Goal: Task Accomplishment & Management: Manage account settings

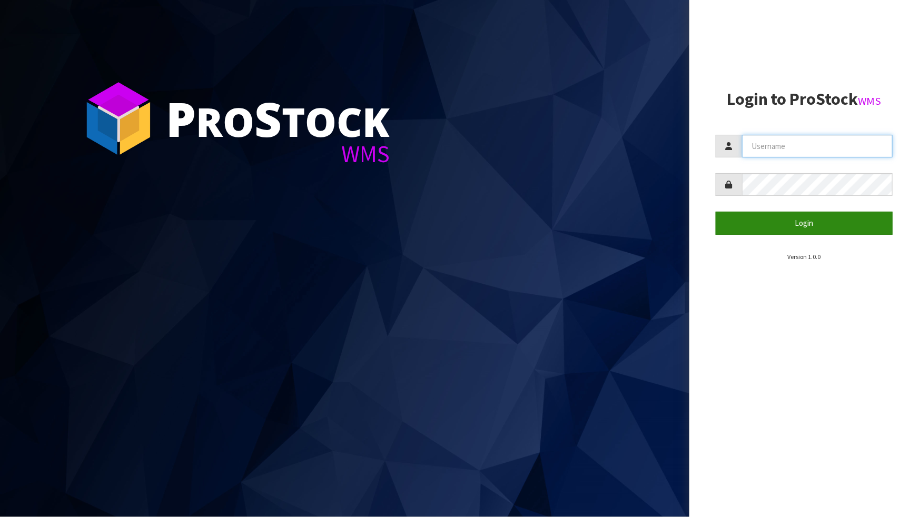
type input "priya"
click at [807, 221] on button "Login" at bounding box center [803, 223] width 177 height 23
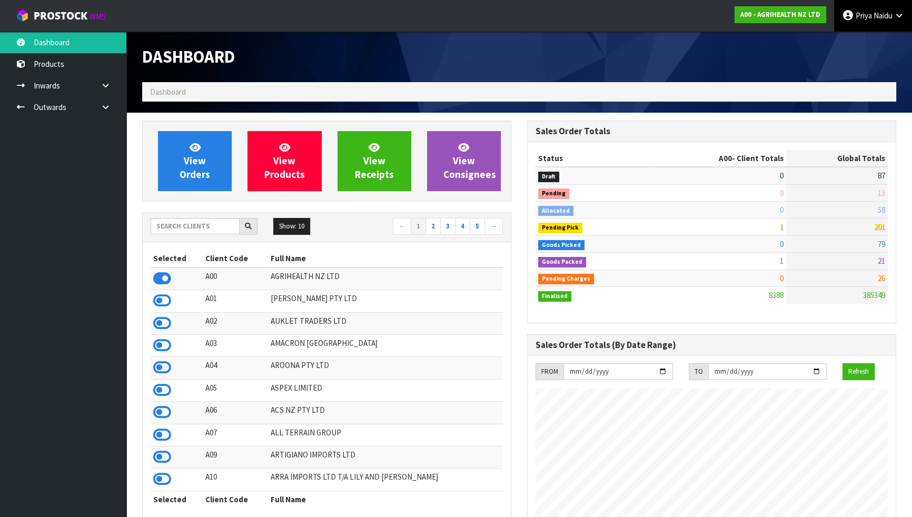
click at [874, 11] on span "Naidu" at bounding box center [882, 16] width 19 height 10
click at [860, 37] on link "Logout" at bounding box center [869, 42] width 83 height 14
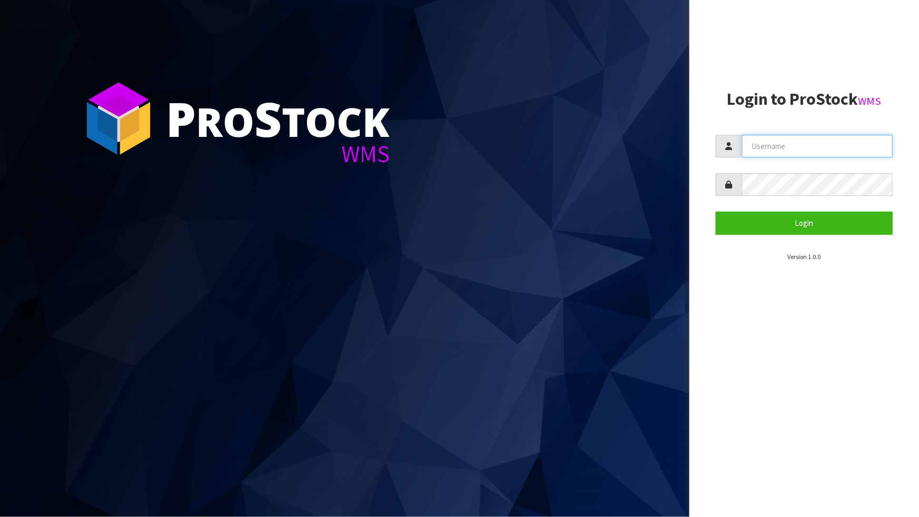
type input "priya"
drag, startPoint x: 454, startPoint y: 19, endPoint x: 444, endPoint y: 48, distance: 31.0
click at [444, 48] on section "P ro S tock WMS" at bounding box center [344, 258] width 689 height 517
drag, startPoint x: 445, startPoint y: 28, endPoint x: 390, endPoint y: 118, distance: 105.8
click at [405, 133] on section "P ro S tock WMS" at bounding box center [344, 258] width 689 height 517
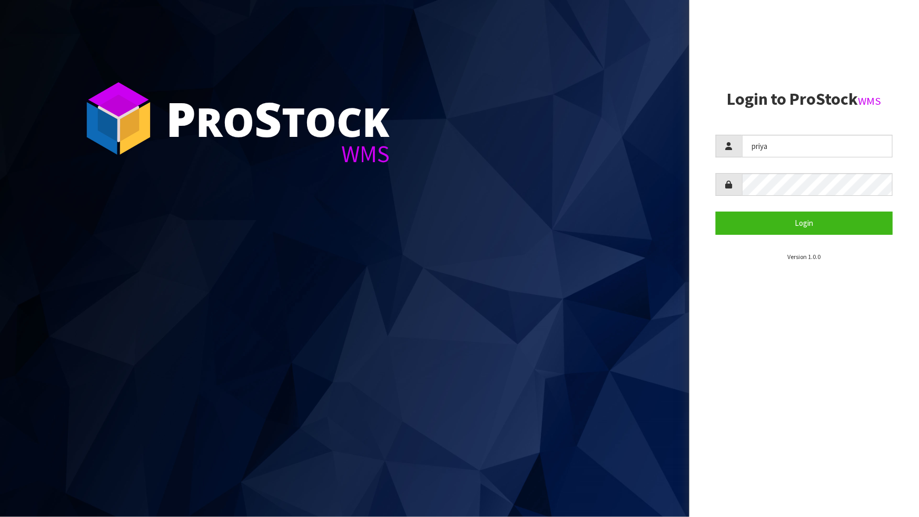
click at [276, 59] on section "P ro S tock WMS" at bounding box center [344, 258] width 689 height 517
drag, startPoint x: 661, startPoint y: 84, endPoint x: 553, endPoint y: 157, distance: 129.6
click at [594, 183] on section "P ro S tock WMS" at bounding box center [344, 258] width 689 height 517
click at [830, 226] on button "Login" at bounding box center [803, 223] width 177 height 23
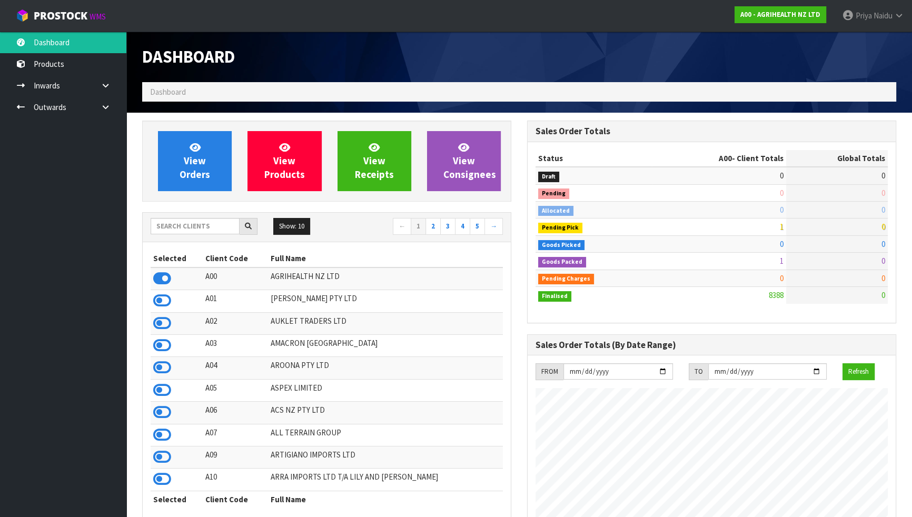
scroll to position [796, 384]
click at [201, 222] on input "text" at bounding box center [195, 226] width 89 height 16
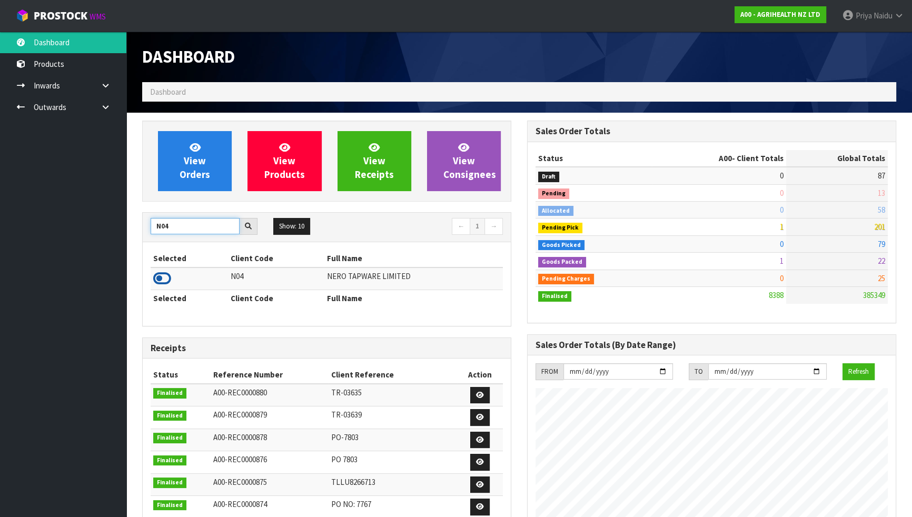
type input "N04"
click at [160, 276] on icon at bounding box center [162, 279] width 18 height 16
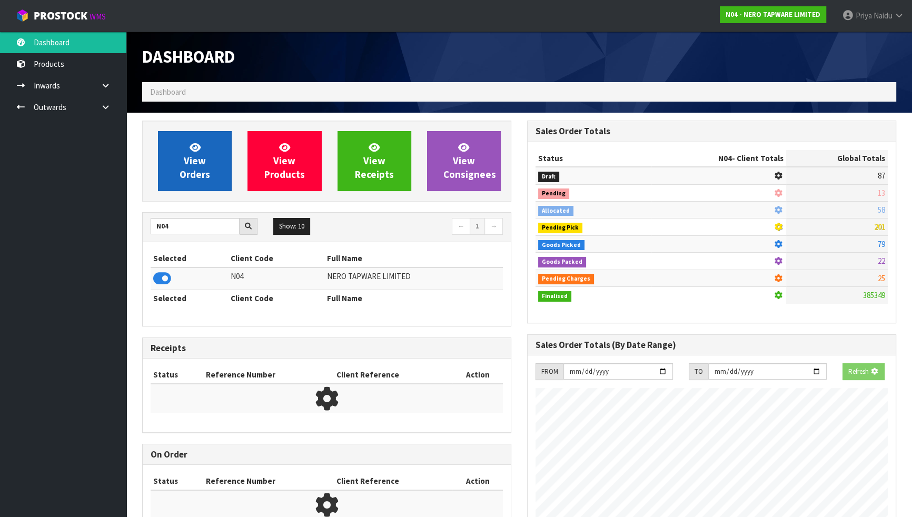
scroll to position [655, 384]
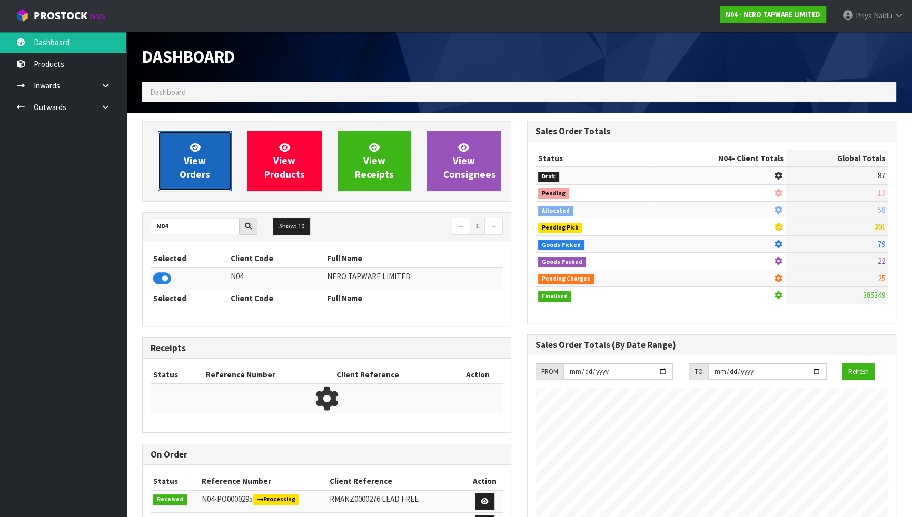
click at [188, 171] on span "View Orders" at bounding box center [194, 160] width 31 height 39
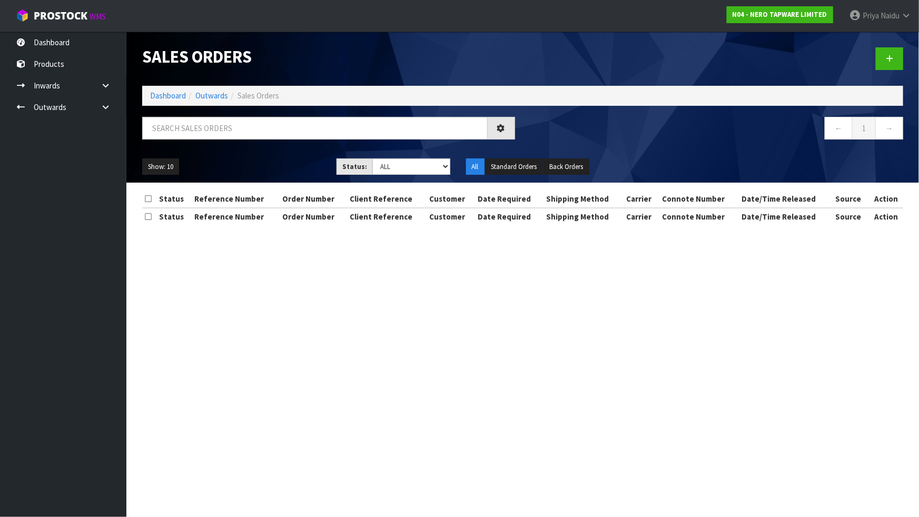
click at [205, 152] on div "Show: 10 5 10 25 50 Status: Draft Pending Allocated Pending Pick Goods Picked G…" at bounding box center [522, 167] width 776 height 33
click at [205, 142] on div at bounding box center [328, 132] width 388 height 31
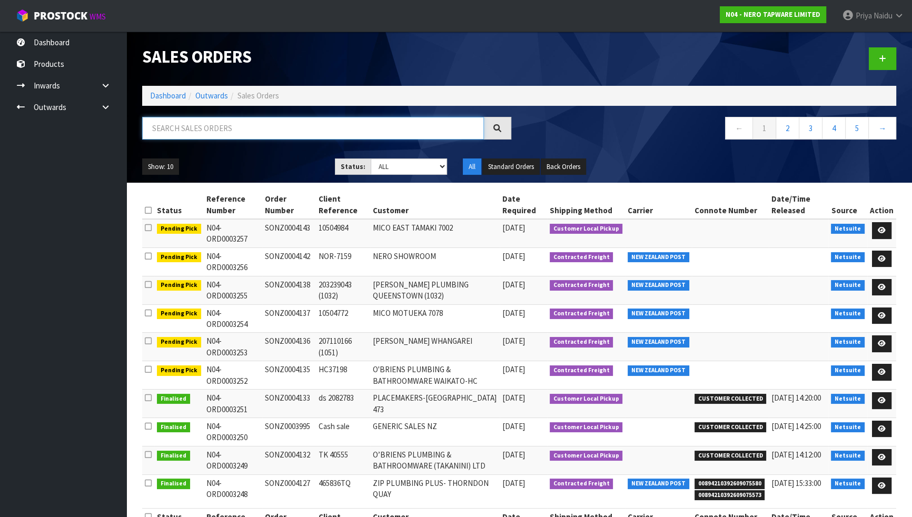
click at [210, 131] on input "text" at bounding box center [313, 128] width 342 height 23
click at [262, 166] on ul "Show: 10 5 10 25 50" at bounding box center [230, 166] width 177 height 17
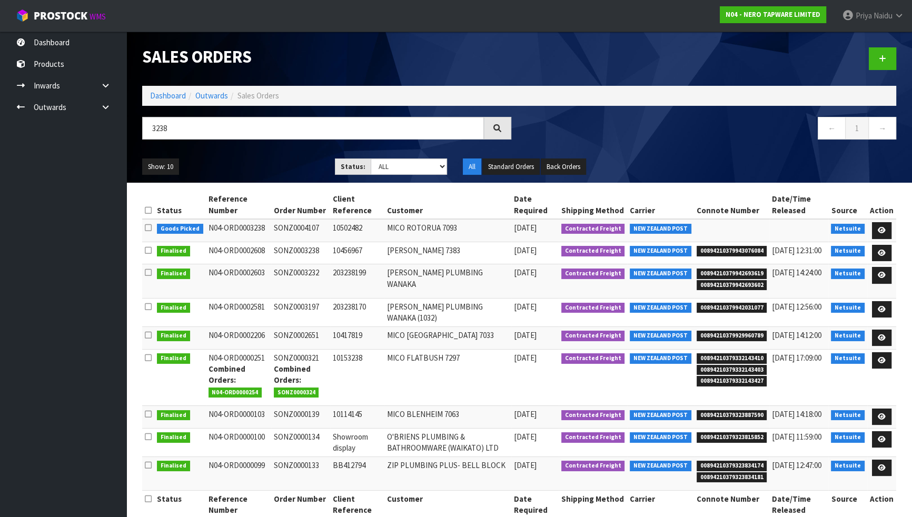
click at [262, 166] on ul "Show: 10 5 10 25 50" at bounding box center [230, 166] width 177 height 17
click at [189, 130] on input "3238" at bounding box center [313, 128] width 342 height 23
type input "3"
click at [174, 97] on link "Dashboard" at bounding box center [168, 96] width 36 height 10
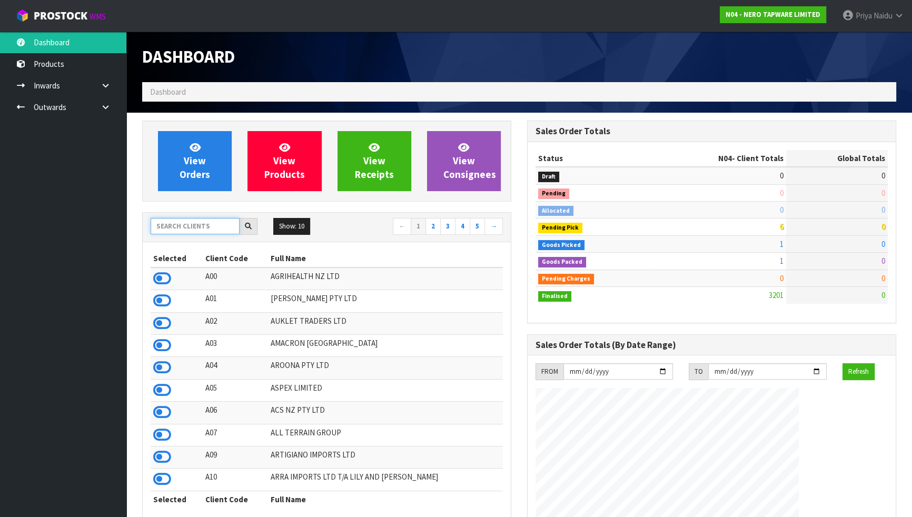
click at [201, 224] on input "text" at bounding box center [195, 226] width 89 height 16
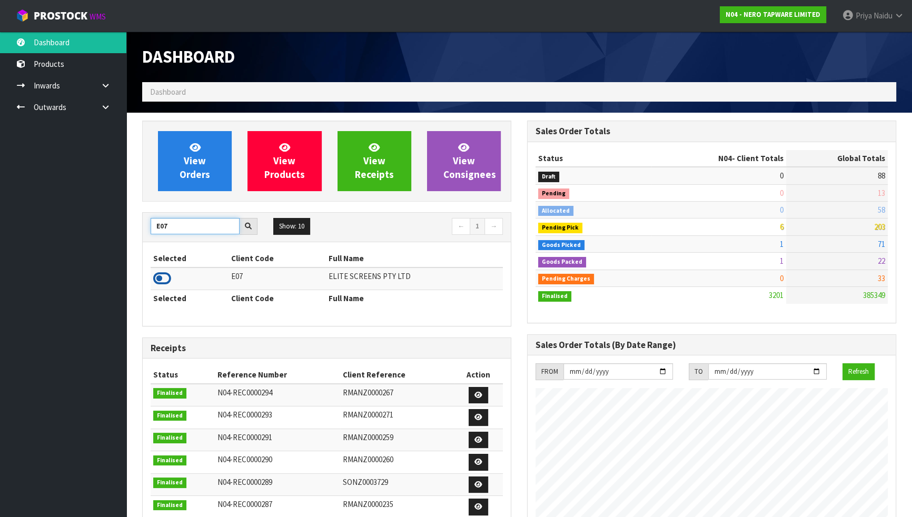
type input "E07"
click at [160, 280] on icon at bounding box center [162, 279] width 18 height 16
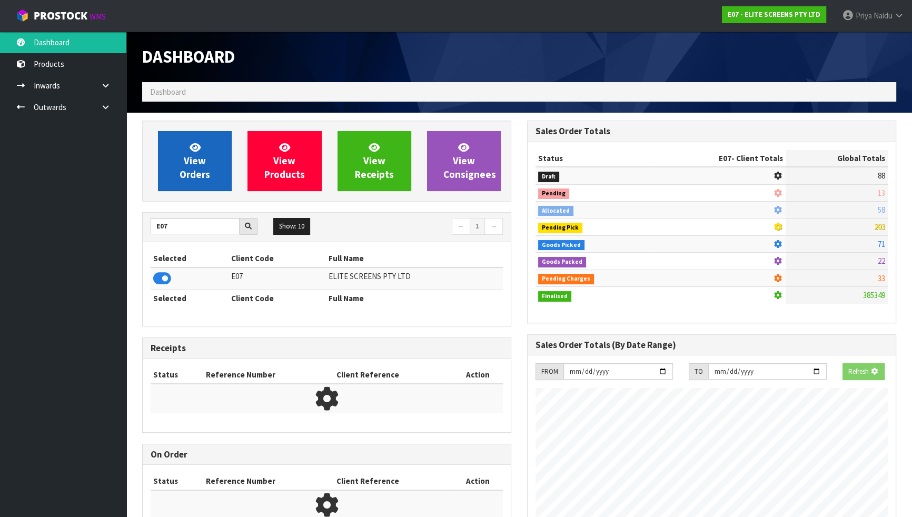
scroll to position [525719, 525989]
click at [179, 169] on link "View Orders" at bounding box center [195, 161] width 74 height 60
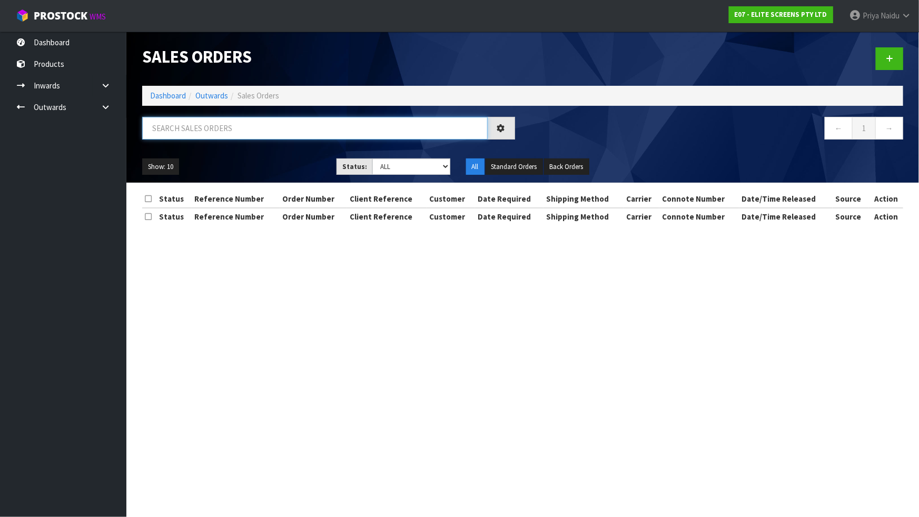
click at [230, 128] on input "text" at bounding box center [314, 128] width 345 height 23
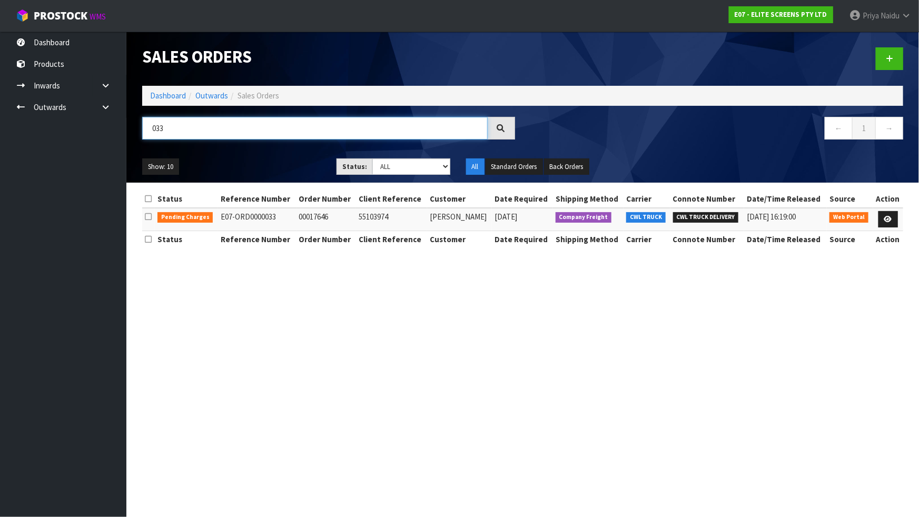
type input "033"
click at [288, 161] on ul "Show: 10 5 10 25 50" at bounding box center [231, 166] width 178 height 17
click at [184, 96] on link "Dashboard" at bounding box center [168, 96] width 36 height 10
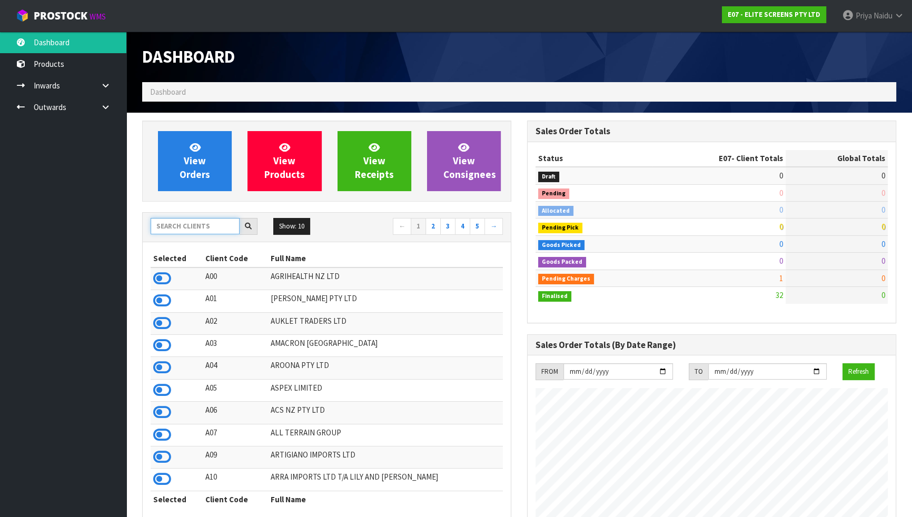
scroll to position [677, 384]
click at [200, 227] on input "text" at bounding box center [195, 226] width 89 height 16
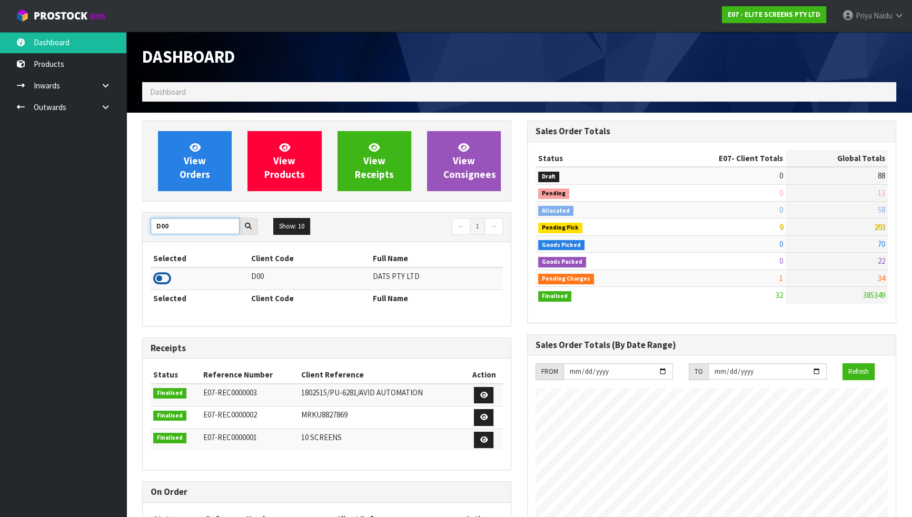
type input "D00"
click at [170, 278] on icon at bounding box center [162, 279] width 18 height 16
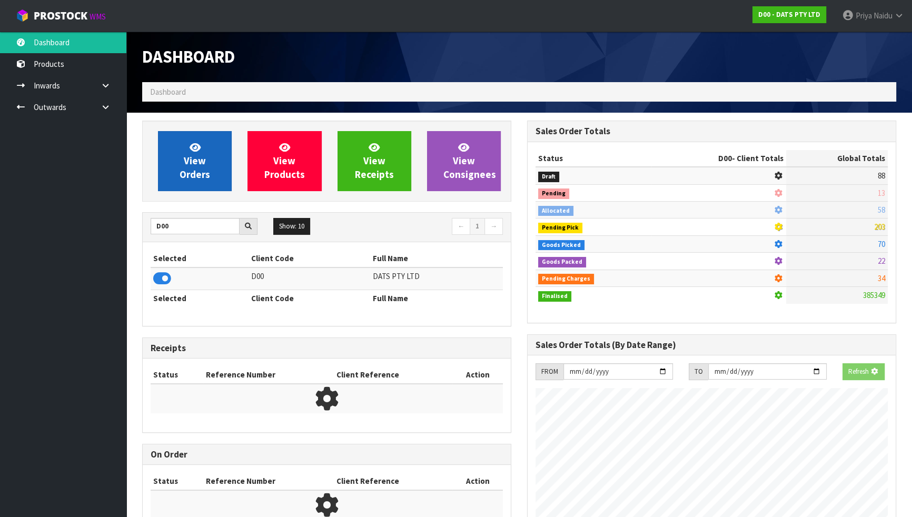
scroll to position [525719, 525989]
click at [193, 178] on span "View Orders" at bounding box center [194, 160] width 31 height 39
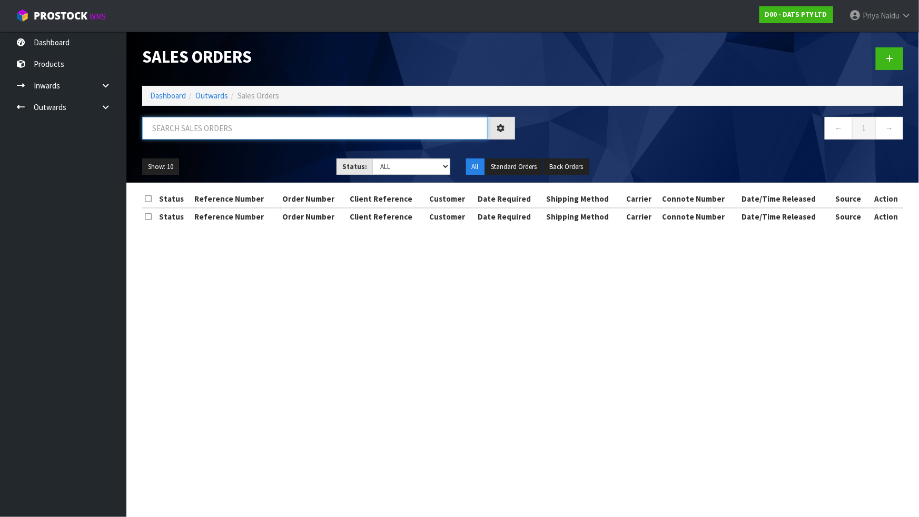
click at [219, 137] on input "text" at bounding box center [314, 128] width 345 height 23
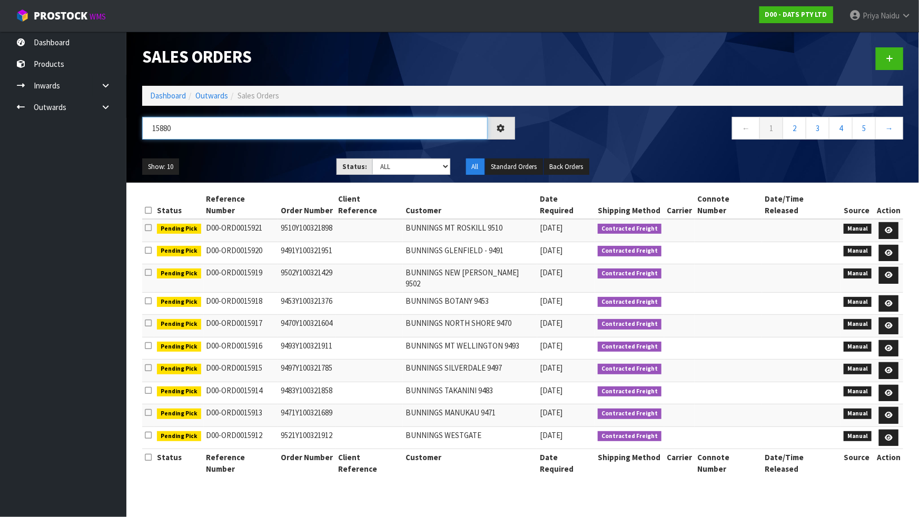
type input "15880"
click at [282, 166] on ul "Show: 10 5 10 25 50" at bounding box center [231, 166] width 178 height 17
drag, startPoint x: 393, startPoint y: 164, endPoint x: 396, endPoint y: 174, distance: 10.2
click at [393, 164] on select "Draft Pending Allocated Pending Pick Goods Picked Goods Packed Pending Charges …" at bounding box center [411, 166] width 78 height 16
select select "string:6"
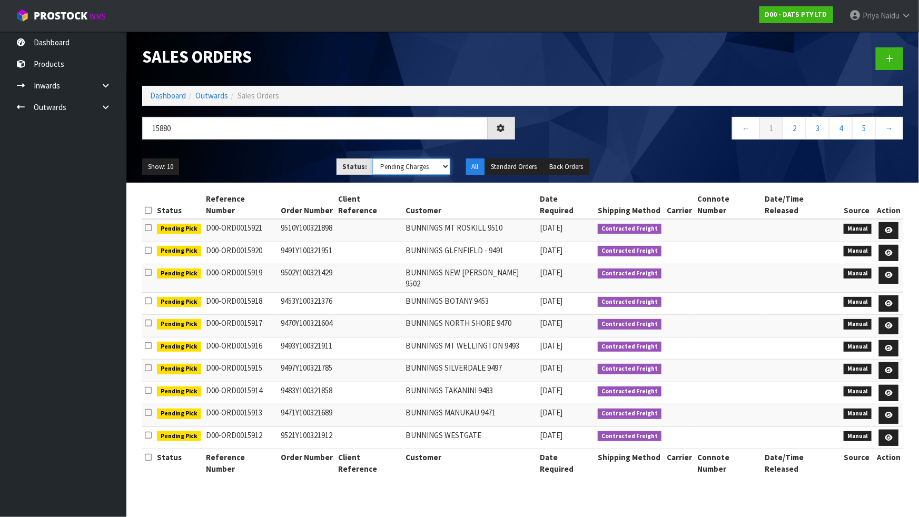
click at [372, 158] on select "Draft Pending Allocated Pending Pick Goods Picked Goods Packed Pending Charges …" at bounding box center [411, 166] width 78 height 16
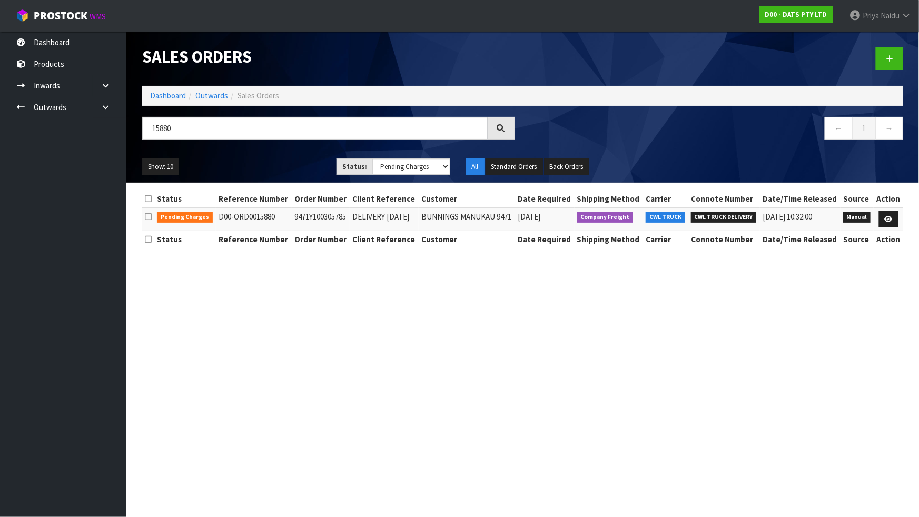
click at [285, 163] on ul "Show: 10 5 10 25 50" at bounding box center [231, 166] width 178 height 17
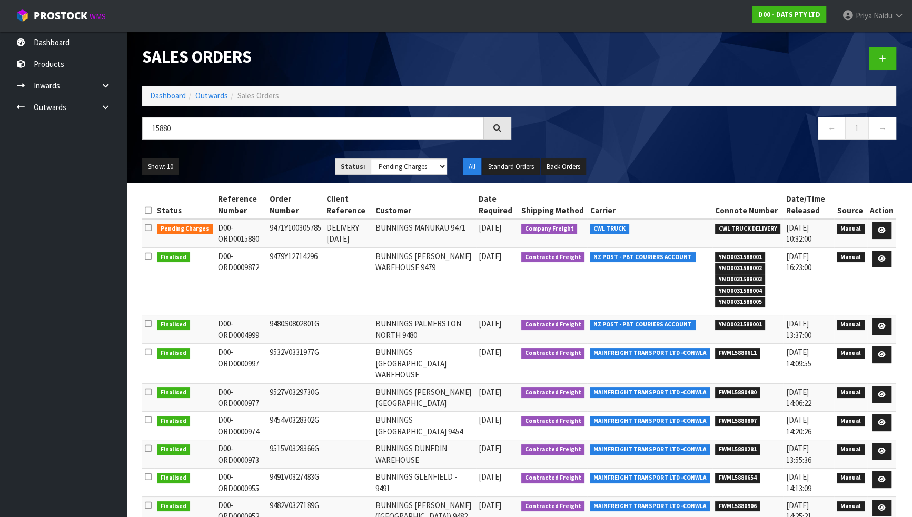
click at [287, 162] on ul "Show: 10 5 10 25 50" at bounding box center [230, 166] width 177 height 17
click at [282, 132] on input "15880" at bounding box center [313, 128] width 342 height 23
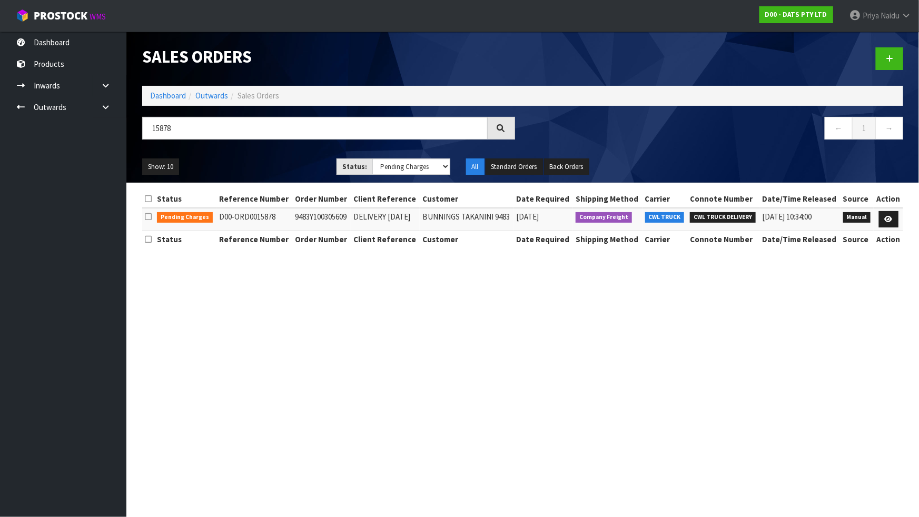
click at [265, 158] on ul "Show: 10 5 10 25 50" at bounding box center [231, 166] width 178 height 17
click at [296, 132] on input "15878" at bounding box center [314, 128] width 345 height 23
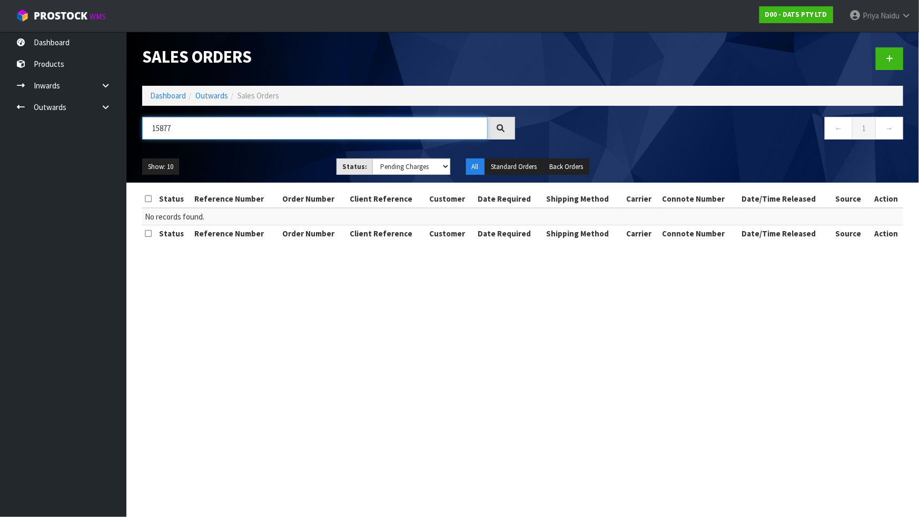
type input "15877"
click at [263, 158] on ul "Show: 10 5 10 25 50" at bounding box center [231, 166] width 178 height 17
click at [206, 126] on input "15877" at bounding box center [314, 128] width 345 height 23
click at [234, 172] on ul "Show: 10 5 10 25 50" at bounding box center [231, 166] width 178 height 17
click at [247, 129] on input "15877" at bounding box center [314, 128] width 345 height 23
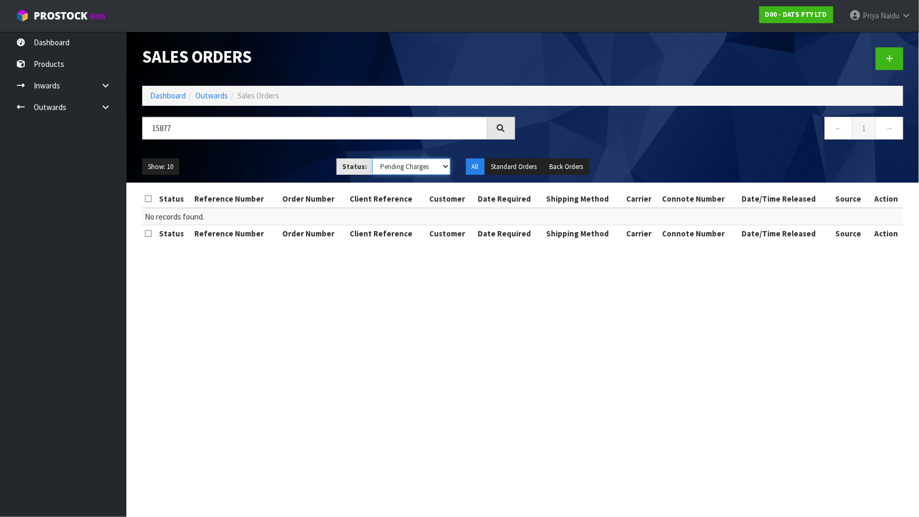
drag, startPoint x: 382, startPoint y: 163, endPoint x: 383, endPoint y: 171, distance: 7.4
click at [382, 163] on select "Draft Pending Allocated Pending Pick Goods Picked Goods Packed Pending Charges …" at bounding box center [411, 166] width 78 height 16
select select "string:5"
click at [372, 158] on select "Draft Pending Allocated Pending Pick Goods Picked Goods Packed Pending Charges …" at bounding box center [411, 166] width 78 height 16
click at [281, 147] on div "15877 ← 1 →" at bounding box center [522, 134] width 776 height 34
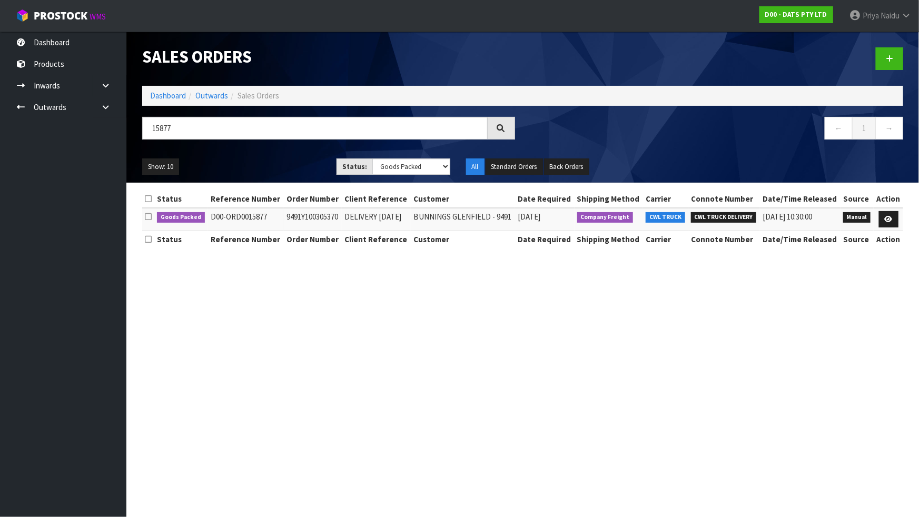
click at [287, 146] on div "15877" at bounding box center [328, 132] width 388 height 31
click at [284, 159] on ul "Show: 10 5 10 25 50" at bounding box center [231, 166] width 178 height 17
click at [891, 219] on icon at bounding box center [888, 219] width 8 height 7
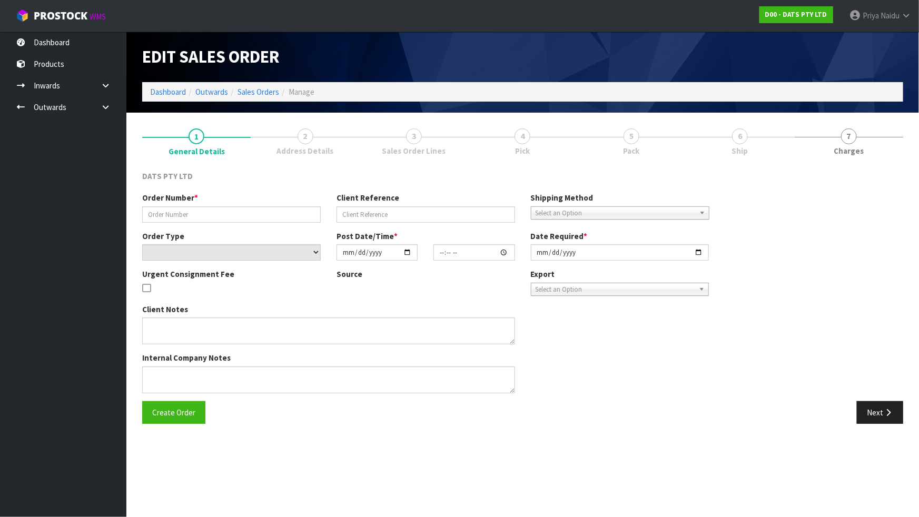
type input "9491Y100305370"
type input "DELIVERY [DATE]"
select select "number:0"
type input "[DATE]"
type input "09:55:00.000"
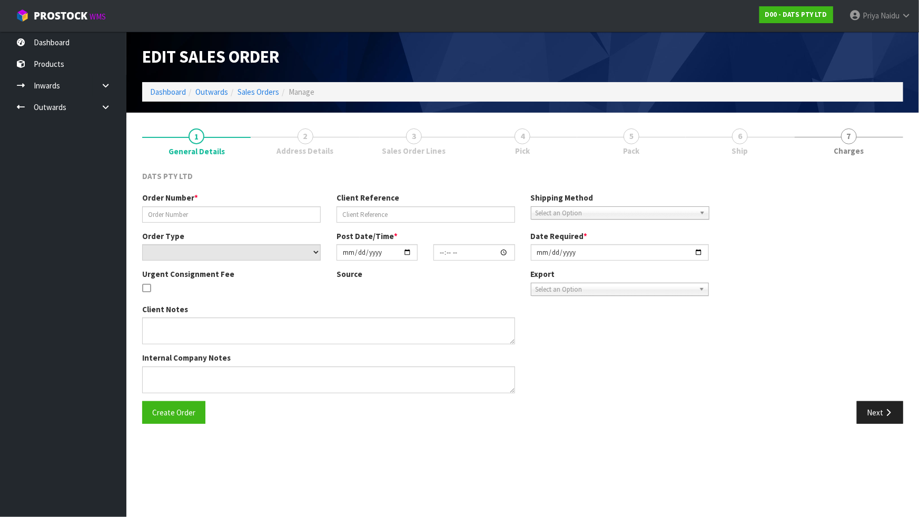
type input "[DATE]"
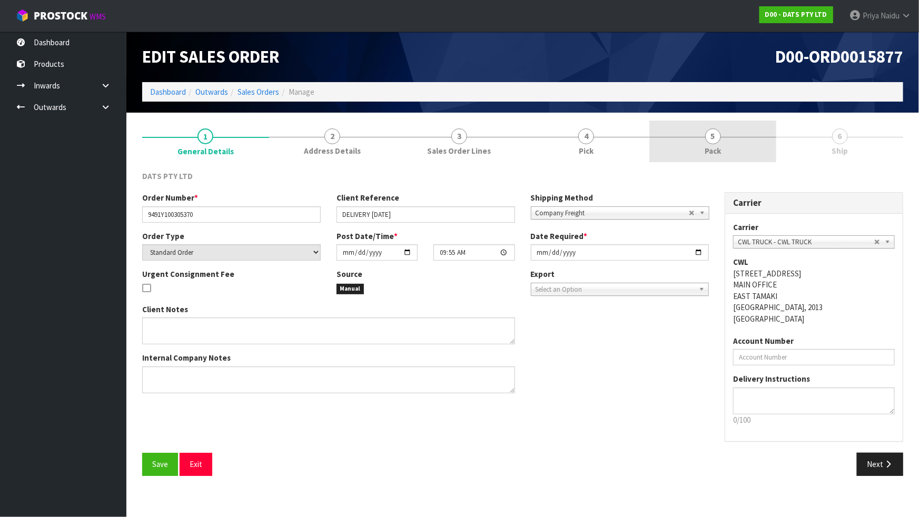
click at [698, 144] on link "5 Pack" at bounding box center [712, 142] width 127 height 42
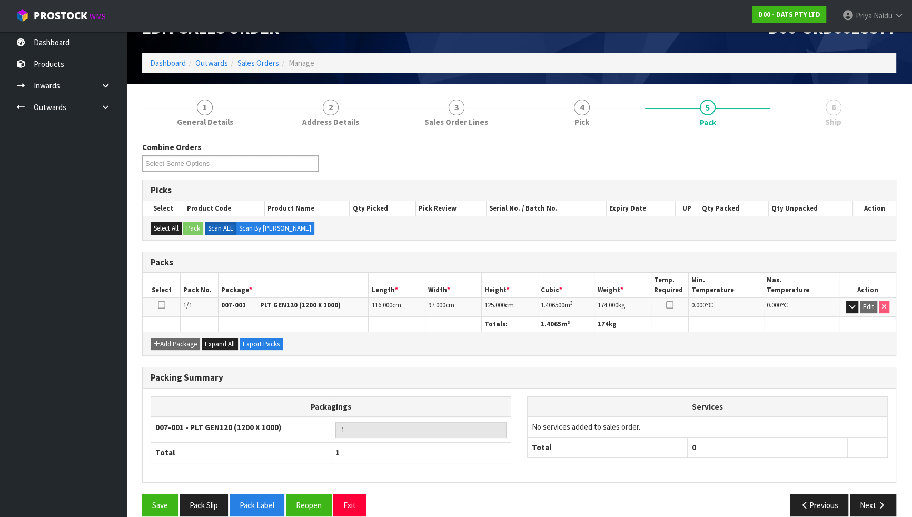
scroll to position [42, 0]
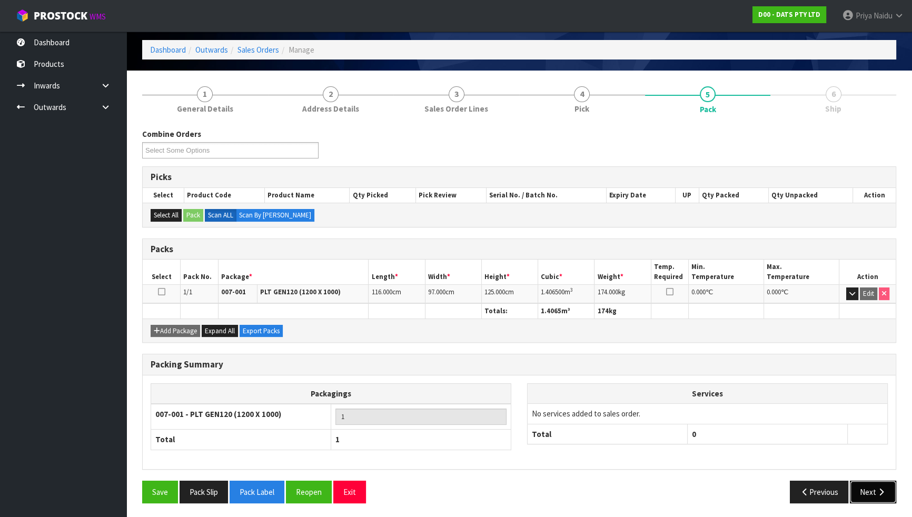
click at [863, 489] on button "Next" at bounding box center [873, 492] width 46 height 23
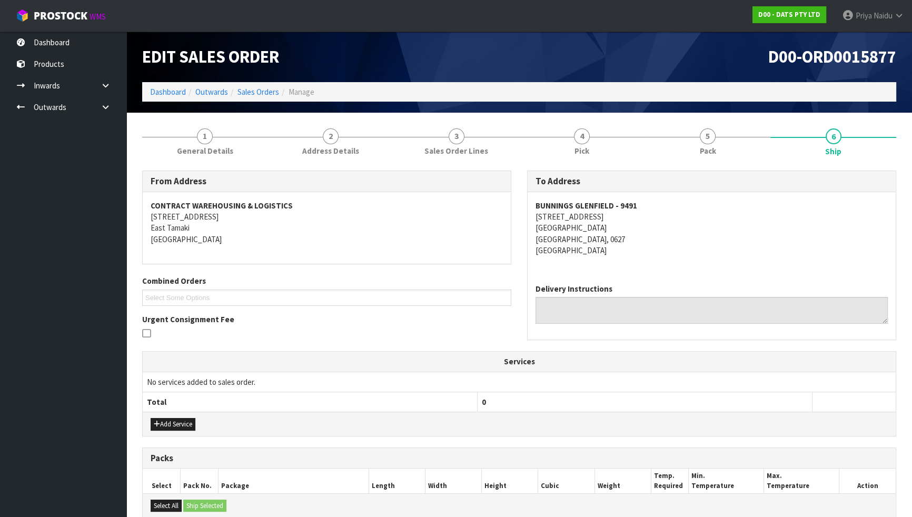
scroll to position [149, 0]
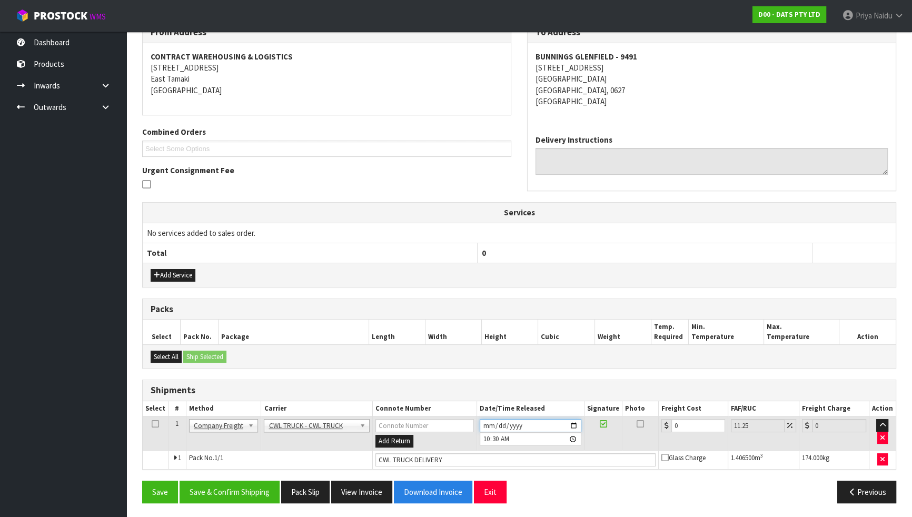
click at [573, 422] on input "[DATE]" at bounding box center [531, 425] width 102 height 13
type input "[DATE]"
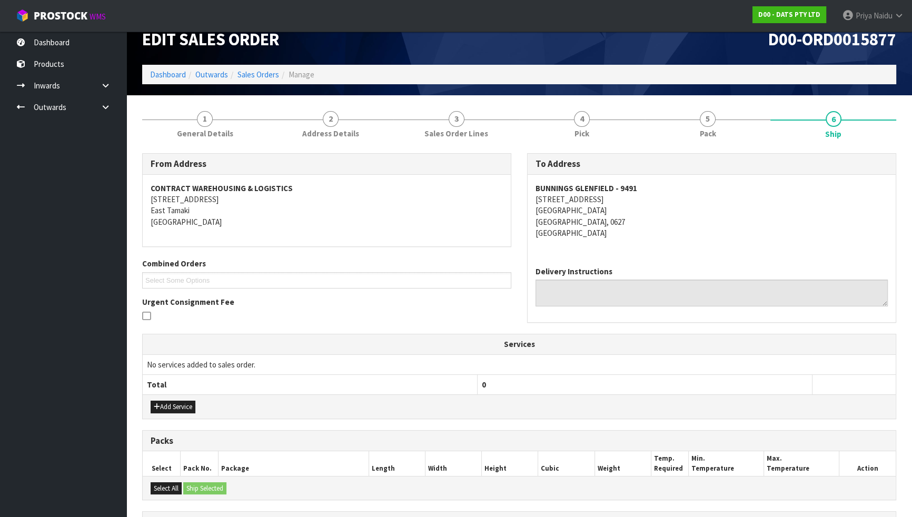
scroll to position [0, 0]
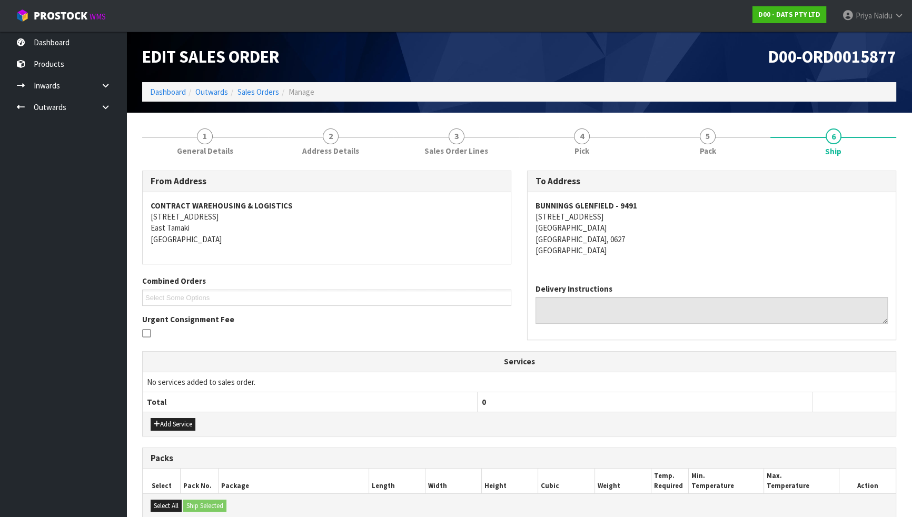
click at [460, 353] on th "Services" at bounding box center [519, 362] width 753 height 20
click at [445, 238] on address "CONTRACT WAREHOUSING & LOGISTICS [STREET_ADDRESS]" at bounding box center [327, 222] width 352 height 45
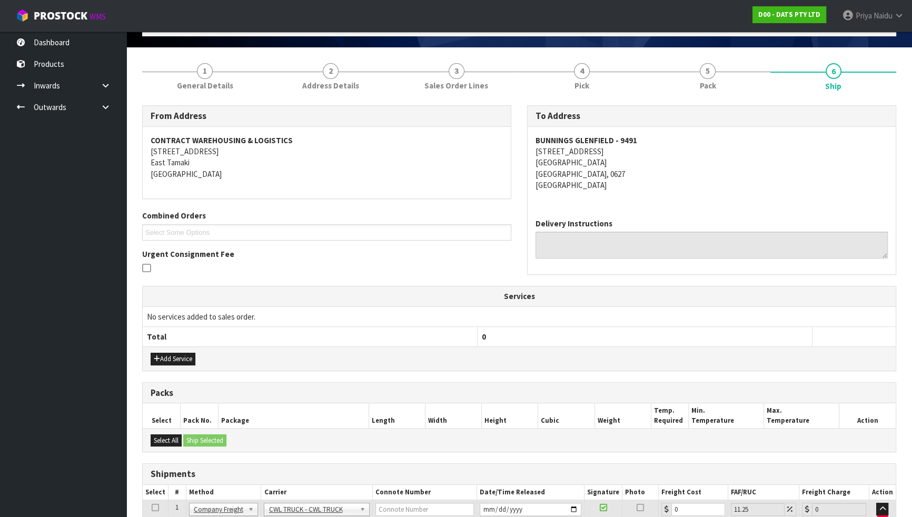
scroll to position [149, 0]
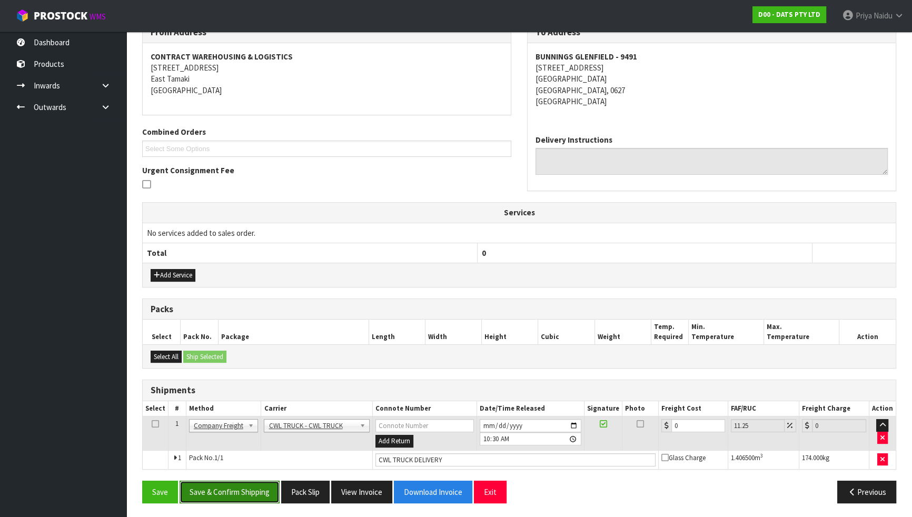
click at [242, 488] on button "Save & Confirm Shipping" at bounding box center [229, 492] width 100 height 23
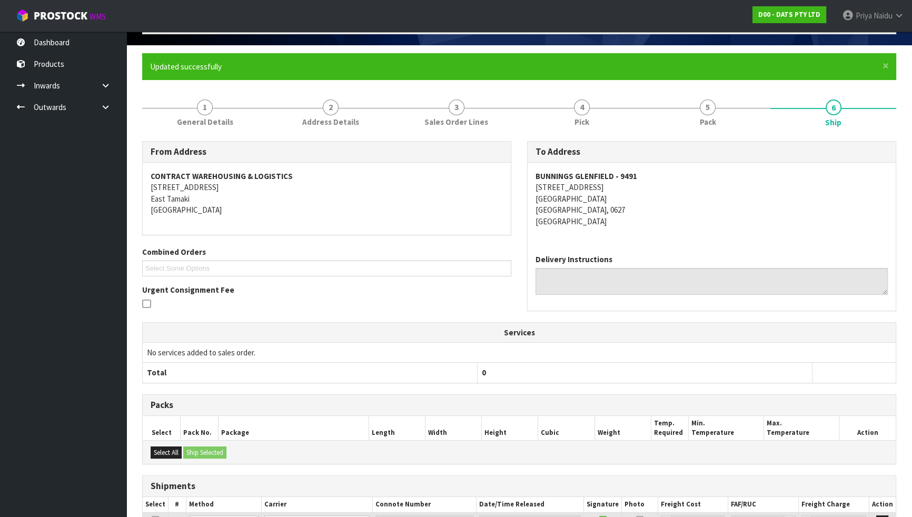
scroll to position [0, 0]
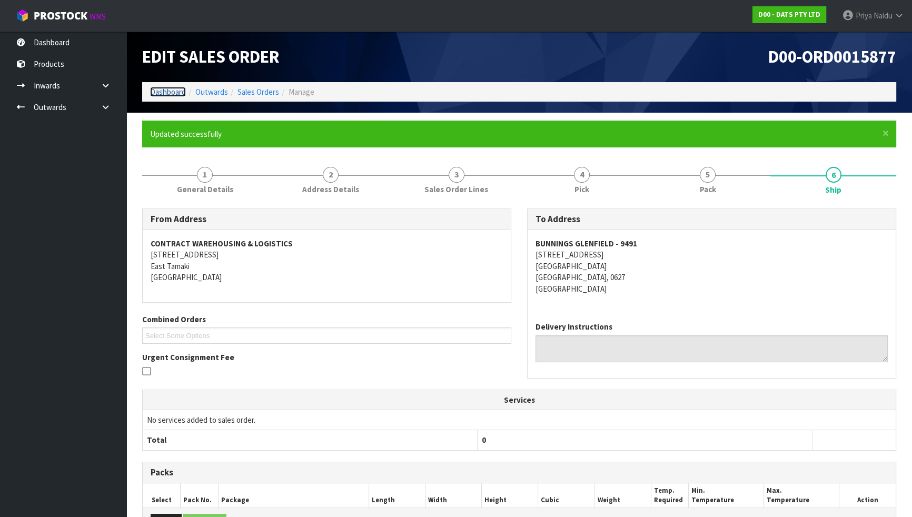
click at [168, 91] on link "Dashboard" at bounding box center [168, 92] width 36 height 10
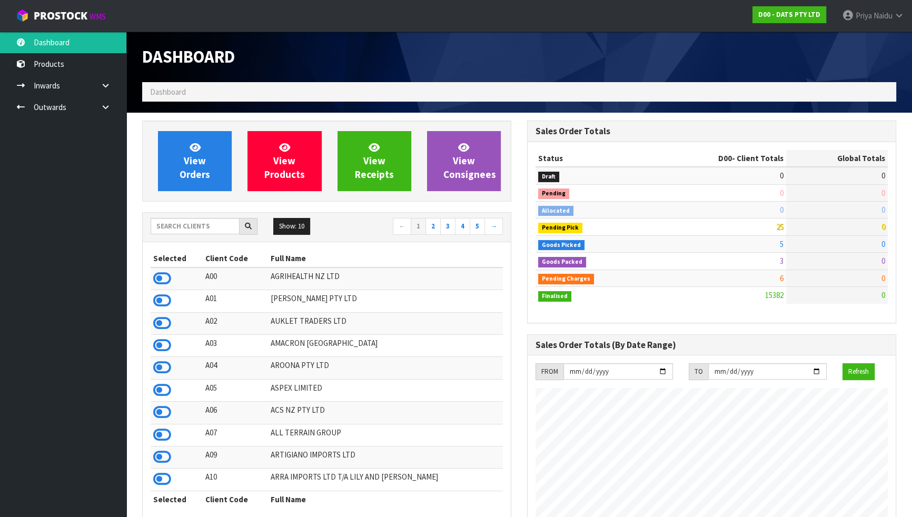
scroll to position [819, 384]
click at [200, 158] on span "View Orders" at bounding box center [194, 160] width 31 height 39
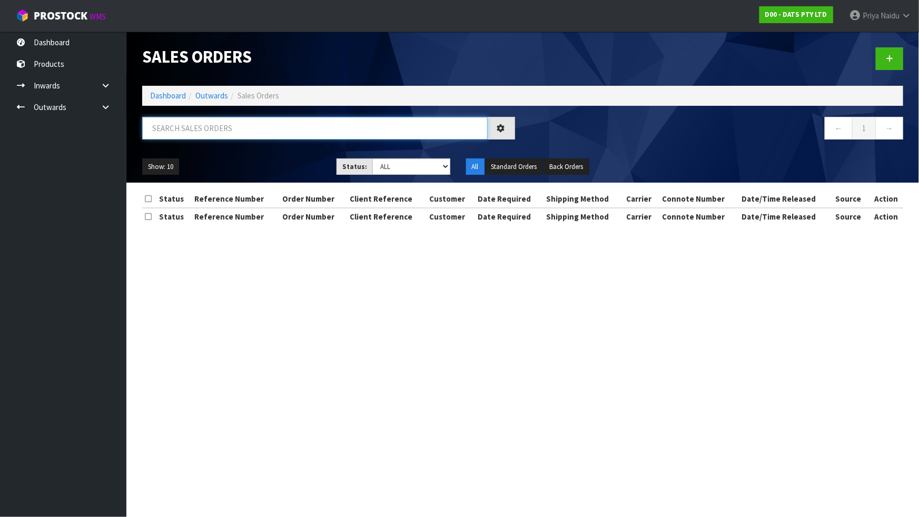
click at [228, 129] on input "text" at bounding box center [314, 128] width 345 height 23
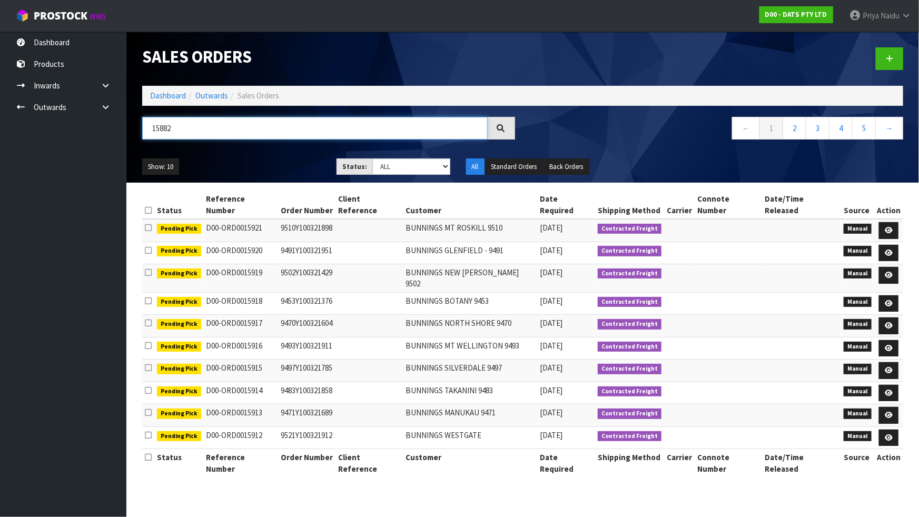
type input "15882"
click at [256, 156] on div "Show: 10 5 10 25 50 Status: Draft Pending Allocated Pending Pick Goods Picked G…" at bounding box center [522, 167] width 776 height 33
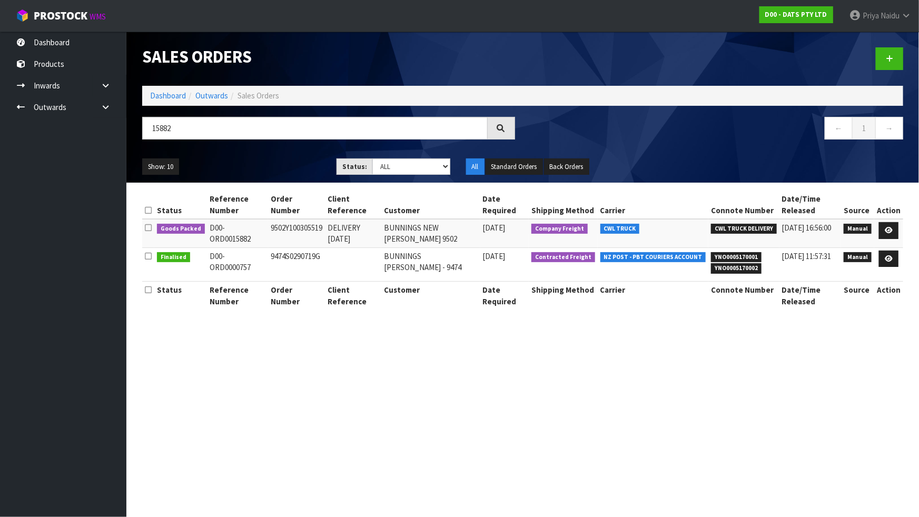
click at [266, 162] on ul "Show: 10 5 10 25 50" at bounding box center [231, 166] width 178 height 17
click at [884, 231] on link at bounding box center [888, 230] width 19 height 17
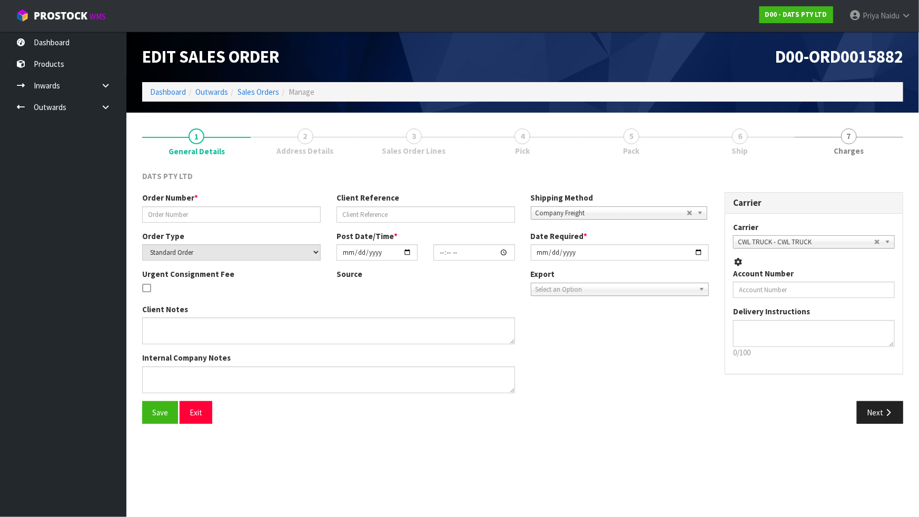
type input "9502Y100305519"
type input "DELIVERY MONDAY-13/10"
select select "number:0"
type input "2025-10-03"
type input "10:11:00.000"
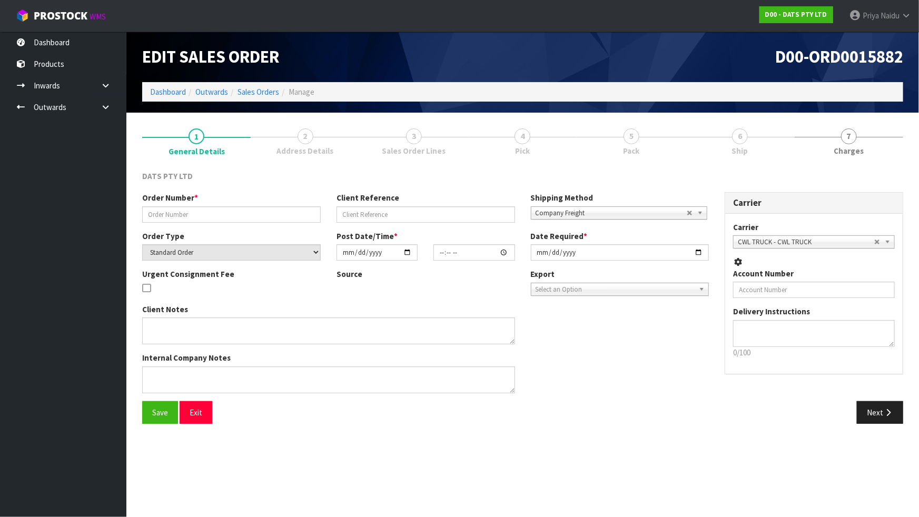
type input "2025-10-03"
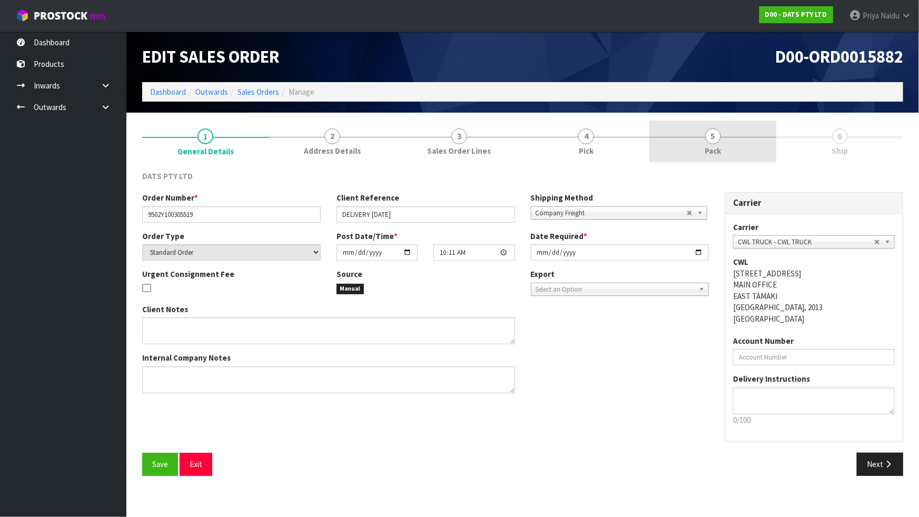
click at [742, 154] on link "5 Pack" at bounding box center [712, 142] width 127 height 42
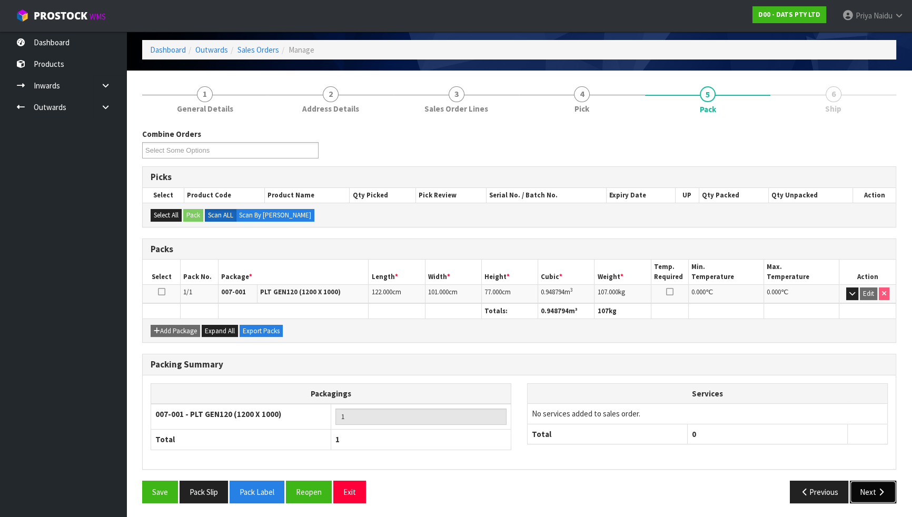
click at [871, 492] on button "Next" at bounding box center [873, 492] width 46 height 23
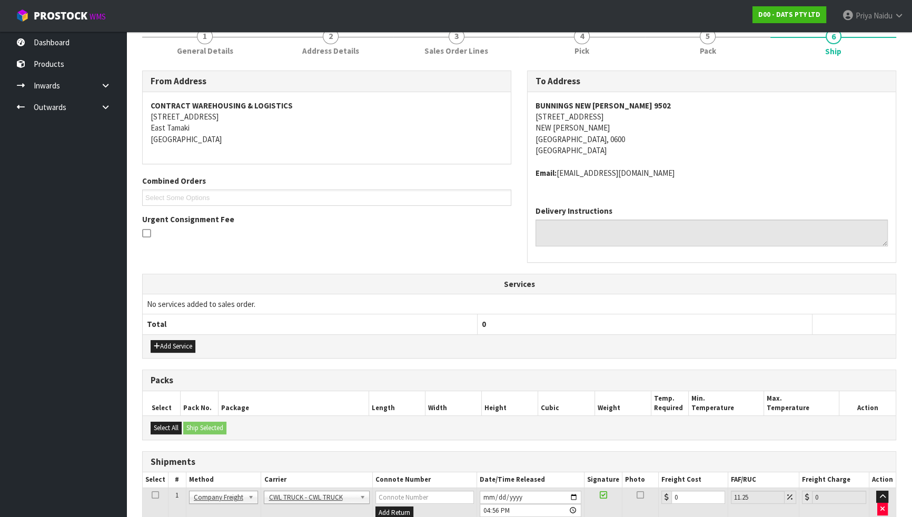
scroll to position [172, 0]
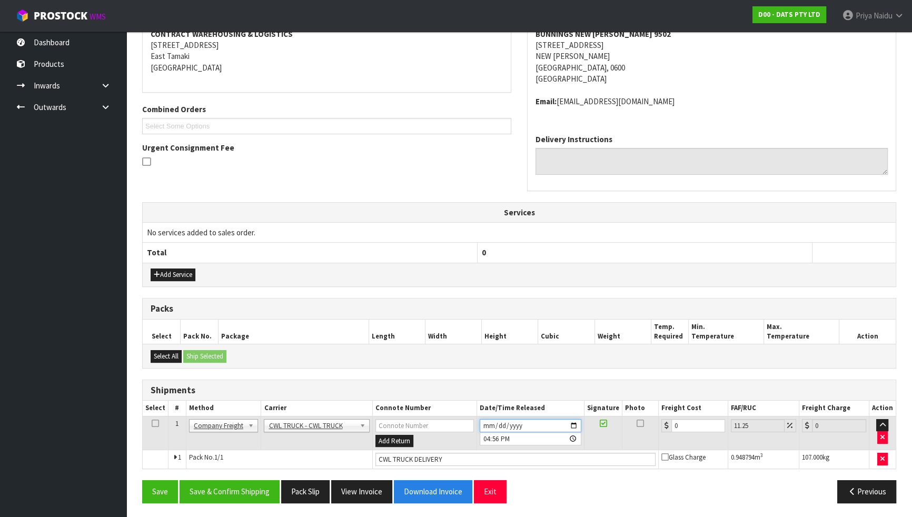
click at [572, 419] on input "[DATE]" at bounding box center [531, 425] width 102 height 13
click at [573, 420] on input "[DATE]" at bounding box center [531, 425] width 102 height 13
type input "[DATE]"
click at [221, 485] on button "Save & Confirm Shipping" at bounding box center [229, 491] width 100 height 23
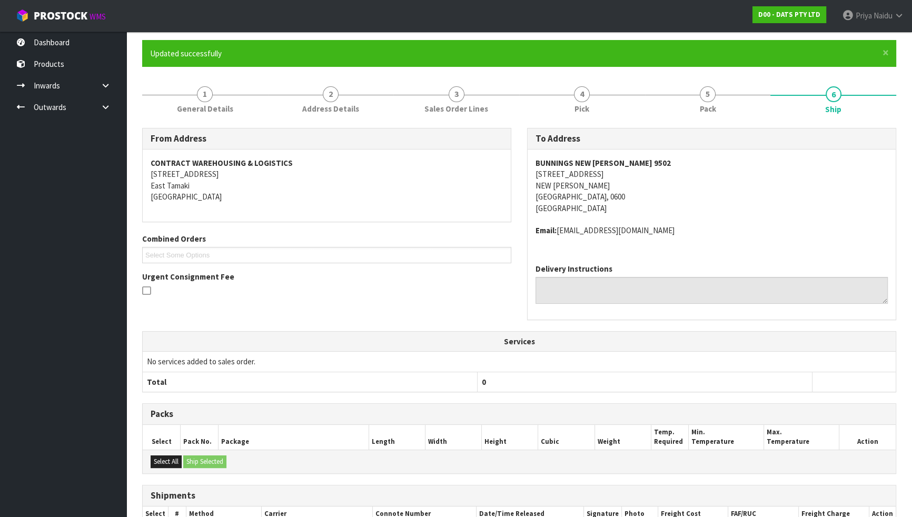
scroll to position [0, 0]
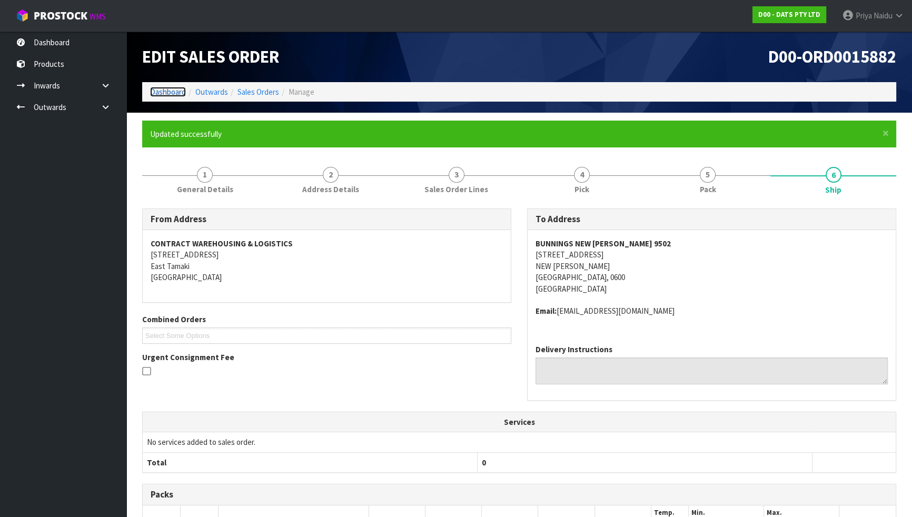
click at [173, 92] on link "Dashboard" at bounding box center [168, 92] width 36 height 10
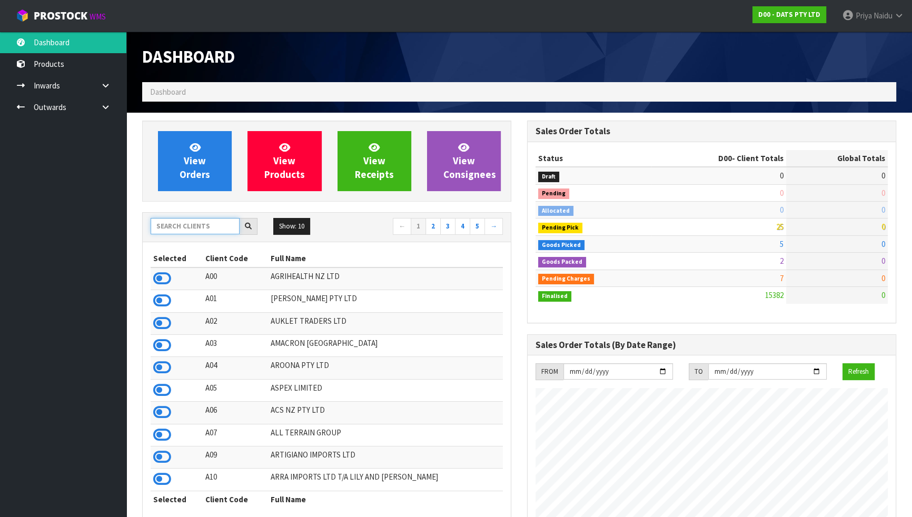
scroll to position [655, 384]
click at [187, 231] on input "text" at bounding box center [195, 226] width 89 height 16
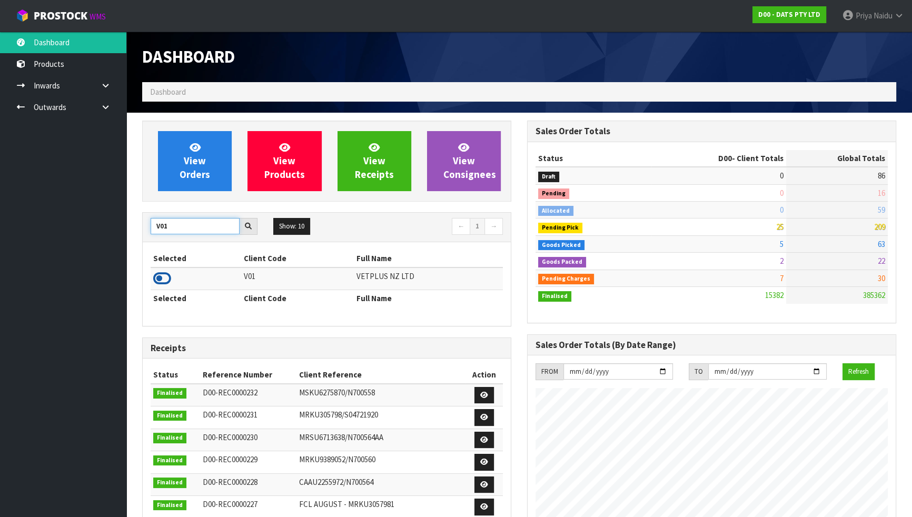
type input "V01"
click at [161, 277] on icon at bounding box center [162, 279] width 18 height 16
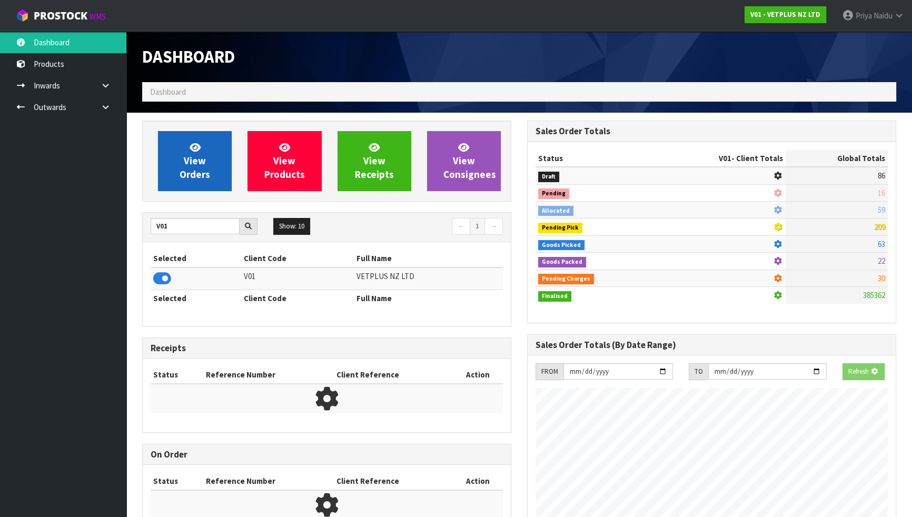
scroll to position [525719, 525989]
click at [187, 155] on span "View Orders" at bounding box center [194, 160] width 31 height 39
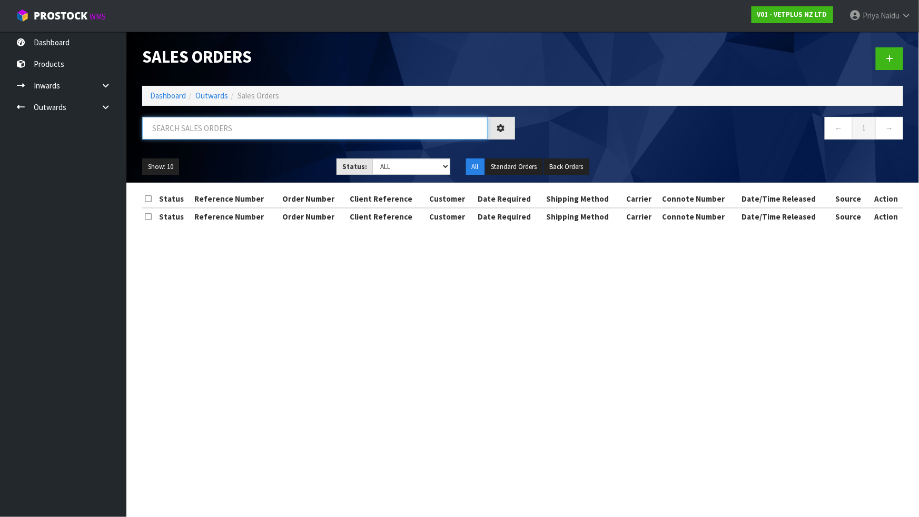
click at [222, 127] on input "text" at bounding box center [314, 128] width 345 height 23
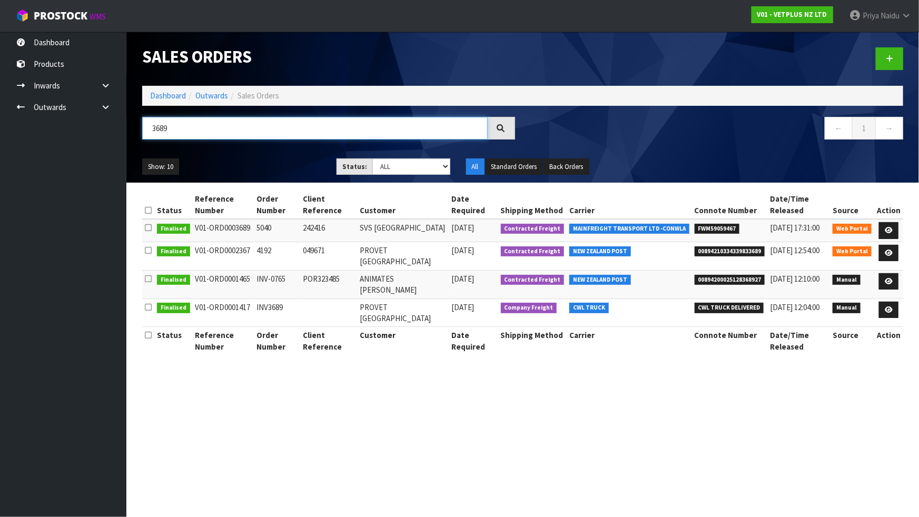
type input "3689"
click at [274, 157] on div "Show: 10 5 10 25 50 Status: Draft Pending Allocated Pending Pick Goods Picked G…" at bounding box center [522, 167] width 776 height 33
click at [271, 157] on div "Show: 10 5 10 25 50 Status: Draft Pending Allocated Pending Pick Goods Picked G…" at bounding box center [522, 167] width 776 height 33
click at [184, 94] on link "Dashboard" at bounding box center [168, 96] width 36 height 10
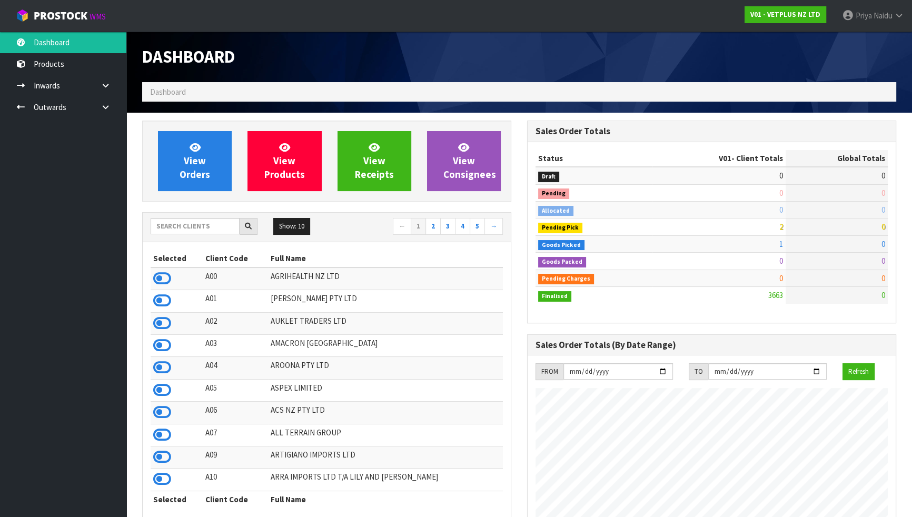
scroll to position [796, 384]
click at [193, 228] on input "text" at bounding box center [195, 226] width 89 height 16
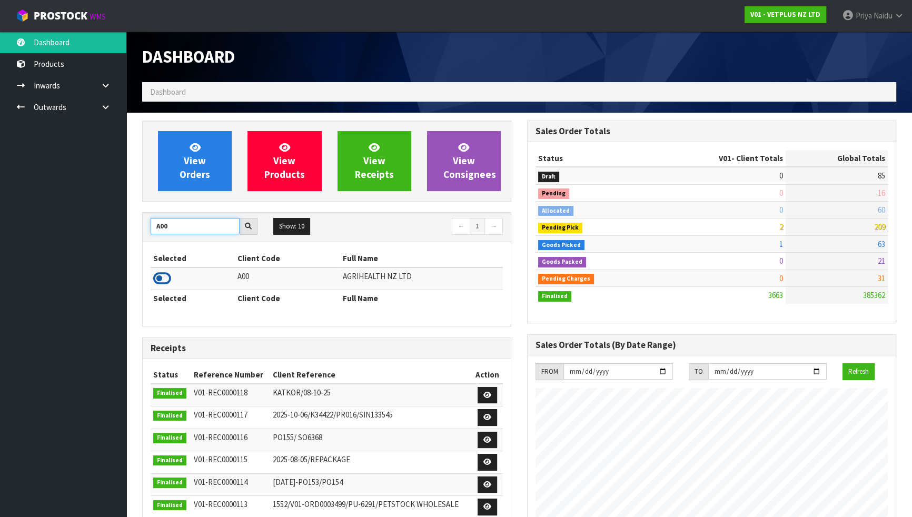
type input "A00"
drag, startPoint x: 163, startPoint y: 280, endPoint x: 164, endPoint y: 263, distance: 17.4
click at [163, 280] on icon at bounding box center [162, 279] width 18 height 16
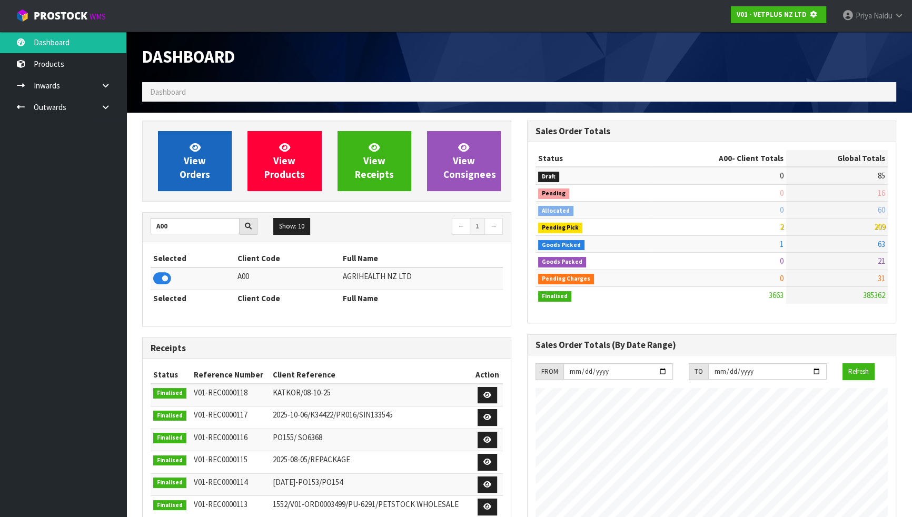
scroll to position [525719, 525989]
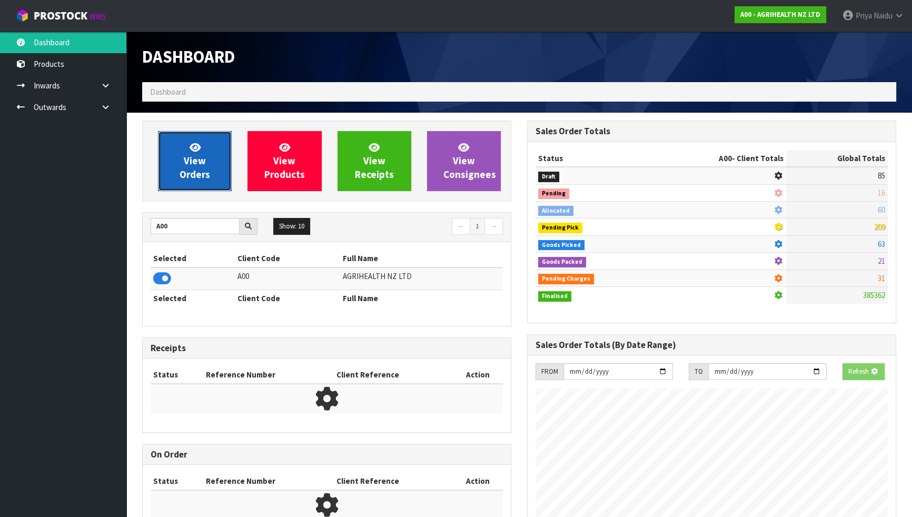
click at [191, 174] on span "View Orders" at bounding box center [194, 160] width 31 height 39
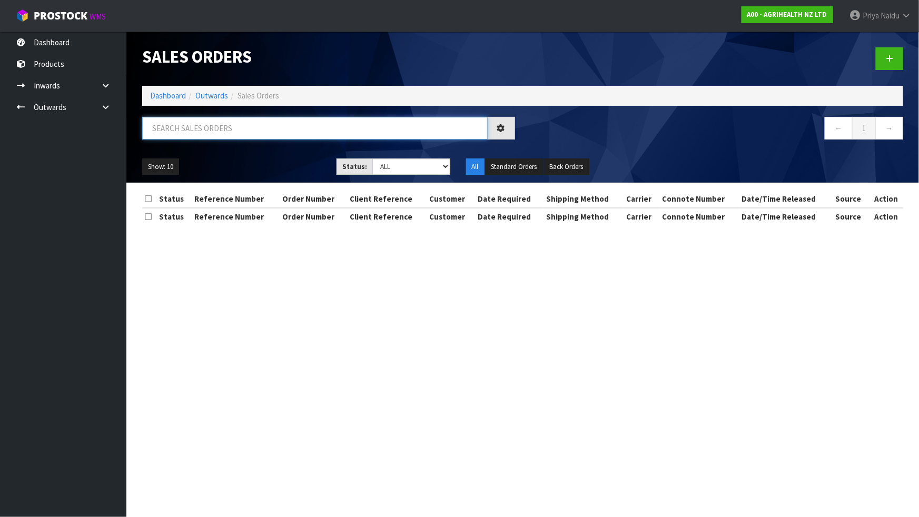
click at [219, 135] on input "text" at bounding box center [314, 128] width 345 height 23
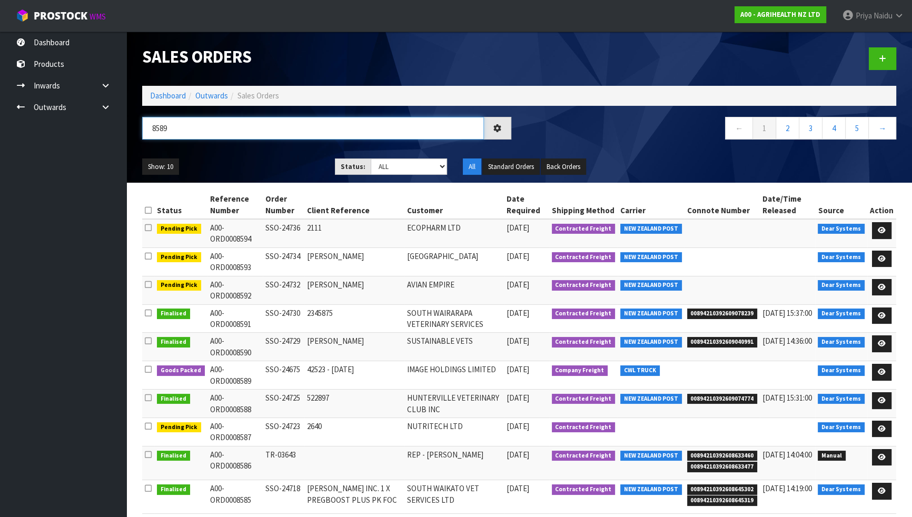
type input "8589"
click at [257, 163] on ul "Show: 10 5 10 25 50" at bounding box center [230, 166] width 177 height 17
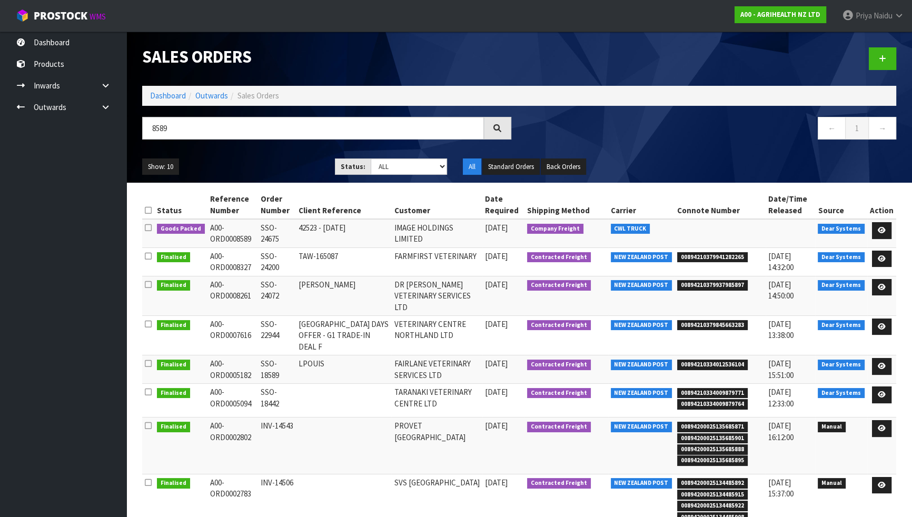
click at [257, 163] on ul "Show: 10 5 10 25 50" at bounding box center [230, 166] width 177 height 17
click at [885, 227] on icon at bounding box center [881, 230] width 8 height 7
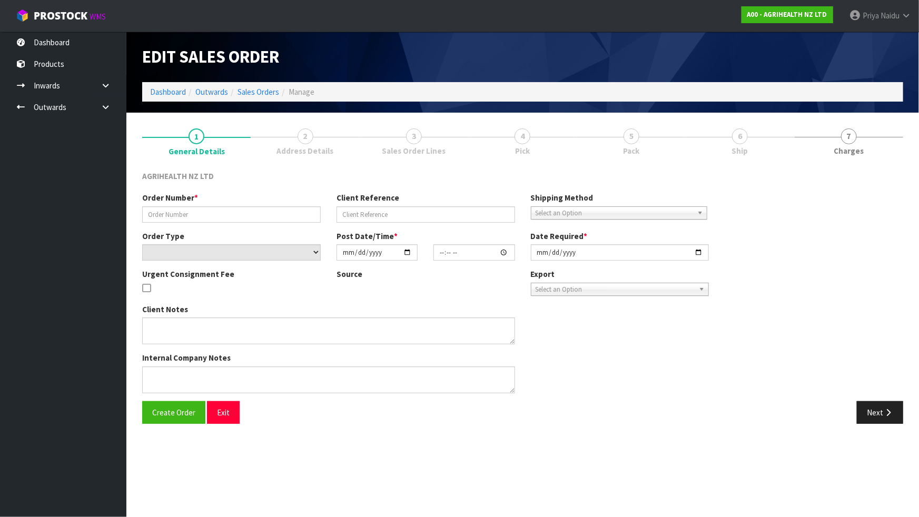
type input "SSO-24675"
type input "42523 - 14 OCT"
select select "number:0"
type input "[DATE]"
type input "16:08:04.000"
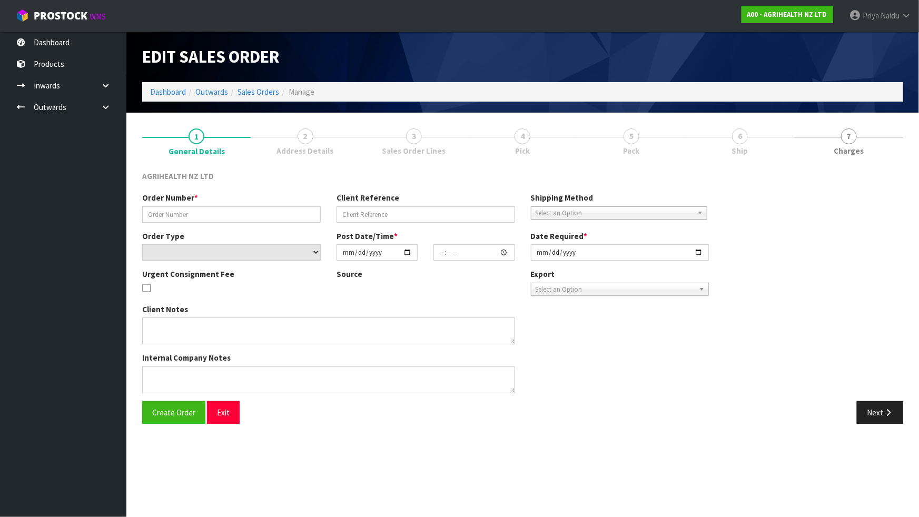
type input "[DATE]"
type textarea "SHIP BY: Freight"
type textarea "CAN DELIVER ON MONDAY"
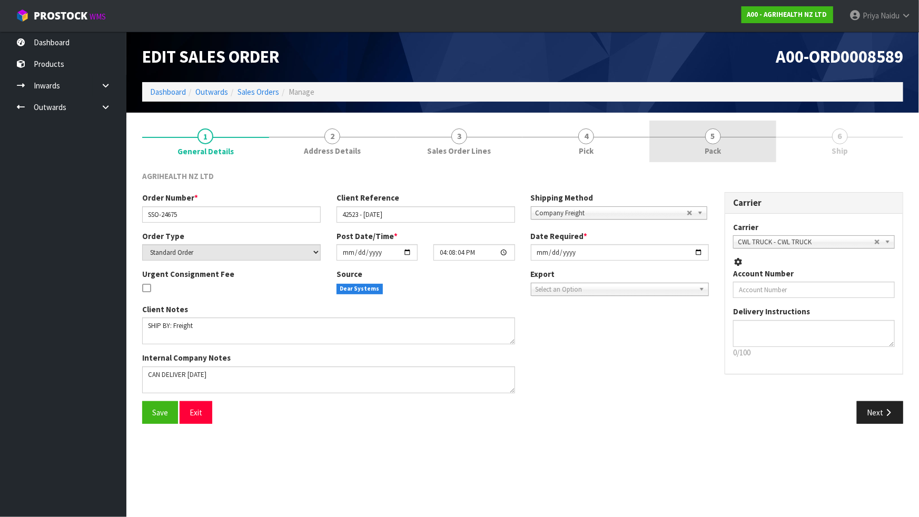
click at [716, 136] on span "5" at bounding box center [713, 136] width 16 height 16
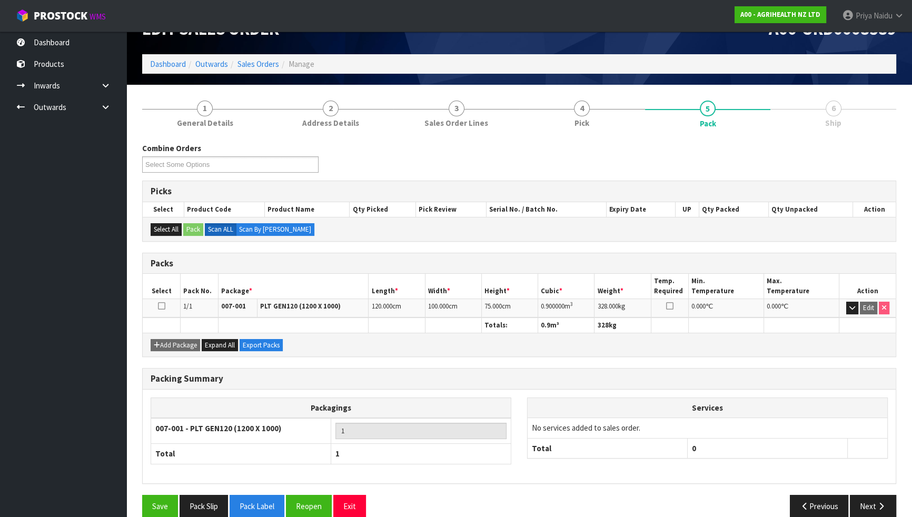
scroll to position [42, 0]
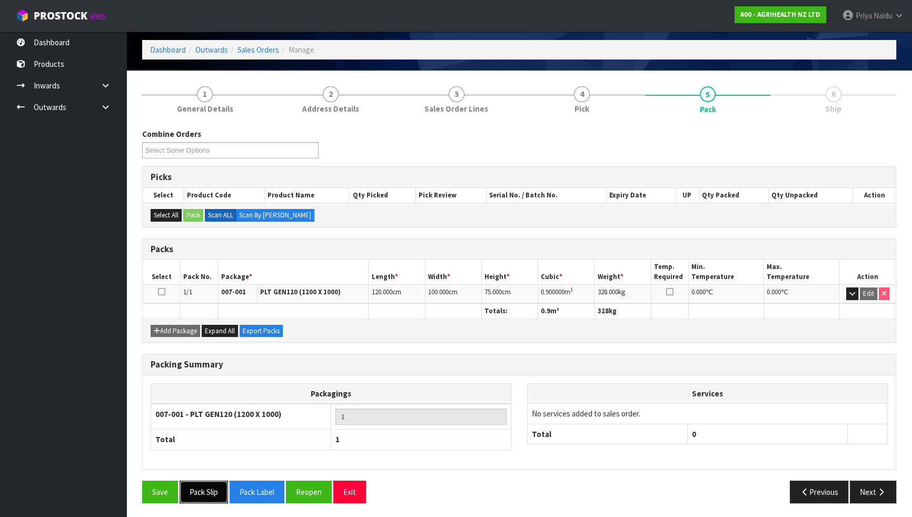
click at [203, 493] on button "Pack Slip" at bounding box center [203, 492] width 48 height 23
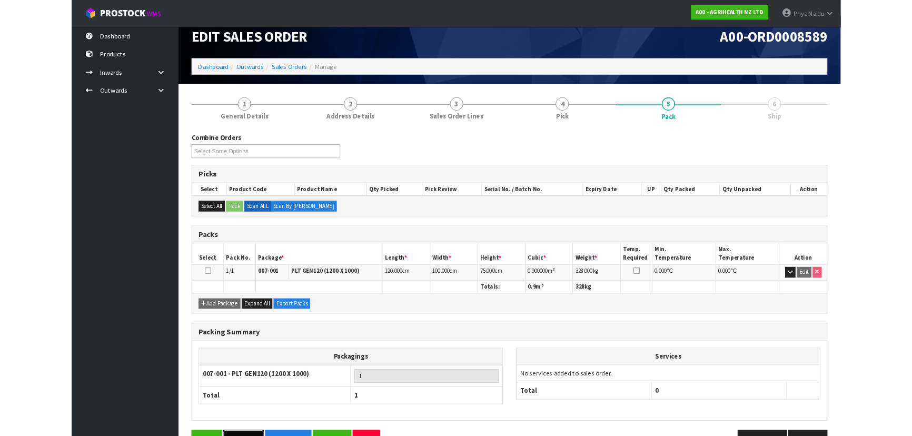
scroll to position [0, 0]
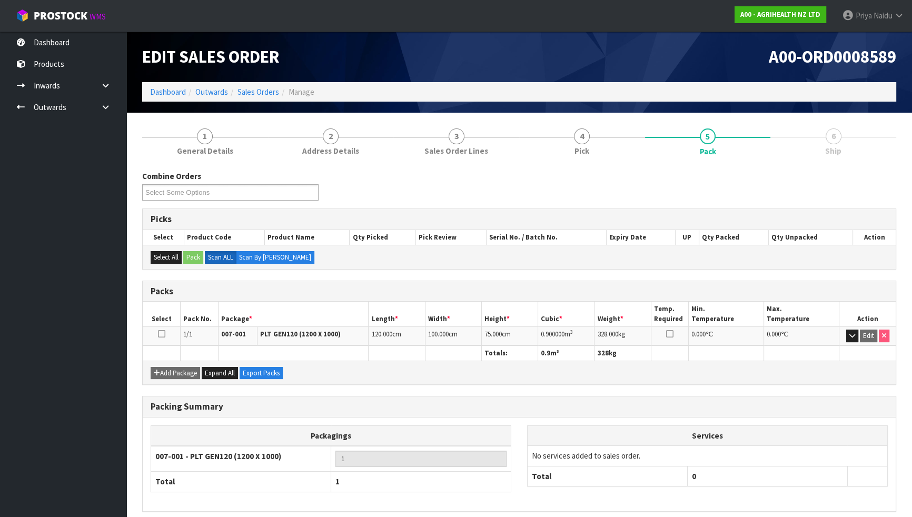
click at [623, 189] on div "Combine Orders A00-ORD0008587 A00-ORD0008589 A00-ORD0008592 A00-ORD0008593 A00-…" at bounding box center [519, 190] width 770 height 38
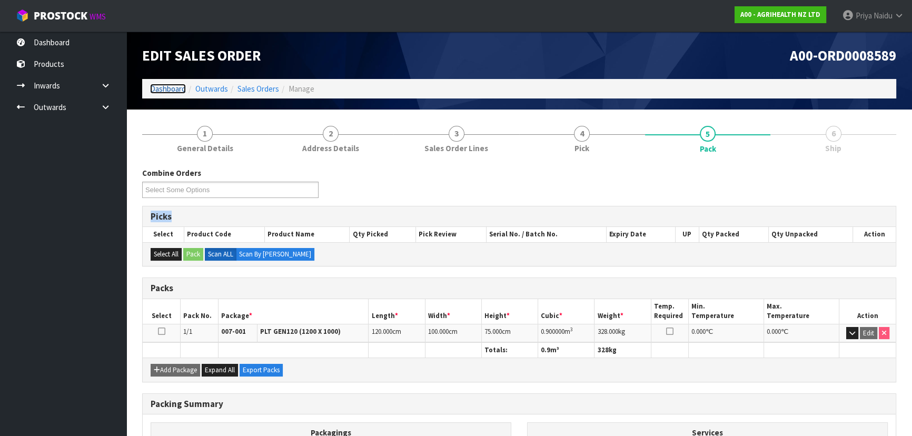
click at [156, 93] on link "Dashboard" at bounding box center [168, 89] width 36 height 10
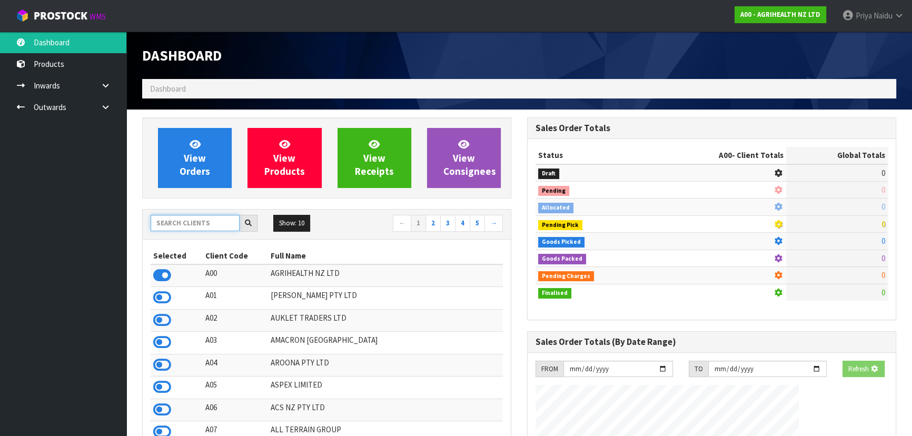
click at [198, 223] on input "text" at bounding box center [195, 223] width 89 height 16
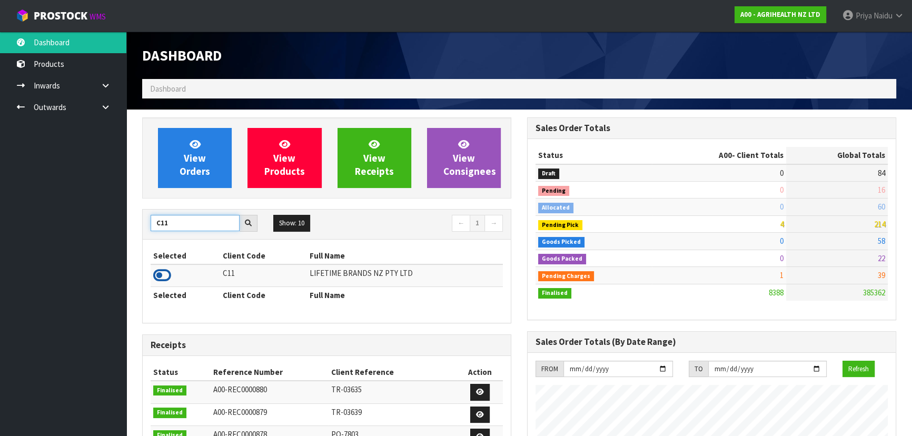
type input "C11"
click at [165, 275] on icon at bounding box center [162, 275] width 18 height 16
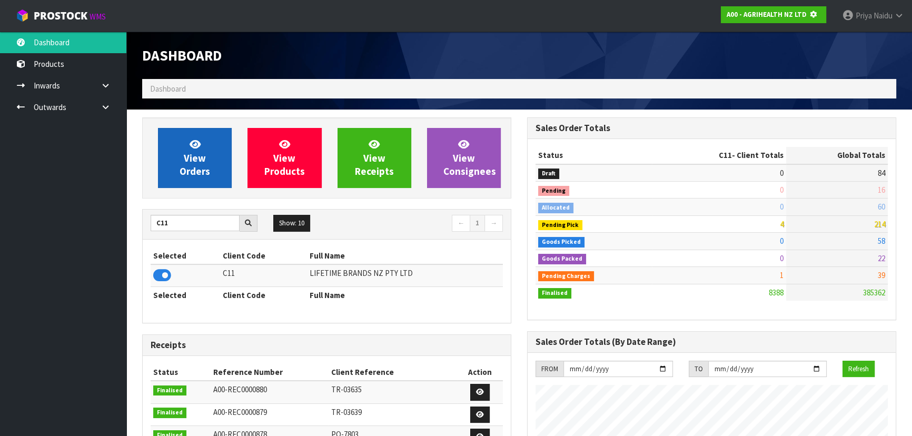
scroll to position [525719, 525989]
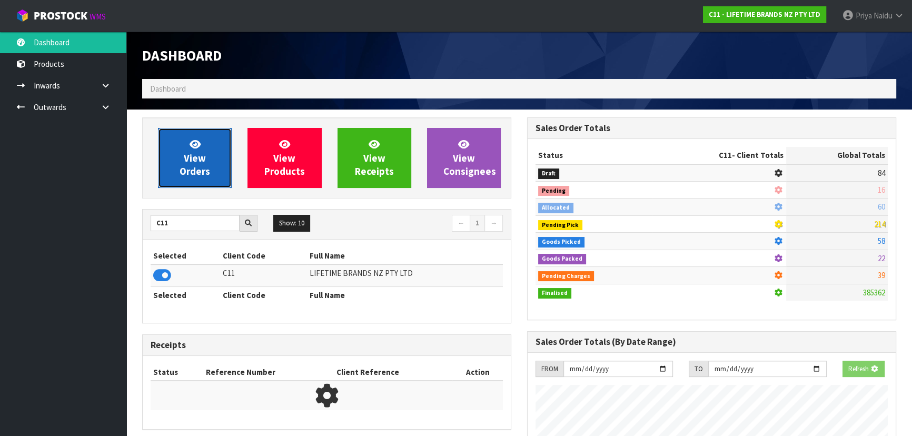
click at [206, 166] on span "View Orders" at bounding box center [194, 157] width 31 height 39
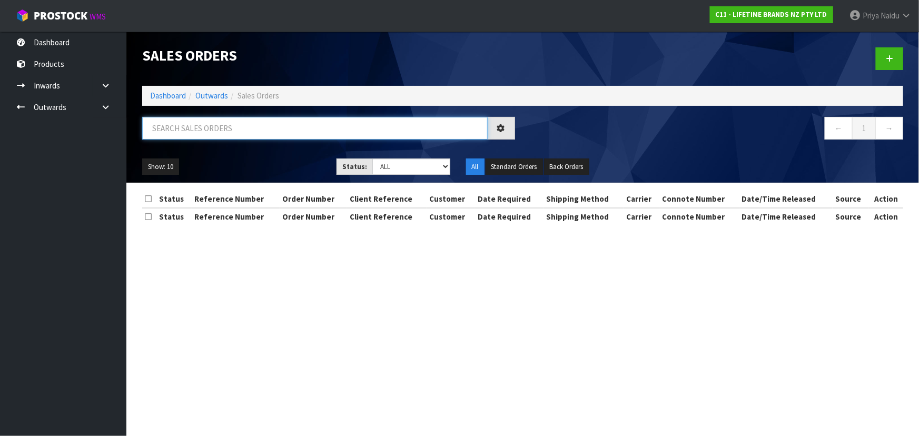
click at [209, 121] on input "text" at bounding box center [314, 128] width 345 height 23
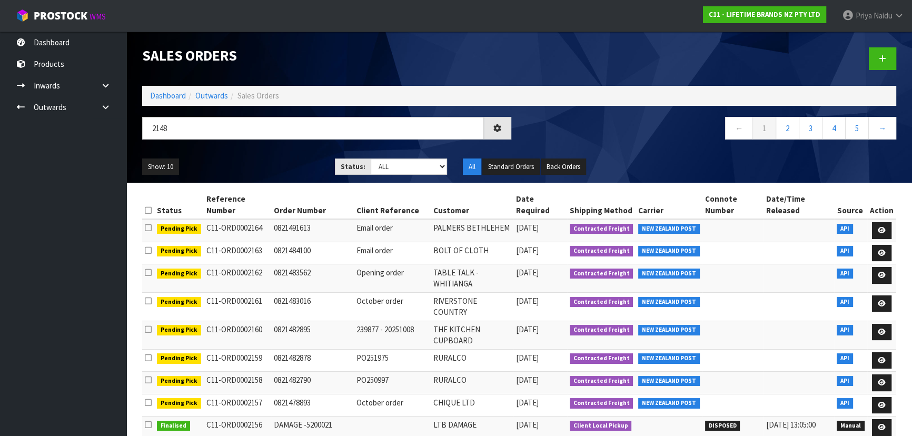
click at [235, 161] on ul "Show: 10 5 10 25 50" at bounding box center [230, 166] width 177 height 17
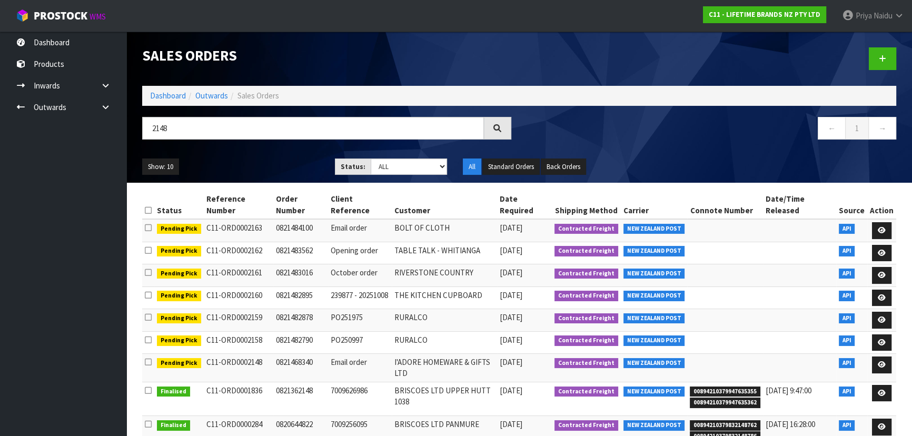
click at [235, 161] on ul "Show: 10 5 10 25 50" at bounding box center [230, 166] width 177 height 17
click at [238, 164] on ul "Show: 10 5 10 25 50" at bounding box center [230, 166] width 177 height 17
click at [219, 120] on input "2148" at bounding box center [313, 128] width 342 height 23
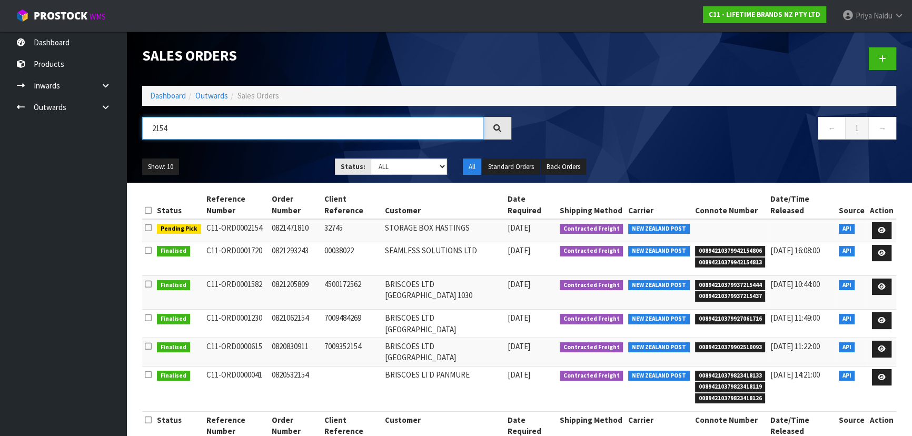
type input "2154"
click at [239, 166] on ul "Show: 10 5 10 25 50" at bounding box center [230, 166] width 177 height 17
click at [175, 97] on link "Dashboard" at bounding box center [168, 96] width 36 height 10
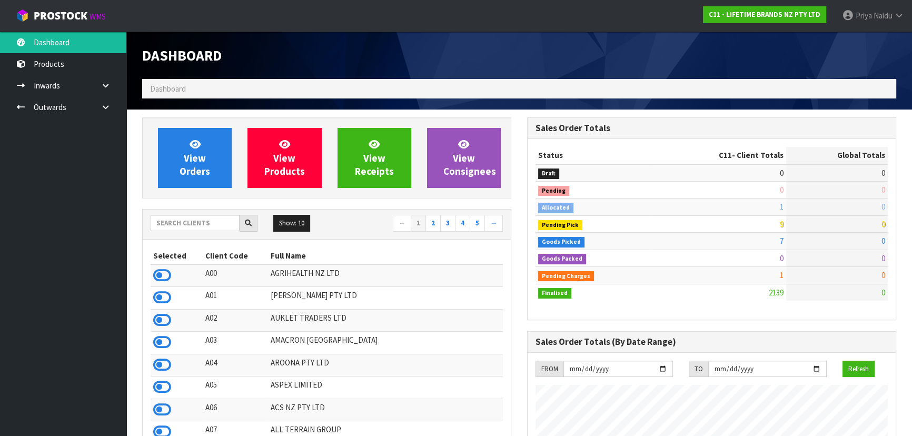
scroll to position [796, 384]
click at [200, 226] on input "text" at bounding box center [195, 223] width 89 height 16
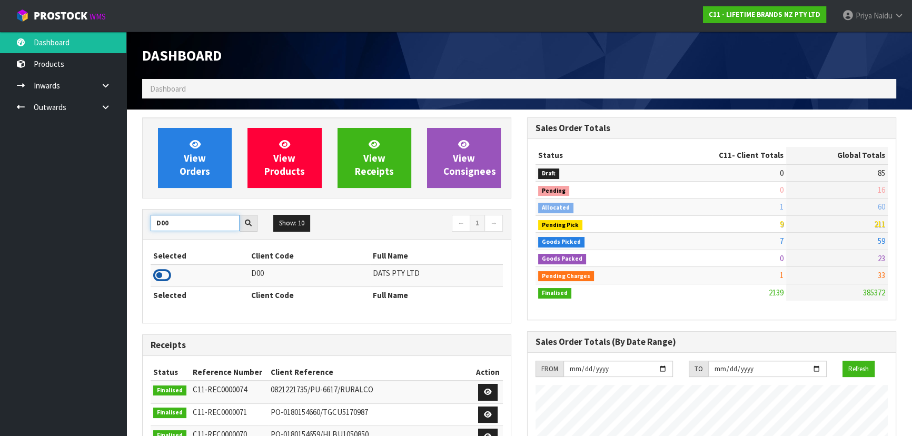
type input "D00"
click at [163, 274] on icon at bounding box center [162, 275] width 18 height 16
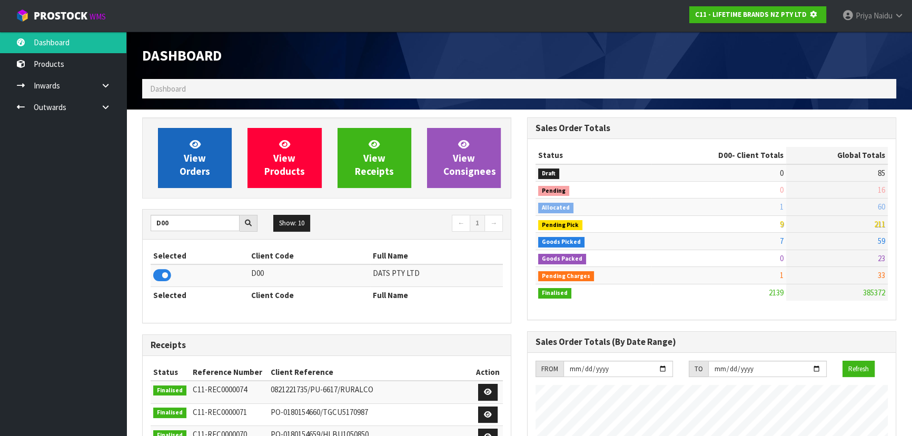
scroll to position [525719, 525989]
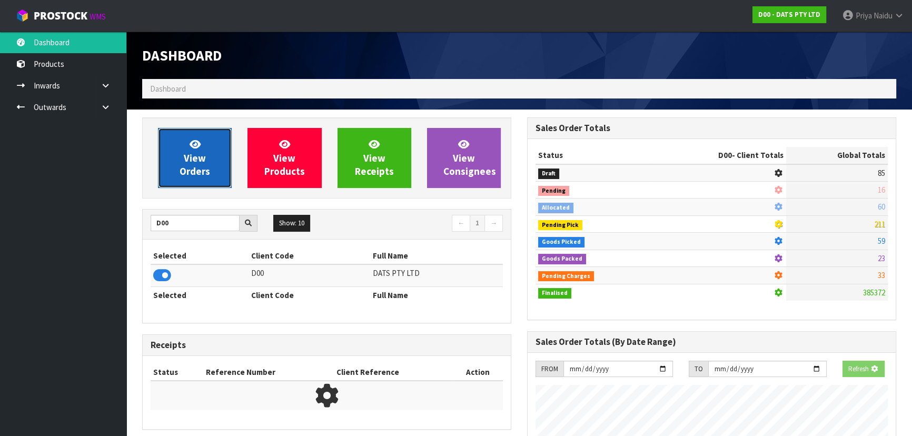
click at [199, 167] on span "View Orders" at bounding box center [194, 157] width 31 height 39
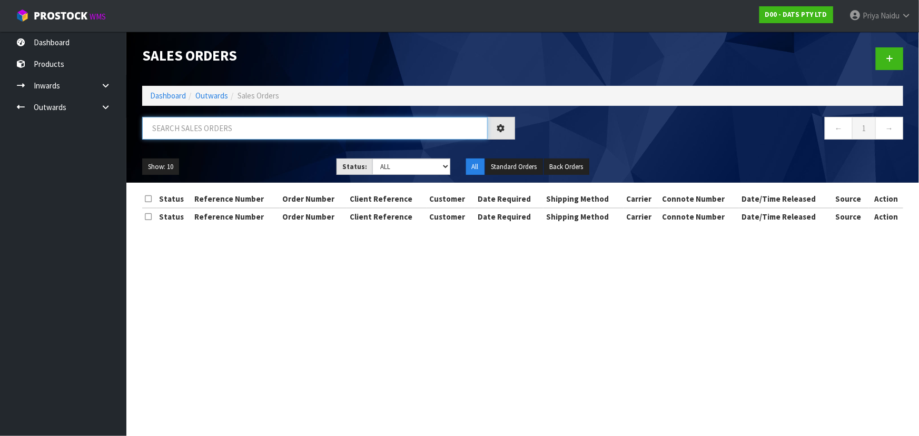
click at [221, 117] on input "text" at bounding box center [314, 128] width 345 height 23
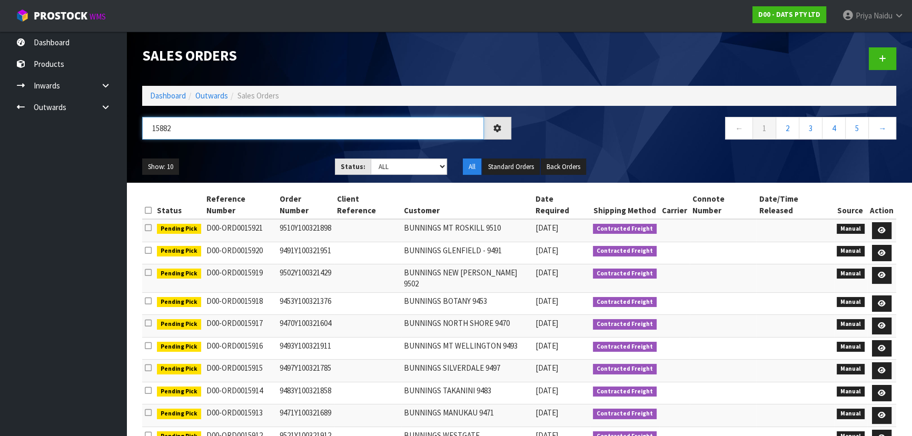
type input "15882"
click at [253, 154] on div "Show: 10 5 10 25 50 Status: Draft Pending Allocated Pending Pick Goods Picked G…" at bounding box center [519, 167] width 770 height 33
click at [266, 157] on div "Show: 10 5 10 25 50 Status: Draft Pending Allocated Pending Pick Goods Picked G…" at bounding box center [519, 167] width 770 height 33
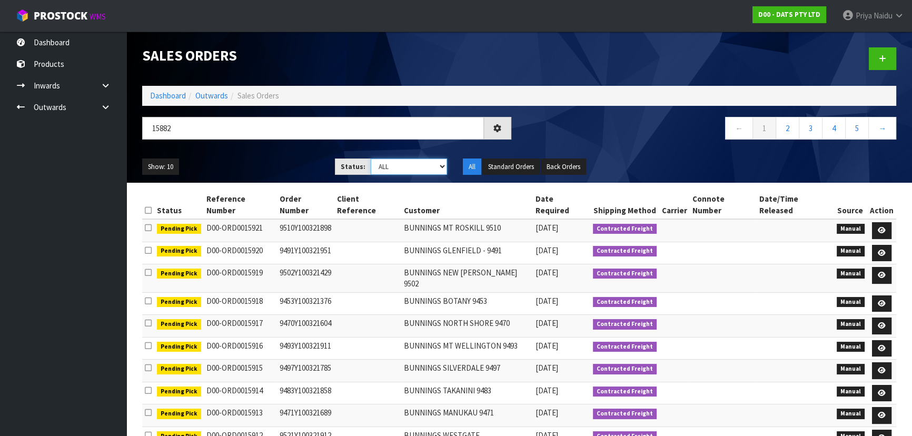
click at [380, 168] on select "Draft Pending Allocated Pending Pick Goods Picked Goods Packed Pending Charges …" at bounding box center [409, 166] width 77 height 16
click at [265, 156] on div "Show: 10 5 10 25 50 Status: Draft Pending Allocated Pending Pick Goods Picked G…" at bounding box center [519, 167] width 770 height 33
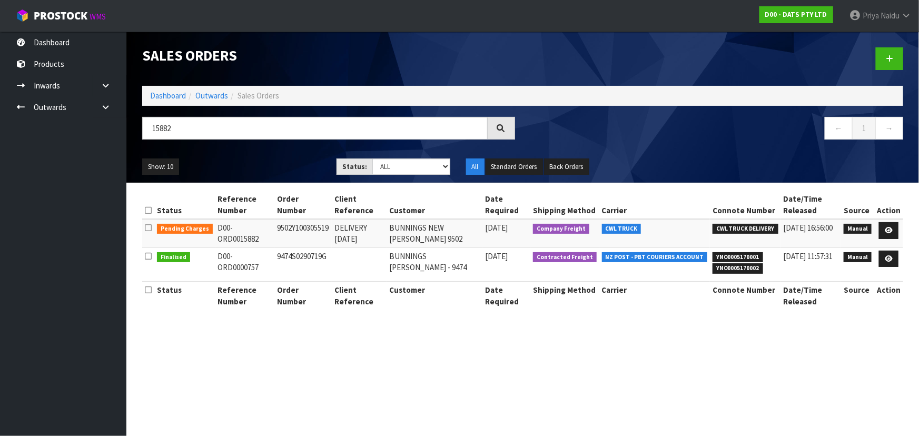
click at [254, 157] on div "Show: 10 5 10 25 50 Status: Draft Pending Allocated Pending Pick Goods Picked G…" at bounding box center [522, 167] width 776 height 33
click at [174, 95] on link "Dashboard" at bounding box center [168, 96] width 36 height 10
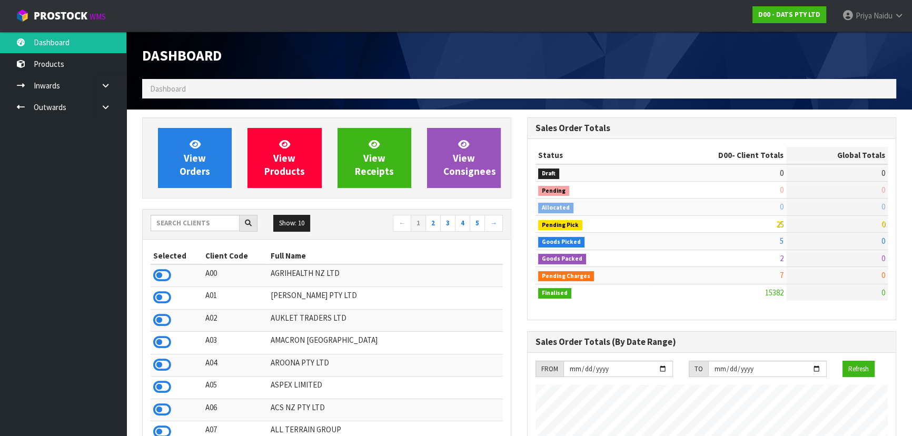
scroll to position [819, 384]
click at [184, 219] on input "text" at bounding box center [195, 223] width 89 height 16
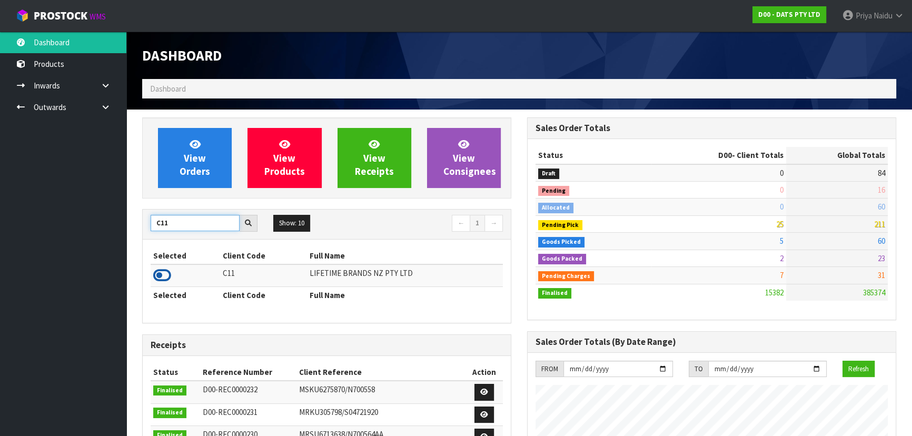
type input "C11"
drag, startPoint x: 163, startPoint y: 273, endPoint x: 206, endPoint y: 231, distance: 60.3
click at [163, 274] on icon at bounding box center [162, 275] width 18 height 16
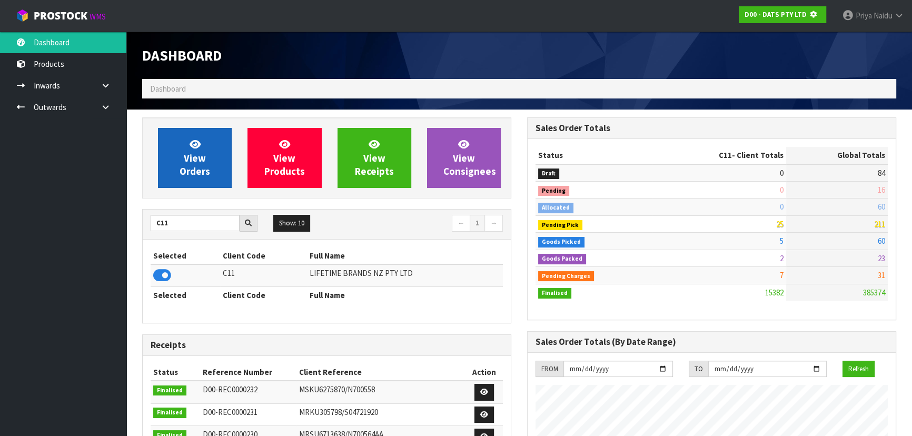
scroll to position [655, 384]
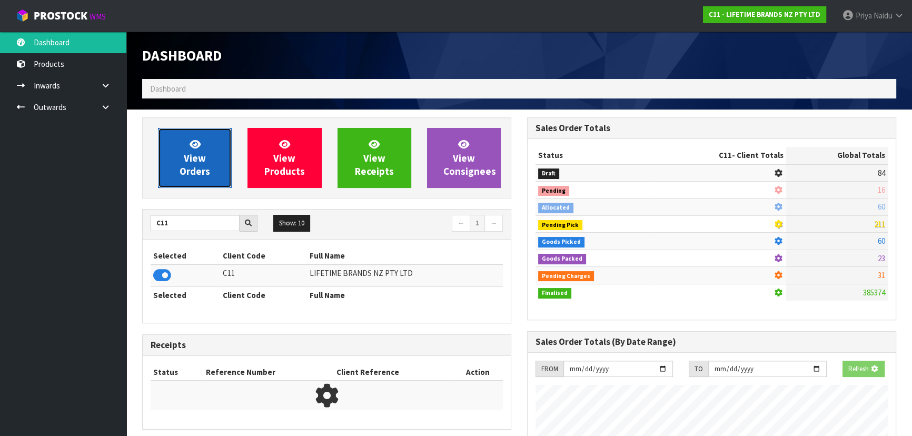
click at [216, 145] on link "View Orders" at bounding box center [195, 158] width 74 height 60
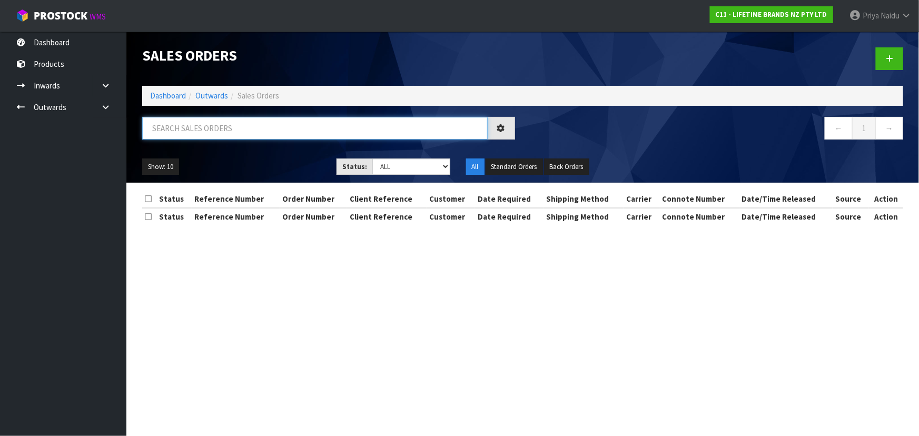
drag, startPoint x: 229, startPoint y: 123, endPoint x: 226, endPoint y: 146, distance: 23.5
click at [230, 123] on input "text" at bounding box center [314, 128] width 345 height 23
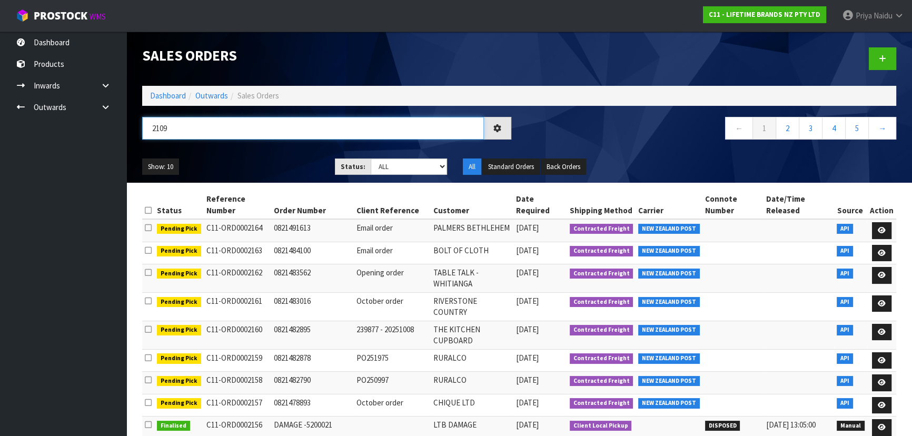
type input "2109"
click at [242, 159] on ul "Show: 10 5 10 25 50" at bounding box center [230, 166] width 177 height 17
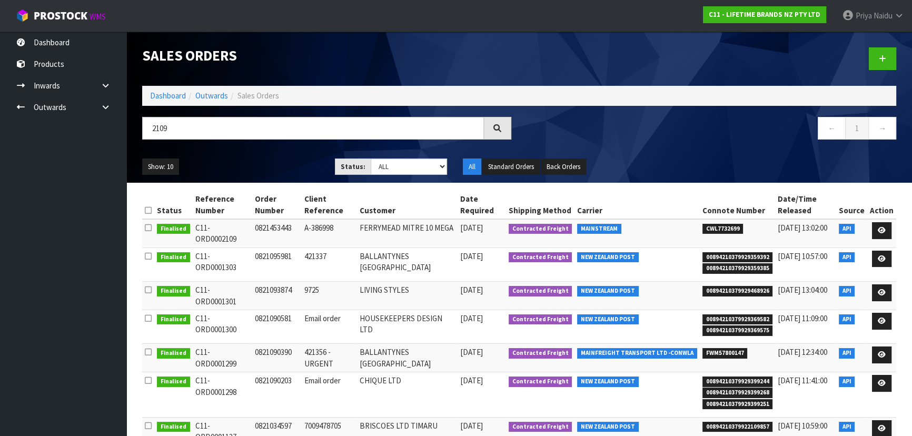
click at [283, 161] on ul "Show: 10 5 10 25 50" at bounding box center [230, 166] width 177 height 17
click at [884, 228] on icon at bounding box center [881, 230] width 8 height 7
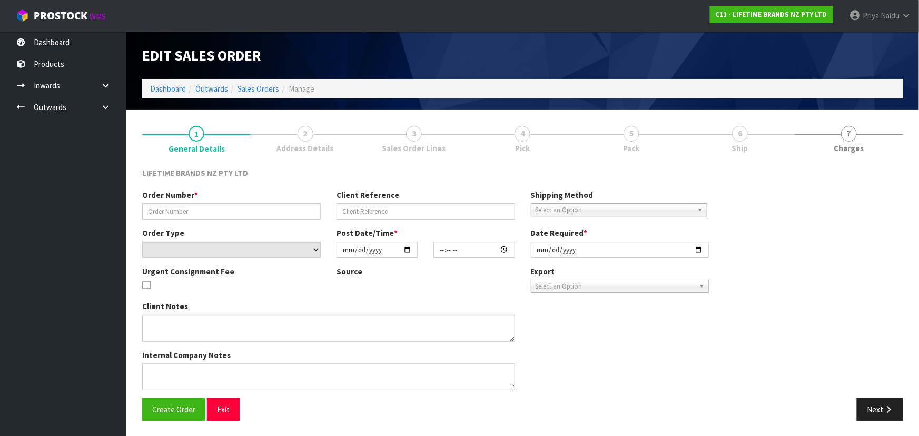
type input "0821453443"
type input "A-386998"
select select "number:0"
type input "2025-10-03"
type input "10:39:33.000"
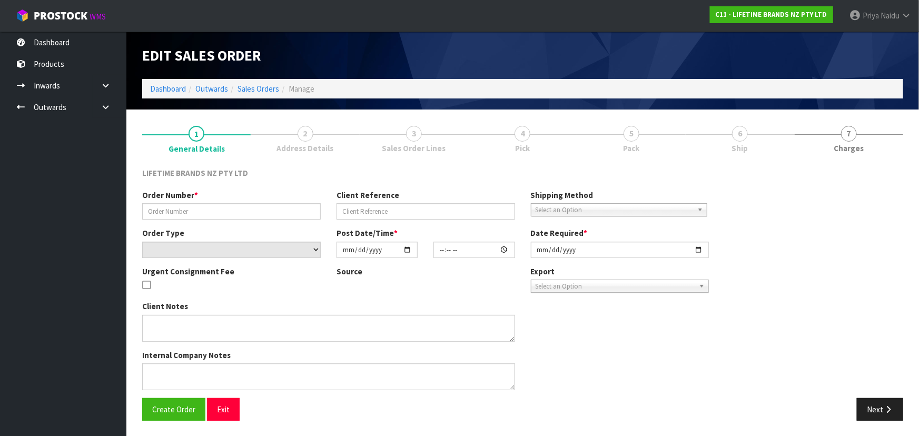
type input "2025-10-06"
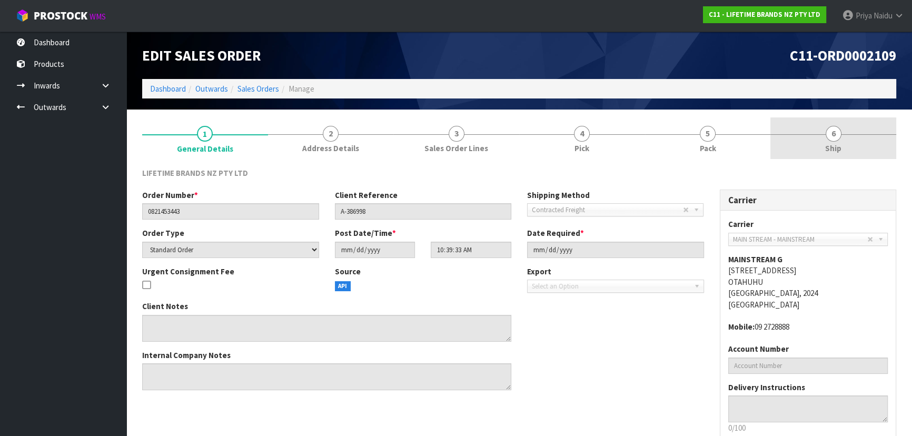
click at [831, 131] on span "6" at bounding box center [833, 134] width 16 height 16
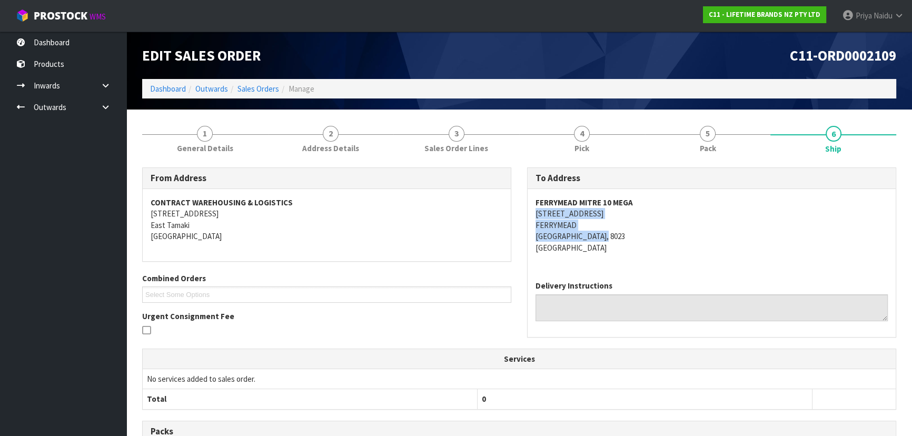
copy address "1005 FERRY ROAD FERRYMEAD Christchurch, 8023"
drag, startPoint x: 528, startPoint y: 217, endPoint x: 610, endPoint y: 233, distance: 82.5
click at [610, 233] on div "FERRYMEAD MITRE 10 MEGA 1005 FERRY ROAD FERRYMEAD Christchurch, 8023 New Zealand" at bounding box center [711, 230] width 368 height 83
click at [534, 224] on div "FERRYMEAD MITRE 10 MEGA 1005 FERRY ROAD FERRYMEAD Christchurch, 8023 New Zealand" at bounding box center [711, 230] width 368 height 83
drag, startPoint x: 534, startPoint y: 224, endPoint x: 579, endPoint y: 219, distance: 45.0
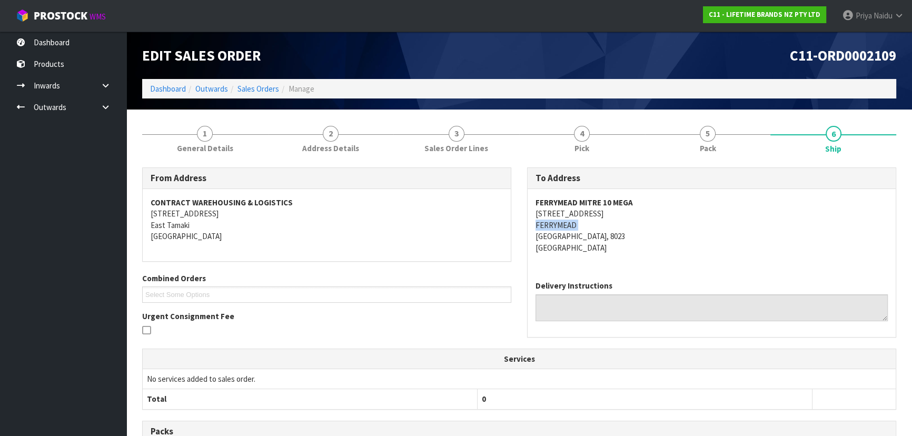
click at [579, 219] on div "FERRYMEAD MITRE 10 MEGA 1005 FERRY ROAD FERRYMEAD Christchurch, 8023 New Zealand" at bounding box center [711, 230] width 368 height 83
copy strong "FERRYMEAD MITRE 10 MEGA"
drag, startPoint x: 528, startPoint y: 202, endPoint x: 658, endPoint y: 195, distance: 129.7
click at [658, 195] on div "FERRYMEAD MITRE 10 MEGA 1005 FERRY ROAD FERRYMEAD Christchurch, 8023 New Zealand" at bounding box center [711, 230] width 368 height 83
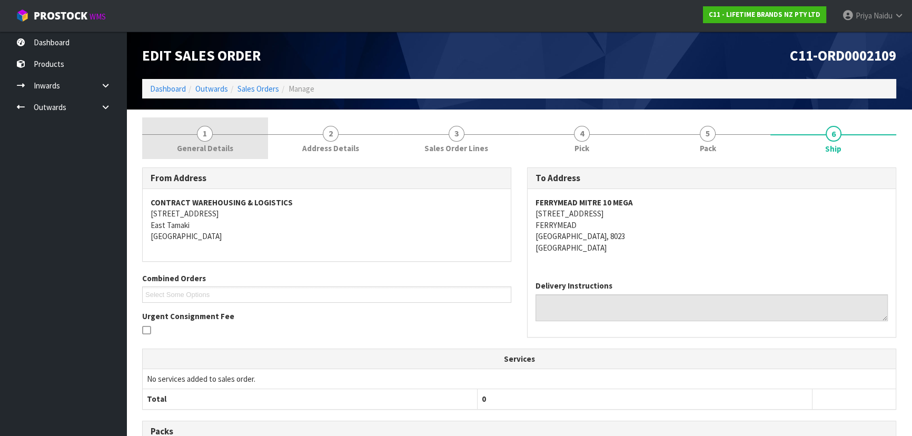
click at [200, 143] on span "General Details" at bounding box center [205, 148] width 56 height 11
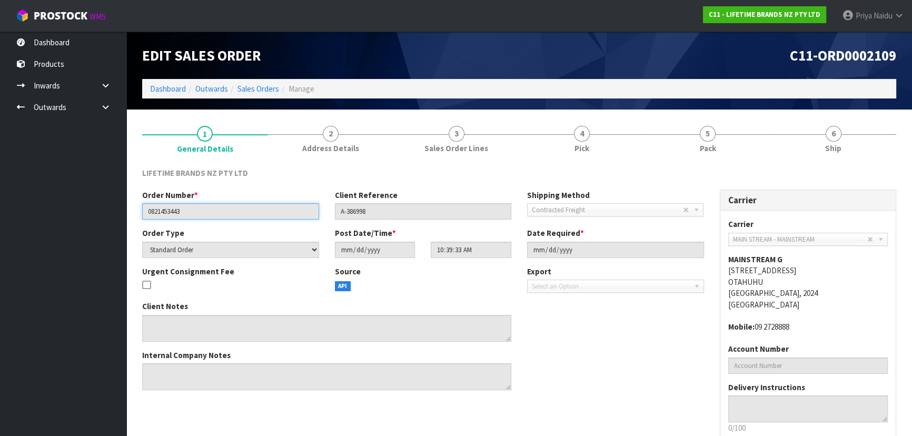
drag, startPoint x: 143, startPoint y: 211, endPoint x: 203, endPoint y: 213, distance: 60.1
click at [203, 213] on input "0821453443" at bounding box center [230, 211] width 177 height 16
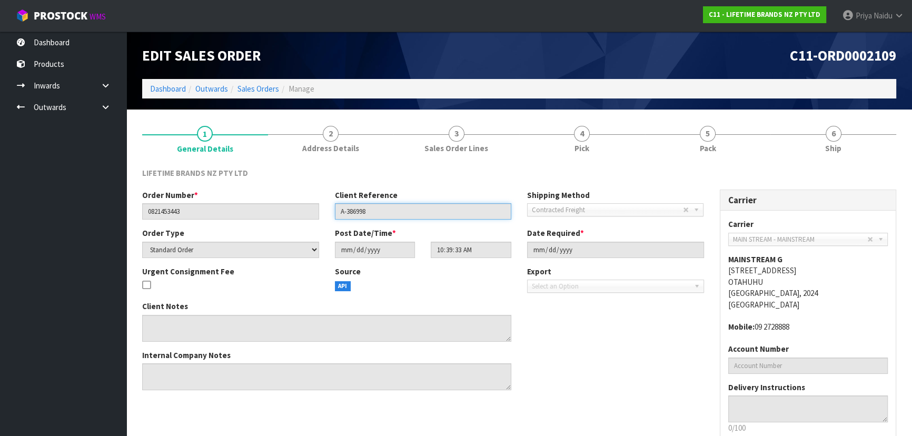
drag, startPoint x: 340, startPoint y: 213, endPoint x: 386, endPoint y: 216, distance: 45.9
click at [386, 216] on input "A-386998" at bounding box center [423, 211] width 177 height 16
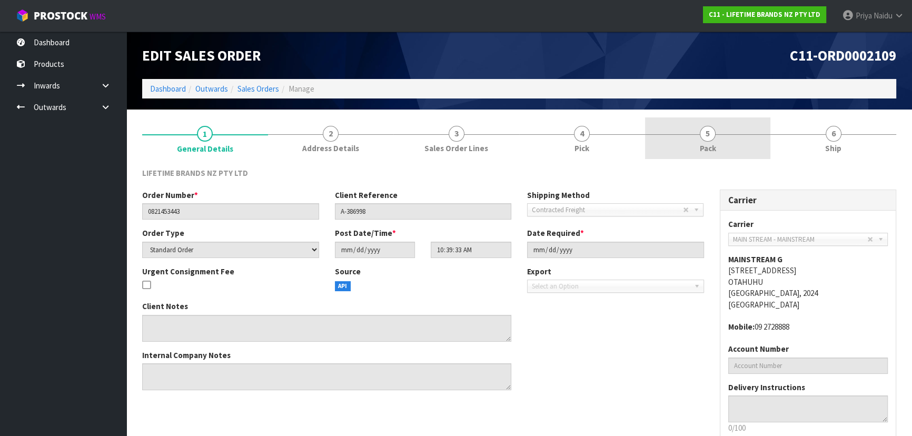
drag, startPoint x: 663, startPoint y: 118, endPoint x: 653, endPoint y: 143, distance: 27.2
click at [664, 118] on link "5 Pack" at bounding box center [708, 138] width 126 height 42
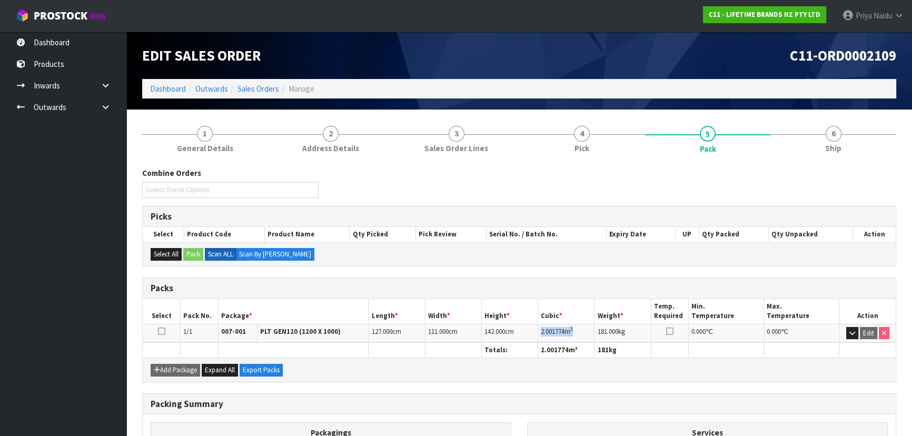
copy td "2.001774 m 3"
drag, startPoint x: 541, startPoint y: 331, endPoint x: 249, endPoint y: 361, distance: 293.2
click at [592, 327] on td "2.001774 m 3" at bounding box center [566, 333] width 56 height 18
click at [822, 141] on link "6 Ship" at bounding box center [833, 138] width 126 height 42
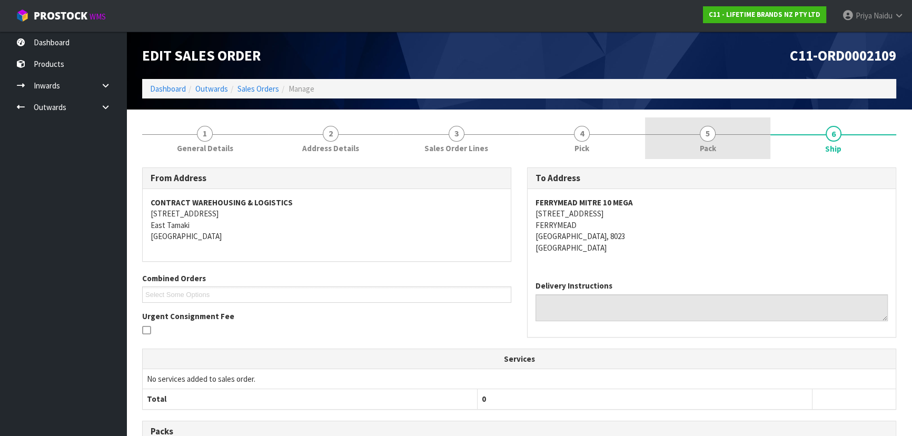
drag, startPoint x: 711, startPoint y: 131, endPoint x: 703, endPoint y: 131, distance: 7.9
click at [709, 131] on span "5" at bounding box center [708, 134] width 16 height 16
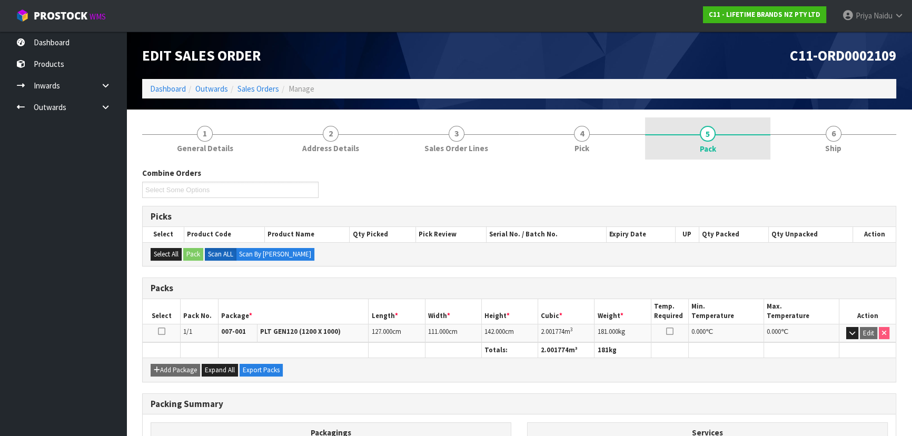
drag, startPoint x: 849, startPoint y: 139, endPoint x: 763, endPoint y: 154, distance: 87.1
click at [847, 139] on link "6 Ship" at bounding box center [833, 138] width 126 height 42
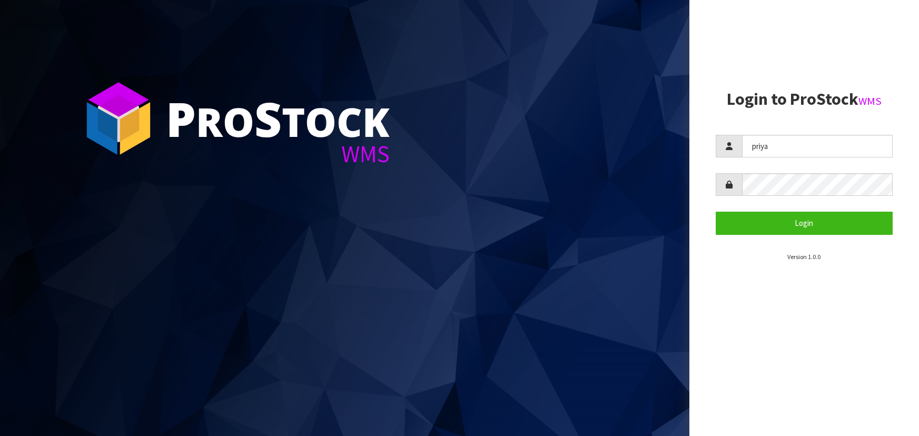
click at [812, 226] on button "Login" at bounding box center [803, 223] width 177 height 23
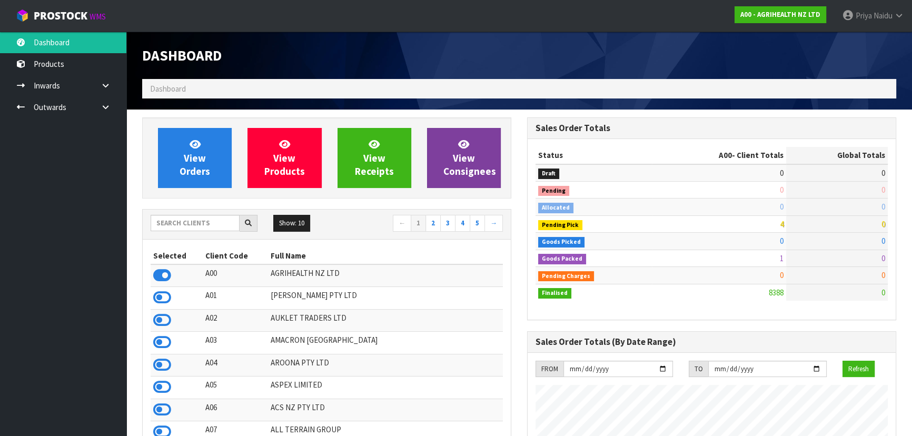
scroll to position [796, 384]
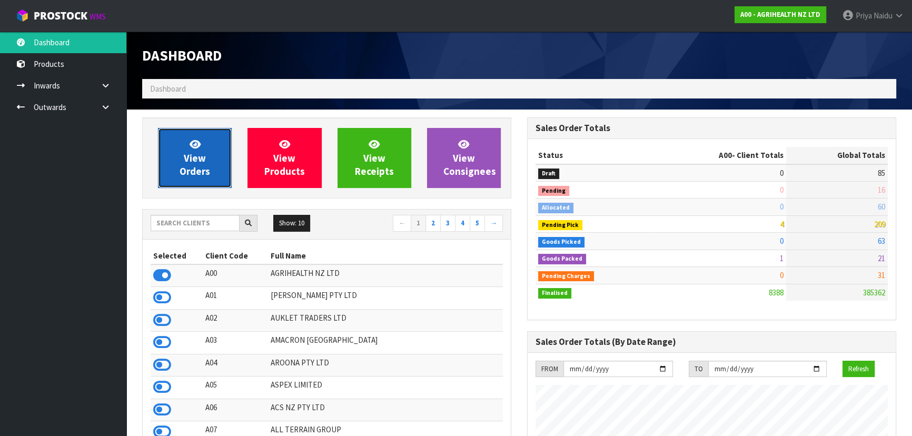
click at [202, 162] on span "View Orders" at bounding box center [194, 157] width 31 height 39
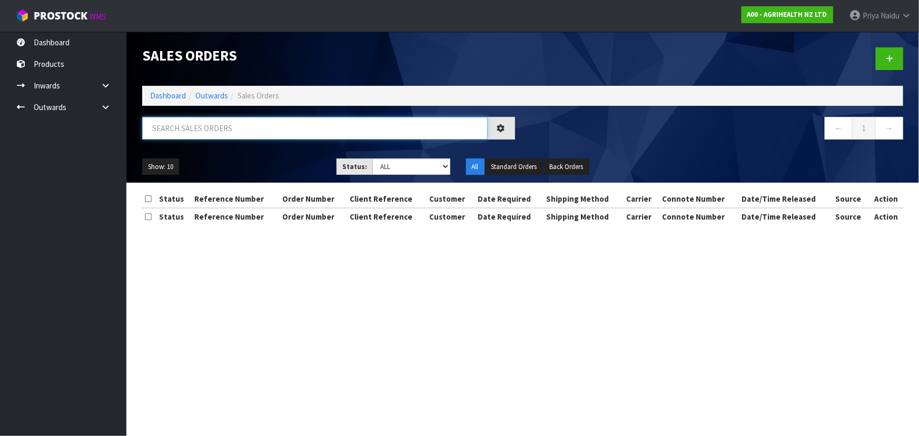
click at [227, 122] on input "text" at bounding box center [314, 128] width 345 height 23
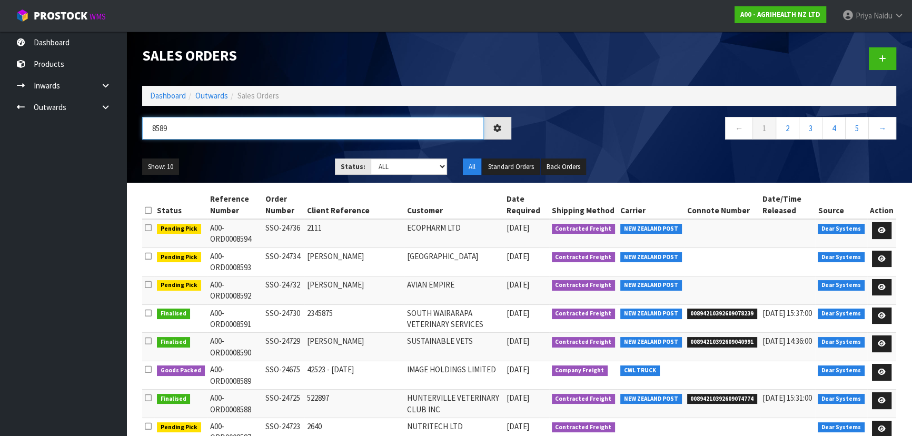
type input "8589"
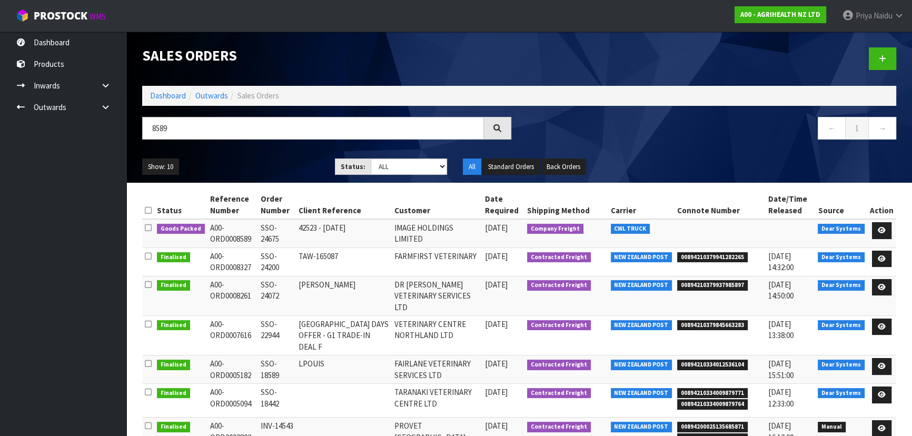
click at [254, 151] on div "Show: 10 5 10 25 50 Status: Draft Pending Allocated Pending Pick Goods Picked G…" at bounding box center [519, 167] width 770 height 33
click at [883, 227] on icon at bounding box center [881, 230] width 8 height 7
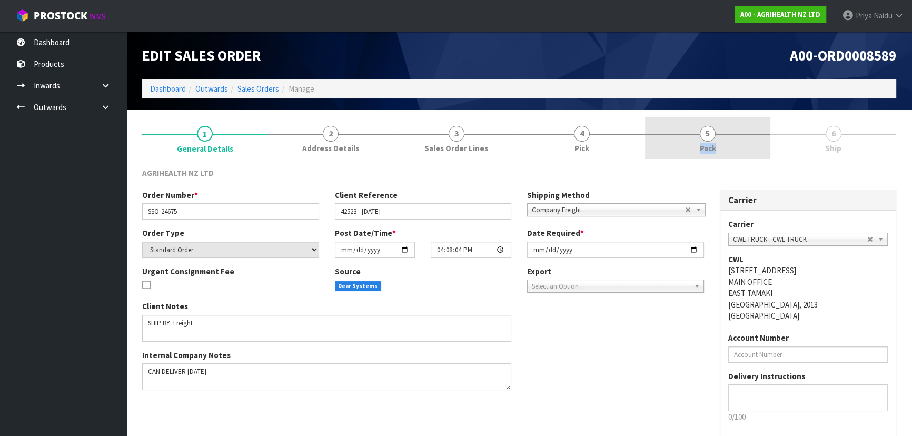
click at [714, 137] on link "5 Pack" at bounding box center [708, 138] width 126 height 42
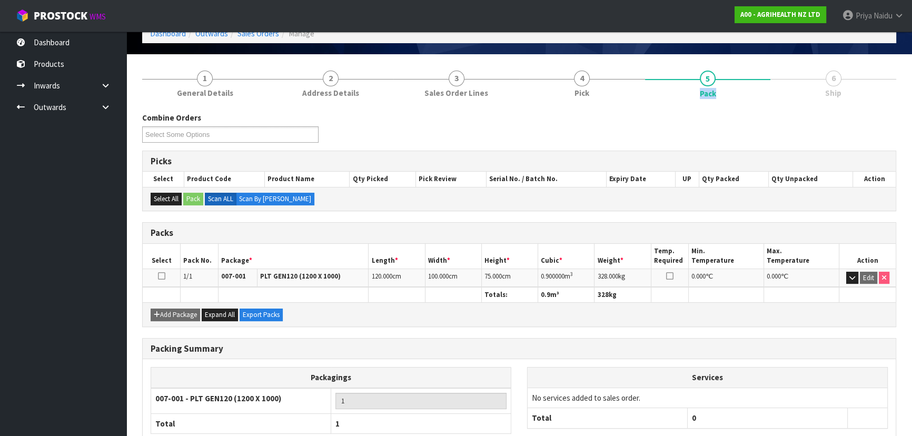
scroll to position [120, 0]
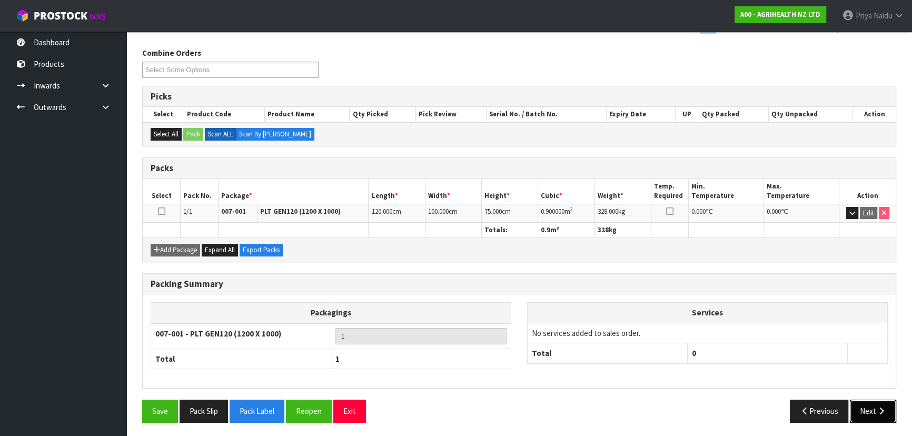
click at [878, 410] on icon "button" at bounding box center [881, 411] width 10 height 8
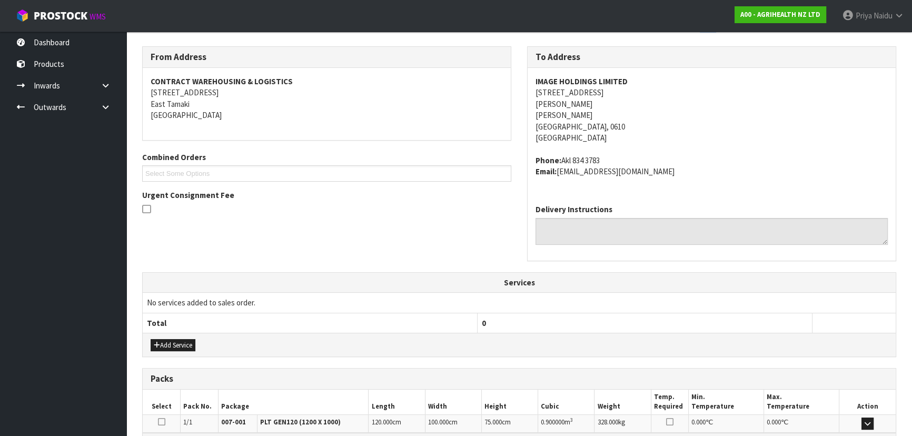
scroll to position [253, 0]
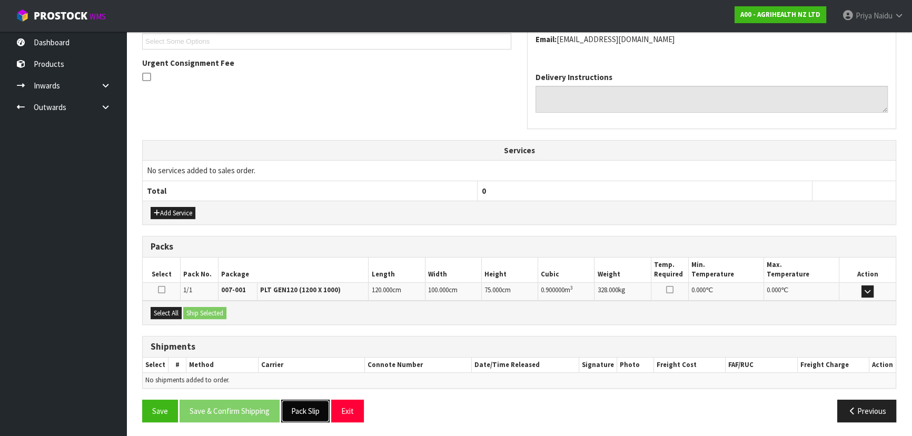
click at [311, 405] on button "Pack Slip" at bounding box center [305, 411] width 48 height 23
click at [173, 307] on button "Select All" at bounding box center [166, 313] width 31 height 13
click at [196, 308] on button "Ship Selected" at bounding box center [204, 313] width 43 height 13
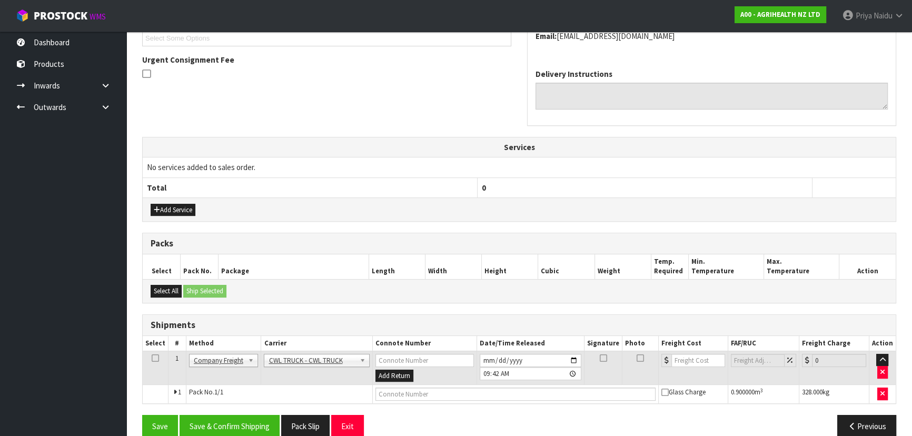
scroll to position [272, 0]
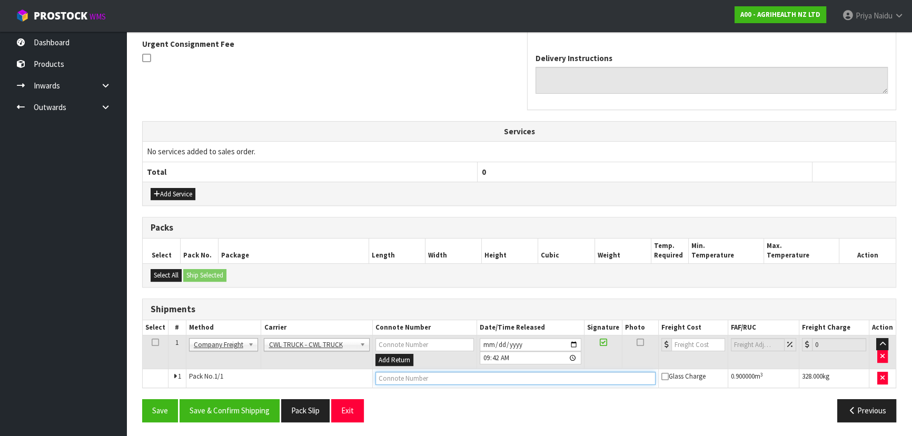
click at [384, 379] on input "text" at bounding box center [515, 378] width 280 height 13
type input "CWL TRUCK DELIVERY"
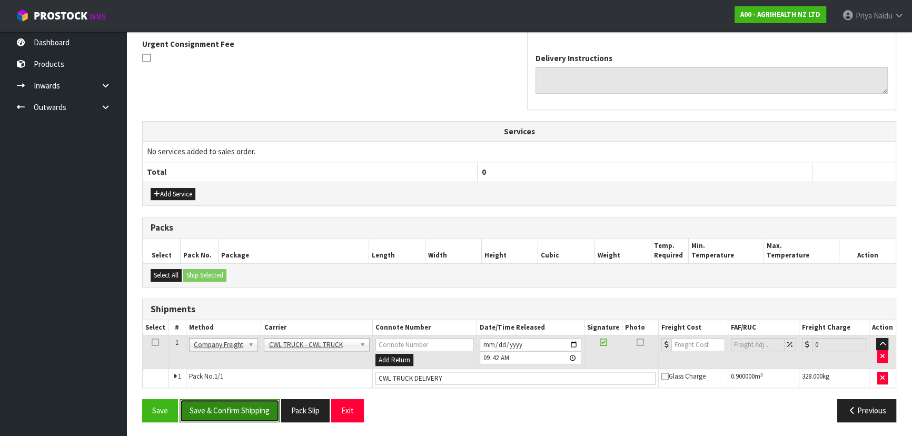
click at [257, 407] on button "Save & Confirm Shipping" at bounding box center [229, 410] width 100 height 23
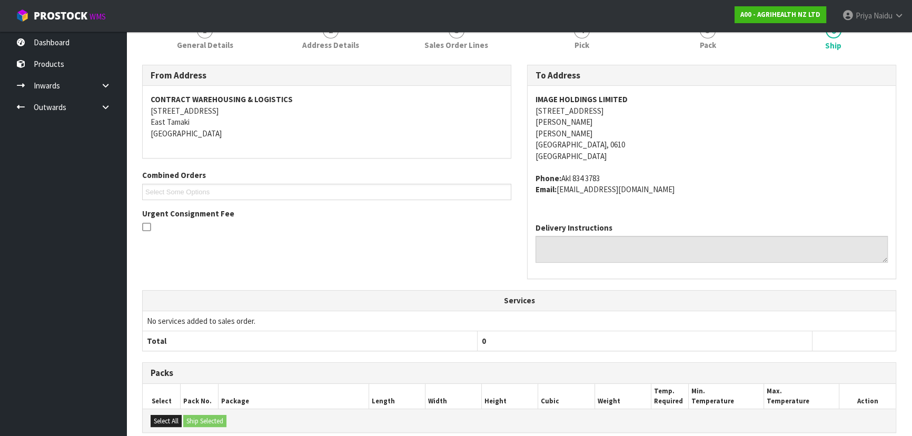
scroll to position [0, 0]
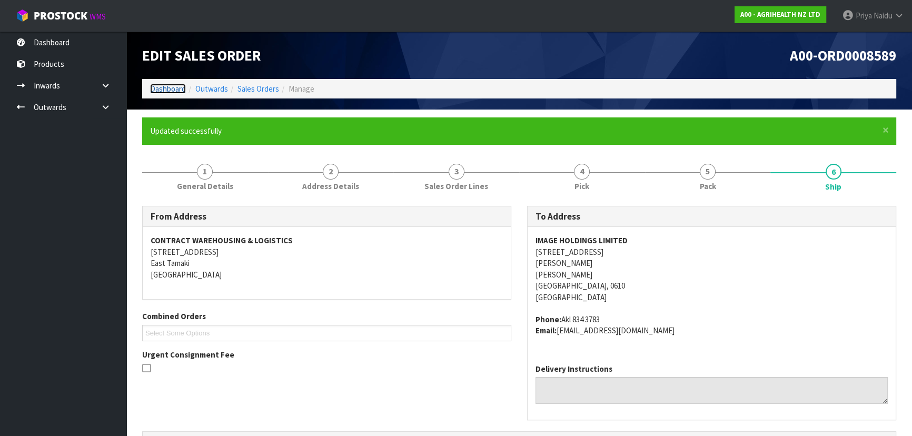
click at [176, 86] on link "Dashboard" at bounding box center [168, 89] width 36 height 10
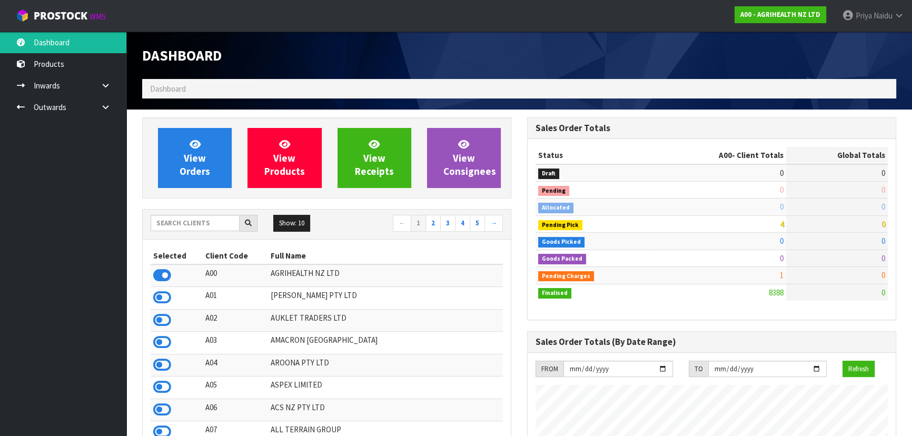
scroll to position [796, 384]
click at [213, 224] on input "text" at bounding box center [195, 223] width 89 height 16
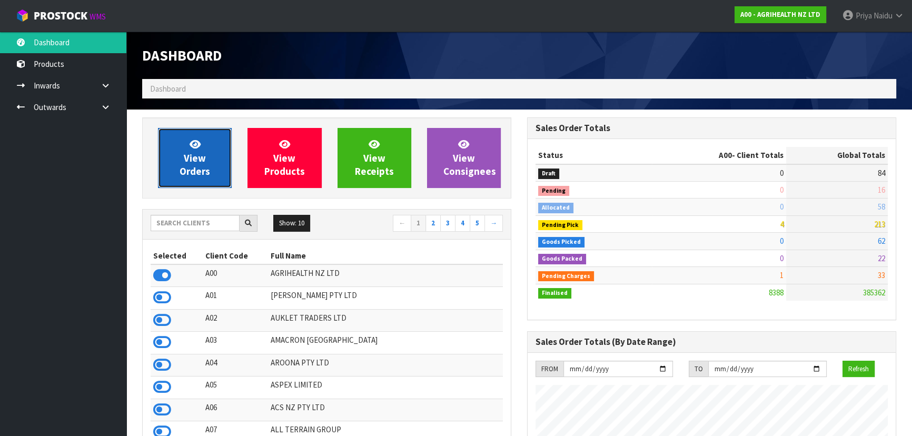
click at [198, 138] on link "View Orders" at bounding box center [195, 158] width 74 height 60
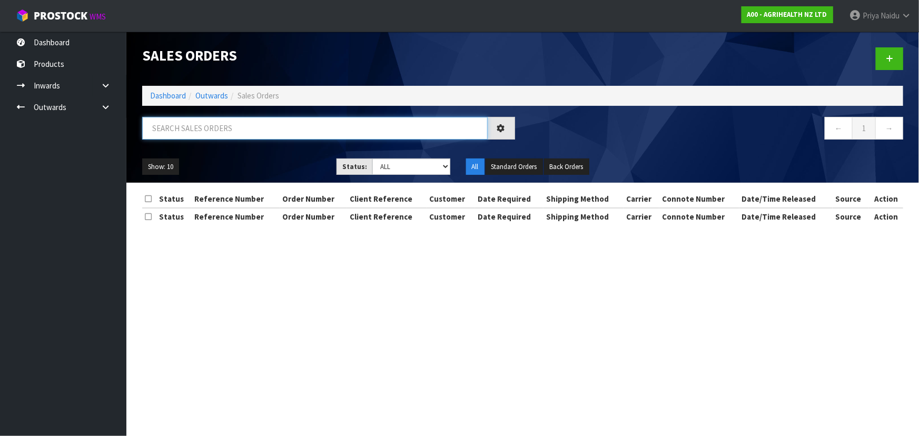
click at [205, 124] on input "text" at bounding box center [314, 128] width 345 height 23
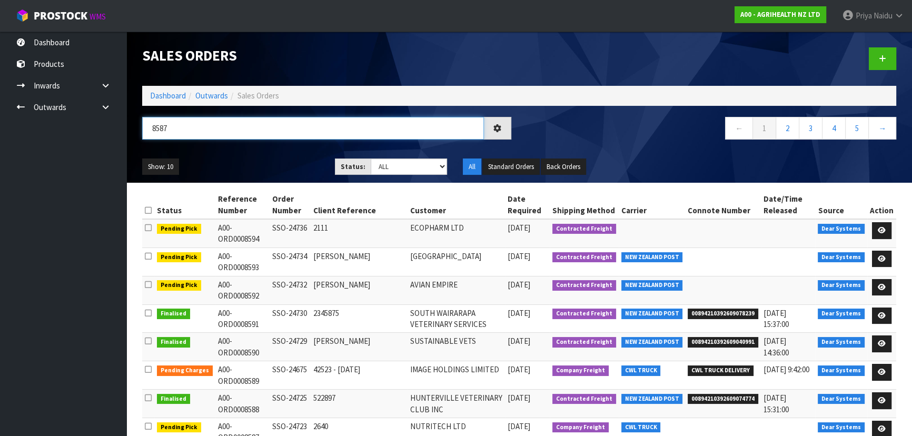
type input "8587"
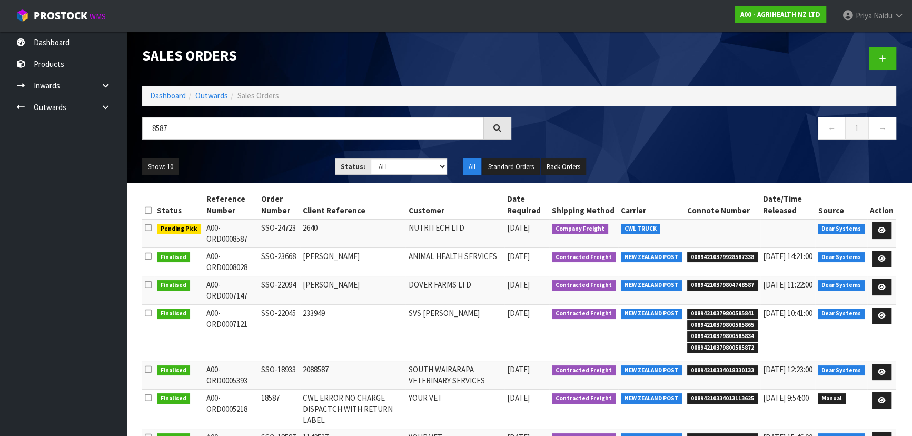
click at [268, 147] on div "8587 ← 1 →" at bounding box center [519, 134] width 770 height 34
drag, startPoint x: 252, startPoint y: 152, endPoint x: 263, endPoint y: 137, distance: 17.7
click at [253, 149] on div "Sales Orders Dashboard Outwards Sales Orders 8587 ← 1 → Show: 10 5 10 25 50 Sta…" at bounding box center [519, 107] width 770 height 151
click at [276, 164] on ul "Show: 10 5 10 25 50" at bounding box center [230, 166] width 177 height 17
click at [276, 163] on ul "Show: 10 5 10 25 50" at bounding box center [230, 166] width 177 height 17
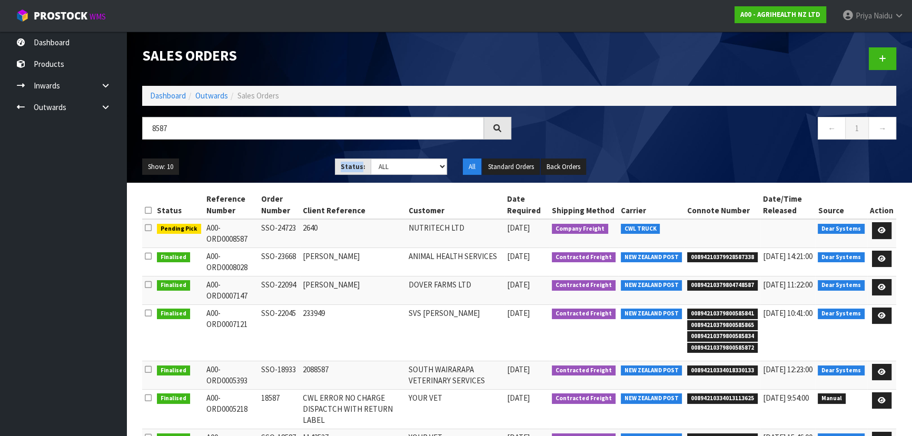
click at [276, 163] on ul "Show: 10 5 10 25 50" at bounding box center [230, 166] width 177 height 17
click at [263, 163] on ul "Show: 10 5 10 25 50" at bounding box center [230, 166] width 177 height 17
click at [419, 229] on td "NUTRITECH LTD" at bounding box center [454, 233] width 98 height 28
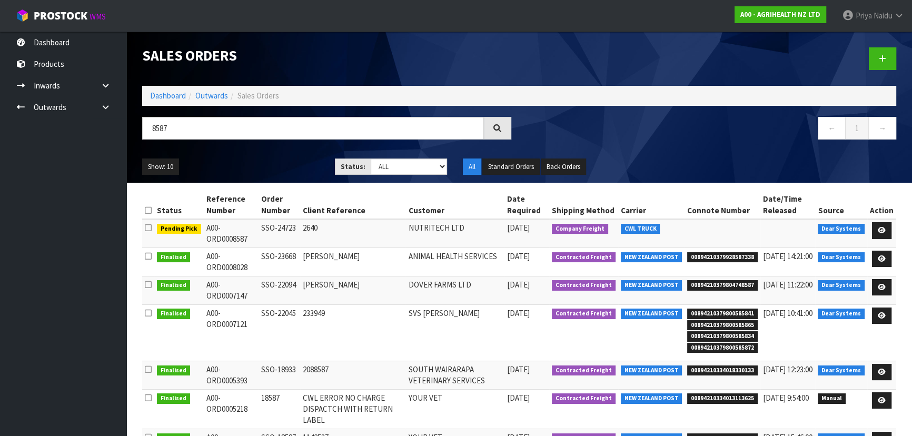
click at [420, 228] on td "NUTRITECH LTD" at bounding box center [454, 233] width 98 height 28
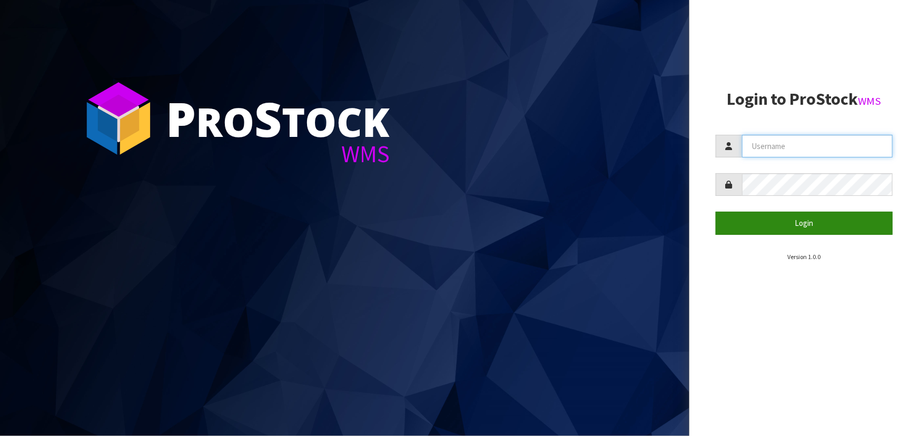
type input "priya"
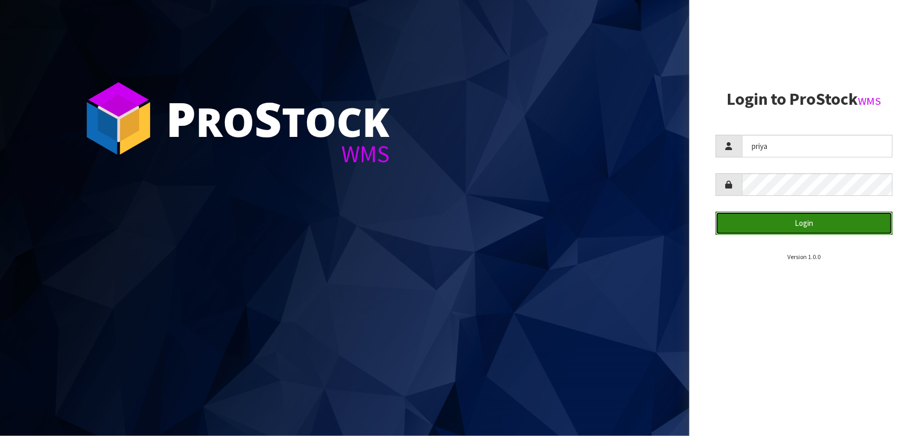
click at [815, 225] on button "Login" at bounding box center [803, 223] width 177 height 23
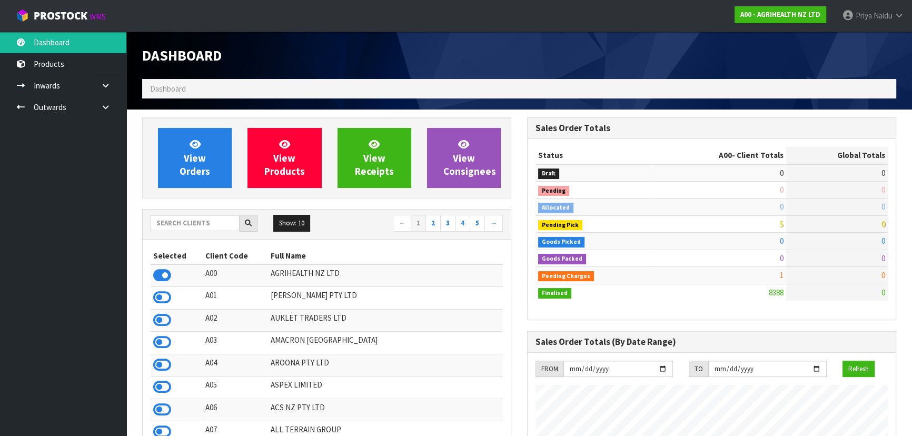
scroll to position [796, 384]
click at [195, 223] on input "text" at bounding box center [195, 223] width 89 height 16
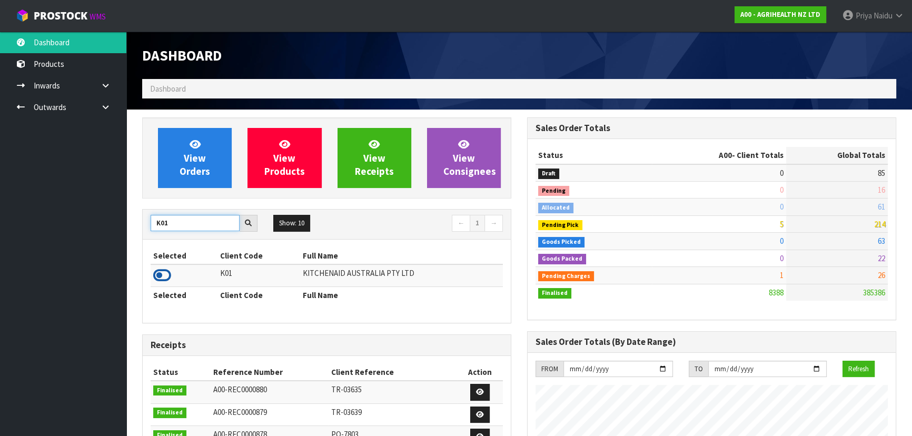
type input "K01"
click at [166, 274] on icon at bounding box center [162, 275] width 18 height 16
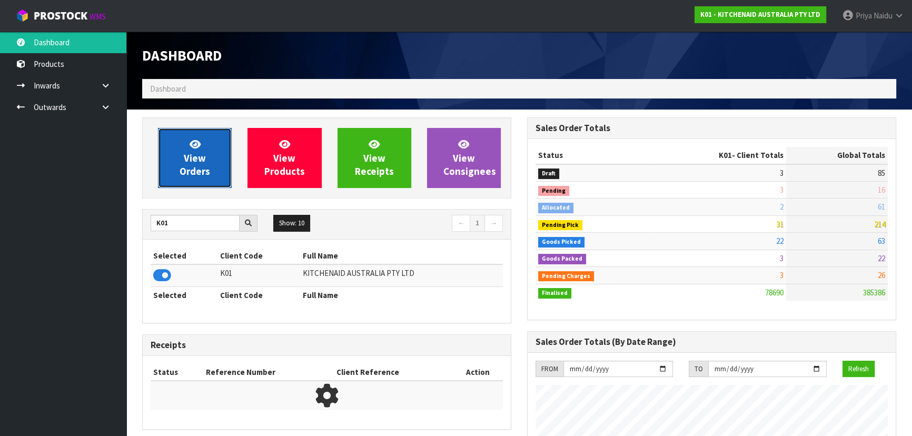
click at [185, 164] on link "View Orders" at bounding box center [195, 158] width 74 height 60
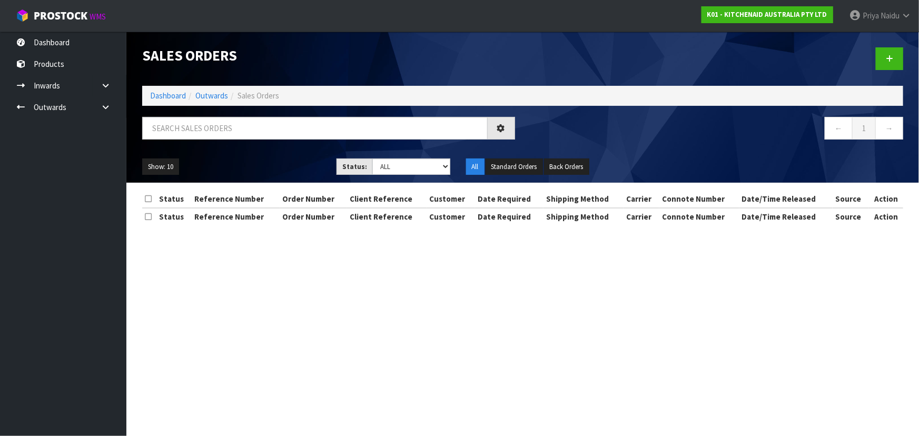
click at [204, 114] on div "Sales Orders Dashboard Outwards Sales Orders ← 1 → Show: 10 5 10 25 50 Status: …" at bounding box center [522, 107] width 776 height 151
click at [199, 132] on input "text" at bounding box center [314, 128] width 345 height 23
type input "80385"
click at [393, 166] on select "Draft Pending Allocated Pending Pick Goods Picked Goods Packed Pending Charges …" at bounding box center [411, 166] width 78 height 16
select select "string:5"
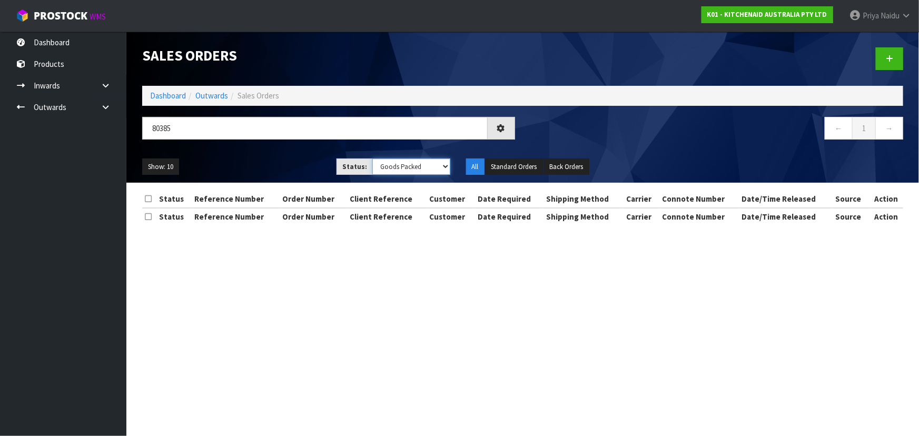
click at [372, 158] on select "Draft Pending Allocated Pending Pick Goods Picked Goods Packed Pending Charges …" at bounding box center [411, 166] width 78 height 16
click at [290, 170] on ul "Show: 10 5 10 25 50" at bounding box center [231, 166] width 178 height 17
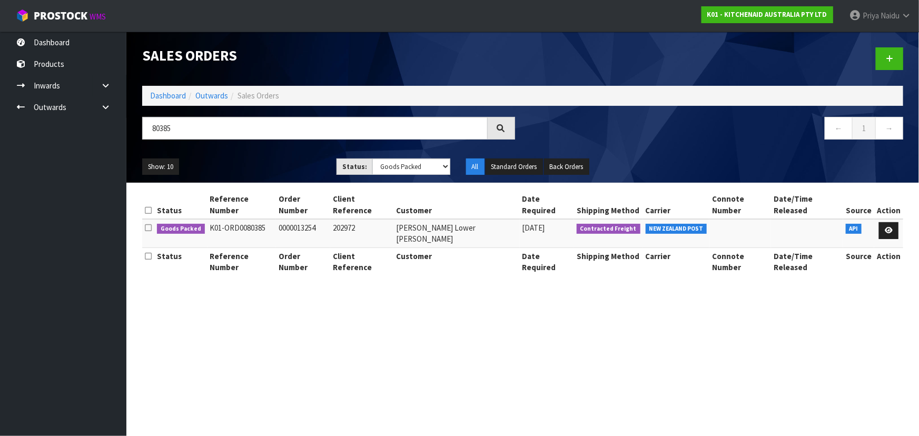
click at [277, 158] on ul "Show: 10 5 10 25 50" at bounding box center [231, 166] width 178 height 17
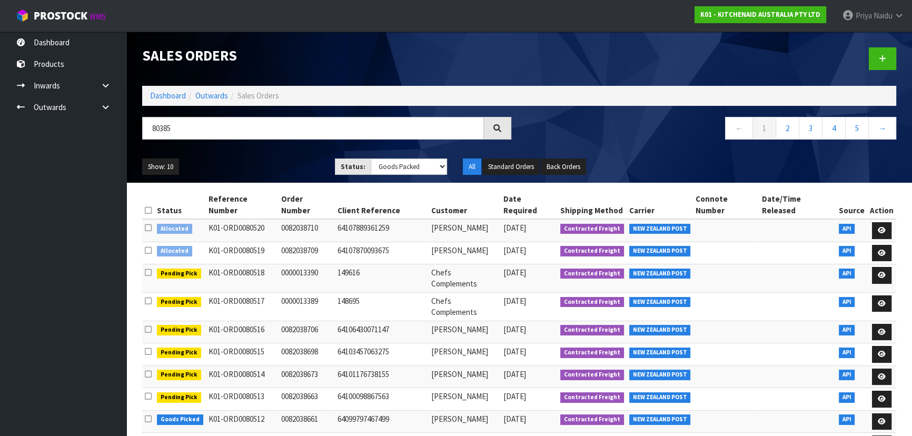
click at [275, 162] on ul "Show: 10 5 10 25 50" at bounding box center [230, 166] width 177 height 17
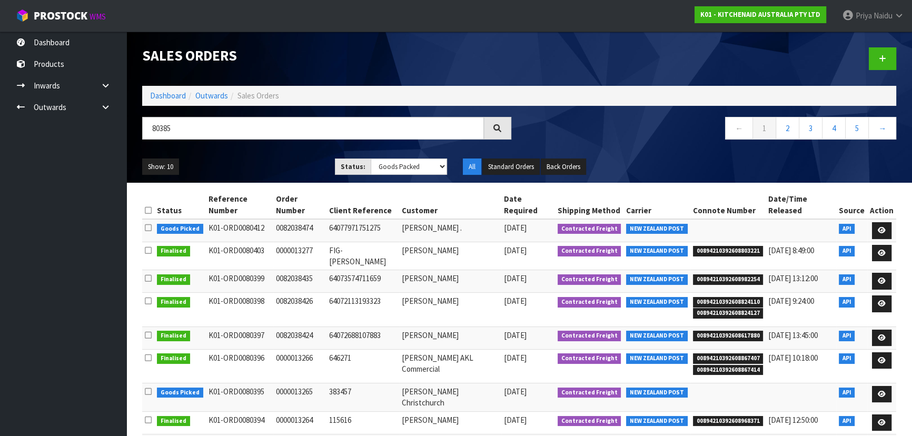
click at [273, 167] on ul "Show: 10 5 10 25 50" at bounding box center [230, 166] width 177 height 17
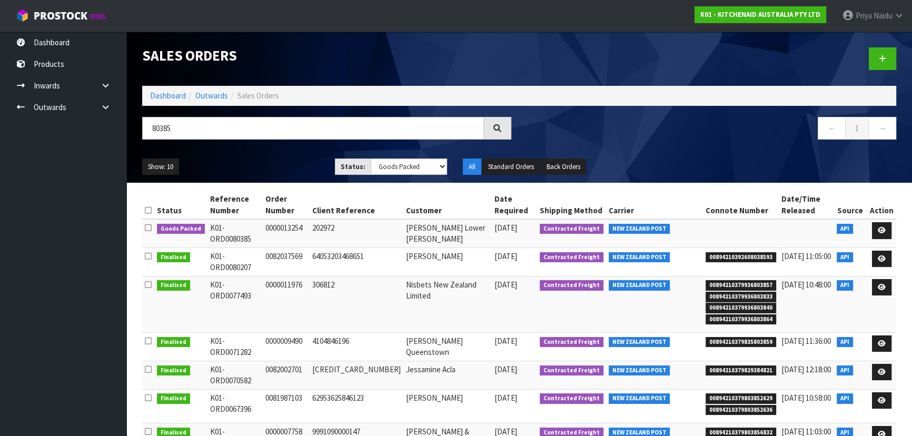
click at [270, 169] on ul "Show: 10 5 10 25 50" at bounding box center [230, 166] width 177 height 17
click at [249, 147] on div "80385 ← 1 →" at bounding box center [519, 134] width 770 height 34
click at [272, 169] on ul "Show: 10 5 10 25 50" at bounding box center [230, 166] width 177 height 17
click at [256, 171] on ul "Show: 10 5 10 25 50" at bounding box center [230, 166] width 177 height 17
click at [275, 170] on ul "Show: 10 5 10 25 50" at bounding box center [230, 166] width 177 height 17
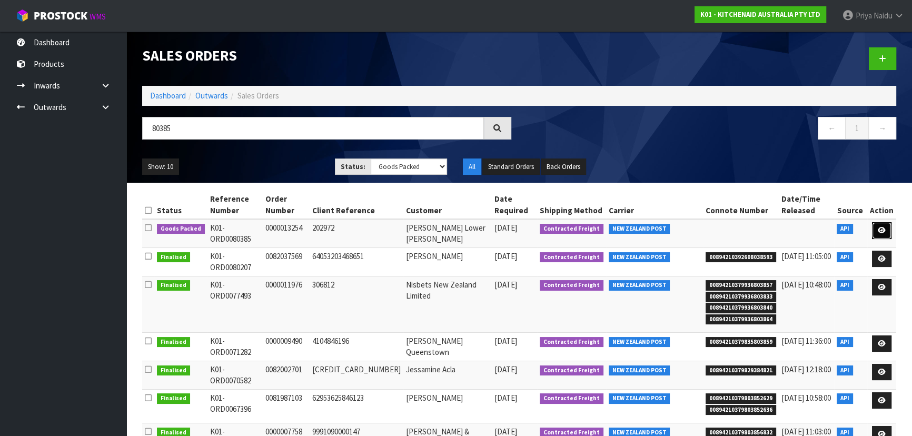
click at [882, 228] on icon at bounding box center [881, 230] width 8 height 7
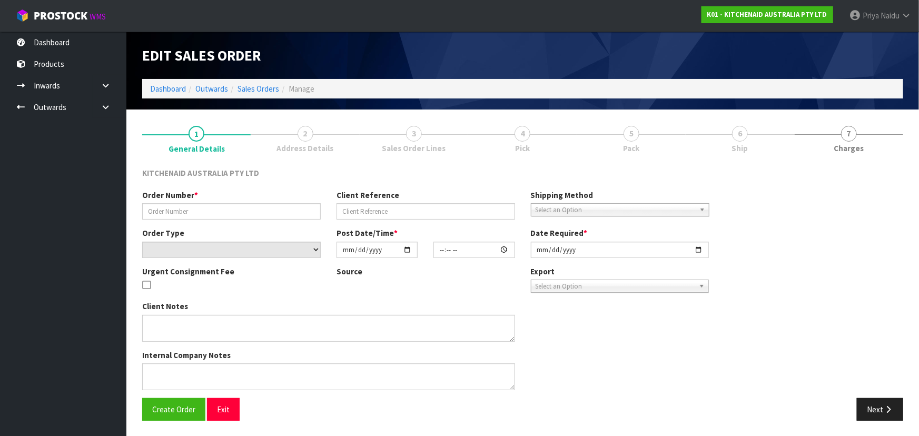
type input "0000013254"
type input "202972"
select select "number:0"
type input "[DATE]"
type input "12:34:51.000"
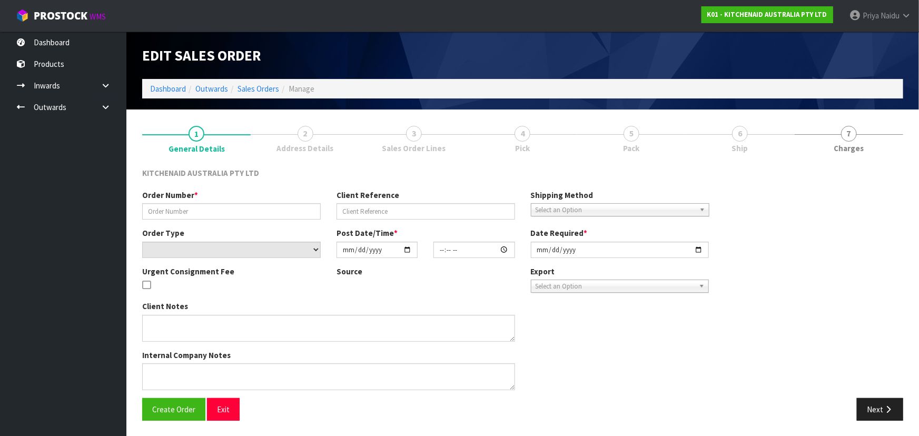
type input "[DATE]"
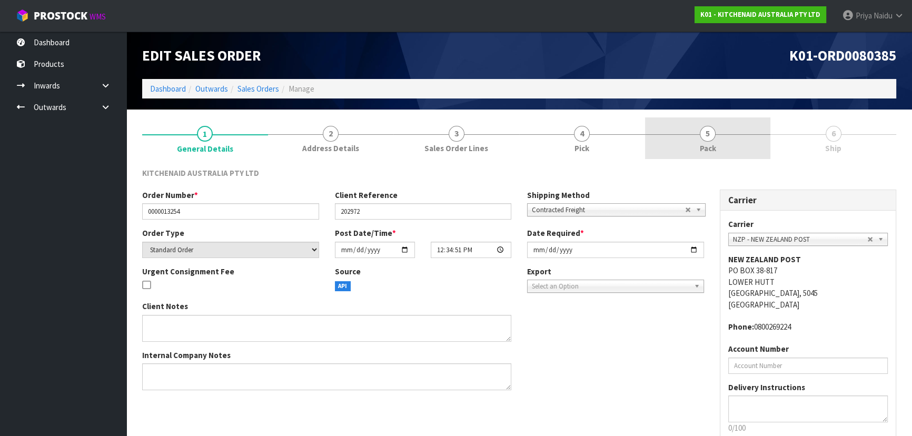
click at [713, 135] on span "5" at bounding box center [708, 134] width 16 height 16
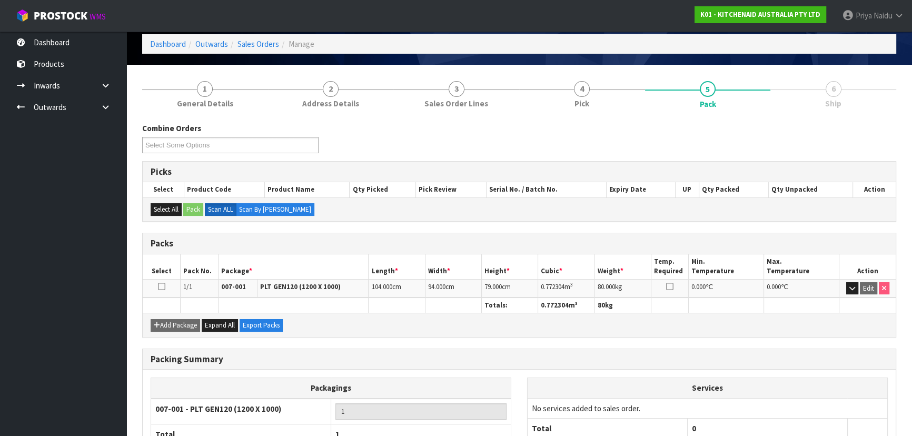
scroll to position [120, 0]
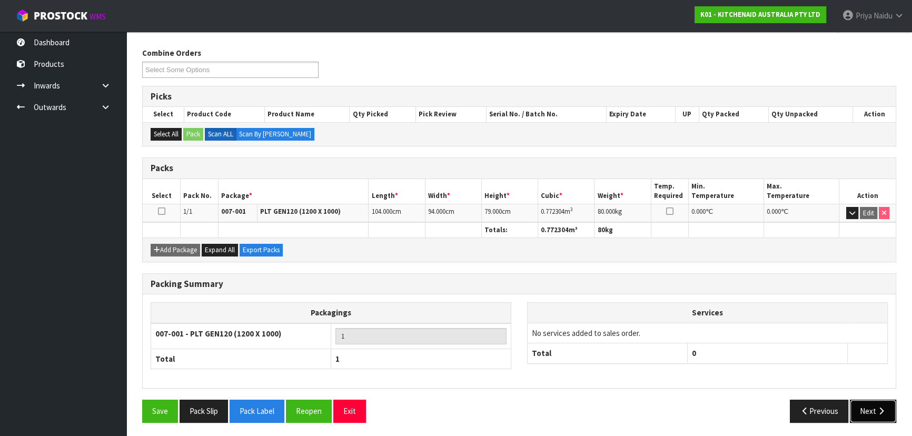
click at [872, 406] on button "Next" at bounding box center [873, 411] width 46 height 23
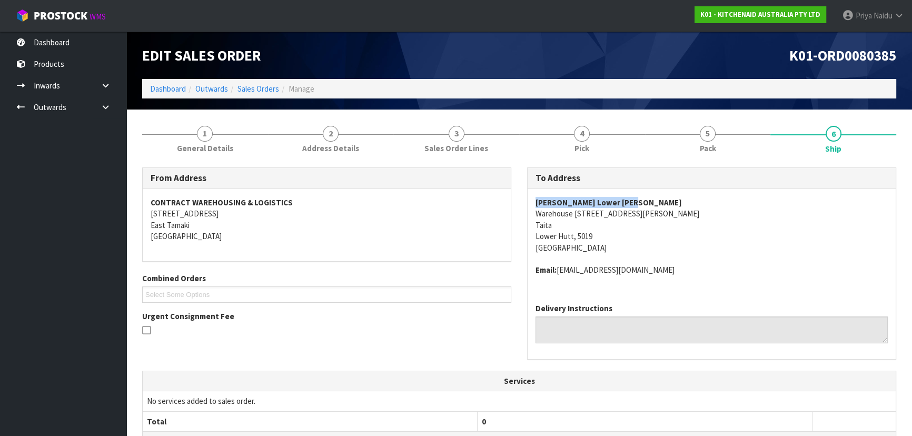
copy strong "Harvey Norman Lower Hutt"
drag, startPoint x: 531, startPoint y: 203, endPoint x: 652, endPoint y: 204, distance: 120.5
click at [652, 204] on div "To Address Harvey Norman Lower Hutt Warehouse 15 Eastern Hutt Rd Taita Lower Hu…" at bounding box center [711, 268] width 385 height 203
copy address "Warehouse 15 Eastern Hutt Rd"
drag, startPoint x: 530, startPoint y: 212, endPoint x: 656, endPoint y: 213, distance: 126.3
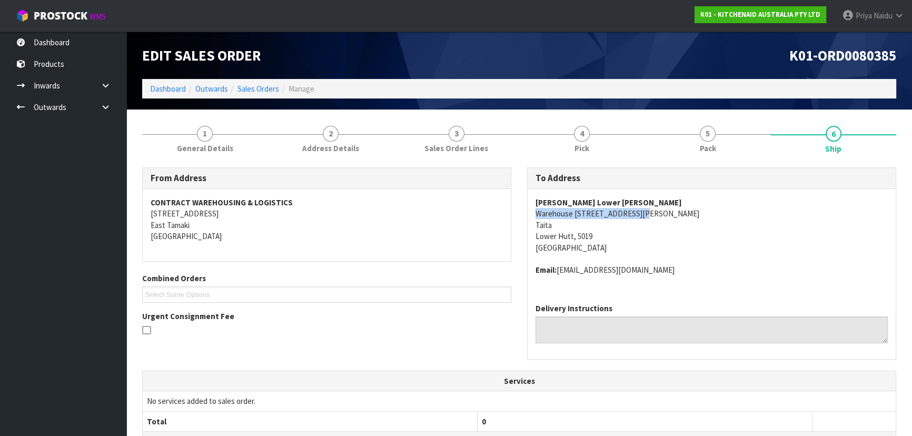
click at [656, 213] on div "Harvey Norman Lower Hutt Warehouse 15 Eastern Hutt Rd Taita Lower Hutt, 5019 Ne…" at bounding box center [711, 242] width 368 height 106
copy strong "Harvey Norman Lower Hutt"
drag, startPoint x: 532, startPoint y: 203, endPoint x: 642, endPoint y: 195, distance: 110.3
click at [642, 195] on div "Harvey Norman Lower Hutt Warehouse 15 Eastern Hutt Rd Taita Lower Hutt, 5019 Ne…" at bounding box center [711, 242] width 368 height 106
click at [705, 251] on address "Harvey Norman Lower Hutt Warehouse 15 Eastern Hutt Rd Taita Lower Hutt, 5019 Ne…" at bounding box center [711, 225] width 352 height 56
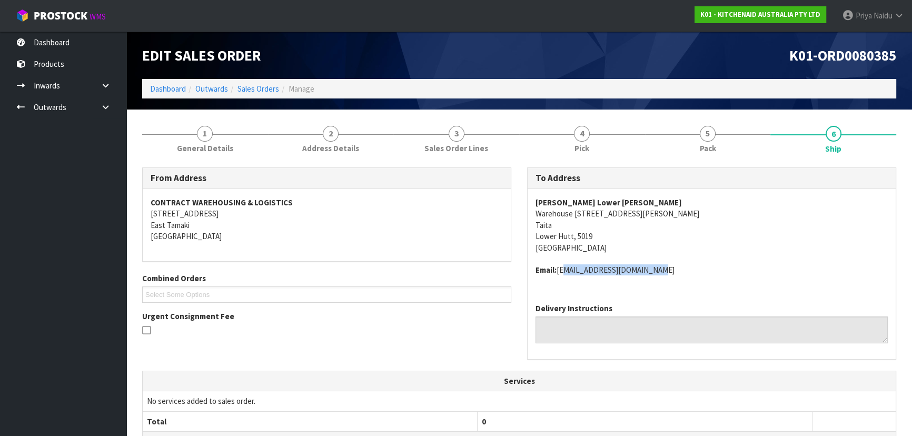
copy address "[EMAIL_ADDRESS][DOMAIN_NAME]"
drag, startPoint x: 558, startPoint y: 269, endPoint x: 681, endPoint y: 262, distance: 122.9
click at [681, 262] on span "Harvey Norman Lower Hutt Warehouse 15 Eastern Hutt Rd Taita Lower Hutt, 5019 Ne…" at bounding box center [711, 236] width 352 height 79
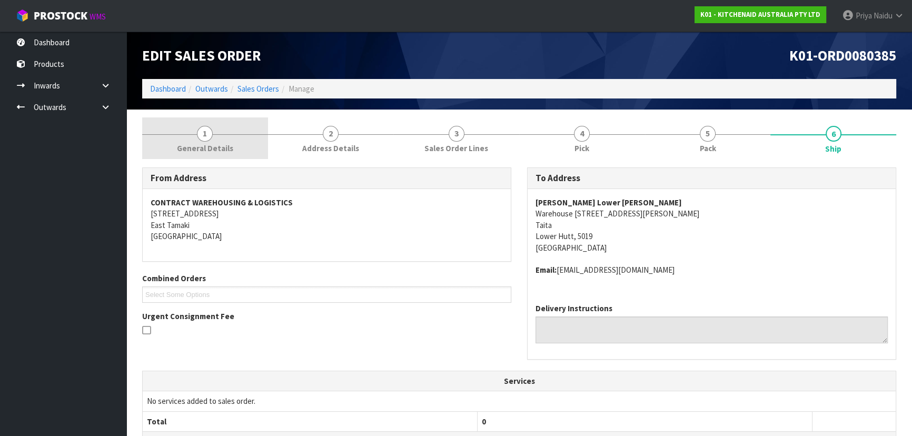
click at [197, 138] on link "1 General Details" at bounding box center [205, 138] width 126 height 42
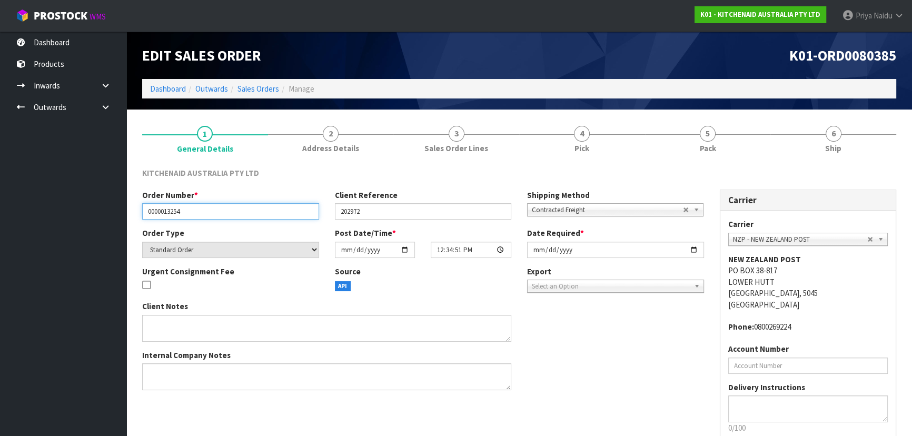
drag, startPoint x: 144, startPoint y: 211, endPoint x: 209, endPoint y: 209, distance: 65.3
click at [209, 209] on input "0000013254" at bounding box center [230, 211] width 177 height 16
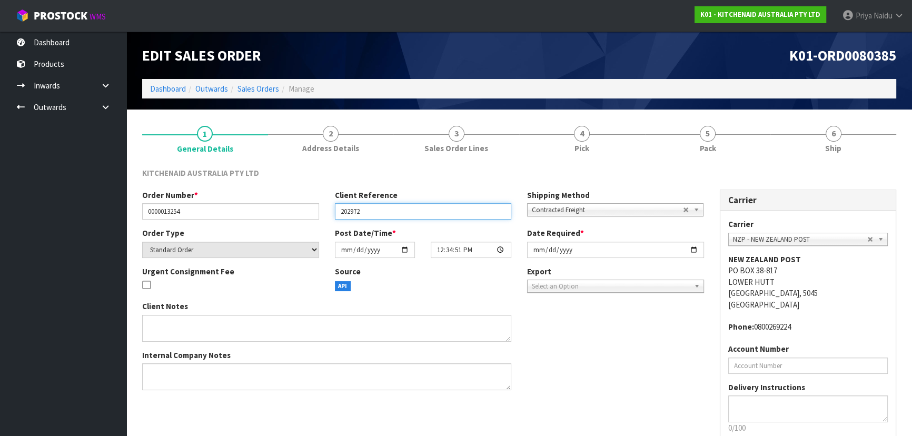
drag, startPoint x: 337, startPoint y: 213, endPoint x: 394, endPoint y: 216, distance: 56.9
click at [394, 216] on input "202972" at bounding box center [423, 211] width 177 height 16
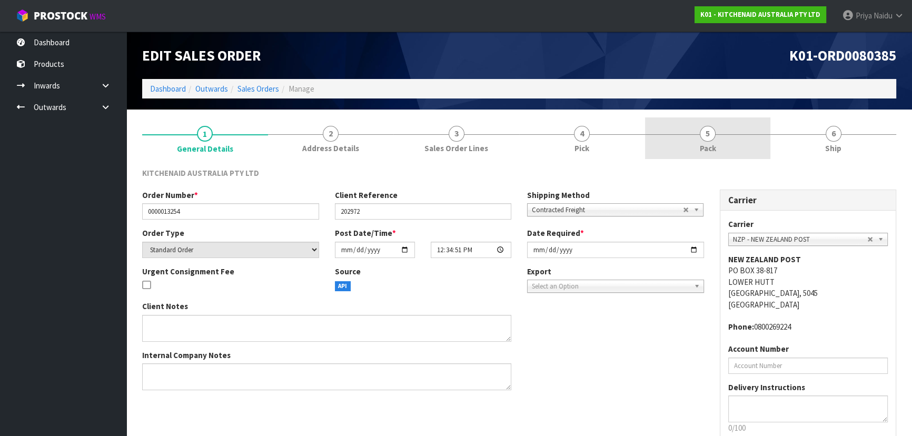
drag, startPoint x: 719, startPoint y: 134, endPoint x: 695, endPoint y: 157, distance: 32.4
click at [719, 134] on link "5 Pack" at bounding box center [708, 138] width 126 height 42
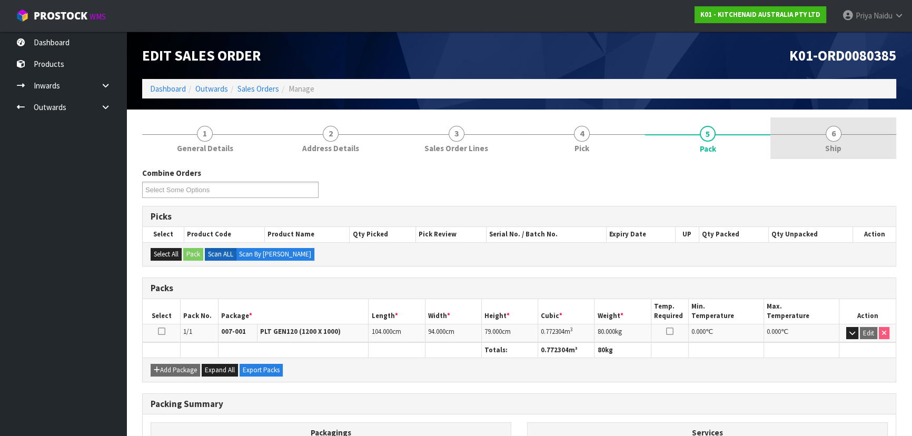
click at [811, 139] on link "6 Ship" at bounding box center [833, 138] width 126 height 42
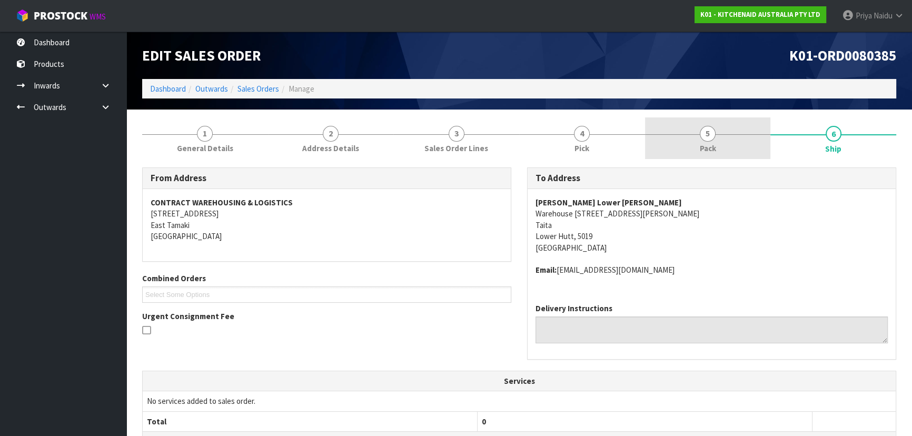
click at [691, 146] on link "5 Pack" at bounding box center [708, 138] width 126 height 42
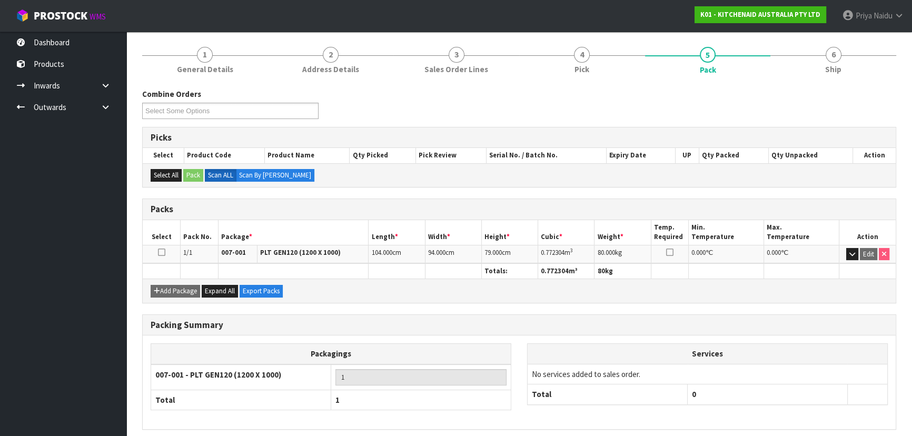
scroll to position [95, 0]
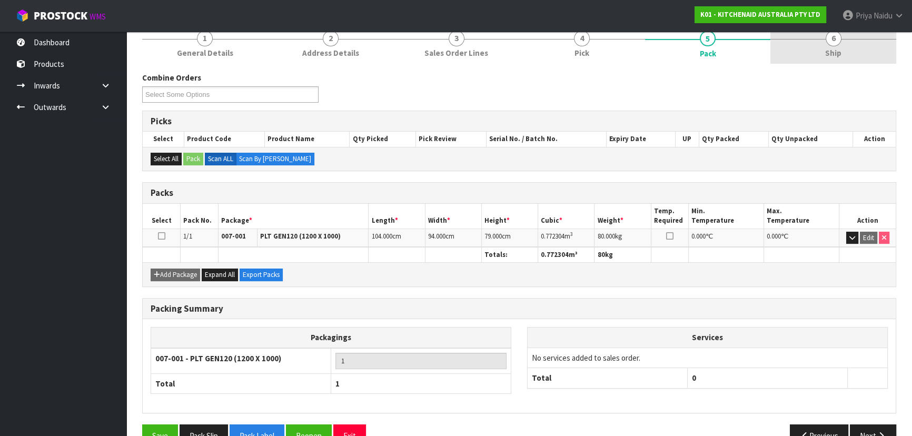
click at [831, 53] on span "Ship" at bounding box center [833, 52] width 16 height 11
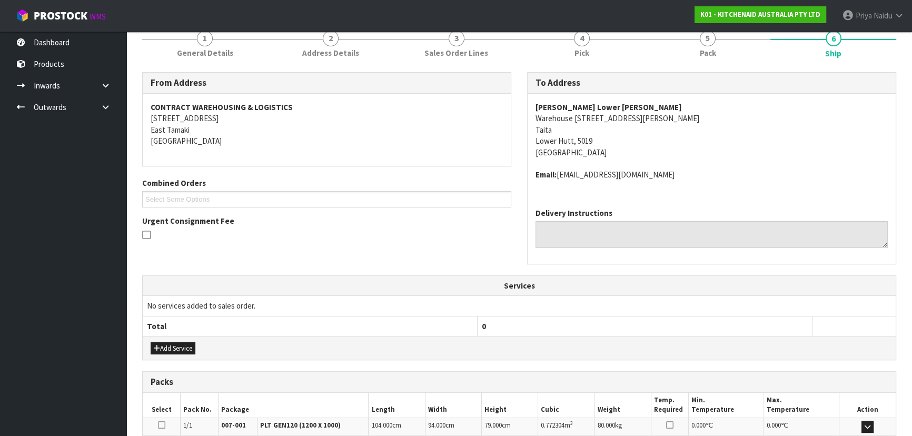
scroll to position [231, 0]
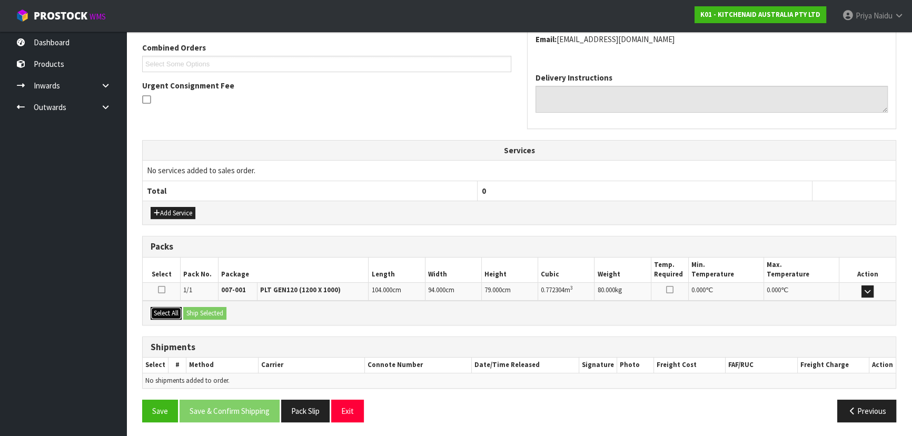
click at [176, 313] on button "Select All" at bounding box center [166, 313] width 31 height 13
drag, startPoint x: 205, startPoint y: 313, endPoint x: 239, endPoint y: 320, distance: 34.3
click at [207, 314] on button "Ship Selected" at bounding box center [204, 313] width 43 height 13
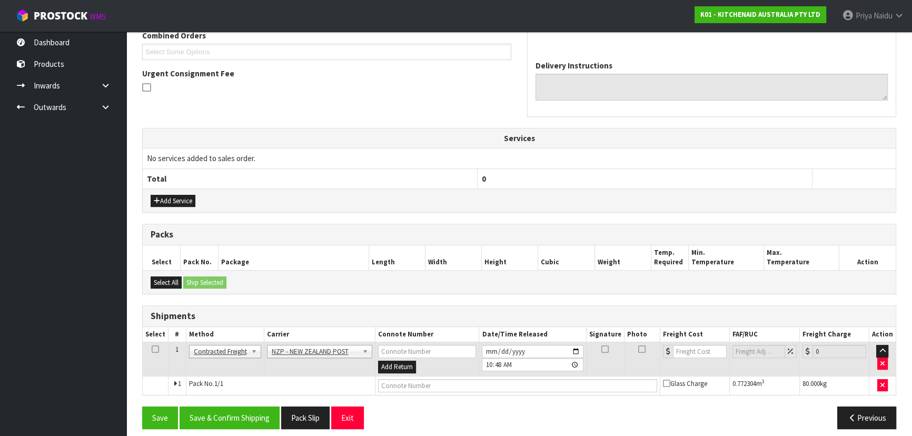
scroll to position [250, 0]
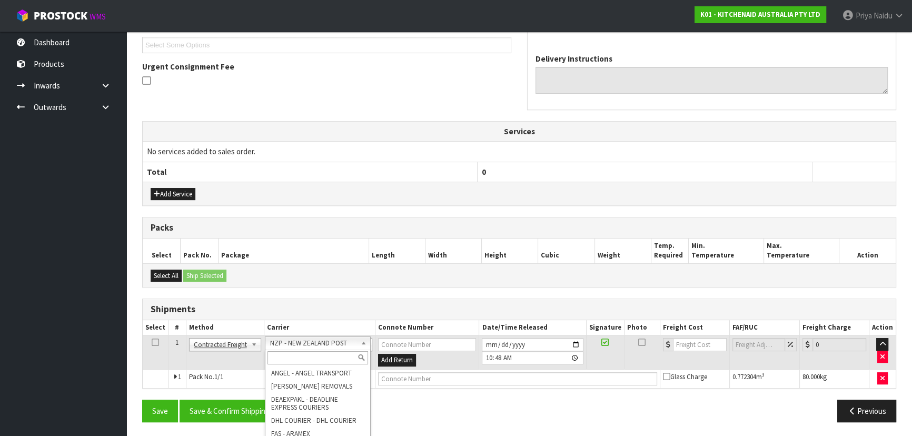
click at [283, 357] on input "text" at bounding box center [317, 357] width 101 height 13
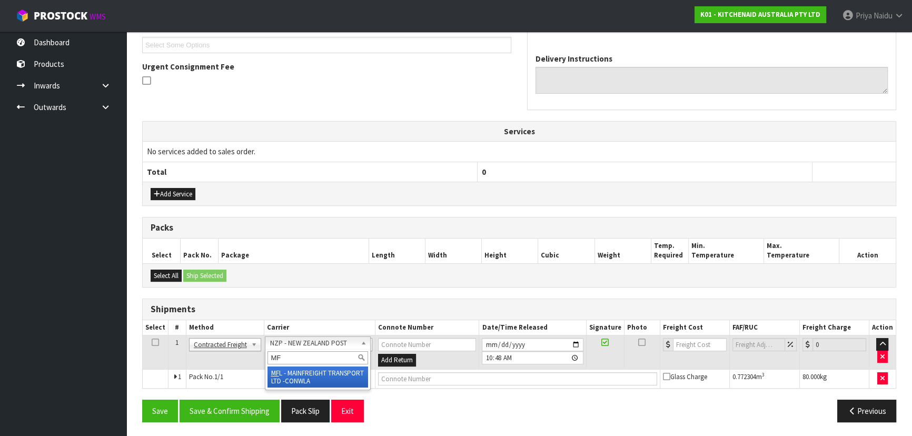
type input "MF"
drag, startPoint x: 311, startPoint y: 377, endPoint x: 333, endPoint y: 377, distance: 22.6
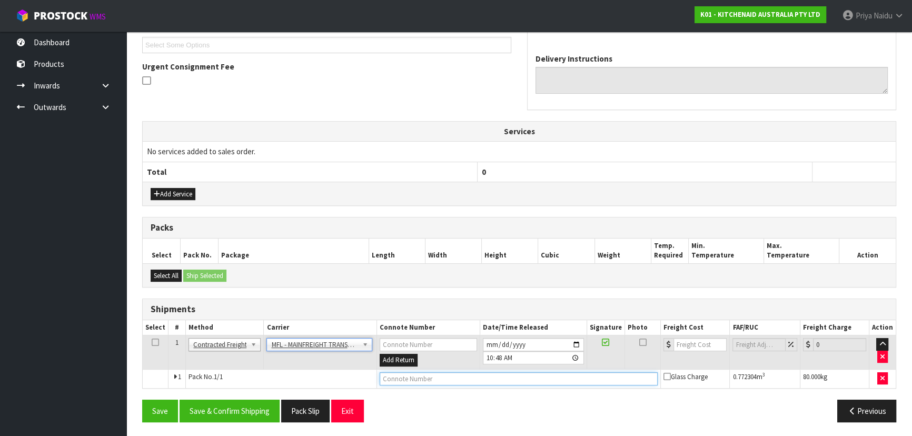
click at [426, 380] on input "text" at bounding box center [519, 378] width 278 height 13
paste input "FWM59067263"
type input "FWM59067263"
click at [683, 344] on input "number" at bounding box center [699, 344] width 53 height 13
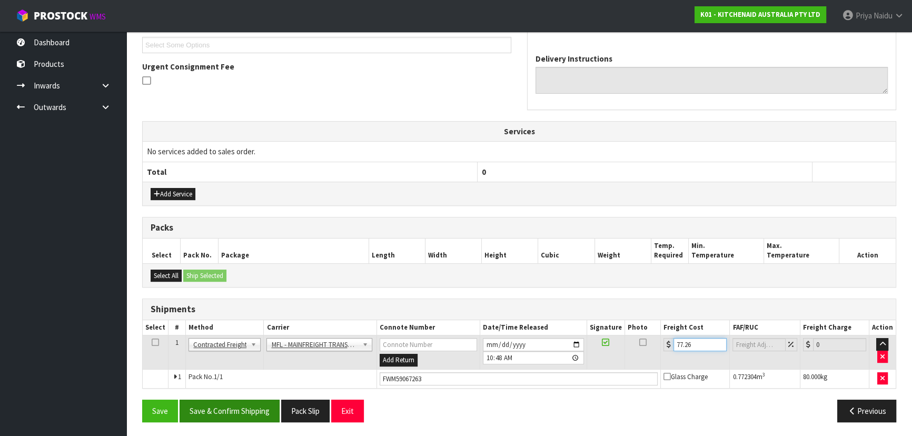
type input "77.26"
click at [227, 412] on button "Save & Confirm Shipping" at bounding box center [229, 411] width 100 height 23
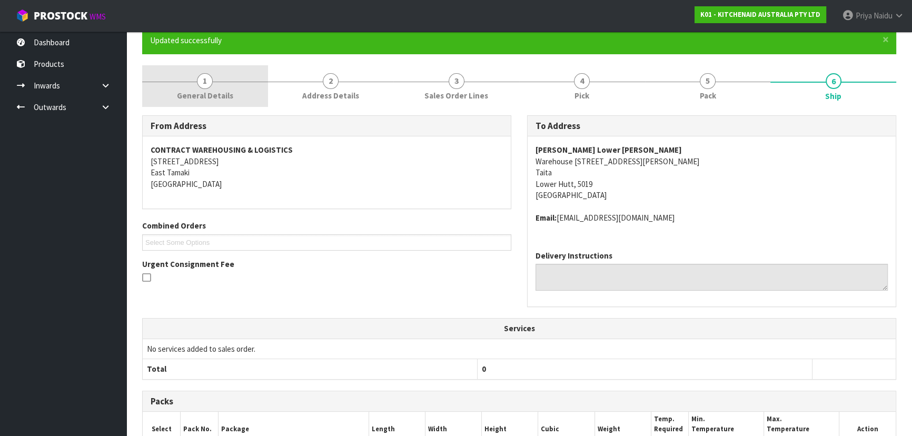
scroll to position [0, 0]
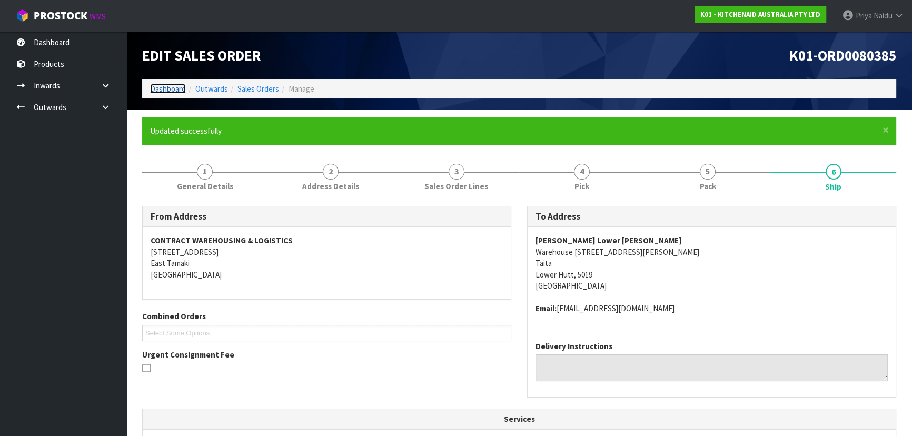
click at [168, 91] on link "Dashboard" at bounding box center [168, 89] width 36 height 10
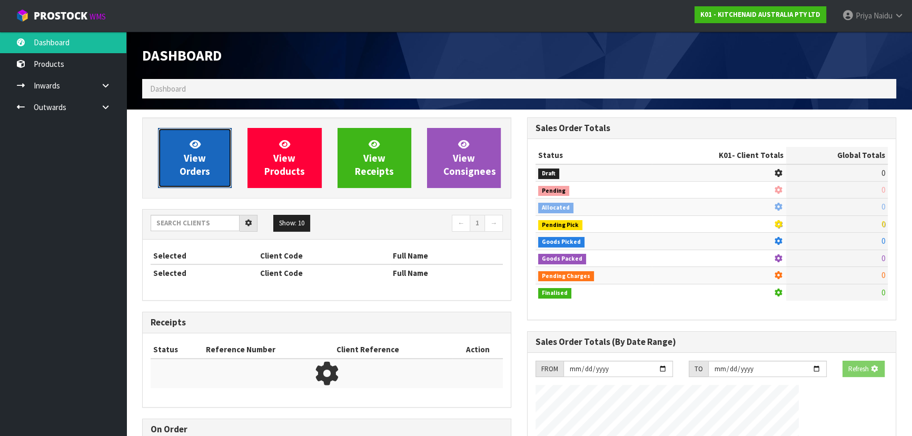
click at [189, 145] on icon at bounding box center [194, 144] width 11 height 10
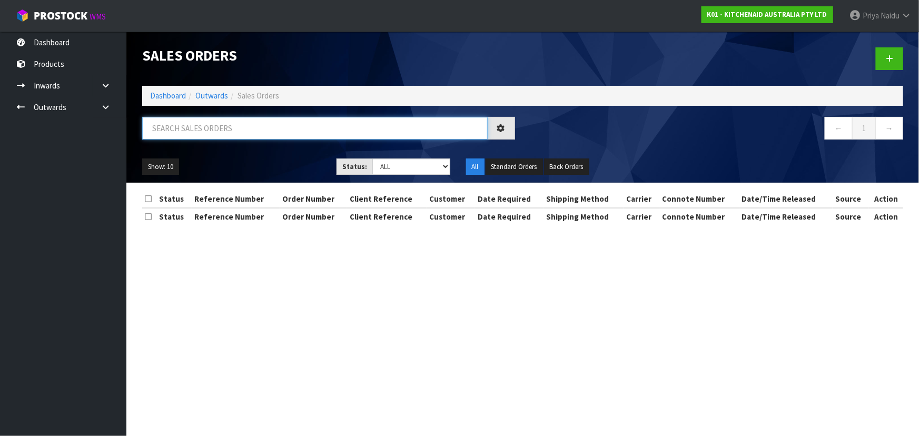
click at [216, 126] on input "text" at bounding box center [314, 128] width 345 height 23
type input "80388"
click at [408, 168] on select "Draft Pending Allocated Pending Pick Goods Picked Goods Packed Pending Charges …" at bounding box center [411, 166] width 78 height 16
select select "string:5"
click at [372, 158] on select "Draft Pending Allocated Pending Pick Goods Picked Goods Packed Pending Charges …" at bounding box center [411, 166] width 78 height 16
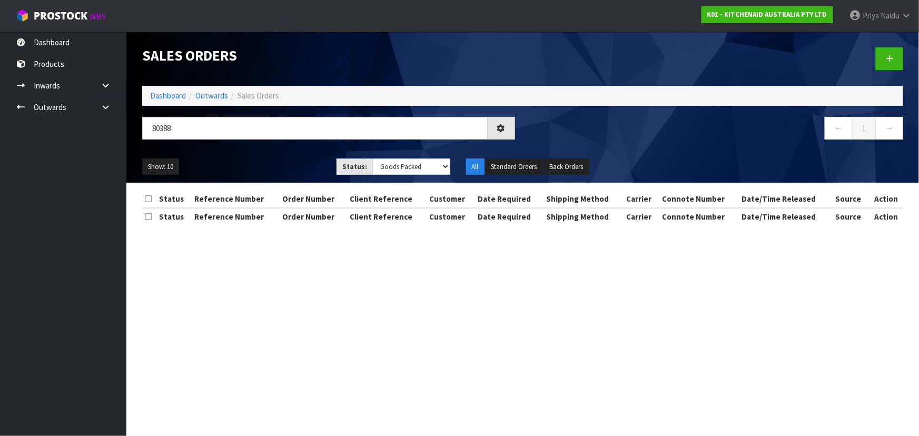
click at [283, 160] on ul "Show: 10 5 10 25 50" at bounding box center [231, 166] width 178 height 17
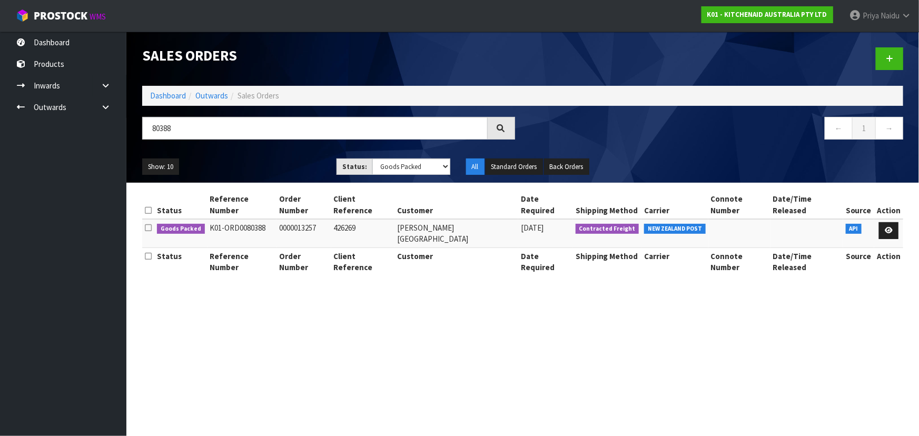
click at [281, 158] on ul "Show: 10 5 10 25 50" at bounding box center [231, 166] width 178 height 17
click at [278, 157] on div "Show: 10 5 10 25 50 Status: Draft Pending Allocated Pending Pick Goods Picked G…" at bounding box center [522, 167] width 776 height 33
click at [885, 227] on icon at bounding box center [888, 230] width 8 height 7
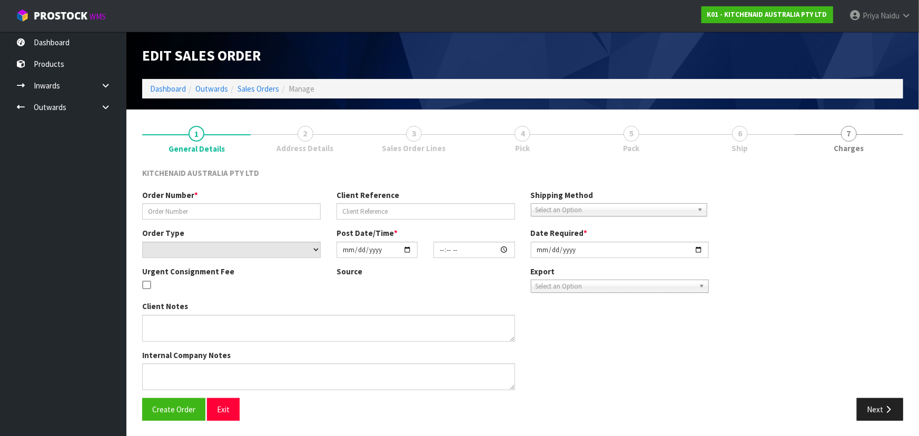
type input "0000013257"
type input "426269"
select select "number:0"
type input "2025-10-08"
type input "12:35:08.000"
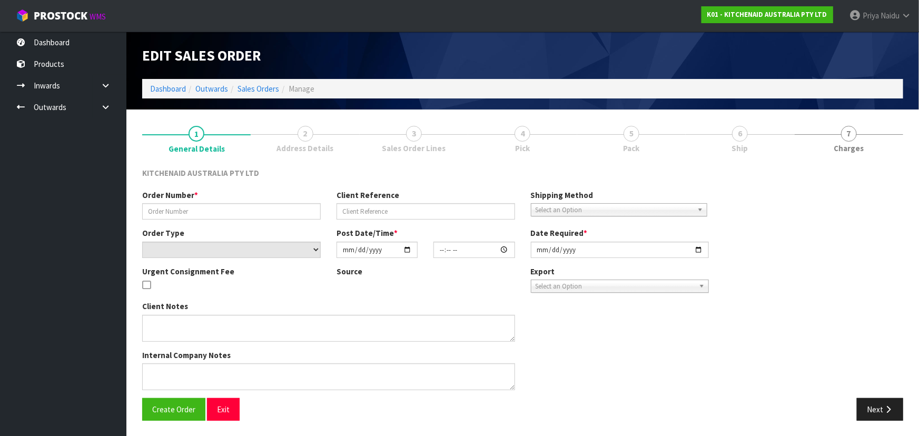
type input "2025-10-08"
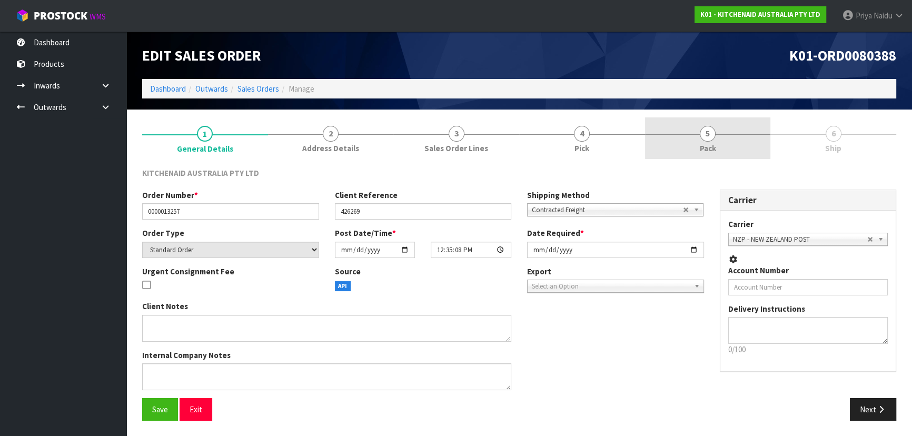
click at [713, 128] on span "5" at bounding box center [708, 134] width 16 height 16
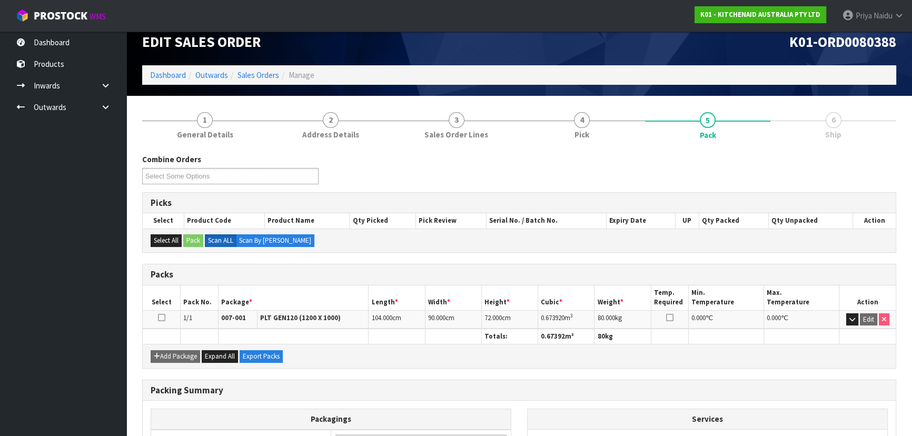
scroll to position [120, 0]
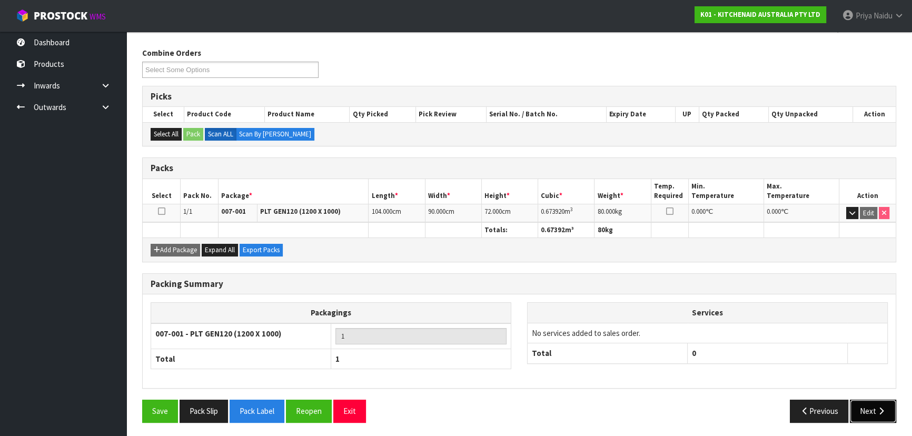
click at [874, 412] on button "Next" at bounding box center [873, 411] width 46 height 23
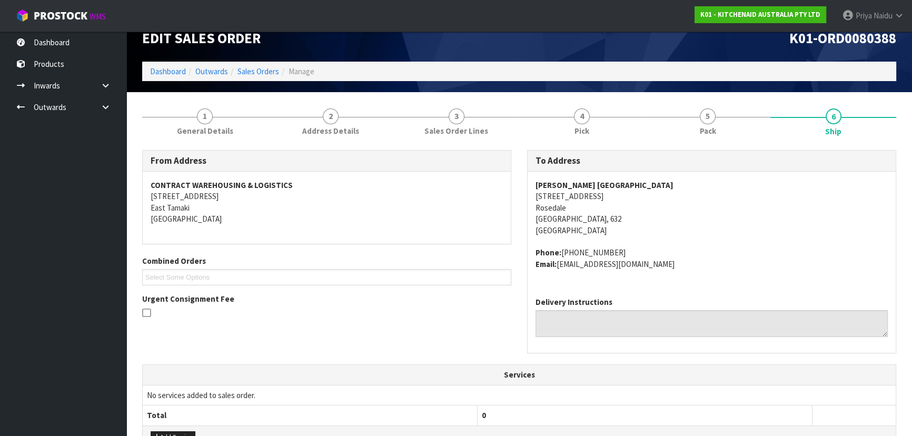
scroll to position [0, 0]
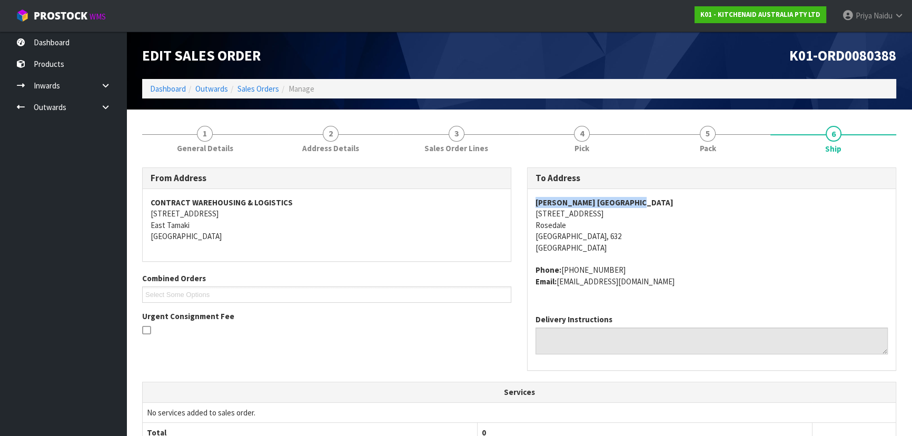
copy strong "Harvey Norman Wairau Park"
drag, startPoint x: 529, startPoint y: 202, endPoint x: 663, endPoint y: 199, distance: 134.2
click at [663, 199] on div "Harvey Norman Wairau Park 225 Albany Highway Rosedale Auckland, 632 New Zealand…" at bounding box center [711, 247] width 368 height 117
copy address "225 Albany Highway"
drag, startPoint x: 534, startPoint y: 215, endPoint x: 613, endPoint y: 215, distance: 78.4
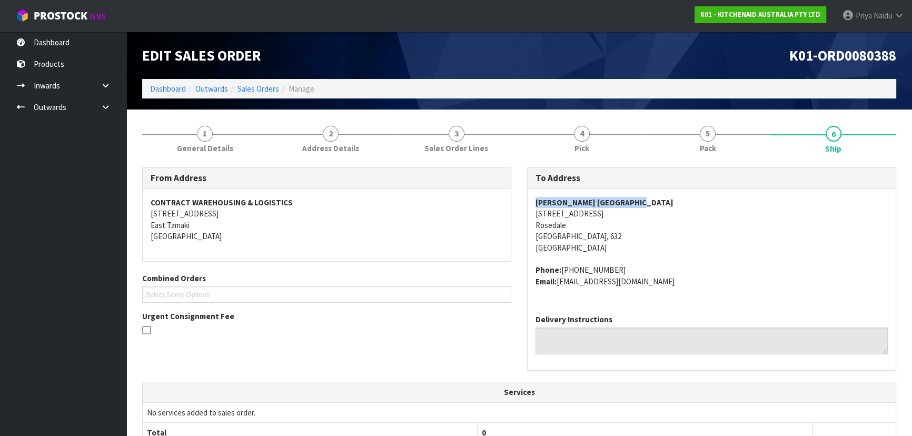
click at [613, 215] on div "Harvey Norman Wairau Park 225 Albany Highway Rosedale Auckland, 632 New Zealand…" at bounding box center [711, 247] width 368 height 117
copy strong "Harvey Norman Wairau Park"
drag, startPoint x: 528, startPoint y: 203, endPoint x: 491, endPoint y: 225, distance: 43.9
click at [663, 200] on div "Harvey Norman Wairau Park 225 Albany Highway Rosedale Auckland, 632 New Zealand…" at bounding box center [711, 247] width 368 height 117
copy address "64 (09) 441 9750"
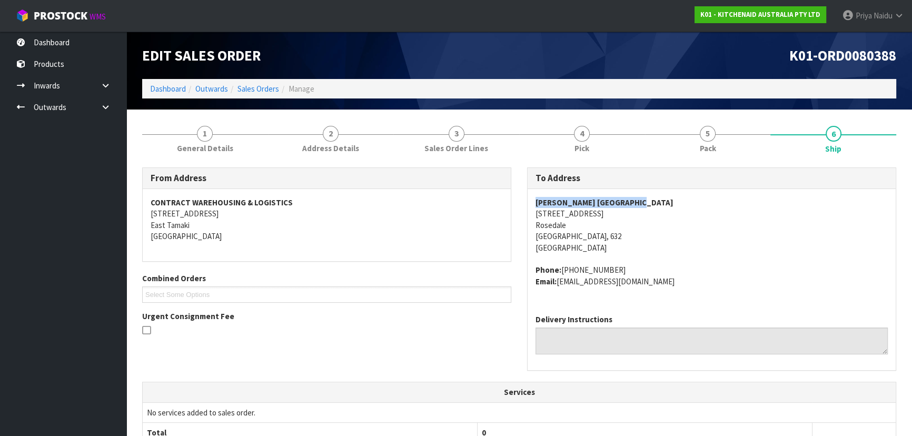
drag, startPoint x: 560, startPoint y: 268, endPoint x: 172, endPoint y: 392, distance: 407.3
click at [643, 258] on span "Harvey Norman Wairau Park 225 Albany Highway Rosedale Auckland, 632 New Zealand…" at bounding box center [711, 242] width 352 height 90
copy address "claims@kitchenaid.com.au"
drag, startPoint x: 560, startPoint y: 284, endPoint x: 657, endPoint y: 289, distance: 97.5
click at [657, 289] on div "Harvey Norman Wairau Park 225 Albany Highway Rosedale Auckland, 632 New Zealand…" at bounding box center [711, 247] width 368 height 117
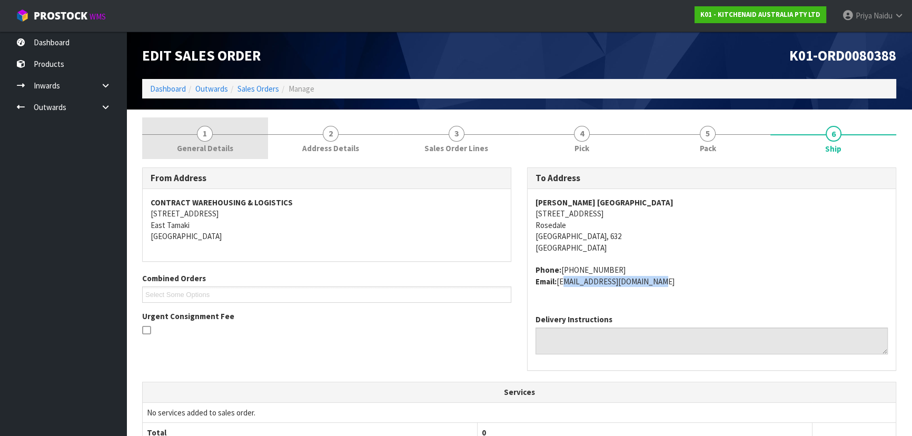
drag, startPoint x: 203, startPoint y: 142, endPoint x: 199, endPoint y: 156, distance: 14.6
click at [203, 143] on span "General Details" at bounding box center [205, 148] width 56 height 11
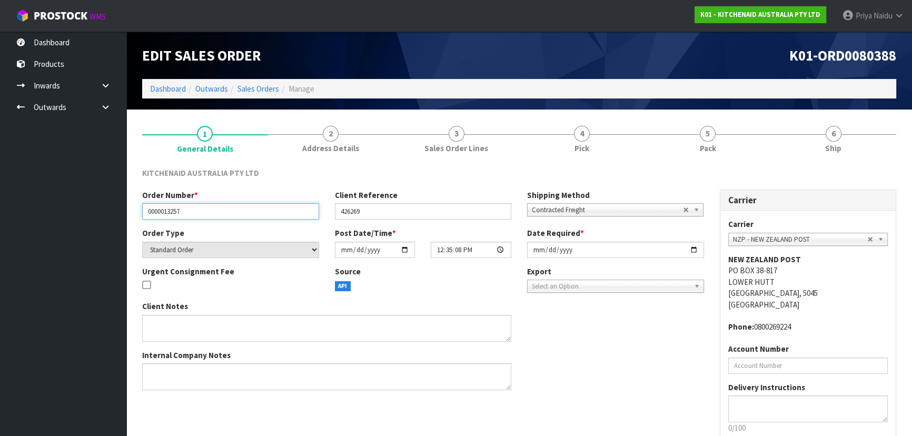
drag, startPoint x: 145, startPoint y: 212, endPoint x: 221, endPoint y: 215, distance: 75.9
click at [221, 215] on input "0000013257" at bounding box center [230, 211] width 177 height 16
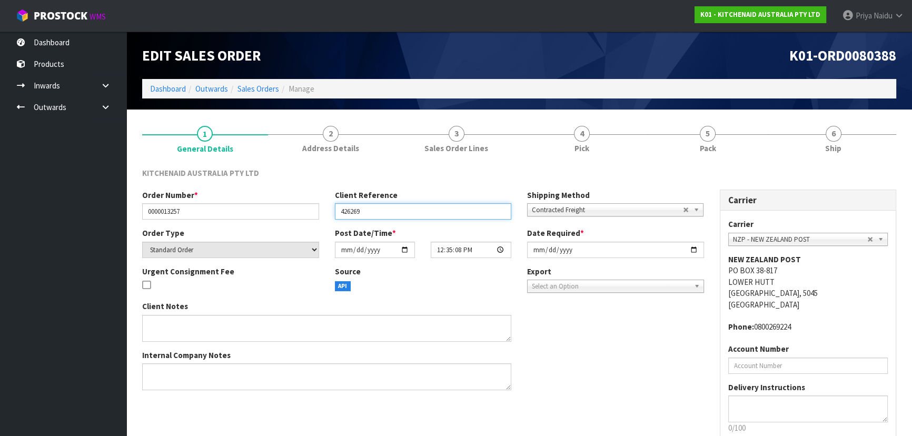
drag, startPoint x: 347, startPoint y: 211, endPoint x: 381, endPoint y: 211, distance: 33.7
click at [381, 211] on input "426269" at bounding box center [423, 211] width 177 height 16
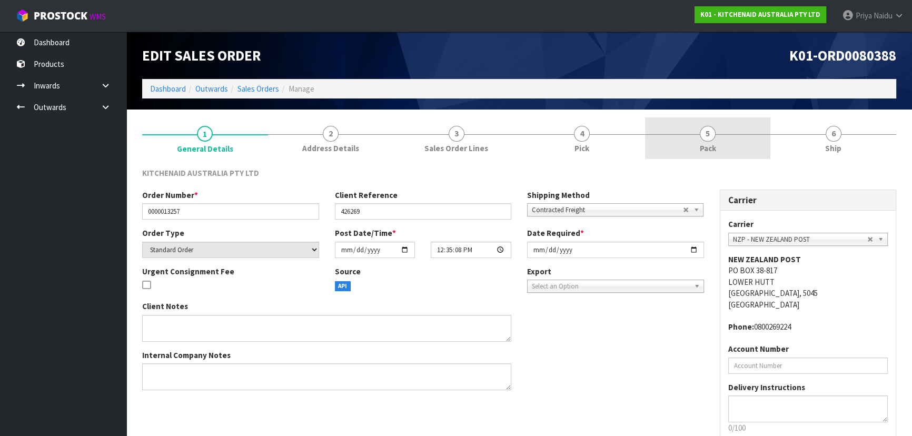
click at [730, 128] on link "5 Pack" at bounding box center [708, 138] width 126 height 42
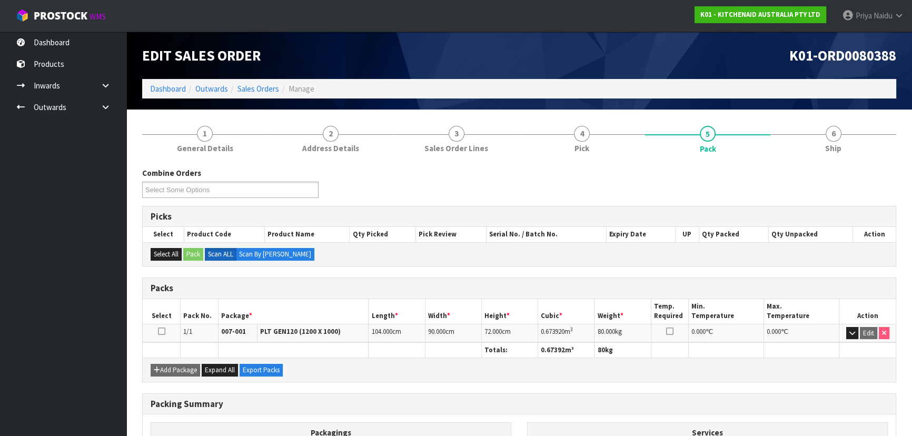
scroll to position [47, 0]
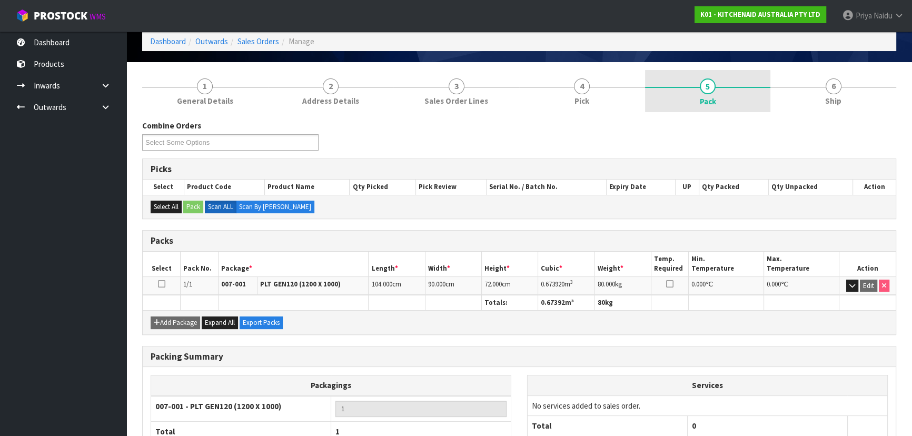
click at [697, 89] on link "5 Pack" at bounding box center [708, 91] width 126 height 42
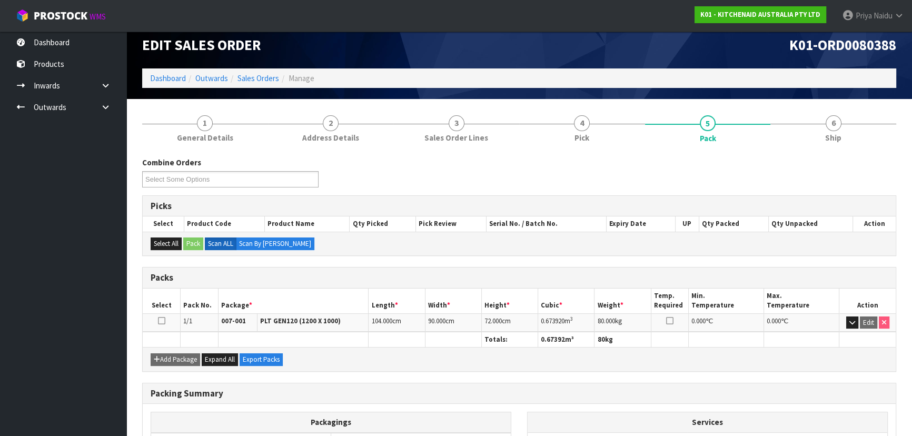
scroll to position [0, 0]
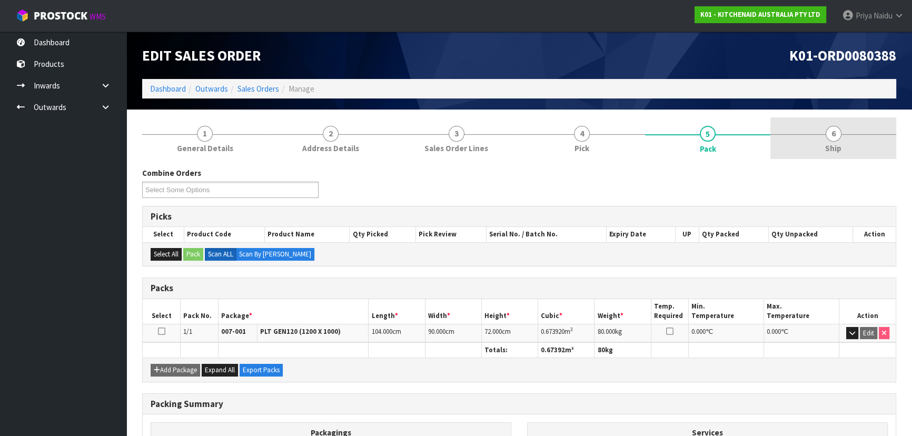
click at [830, 136] on span "6" at bounding box center [833, 134] width 16 height 16
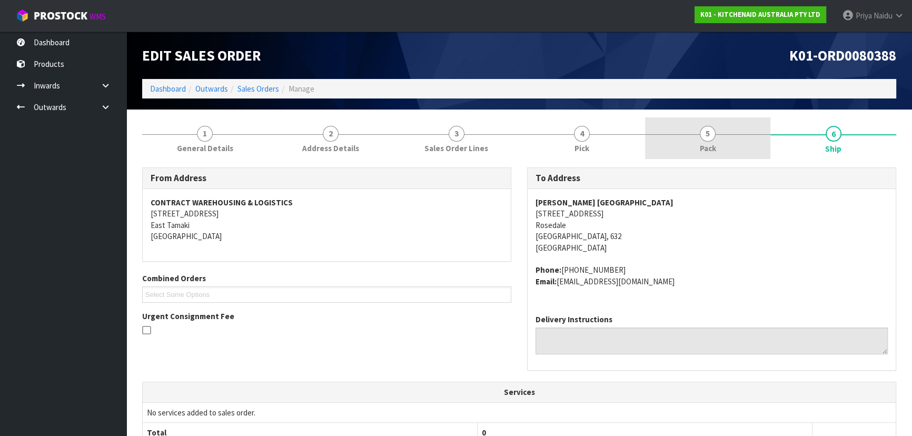
drag, startPoint x: 739, startPoint y: 153, endPoint x: 729, endPoint y: 151, distance: 10.1
click at [739, 151] on link "5 Pack" at bounding box center [708, 138] width 126 height 42
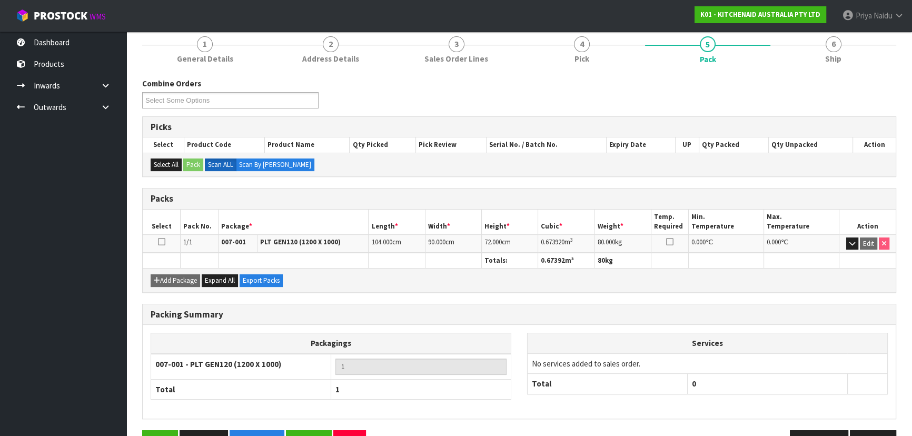
scroll to position [95, 0]
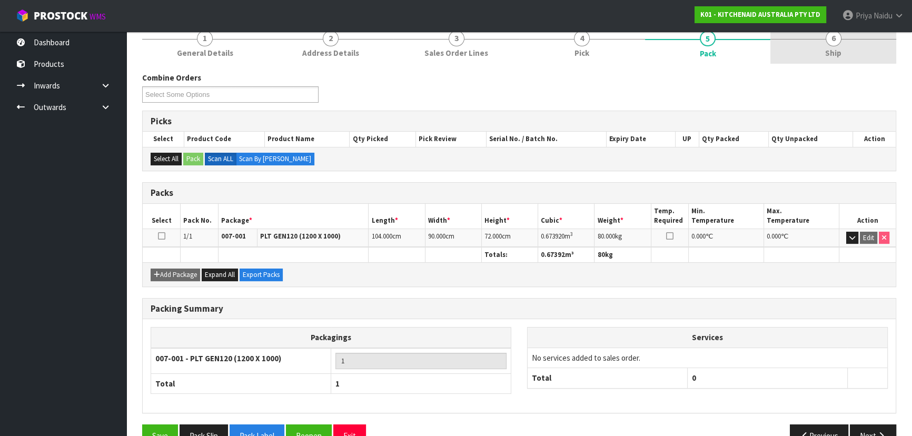
click at [833, 57] on span "Ship" at bounding box center [833, 52] width 16 height 11
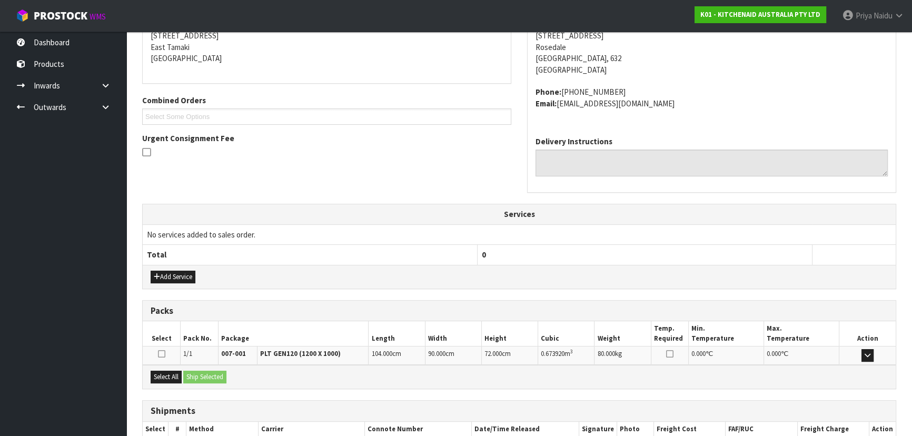
scroll to position [242, 0]
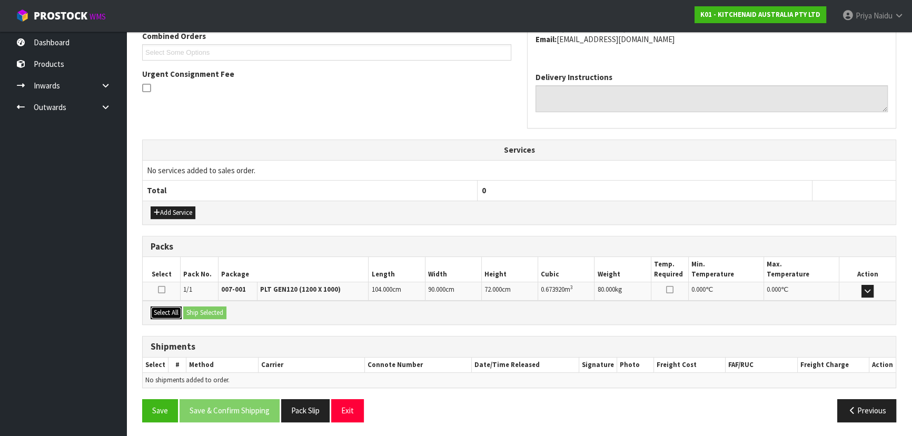
drag, startPoint x: 178, startPoint y: 310, endPoint x: 204, endPoint y: 313, distance: 26.0
click at [178, 309] on button "Select All" at bounding box center [166, 312] width 31 height 13
click at [204, 313] on button "Ship Selected" at bounding box center [204, 312] width 43 height 13
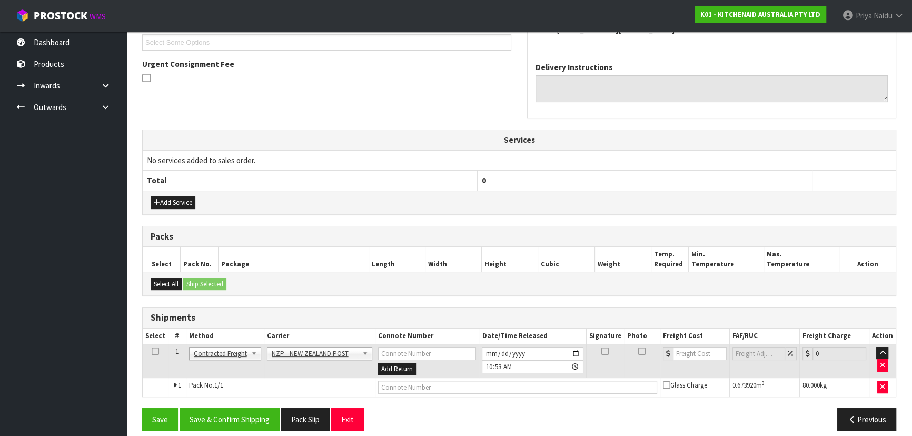
scroll to position [261, 0]
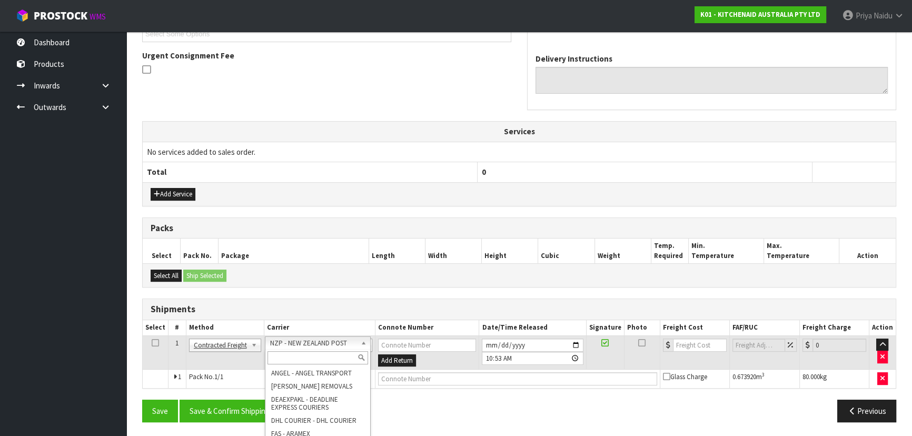
click at [304, 360] on input "text" at bounding box center [317, 357] width 101 height 13
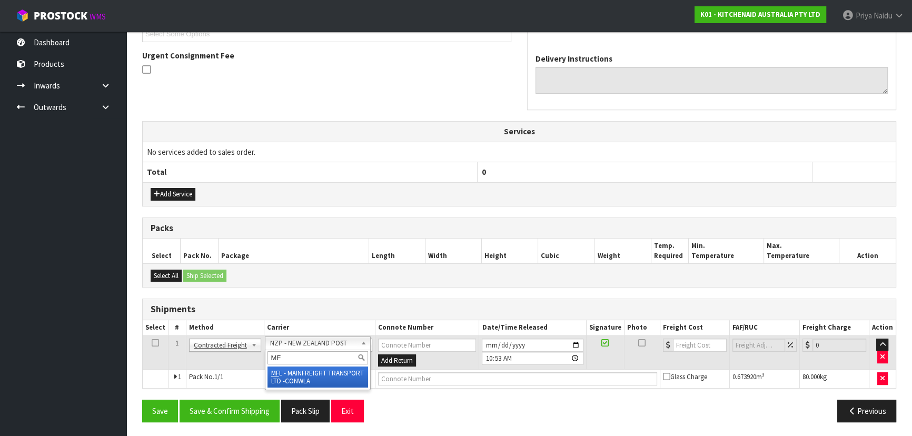
type input "MF"
drag, startPoint x: 336, startPoint y: 377, endPoint x: 358, endPoint y: 381, distance: 23.0
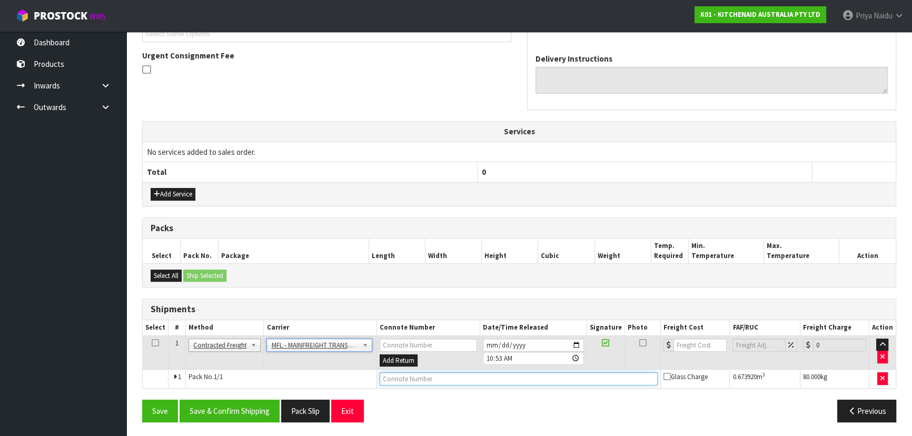
click at [393, 378] on input "text" at bounding box center [519, 378] width 278 height 13
paste input "FWM59067505"
type input "FWM59067505"
click at [691, 346] on input "number" at bounding box center [699, 344] width 53 height 13
type input "36"
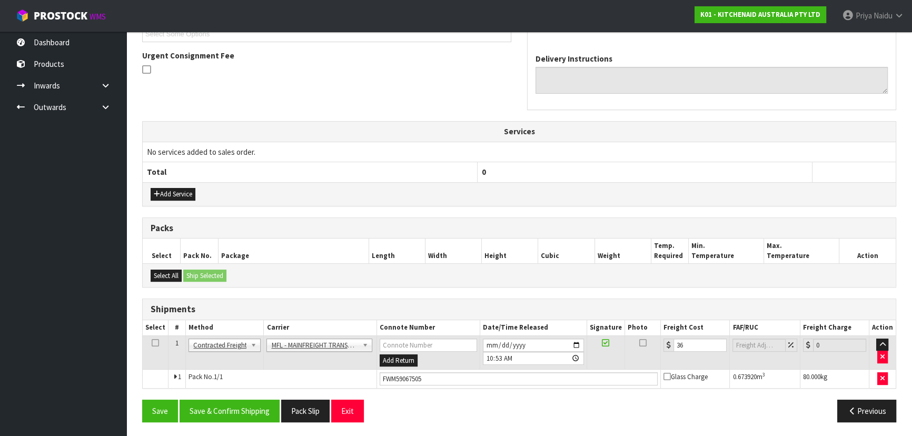
click at [243, 421] on div "Save Save & Confirm Shipping Pack Slip Exit Previous" at bounding box center [519, 415] width 770 height 31
click at [244, 414] on button "Save & Confirm Shipping" at bounding box center [229, 411] width 100 height 23
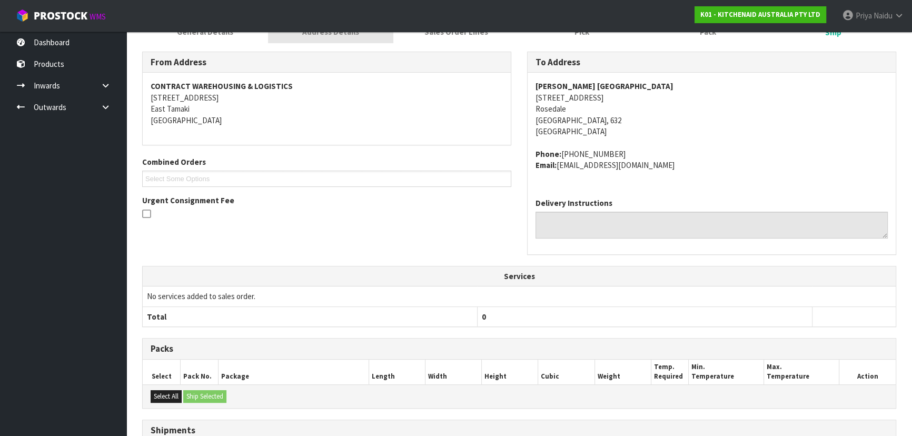
scroll to position [0, 0]
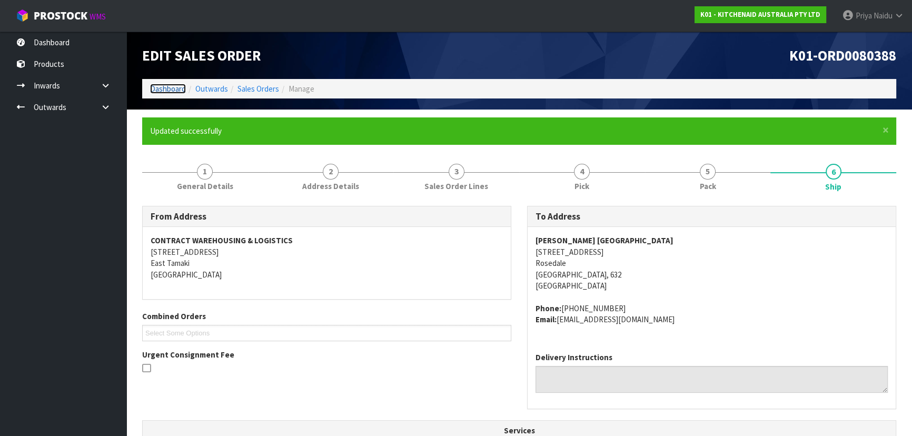
click at [160, 91] on link "Dashboard" at bounding box center [168, 89] width 36 height 10
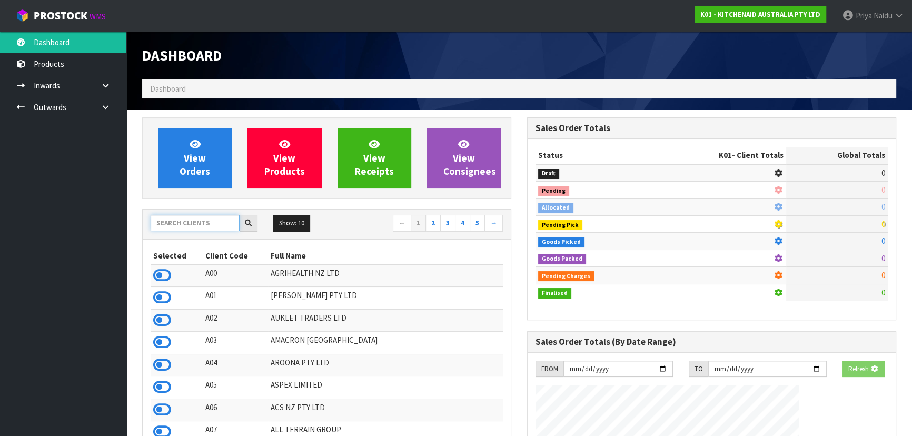
click at [204, 221] on input "text" at bounding box center [195, 223] width 89 height 16
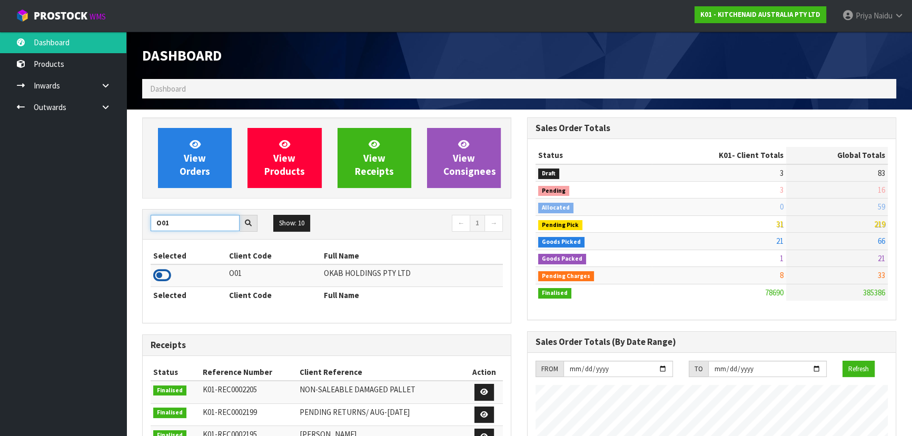
type input "O01"
click at [162, 273] on icon at bounding box center [162, 275] width 18 height 16
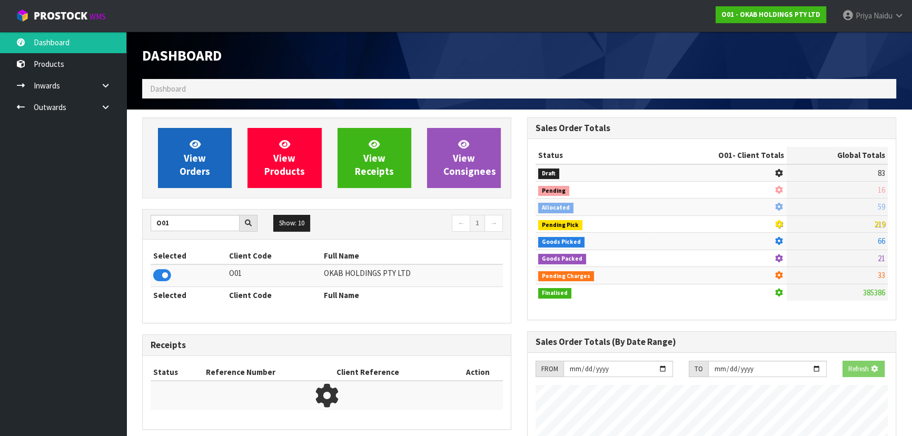
scroll to position [525719, 525989]
click at [191, 180] on link "View Orders" at bounding box center [195, 158] width 74 height 60
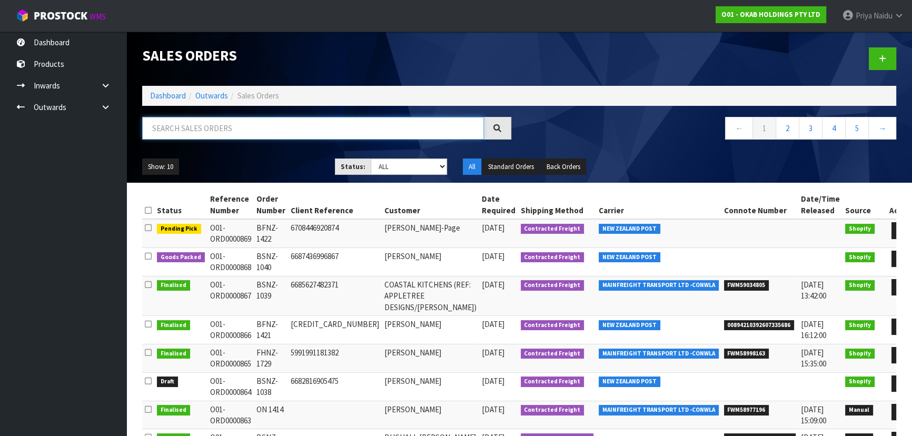
click at [220, 121] on input "text" at bounding box center [313, 128] width 342 height 23
type input "868"
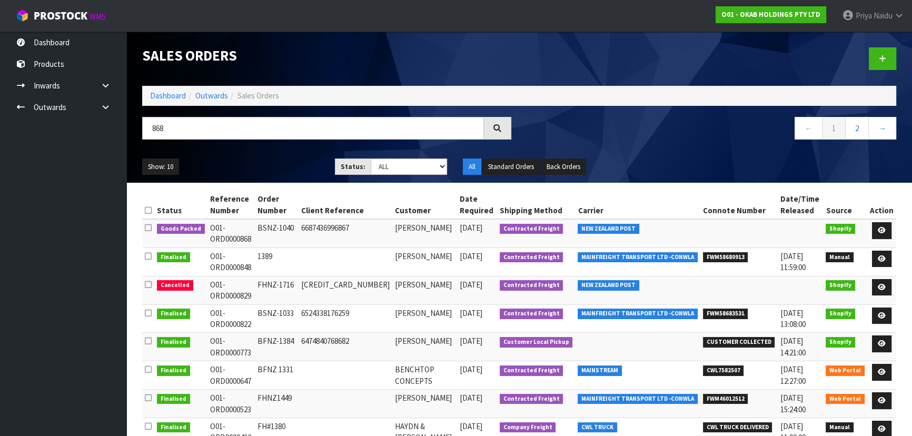
click at [278, 157] on div "Show: 10 5 10 25 50 Status: Draft Pending Allocated Pending Pick Goods Picked G…" at bounding box center [519, 167] width 770 height 33
click at [267, 145] on div "868" at bounding box center [326, 132] width 385 height 31
click at [268, 169] on ul "Show: 10 5 10 25 50" at bounding box center [230, 166] width 177 height 17
click at [879, 227] on icon at bounding box center [881, 230] width 8 height 7
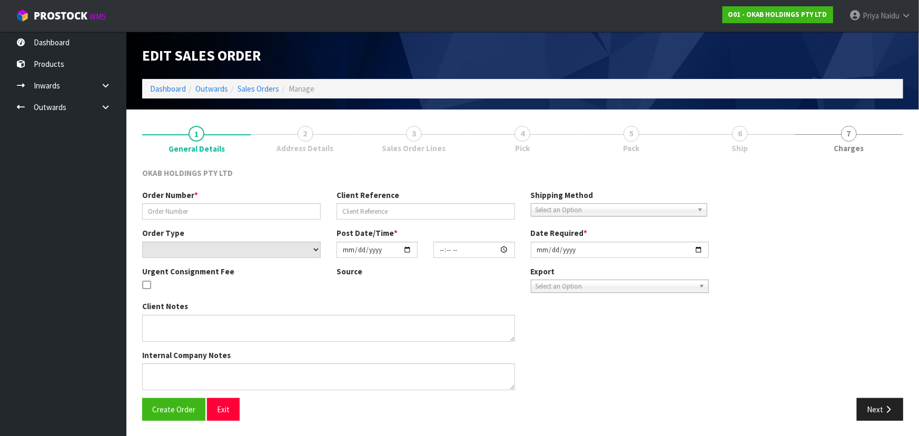
type input "BSNZ-1040"
type input "6687436996867"
select select "number:0"
type input "2025-10-07"
type input "23:49:40.000"
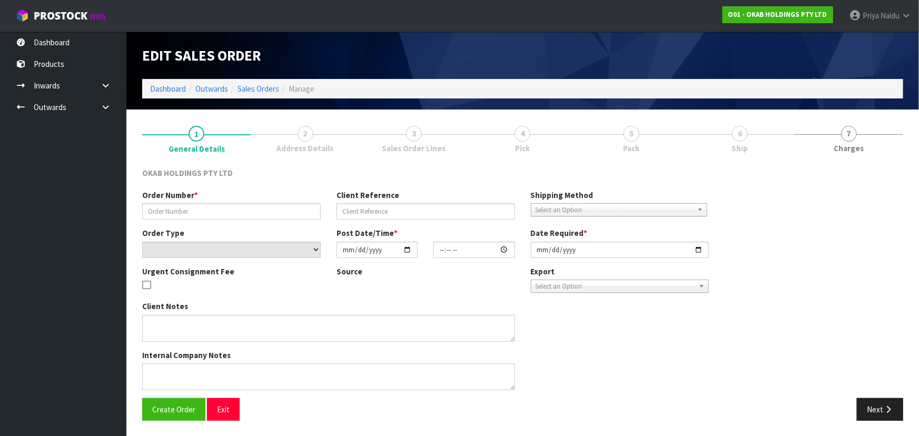
type input "2025-10-08"
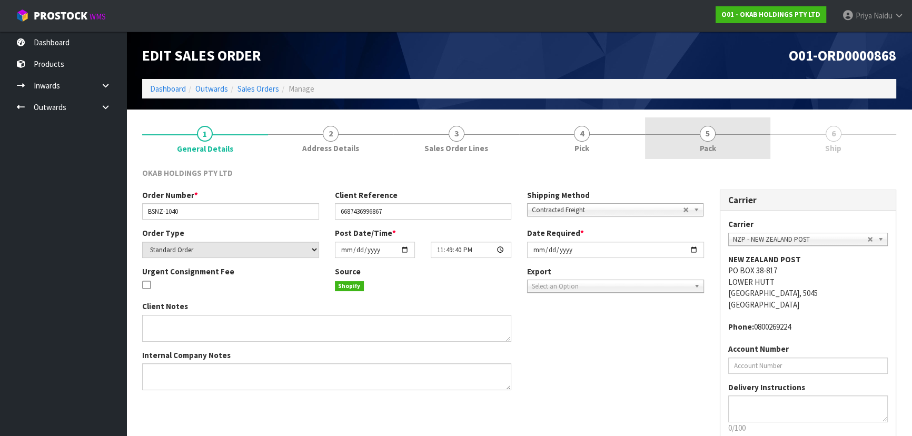
click at [694, 151] on link "5 Pack" at bounding box center [708, 138] width 126 height 42
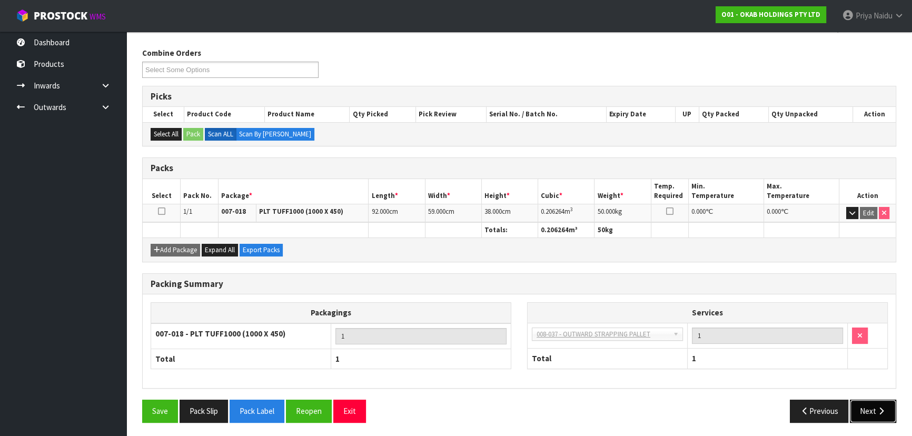
click at [869, 410] on button "Next" at bounding box center [873, 411] width 46 height 23
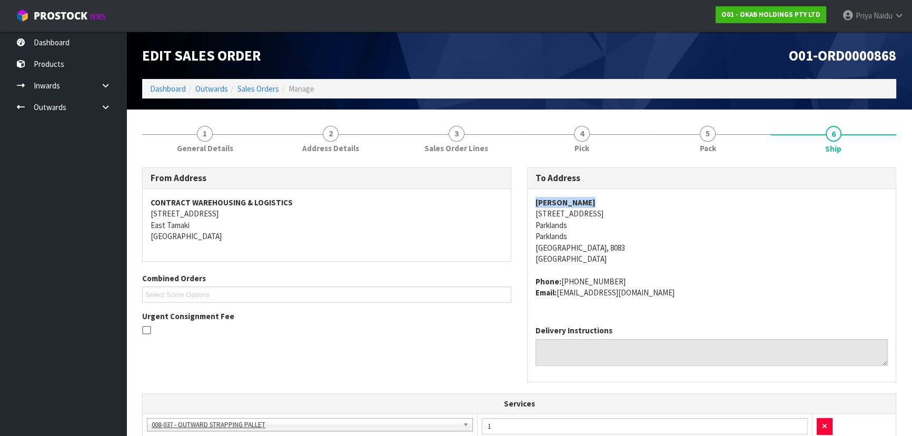
copy strong "JONNY SCHWASS"
drag, startPoint x: 521, startPoint y: 201, endPoint x: 618, endPoint y: 201, distance: 97.4
click at [618, 201] on div "To Address JONNY SCHWASS 10 Hoihere Place Parklands Parklands Christchurch, 808…" at bounding box center [711, 279] width 385 height 225
drag, startPoint x: 544, startPoint y: 213, endPoint x: 622, endPoint y: 247, distance: 84.9
click at [622, 247] on address "JONNY SCHWASS 10 Hoihere Place Parklands Parklands Christchurch, 8083 New Zeala…" at bounding box center [711, 231] width 352 height 68
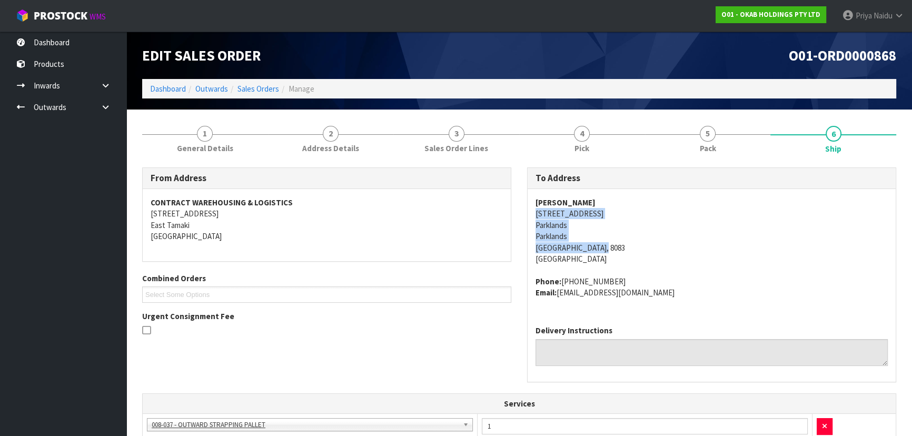
click at [532, 213] on div "JONNY SCHWASS 10 Hoihere Place Parklands Parklands Christchurch, 8083 New Zeala…" at bounding box center [711, 253] width 368 height 128
drag, startPoint x: 538, startPoint y: 215, endPoint x: 573, endPoint y: 214, distance: 34.3
click at [573, 214] on address "JONNY SCHWASS 10 Hoihere Place Parklands Parklands Christchurch, 8083 New Zeala…" at bounding box center [711, 231] width 352 height 68
click at [528, 214] on div "JONNY SCHWASS 10 Hoihere Place Parklands Parklands Christchurch, 8083 New Zeala…" at bounding box center [711, 253] width 368 height 128
drag, startPoint x: 530, startPoint y: 214, endPoint x: 342, endPoint y: 231, distance: 188.7
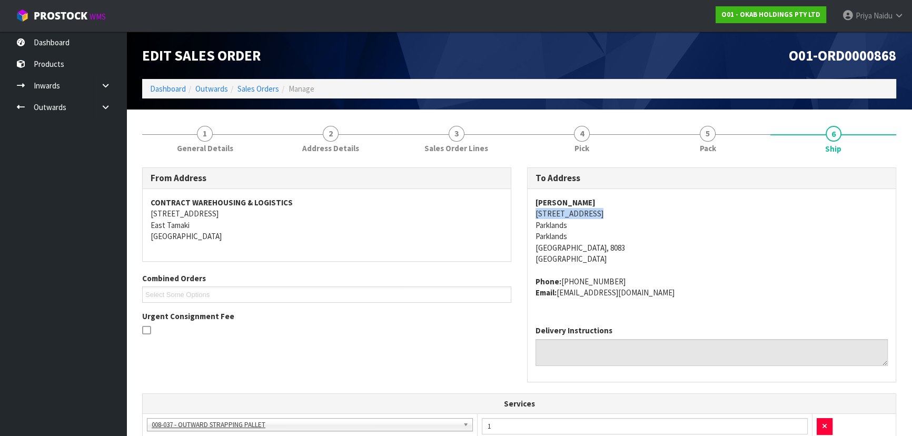
click at [611, 210] on div "JONNY SCHWASS 10 Hoihere Place Parklands Parklands Christchurch, 8083 New Zeala…" at bounding box center [711, 253] width 368 height 128
drag, startPoint x: 561, startPoint y: 280, endPoint x: 621, endPoint y: 270, distance: 60.4
click at [621, 270] on span "JONNY SCHWASS 10 Hoihere Place Parklands Parklands Christchurch, 8083 New Zeala…" at bounding box center [711, 247] width 352 height 101
drag, startPoint x: 557, startPoint y: 295, endPoint x: 672, endPoint y: 295, distance: 114.8
click at [672, 295] on address "Phone: +6421412433 Email: jonny@whitetiecatering.co.nz" at bounding box center [711, 287] width 352 height 23
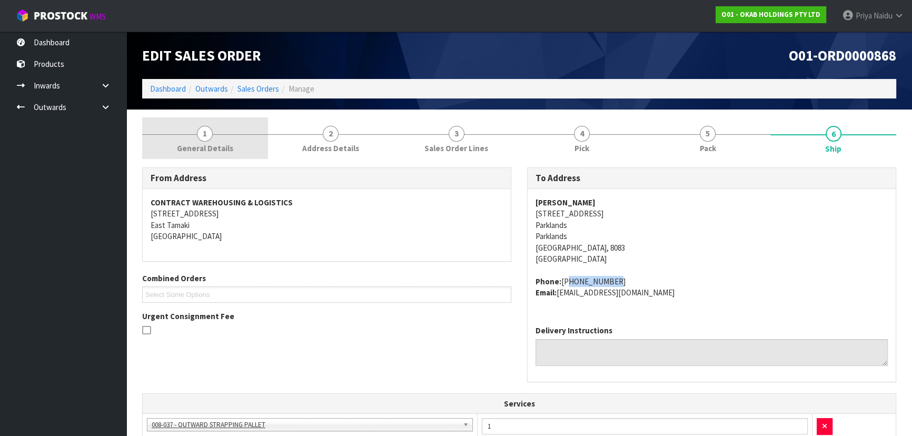
drag, startPoint x: 205, startPoint y: 144, endPoint x: 196, endPoint y: 150, distance: 10.7
click at [205, 144] on span "General Details" at bounding box center [205, 148] width 56 height 11
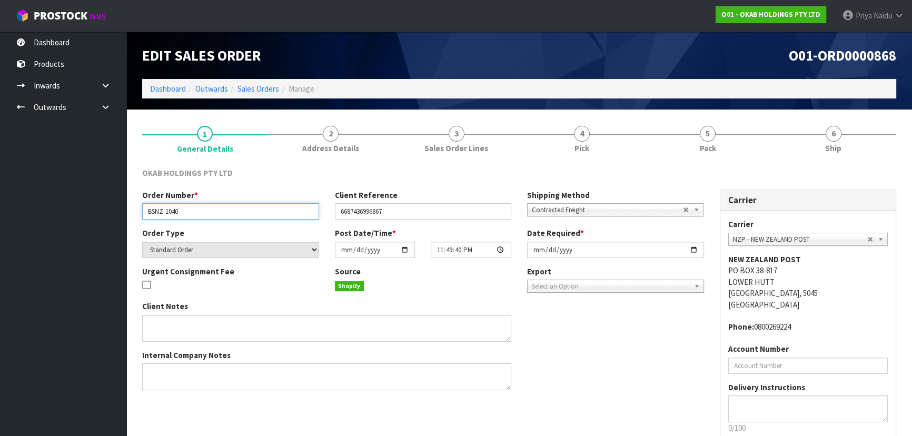
drag, startPoint x: 146, startPoint y: 211, endPoint x: 188, endPoint y: 214, distance: 42.3
click at [188, 214] on input "BSNZ-1040" at bounding box center [230, 211] width 177 height 16
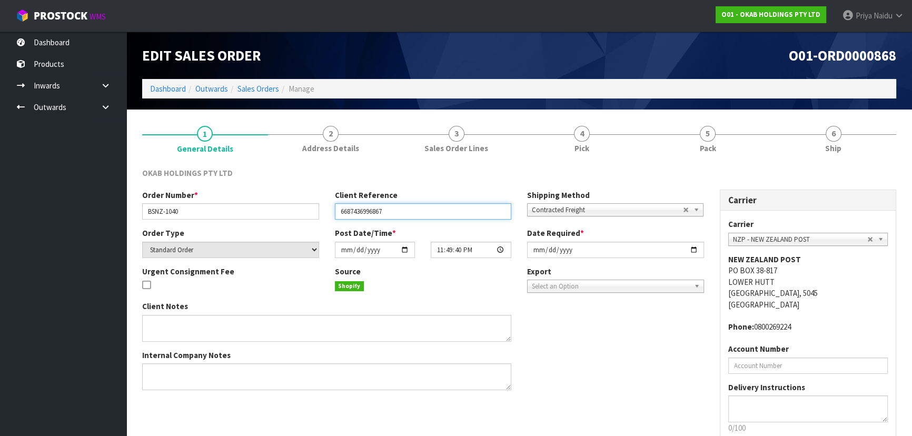
drag, startPoint x: 337, startPoint y: 210, endPoint x: 338, endPoint y: 223, distance: 12.7
click at [413, 212] on input "6687436996867" at bounding box center [423, 211] width 177 height 16
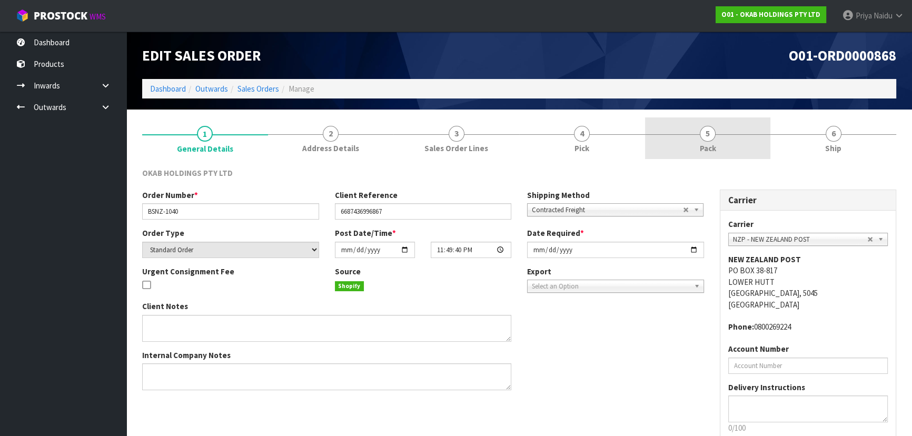
click at [717, 140] on link "5 Pack" at bounding box center [708, 138] width 126 height 42
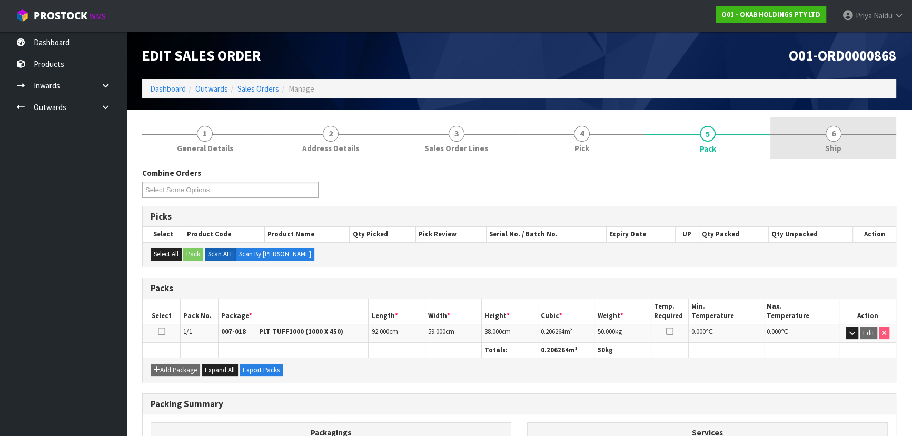
click at [826, 122] on link "6 Ship" at bounding box center [833, 138] width 126 height 42
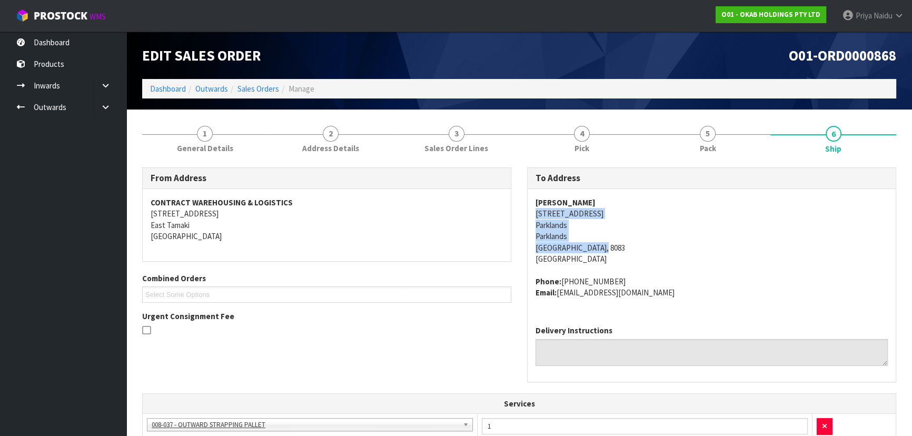
drag, startPoint x: 526, startPoint y: 209, endPoint x: 616, endPoint y: 245, distance: 96.7
click at [616, 245] on div "To Address JONNY SCHWASS 10 Hoihere Place Parklands Parklands Christchurch, 808…" at bounding box center [711, 279] width 385 height 225
drag, startPoint x: 528, startPoint y: 200, endPoint x: 327, endPoint y: 163, distance: 204.9
click at [608, 197] on div "JONNY SCHWASS 10 Hoihere Place Parklands Parklands Christchurch, 8083 New Zeala…" at bounding box center [711, 253] width 368 height 128
drag, startPoint x: 527, startPoint y: 280, endPoint x: 672, endPoint y: 297, distance: 146.3
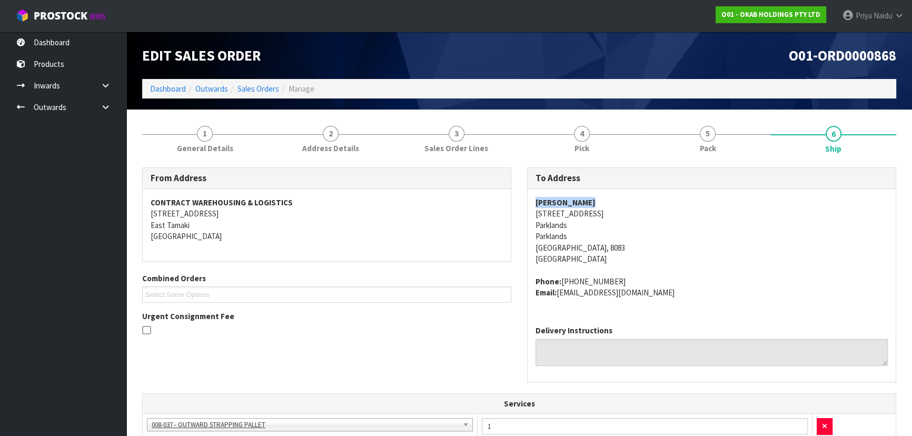
click at [672, 297] on div "JONNY SCHWASS 10 Hoihere Place Parklands Parklands Christchurch, 8083 New Zeala…" at bounding box center [711, 253] width 368 height 128
click at [683, 235] on address "JONNY SCHWASS 10 Hoihere Place Parklands Parklands Christchurch, 8083 New Zeala…" at bounding box center [711, 231] width 352 height 68
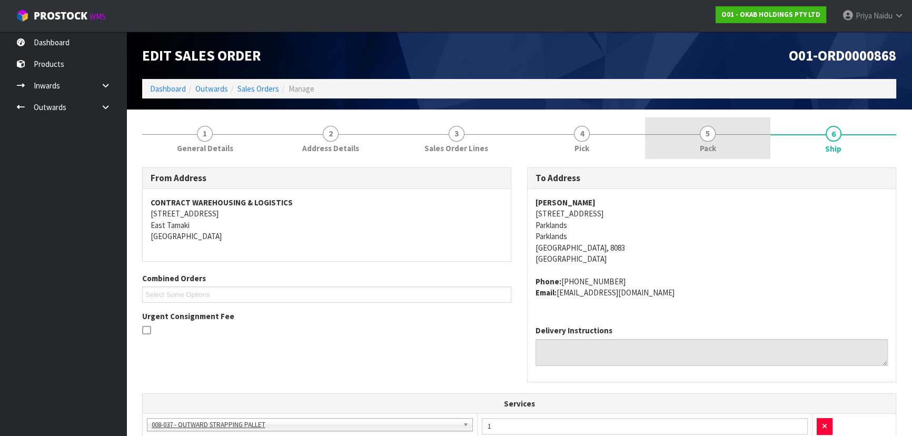
click at [700, 140] on link "5 Pack" at bounding box center [708, 138] width 126 height 42
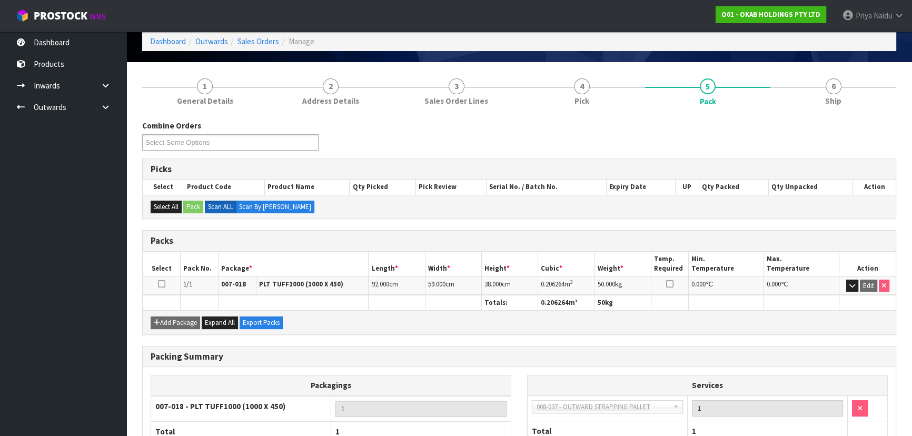
scroll to position [95, 0]
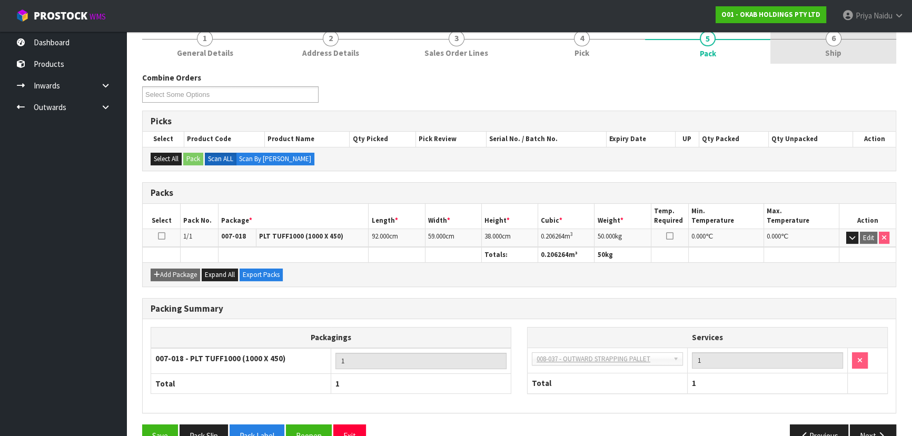
click at [832, 54] on span "Ship" at bounding box center [833, 52] width 16 height 11
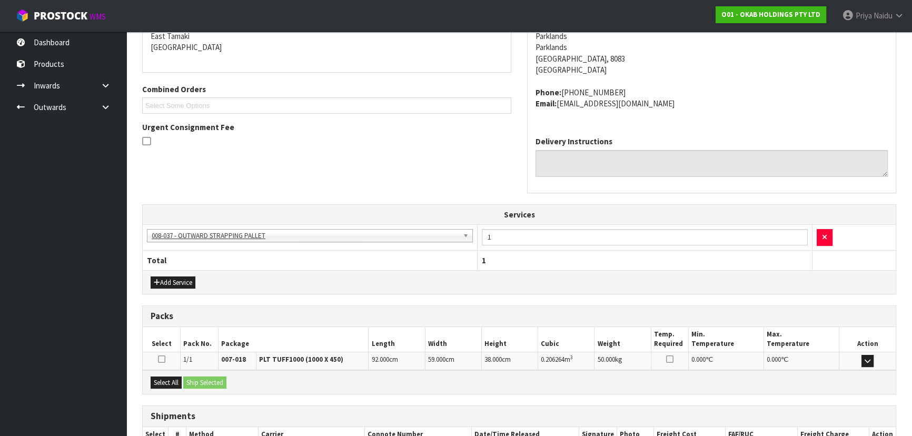
scroll to position [258, 0]
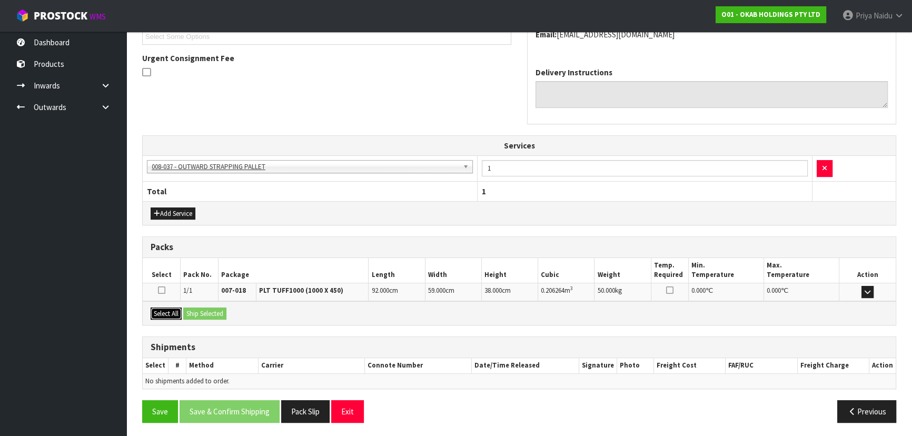
click at [164, 307] on button "Select All" at bounding box center [166, 313] width 31 height 13
click at [191, 311] on button "Ship Selected" at bounding box center [204, 313] width 43 height 13
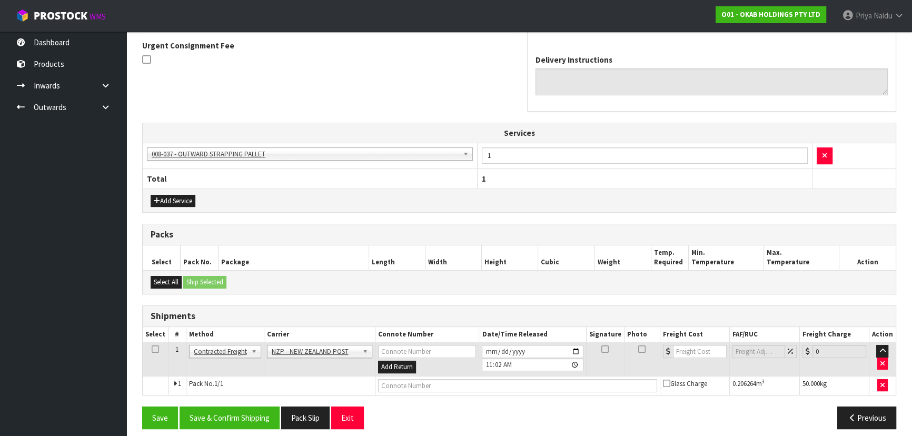
scroll to position [277, 0]
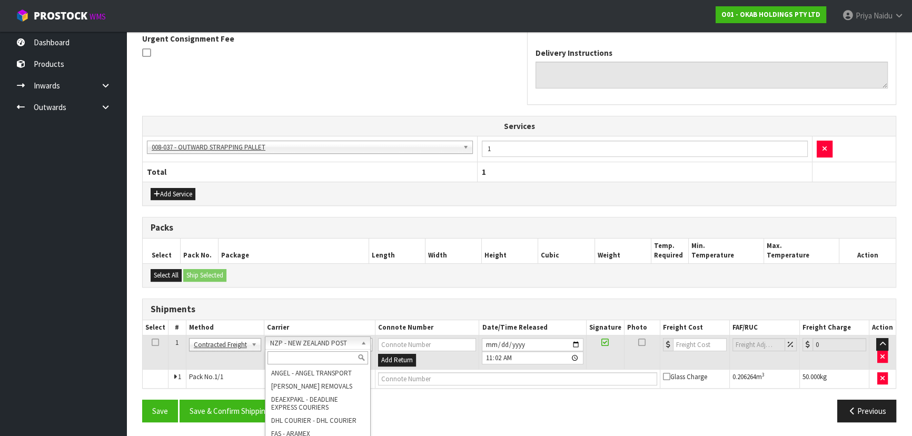
click at [284, 358] on input "text" at bounding box center [317, 357] width 101 height 13
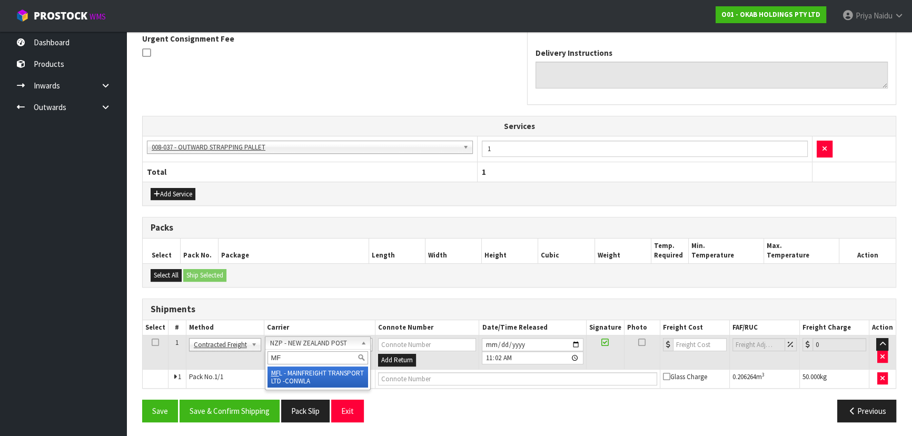
type input "MF"
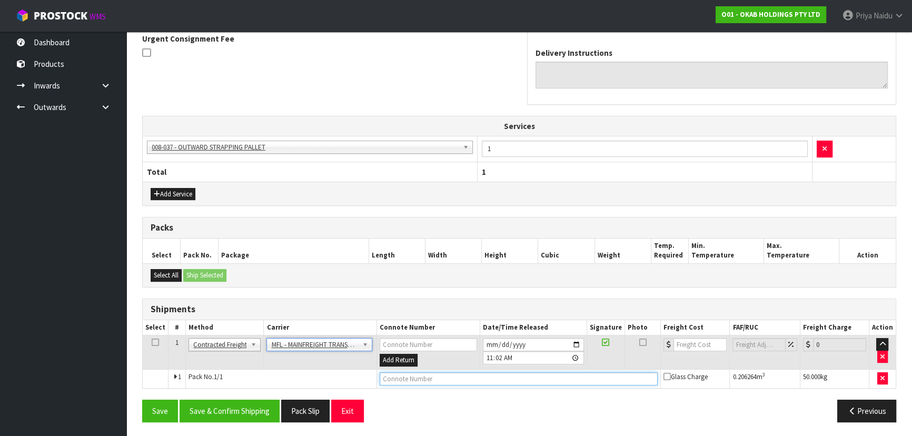
click at [400, 377] on input "text" at bounding box center [519, 378] width 278 height 13
paste input "FWM59067890"
type input "FWM59067890"
click at [690, 338] on input "number" at bounding box center [699, 344] width 53 height 13
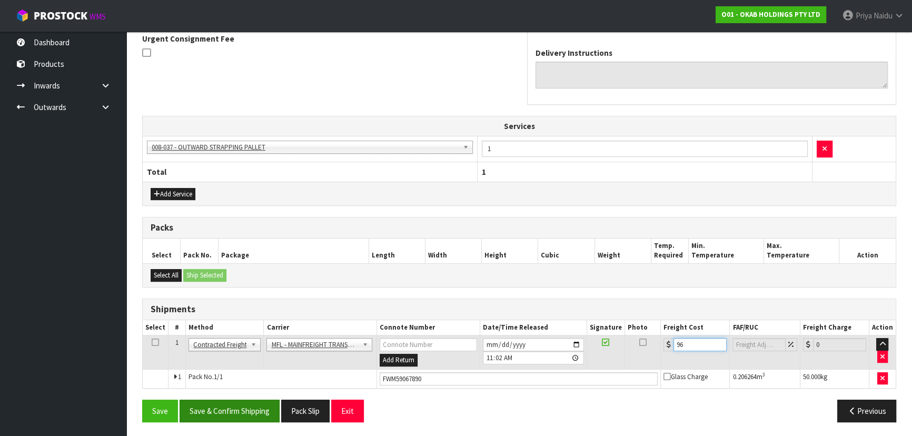
type input "96"
click at [263, 400] on button "Save & Confirm Shipping" at bounding box center [229, 411] width 100 height 23
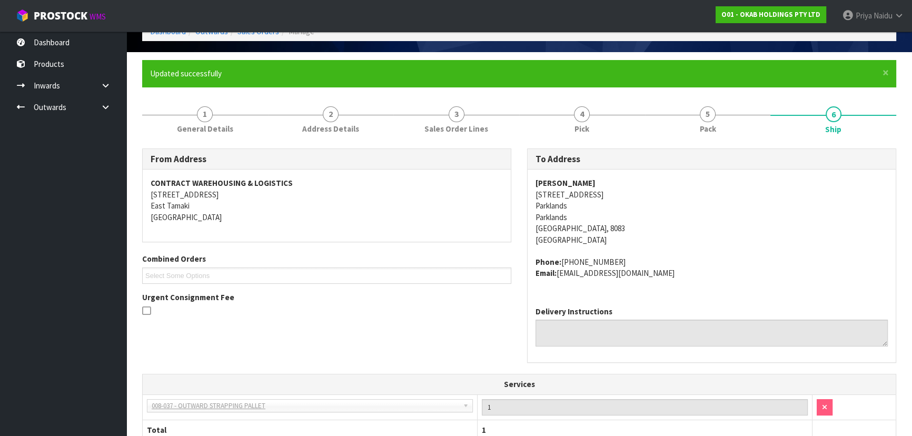
scroll to position [0, 0]
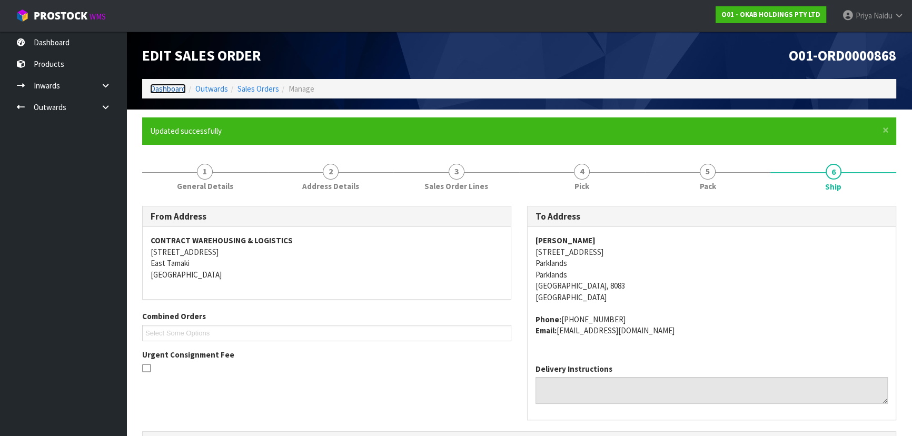
click at [167, 89] on link "Dashboard" at bounding box center [168, 89] width 36 height 10
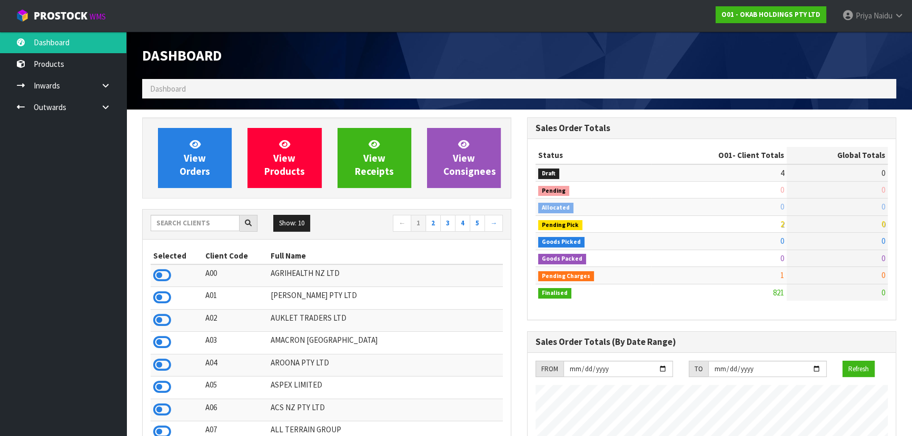
scroll to position [801, 384]
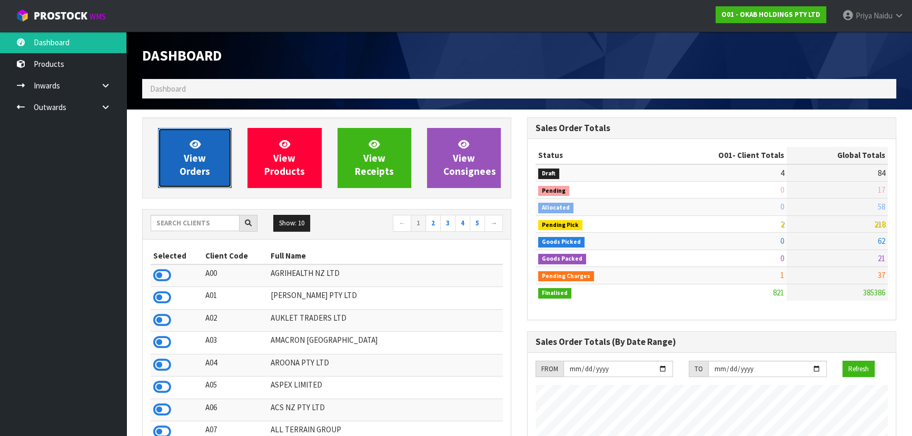
click at [202, 178] on link "View Orders" at bounding box center [195, 158] width 74 height 60
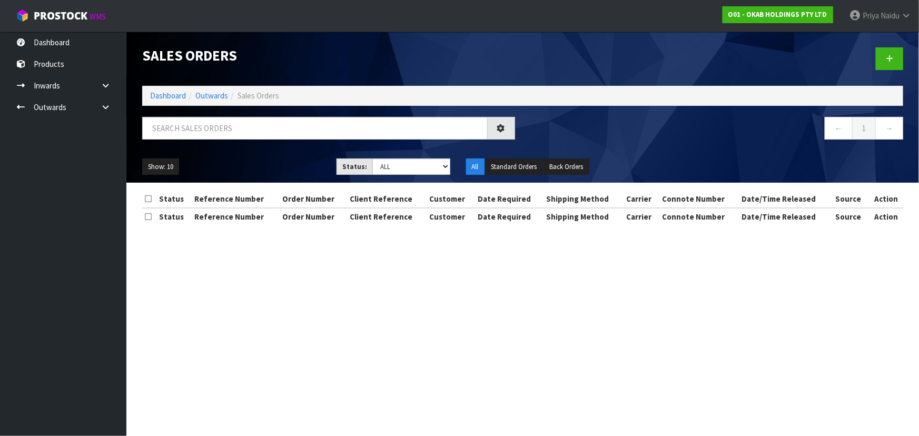
click at [164, 89] on ol "Dashboard Outwards Sales Orders" at bounding box center [522, 95] width 761 height 19
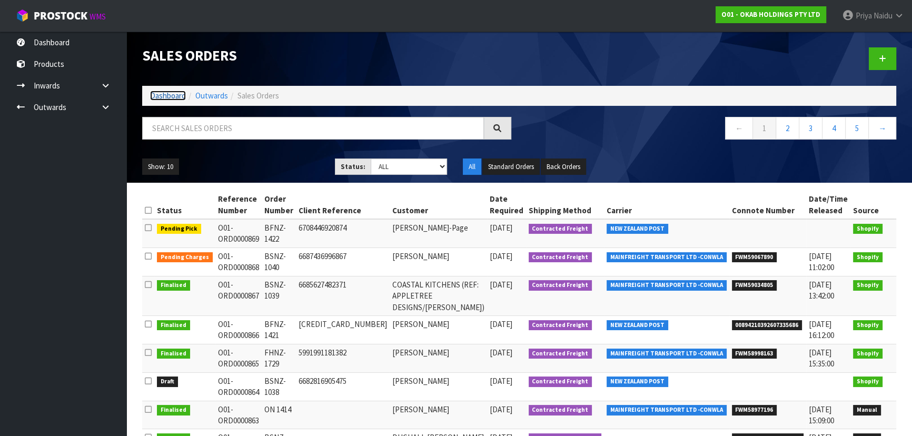
click at [162, 100] on link "Dashboard" at bounding box center [168, 96] width 36 height 10
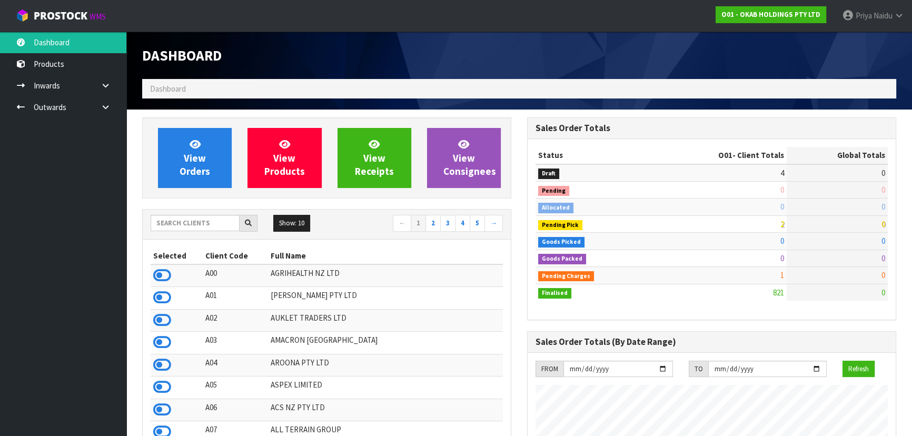
scroll to position [801, 384]
click at [186, 219] on input "text" at bounding box center [195, 223] width 89 height 16
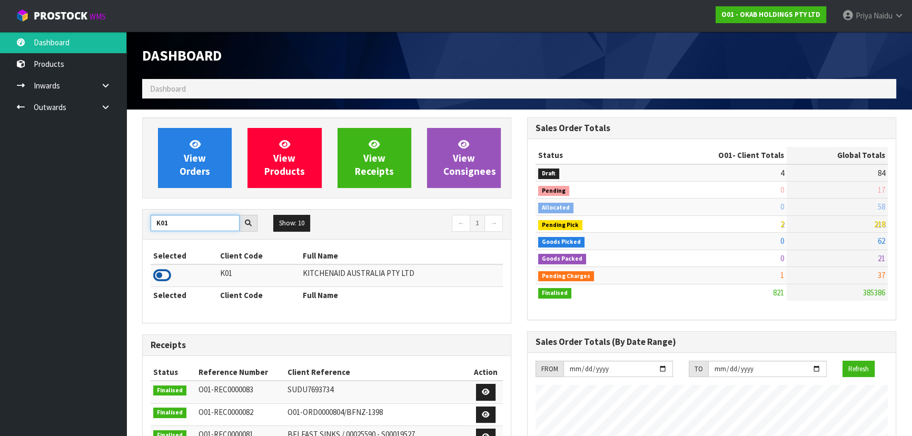
type input "K01"
click at [164, 276] on icon at bounding box center [162, 275] width 18 height 16
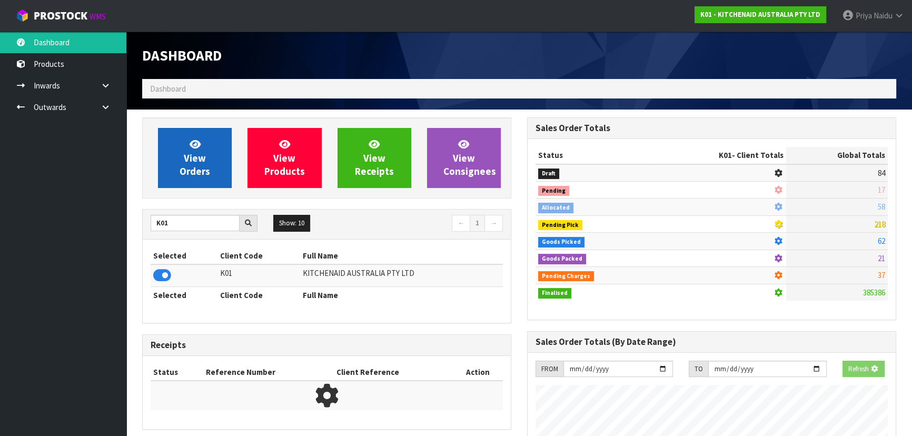
scroll to position [525719, 525989]
click at [181, 159] on link "View Orders" at bounding box center [195, 158] width 74 height 60
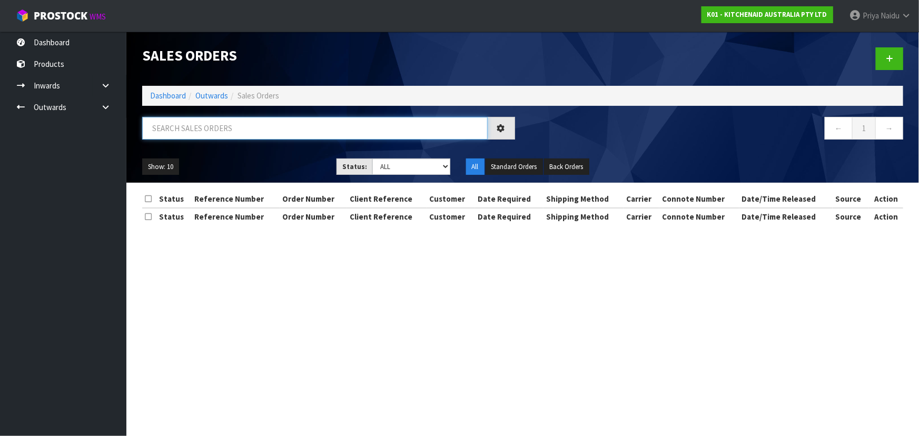
click at [223, 131] on input "text" at bounding box center [314, 128] width 345 height 23
type input "80372"
click at [258, 151] on div "Show: 10 5 10 25 50 Status: Draft Pending Allocated Pending Pick Goods Picked G…" at bounding box center [522, 167] width 776 height 33
click at [282, 159] on ul "Show: 10 5 10 25 50" at bounding box center [231, 166] width 178 height 17
drag, startPoint x: 382, startPoint y: 168, endPoint x: 384, endPoint y: 174, distance: 5.9
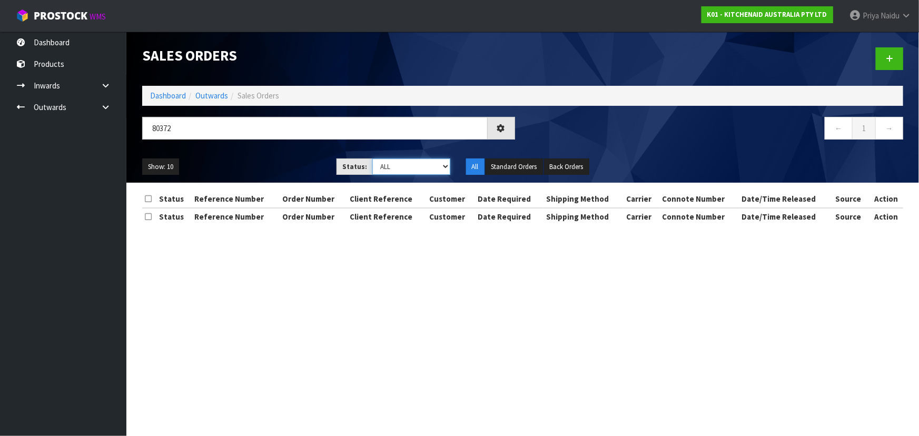
click at [382, 168] on select "Draft Pending Allocated Pending Pick Goods Picked Goods Packed Pending Charges …" at bounding box center [411, 166] width 78 height 16
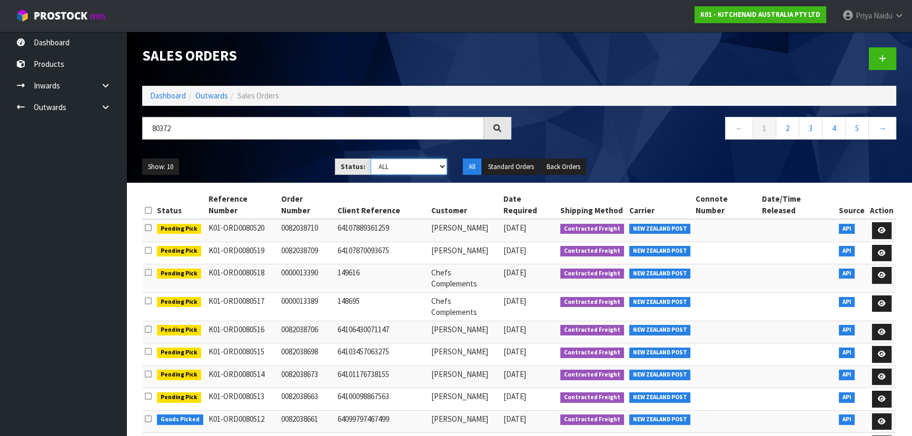
select select "string:5"
click at [371, 158] on select "Draft Pending Allocated Pending Pick Goods Picked Goods Packed Pending Charges …" at bounding box center [409, 166] width 77 height 16
click at [229, 162] on ul "Show: 10 5 10 25 50" at bounding box center [230, 166] width 177 height 17
click at [274, 158] on ul "Show: 10 5 10 25 50" at bounding box center [230, 166] width 177 height 17
click at [276, 164] on ul "Show: 10 5 10 25 50" at bounding box center [230, 166] width 177 height 17
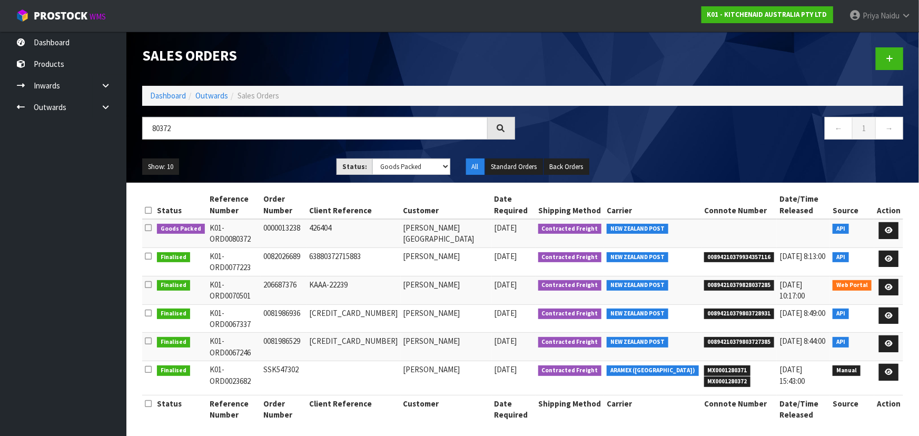
click at [276, 164] on ul "Show: 10 5 10 25 50" at bounding box center [231, 166] width 178 height 17
click at [251, 165] on ul "Show: 10 5 10 25 50" at bounding box center [231, 166] width 178 height 17
click at [286, 159] on ul "Show: 10 5 10 25 50" at bounding box center [231, 166] width 178 height 17
click at [270, 169] on ul "Show: 10 5 10 25 50" at bounding box center [231, 166] width 178 height 17
click at [886, 227] on icon at bounding box center [888, 230] width 8 height 7
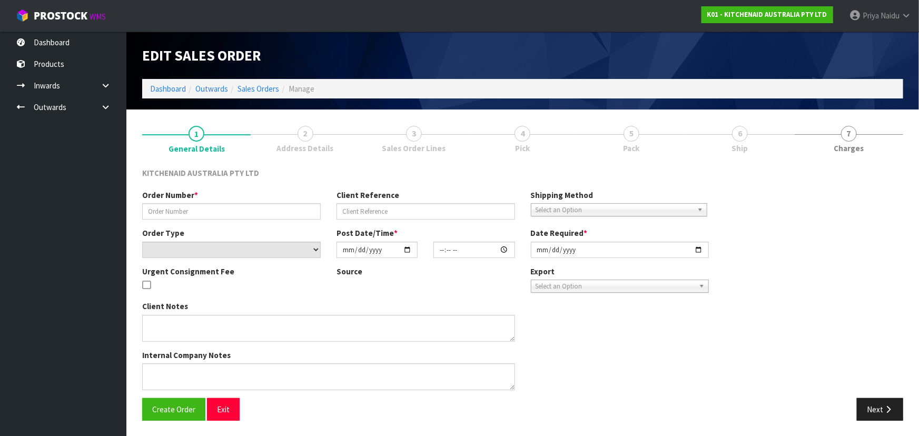
type input "0000013238"
type input "426404"
select select "number:0"
type input "2025-10-08"
type input "12:34:20.000"
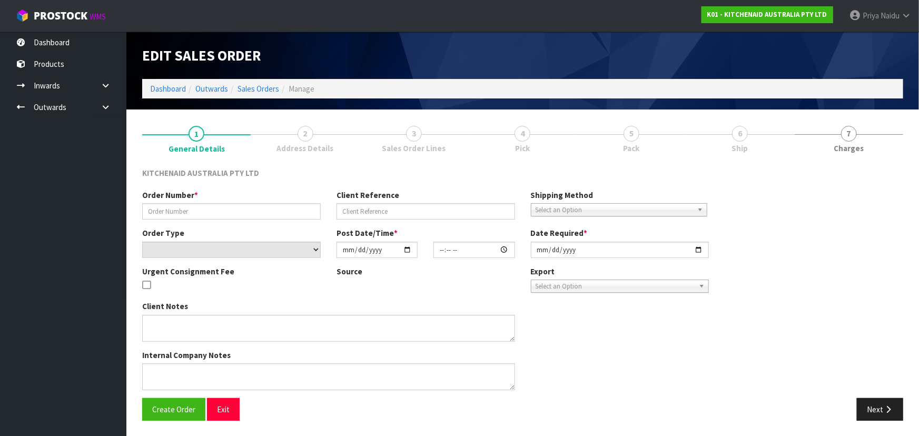
type input "2025-10-08"
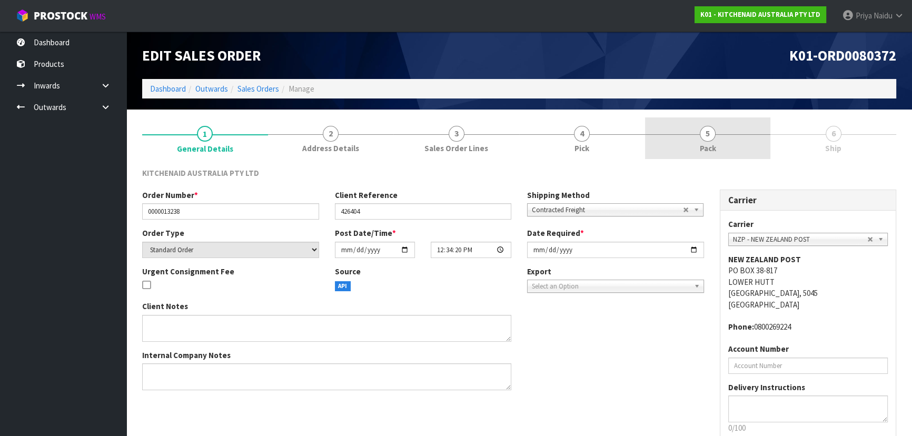
click at [704, 143] on span "Pack" at bounding box center [708, 148] width 16 height 11
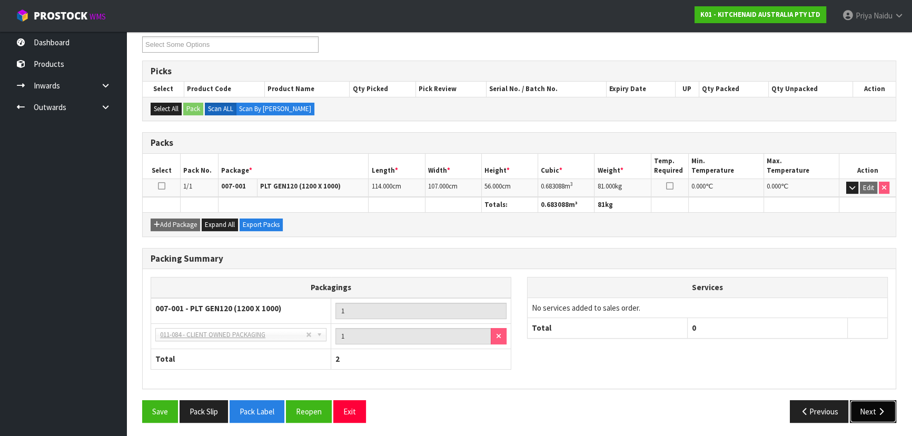
click at [876, 411] on icon "button" at bounding box center [881, 411] width 10 height 8
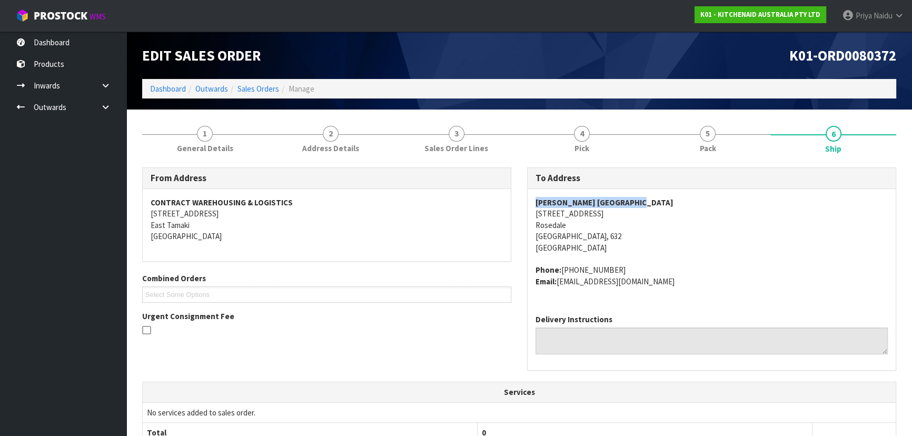
drag, startPoint x: 533, startPoint y: 201, endPoint x: 650, endPoint y: 196, distance: 116.4
click at [650, 196] on div "Harvey Norman Wairau Park 225 Albany Highway Rosedale Auckland, 632 New Zealand…" at bounding box center [711, 247] width 368 height 117
drag, startPoint x: 522, startPoint y: 212, endPoint x: 306, endPoint y: 164, distance: 221.2
click at [607, 212] on div "To Address Harvey Norman Wairau Park 225 Albany Highway Rosedale Auckland, 632 …" at bounding box center [711, 274] width 385 height 214
drag, startPoint x: 562, startPoint y: 270, endPoint x: 640, endPoint y: 270, distance: 77.9
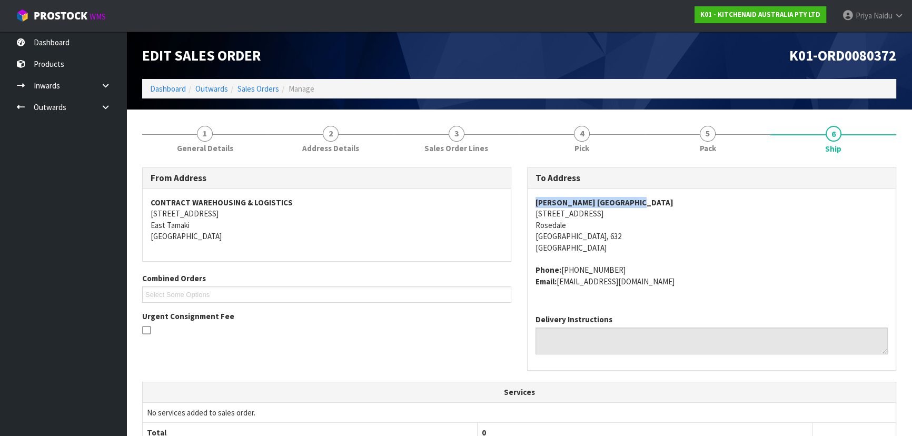
click at [640, 270] on address "Phone: 64 (09) 441 9750 Email: claims@kitchenaid.com.au" at bounding box center [711, 275] width 352 height 23
drag, startPoint x: 558, startPoint y: 283, endPoint x: 509, endPoint y: 264, distance: 53.2
click at [685, 286] on address "Phone: 64 (09) 441 9750 Email: claims@kitchenaid.com.au" at bounding box center [711, 275] width 352 height 23
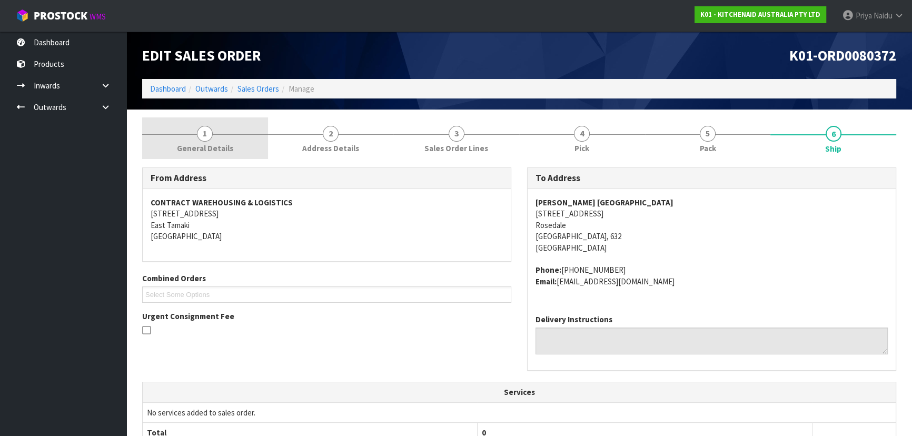
click at [211, 143] on span "General Details" at bounding box center [205, 148] width 56 height 11
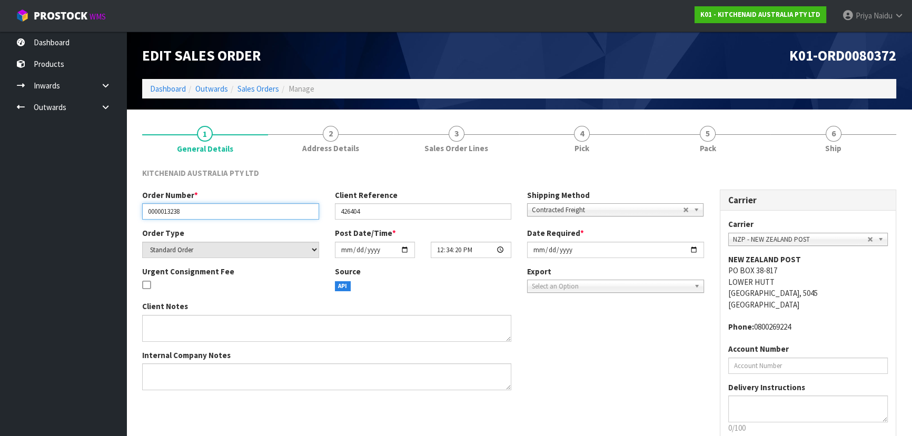
drag, startPoint x: 142, startPoint y: 212, endPoint x: 204, endPoint y: 211, distance: 61.6
click at [204, 212] on input "0000013238" at bounding box center [230, 211] width 177 height 16
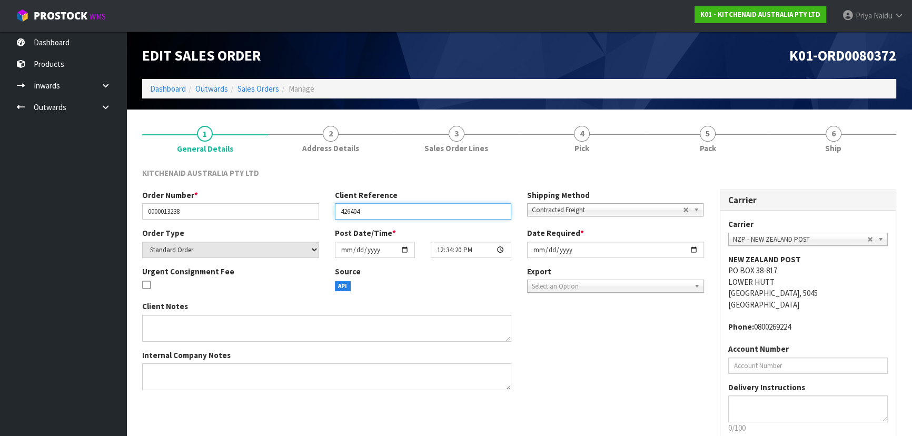
drag, startPoint x: 340, startPoint y: 208, endPoint x: 364, endPoint y: 213, distance: 24.6
click at [364, 213] on input "426404" at bounding box center [423, 211] width 177 height 16
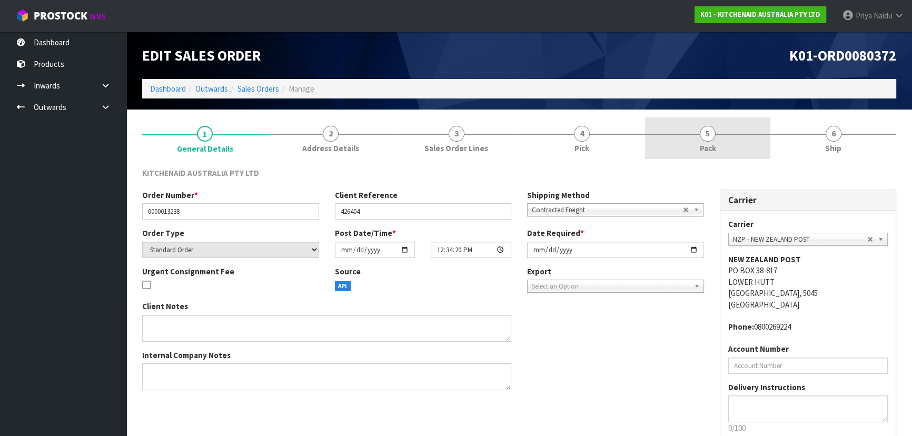
click at [716, 143] on link "5 Pack" at bounding box center [708, 138] width 126 height 42
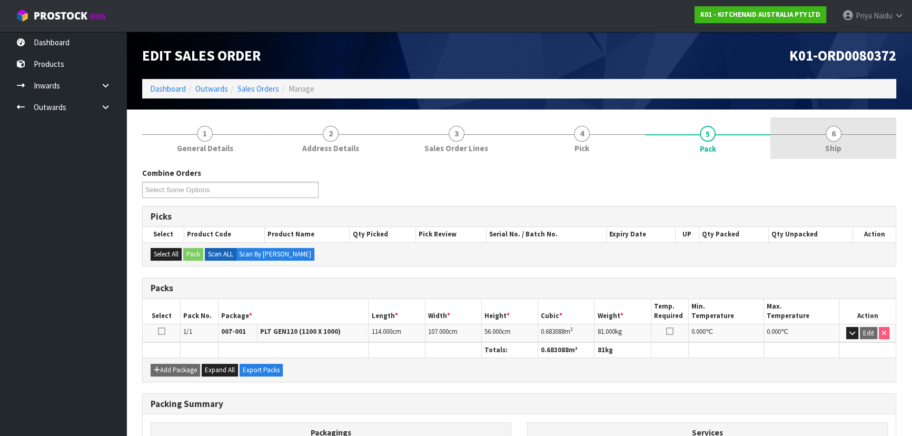
drag, startPoint x: 861, startPoint y: 141, endPoint x: 843, endPoint y: 155, distance: 22.9
click at [860, 141] on link "6 Ship" at bounding box center [833, 138] width 126 height 42
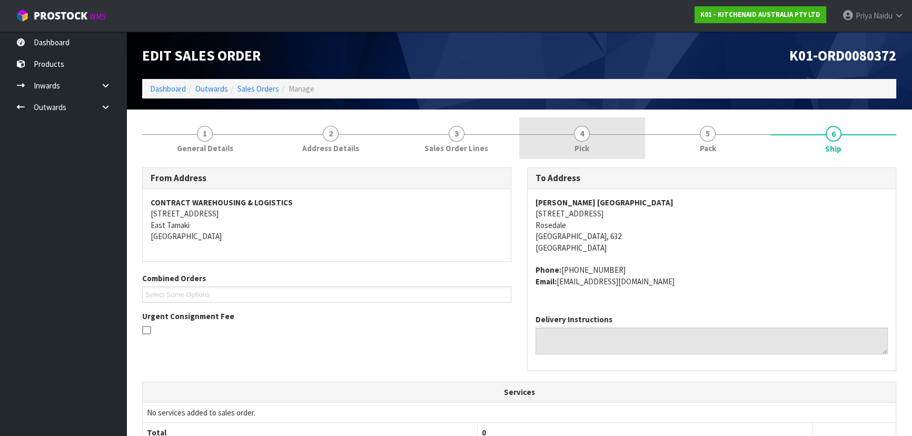
drag, startPoint x: 724, startPoint y: 152, endPoint x: 595, endPoint y: 157, distance: 128.5
click at [723, 151] on link "5 Pack" at bounding box center [708, 138] width 126 height 42
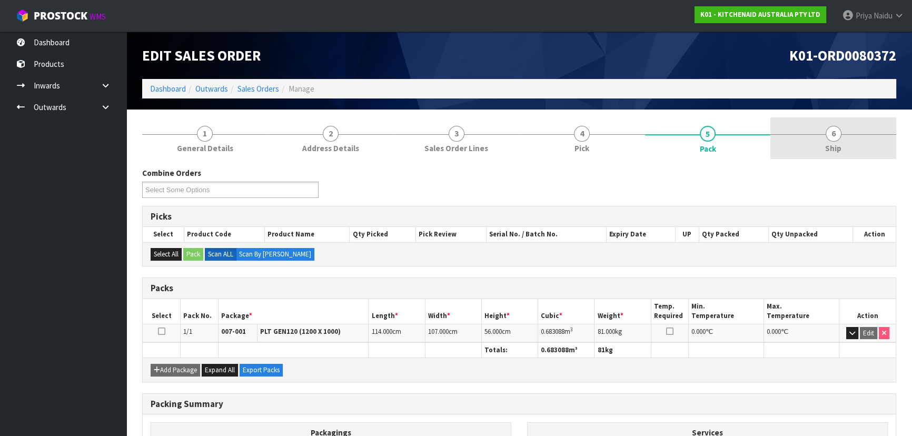
click at [833, 158] on link "6 Ship" at bounding box center [833, 138] width 126 height 42
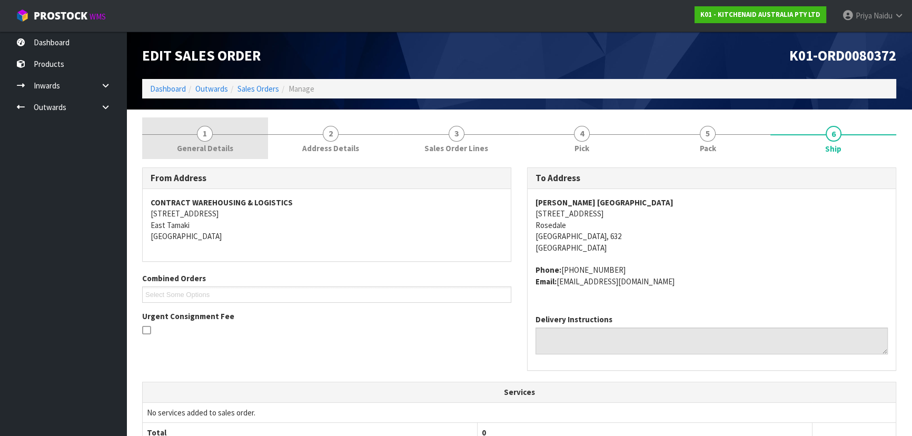
click at [204, 130] on span "1" at bounding box center [205, 134] width 16 height 16
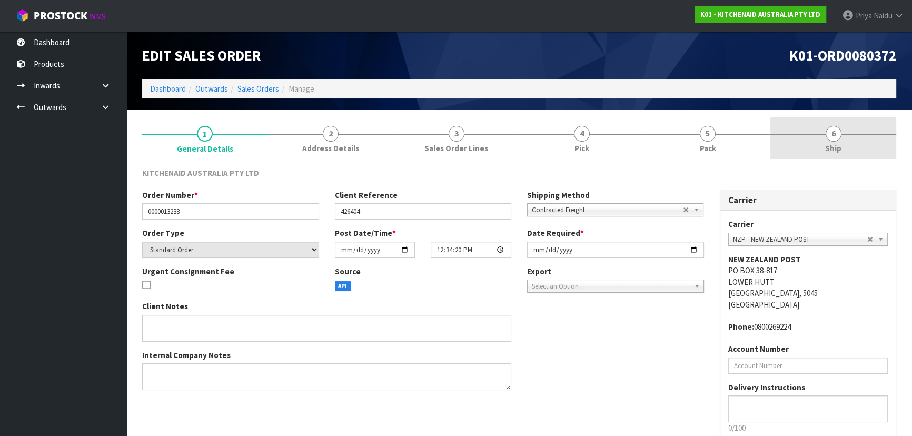
drag, startPoint x: 831, startPoint y: 149, endPoint x: 822, endPoint y: 154, distance: 9.9
click at [830, 149] on span "Ship" at bounding box center [833, 148] width 16 height 11
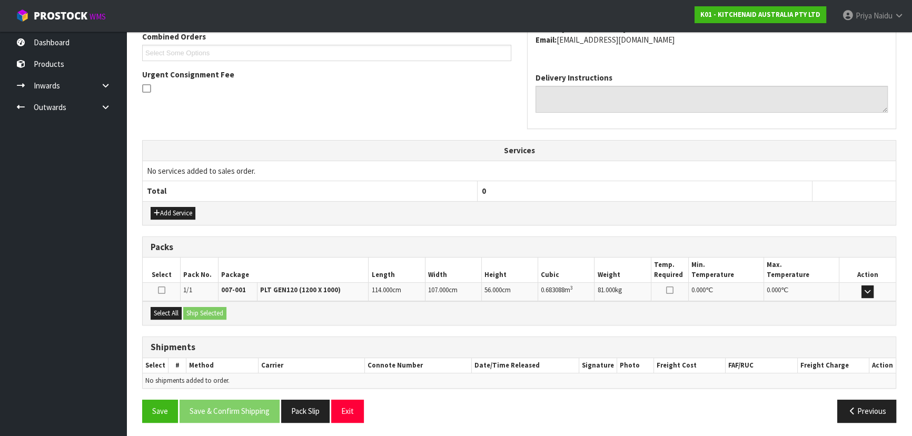
scroll to position [242, 0]
drag, startPoint x: 163, startPoint y: 308, endPoint x: 168, endPoint y: 308, distance: 5.3
click at [164, 308] on button "Select All" at bounding box center [166, 312] width 31 height 13
click at [195, 313] on button "Ship Selected" at bounding box center [204, 312] width 43 height 13
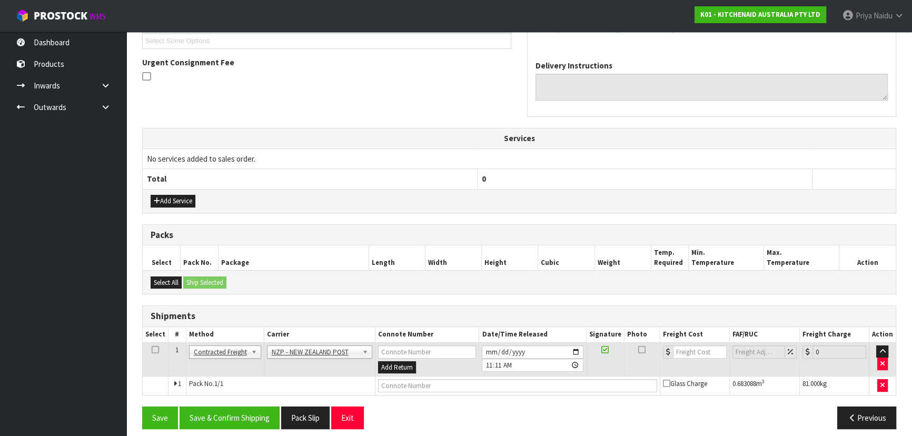
scroll to position [261, 0]
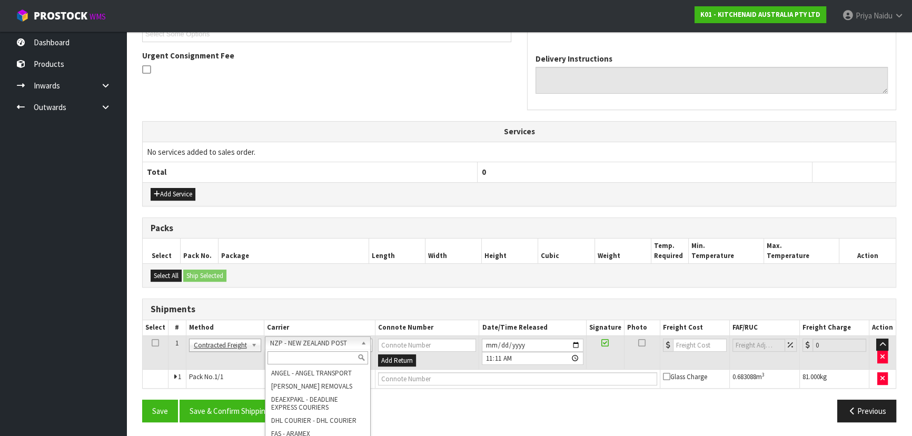
click at [303, 353] on input "text" at bounding box center [317, 357] width 101 height 13
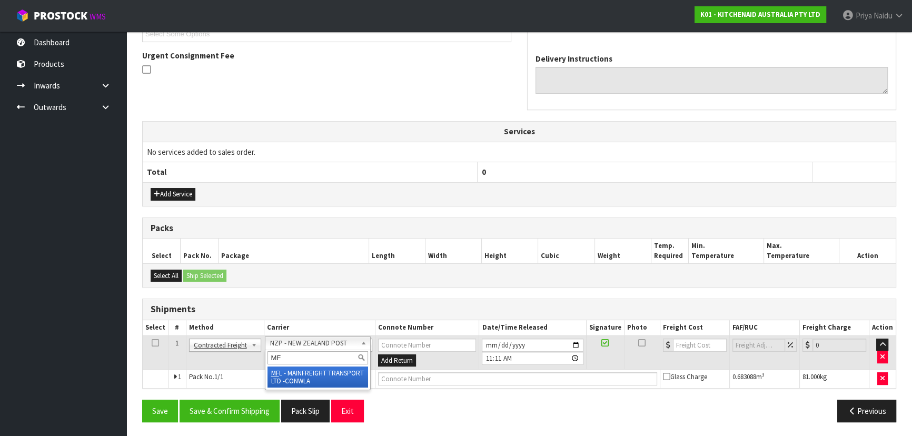
type input "MF"
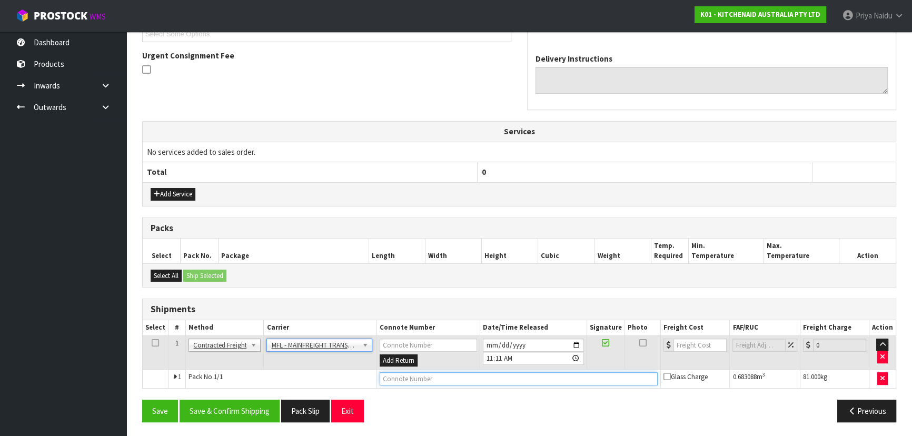
click at [420, 373] on input "text" at bounding box center [519, 378] width 278 height 13
paste input "FWM59068110"
type input "FWM59068110"
drag, startPoint x: 697, startPoint y: 341, endPoint x: 705, endPoint y: 325, distance: 17.2
click at [697, 341] on input "number" at bounding box center [699, 344] width 53 height 13
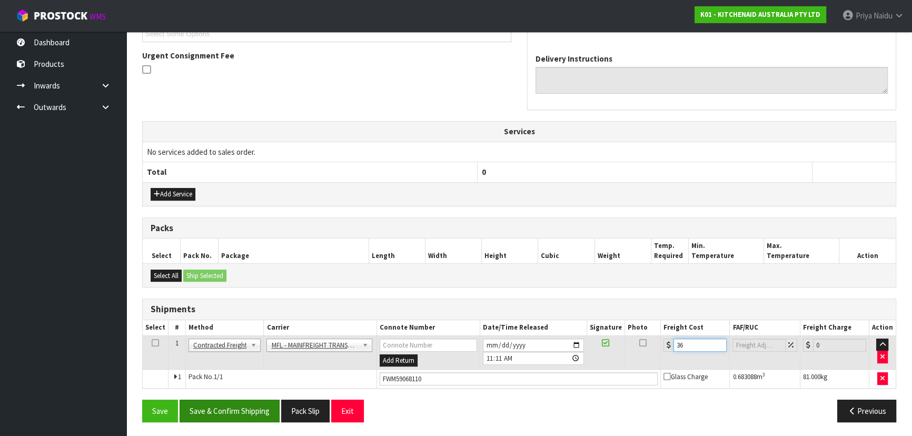
type input "36"
click at [245, 412] on button "Save & Confirm Shipping" at bounding box center [229, 411] width 100 height 23
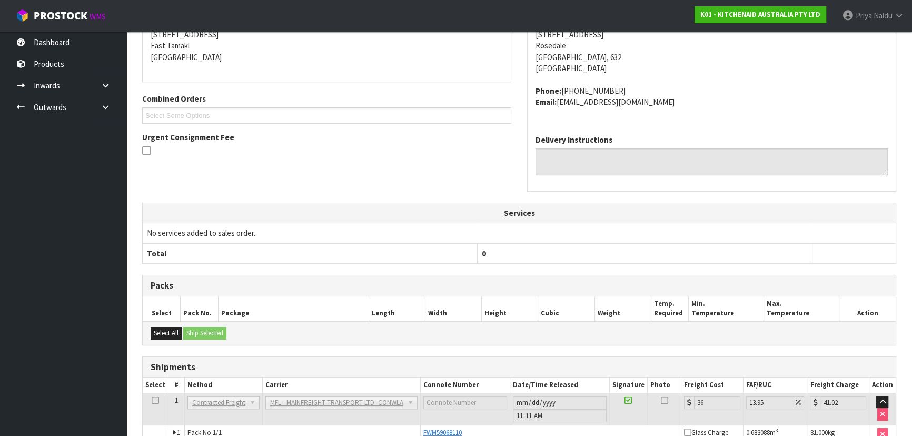
scroll to position [0, 0]
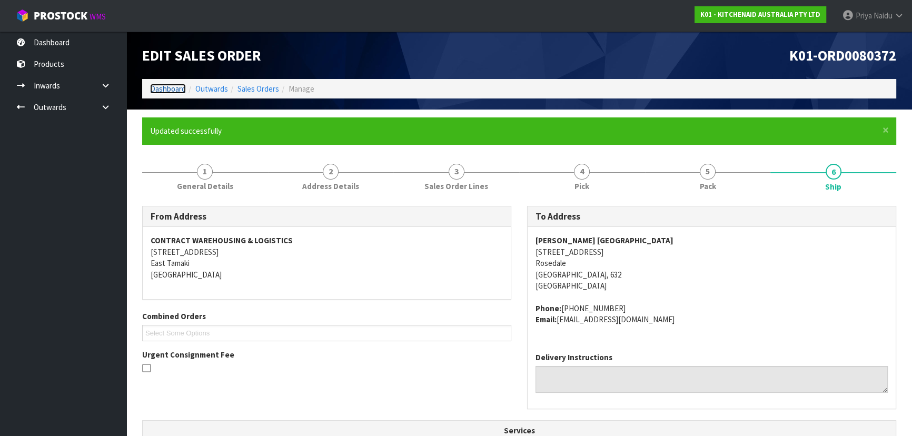
click at [173, 89] on link "Dashboard" at bounding box center [168, 89] width 36 height 10
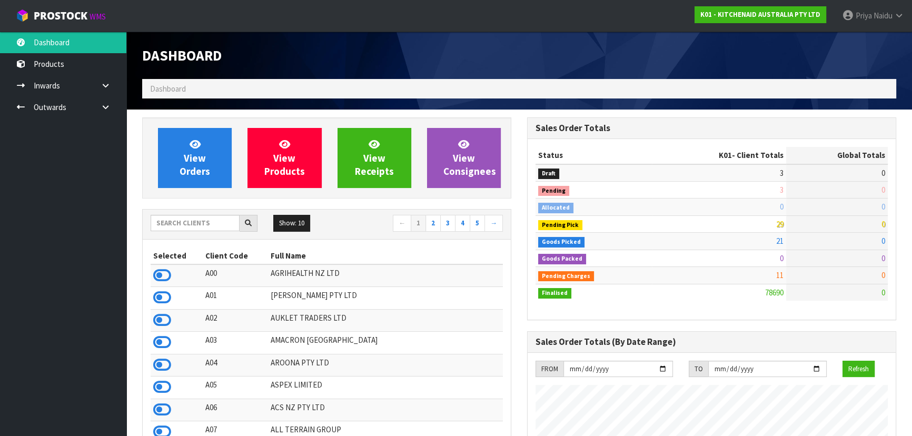
scroll to position [796, 384]
click at [210, 225] on input "text" at bounding box center [195, 223] width 89 height 16
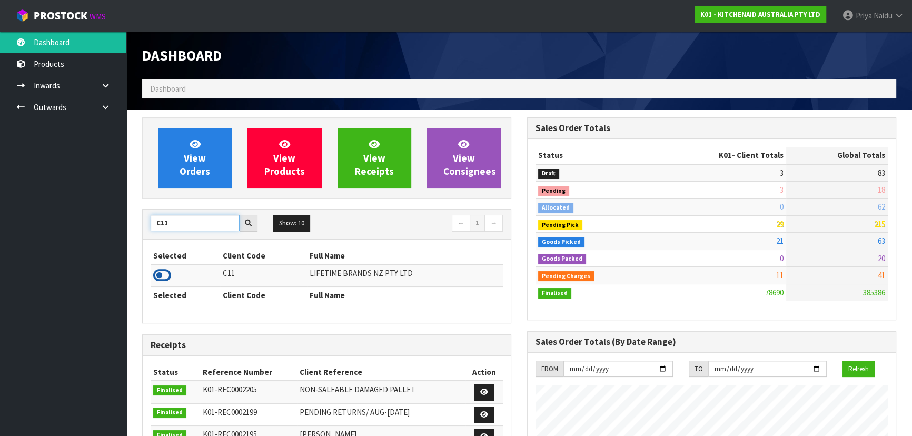
type input "C11"
click at [167, 275] on icon at bounding box center [162, 275] width 18 height 16
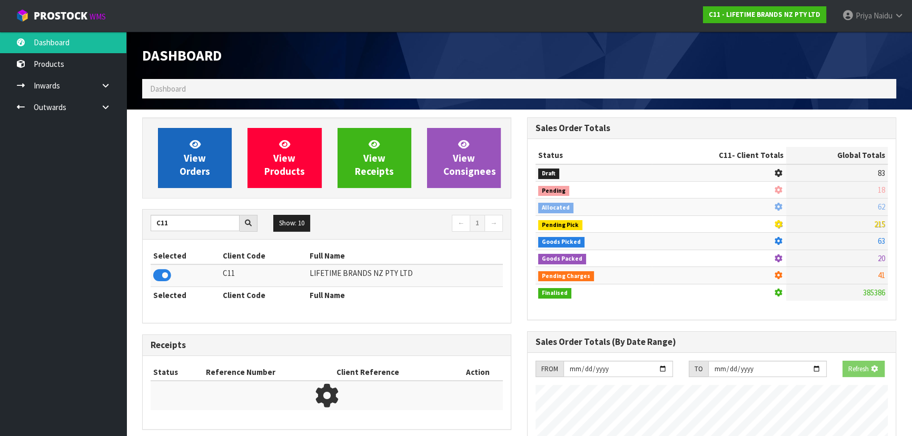
scroll to position [525719, 525989]
click at [198, 172] on span "View Orders" at bounding box center [194, 157] width 31 height 39
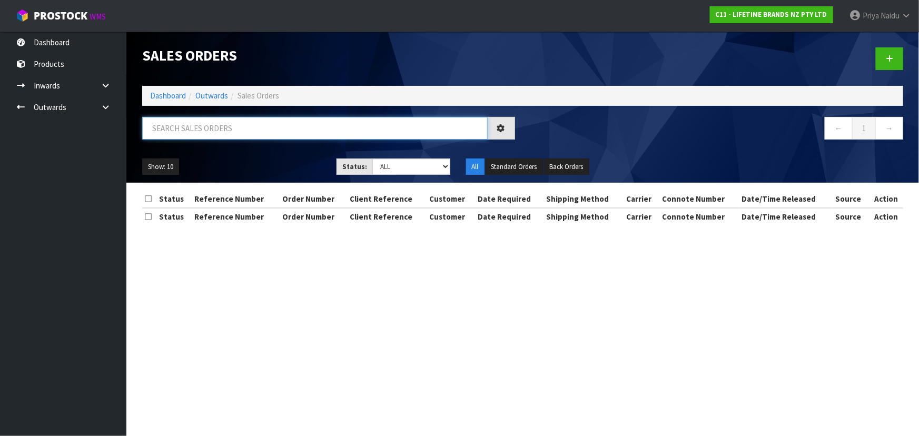
click at [216, 128] on input "text" at bounding box center [314, 128] width 345 height 23
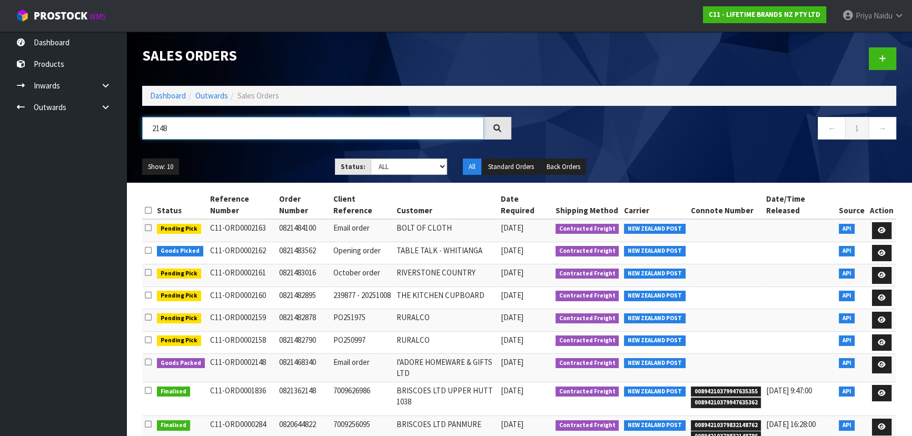
type input "2148"
click at [253, 160] on ul "Show: 10 5 10 25 50" at bounding box center [230, 166] width 177 height 17
drag, startPoint x: 395, startPoint y: 161, endPoint x: 394, endPoint y: 167, distance: 6.3
click at [395, 161] on select "Draft Pending Allocated Pending Pick Goods Picked Goods Packed Pending Charges …" at bounding box center [409, 166] width 77 height 16
select select "string:5"
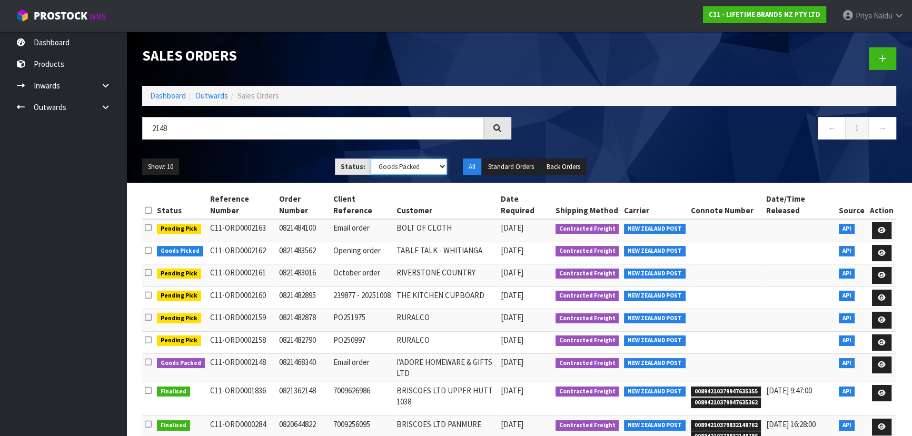
click at [371, 158] on select "Draft Pending Allocated Pending Pick Goods Picked Goods Packed Pending Charges …" at bounding box center [409, 166] width 77 height 16
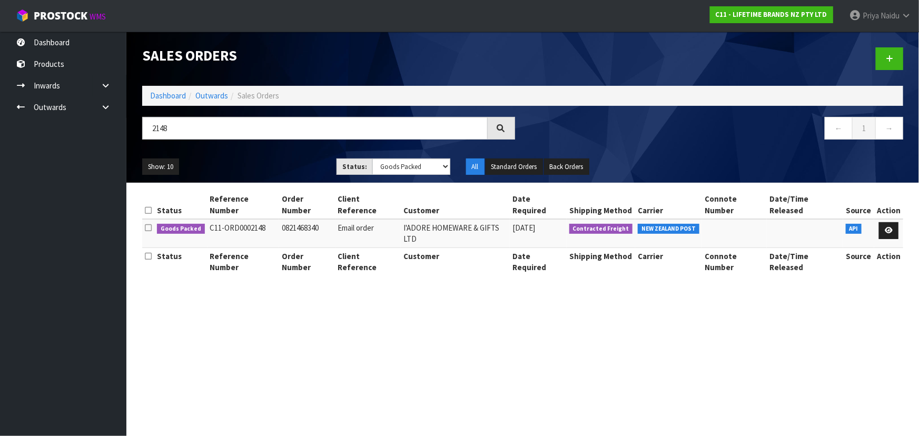
click at [233, 166] on ul "Show: 10 5 10 25 50" at bounding box center [231, 166] width 178 height 17
click at [287, 169] on ul "Show: 10 5 10 25 50" at bounding box center [231, 166] width 178 height 17
click at [888, 227] on icon at bounding box center [888, 230] width 8 height 7
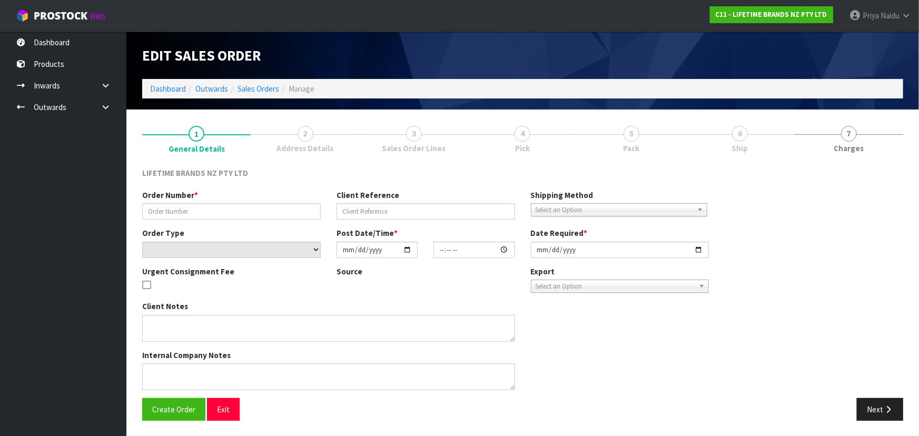
type input "0821468340"
type input "Email order"
select select "number:0"
type input "2025-10-07"
type input "15:54:39.000"
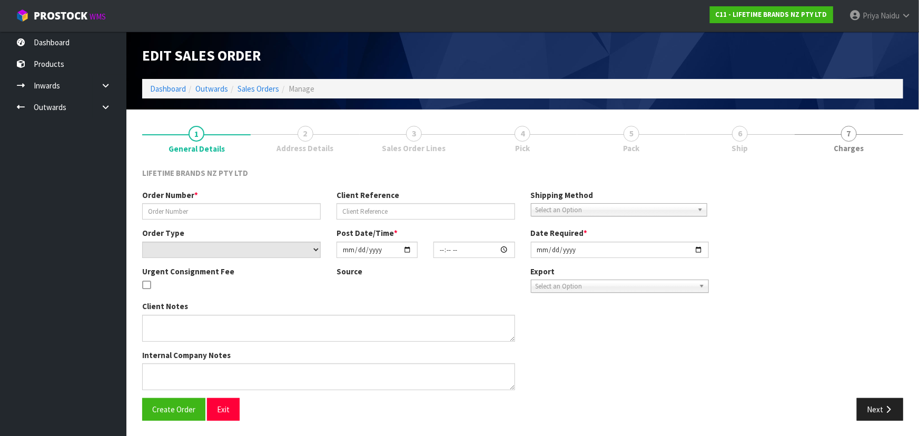
type input "2025-10-08"
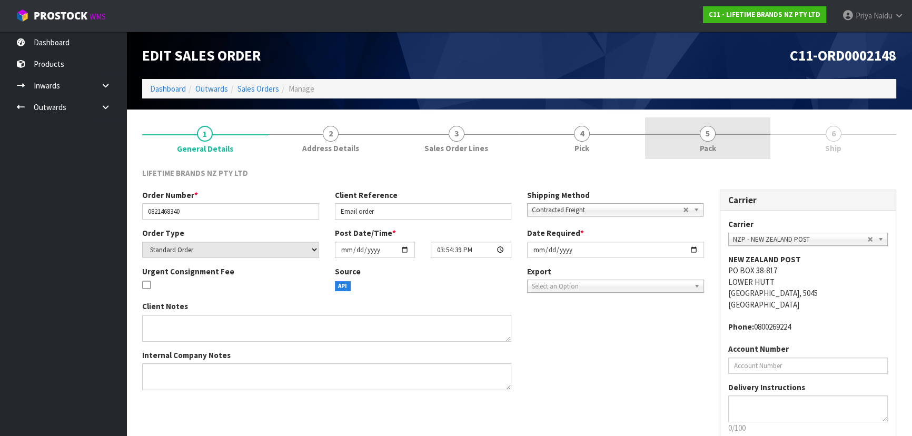
click at [731, 141] on link "5 Pack" at bounding box center [708, 138] width 126 height 42
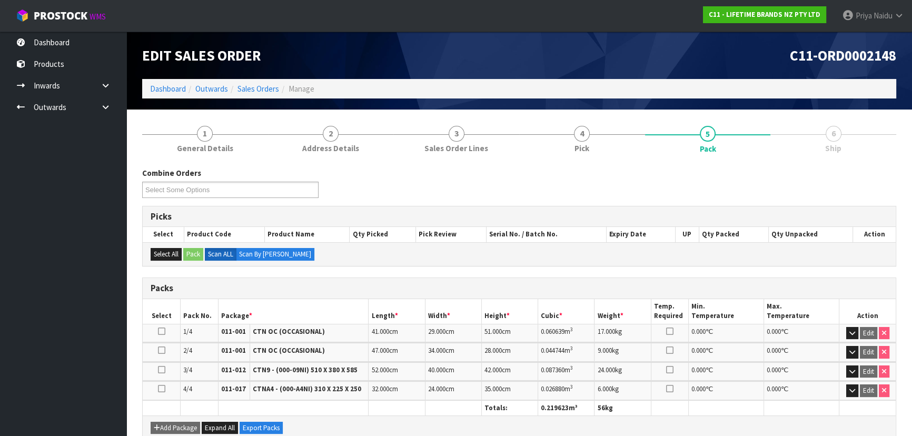
scroll to position [227, 0]
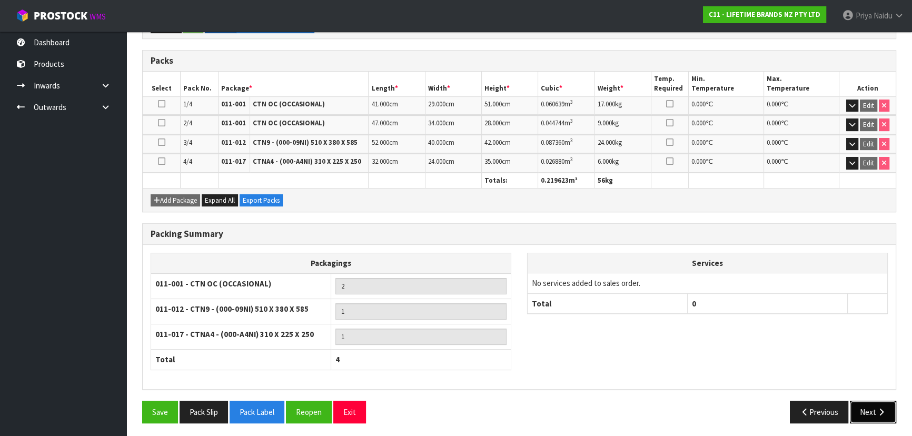
click at [876, 415] on button "Next" at bounding box center [873, 412] width 46 height 23
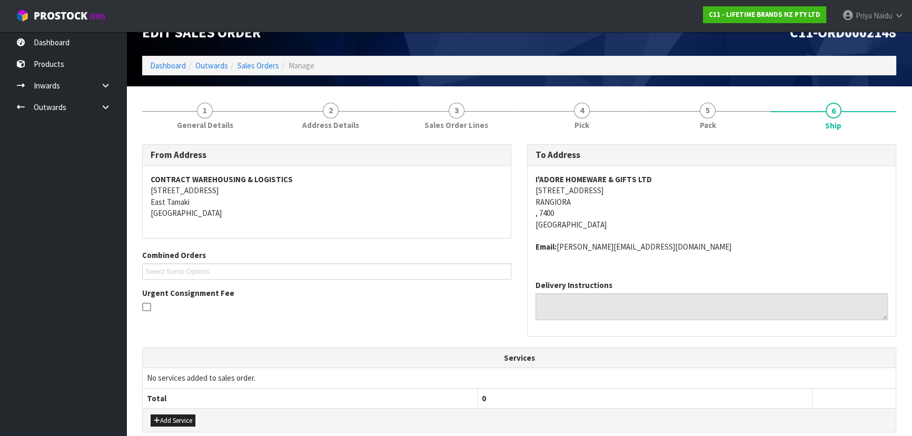
scroll to position [0, 0]
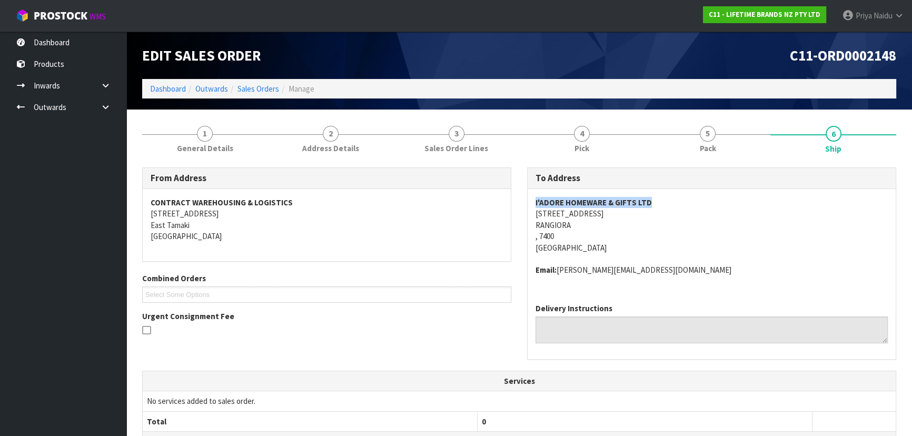
drag, startPoint x: 529, startPoint y: 200, endPoint x: 682, endPoint y: 197, distance: 153.2
click at [682, 197] on div "I'ADORE HOMEWARE & GIFTS LTD 143 PERCIVAL STREET RANGIORA , 7400 New Zealand Em…" at bounding box center [711, 242] width 368 height 106
drag, startPoint x: 539, startPoint y: 217, endPoint x: 625, endPoint y: 222, distance: 85.9
click at [625, 222] on div "I'ADORE HOMEWARE & GIFTS LTD 143 PERCIVAL STREET RANGIORA , 7400 New Zealand Em…" at bounding box center [711, 242] width 368 height 106
click at [526, 216] on div "To Address I'ADORE HOMEWARE & GIFTS LTD 143 PERCIVAL STREET RANGIORA , 7400 New…" at bounding box center [711, 268] width 385 height 203
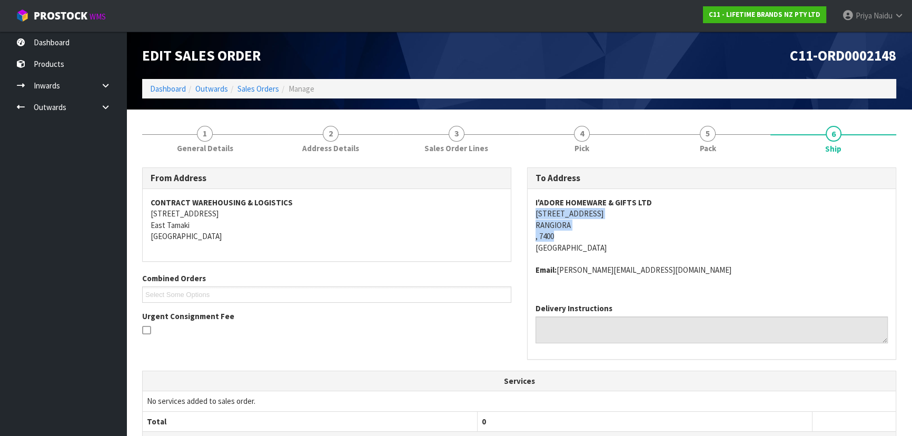
drag, startPoint x: 526, startPoint y: 215, endPoint x: 447, endPoint y: 273, distance: 98.2
click at [628, 236] on div "To Address I'ADORE HOMEWARE & GIFTS LTD 143 PERCIVAL STREET RANGIORA , 7400 New…" at bounding box center [711, 268] width 385 height 203
click at [531, 210] on div "I'ADORE HOMEWARE & GIFTS LTD 143 PERCIVAL STREET RANGIORA , 7400 New Zealand Em…" at bounding box center [711, 242] width 368 height 106
drag, startPoint x: 531, startPoint y: 210, endPoint x: 623, endPoint y: 212, distance: 92.1
click at [623, 212] on div "I'ADORE HOMEWARE & GIFTS LTD 143 PERCIVAL STREET RANGIORA , 7400 New Zealand Em…" at bounding box center [711, 242] width 368 height 106
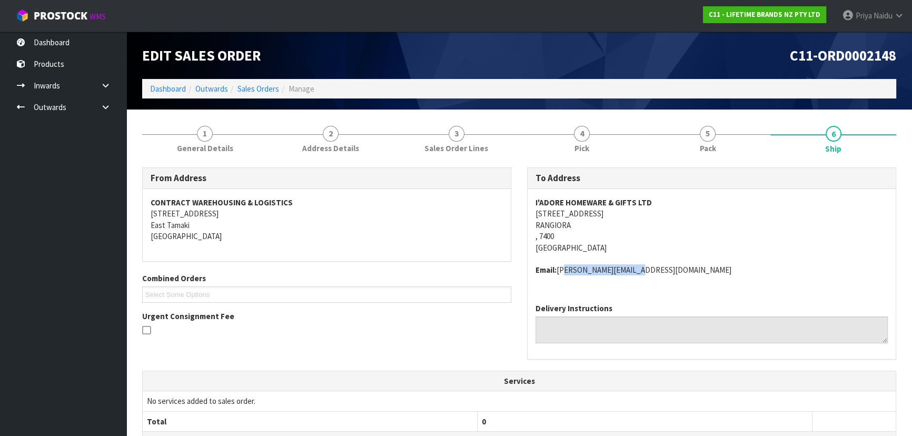
drag, startPoint x: 558, startPoint y: 272, endPoint x: 634, endPoint y: 281, distance: 76.3
click at [634, 281] on div "I'ADORE HOMEWARE & GIFTS LTD 143 PERCIVAL STREET RANGIORA , 7400 New Zealand Em…" at bounding box center [711, 242] width 368 height 106
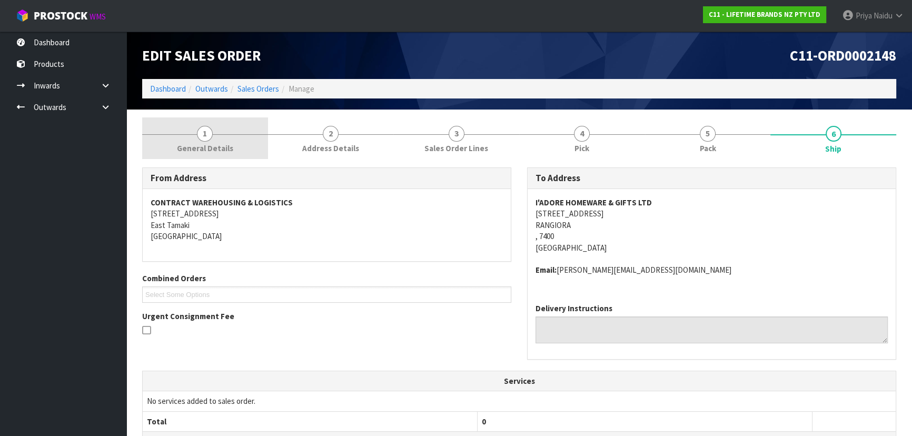
click at [219, 152] on span "General Details" at bounding box center [205, 148] width 56 height 11
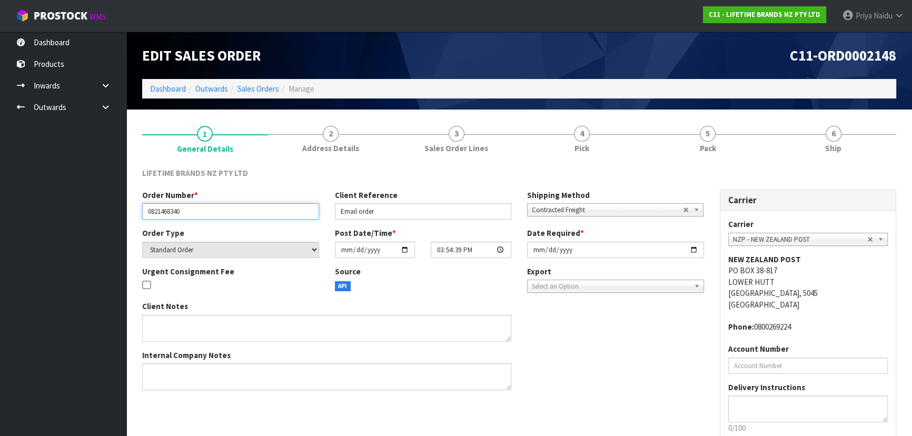
drag, startPoint x: 146, startPoint y: 212, endPoint x: 204, endPoint y: 214, distance: 57.9
click at [204, 214] on input "0821468340" at bounding box center [230, 211] width 177 height 16
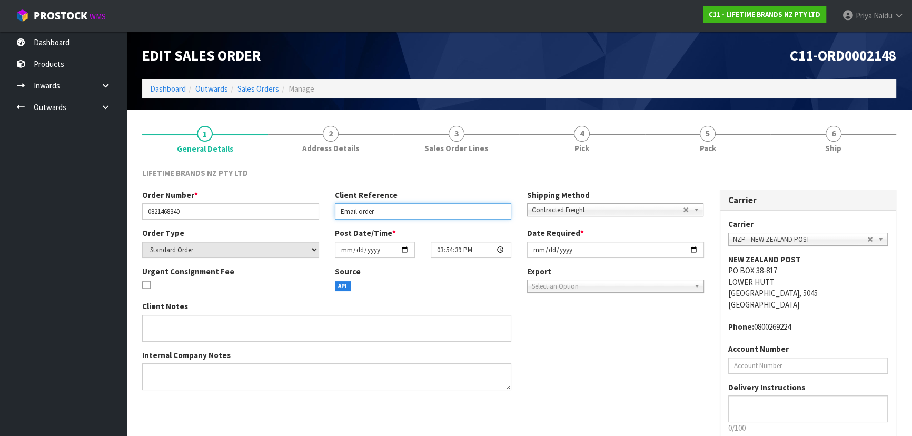
drag, startPoint x: 335, startPoint y: 213, endPoint x: 386, endPoint y: 207, distance: 50.9
click at [386, 207] on input "Email order" at bounding box center [423, 211] width 177 height 16
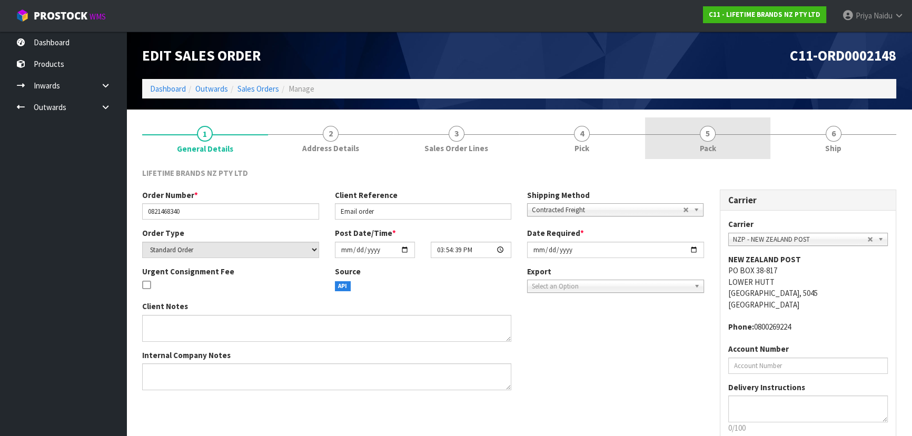
click at [721, 149] on link "5 Pack" at bounding box center [708, 138] width 126 height 42
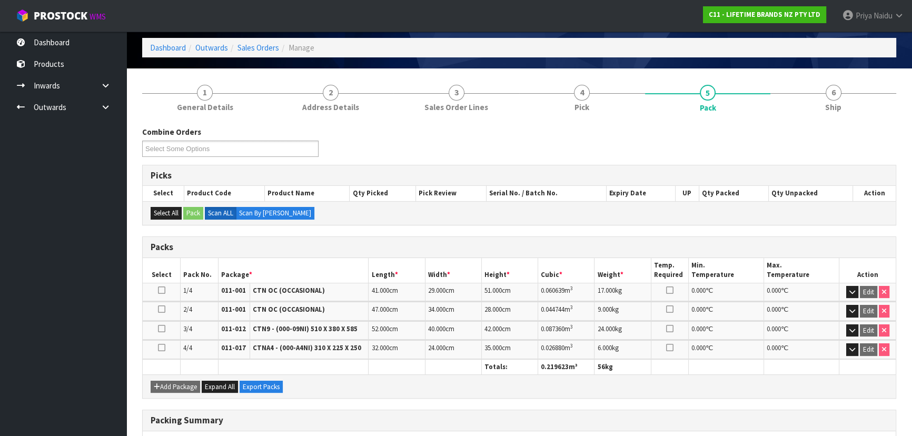
scroll to position [95, 0]
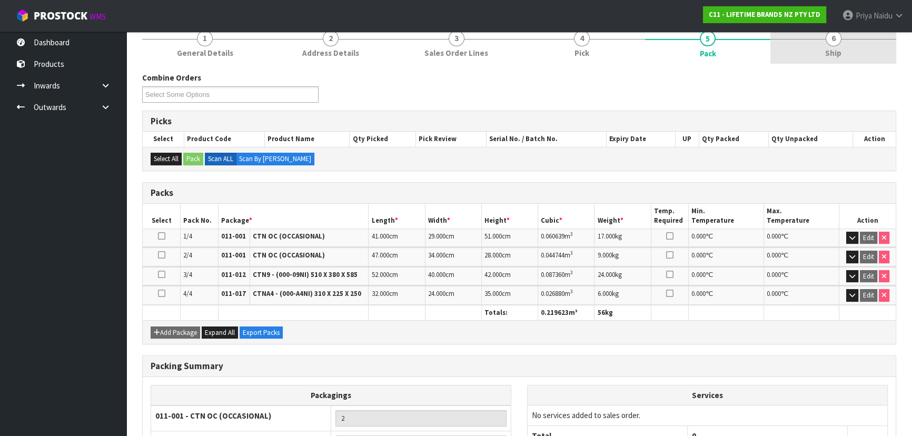
click at [821, 51] on link "6 Ship" at bounding box center [833, 43] width 126 height 42
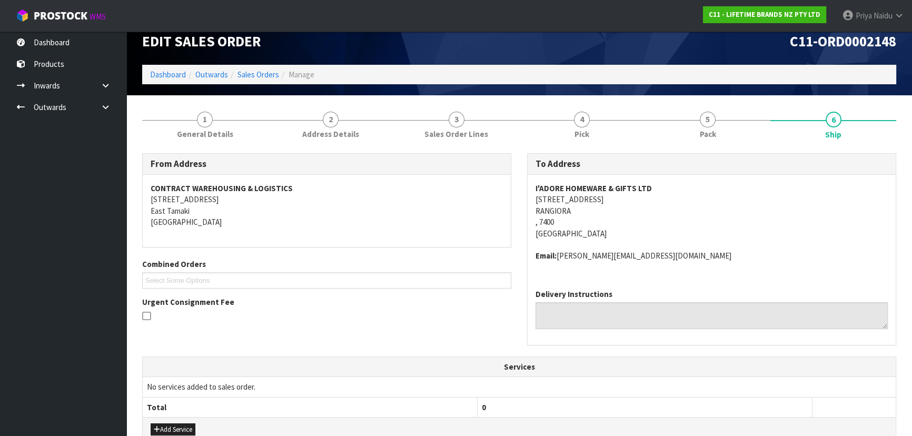
scroll to position [0, 0]
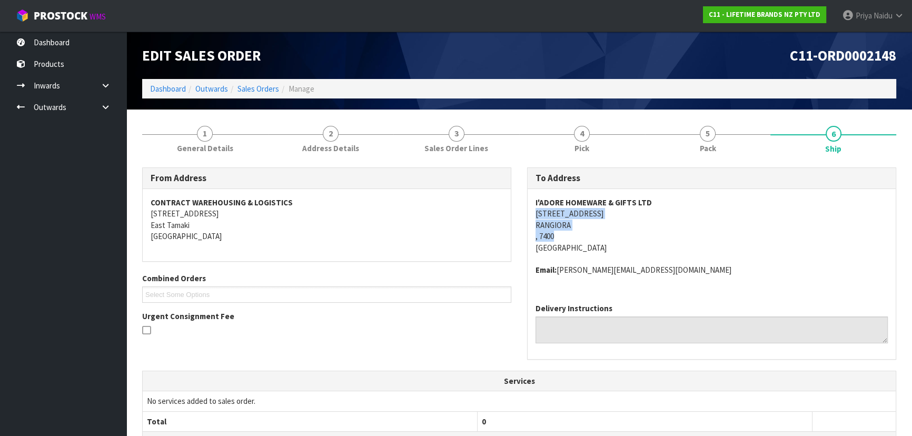
drag, startPoint x: 563, startPoint y: 216, endPoint x: 626, endPoint y: 214, distance: 62.7
click at [666, 230] on address "I'ADORE HOMEWARE & GIFTS LTD 143 PERCIVAL STREET RANGIORA , 7400 New Zealand" at bounding box center [711, 225] width 352 height 56
click at [663, 231] on address "I'ADORE HOMEWARE & GIFTS LTD 143 PERCIVAL STREET RANGIORA , 7400 New Zealand" at bounding box center [711, 225] width 352 height 56
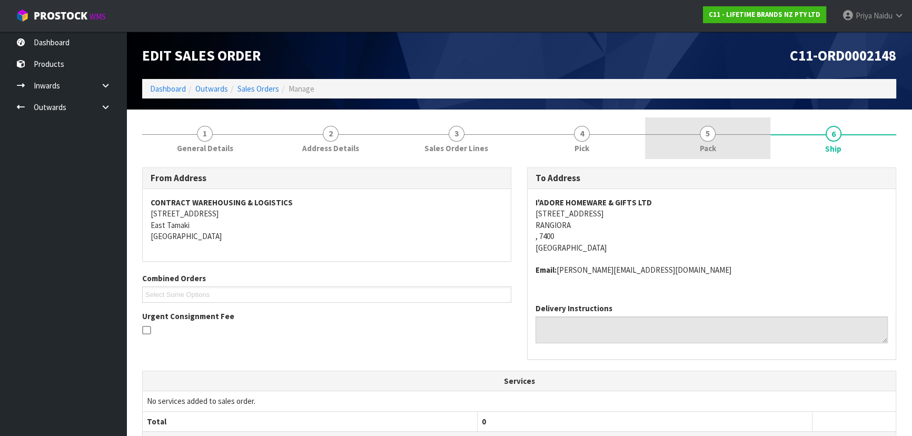
drag, startPoint x: 688, startPoint y: 143, endPoint x: 676, endPoint y: 151, distance: 15.2
click at [684, 148] on link "5 Pack" at bounding box center [708, 138] width 126 height 42
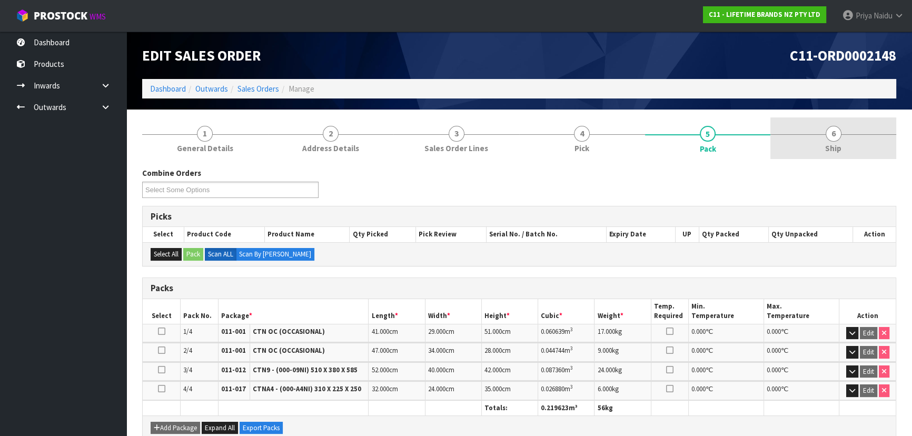
click at [816, 157] on link "6 Ship" at bounding box center [833, 138] width 126 height 42
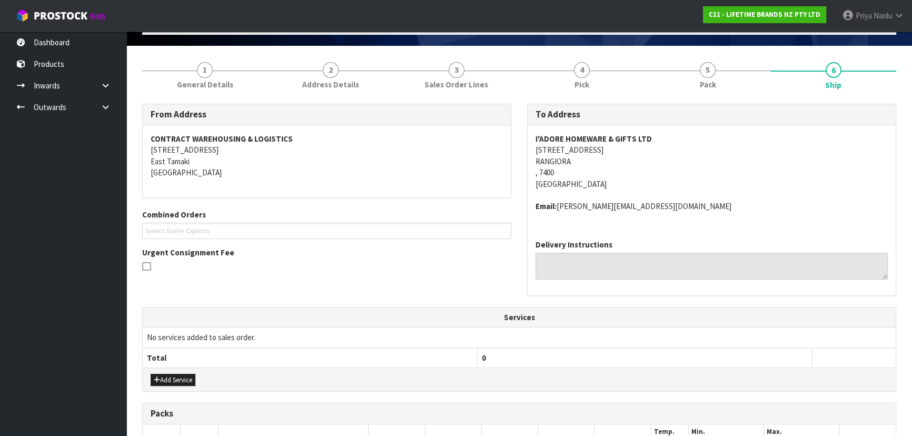
scroll to position [288, 0]
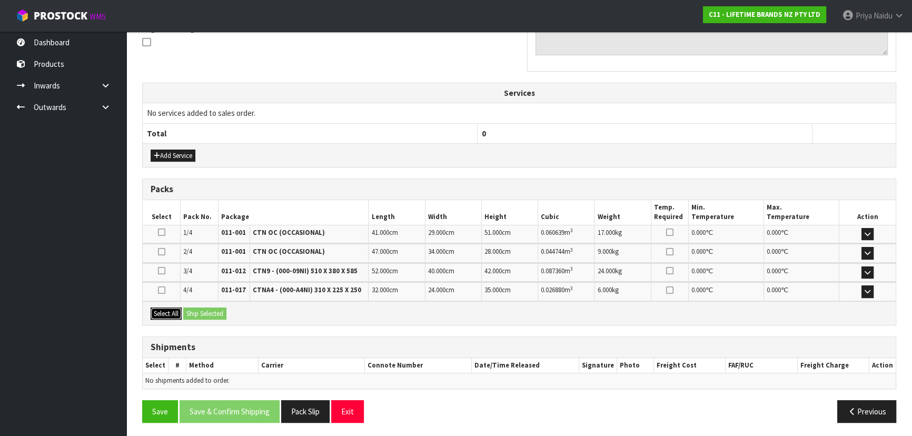
click at [170, 312] on button "Select All" at bounding box center [166, 313] width 31 height 13
click at [217, 312] on button "Ship Selected" at bounding box center [204, 313] width 43 height 13
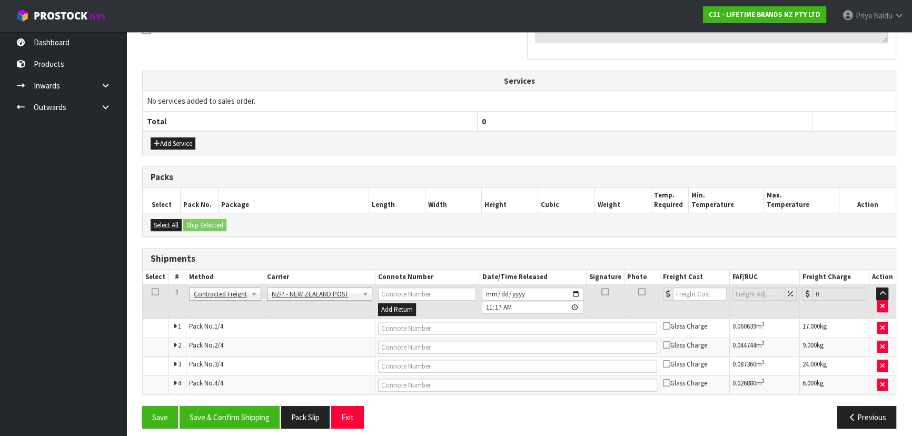
scroll to position [306, 0]
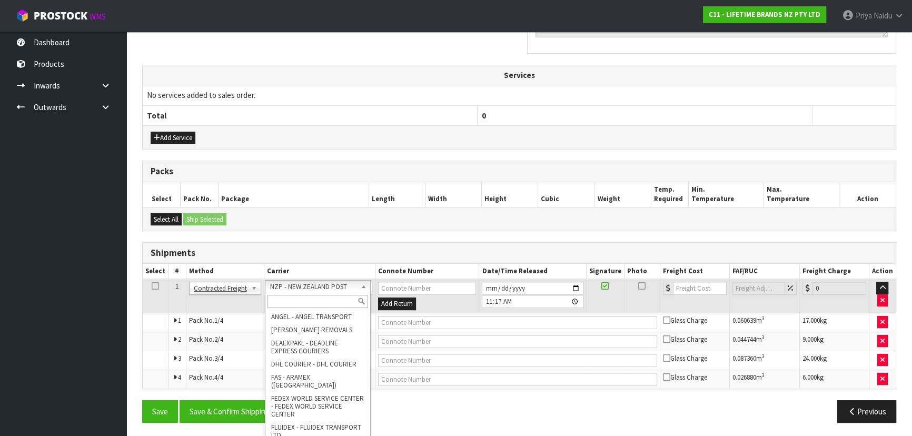
click at [286, 297] on input "text" at bounding box center [317, 301] width 101 height 13
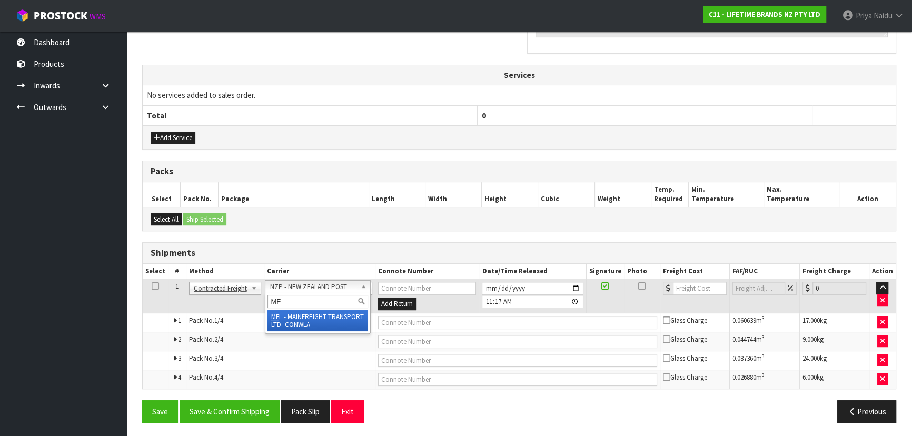
type input "MF"
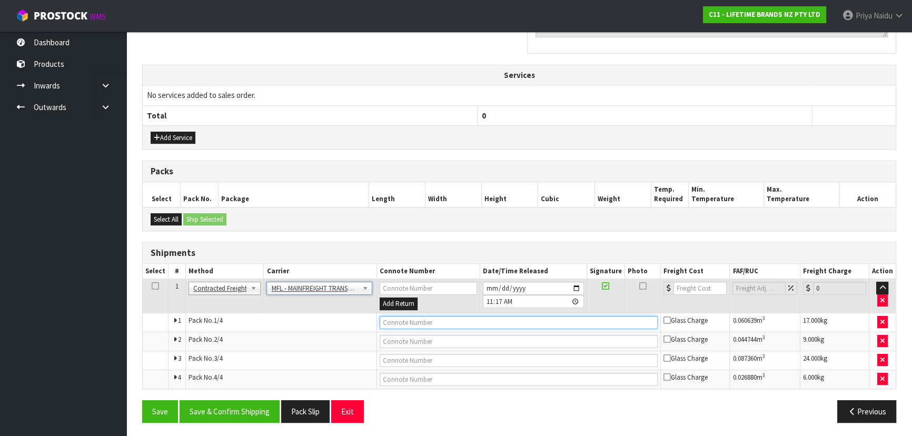
click at [400, 321] on input "text" at bounding box center [519, 322] width 278 height 13
paste input "FWM59068588"
type input "FWM59068588"
click at [701, 288] on input "number" at bounding box center [699, 288] width 53 height 13
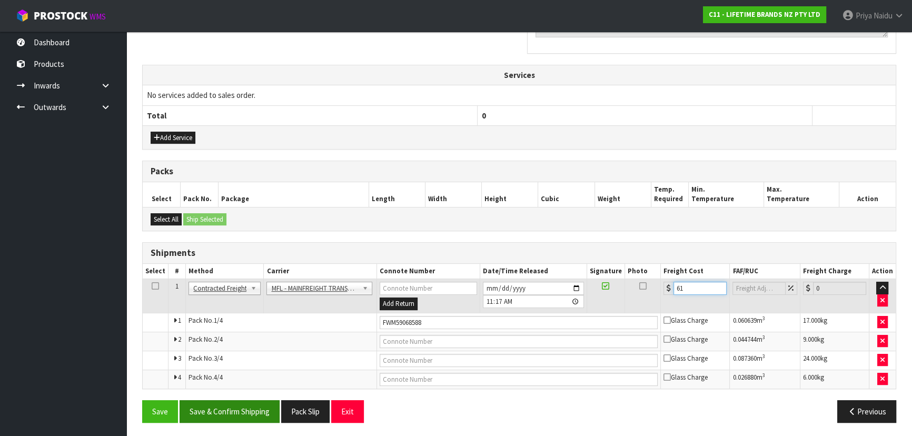
type input "61"
click at [217, 400] on button "Save & Confirm Shipping" at bounding box center [229, 411] width 100 height 23
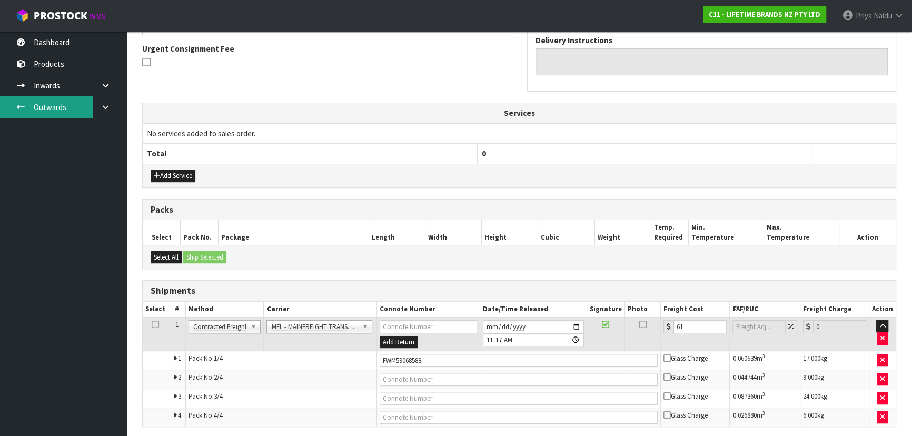
scroll to position [0, 0]
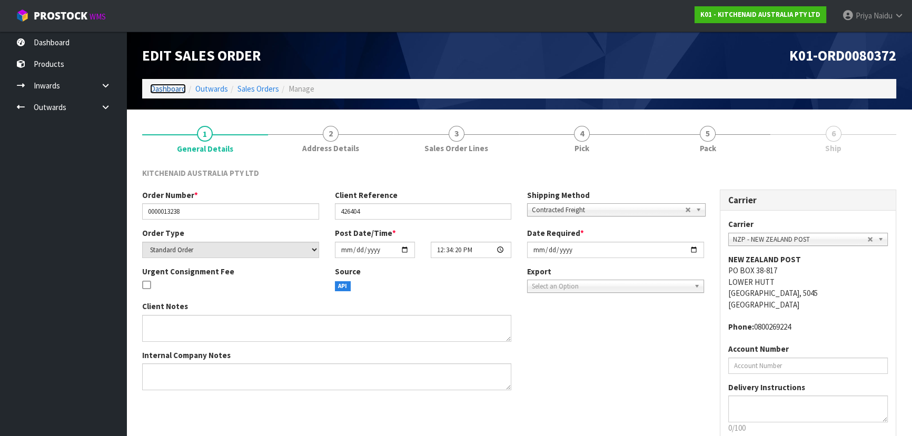
click at [163, 89] on link "Dashboard" at bounding box center [168, 89] width 36 height 10
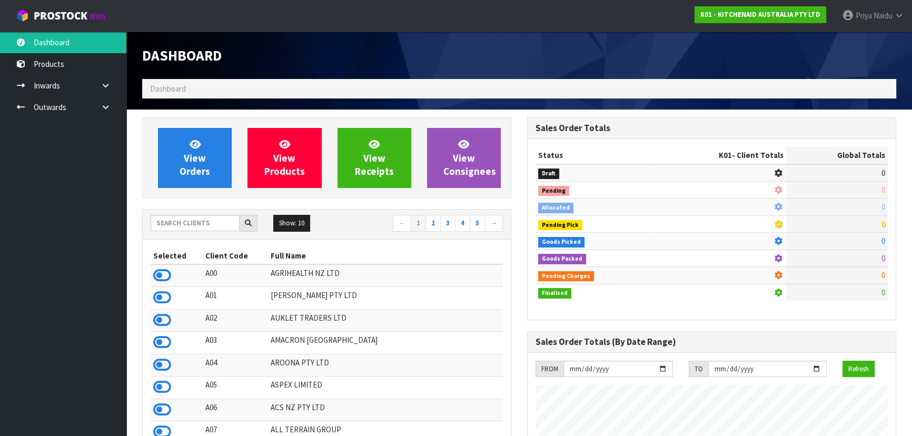
scroll to position [655, 384]
click at [188, 223] on input "text" at bounding box center [195, 223] width 89 height 16
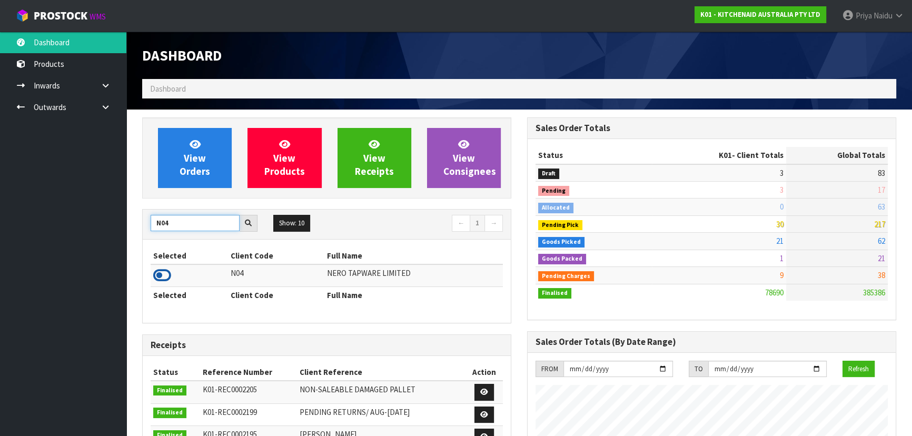
type input "N04"
click at [165, 272] on icon at bounding box center [162, 275] width 18 height 16
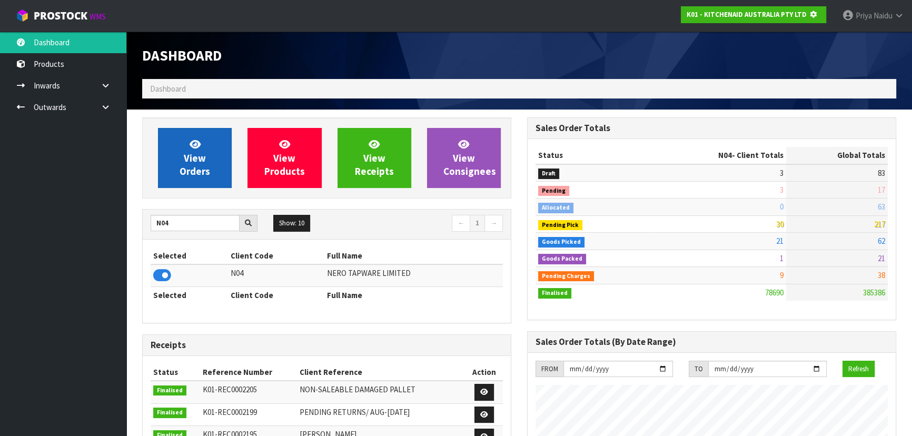
scroll to position [525719, 525989]
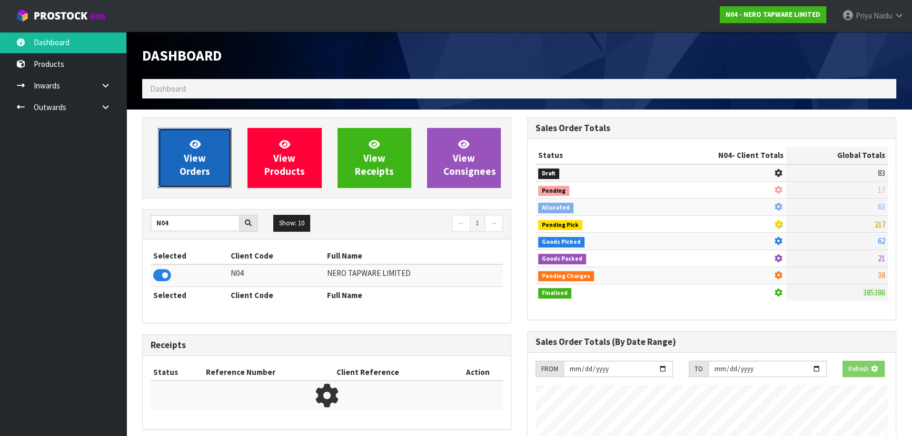
click at [202, 162] on span "View Orders" at bounding box center [194, 157] width 31 height 39
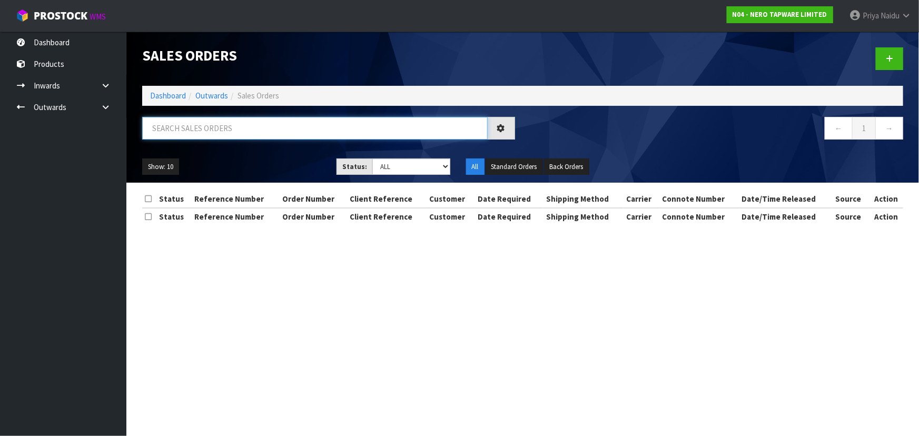
click at [217, 122] on input "text" at bounding box center [314, 128] width 345 height 23
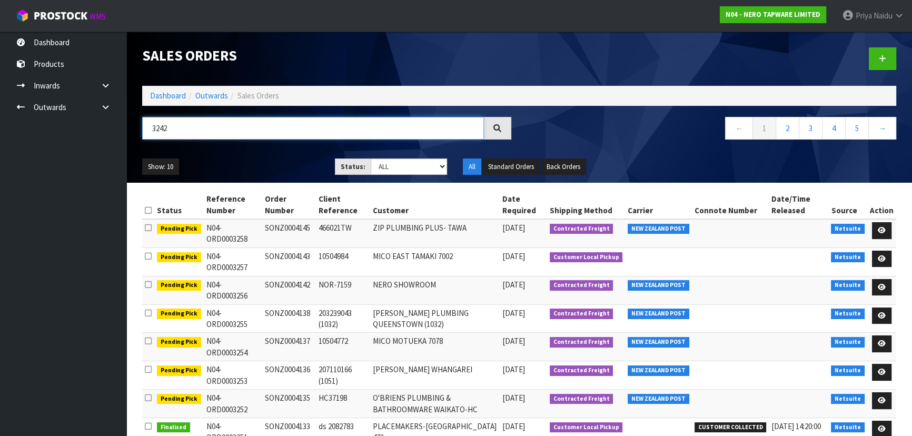
type input "3242"
click at [241, 162] on ul "Show: 10 5 10 25 50" at bounding box center [230, 166] width 177 height 17
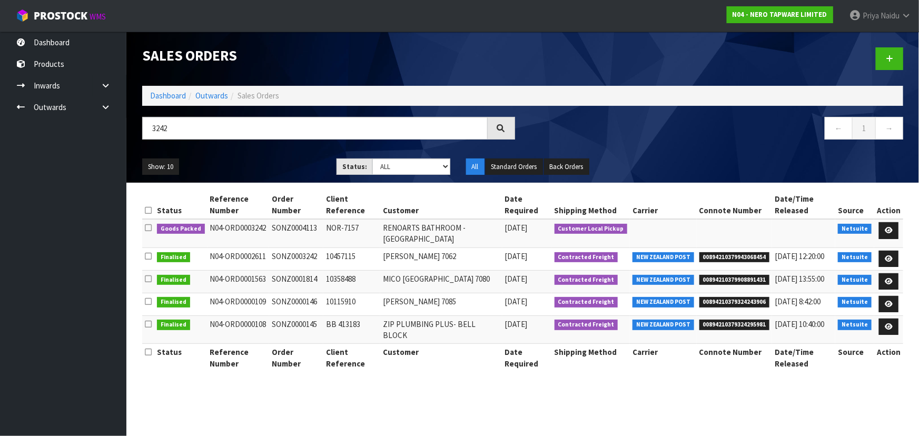
click at [241, 162] on ul "Show: 10 5 10 25 50" at bounding box center [231, 166] width 178 height 17
click at [275, 160] on ul "Show: 10 5 10 25 50" at bounding box center [231, 166] width 178 height 17
click at [274, 168] on ul "Show: 10 5 10 25 50" at bounding box center [231, 166] width 178 height 17
click at [886, 227] on icon at bounding box center [888, 230] width 8 height 7
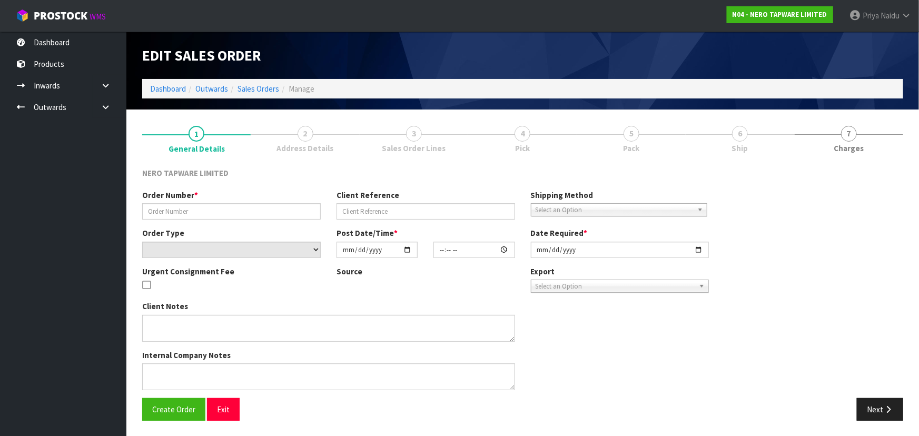
type input "SONZ0004113"
type input "NOR-7157"
select select "number:0"
type input "[DATE]"
type input "08:15:05.000"
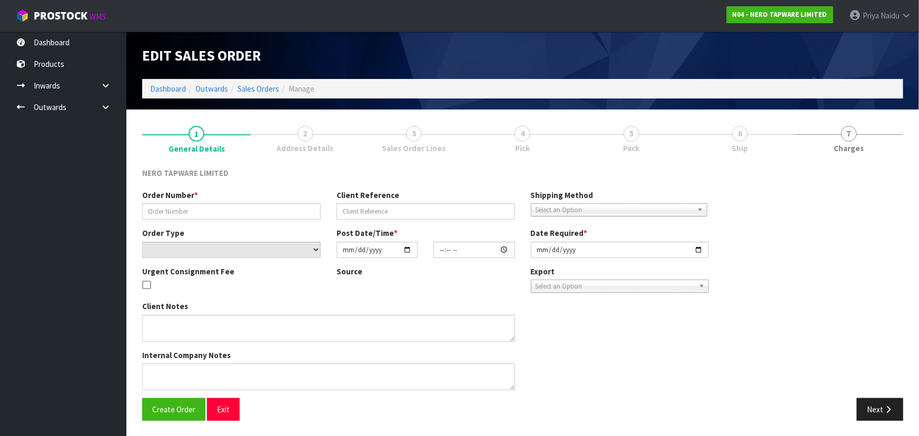
type input "[DATE]"
type textarea "customer pick up 10/10"
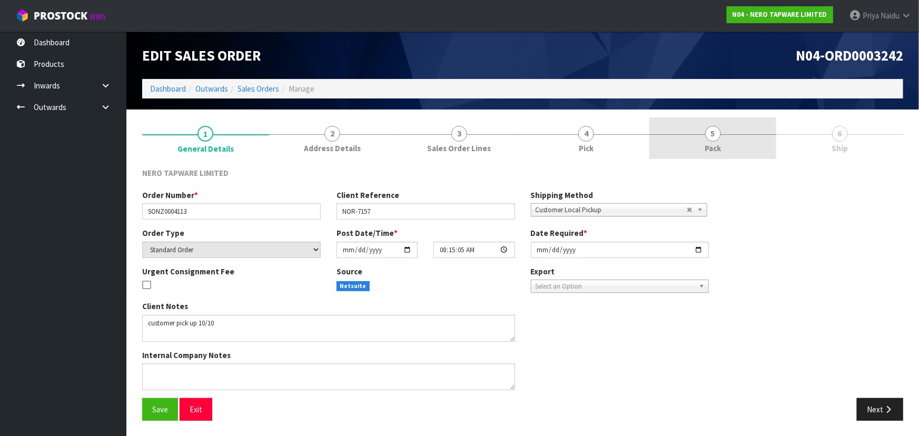
click at [711, 148] on span "Pack" at bounding box center [712, 148] width 16 height 11
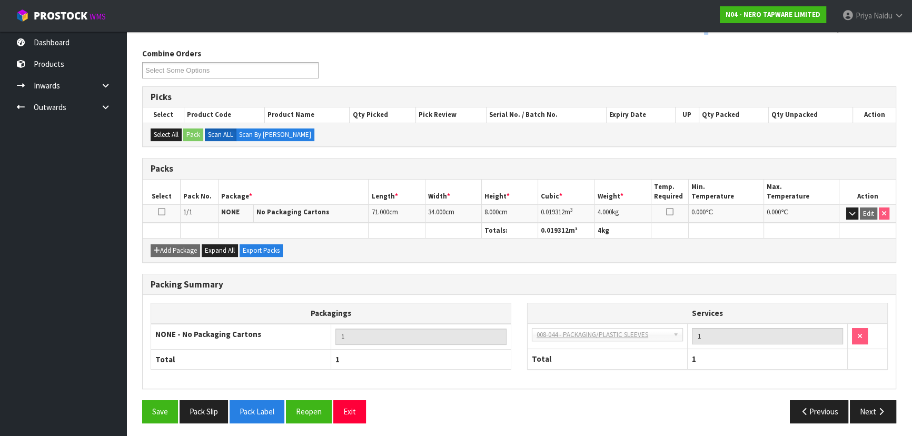
scroll to position [120, 0]
click at [204, 411] on button "Pack Slip" at bounding box center [203, 411] width 48 height 23
click at [852, 405] on button "Next" at bounding box center [873, 411] width 46 height 23
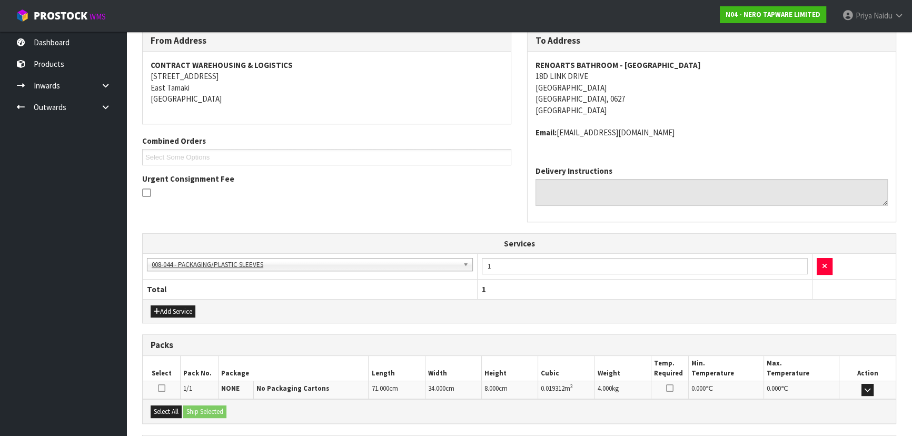
scroll to position [236, 0]
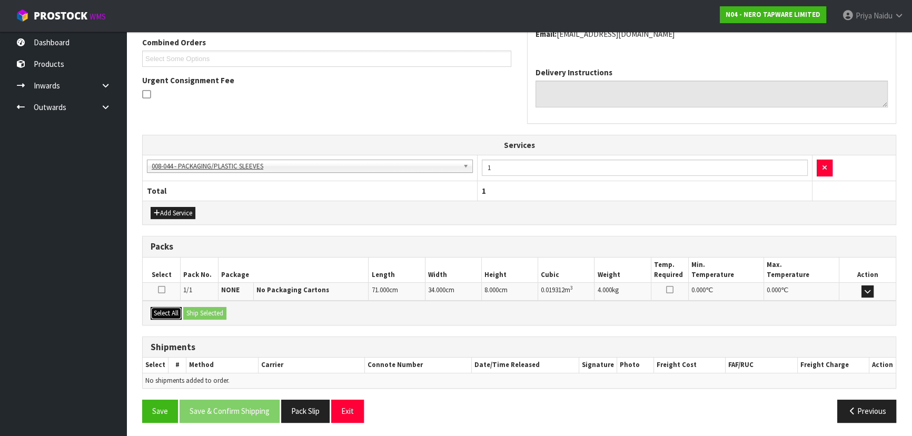
click at [171, 312] on button "Select All" at bounding box center [166, 313] width 31 height 13
click at [214, 312] on button "Ship Selected" at bounding box center [204, 313] width 43 height 13
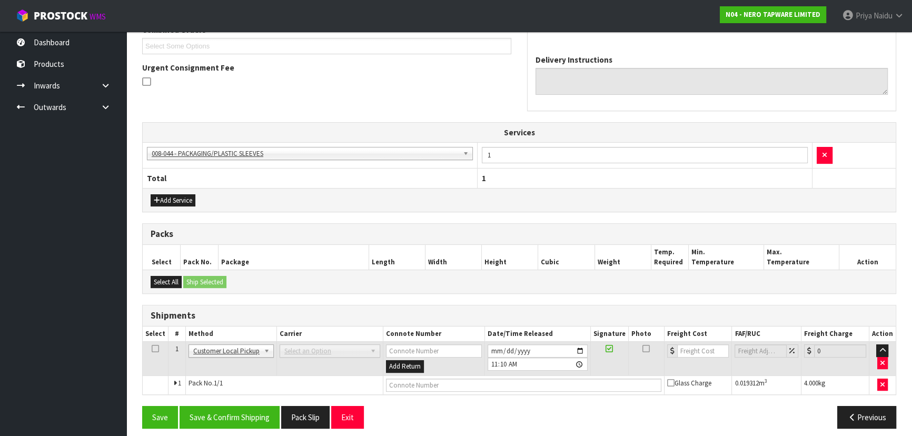
scroll to position [254, 0]
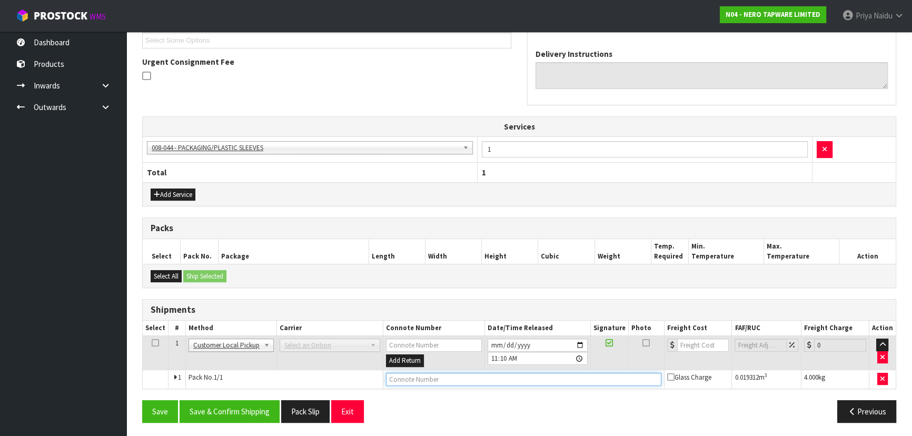
click at [409, 377] on input "text" at bounding box center [523, 379] width 275 height 13
type input "CUSTOMER COLLECTED"
click at [226, 408] on button "Save & Confirm Shipping" at bounding box center [229, 411] width 100 height 23
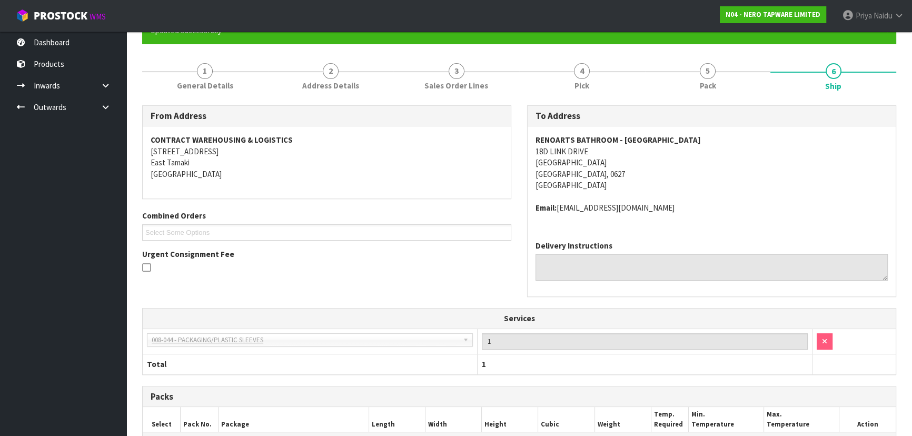
scroll to position [0, 0]
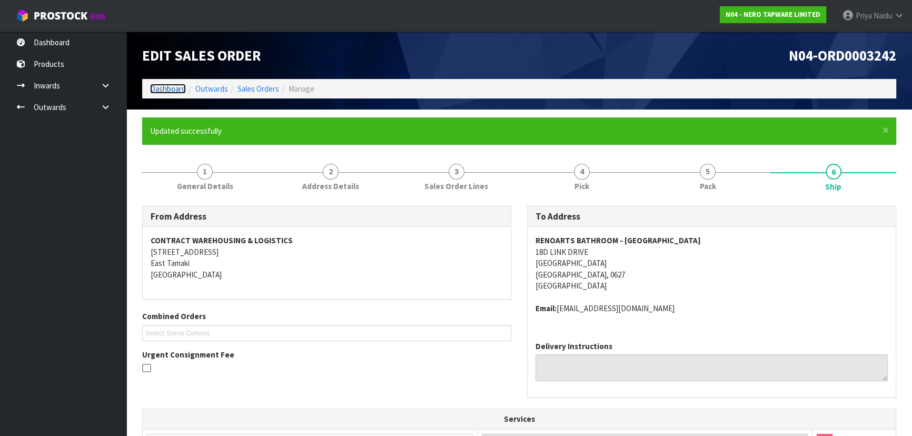
click at [176, 87] on link "Dashboard" at bounding box center [168, 89] width 36 height 10
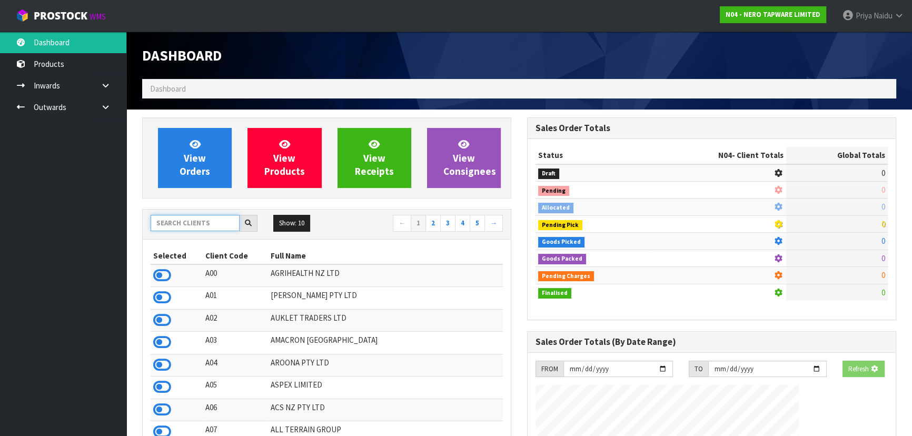
click at [177, 227] on input "text" at bounding box center [195, 223] width 89 height 16
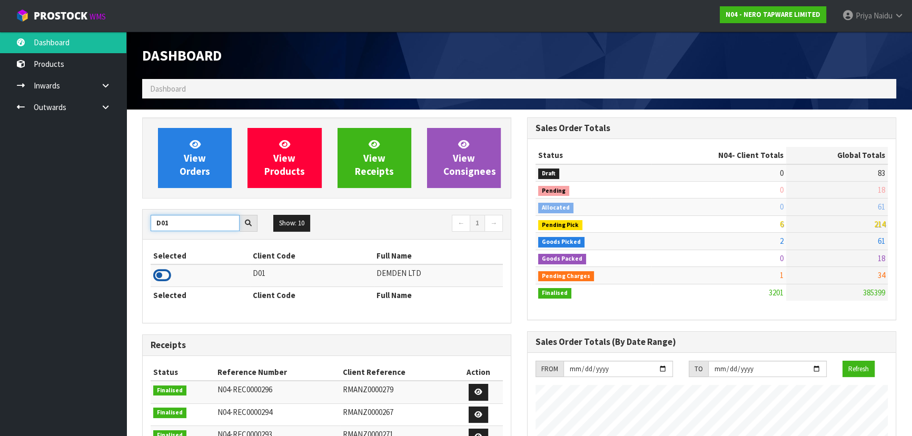
type input "D01"
click at [164, 274] on icon at bounding box center [162, 275] width 18 height 16
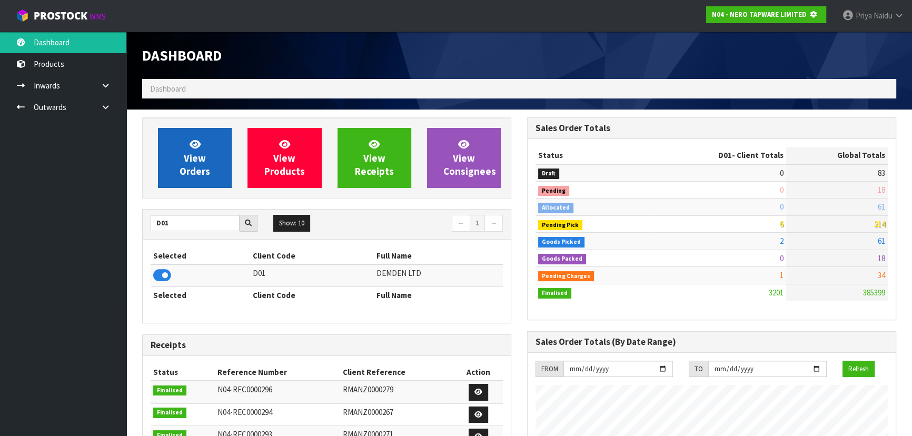
scroll to position [525719, 525989]
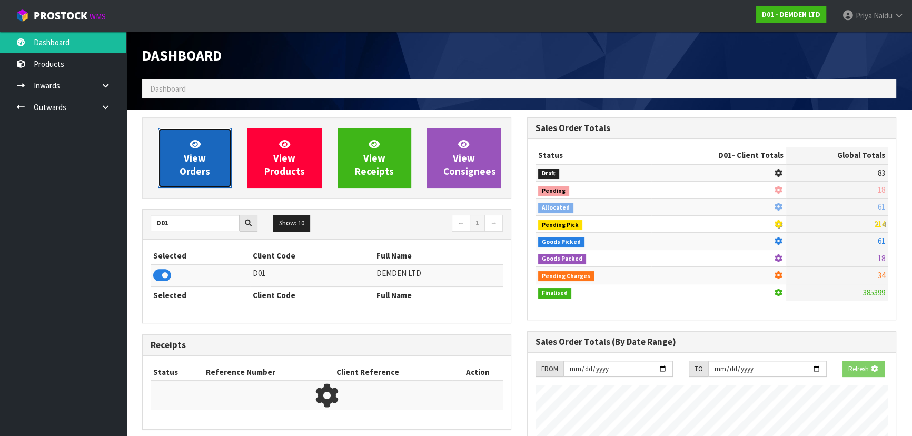
click at [193, 185] on link "View Orders" at bounding box center [195, 158] width 74 height 60
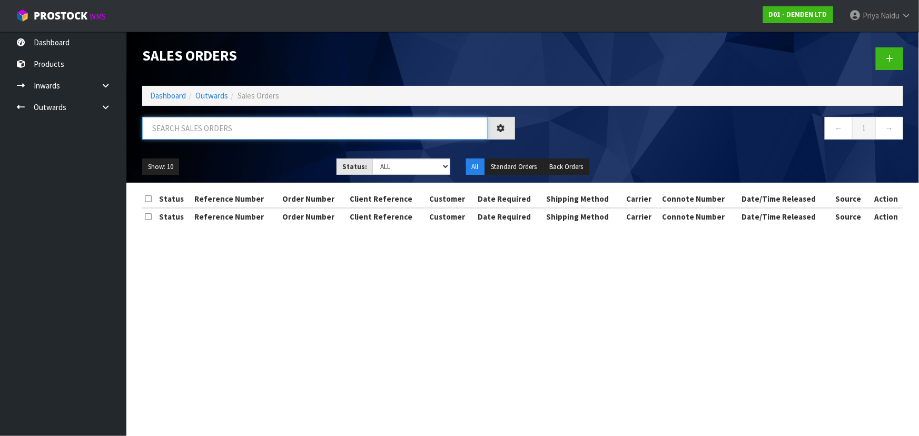
click at [220, 120] on input "text" at bounding box center [314, 128] width 345 height 23
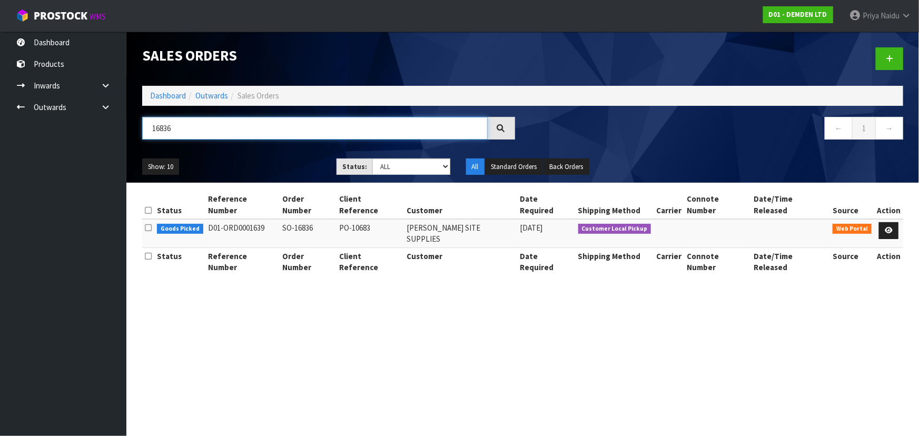
type input "16836"
click at [286, 146] on div "16836" at bounding box center [328, 132] width 388 height 31
click at [887, 227] on icon at bounding box center [888, 230] width 8 height 7
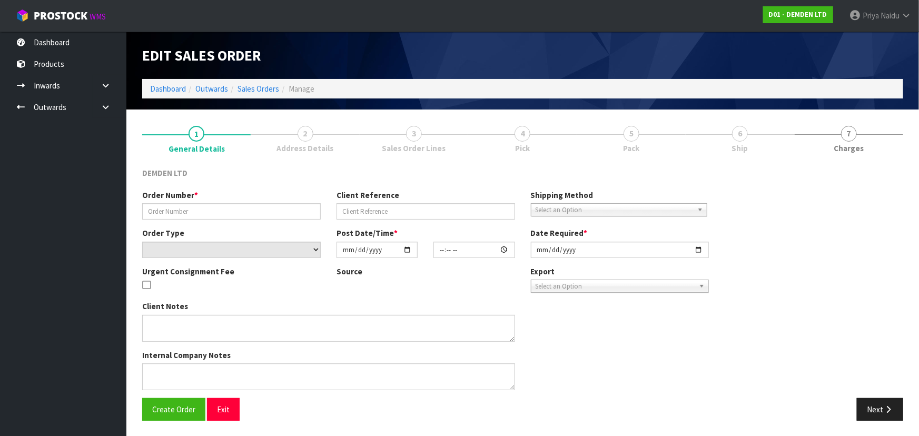
type input "SO-16836"
type input "PO-10683"
select select "number:0"
type input "[DATE]"
type input "10:45:00.000"
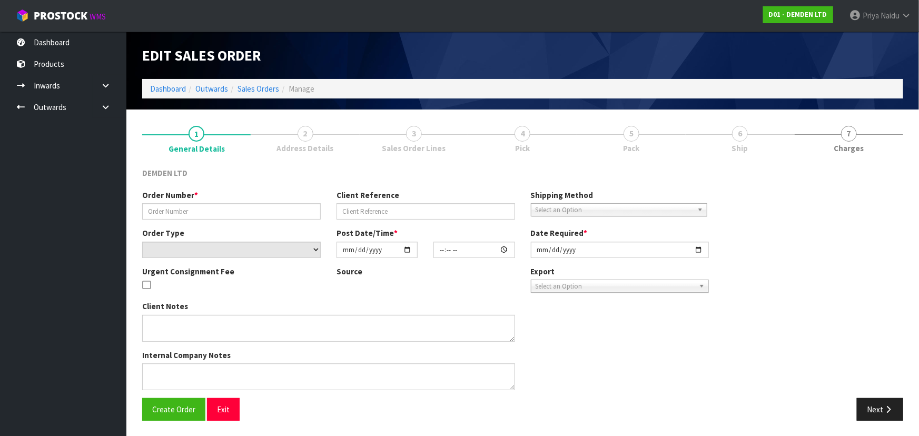
type input "[DATE]"
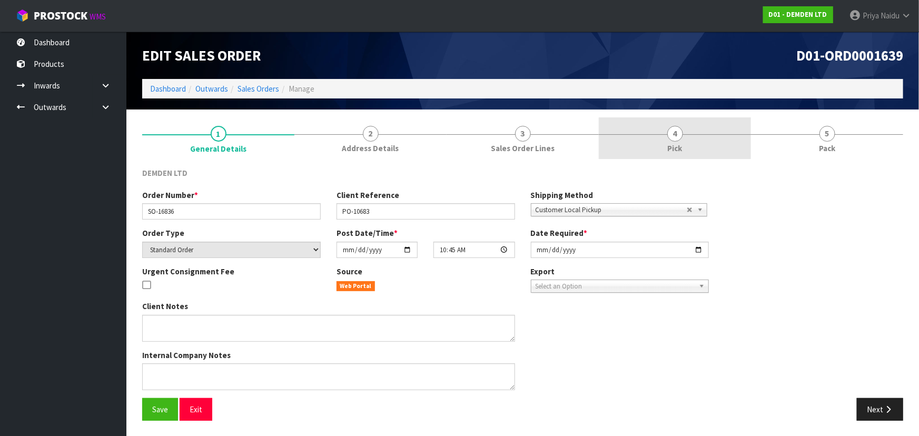
click at [711, 140] on link "4 Pick" at bounding box center [674, 138] width 152 height 42
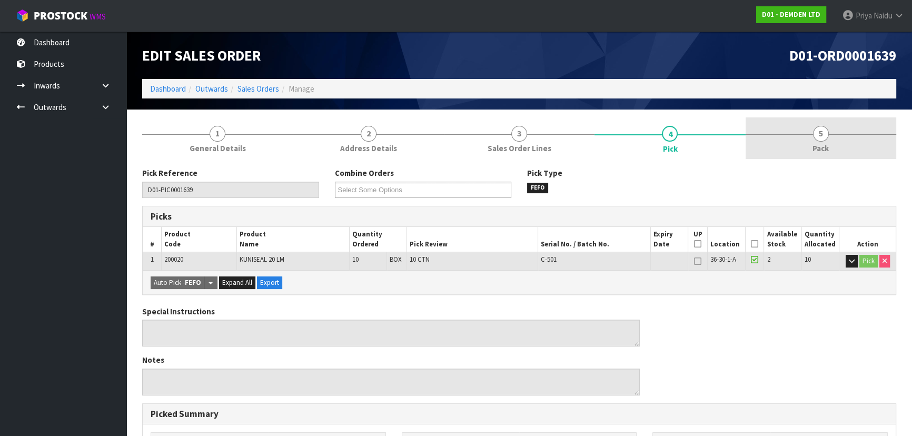
drag, startPoint x: 825, startPoint y: 144, endPoint x: 792, endPoint y: 154, distance: 34.0
click at [825, 144] on span "Pack" at bounding box center [820, 148] width 16 height 11
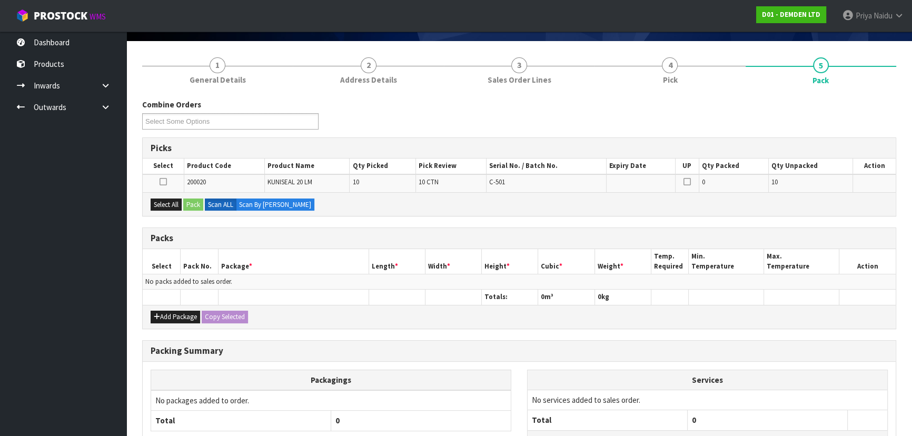
scroll to position [154, 0]
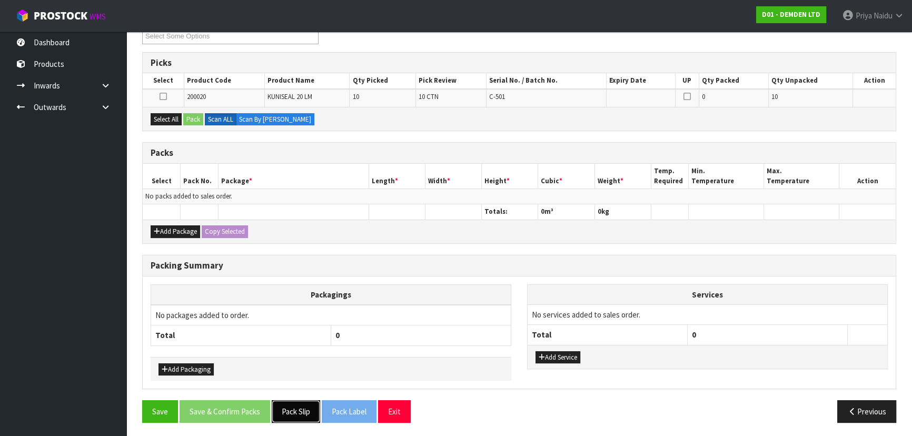
click at [295, 406] on button "Pack Slip" at bounding box center [296, 411] width 48 height 23
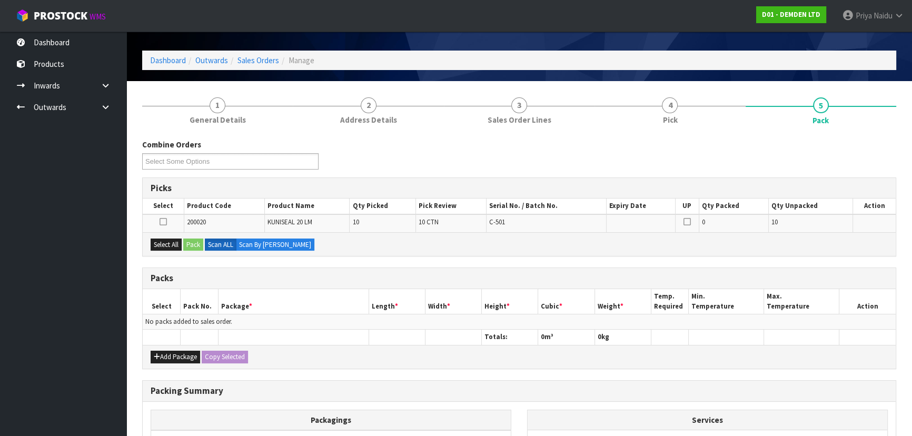
scroll to position [0, 0]
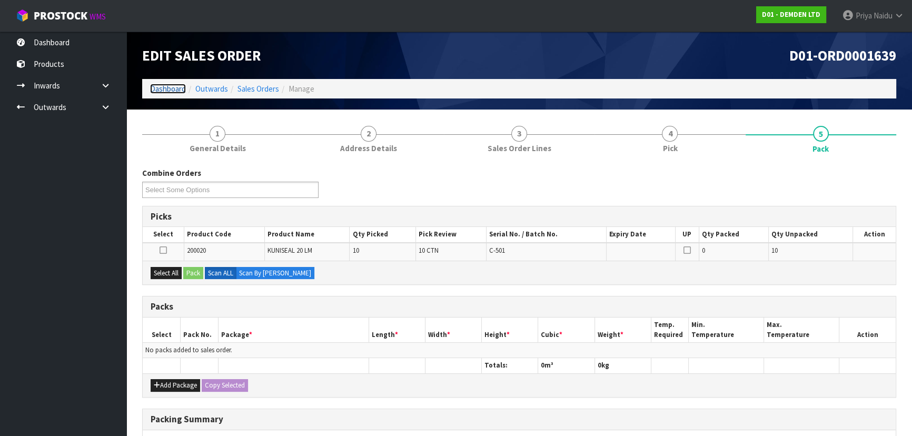
click at [164, 89] on link "Dashboard" at bounding box center [168, 89] width 36 height 10
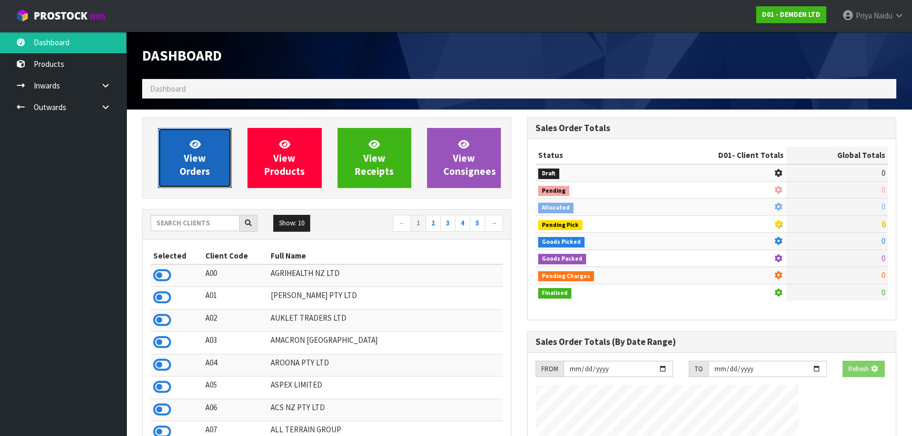
click at [185, 175] on span "View Orders" at bounding box center [194, 157] width 31 height 39
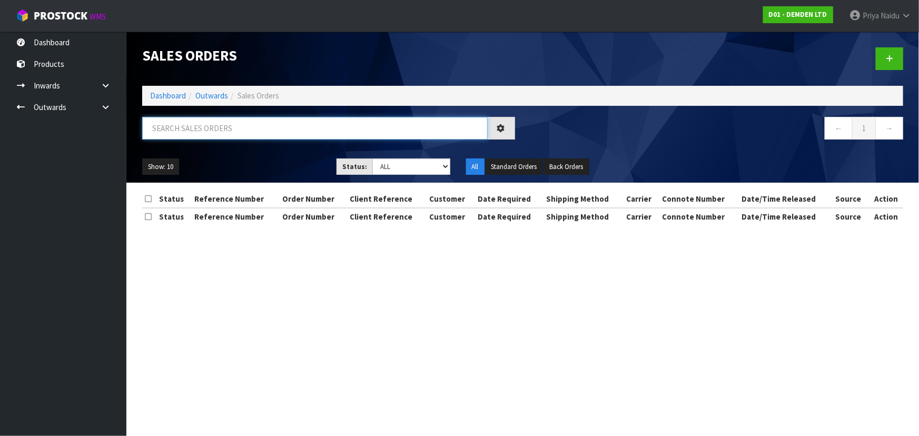
click at [217, 129] on input "text" at bounding box center [314, 128] width 345 height 23
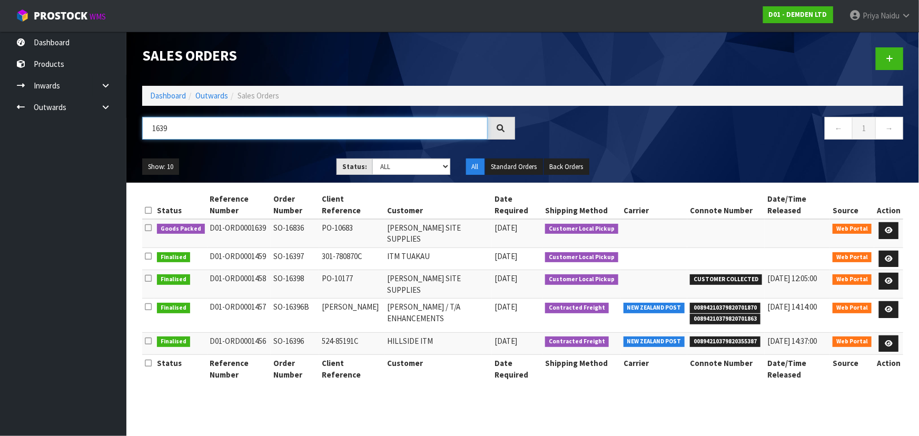
type input "1639"
click at [270, 155] on div "Show: 10 5 10 25 50 Status: Draft Pending Allocated Pending Pick Goods Picked G…" at bounding box center [522, 167] width 776 height 33
click at [888, 229] on icon at bounding box center [888, 230] width 8 height 7
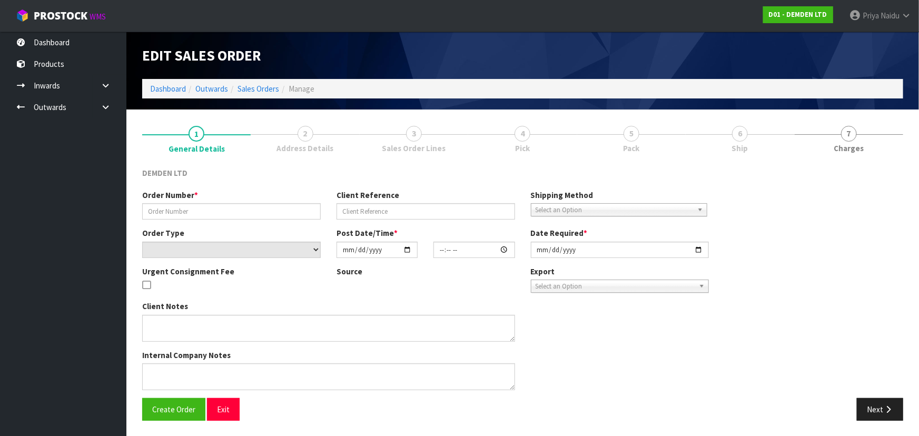
type input "SO-16836"
type input "PO-10683"
select select "number:0"
type input "[DATE]"
type input "10:45:00.000"
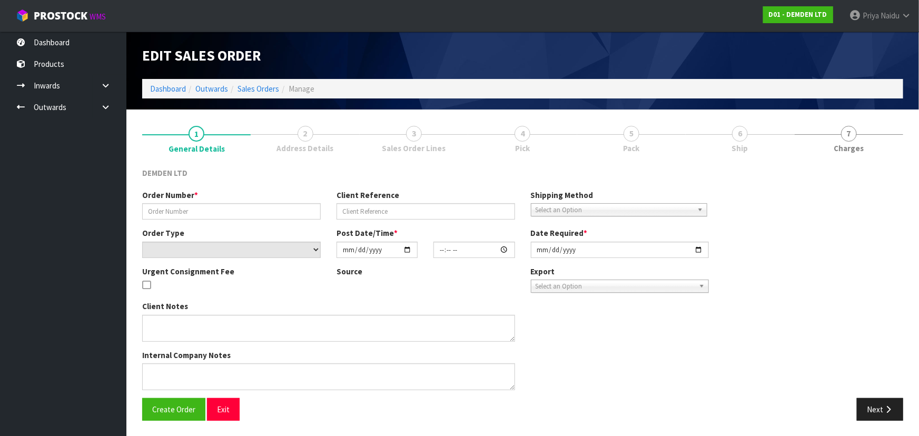
type input "[DATE]"
click at [685, 139] on link "5 Pack" at bounding box center [631, 138] width 108 height 42
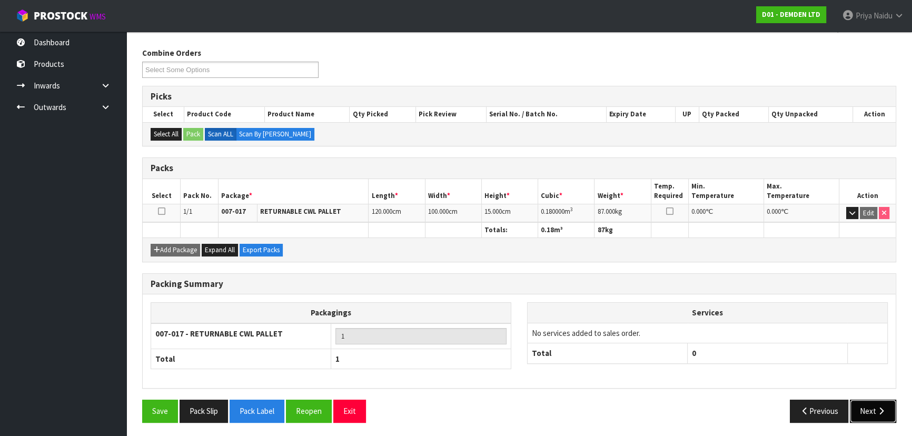
click at [870, 404] on button "Next" at bounding box center [873, 411] width 46 height 23
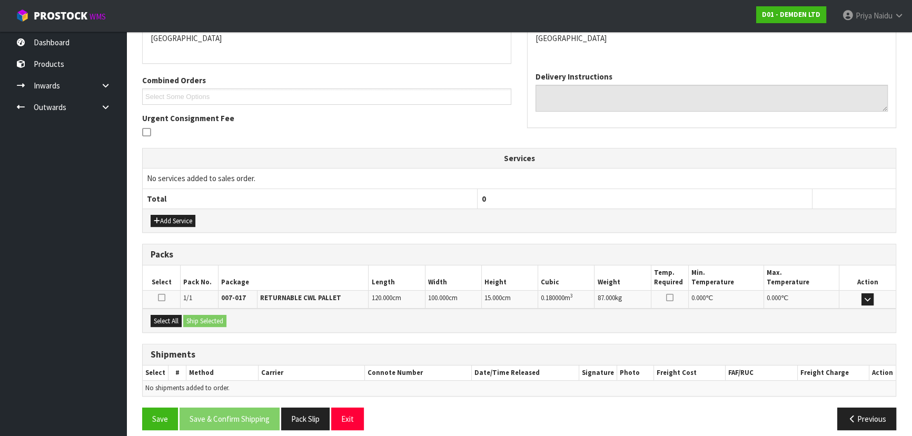
scroll to position [205, 0]
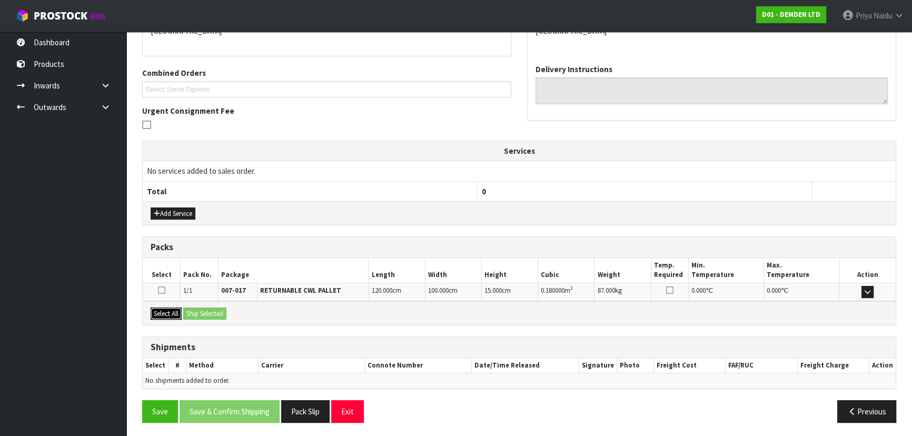
click at [169, 309] on button "Select All" at bounding box center [166, 313] width 31 height 13
click at [204, 307] on button "Ship Selected" at bounding box center [204, 313] width 43 height 13
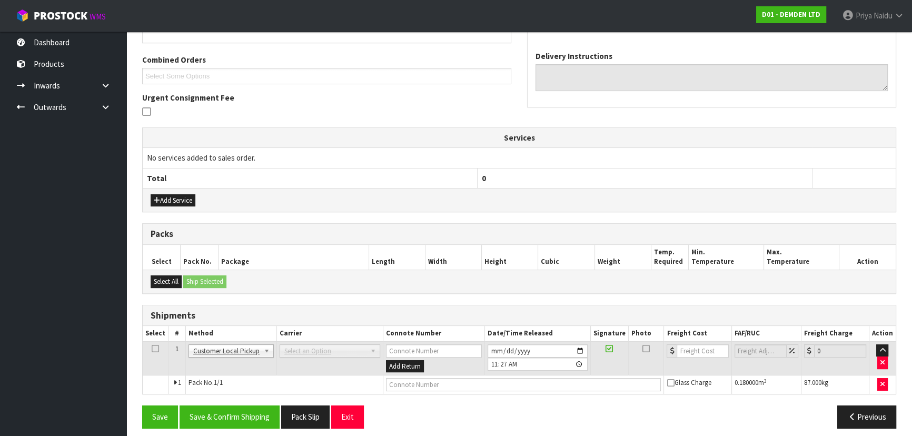
scroll to position [225, 0]
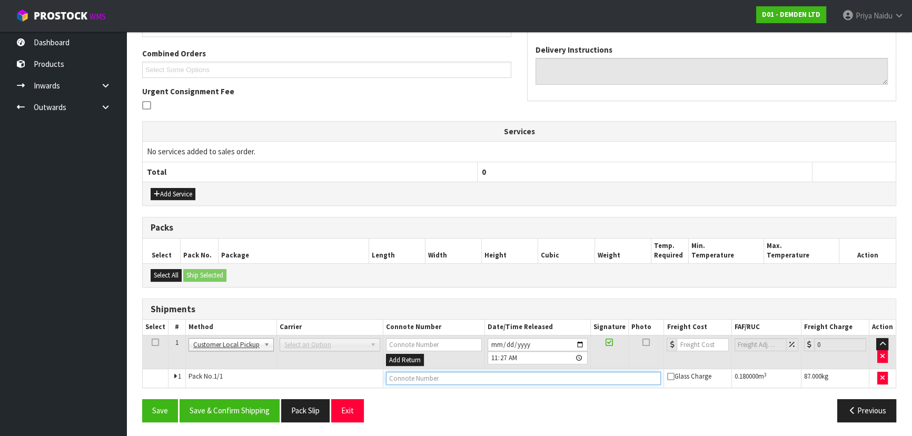
click at [453, 379] on input "text" at bounding box center [523, 378] width 275 height 13
type input "CUSTOMER COLLECTED"
click at [257, 415] on button "Save & Confirm Shipping" at bounding box center [229, 410] width 100 height 23
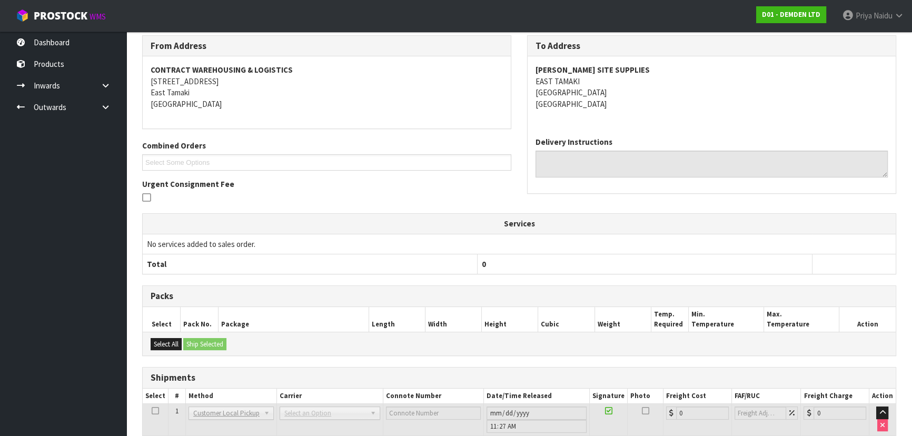
scroll to position [0, 0]
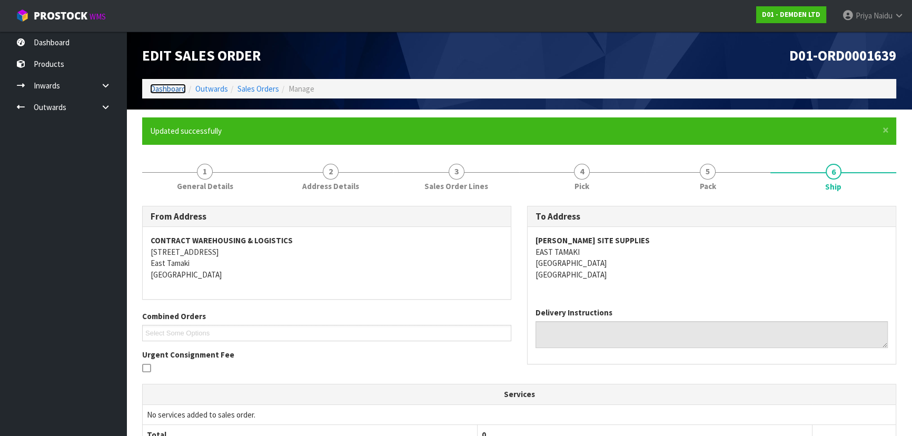
click at [175, 92] on link "Dashboard" at bounding box center [168, 89] width 36 height 10
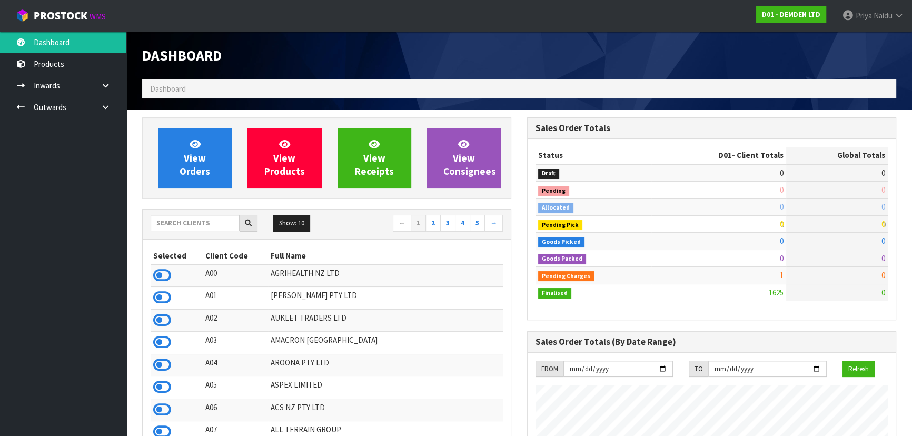
scroll to position [660, 384]
click at [198, 223] on input "text" at bounding box center [195, 223] width 89 height 16
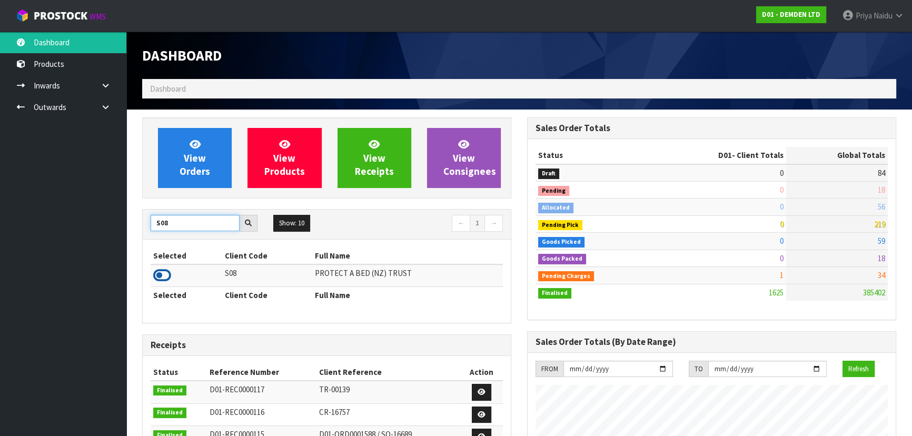
type input "S08"
click at [163, 277] on icon at bounding box center [162, 275] width 18 height 16
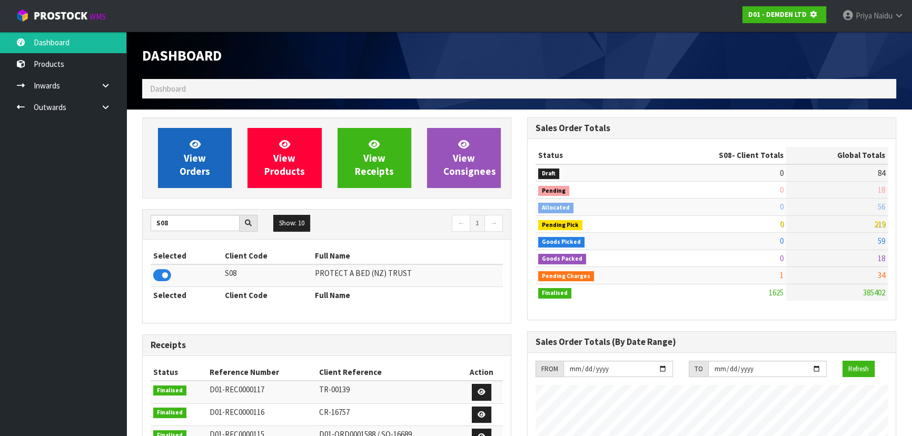
scroll to position [525719, 525989]
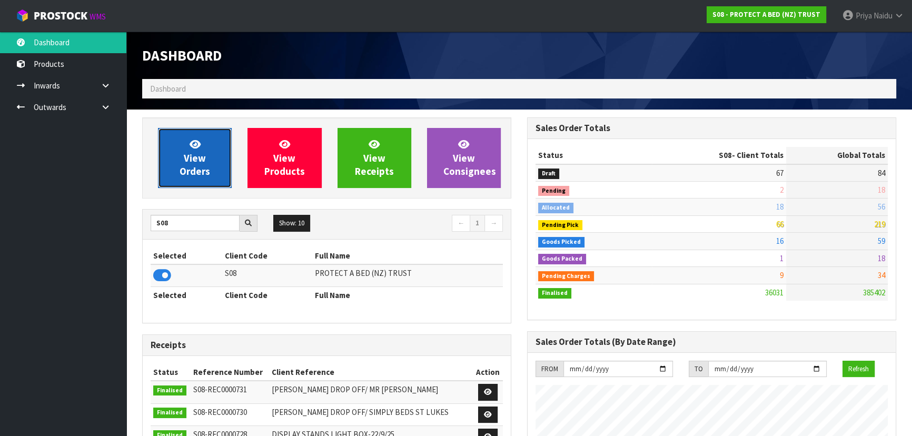
click at [194, 171] on span "View Orders" at bounding box center [194, 157] width 31 height 39
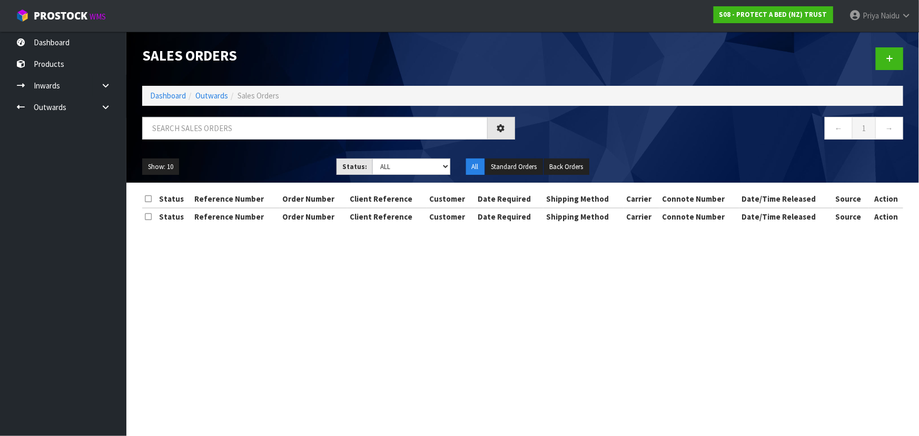
click at [220, 109] on div "Sales Orders Dashboard Outwards Sales Orders ← 1 → Show: 10 5 10 25 50 Status: …" at bounding box center [522, 107] width 776 height 151
click at [220, 127] on input "text" at bounding box center [314, 128] width 345 height 23
type input "33643"
click at [390, 164] on select "Draft Pending Allocated Pending Pick Goods Picked Goods Packed Pending Charges …" at bounding box center [411, 166] width 78 height 16
select select "string:5"
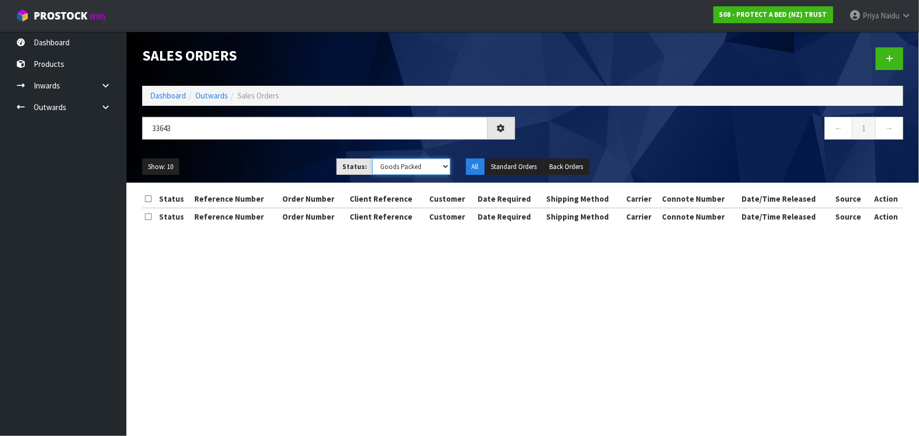
click at [372, 158] on select "Draft Pending Allocated Pending Pick Goods Picked Goods Packed Pending Charges …" at bounding box center [411, 166] width 78 height 16
click at [286, 163] on ul "Show: 10 5 10 25 50" at bounding box center [231, 166] width 178 height 17
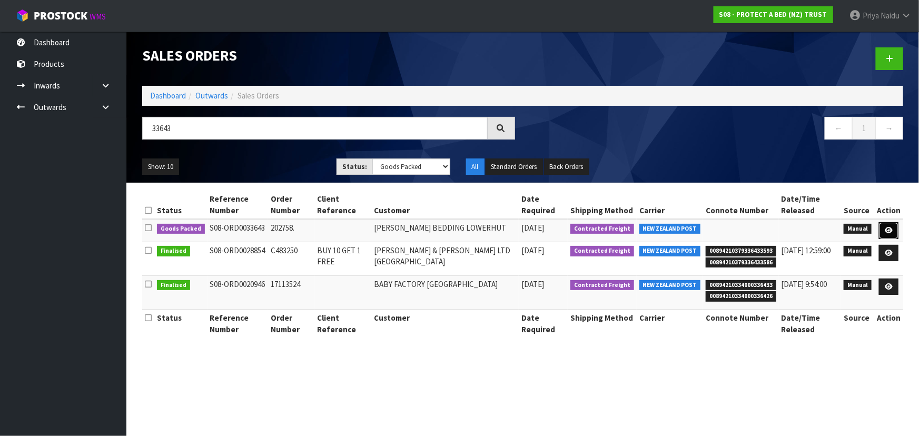
click at [895, 229] on link at bounding box center [888, 230] width 19 height 17
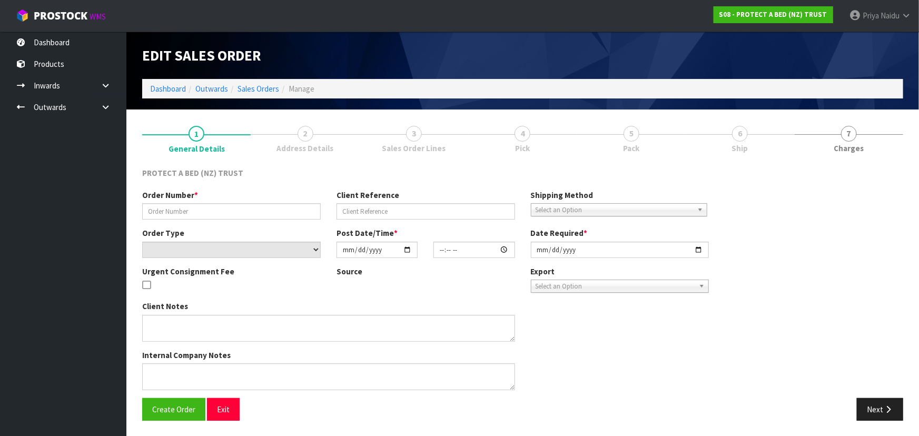
type input "202758."
select select "number:0"
type input "[DATE]"
type input "09:43:00.000"
type input "[DATE]"
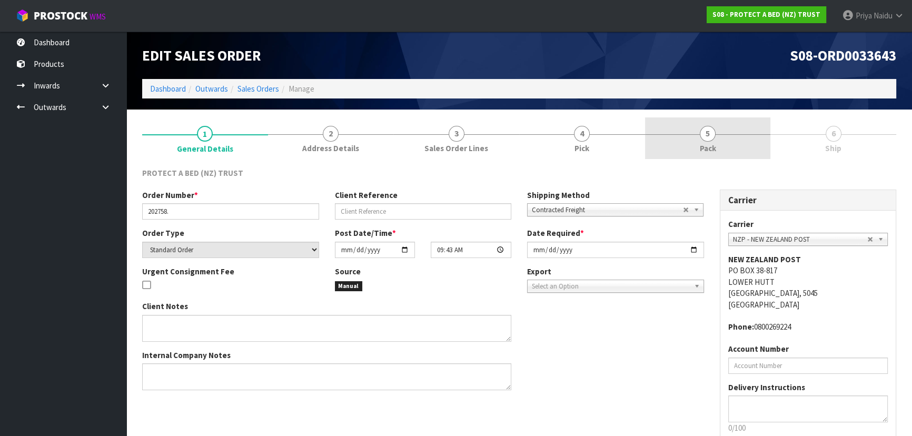
click at [721, 137] on link "5 Pack" at bounding box center [708, 138] width 126 height 42
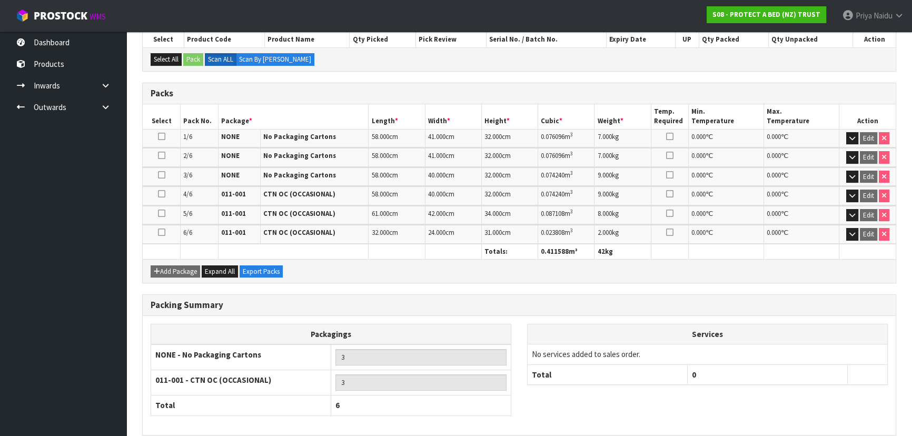
scroll to position [241, 0]
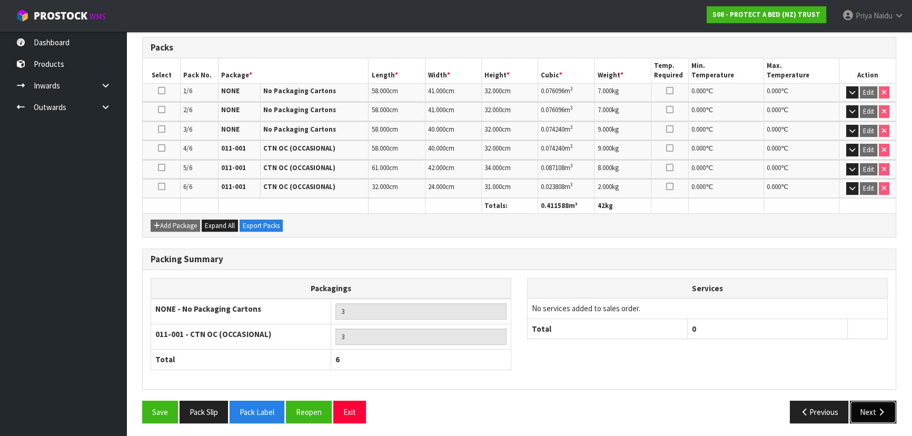
drag, startPoint x: 869, startPoint y: 398, endPoint x: 850, endPoint y: 380, distance: 26.8
click at [866, 396] on div "Combine Orders S08-ORD0031944 S08-ORD0032699 S08-ORD0032700 S08-ORD0032701 S08-…" at bounding box center [519, 179] width 754 height 504
click at [858, 405] on button "Next" at bounding box center [873, 412] width 46 height 23
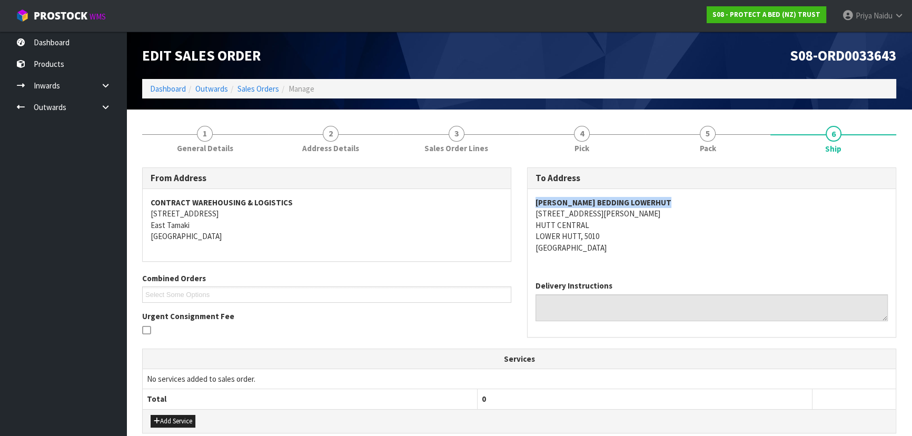
copy strong "HARVEY NORMAN BEDDING LOWERHUT"
drag, startPoint x: 531, startPoint y: 202, endPoint x: 705, endPoint y: 201, distance: 173.7
click at [705, 201] on div "HARVEY NORMAN BEDDING LOWERHUT 28 RUTHERFORD STREET HUTT CENTRAL LOWER HUTT, 50…" at bounding box center [711, 230] width 368 height 83
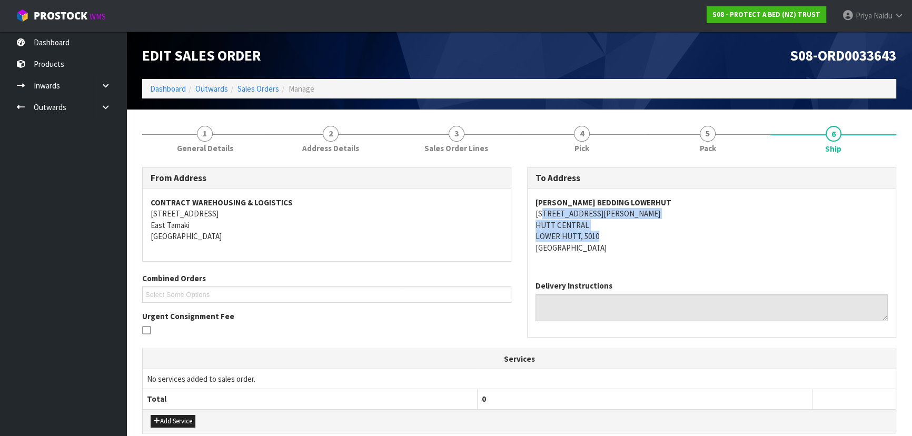
copy address "28 RUTHERFORD STREET HUTT CENTRAL LOWER HUTT, 5010"
drag, startPoint x: 530, startPoint y: 211, endPoint x: 343, endPoint y: 253, distance: 192.1
click at [644, 231] on div "HARVEY NORMAN BEDDING LOWERHUT 28 RUTHERFORD STREET HUTT CENTRAL LOWER HUTT, 50…" at bounding box center [711, 230] width 368 height 83
click at [530, 212] on div "HARVEY NORMAN BEDDING LOWERHUT 28 RUTHERFORD STREET HUTT CENTRAL LOWER HUTT, 50…" at bounding box center [711, 230] width 368 height 83
drag, startPoint x: 530, startPoint y: 212, endPoint x: 633, endPoint y: 210, distance: 103.2
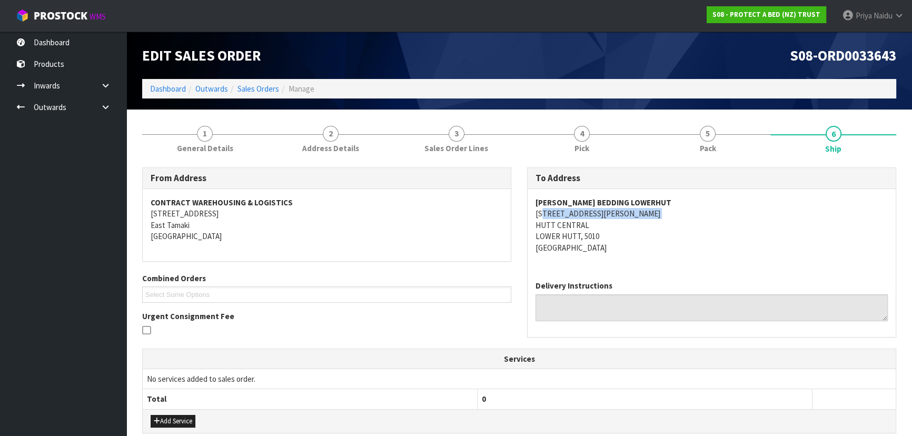
click at [633, 210] on div "HARVEY NORMAN BEDDING LOWERHUT 28 RUTHERFORD STREET HUTT CENTRAL LOWER HUTT, 50…" at bounding box center [711, 230] width 368 height 83
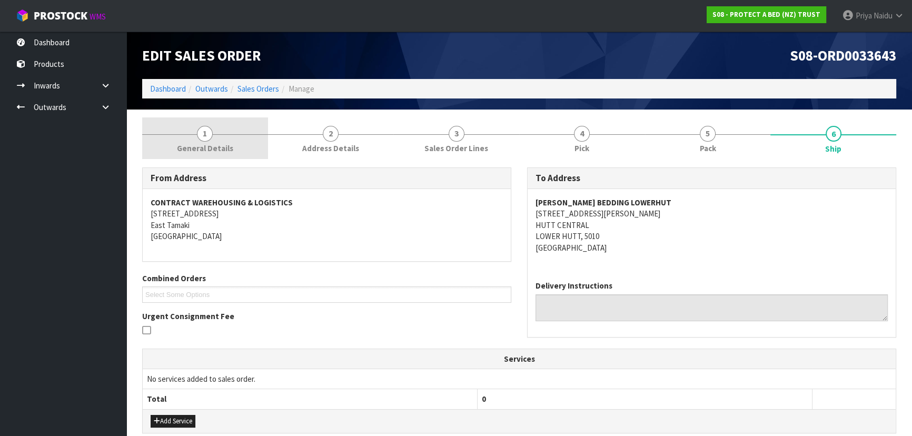
click at [204, 147] on span "General Details" at bounding box center [205, 148] width 56 height 11
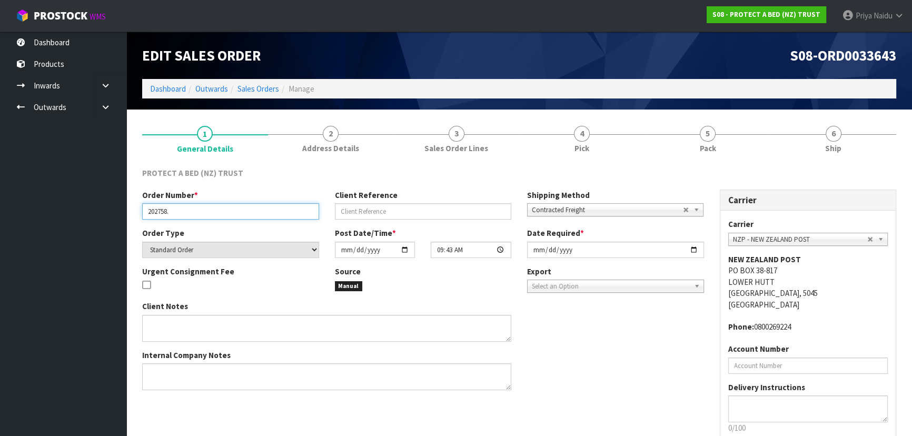
drag, startPoint x: 146, startPoint y: 211, endPoint x: 188, endPoint y: 211, distance: 42.1
click at [188, 211] on input "202758." at bounding box center [230, 211] width 177 height 16
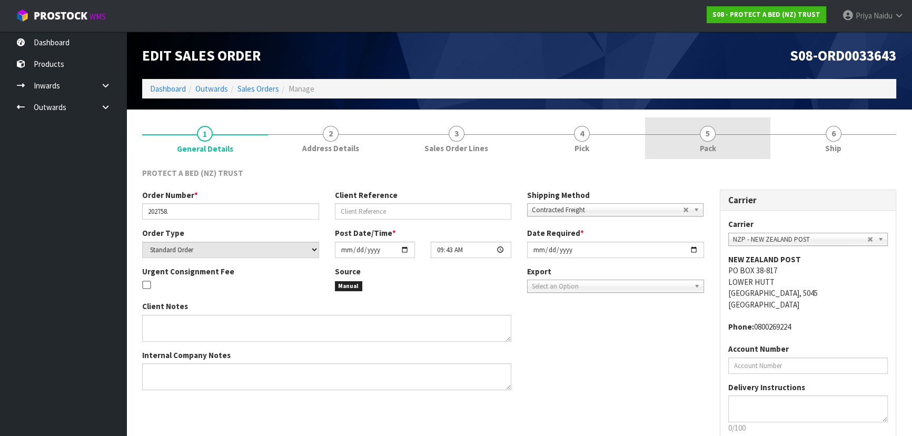
click at [716, 133] on link "5 Pack" at bounding box center [708, 138] width 126 height 42
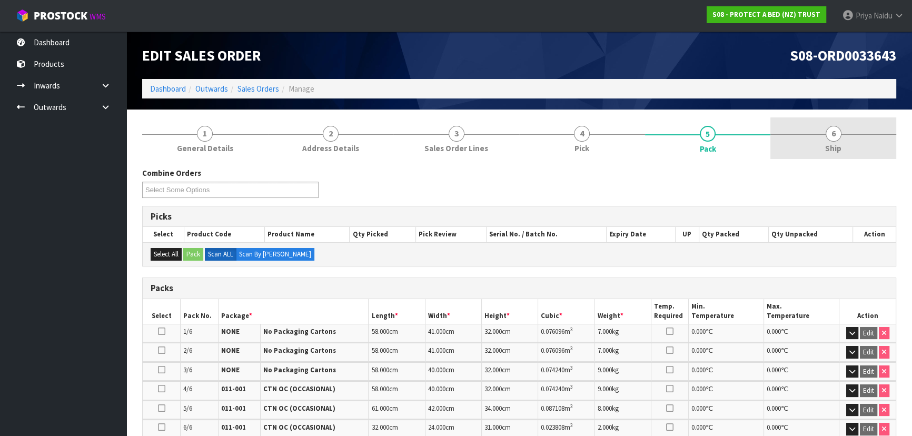
click at [846, 133] on link "6 Ship" at bounding box center [833, 138] width 126 height 42
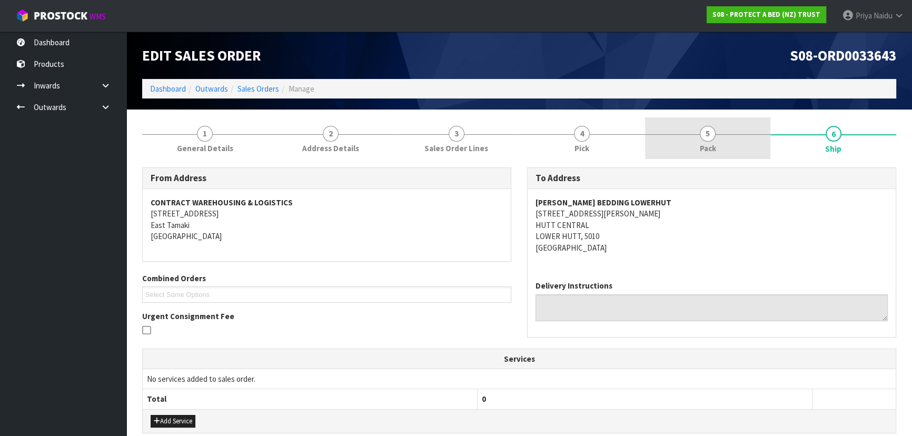
click at [742, 145] on link "5 Pack" at bounding box center [708, 138] width 126 height 42
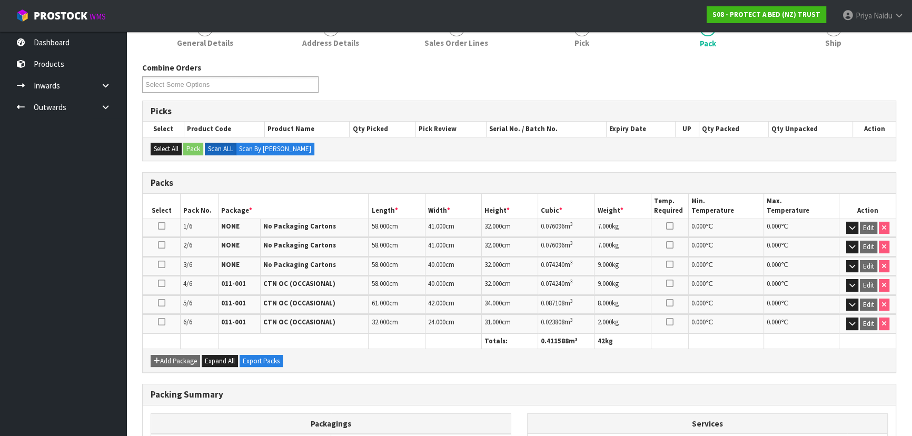
scroll to position [241, 0]
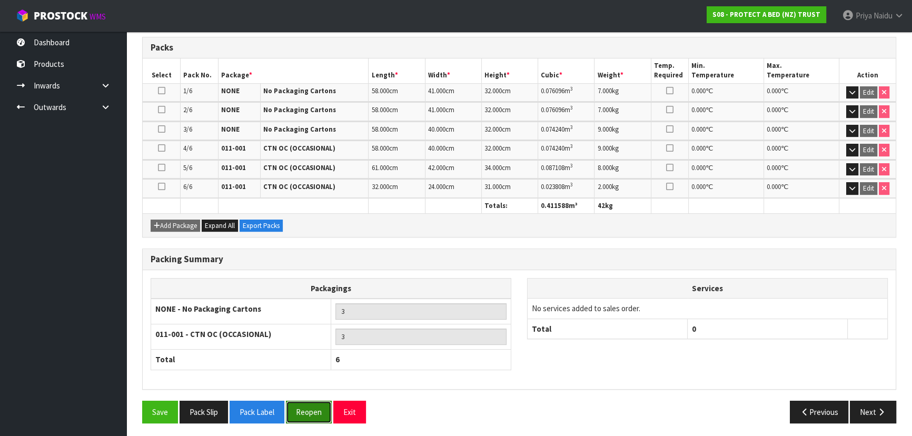
click at [310, 401] on button "Reopen" at bounding box center [309, 412] width 46 height 23
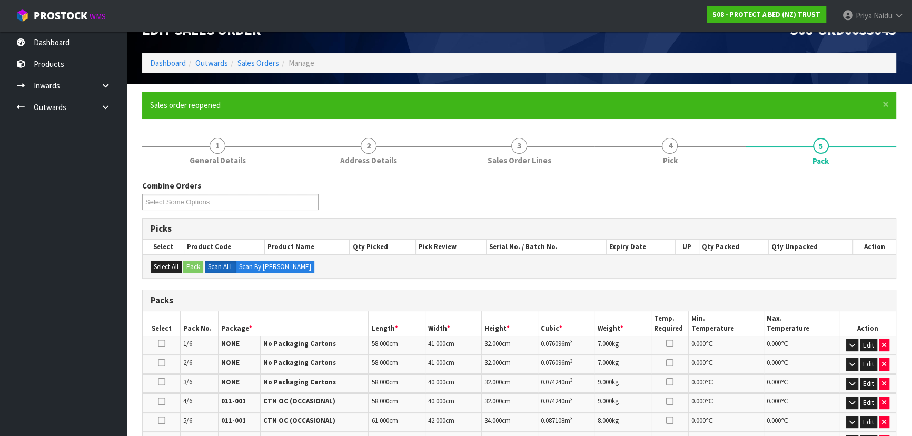
scroll to position [95, 0]
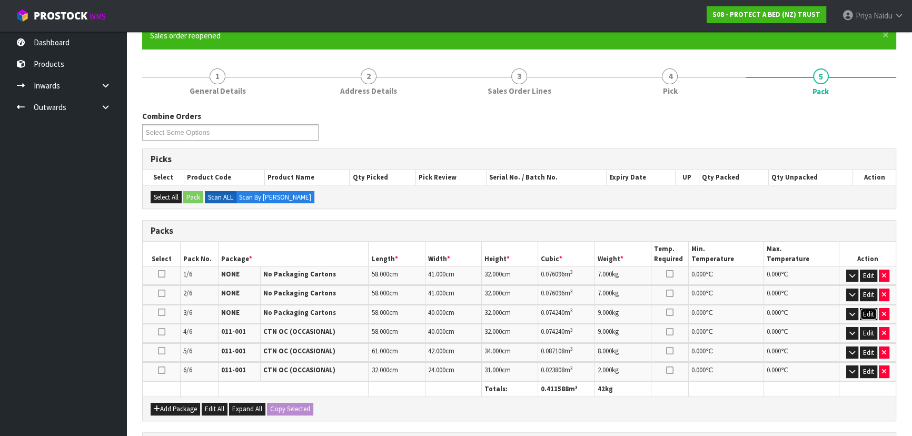
click at [865, 313] on button "Edit" at bounding box center [868, 314] width 17 height 13
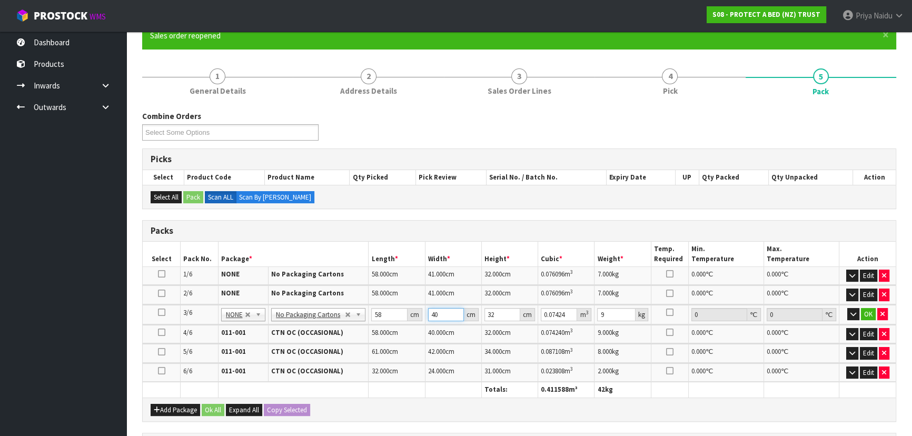
click at [442, 314] on input "40" at bounding box center [446, 314] width 36 height 13
type input "4"
type input "0.007424"
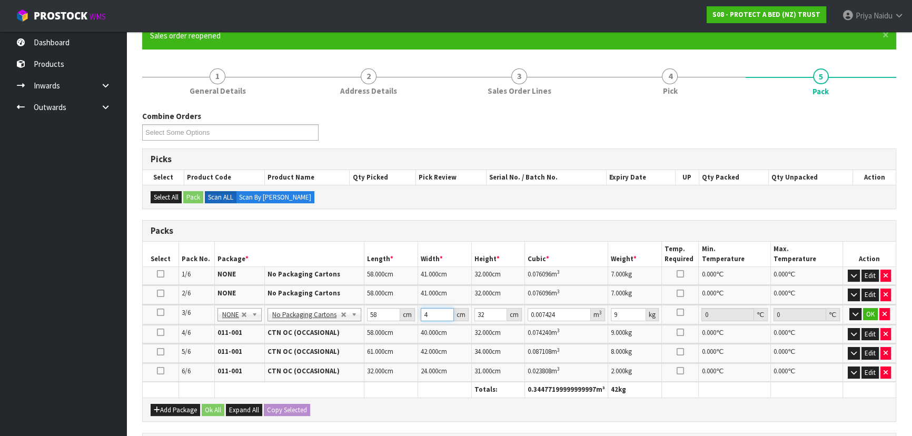
type input "0"
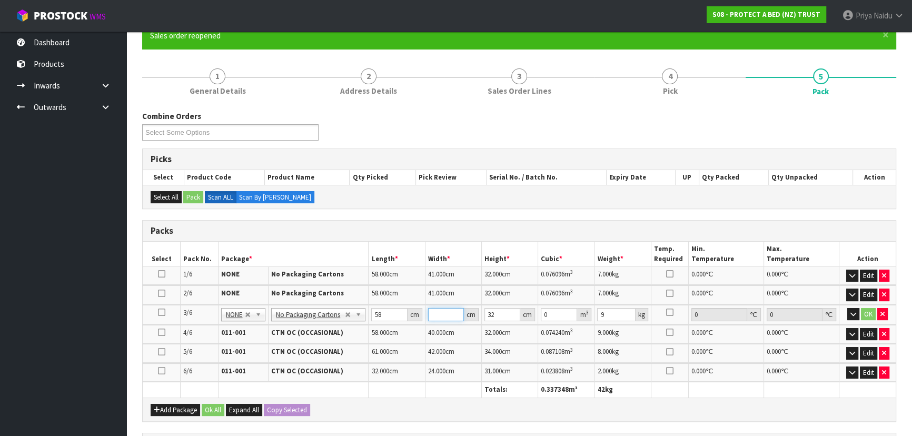
type input "3"
type input "0.005568"
type input "34"
type input "0.063104"
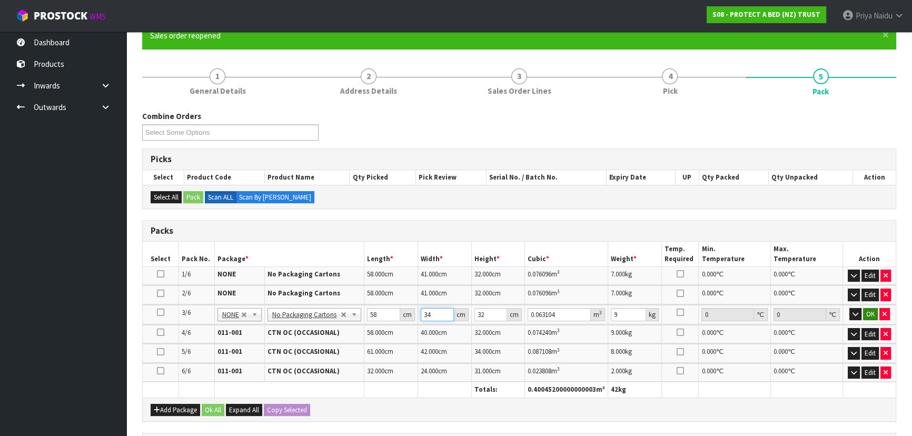
type input "34"
click at [871, 312] on button "OK" at bounding box center [870, 314] width 15 height 13
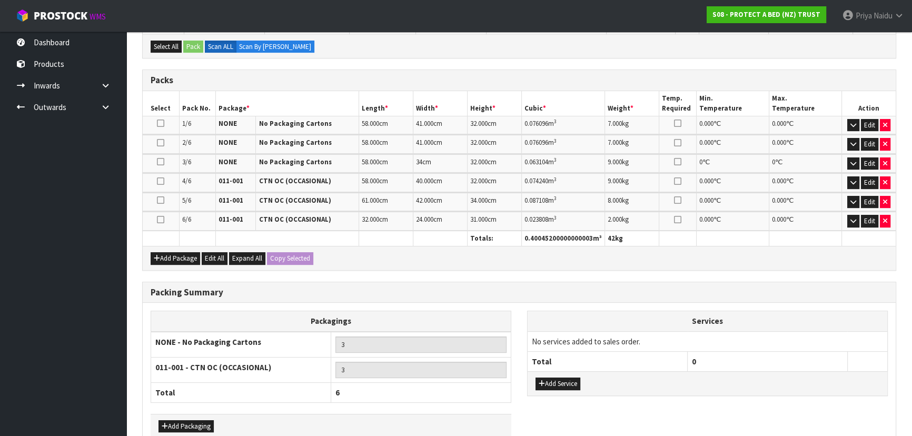
scroll to position [302, 0]
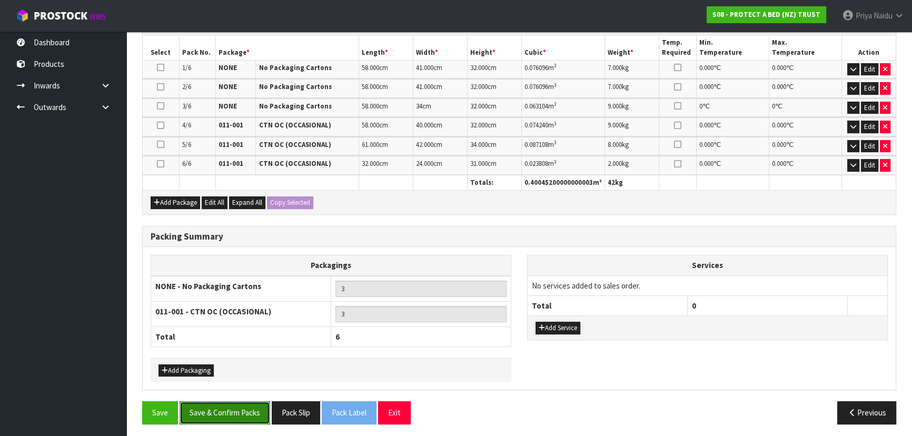
click at [244, 415] on button "Save & Confirm Packs" at bounding box center [224, 412] width 91 height 23
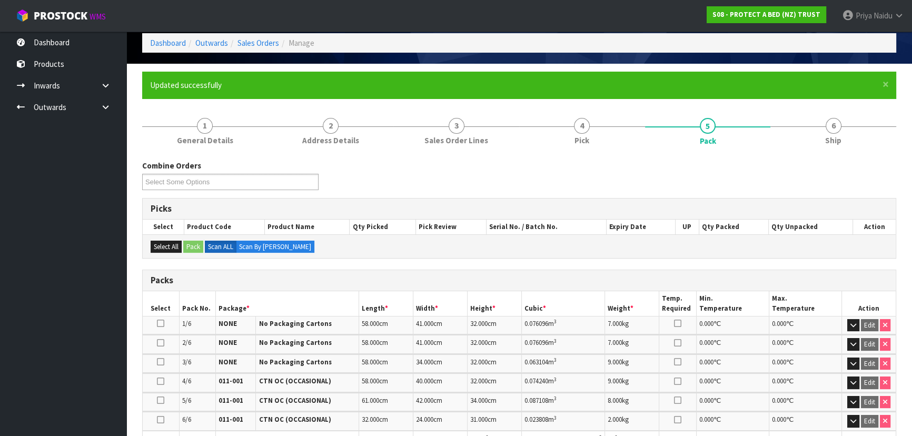
scroll to position [0, 0]
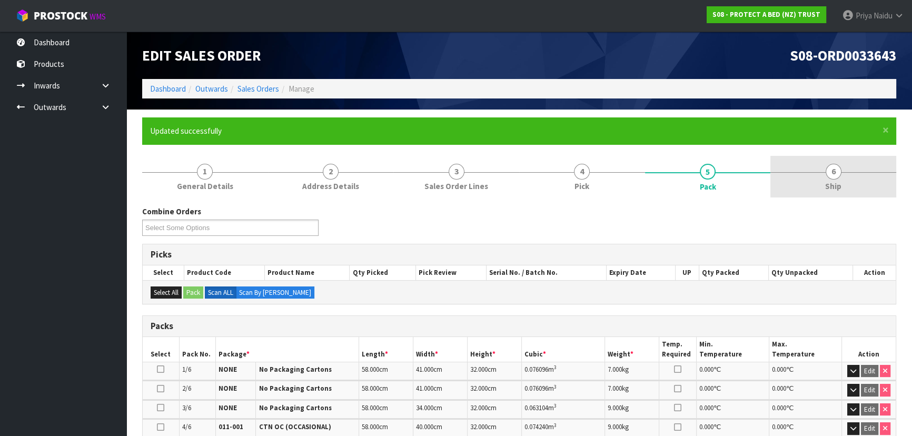
drag, startPoint x: 826, startPoint y: 188, endPoint x: 780, endPoint y: 183, distance: 46.6
click at [826, 188] on span "Ship" at bounding box center [833, 186] width 16 height 11
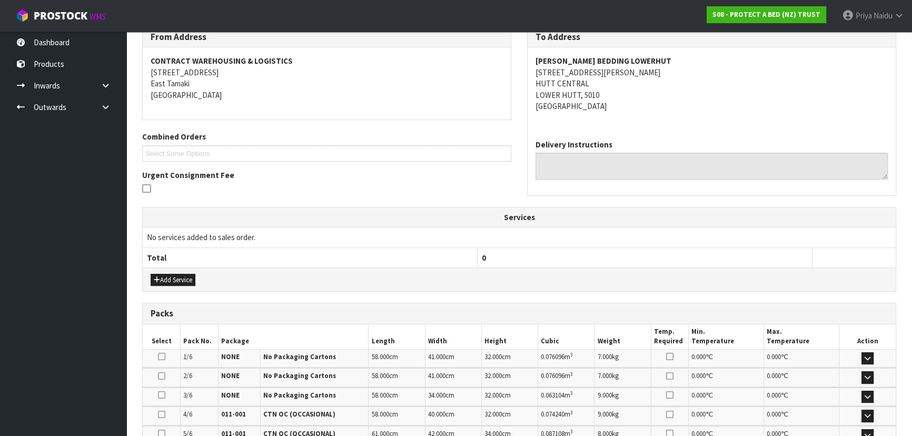
scroll to position [335, 0]
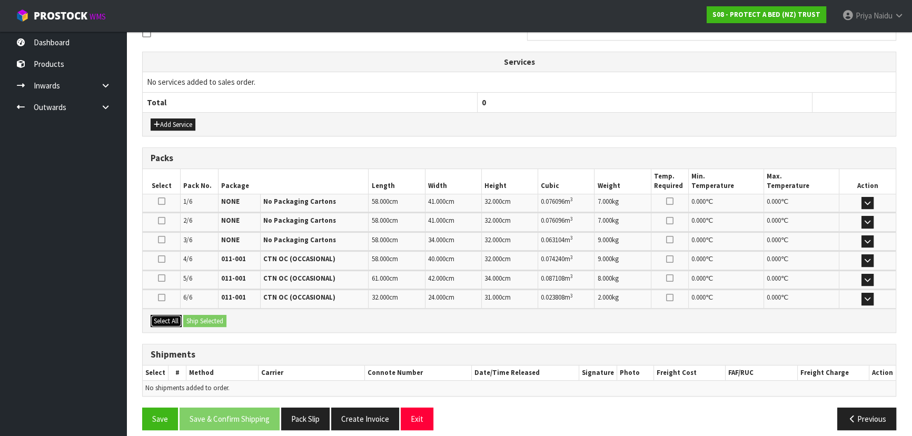
click at [173, 317] on button "Select All" at bounding box center [166, 321] width 31 height 13
drag, startPoint x: 199, startPoint y: 319, endPoint x: 209, endPoint y: 321, distance: 10.6
click at [200, 319] on button "Ship Selected" at bounding box center [204, 321] width 43 height 13
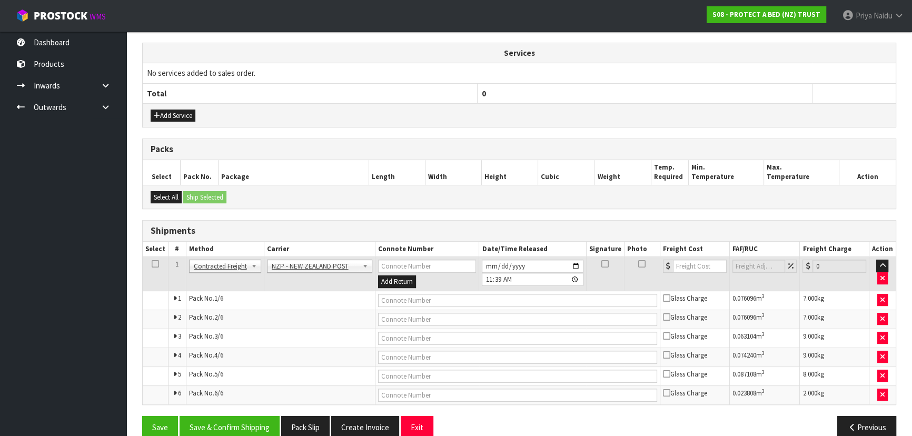
scroll to position [360, 0]
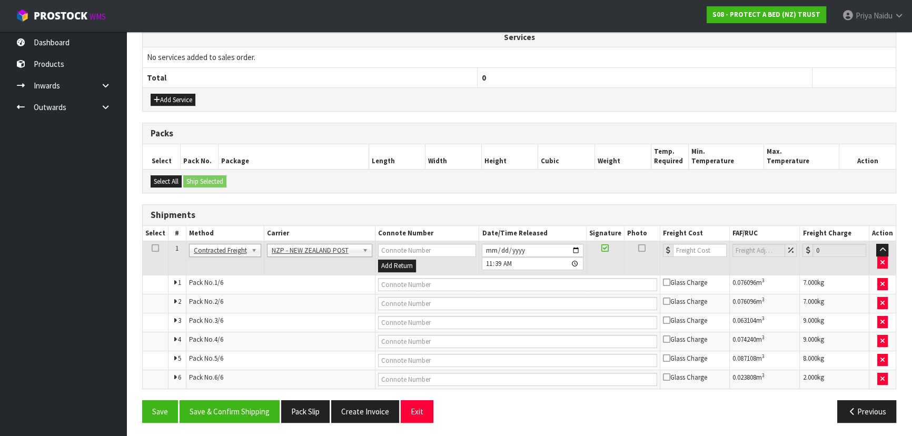
drag, startPoint x: 290, startPoint y: 251, endPoint x: 288, endPoint y: 259, distance: 8.5
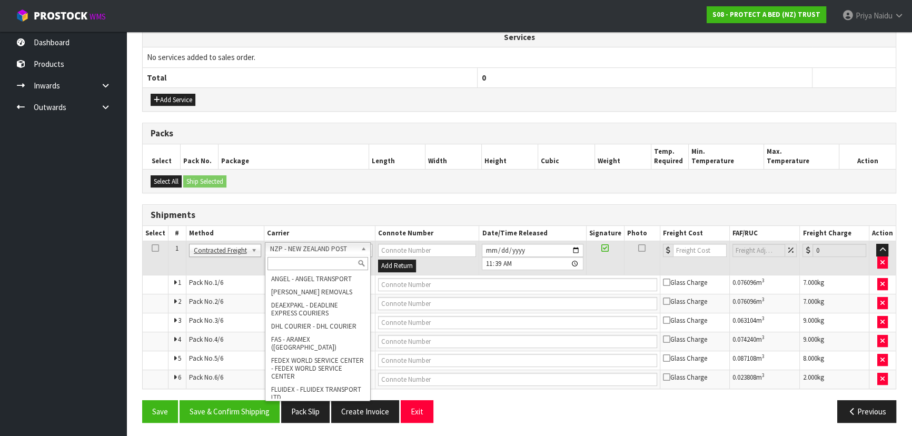
click at [286, 265] on input "text" at bounding box center [317, 263] width 101 height 13
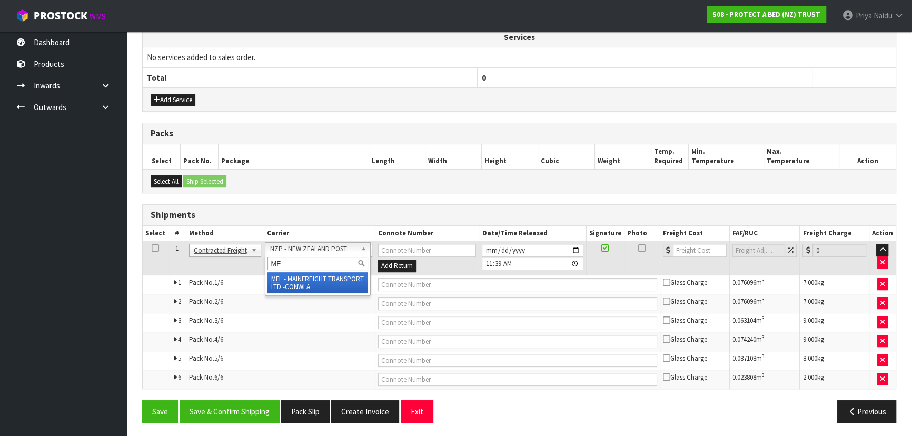
type input "MF"
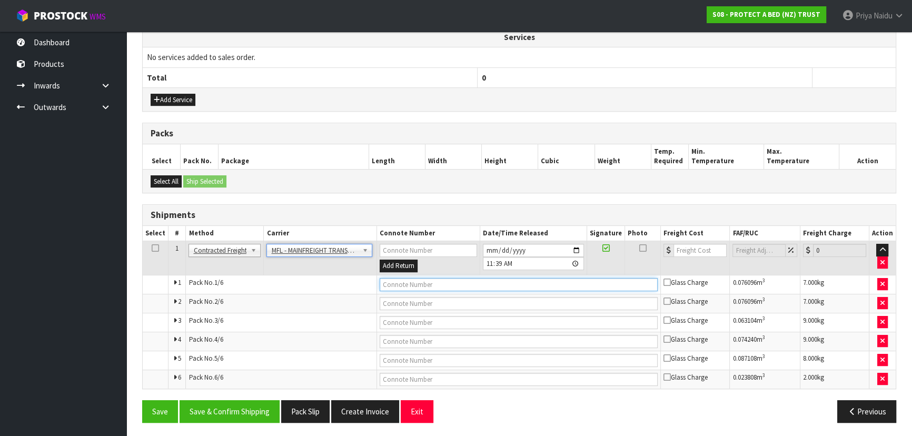
click at [406, 279] on input "text" at bounding box center [519, 284] width 278 height 13
paste input "FWM59069746"
type input "FWM59069746"
click at [683, 246] on input "number" at bounding box center [699, 250] width 53 height 13
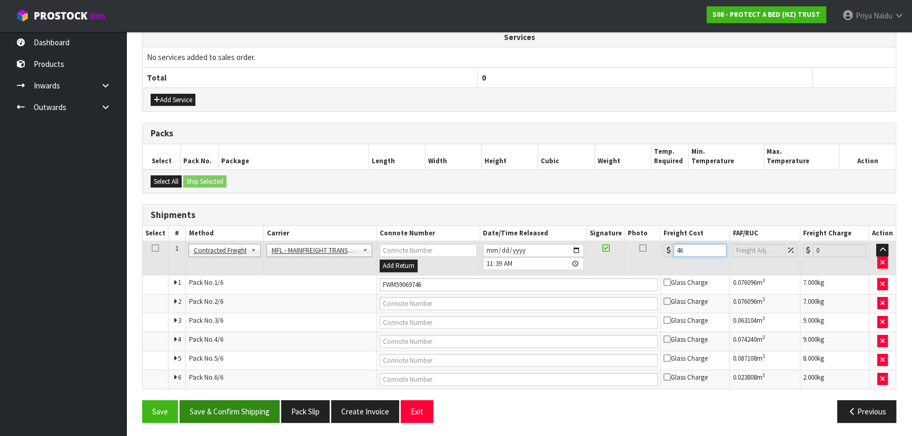
type input "46"
click at [252, 411] on button "Save & Confirm Shipping" at bounding box center [229, 411] width 100 height 23
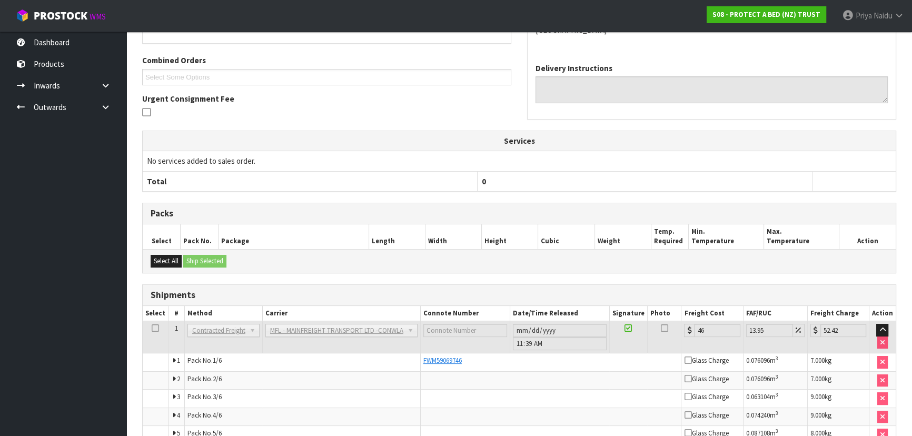
scroll to position [0, 0]
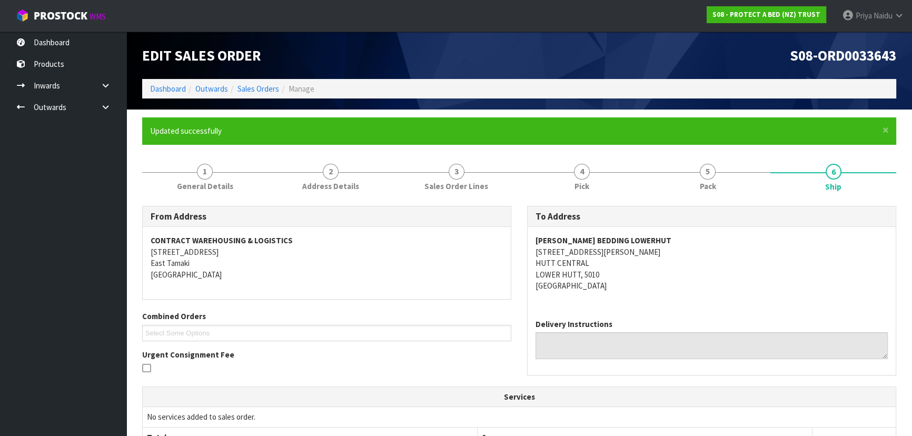
drag, startPoint x: 282, startPoint y: 256, endPoint x: 323, endPoint y: 263, distance: 41.1
click at [291, 258] on address "CONTRACT WAREHOUSING & LOGISTICS 17 Allens Road East Tamaki Auckland" at bounding box center [327, 257] width 352 height 45
click at [173, 87] on link "Dashboard" at bounding box center [168, 89] width 36 height 10
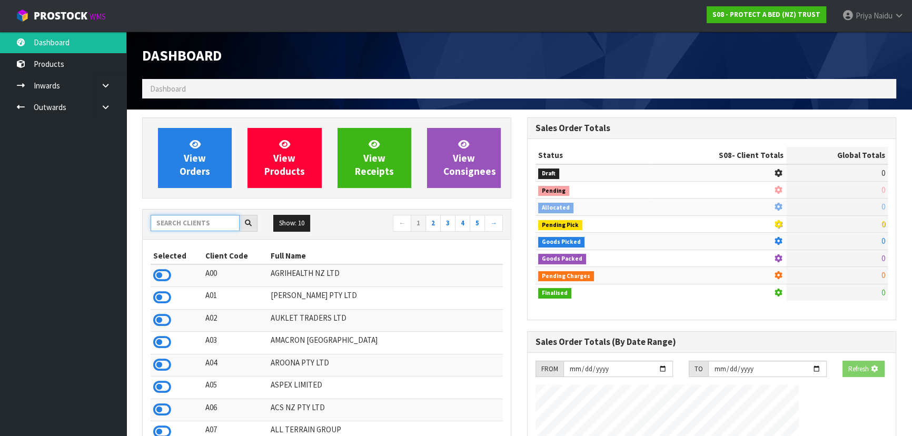
click at [183, 224] on input "text" at bounding box center [195, 223] width 89 height 16
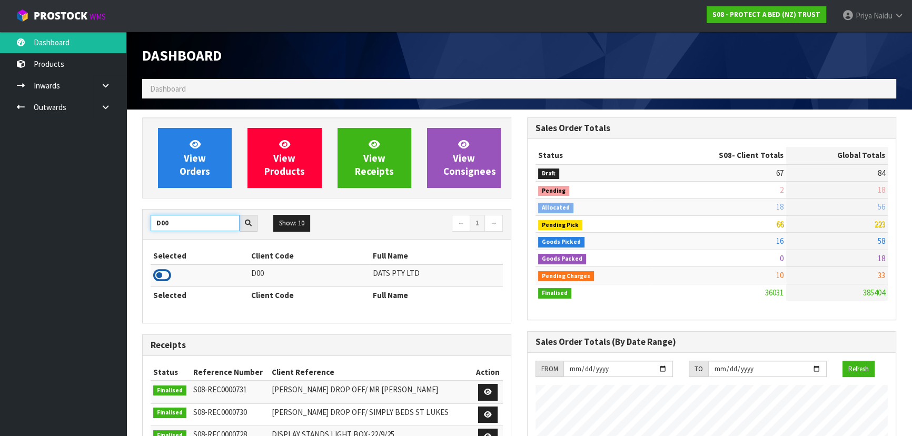
type input "D00"
click at [163, 277] on icon at bounding box center [162, 275] width 18 height 16
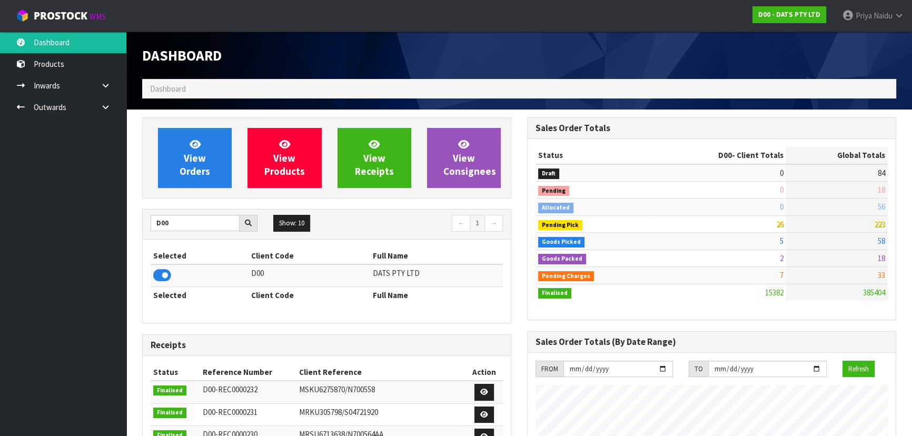
scroll to position [819, 384]
click at [186, 173] on span "View Orders" at bounding box center [194, 157] width 31 height 39
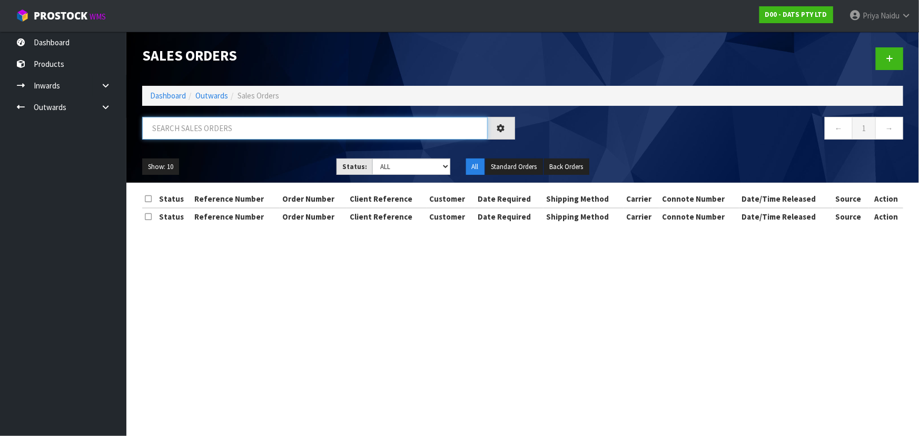
click at [204, 137] on input "text" at bounding box center [314, 128] width 345 height 23
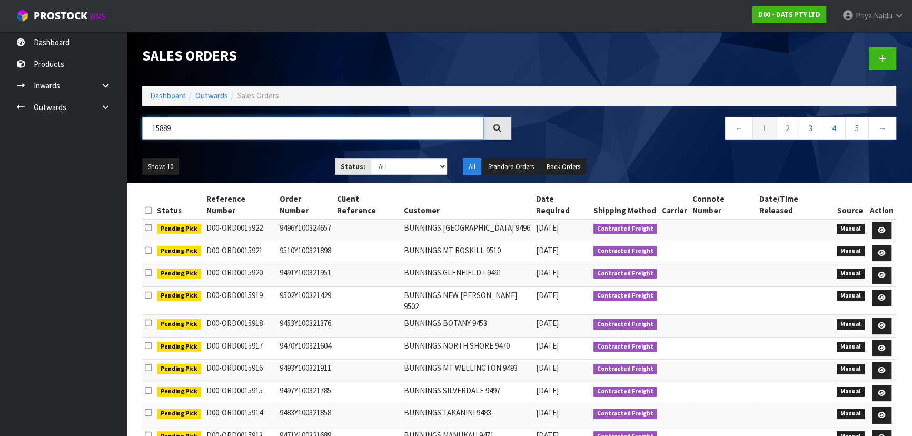
type input "15889"
click at [226, 161] on ul "Show: 10 5 10 25 50" at bounding box center [230, 166] width 177 height 17
click at [388, 171] on select "Draft Pending Allocated Pending Pick Goods Picked Goods Packed Pending Charges …" at bounding box center [409, 166] width 77 height 16
select select "string:5"
click at [371, 158] on select "Draft Pending Allocated Pending Pick Goods Picked Goods Packed Pending Charges …" at bounding box center [409, 166] width 77 height 16
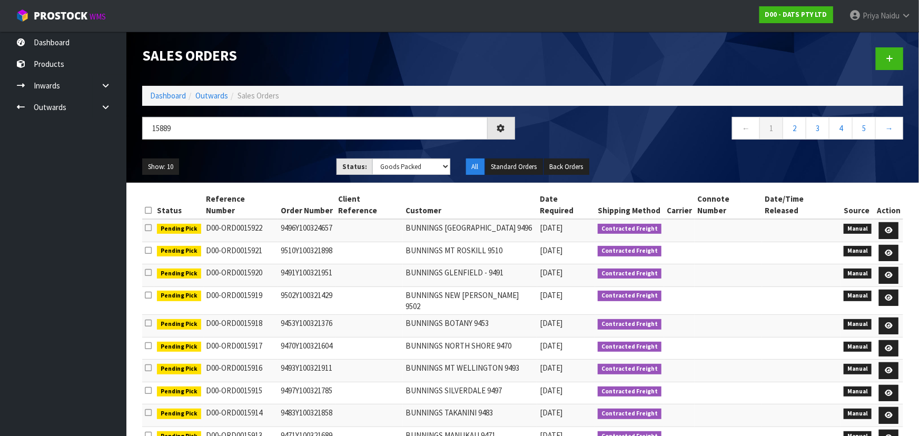
click at [288, 156] on div "Show: 10 5 10 25 50 Status: Draft Pending Allocated Pending Pick Goods Picked G…" at bounding box center [522, 167] width 776 height 33
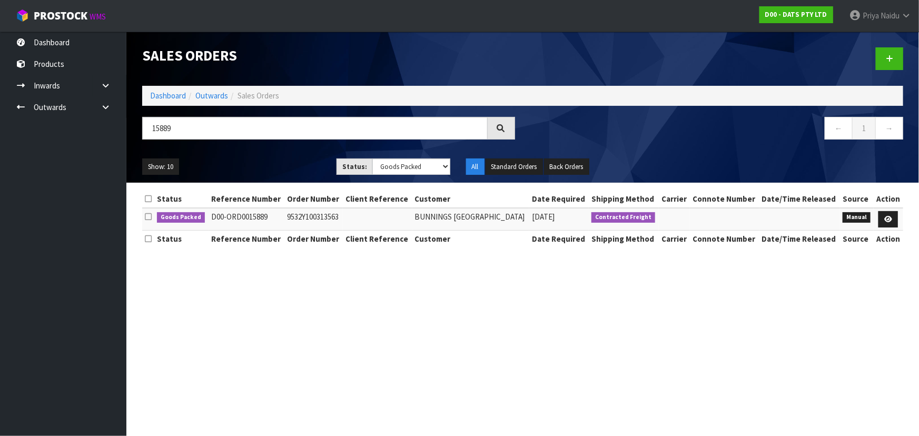
click at [288, 158] on ul "Show: 10 5 10 25 50" at bounding box center [231, 166] width 178 height 17
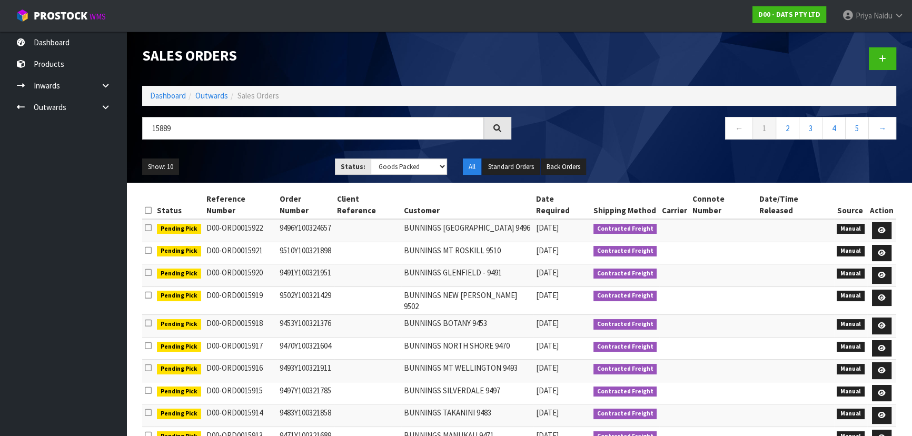
click at [278, 155] on div "Show: 10 5 10 25 50 Status: Draft Pending Allocated Pending Pick Goods Picked G…" at bounding box center [519, 167] width 770 height 33
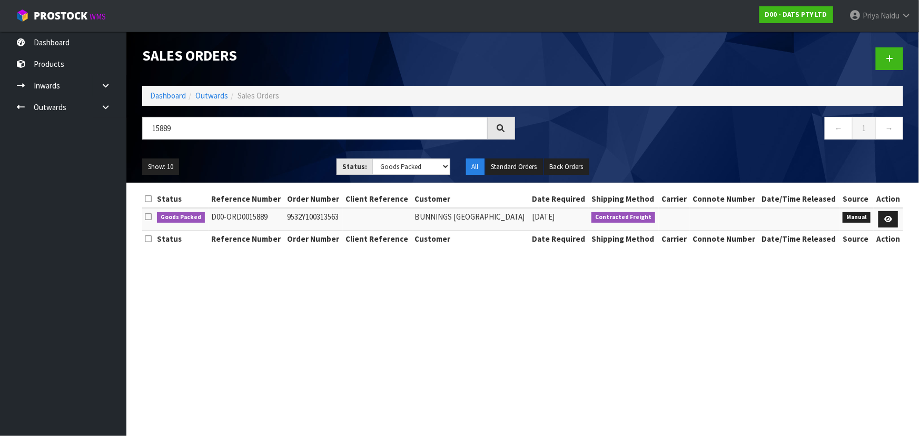
click at [278, 155] on div "Show: 10 5 10 25 50 Status: Draft Pending Allocated Pending Pick Goods Picked G…" at bounding box center [522, 167] width 776 height 33
click at [891, 223] on icon at bounding box center [888, 219] width 8 height 7
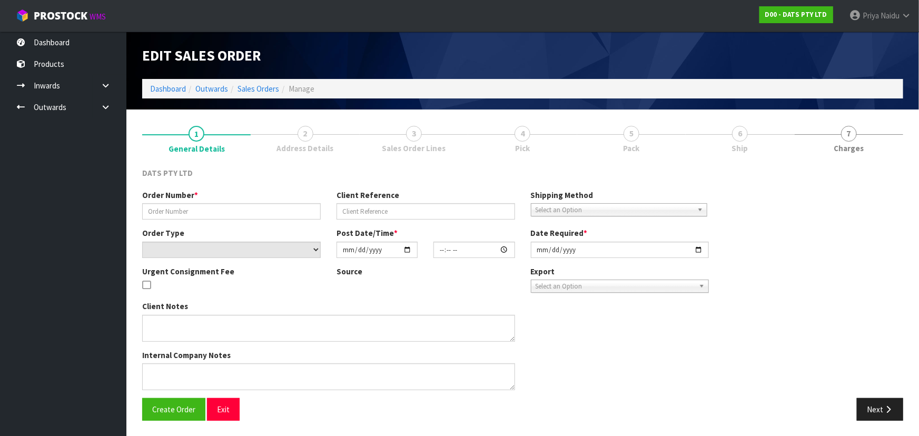
type input "9532Y100313563"
select select "number:0"
type input "2025-10-07"
type input "08:47:00.000"
type input "2025-10-07"
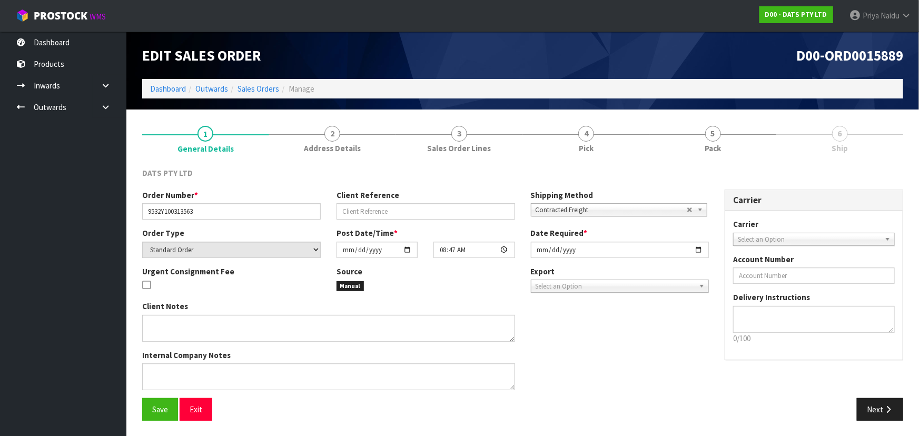
click at [737, 156] on link "5 Pack" at bounding box center [712, 138] width 127 height 42
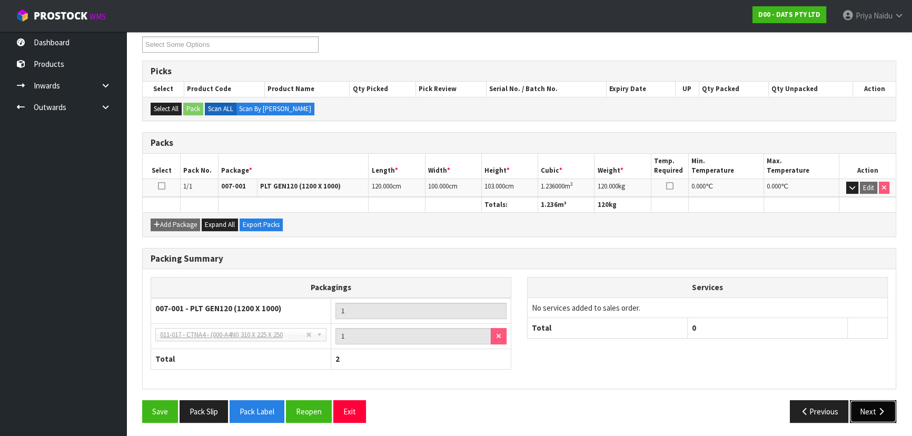
click at [874, 407] on button "Next" at bounding box center [873, 411] width 46 height 23
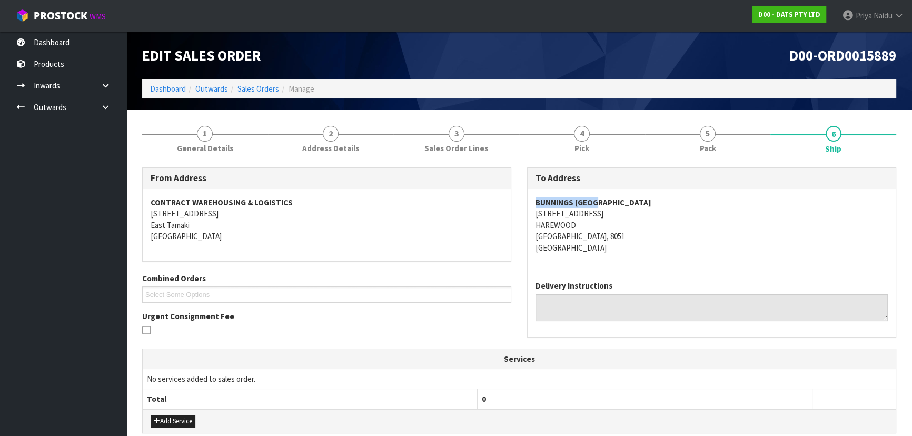
drag, startPoint x: 540, startPoint y: 200, endPoint x: 601, endPoint y: 200, distance: 61.1
click at [601, 200] on div "BUNNINGS WAREHOUSE CHRISTCHURCH AIRPORT 655 RUSSLEY ROAD HAREWOOD CHRISTCHURCH,…" at bounding box center [711, 230] width 368 height 83
copy address "655 RUSSLEY ROAD HAREWOOD CHRISTCHURCH, 8051"
drag, startPoint x: 531, startPoint y: 213, endPoint x: 418, endPoint y: 242, distance: 116.7
click at [630, 239] on div "BUNNINGS WAREHOUSE CHRISTCHURCH AIRPORT 655 RUSSLEY ROAD HAREWOOD CHRISTCHURCH,…" at bounding box center [711, 230] width 368 height 83
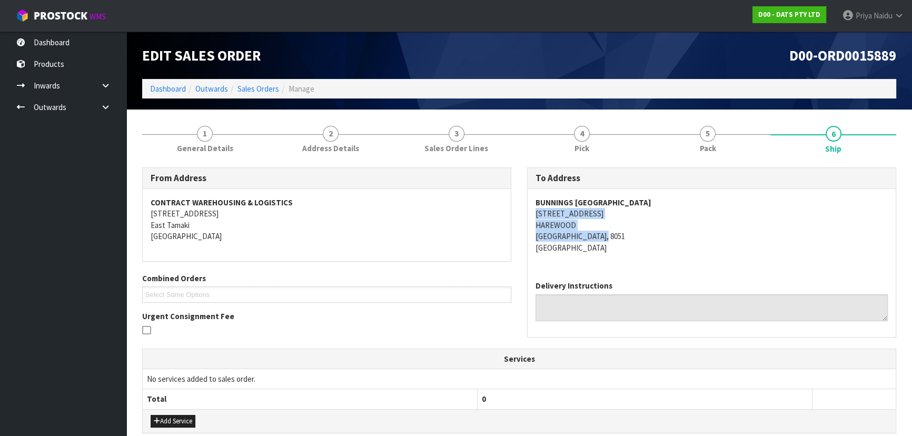
copy strong "BUNNINGS WAREHOUSE CHRISTCHURCH AIRPORT"
drag, startPoint x: 533, startPoint y: 205, endPoint x: 714, endPoint y: 199, distance: 180.6
click at [714, 199] on div "BUNNINGS WAREHOUSE CHRISTCHURCH AIRPORT 655 RUSSLEY ROAD HAREWOOD CHRISTCHURCH,…" at bounding box center [711, 230] width 368 height 83
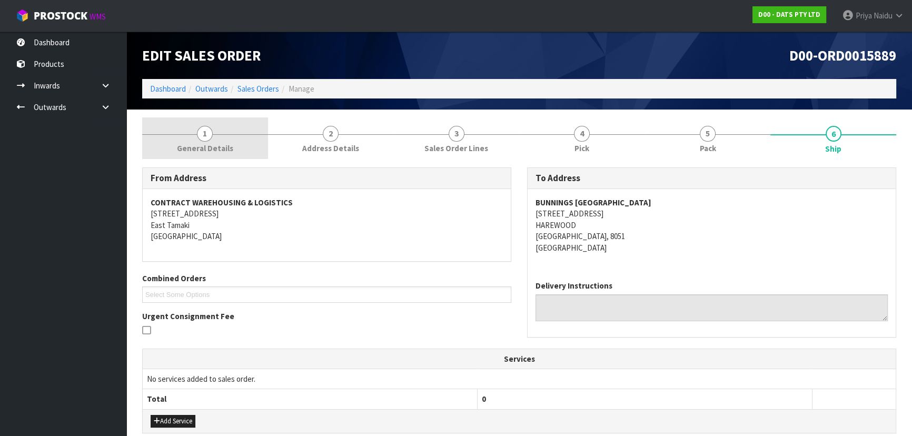
drag, startPoint x: 218, startPoint y: 135, endPoint x: 213, endPoint y: 145, distance: 11.3
click at [218, 135] on link "1 General Details" at bounding box center [205, 138] width 126 height 42
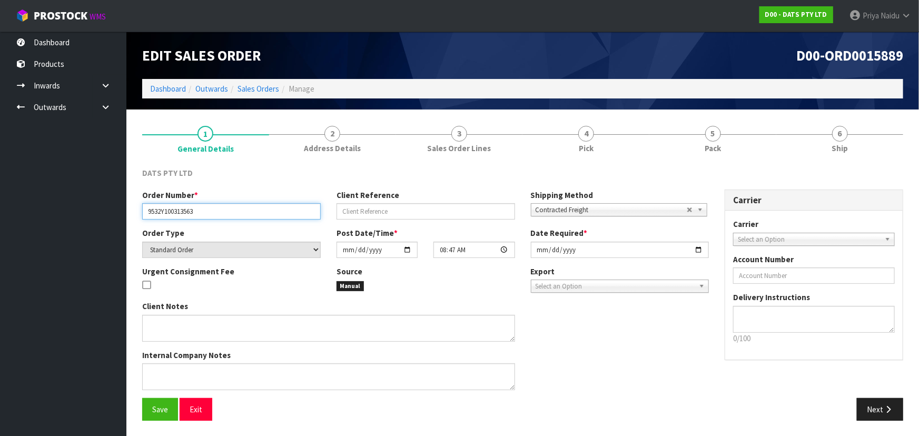
drag, startPoint x: 144, startPoint y: 213, endPoint x: 229, endPoint y: 212, distance: 84.7
click at [229, 212] on input "9532Y100313563" at bounding box center [231, 211] width 178 height 16
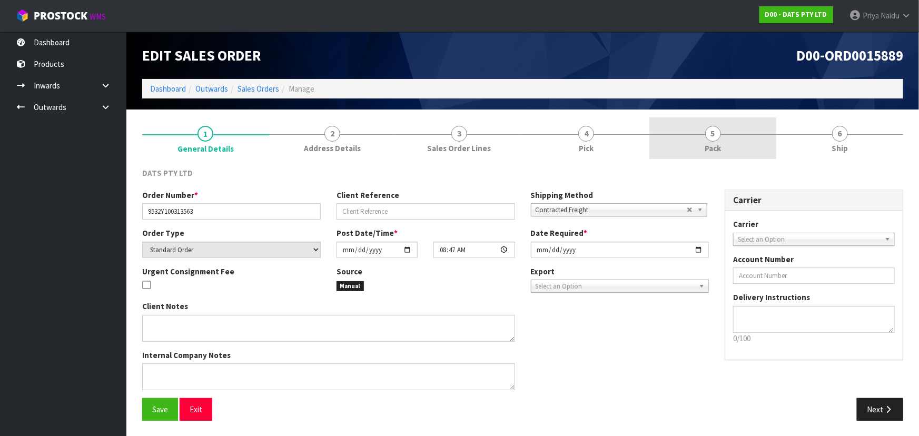
click at [705, 132] on span "5" at bounding box center [713, 134] width 16 height 16
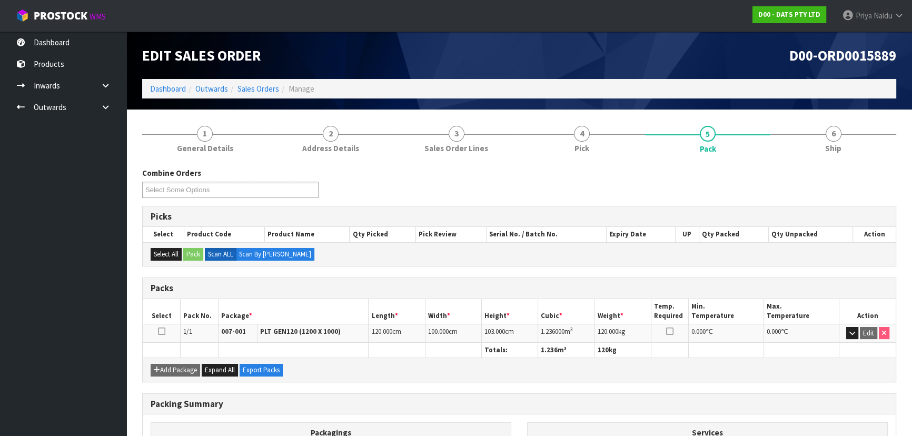
scroll to position [47, 0]
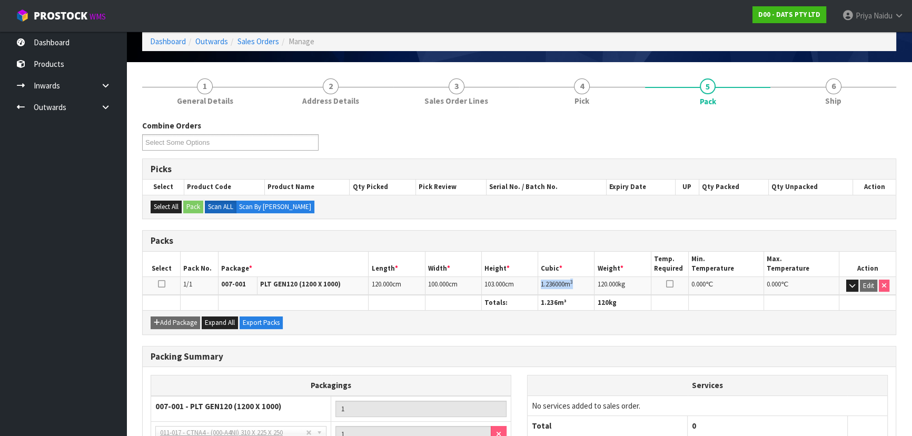
copy td "1.236000 m 3"
drag, startPoint x: 537, startPoint y: 285, endPoint x: 578, endPoint y: 280, distance: 41.4
click at [578, 280] on td "1.236000 m 3" at bounding box center [566, 285] width 56 height 18
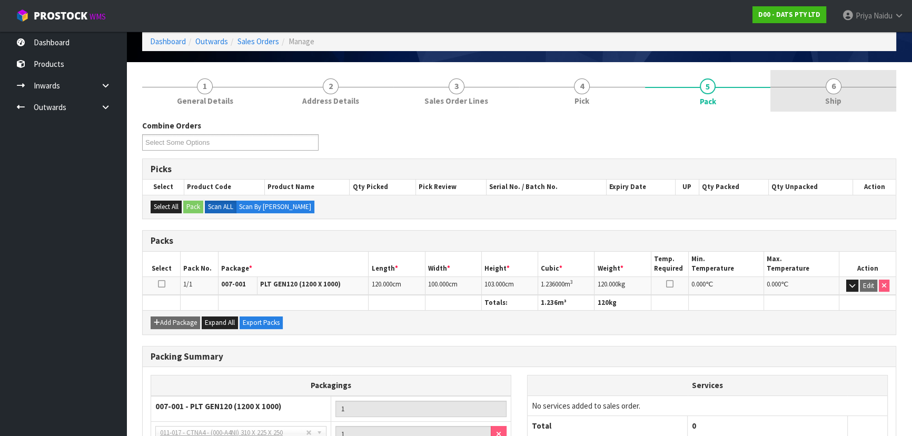
drag, startPoint x: 839, startPoint y: 103, endPoint x: 833, endPoint y: 105, distance: 6.7
click at [839, 103] on span "Ship" at bounding box center [833, 100] width 16 height 11
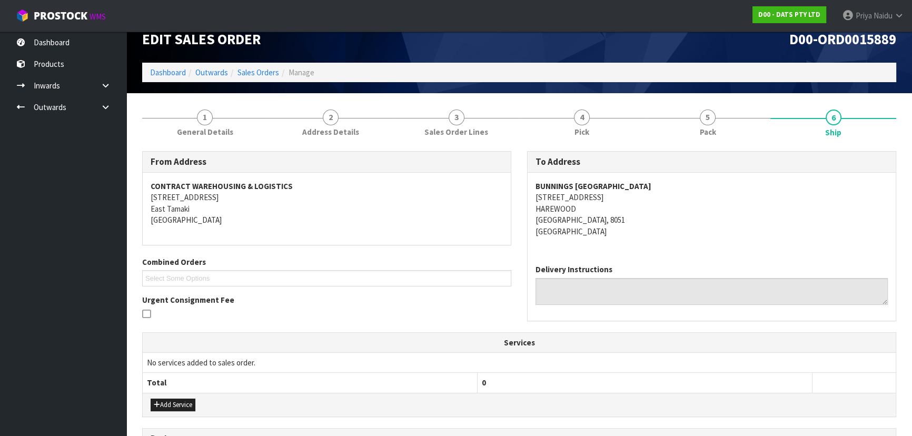
scroll to position [0, 0]
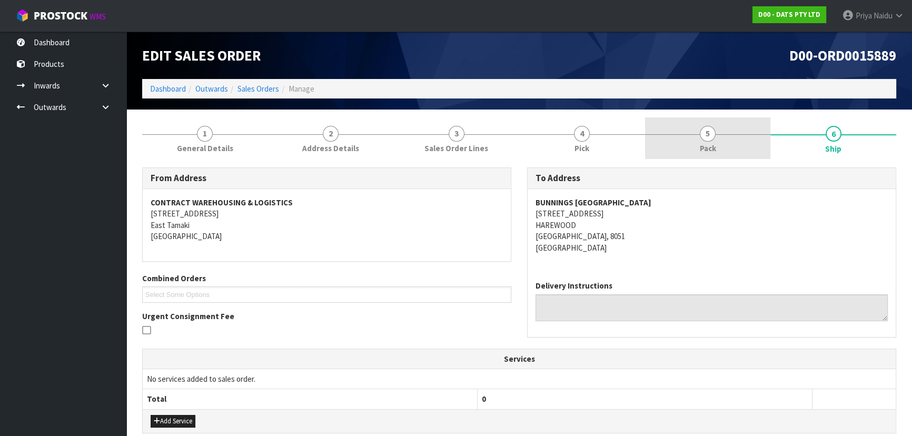
click at [737, 145] on link "5 Pack" at bounding box center [708, 138] width 126 height 42
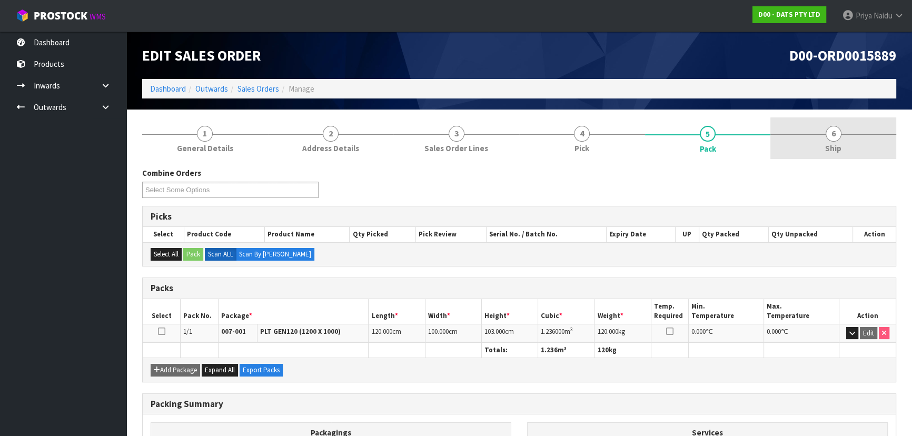
click at [816, 137] on link "6 Ship" at bounding box center [833, 138] width 126 height 42
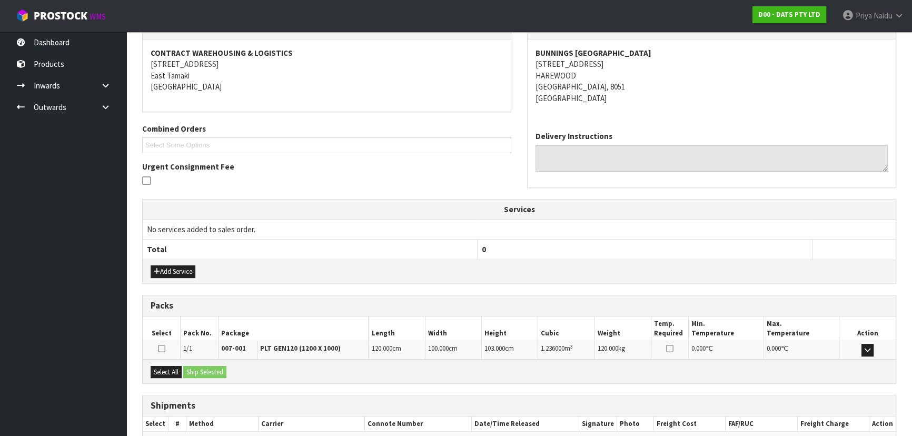
scroll to position [208, 0]
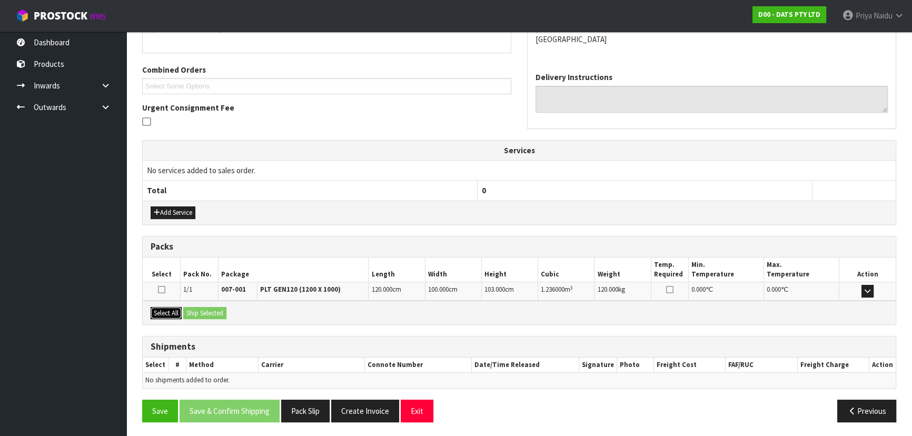
click at [168, 311] on button "Select All" at bounding box center [166, 313] width 31 height 13
click at [206, 314] on button "Ship Selected" at bounding box center [204, 313] width 43 height 13
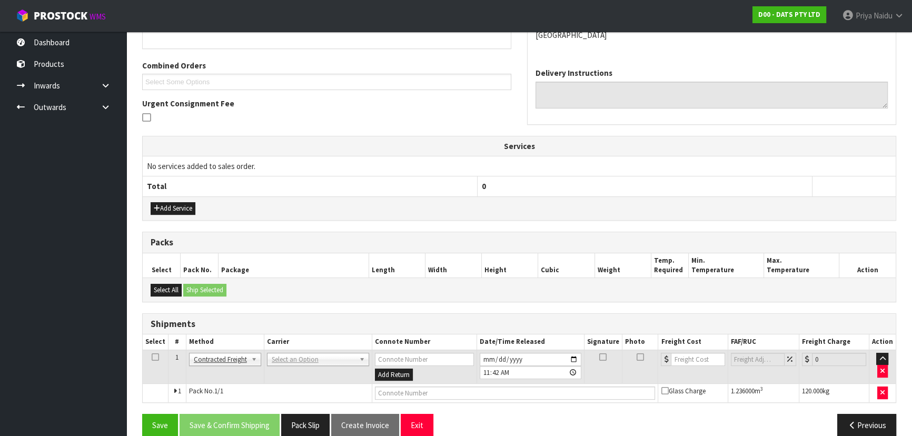
scroll to position [227, 0]
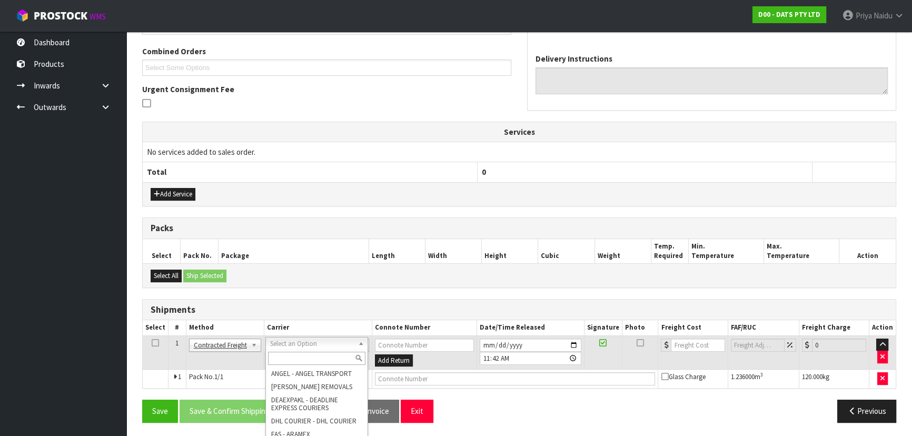
click at [310, 361] on input "text" at bounding box center [316, 358] width 97 height 13
type input "MA"
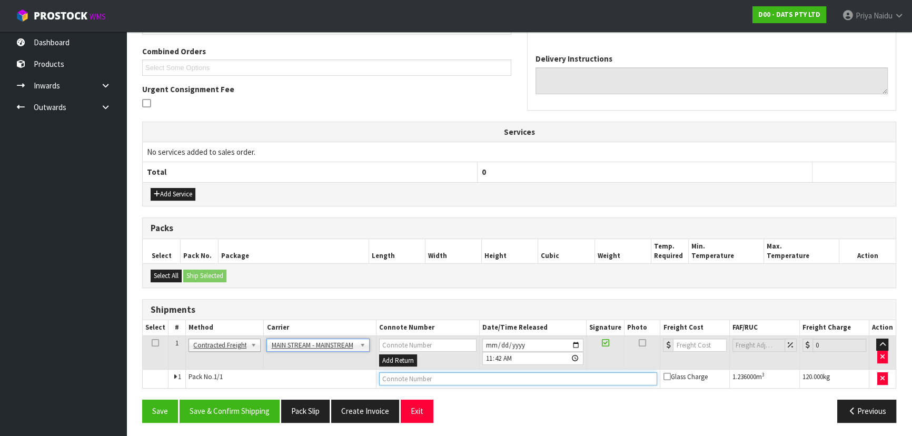
click at [393, 374] on input "text" at bounding box center [518, 378] width 278 height 13
paste input "CWL7733084"
type input "CWL7733084"
click at [690, 338] on input "number" at bounding box center [699, 344] width 53 height 13
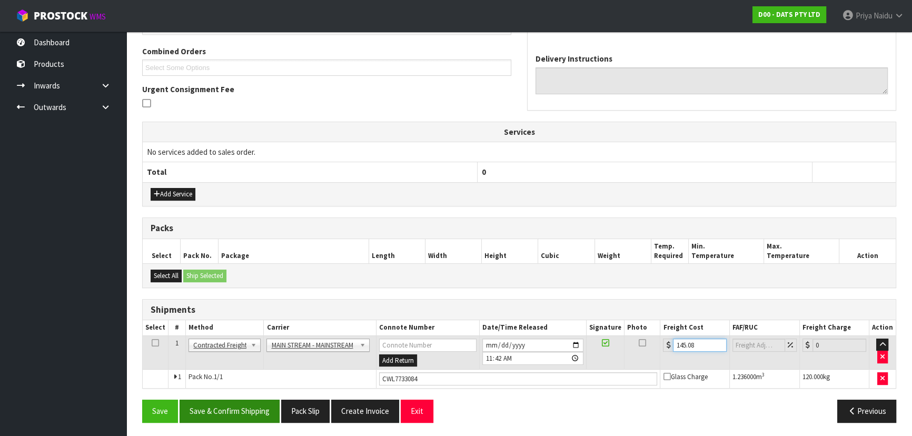
type input "145.08"
click at [252, 405] on button "Save & Confirm Shipping" at bounding box center [229, 411] width 100 height 23
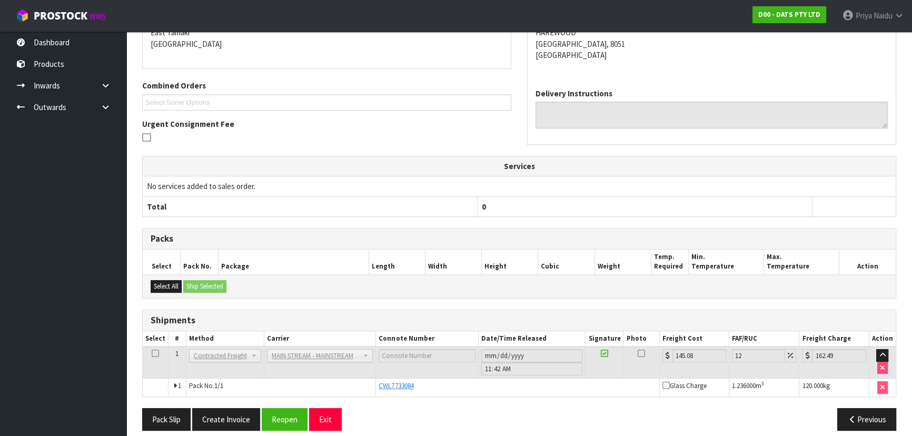
scroll to position [0, 0]
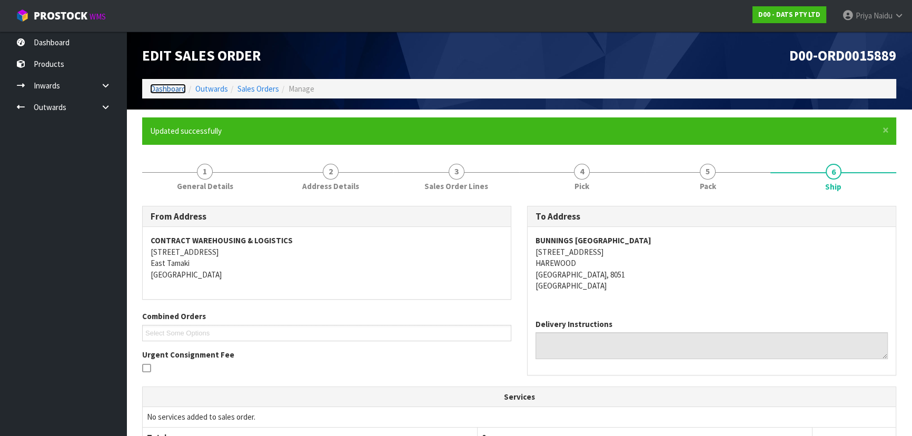
click at [160, 89] on link "Dashboard" at bounding box center [168, 89] width 36 height 10
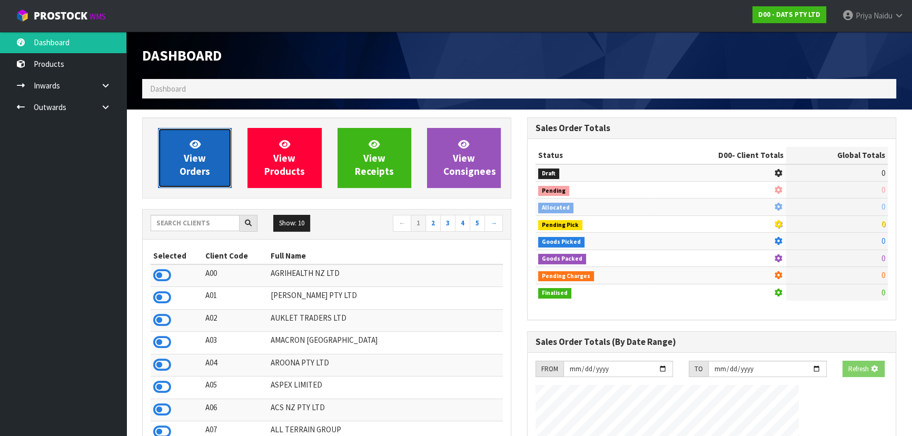
click at [190, 135] on link "View Orders" at bounding box center [195, 158] width 74 height 60
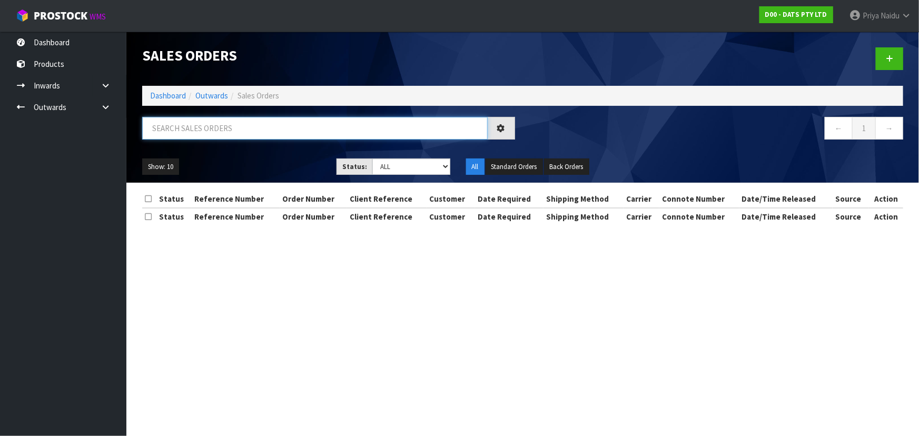
click at [208, 131] on input "text" at bounding box center [314, 128] width 345 height 23
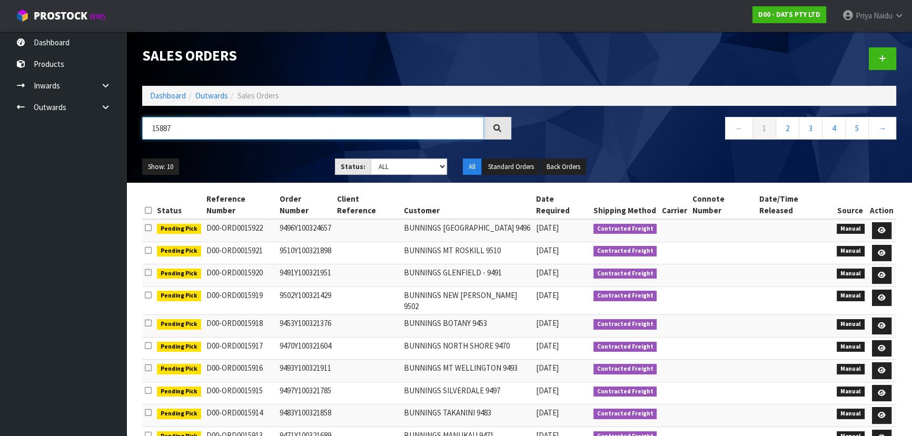
type input "15887"
drag, startPoint x: 383, startPoint y: 162, endPoint x: 383, endPoint y: 168, distance: 5.8
click at [383, 162] on select "Draft Pending Allocated Pending Pick Goods Picked Goods Packed Pending Charges …" at bounding box center [409, 166] width 77 height 16
select select "string:5"
click at [371, 158] on select "Draft Pending Allocated Pending Pick Goods Picked Goods Packed Pending Charges …" at bounding box center [409, 166] width 77 height 16
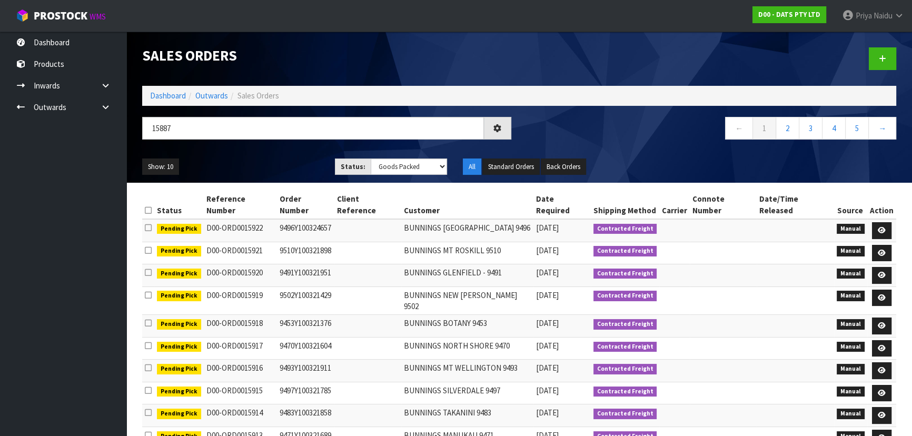
click at [287, 163] on ul "Show: 10 5 10 25 50" at bounding box center [230, 166] width 177 height 17
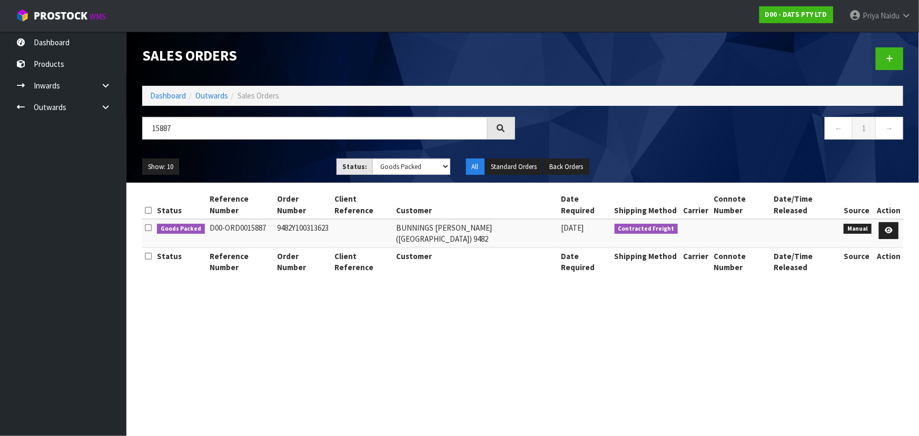
click at [272, 154] on div "Show: 10 5 10 25 50 Status: Draft Pending Allocated Pending Pick Goods Picked G…" at bounding box center [522, 167] width 776 height 33
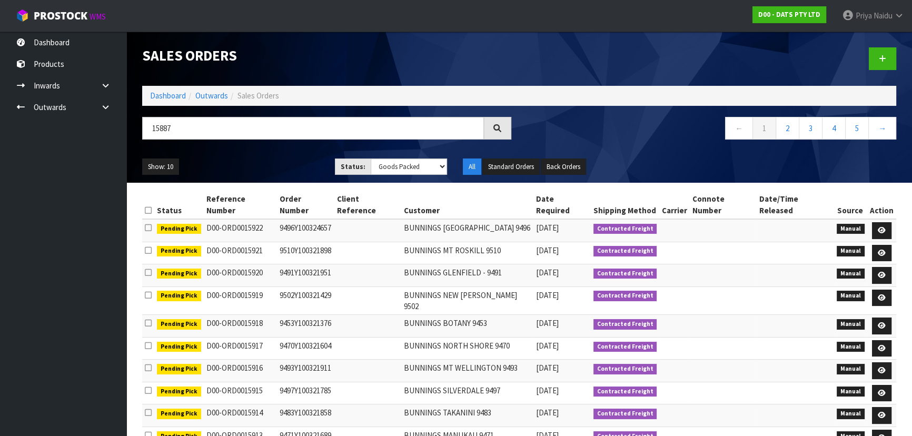
click at [273, 163] on ul "Show: 10 5 10 25 50" at bounding box center [230, 166] width 177 height 17
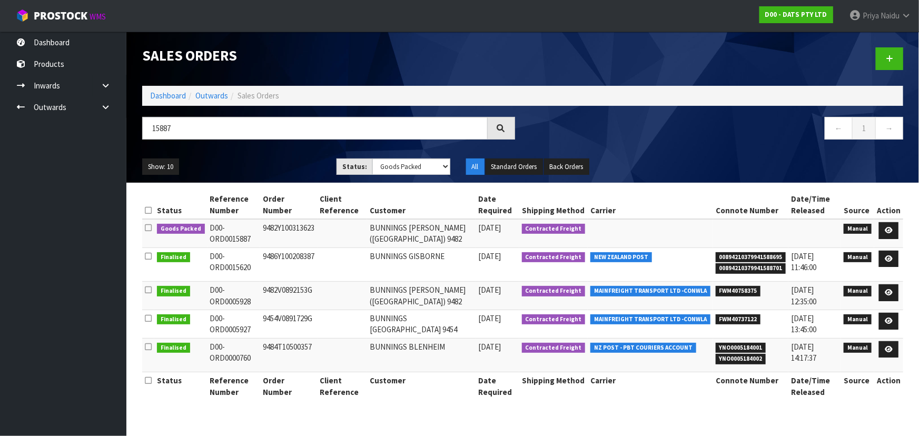
click at [273, 163] on ul "Show: 10 5 10 25 50" at bounding box center [231, 166] width 178 height 17
click at [265, 164] on ul "Show: 10 5 10 25 50" at bounding box center [231, 166] width 178 height 17
click at [267, 164] on ul "Show: 10 5 10 25 50" at bounding box center [231, 166] width 178 height 17
click at [274, 158] on ul "Show: 10 5 10 25 50" at bounding box center [231, 166] width 178 height 17
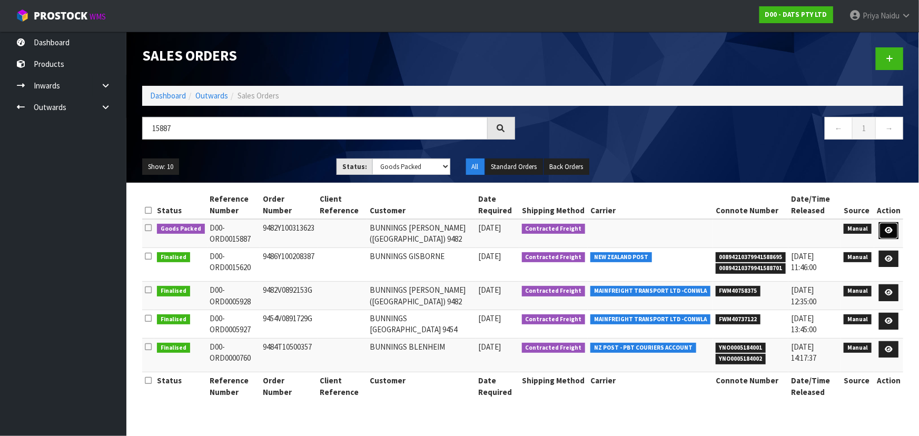
click at [890, 229] on icon at bounding box center [888, 230] width 8 height 7
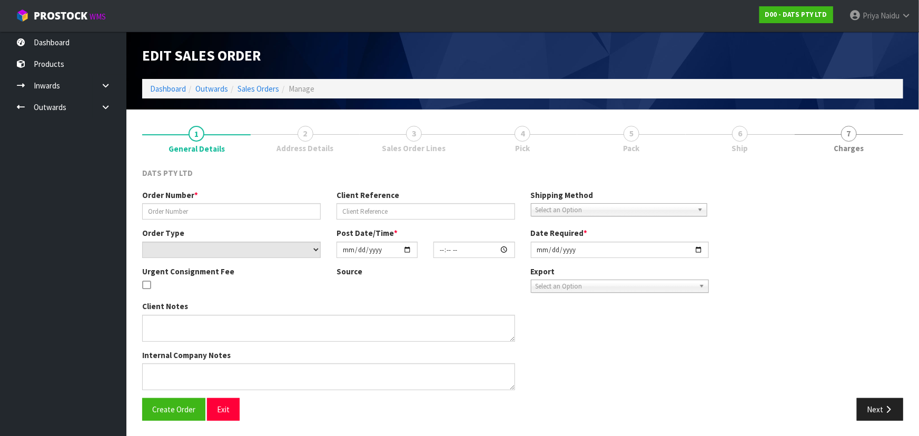
type input "9482Y100313623"
select select "number:0"
type input "2025-10-07"
type input "08:43:00.000"
type input "2025-10-07"
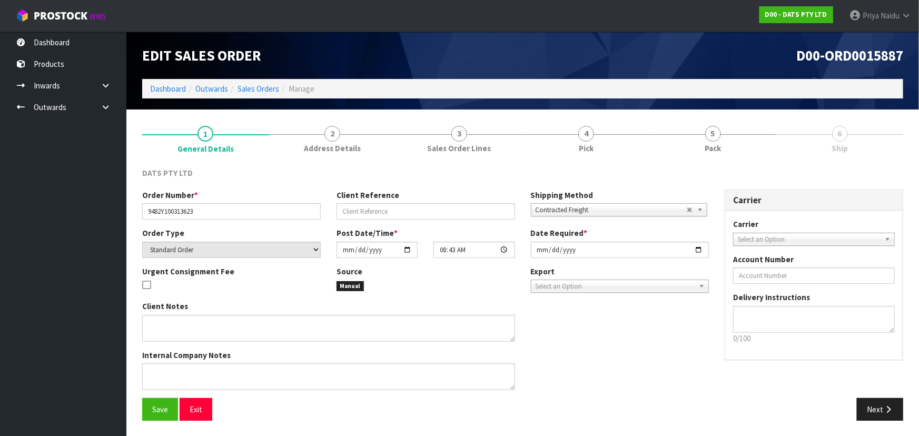
click at [613, 355] on div "Client Notes Internal Company Notes" at bounding box center [425, 349] width 582 height 97
click at [867, 407] on button "Next" at bounding box center [879, 409] width 46 height 23
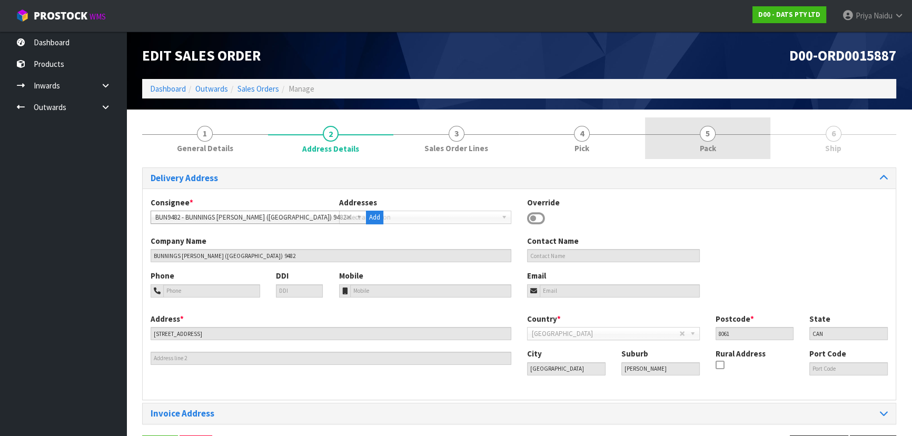
click at [670, 147] on link "5 Pack" at bounding box center [708, 138] width 126 height 42
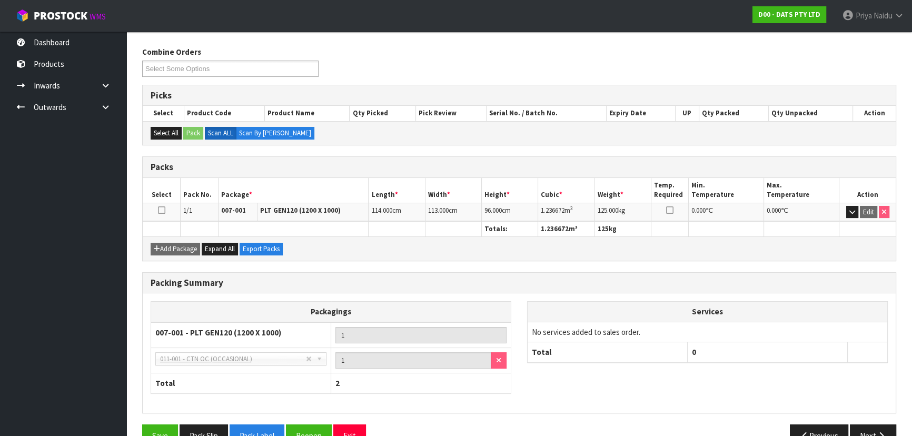
scroll to position [145, 0]
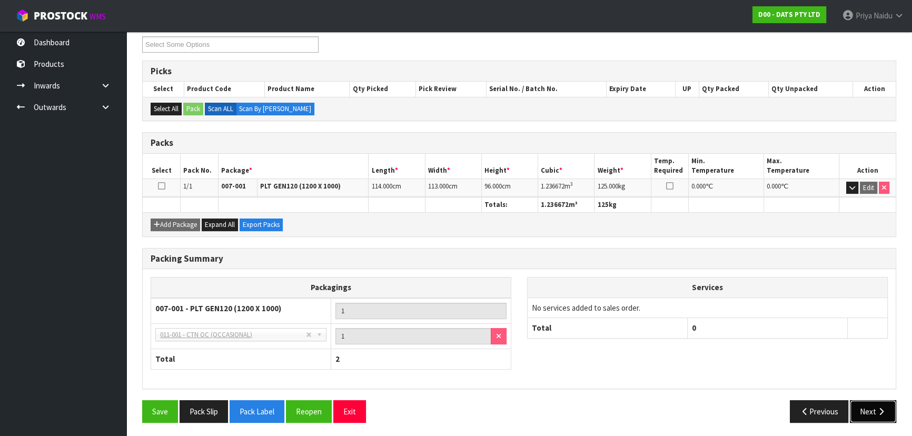
click at [863, 402] on button "Next" at bounding box center [873, 411] width 46 height 23
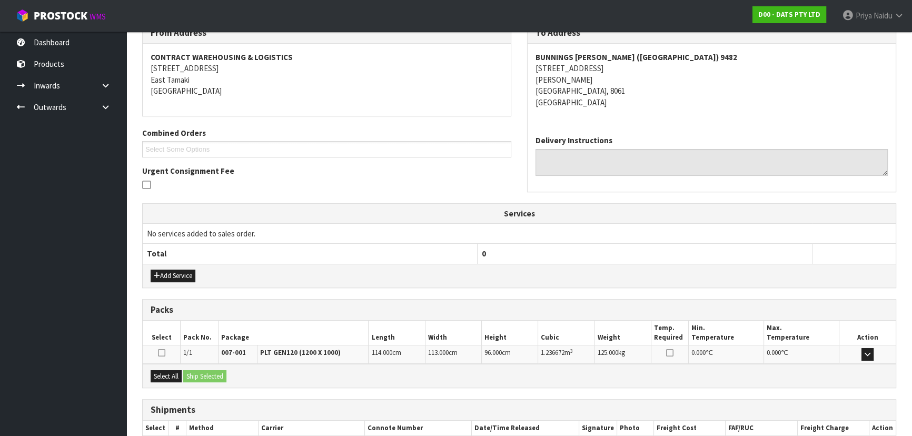
scroll to position [0, 0]
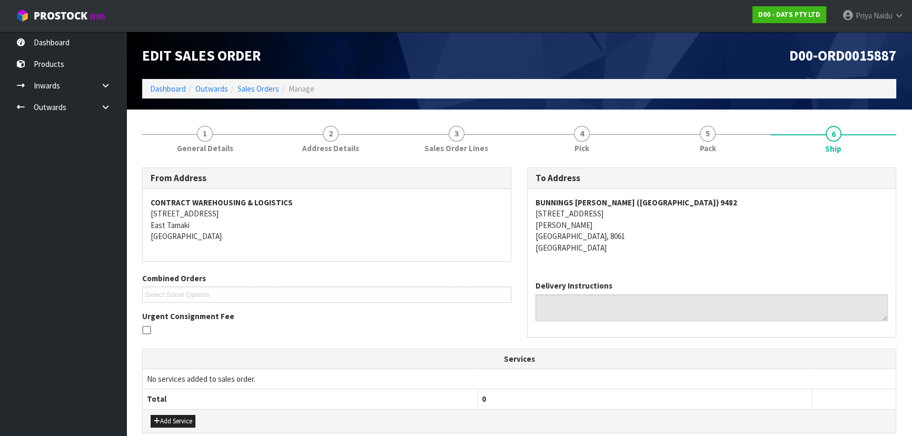
click at [733, 289] on div "Delivery Instructions" at bounding box center [711, 300] width 352 height 41
click at [707, 272] on div "Delivery Instructions" at bounding box center [711, 304] width 368 height 64
copy address "197 MARSHLAND ROAD SHIRLEY CHRISTCHURCH, 8061"
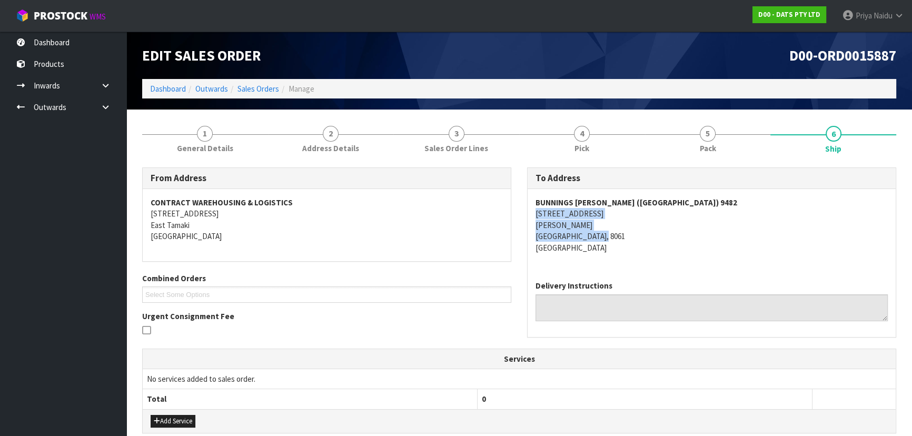
drag, startPoint x: 536, startPoint y: 215, endPoint x: 663, endPoint y: 235, distance: 128.5
click at [663, 235] on address "BUNNINGS SHIRLEY (CHRISTCHURCH) 9482 197 MARSHLAND ROAD SHIRLEY CHRISTCHURCH, 8…" at bounding box center [711, 225] width 352 height 56
click at [664, 243] on address "BUNNINGS SHIRLEY (CHRISTCHURCH) 9482 197 MARSHLAND ROAD SHIRLEY CHRISTCHURCH, 8…" at bounding box center [711, 225] width 352 height 56
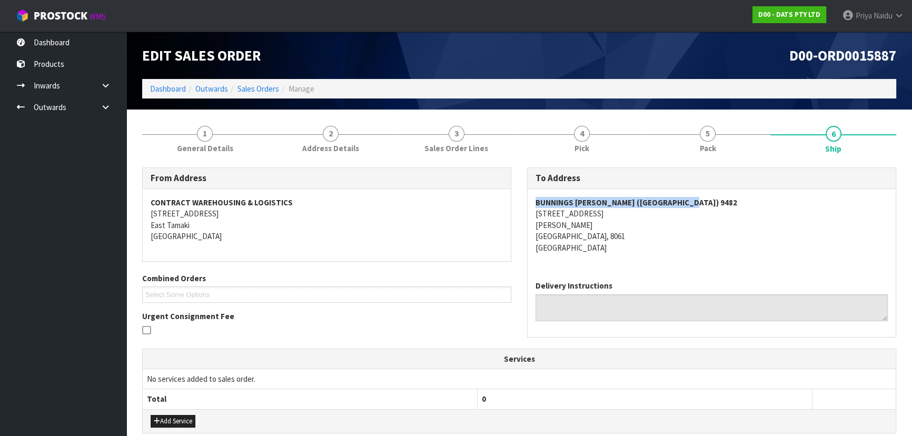
copy strong "BUNNINGS SHIRLEY (CHRISTCHURCH) 9482"
drag, startPoint x: 530, startPoint y: 200, endPoint x: 711, endPoint y: 203, distance: 181.1
click at [714, 203] on div "BUNNINGS SHIRLEY (CHRISTCHURCH) 9482 197 MARSHLAND ROAD SHIRLEY CHRISTCHURCH, 8…" at bounding box center [711, 230] width 368 height 83
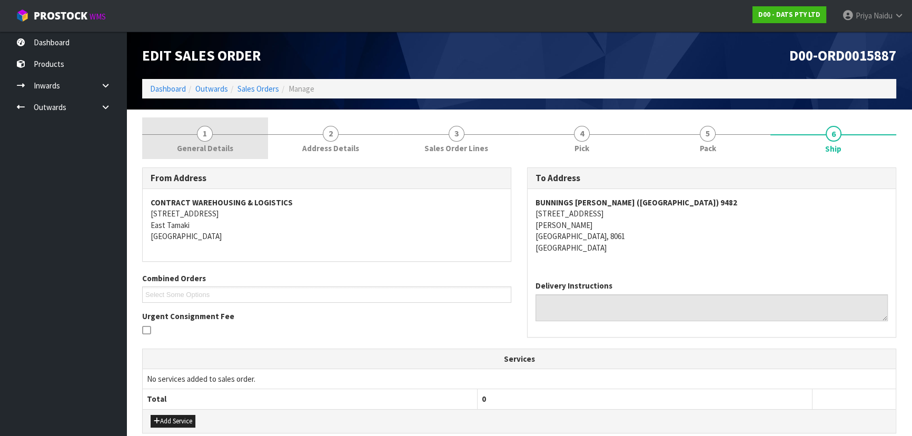
click at [203, 143] on span "General Details" at bounding box center [205, 148] width 56 height 11
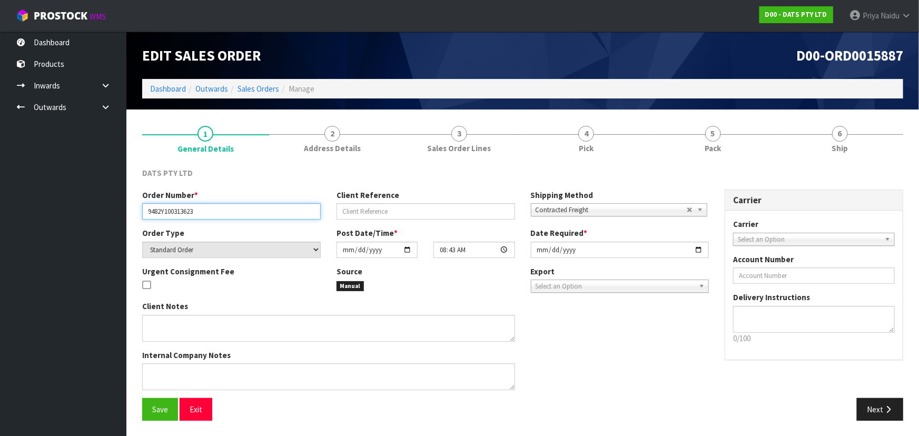
drag, startPoint x: 145, startPoint y: 211, endPoint x: 226, endPoint y: 211, distance: 81.1
click at [226, 211] on input "9482Y100313623" at bounding box center [231, 211] width 178 height 16
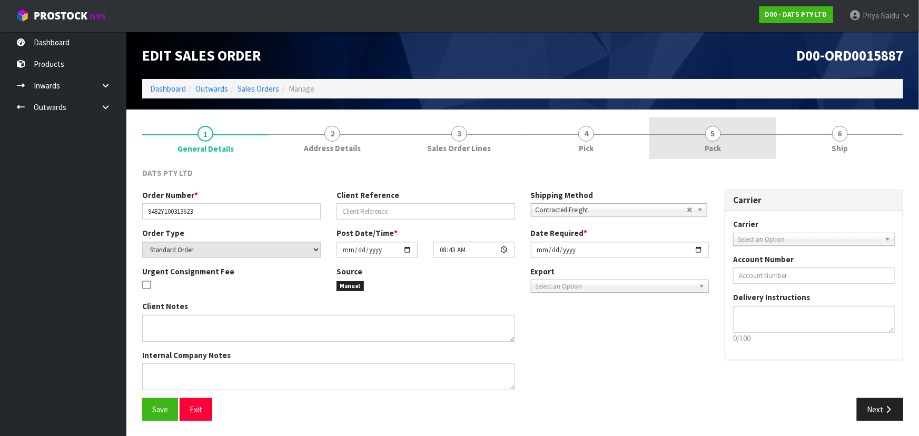
click at [685, 151] on link "5 Pack" at bounding box center [712, 138] width 127 height 42
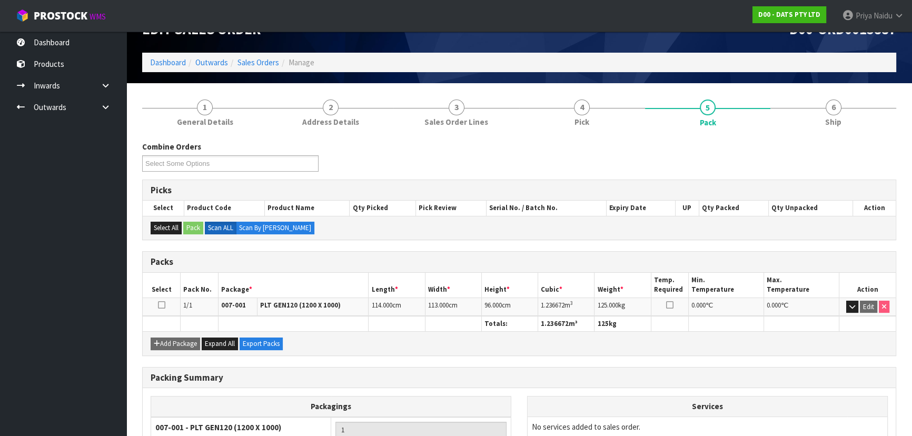
scroll to position [47, 0]
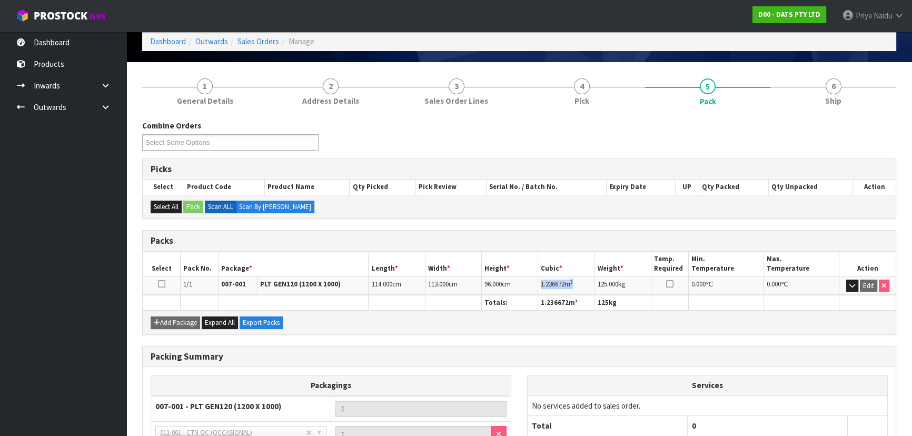
copy td "1.236672 m 3"
drag, startPoint x: 541, startPoint y: 283, endPoint x: 585, endPoint y: 281, distance: 44.3
click at [585, 281] on td "1.236672 m 3" at bounding box center [566, 285] width 56 height 18
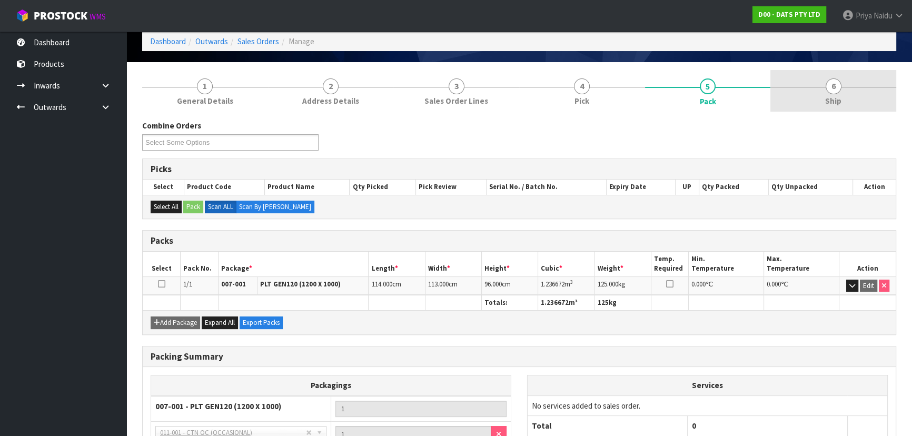
click at [859, 101] on link "6 Ship" at bounding box center [833, 91] width 126 height 42
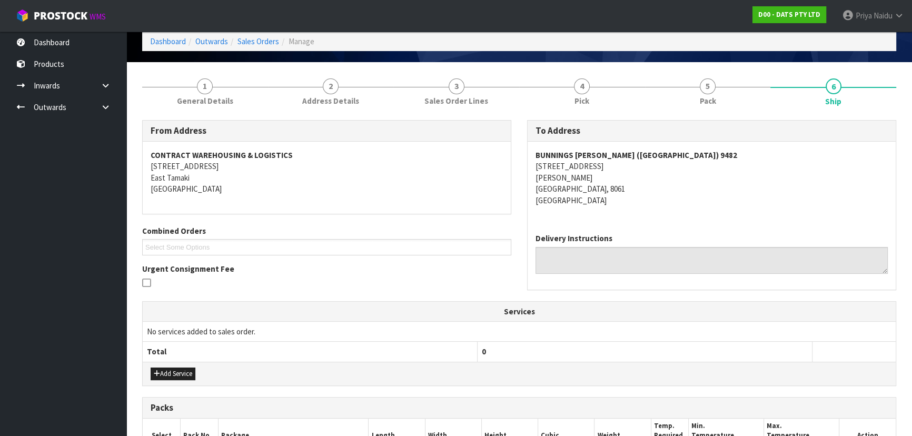
click at [745, 290] on div "To Address BUNNINGS SHIRLEY (CHRISTCHURCH) 9482 197 MARSHLAND ROAD SHIRLEY CHRI…" at bounding box center [711, 210] width 385 height 181
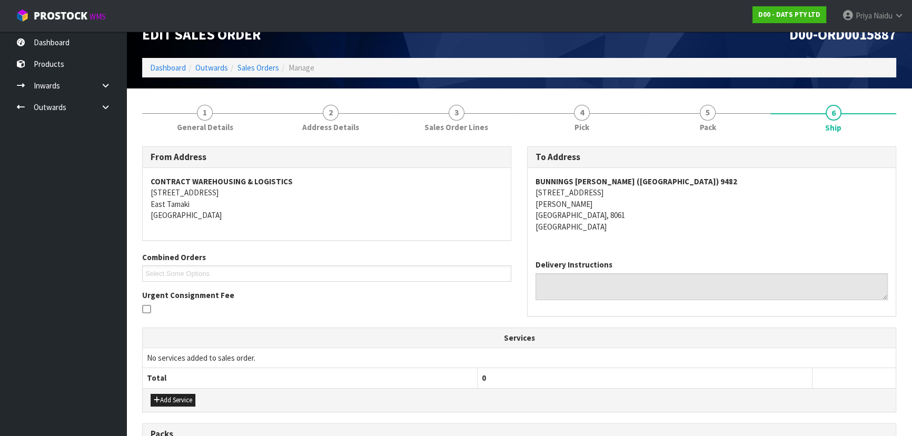
scroll to position [0, 0]
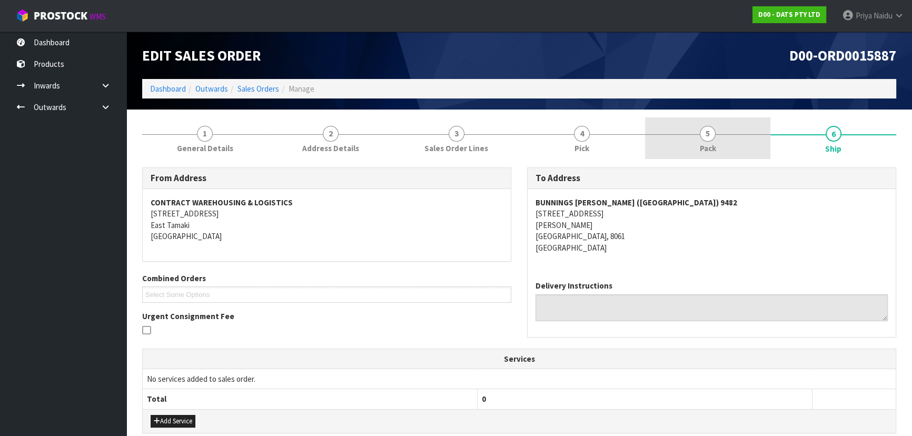
click at [726, 140] on link "5 Pack" at bounding box center [708, 138] width 126 height 42
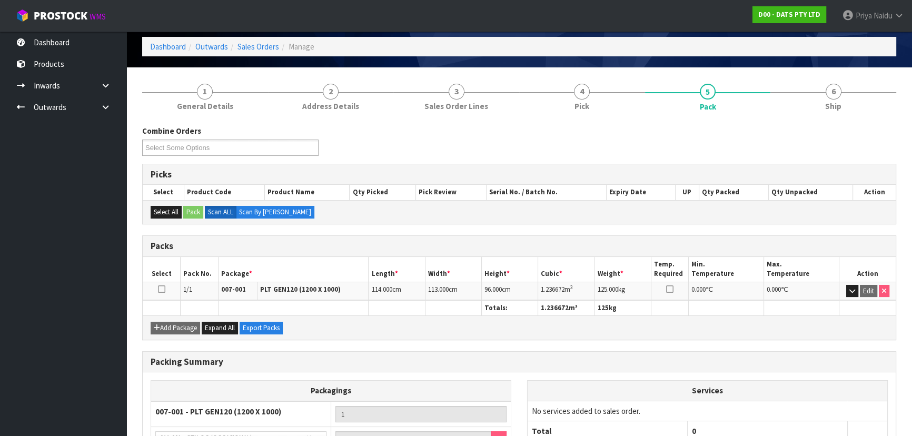
scroll to position [95, 0]
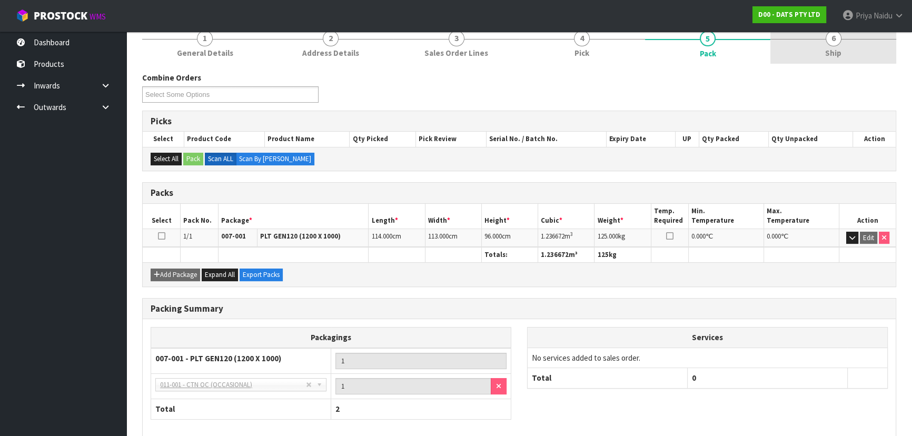
click at [821, 37] on link "6 Ship" at bounding box center [833, 43] width 126 height 42
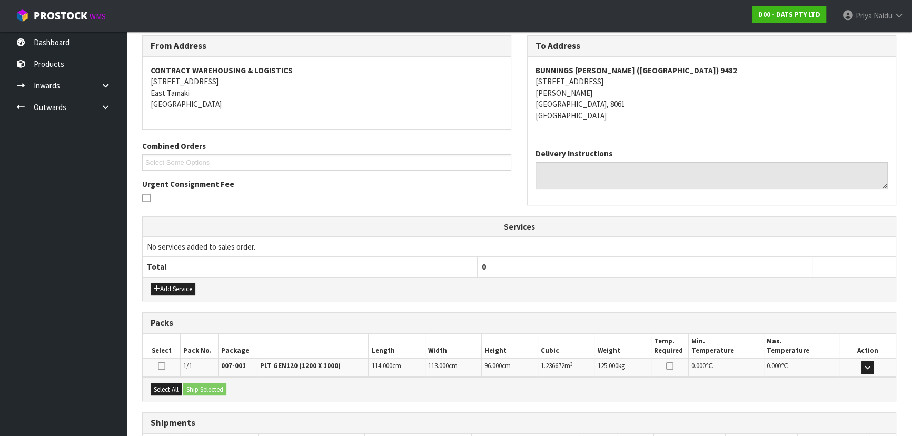
scroll to position [208, 0]
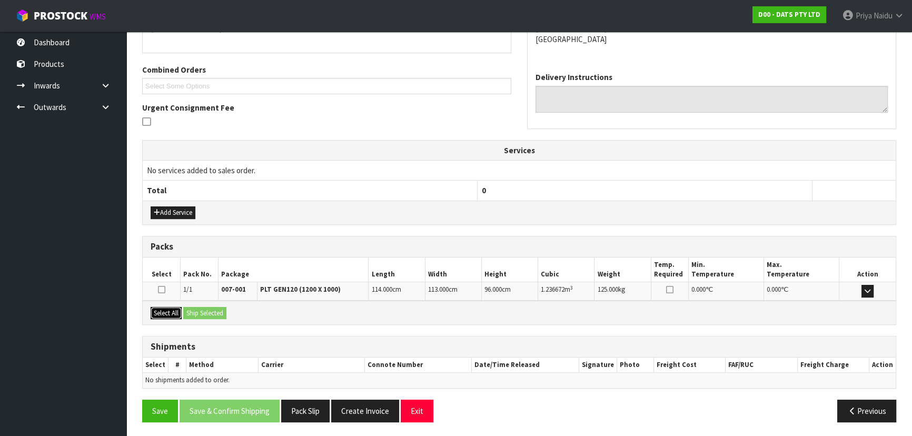
click at [173, 314] on button "Select All" at bounding box center [166, 313] width 31 height 13
click at [208, 317] on div "Select All Ship Selected" at bounding box center [519, 313] width 753 height 24
click at [219, 318] on div "Select All Ship Selected" at bounding box center [519, 313] width 753 height 24
click at [219, 315] on button "Ship Selected" at bounding box center [204, 313] width 43 height 13
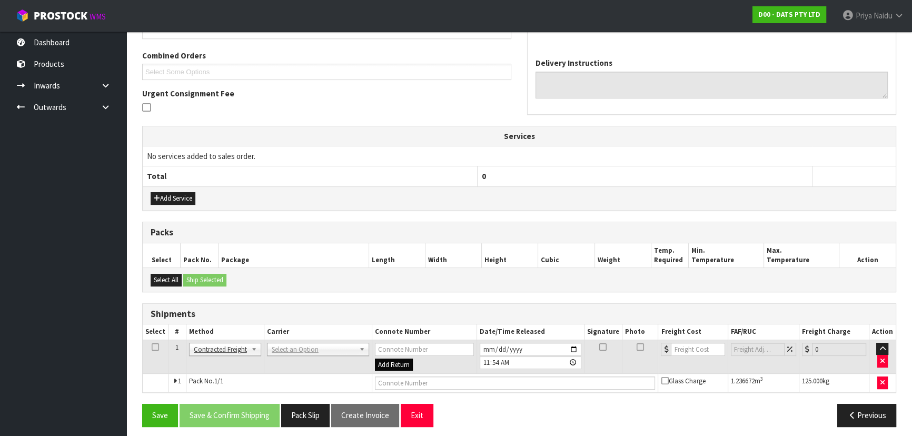
scroll to position [227, 0]
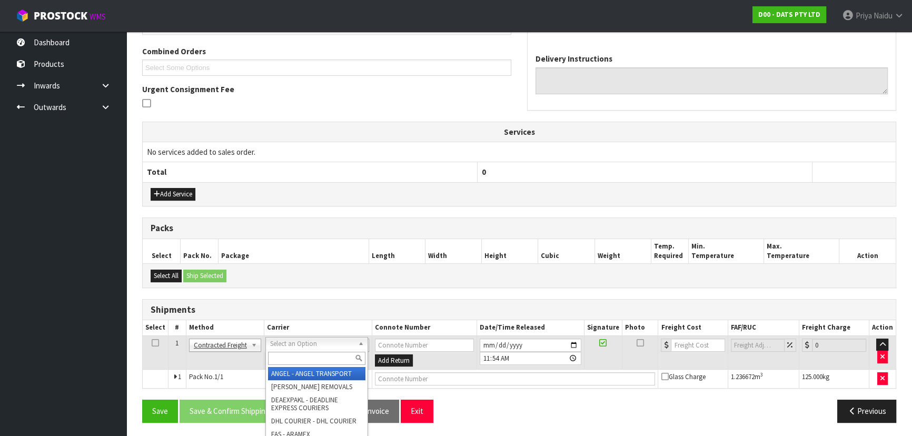
click at [291, 358] on input "text" at bounding box center [316, 358] width 97 height 13
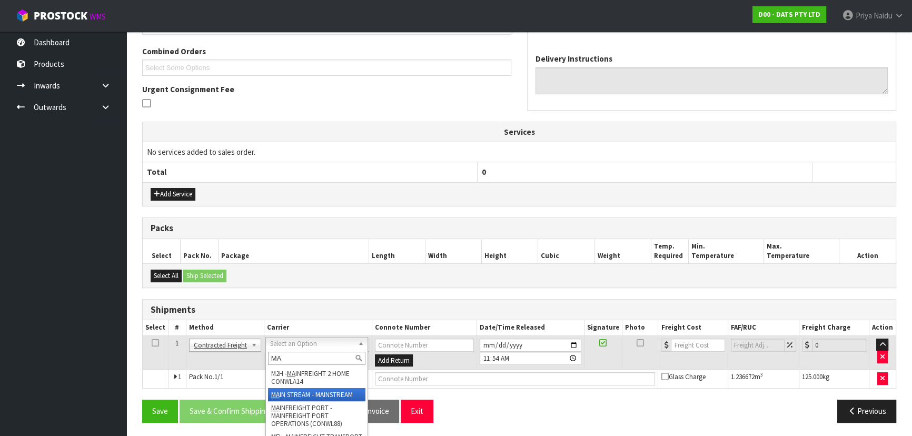
type input "MA"
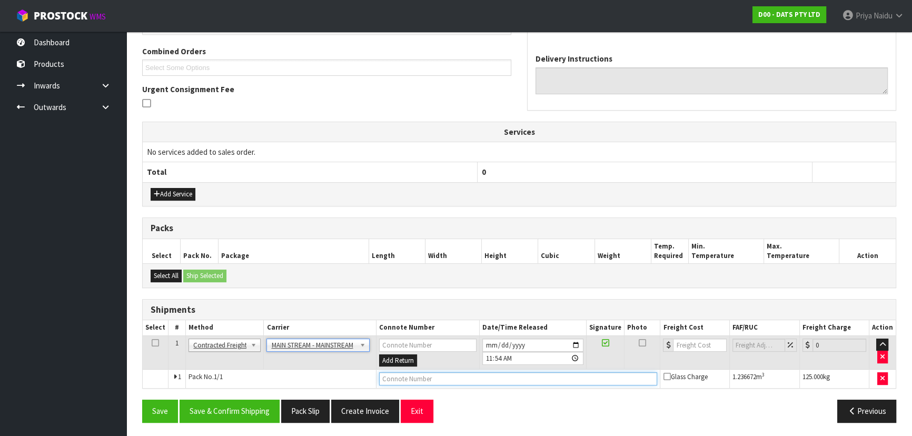
click at [400, 378] on input "text" at bounding box center [518, 378] width 278 height 13
paste input "CWL7733093"
type input "CWL7733093"
click at [690, 343] on input "number" at bounding box center [699, 344] width 53 height 13
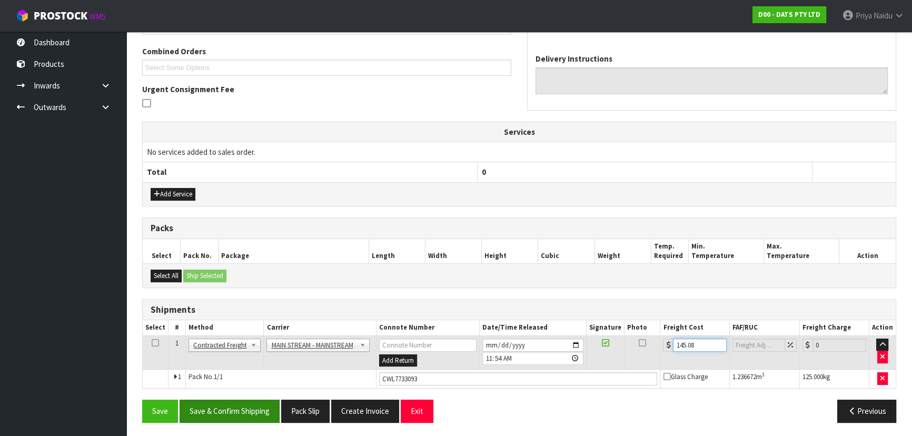
type input "145.08"
click at [221, 412] on button "Save & Confirm Shipping" at bounding box center [229, 411] width 100 height 23
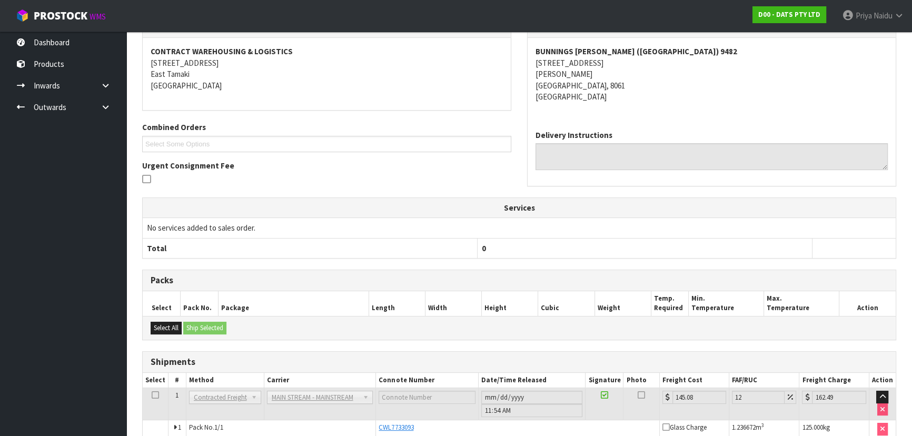
scroll to position [0, 0]
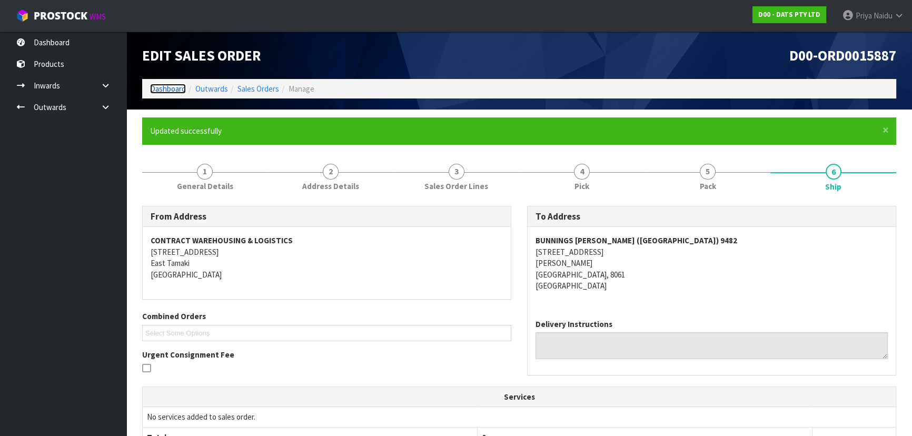
click at [164, 87] on link "Dashboard" at bounding box center [168, 89] width 36 height 10
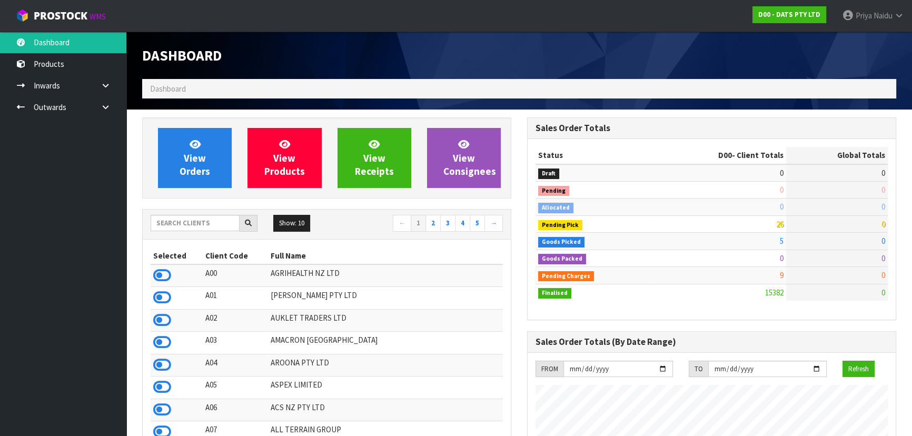
scroll to position [819, 384]
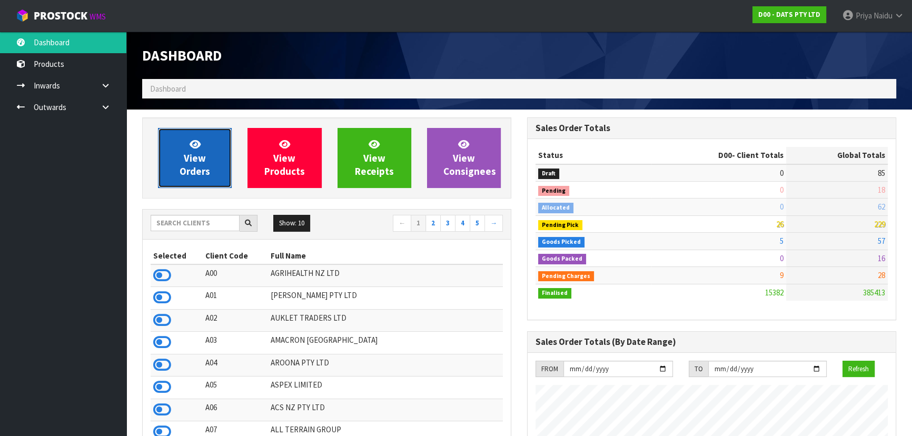
click at [197, 167] on span "View Orders" at bounding box center [194, 157] width 31 height 39
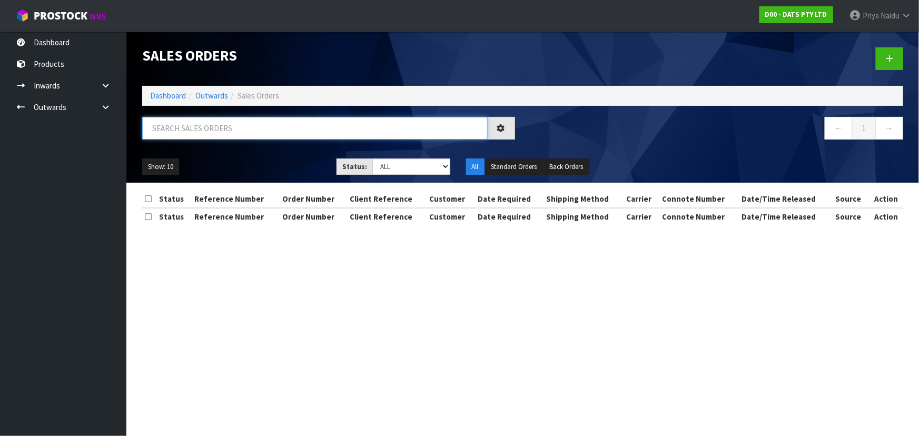
click at [215, 128] on input "text" at bounding box center [314, 128] width 345 height 23
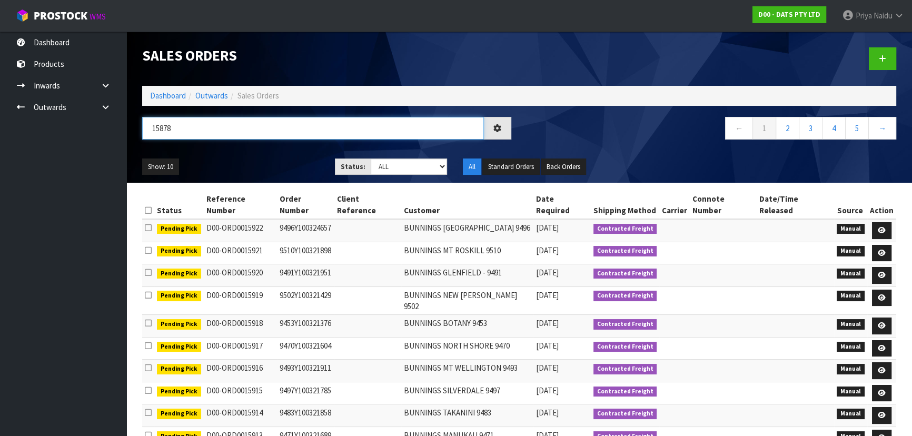
type input "15878"
drag, startPoint x: 390, startPoint y: 167, endPoint x: 394, endPoint y: 174, distance: 7.6
click at [390, 168] on select "Draft Pending Allocated Pending Pick Goods Picked Goods Packed Pending Charges …" at bounding box center [409, 166] width 77 height 16
click at [371, 158] on select "Draft Pending Allocated Pending Pick Goods Picked Goods Packed Pending Charges …" at bounding box center [409, 166] width 77 height 16
click at [298, 143] on div "15878" at bounding box center [326, 132] width 385 height 31
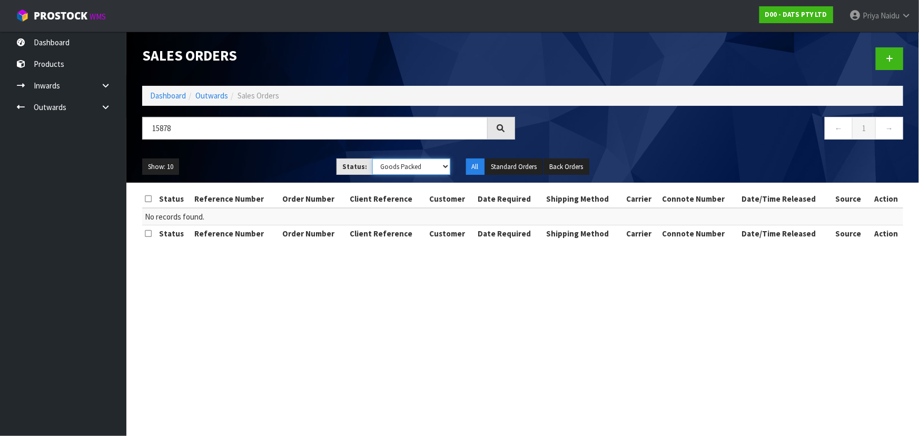
click at [383, 168] on select "Draft Pending Allocated Pending Pick Goods Picked Goods Packed Pending Charges …" at bounding box center [411, 166] width 78 height 16
select select "string:6"
click at [372, 158] on select "Draft Pending Allocated Pending Pick Goods Picked Goods Packed Pending Charges …" at bounding box center [411, 166] width 78 height 16
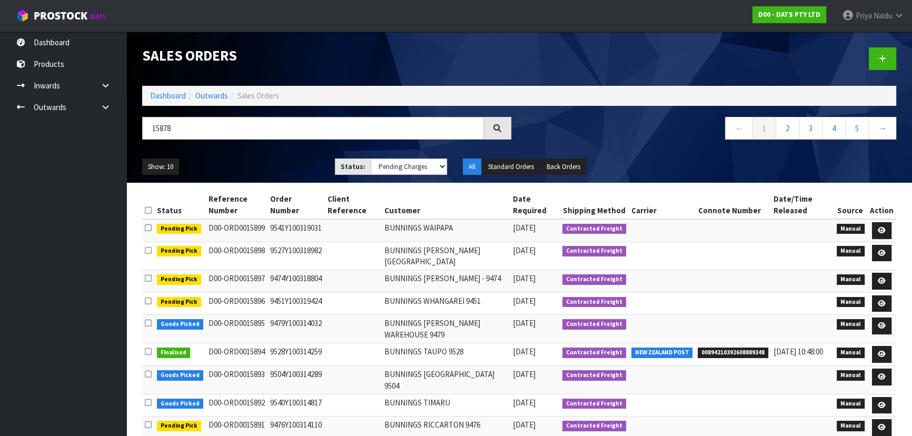
click at [307, 169] on ul "Show: 10 5 10 25 50" at bounding box center [230, 166] width 177 height 17
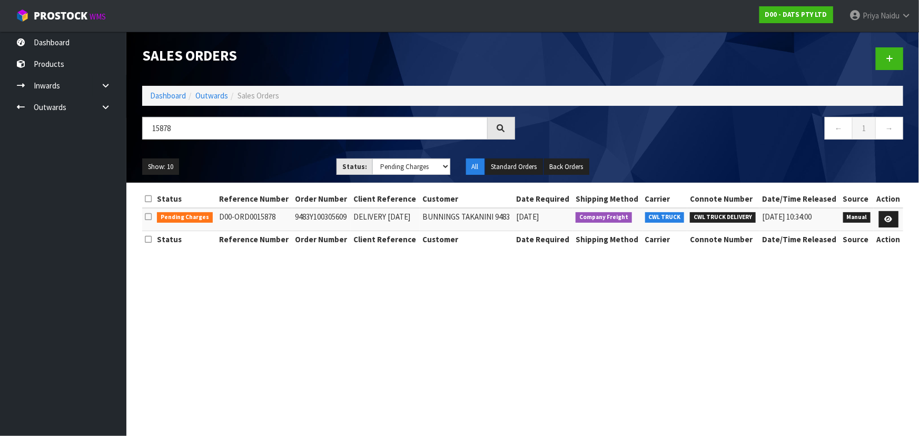
click at [286, 156] on div "Show: 10 5 10 25 50 Status: Draft Pending Allocated Pending Pick Goods Picked G…" at bounding box center [522, 167] width 776 height 33
click at [887, 216] on icon at bounding box center [888, 219] width 8 height 7
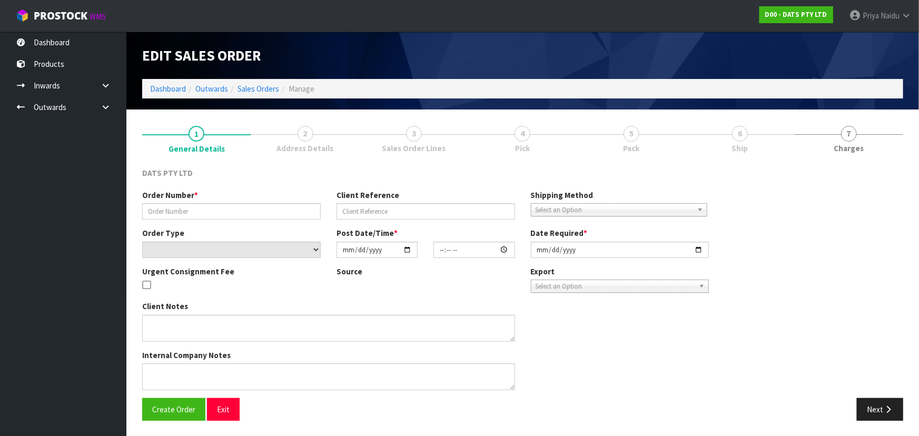
type input "9483Y100305609"
type input "DELIVERY MONDAY-13/10"
select select "number:0"
type input "2025-10-03"
type input "09:57:00.000"
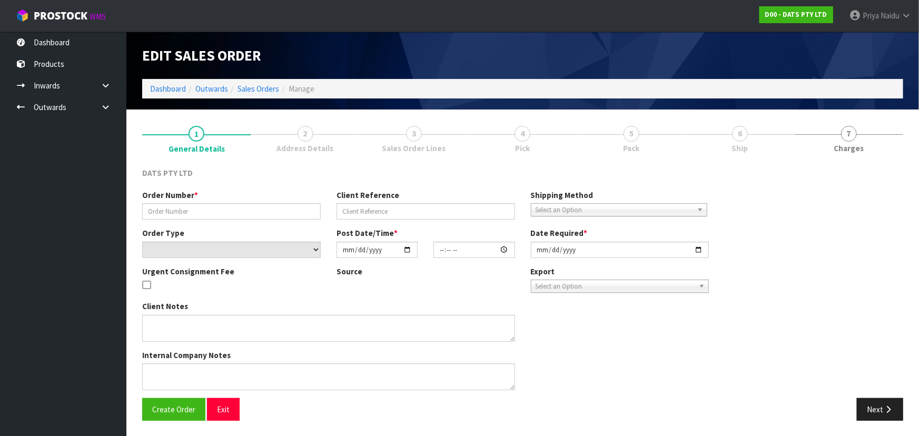
type input "2025-10-03"
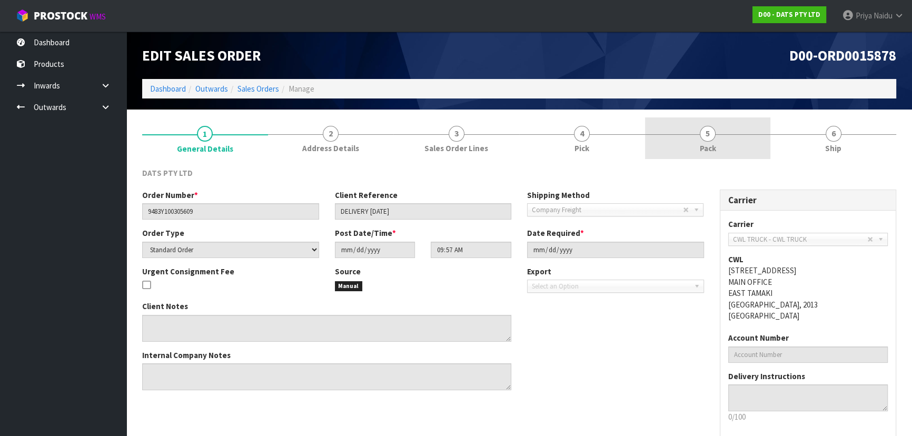
click at [703, 141] on link "5 Pack" at bounding box center [708, 138] width 126 height 42
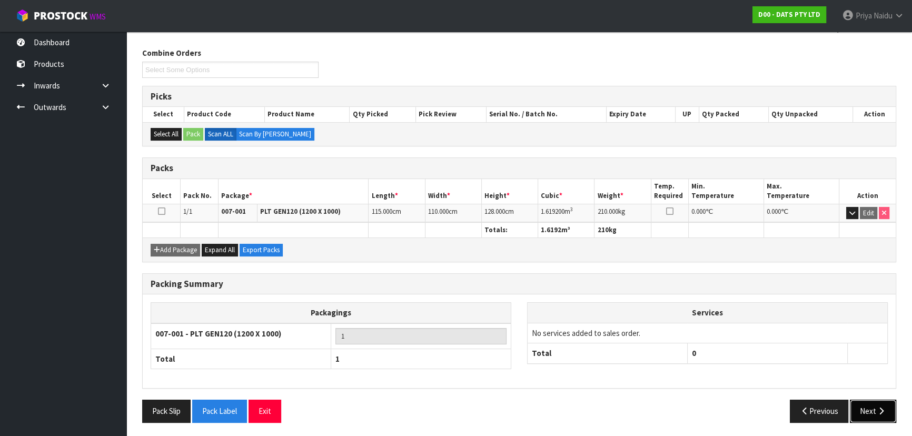
drag, startPoint x: 874, startPoint y: 409, endPoint x: 850, endPoint y: 396, distance: 27.3
click at [867, 406] on button "Next" at bounding box center [873, 411] width 46 height 23
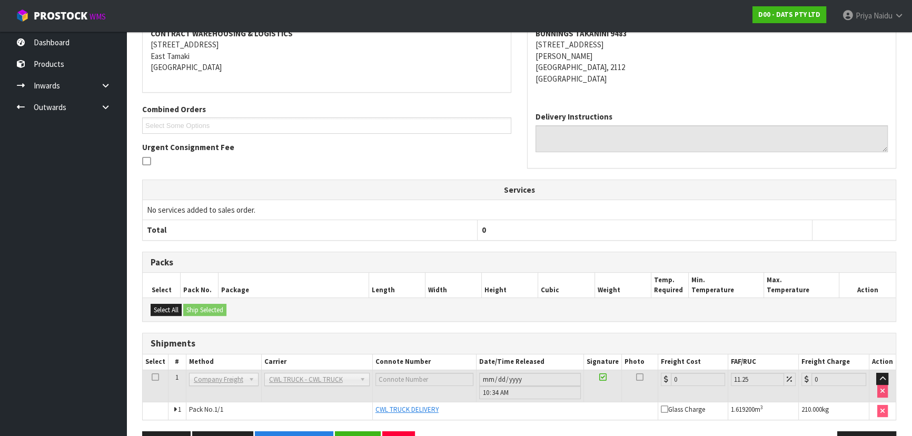
scroll to position [201, 0]
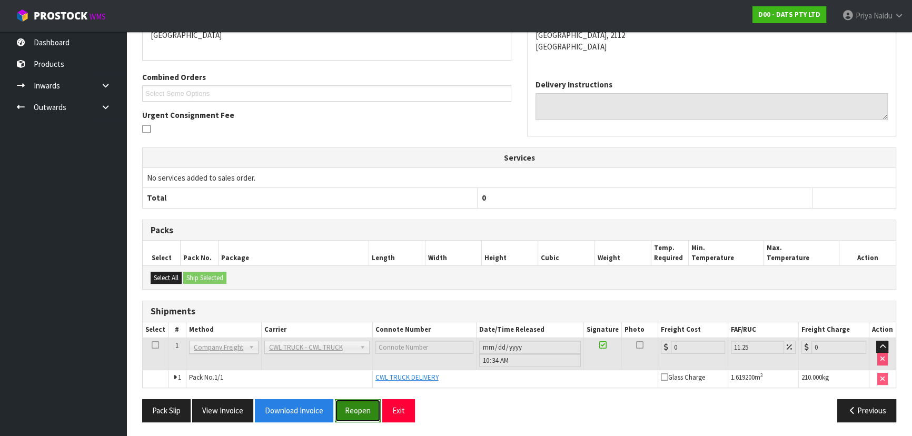
click at [354, 405] on button "Reopen" at bounding box center [358, 410] width 46 height 23
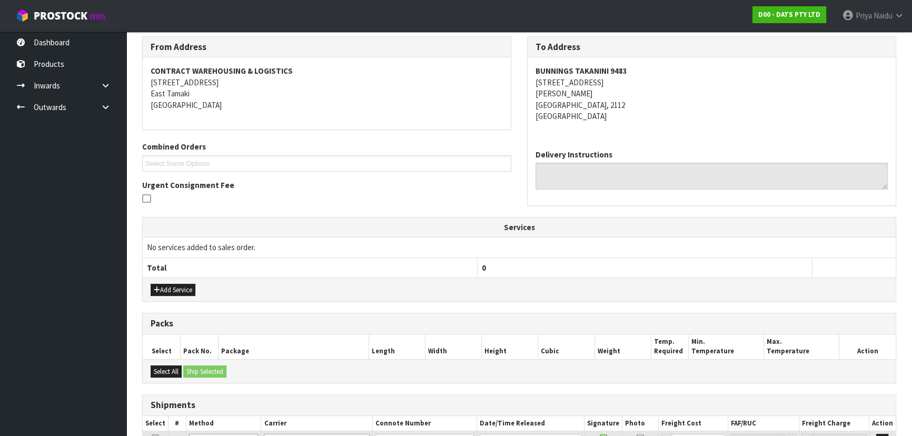
scroll to position [265, 0]
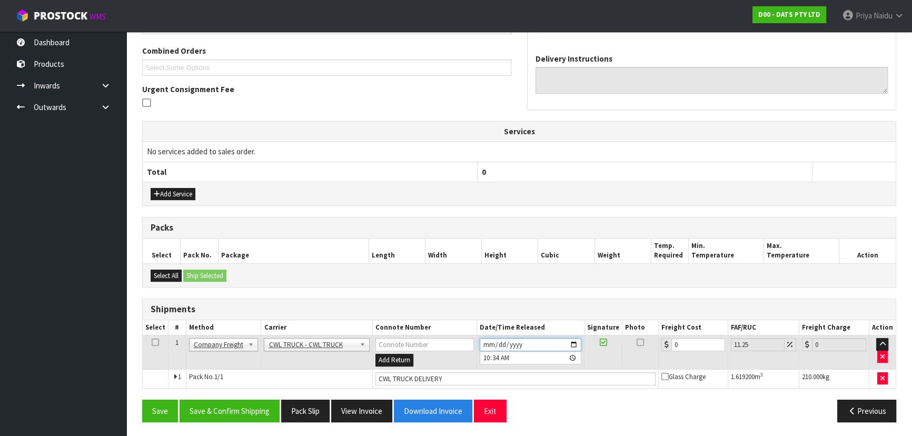
click at [572, 340] on input "[DATE]" at bounding box center [531, 344] width 102 height 13
type input "2025-10-14"
click at [243, 417] on button "Save & Confirm Shipping" at bounding box center [229, 411] width 100 height 23
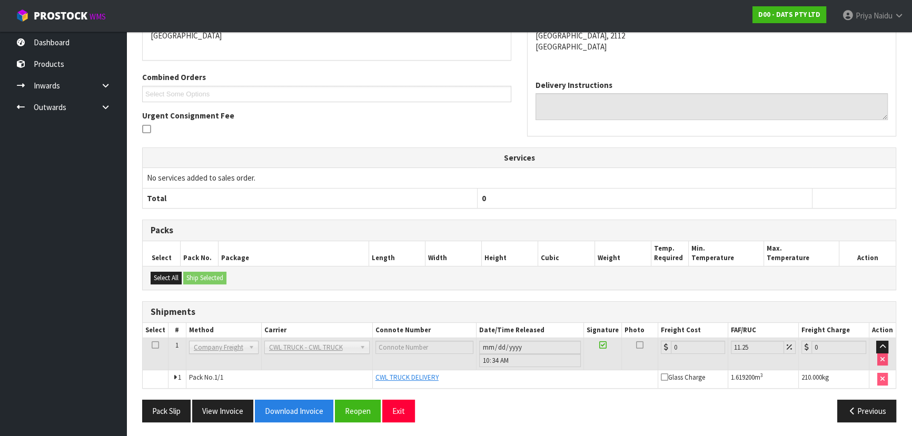
scroll to position [0, 0]
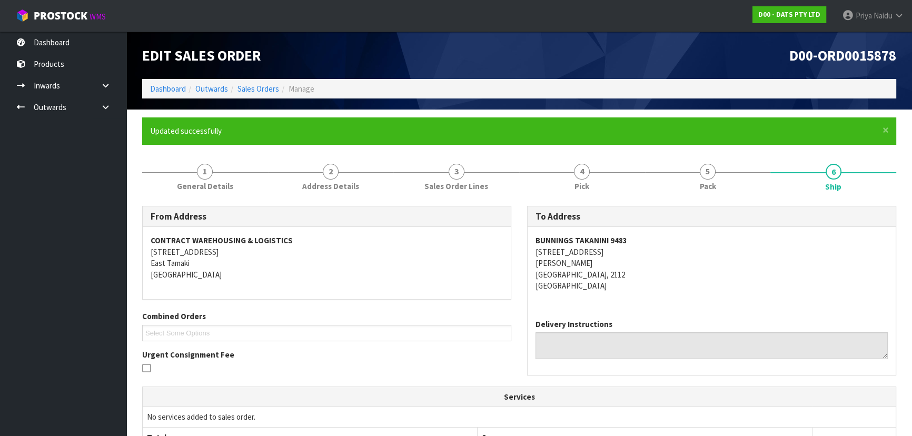
click at [177, 95] on ol "Dashboard Outwards Sales Orders Manage" at bounding box center [519, 88] width 754 height 19
click at [181, 89] on link "Dashboard" at bounding box center [168, 89] width 36 height 10
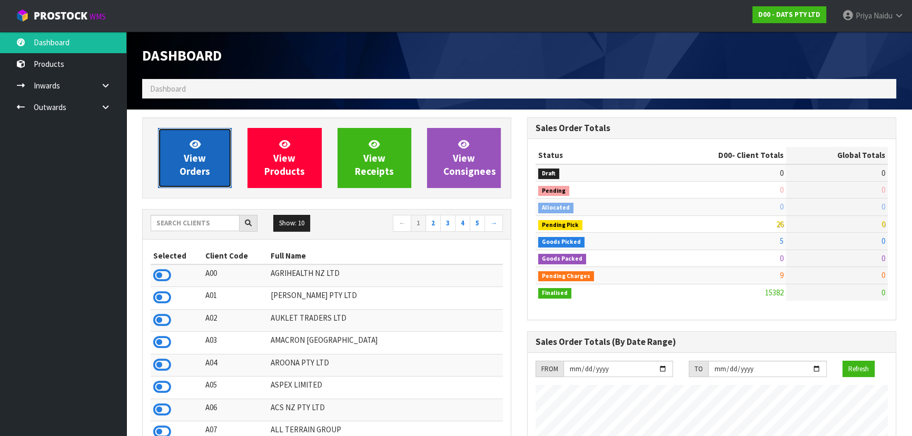
click at [204, 160] on span "View Orders" at bounding box center [194, 157] width 31 height 39
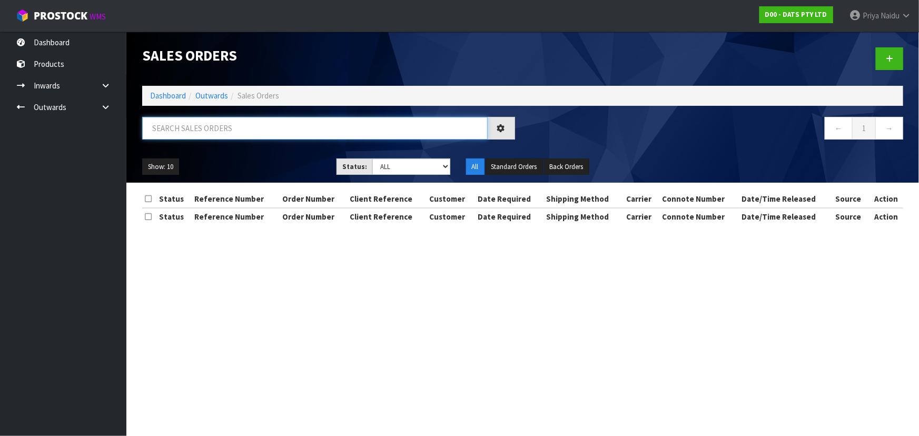
click at [211, 128] on input "text" at bounding box center [314, 128] width 345 height 23
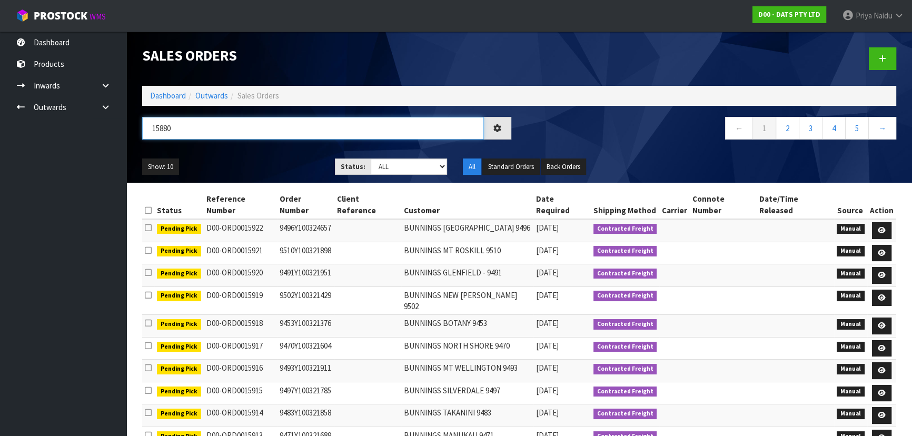
type input "15880"
click at [386, 174] on select "Draft Pending Allocated Pending Pick Goods Picked Goods Packed Pending Charges …" at bounding box center [409, 166] width 77 height 16
click at [371, 158] on select "Draft Pending Allocated Pending Pick Goods Picked Goods Packed Pending Charges …" at bounding box center [409, 166] width 77 height 16
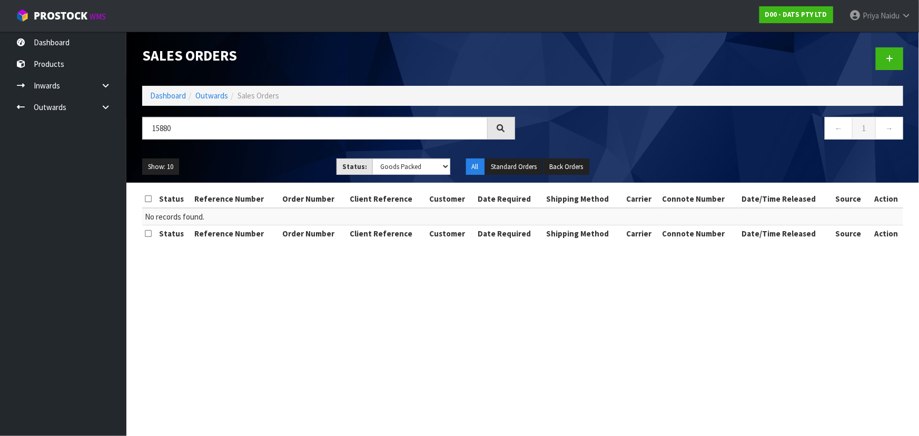
click at [275, 149] on div "15880 ← 1 →" at bounding box center [522, 134] width 776 height 34
click at [404, 164] on select "Draft Pending Allocated Pending Pick Goods Picked Goods Packed Pending Charges …" at bounding box center [411, 166] width 78 height 16
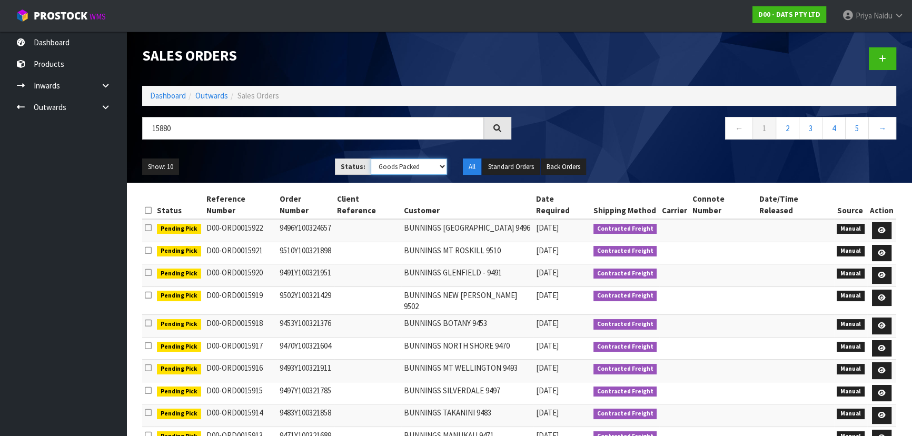
select select "string:6"
click at [371, 158] on select "Draft Pending Allocated Pending Pick Goods Picked Goods Packed Pending Charges …" at bounding box center [409, 166] width 77 height 16
click at [280, 166] on ul "Show: 10 5 10 25 50" at bounding box center [230, 166] width 177 height 17
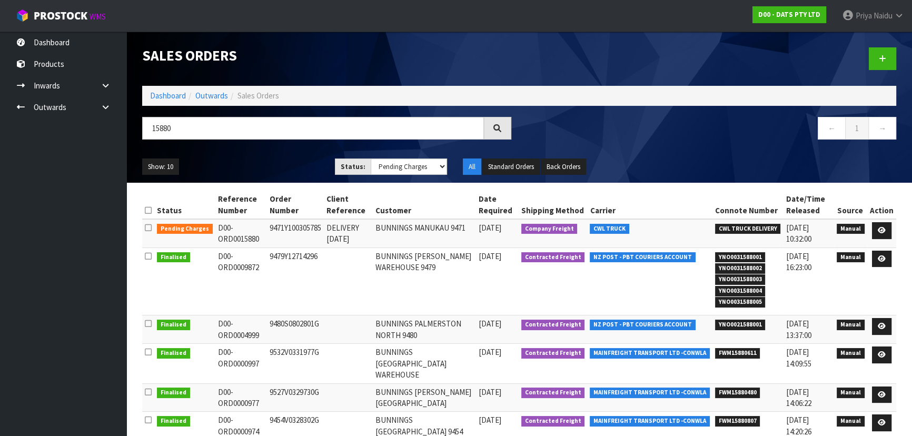
click at [260, 155] on div "Show: 10 5 10 25 50 Status: Draft Pending Allocated Pending Pick Goods Picked G…" at bounding box center [519, 167] width 770 height 33
click at [264, 161] on ul "Show: 10 5 10 25 50" at bounding box center [230, 166] width 177 height 17
click at [273, 171] on ul "Show: 10 5 10 25 50" at bounding box center [230, 166] width 177 height 17
click at [878, 229] on icon at bounding box center [881, 230] width 8 height 7
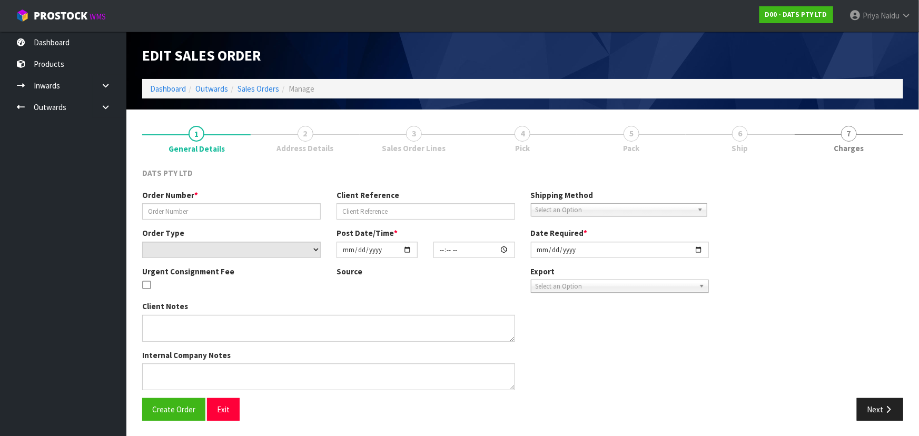
type input "9471Y100305785"
type input "DELIVERY MONDAY-13/10"
select select "number:0"
type input "2025-10-03"
type input "10:07:00.000"
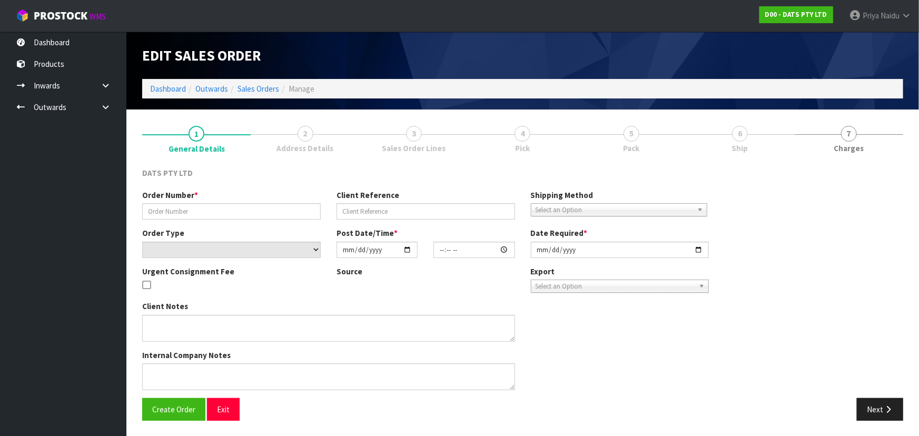
type input "2025-10-03"
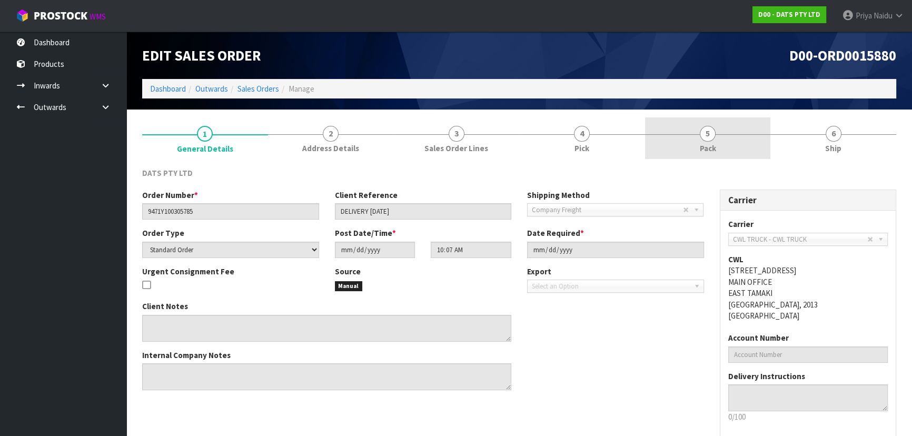
click at [707, 137] on span "5" at bounding box center [708, 134] width 16 height 16
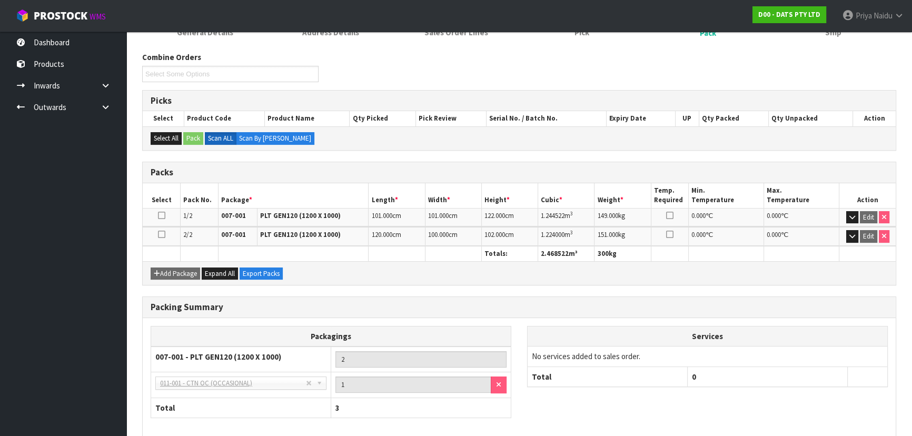
scroll to position [164, 0]
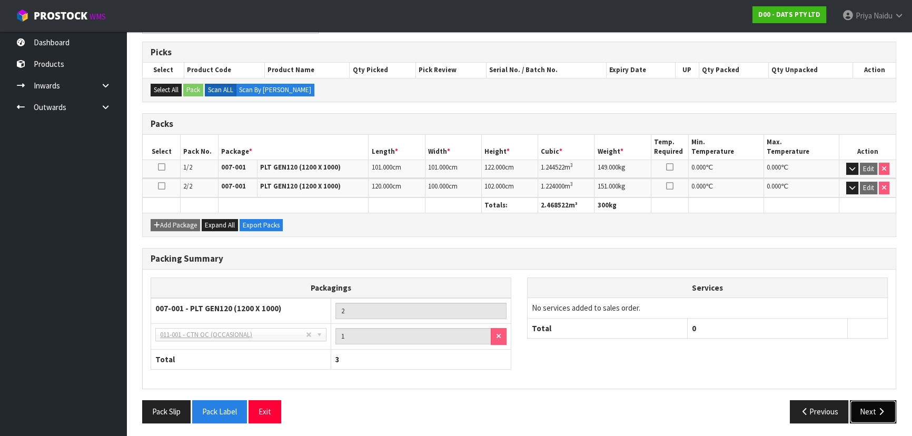
click at [873, 418] on button "Next" at bounding box center [873, 411] width 46 height 23
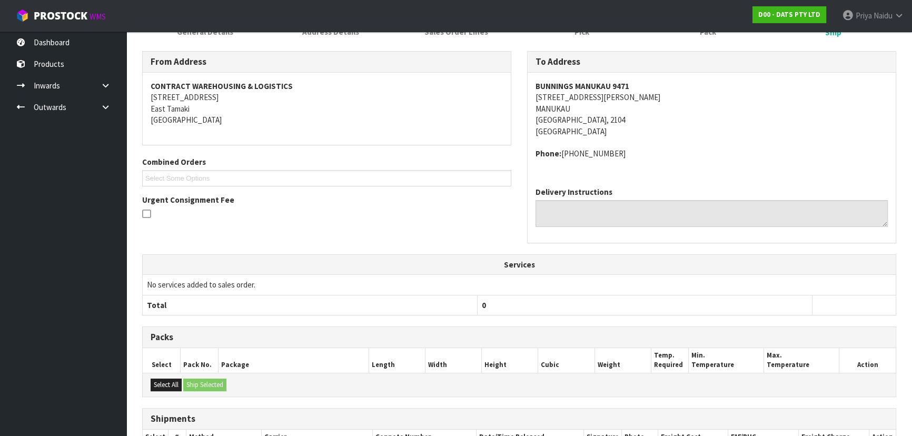
scroll to position [242, 0]
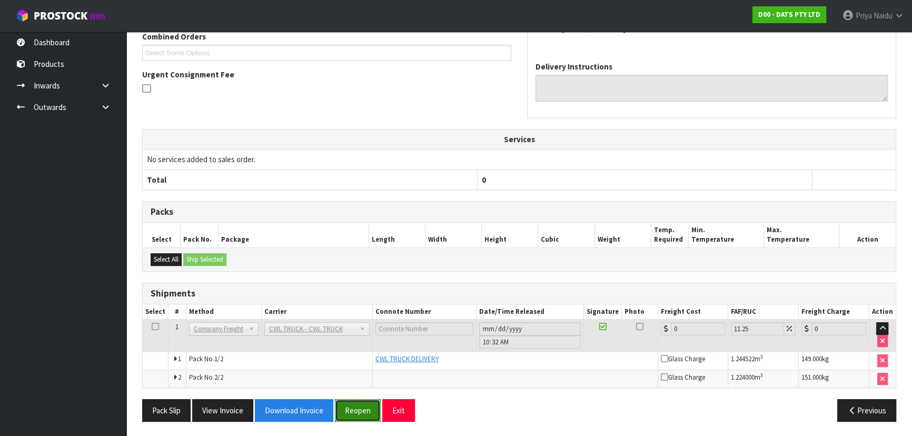
click at [347, 403] on button "Reopen" at bounding box center [358, 410] width 46 height 23
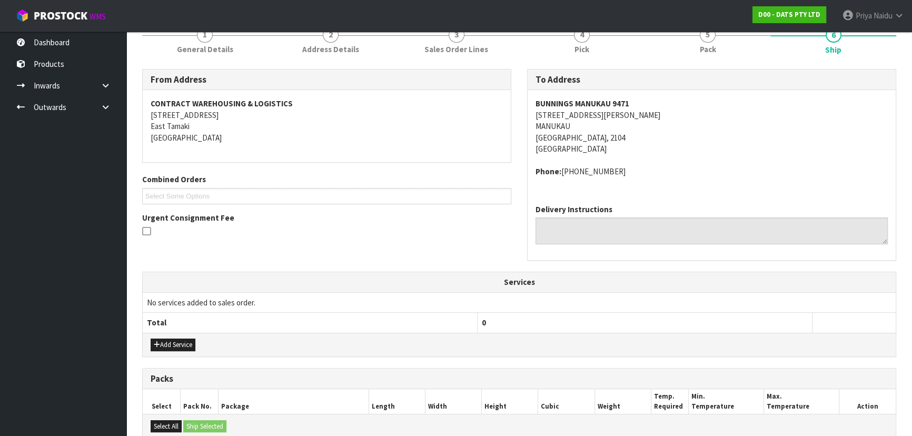
scroll to position [306, 0]
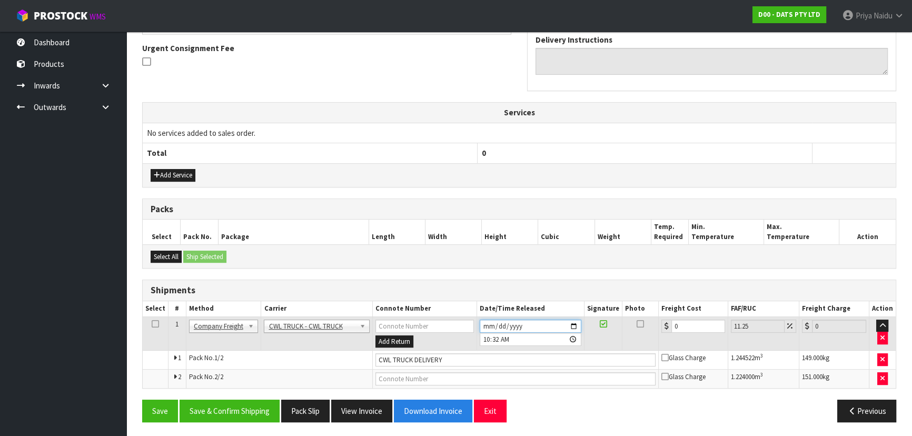
click at [572, 321] on input "[DATE]" at bounding box center [531, 326] width 102 height 13
type input "2025-10-14"
drag, startPoint x: 214, startPoint y: 410, endPoint x: 226, endPoint y: 400, distance: 15.3
click at [215, 410] on button "Save & Confirm Shipping" at bounding box center [229, 411] width 100 height 23
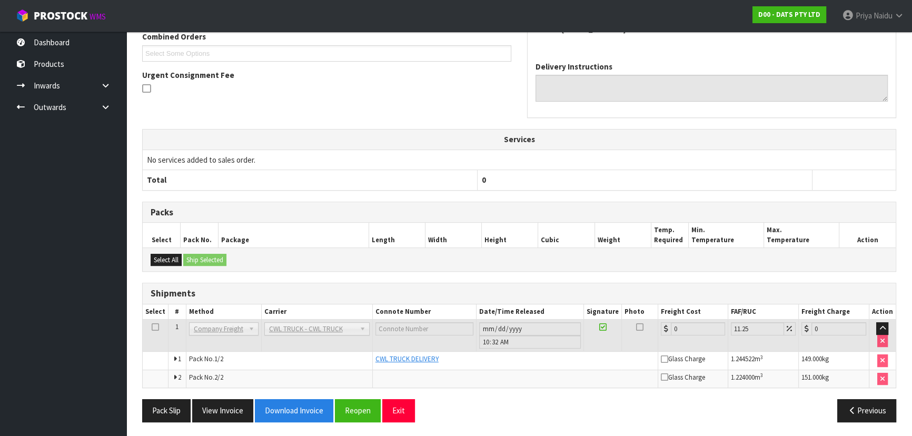
scroll to position [0, 0]
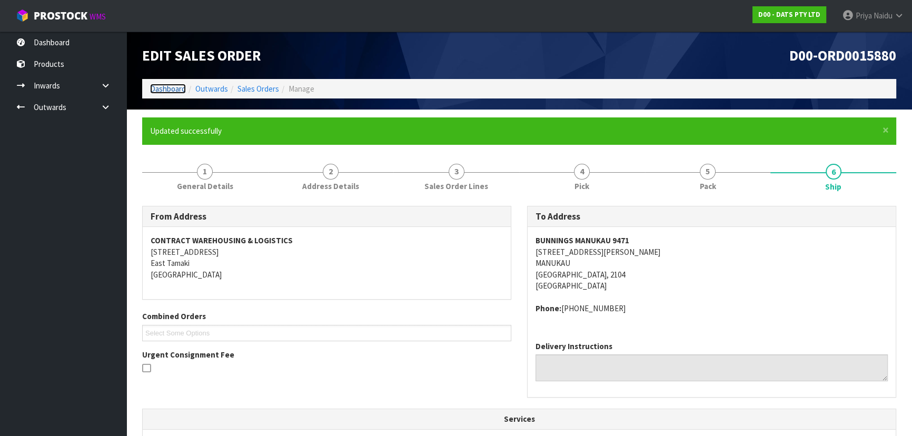
drag, startPoint x: 174, startPoint y: 89, endPoint x: 183, endPoint y: 84, distance: 10.4
click at [174, 89] on link "Dashboard" at bounding box center [168, 89] width 36 height 10
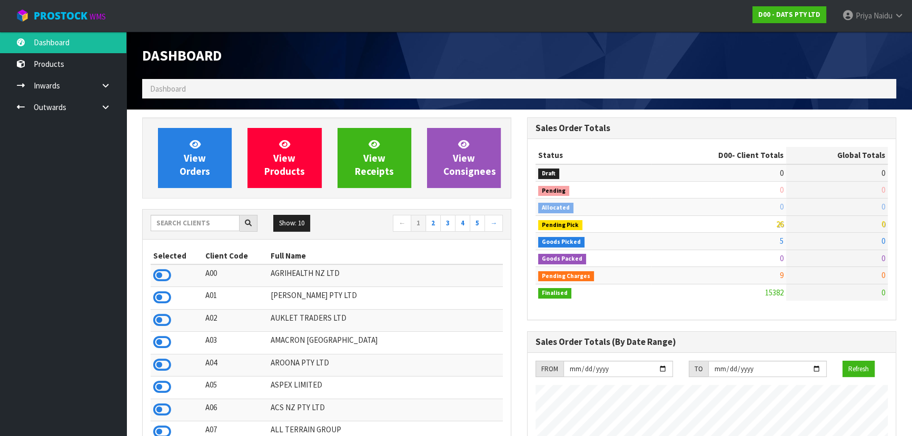
scroll to position [819, 384]
click at [192, 224] on input "text" at bounding box center [195, 223] width 89 height 16
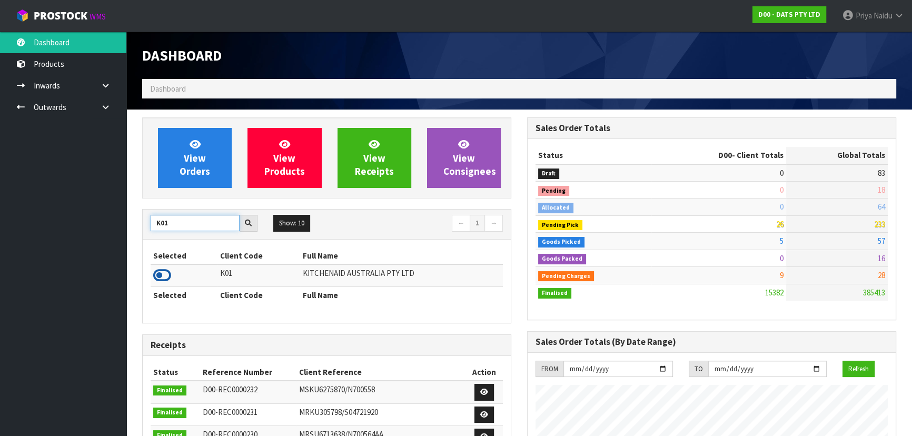
type input "K01"
click at [163, 271] on icon at bounding box center [162, 275] width 18 height 16
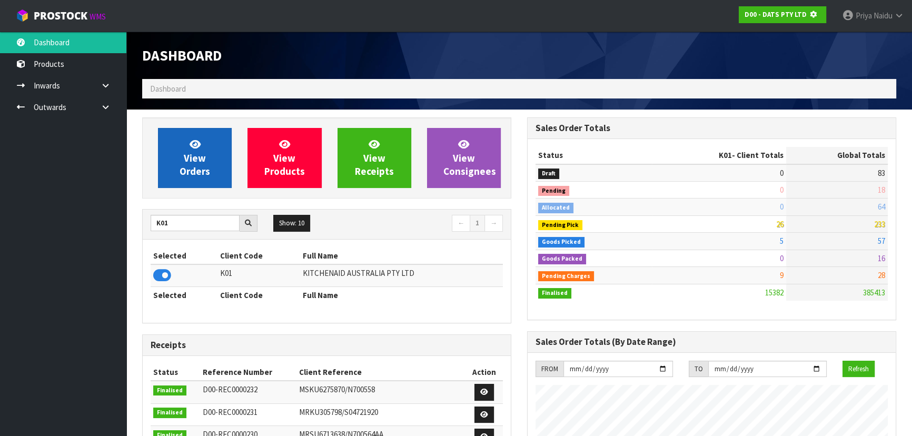
scroll to position [525719, 525989]
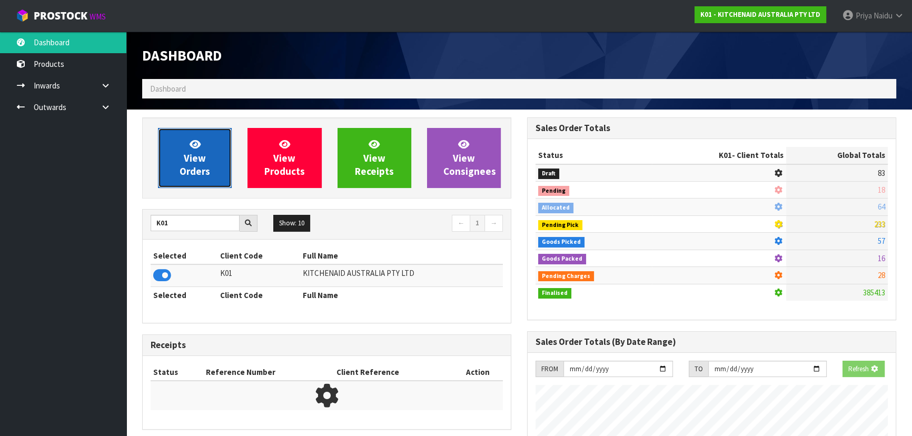
click at [209, 147] on link "View Orders" at bounding box center [195, 158] width 74 height 60
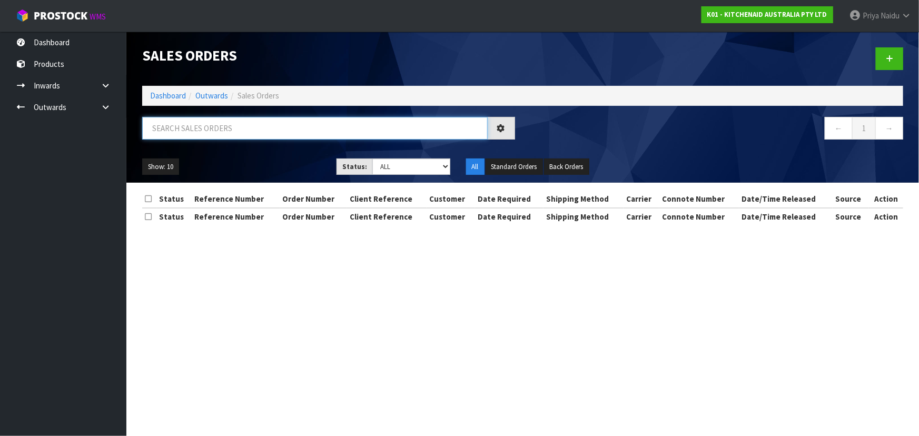
click at [219, 136] on input "text" at bounding box center [314, 128] width 345 height 23
type input "80395"
click at [395, 162] on select "Draft Pending Allocated Pending Pick Goods Picked Goods Packed Pending Charges …" at bounding box center [411, 166] width 78 height 16
select select "string:5"
click at [372, 158] on select "Draft Pending Allocated Pending Pick Goods Picked Goods Packed Pending Charges …" at bounding box center [411, 166] width 78 height 16
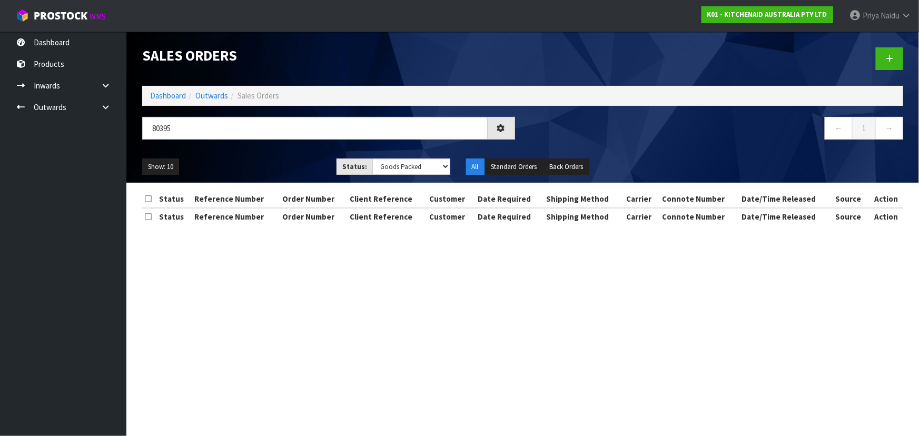
click at [280, 158] on ul "Show: 10 5 10 25 50" at bounding box center [231, 166] width 178 height 17
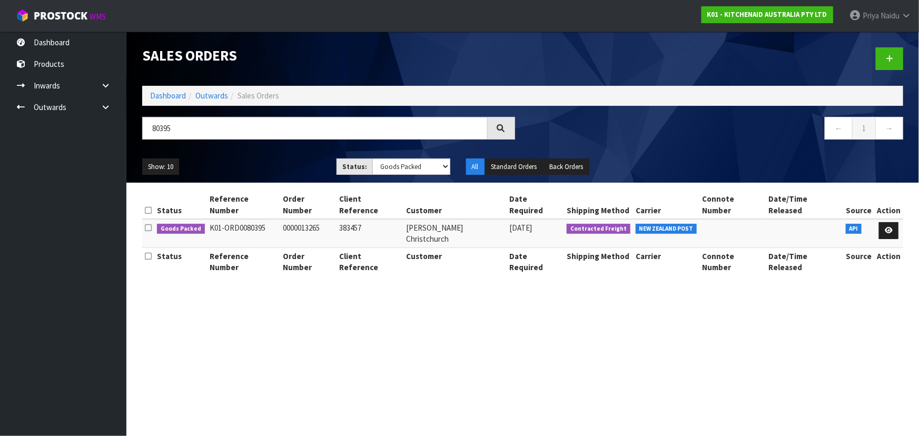
click at [271, 157] on div "Show: 10 5 10 25 50 Status: Draft Pending Allocated Pending Pick Goods Picked G…" at bounding box center [522, 167] width 776 height 33
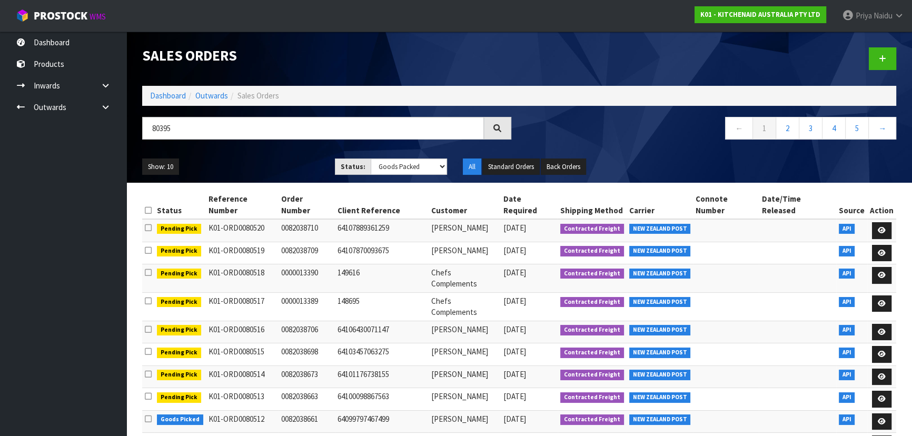
click at [270, 171] on ul "Show: 10 5 10 25 50" at bounding box center [230, 166] width 177 height 17
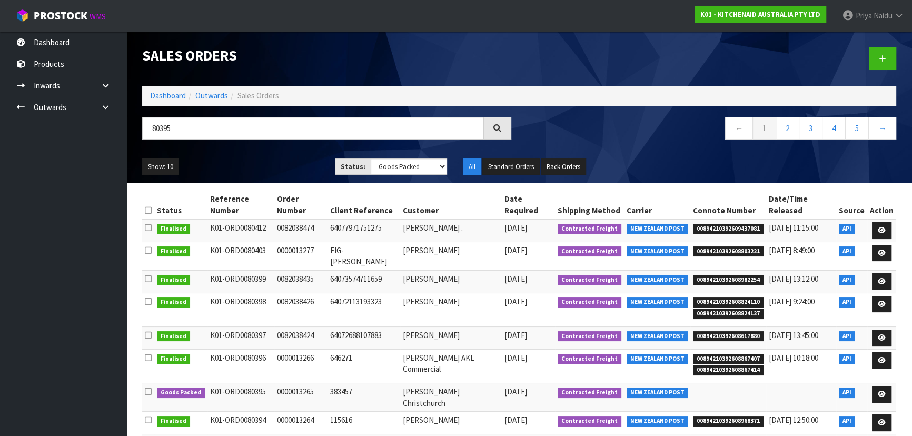
click at [270, 171] on ul "Show: 10 5 10 25 50" at bounding box center [230, 166] width 177 height 17
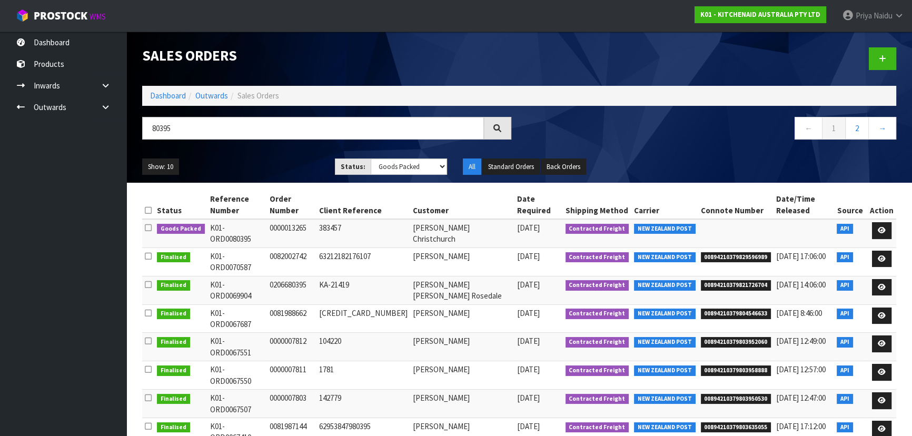
click at [254, 164] on ul "Show: 10 5 10 25 50" at bounding box center [230, 166] width 177 height 17
drag, startPoint x: 879, startPoint y: 217, endPoint x: 877, endPoint y: 211, distance: 6.5
click at [879, 227] on icon at bounding box center [881, 230] width 8 height 7
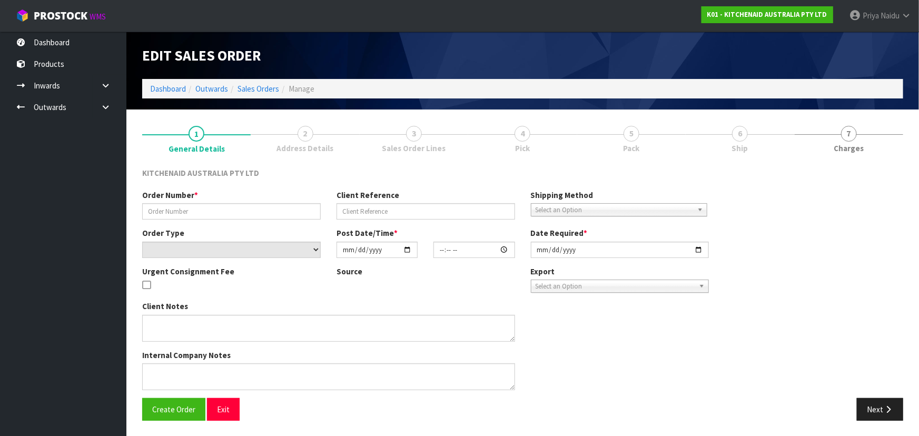
type input "0000013265"
type input "383457"
select select "number:0"
type input "2025-10-08"
type input "12:35:36.000"
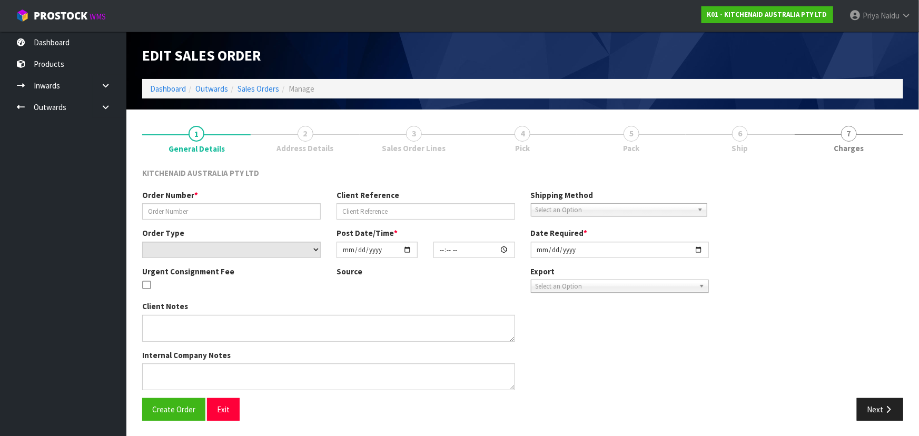
type input "2025-10-08"
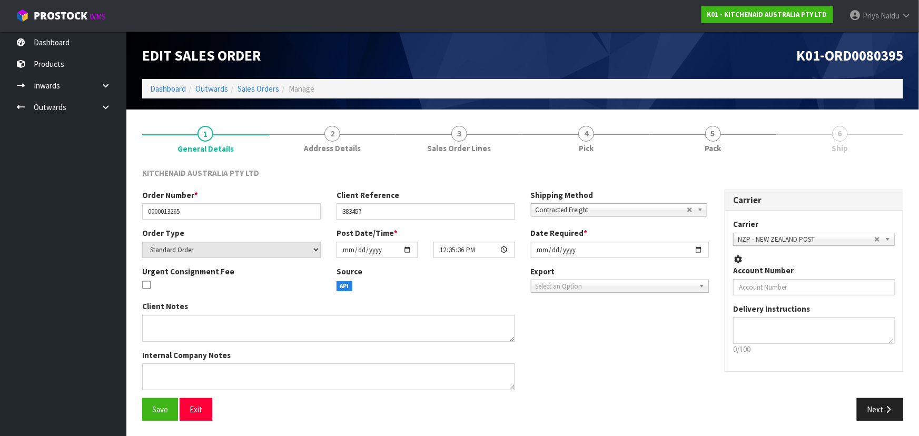
click at [737, 138] on link "5 Pack" at bounding box center [712, 138] width 127 height 42
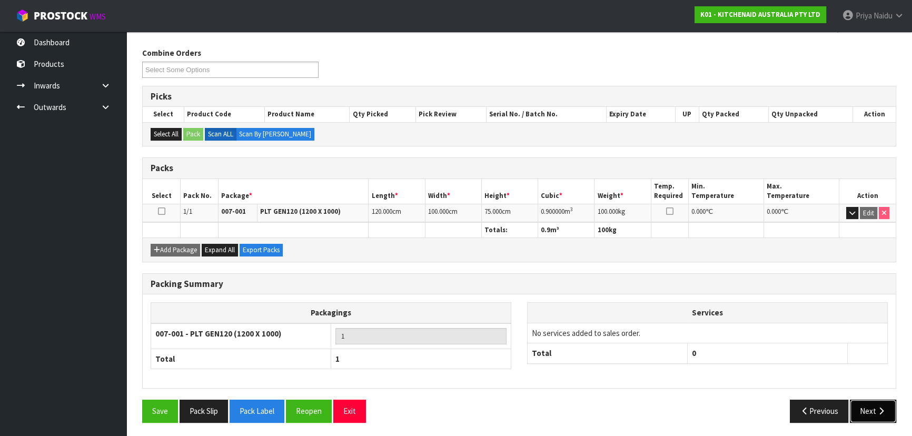
click at [876, 407] on icon "button" at bounding box center [881, 411] width 10 height 8
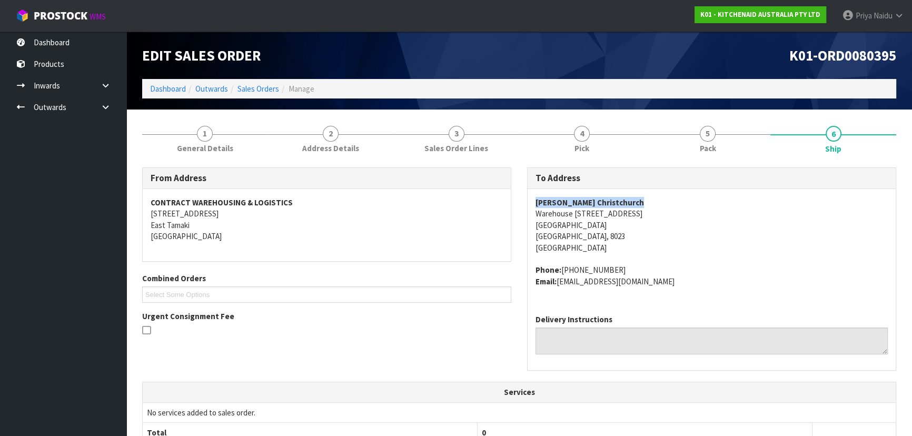
copy strong "Harvey Norman Christchurch"
drag, startPoint x: 533, startPoint y: 201, endPoint x: 687, endPoint y: 202, distance: 154.8
click at [687, 202] on div "Harvey Norman Christchurch Warehouse 120 Carlyle St Sydenham Christchurch, 8023…" at bounding box center [711, 247] width 368 height 117
copy address "Warehouse 120 Carlyle St Sydenham Christchurch, 8023"
drag, startPoint x: 533, startPoint y: 213, endPoint x: 645, endPoint y: 236, distance: 115.1
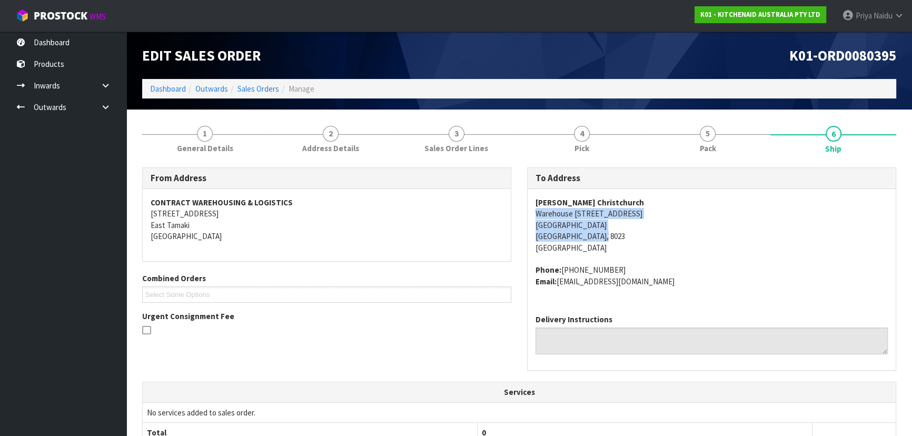
click at [645, 236] on div "Harvey Norman Christchurch Warehouse 120 Carlyle St Sydenham Christchurch, 8023…" at bounding box center [711, 247] width 368 height 117
click at [528, 213] on div "Harvey Norman Christchurch Warehouse 120 Carlyle St Sydenham Christchurch, 8023…" at bounding box center [711, 247] width 368 height 117
drag, startPoint x: 528, startPoint y: 213, endPoint x: 633, endPoint y: 212, distance: 104.8
click at [633, 212] on div "Harvey Norman Christchurch Warehouse 120 Carlyle St Sydenham Christchurch, 8023…" at bounding box center [711, 247] width 368 height 117
drag, startPoint x: 561, startPoint y: 269, endPoint x: 521, endPoint y: 262, distance: 40.6
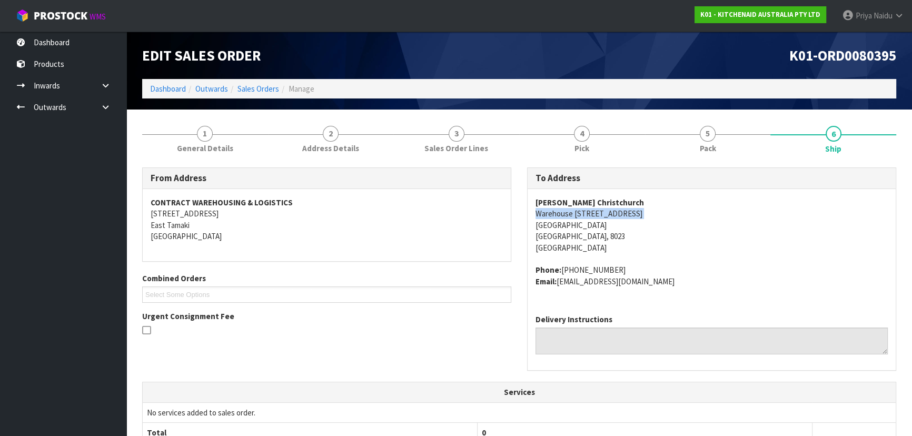
click at [654, 264] on address "Phone: 64 (03) 353 2440 Email: claims@kitchenaid.com.au" at bounding box center [711, 275] width 352 height 23
drag, startPoint x: 560, startPoint y: 283, endPoint x: 685, endPoint y: 279, distance: 125.3
click at [685, 279] on address "Phone: 64 (03) 353 2440 Email: claims@kitchenaid.com.au" at bounding box center [711, 275] width 352 height 23
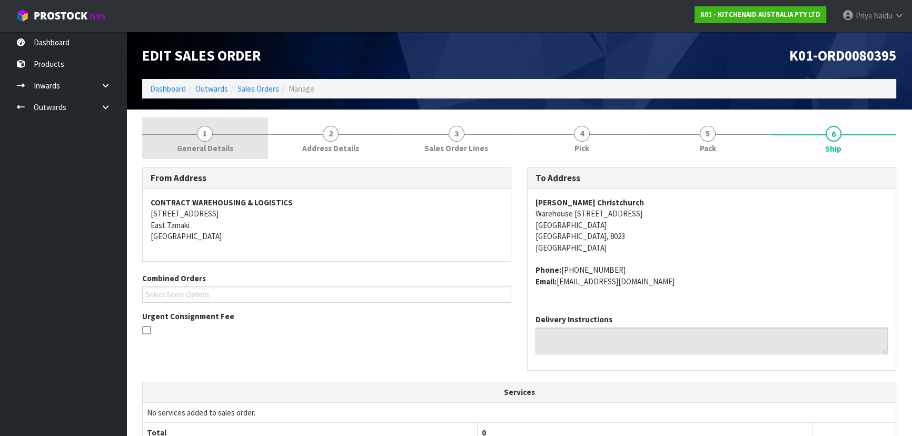
click at [209, 131] on span "1" at bounding box center [205, 134] width 16 height 16
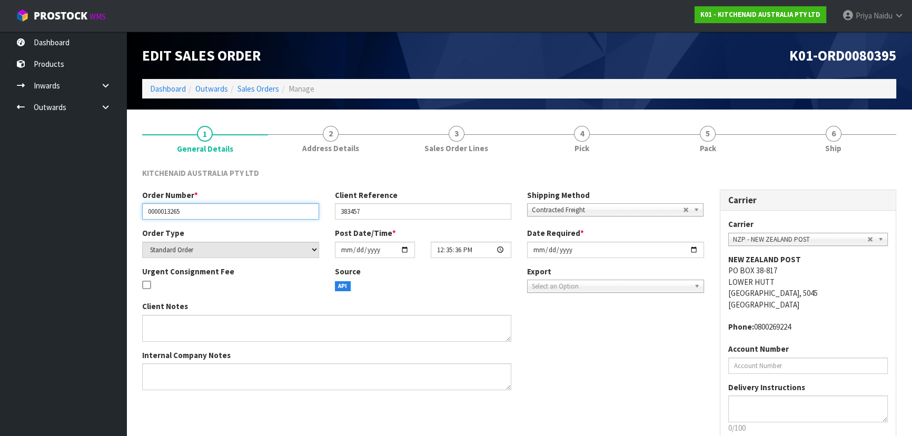
drag, startPoint x: 143, startPoint y: 210, endPoint x: 211, endPoint y: 209, distance: 67.4
click at [211, 209] on input "0000013265" at bounding box center [230, 211] width 177 height 16
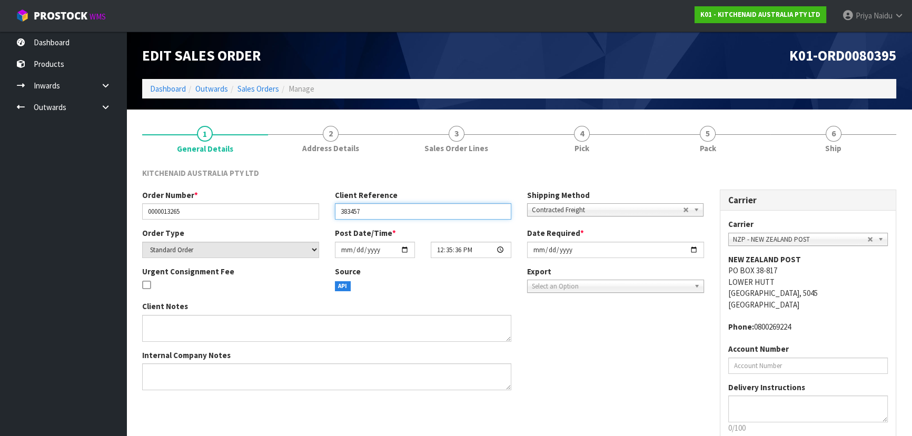
drag, startPoint x: 338, startPoint y: 212, endPoint x: 381, endPoint y: 211, distance: 42.1
click at [381, 211] on input "383457" at bounding box center [423, 211] width 177 height 16
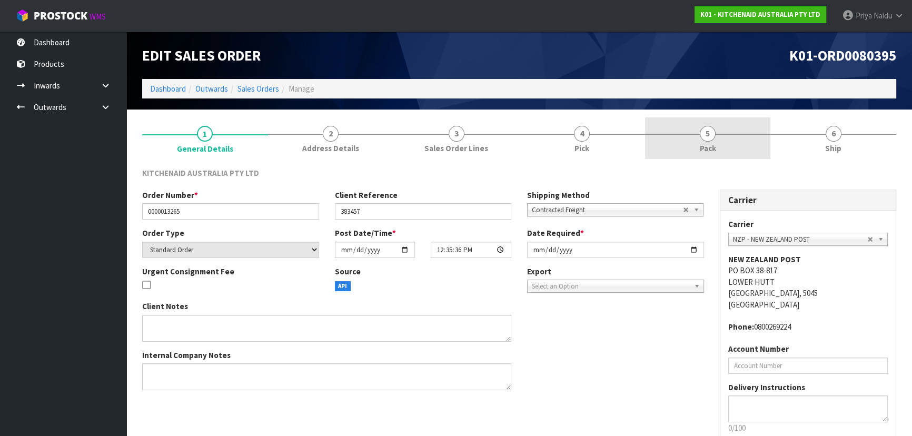
click at [695, 144] on link "5 Pack" at bounding box center [708, 138] width 126 height 42
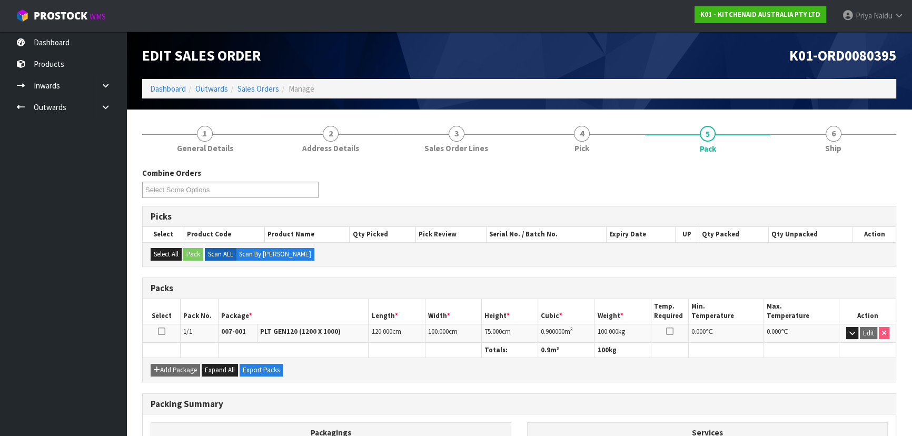
click at [733, 355] on th at bounding box center [725, 350] width 75 height 15
click at [744, 350] on th at bounding box center [725, 350] width 75 height 15
click at [826, 137] on span "6" at bounding box center [833, 134] width 16 height 16
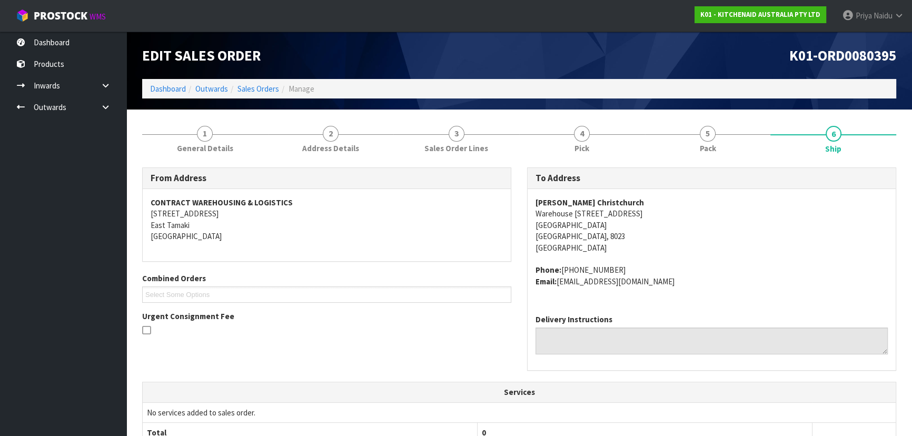
click at [752, 287] on div "Harvey Norman Christchurch Warehouse 120 Carlyle St Sydenham Christchurch, 8023…" at bounding box center [711, 247] width 368 height 117
click at [692, 298] on div "Harvey Norman Christchurch Warehouse 120 Carlyle St Sydenham Christchurch, 8023…" at bounding box center [711, 247] width 368 height 117
click at [692, 297] on div "Harvey Norman Christchurch Warehouse 120 Carlyle St Sydenham Christchurch, 8023…" at bounding box center [711, 247] width 368 height 117
click at [695, 277] on address "Phone: 64 (03) 353 2440 Email: claims@kitchenaid.com.au" at bounding box center [711, 275] width 352 height 23
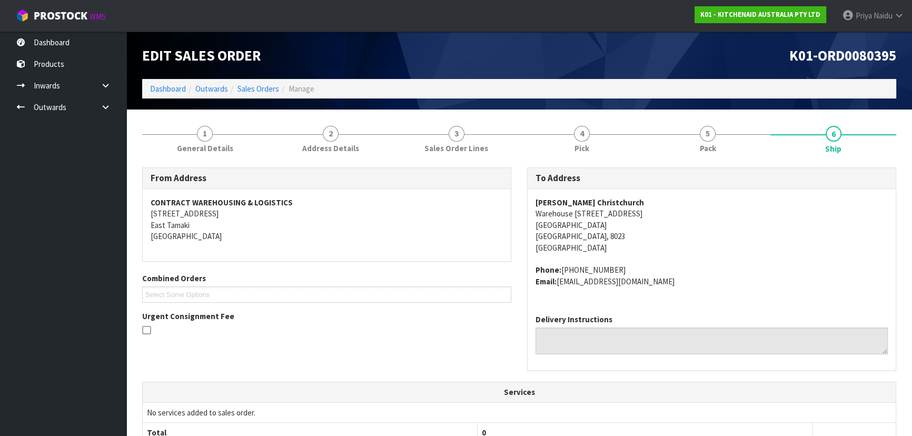
click at [690, 272] on address "Phone: 64 (03) 353 2440 Email: claims@kitchenaid.com.au" at bounding box center [711, 275] width 352 height 23
click at [742, 306] on div "Delivery Instructions" at bounding box center [711, 338] width 368 height 64
drag, startPoint x: 705, startPoint y: 241, endPoint x: 700, endPoint y: 229, distance: 13.2
click at [706, 238] on address "Harvey Norman Christchurch Warehouse 120 Carlyle St Sydenham Christchurch, 8023…" at bounding box center [711, 225] width 352 height 56
drag, startPoint x: 684, startPoint y: 247, endPoint x: 697, endPoint y: 266, distance: 23.5
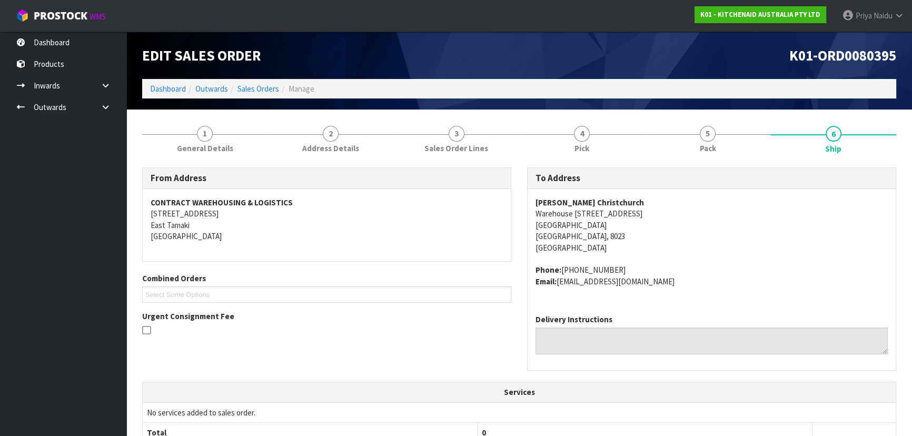
click at [684, 248] on address "Harvey Norman Christchurch Warehouse 120 Carlyle St Sydenham Christchurch, 8023…" at bounding box center [711, 225] width 352 height 56
click at [691, 266] on address "Phone: 64 (03) 353 2440 Email: claims@kitchenaid.com.au" at bounding box center [711, 275] width 352 height 23
drag, startPoint x: 531, startPoint y: 210, endPoint x: 641, endPoint y: 208, distance: 110.0
click at [644, 208] on div "Harvey Norman Christchurch Warehouse 120 Carlyle St Sydenham Christchurch, 8023…" at bounding box center [711, 247] width 368 height 117
click at [723, 145] on link "5 Pack" at bounding box center [708, 138] width 126 height 42
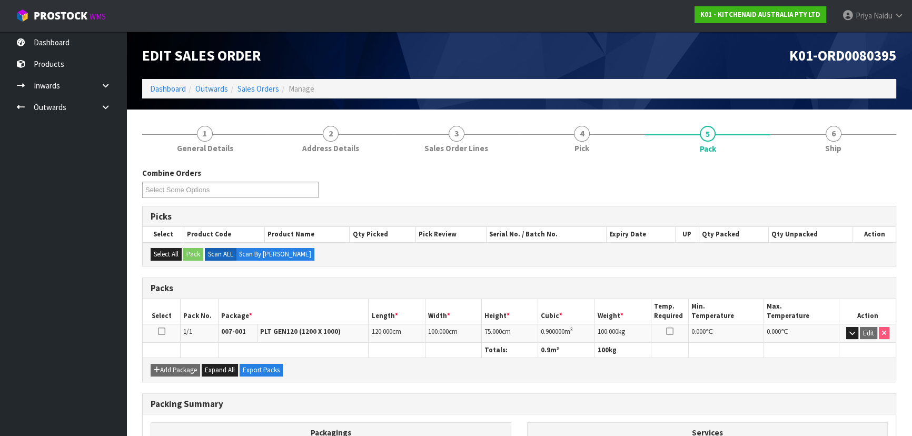
scroll to position [47, 0]
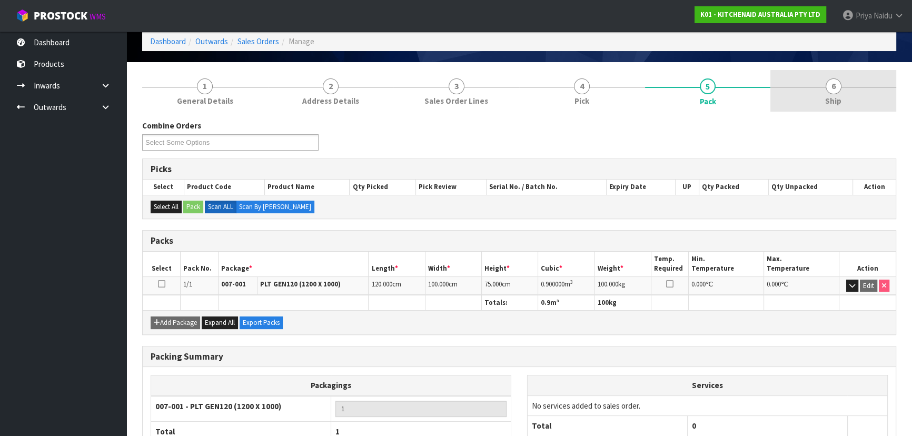
drag, startPoint x: 842, startPoint y: 87, endPoint x: 784, endPoint y: 106, distance: 60.9
click at [841, 87] on link "6 Ship" at bounding box center [833, 91] width 126 height 42
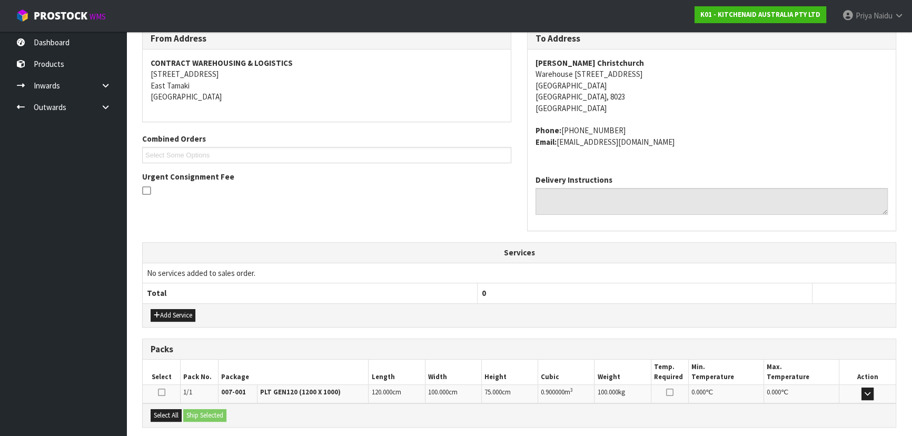
scroll to position [239, 0]
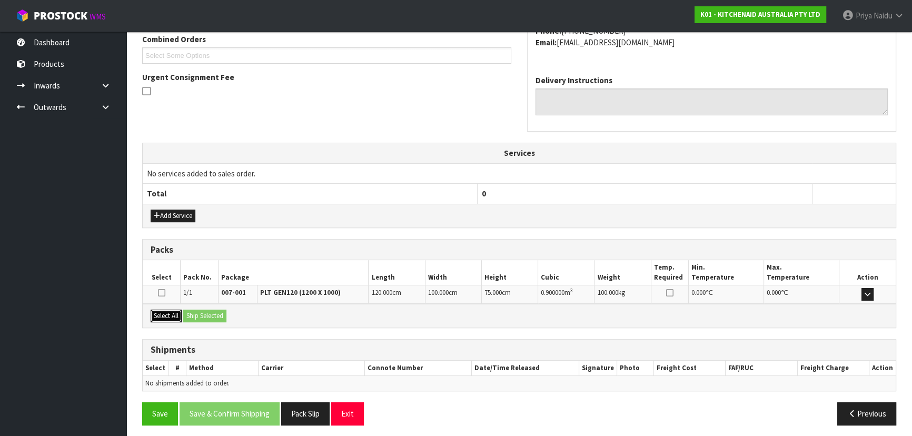
drag, startPoint x: 173, startPoint y: 313, endPoint x: 179, endPoint y: 316, distance: 7.3
click at [177, 315] on button "Select All" at bounding box center [166, 316] width 31 height 13
click at [212, 323] on div "Select All Ship Selected" at bounding box center [519, 316] width 753 height 24
click at [221, 313] on button "Ship Selected" at bounding box center [204, 316] width 43 height 13
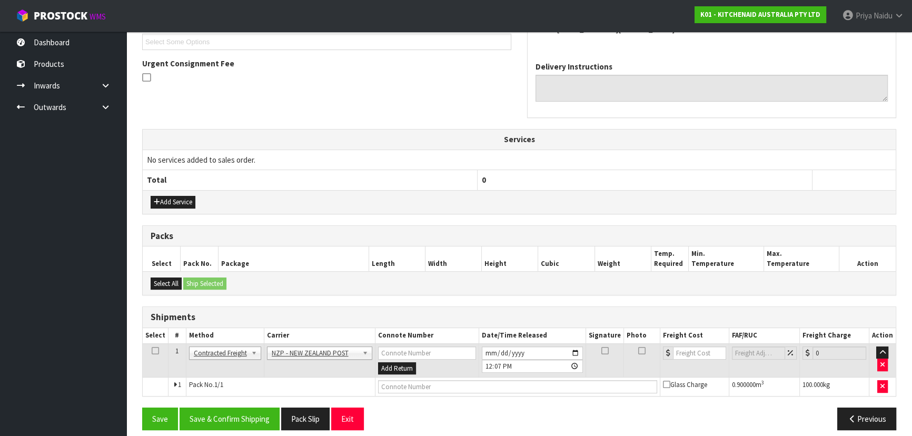
scroll to position [261, 0]
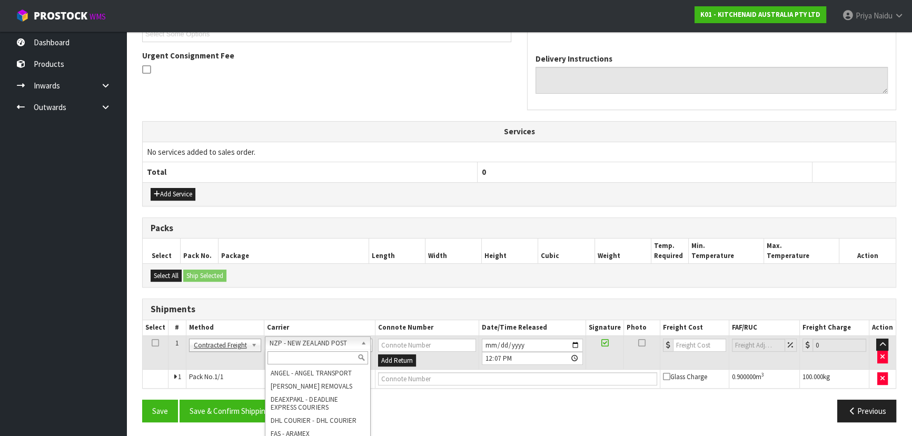
click at [296, 357] on input "text" at bounding box center [317, 357] width 101 height 13
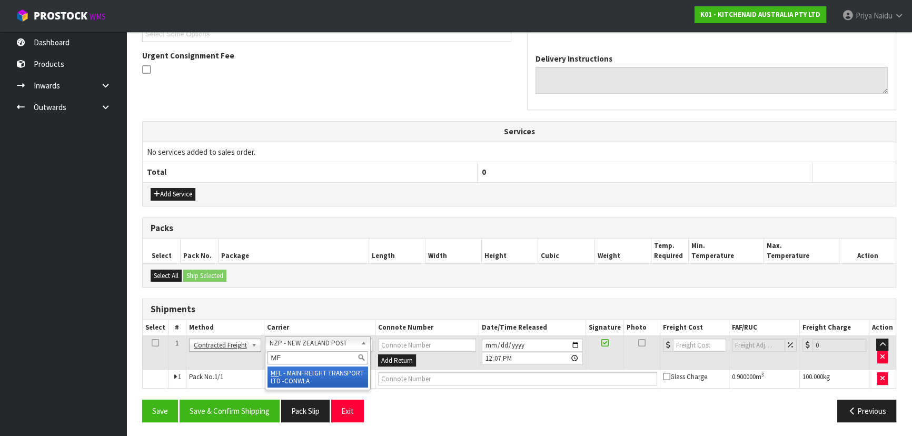
type input "MF"
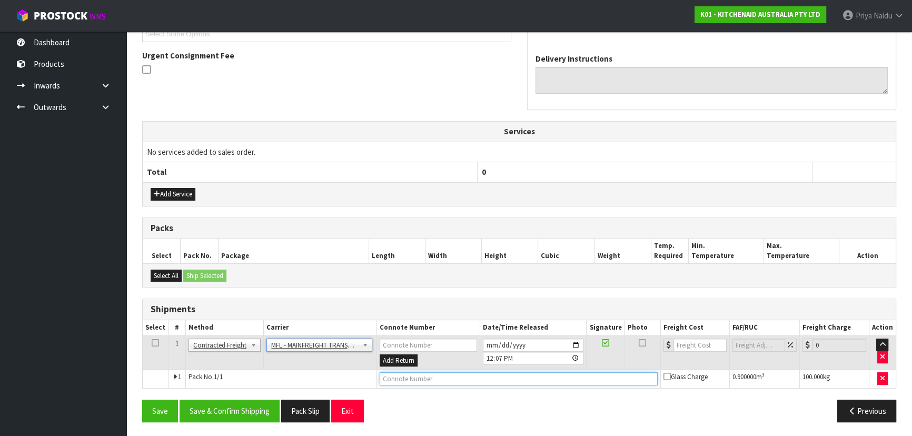
click at [397, 376] on input "text" at bounding box center [519, 378] width 278 height 13
paste input "FWM59071056"
type input "FWM59071056"
click at [693, 345] on input "number" at bounding box center [699, 344] width 53 height 13
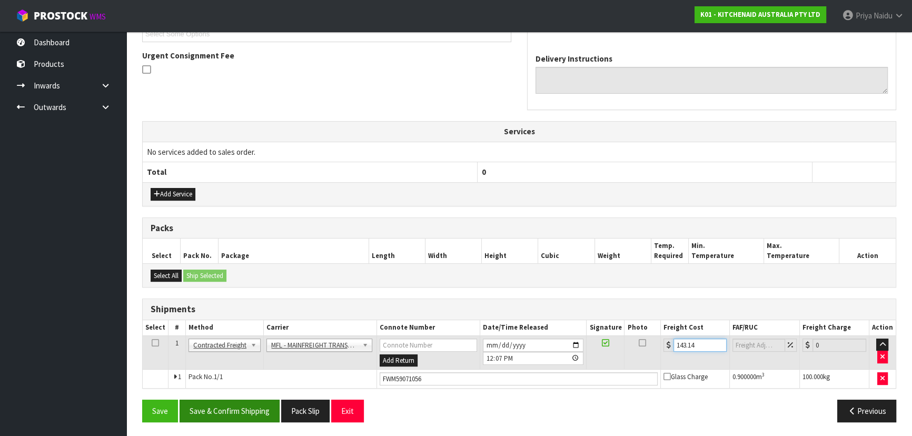
type input "143.14"
click at [241, 411] on button "Save & Confirm Shipping" at bounding box center [229, 411] width 100 height 23
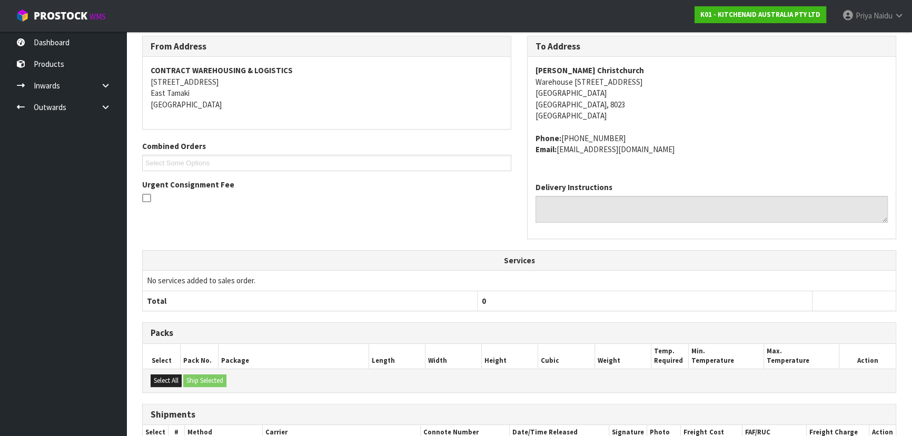
scroll to position [0, 0]
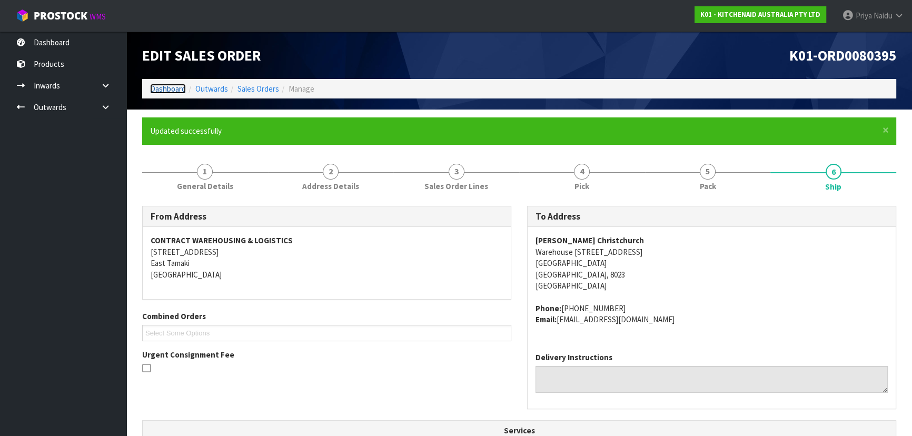
click at [181, 89] on link "Dashboard" at bounding box center [168, 89] width 36 height 10
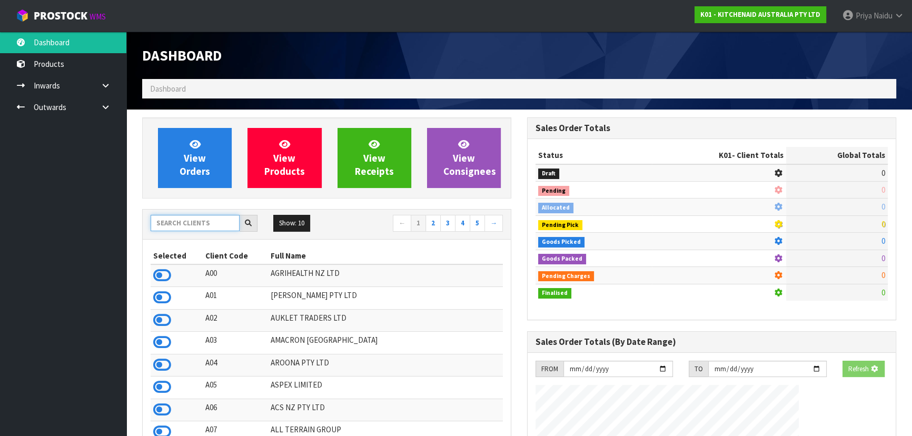
click at [186, 220] on input "text" at bounding box center [195, 223] width 89 height 16
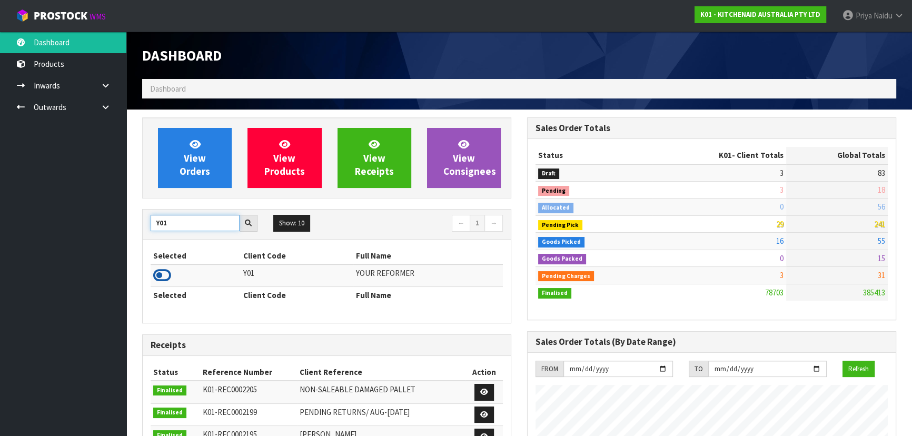
type input "Y01"
click at [168, 274] on icon at bounding box center [162, 275] width 18 height 16
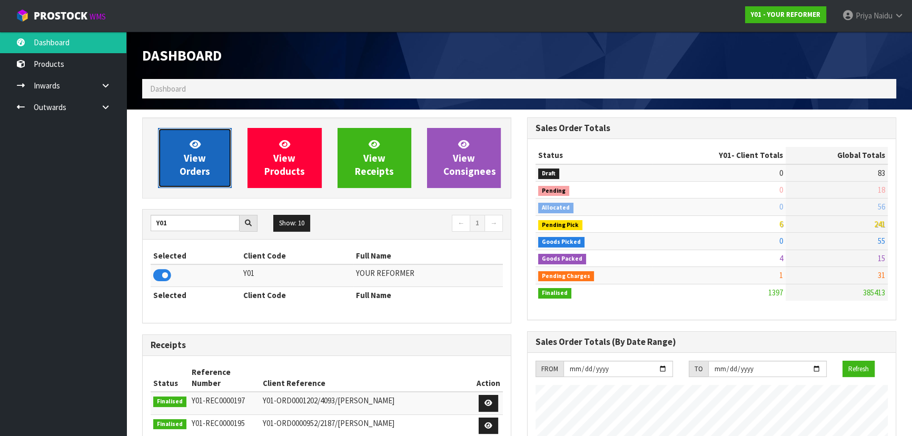
click at [206, 171] on span "View Orders" at bounding box center [194, 157] width 31 height 39
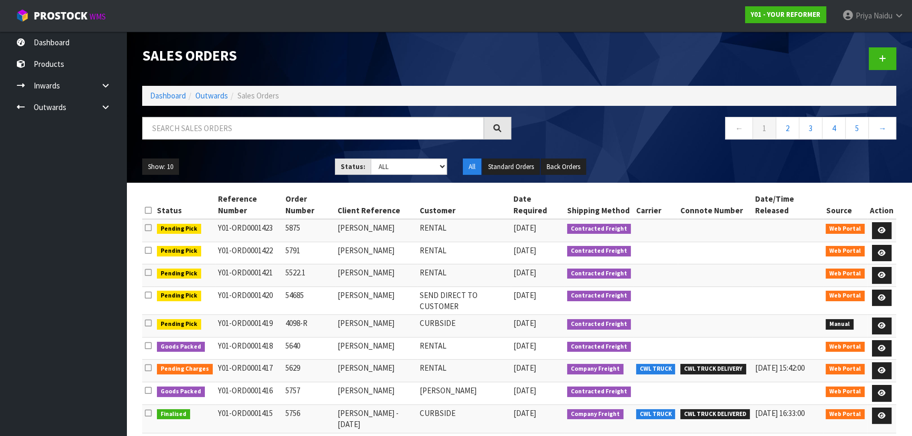
click at [178, 90] on li "Dashboard" at bounding box center [168, 95] width 36 height 11
click at [177, 93] on link "Dashboard" at bounding box center [168, 96] width 36 height 10
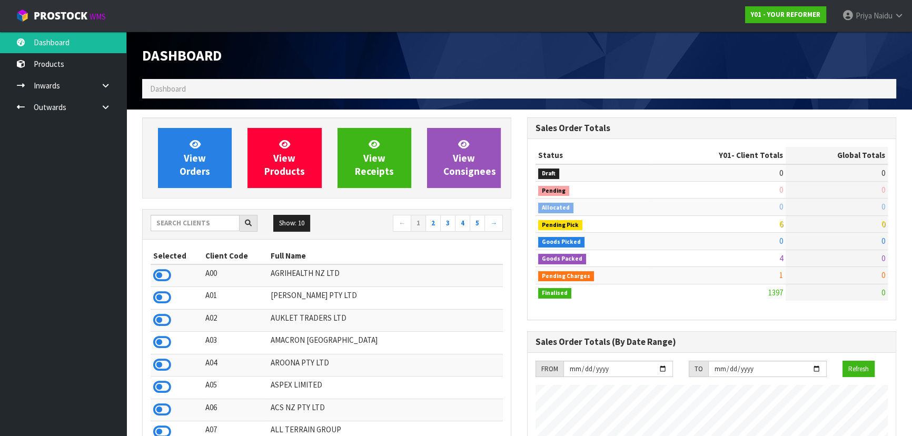
scroll to position [796, 384]
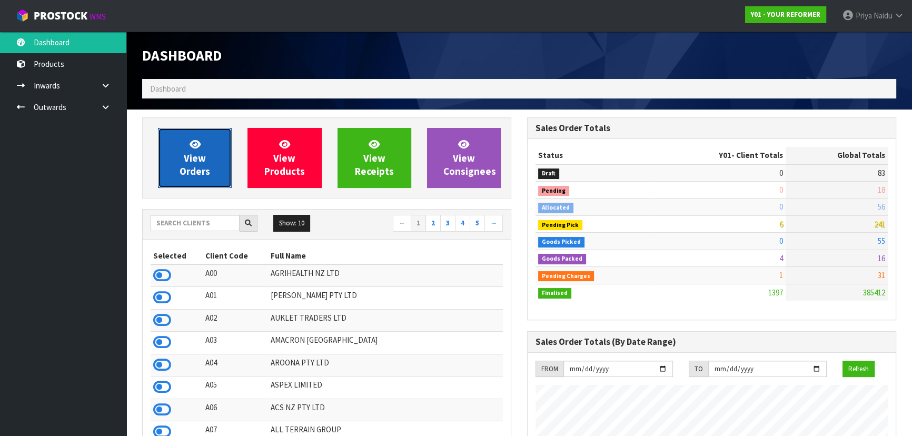
click at [176, 159] on link "View Orders" at bounding box center [195, 158] width 74 height 60
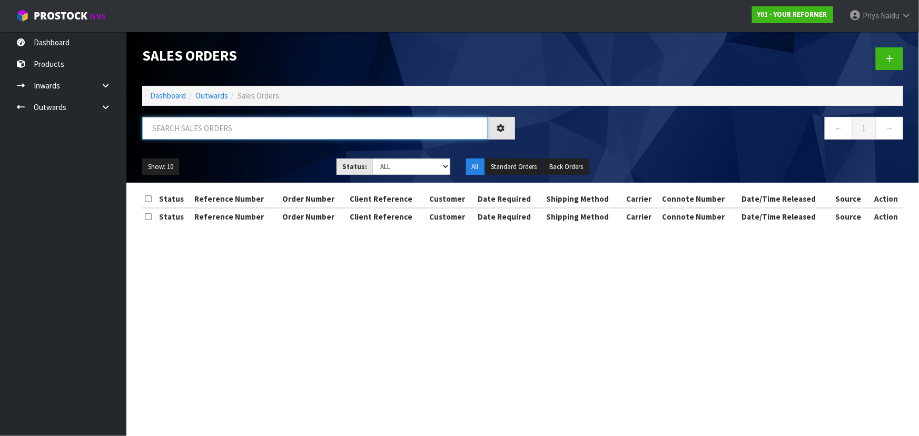
click at [197, 124] on input "text" at bounding box center [314, 128] width 345 height 23
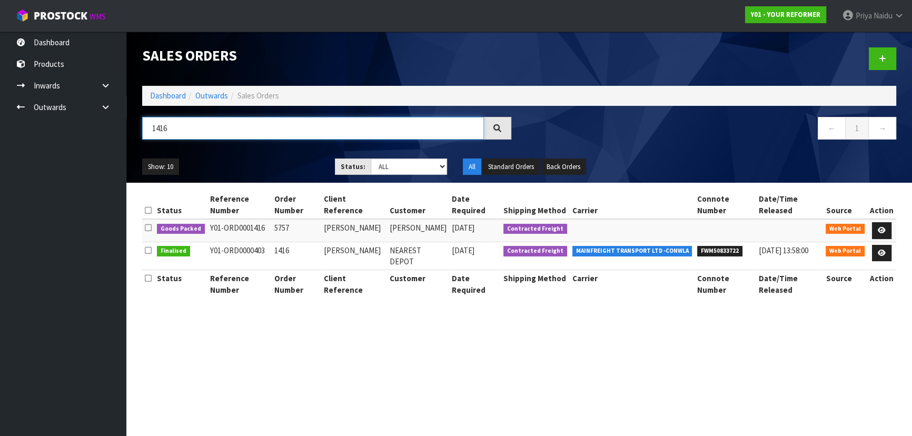
type input "1416"
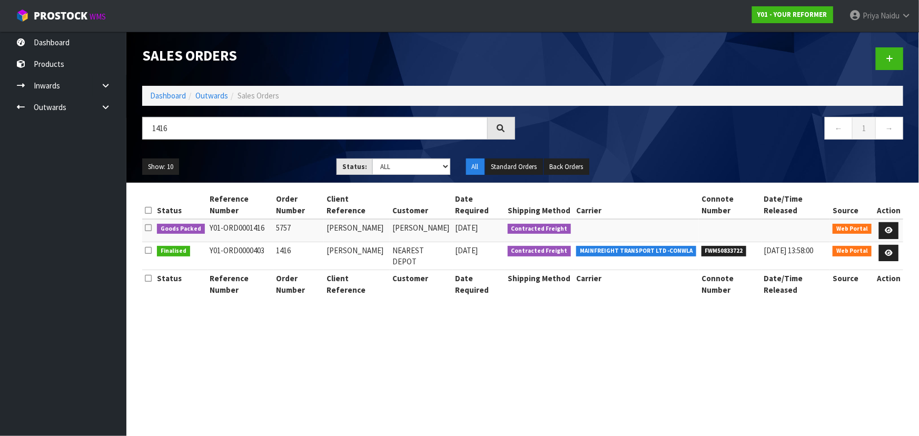
click at [277, 148] on div "1416 ← 1 →" at bounding box center [522, 134] width 776 height 34
click at [277, 164] on ul "Show: 10 5 10 25 50" at bounding box center [231, 166] width 178 height 17
click at [286, 162] on ul "Show: 10 5 10 25 50" at bounding box center [231, 166] width 178 height 17
click at [896, 222] on link at bounding box center [888, 230] width 19 height 17
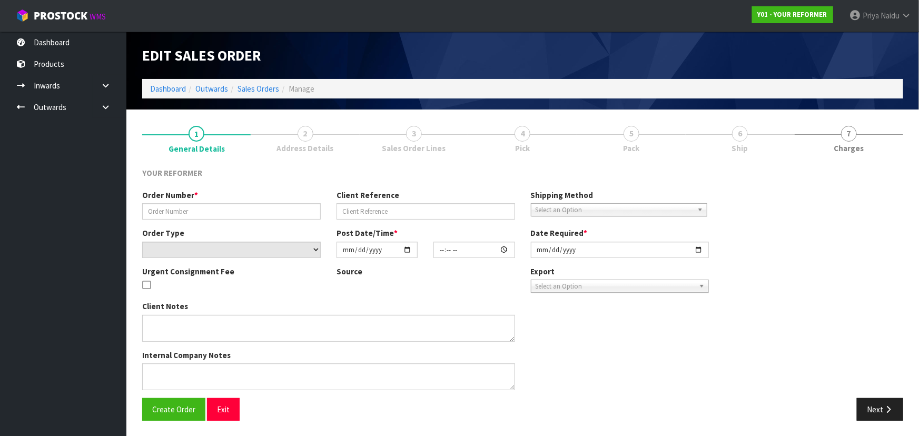
type input "5757"
type input "BRIAR RUSSELL"
select select "number:0"
type input "2025-10-07"
type input "17:31:00.000"
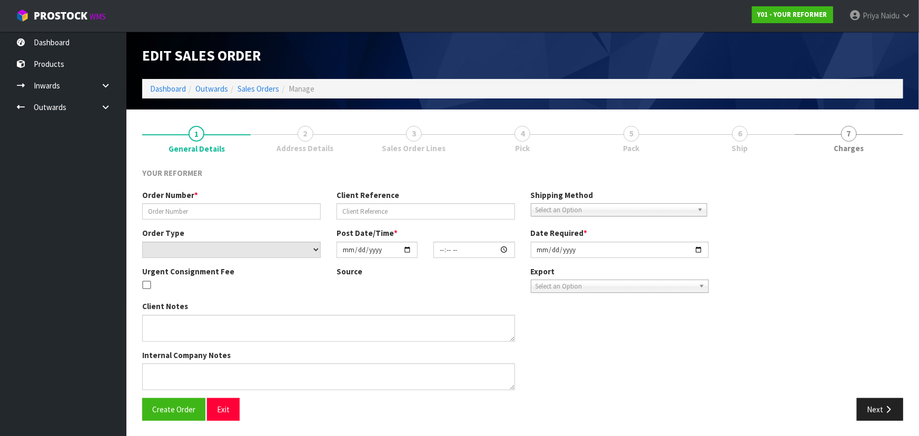
type input "2025-10-08"
type textarea "BRIAR RUSSELL 10 RISINGHURST TERRACE, LOWER SHOTOVER OTA QUEENSTOWN 9371 NEW ZE…"
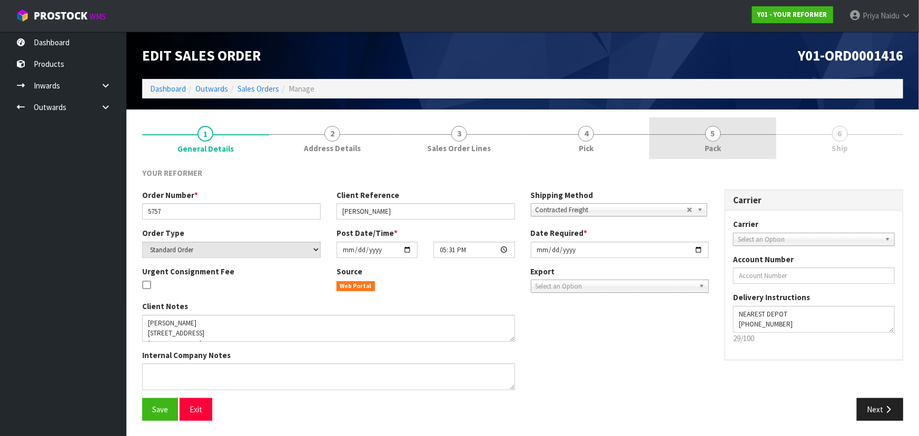
click at [696, 138] on link "5 Pack" at bounding box center [712, 138] width 127 height 42
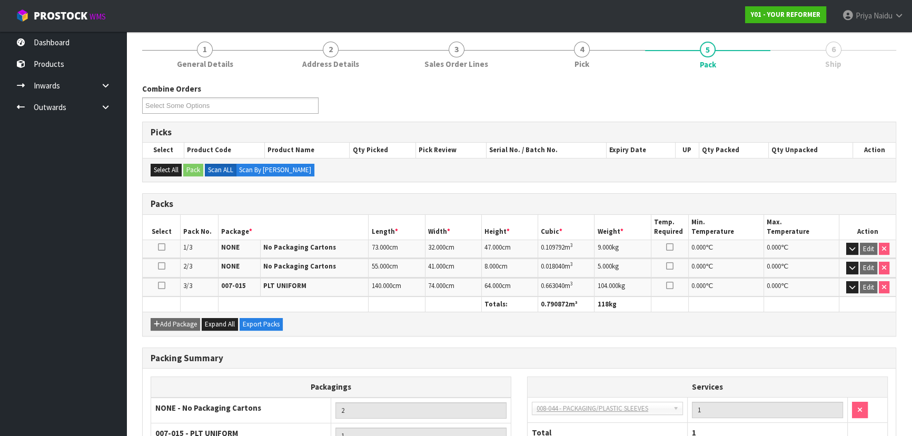
scroll to position [184, 0]
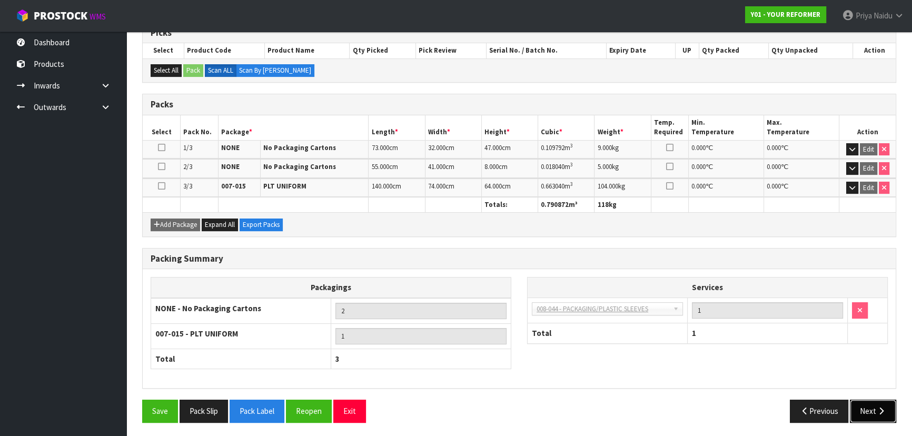
click at [873, 411] on button "Next" at bounding box center [873, 411] width 46 height 23
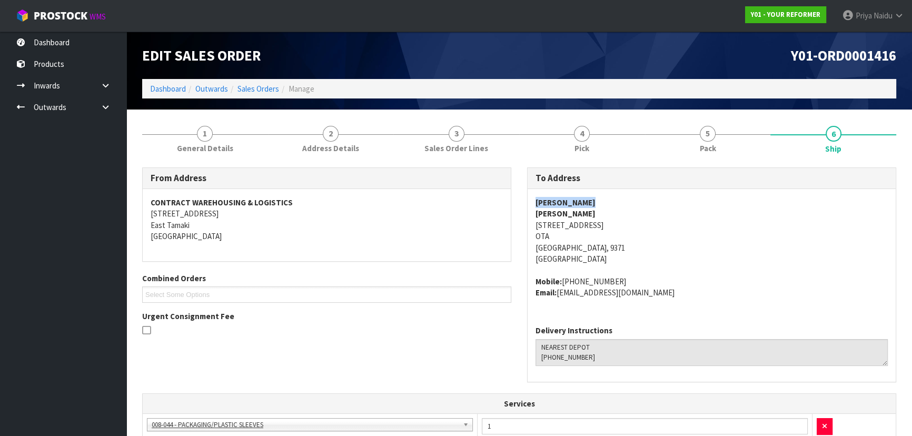
drag, startPoint x: 535, startPoint y: 200, endPoint x: 606, endPoint y: 192, distance: 71.5
click at [606, 192] on div "BRIAR RUSSELL BRIAR RUSSELL 10 RISINGHURST TERRACE, LOWER SHOTOVER OTA QUEENSTO…" at bounding box center [711, 253] width 368 height 128
drag, startPoint x: 563, startPoint y: 282, endPoint x: 621, endPoint y: 272, distance: 58.7
click at [621, 272] on span "BRIAR RUSSELL BRIAR RUSSELL 10 RISINGHURST TERRACE, LOWER SHOTOVER OTA QUEENSTO…" at bounding box center [711, 247] width 352 height 101
drag, startPoint x: 560, startPoint y: 294, endPoint x: 668, endPoint y: 291, distance: 109.0
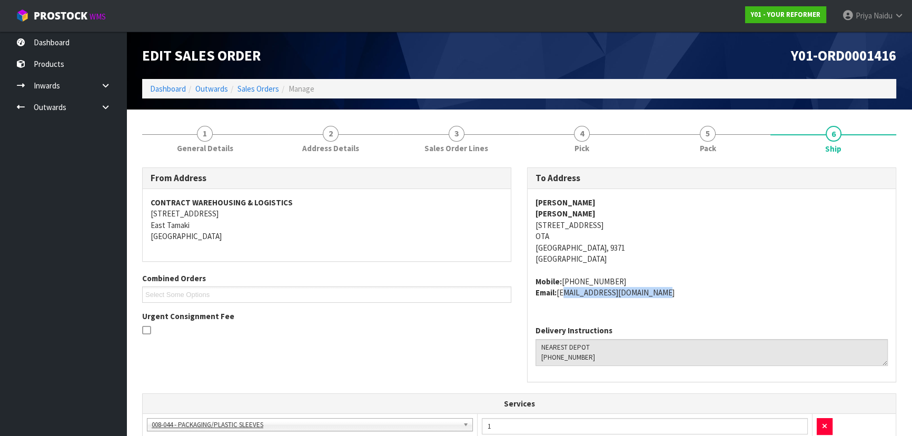
click at [668, 291] on address "Mobile: +64 22 460 9720 Email: briar_russell@hotmail.com" at bounding box center [711, 287] width 352 height 23
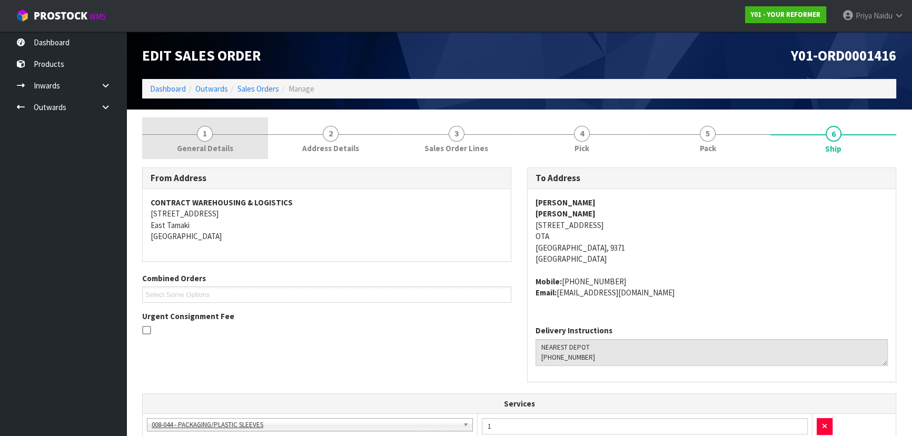
click at [211, 143] on span "General Details" at bounding box center [205, 148] width 56 height 11
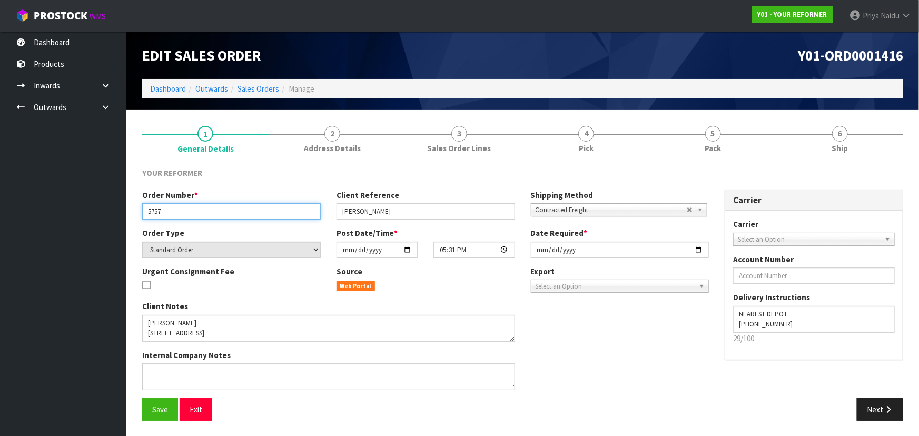
drag, startPoint x: 145, startPoint y: 212, endPoint x: 182, endPoint y: 211, distance: 37.4
click at [182, 211] on input "5757" at bounding box center [231, 211] width 178 height 16
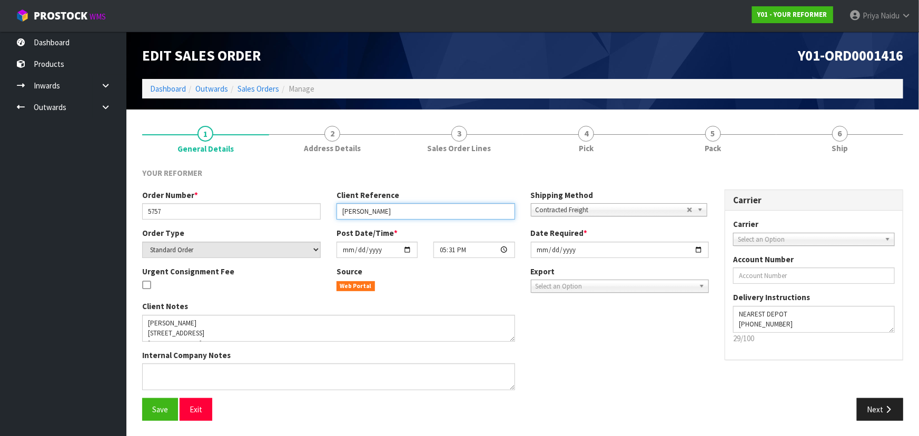
drag, startPoint x: 340, startPoint y: 209, endPoint x: 403, endPoint y: 214, distance: 63.8
click at [403, 214] on input "BRIAR RUSSELL" at bounding box center [425, 211] width 178 height 16
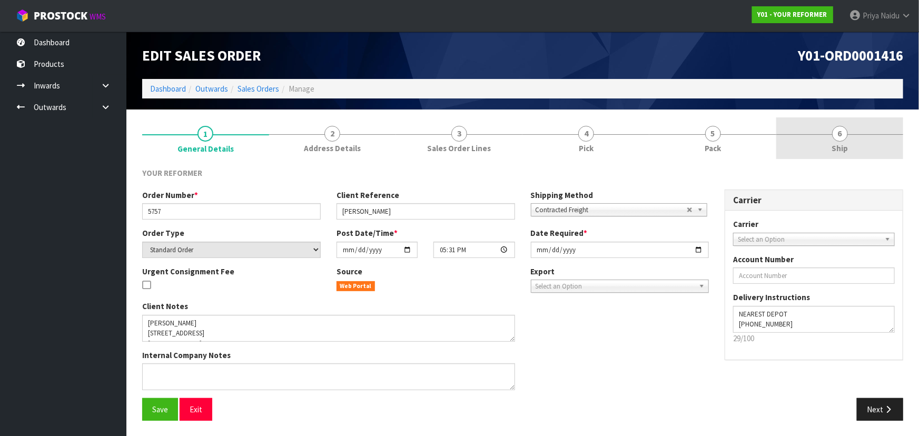
click at [839, 146] on span "Ship" at bounding box center [839, 148] width 16 height 11
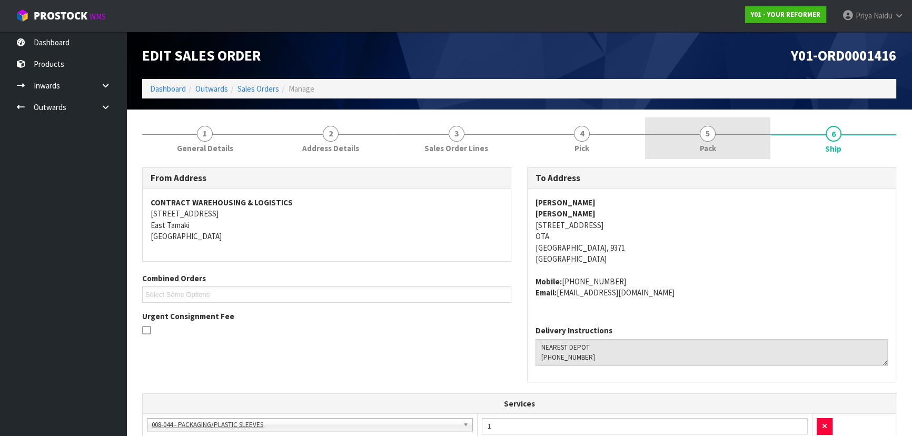
click at [709, 139] on span "5" at bounding box center [708, 134] width 16 height 16
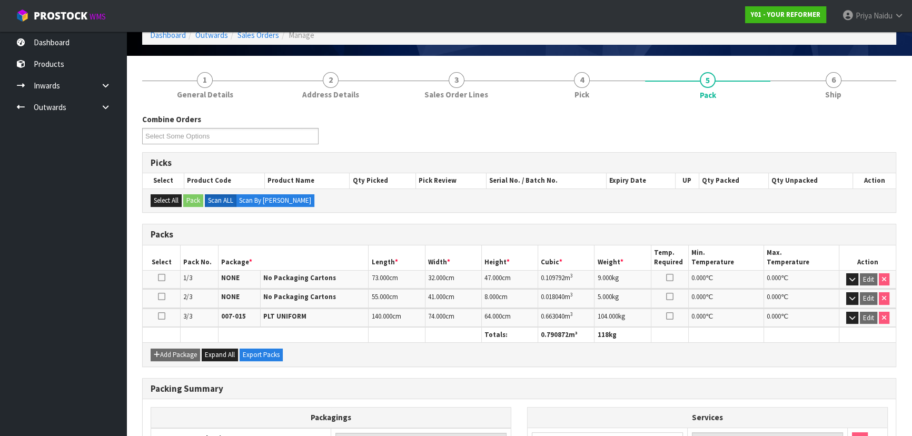
scroll to position [95, 0]
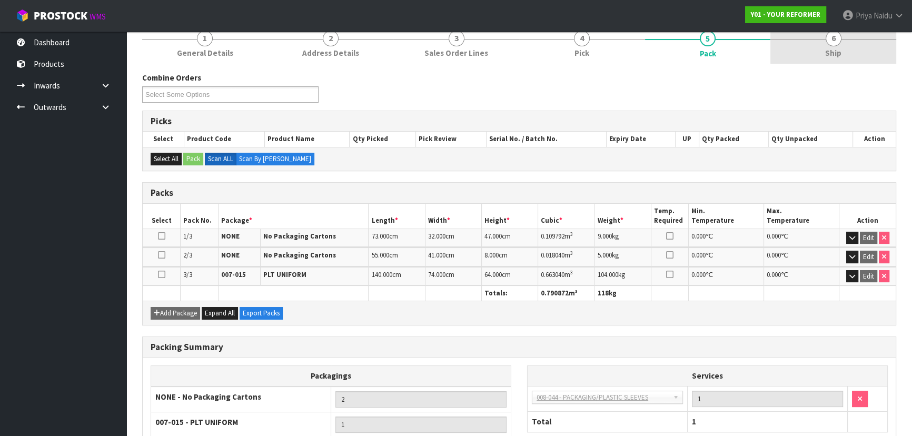
click at [815, 62] on link "6 Ship" at bounding box center [833, 43] width 126 height 42
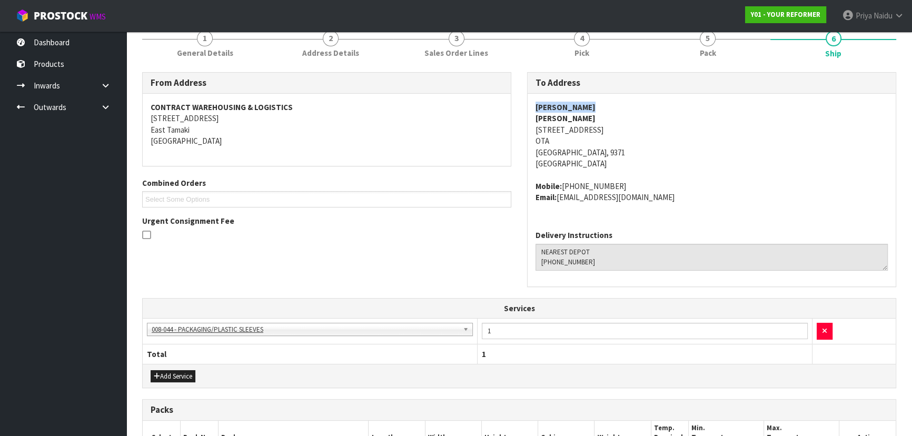
drag, startPoint x: 535, startPoint y: 105, endPoint x: 606, endPoint y: 105, distance: 71.6
click at [625, 105] on address "BRIAR RUSSELL BRIAR RUSSELL 10 RISINGHURST TERRACE, LOWER SHOTOVER OTA QUEENSTO…" at bounding box center [711, 136] width 352 height 68
drag, startPoint x: 531, startPoint y: 185, endPoint x: 668, endPoint y: 197, distance: 137.9
click at [668, 197] on div "BRIAR RUSSELL BRIAR RUSSELL 10 RISINGHURST TERRACE, LOWER SHOTOVER OTA QUEENSTO…" at bounding box center [711, 158] width 368 height 128
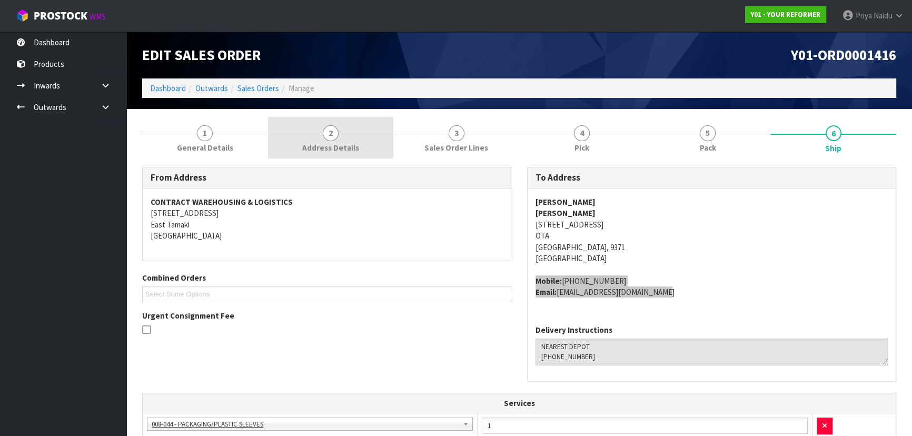
scroll to position [0, 0]
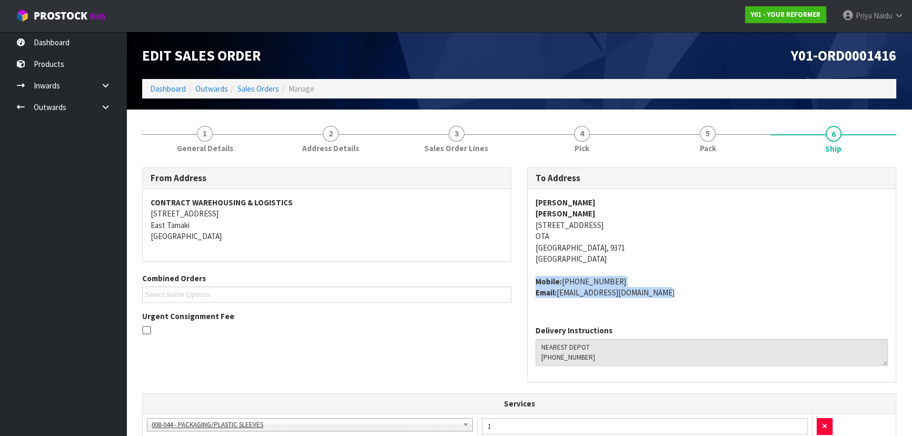
drag, startPoint x: 529, startPoint y: 220, endPoint x: 770, endPoint y: 223, distance: 240.6
click at [770, 223] on div "BRIAR RUSSELL BRIAR RUSSELL 10 RISINGHURST TERRACE, LOWER SHOTOVER OTA QUEENSTO…" at bounding box center [711, 253] width 368 height 128
click at [661, 252] on address "BRIAR RUSSELL BRIAR RUSSELL 10 RISINGHURST TERRACE, LOWER SHOTOVER OTA QUEENSTO…" at bounding box center [711, 231] width 352 height 68
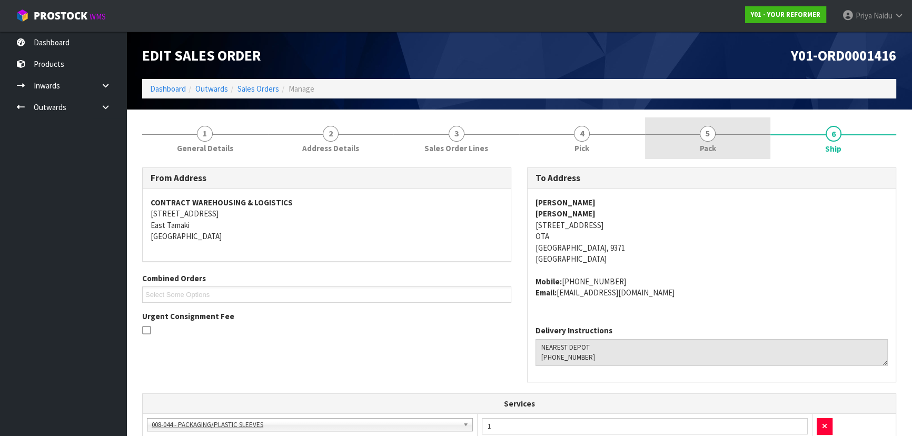
click at [668, 158] on link "5 Pack" at bounding box center [708, 138] width 126 height 42
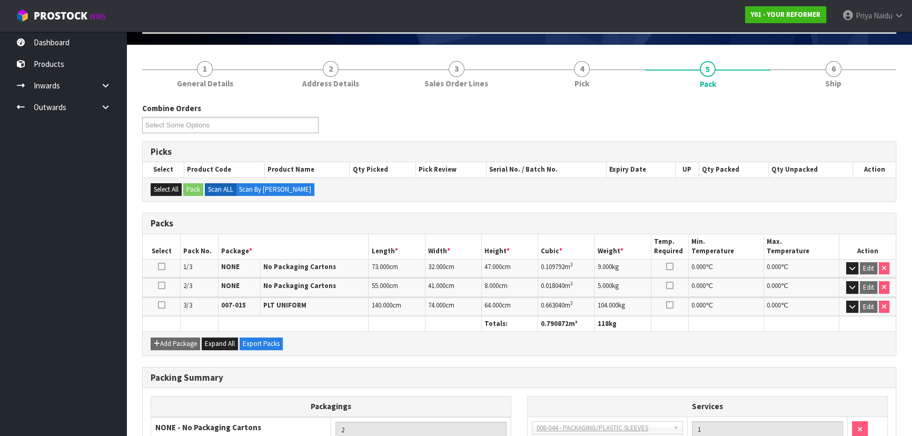
scroll to position [47, 0]
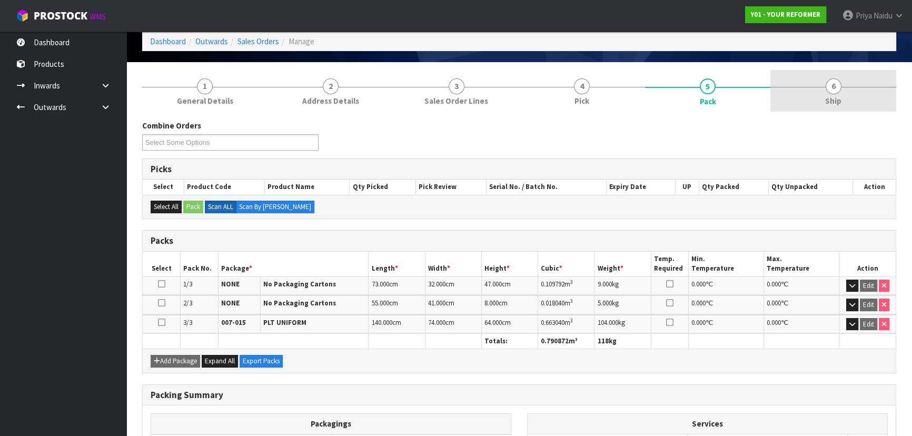
drag, startPoint x: 860, startPoint y: 88, endPoint x: 857, endPoint y: 93, distance: 5.7
click at [860, 88] on link "6 Ship" at bounding box center [833, 91] width 126 height 42
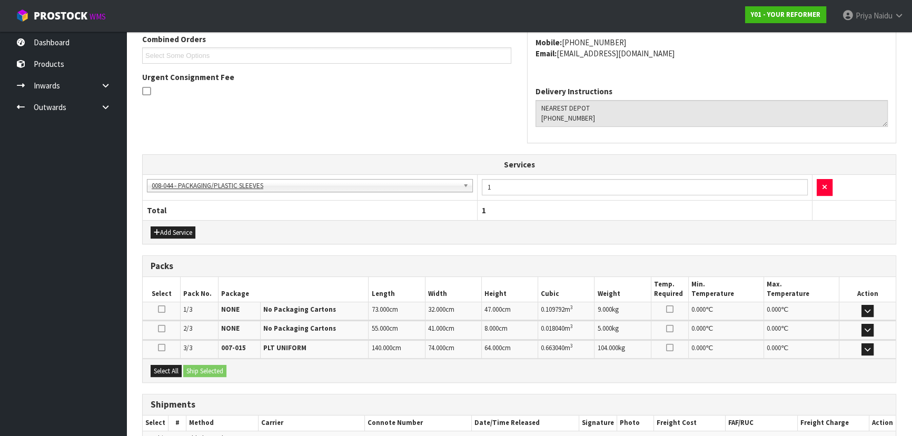
drag, startPoint x: 417, startPoint y: 315, endPoint x: 301, endPoint y: 342, distance: 119.4
click at [302, 340] on td "PLT UNIFORM" at bounding box center [314, 349] width 108 height 18
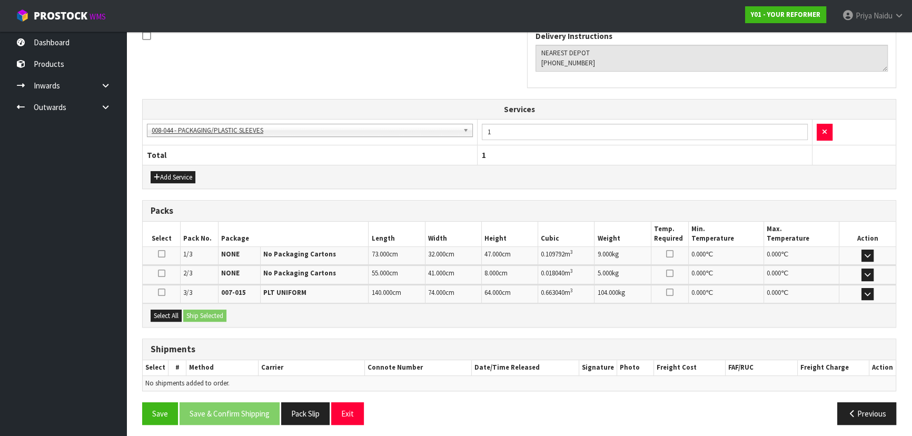
scroll to position [296, 0]
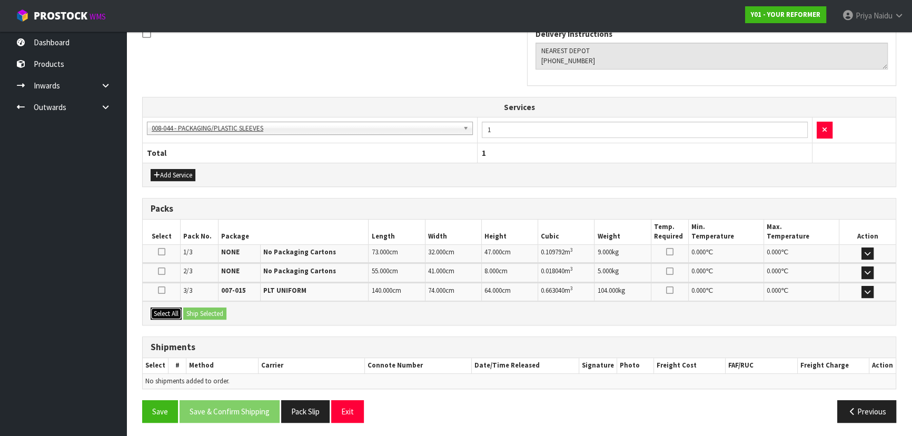
click at [174, 312] on button "Select All" at bounding box center [166, 313] width 31 height 13
click at [198, 311] on button "Ship Selected" at bounding box center [204, 313] width 43 height 13
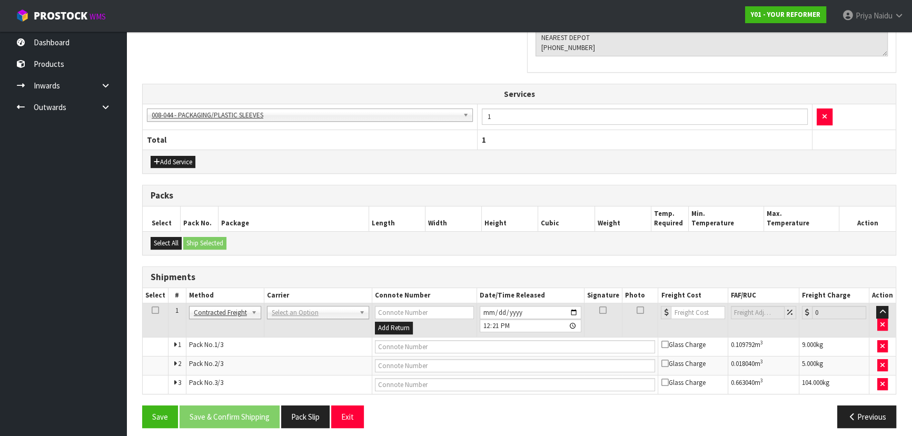
scroll to position [315, 0]
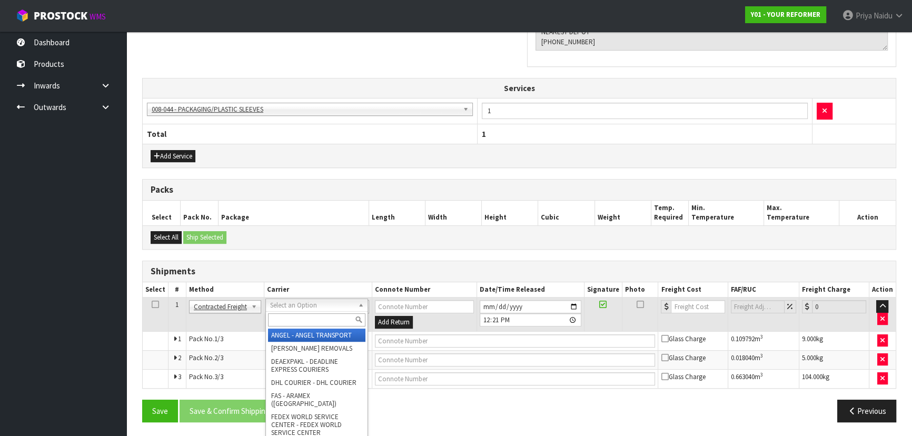
click at [288, 316] on input "text" at bounding box center [316, 319] width 97 height 13
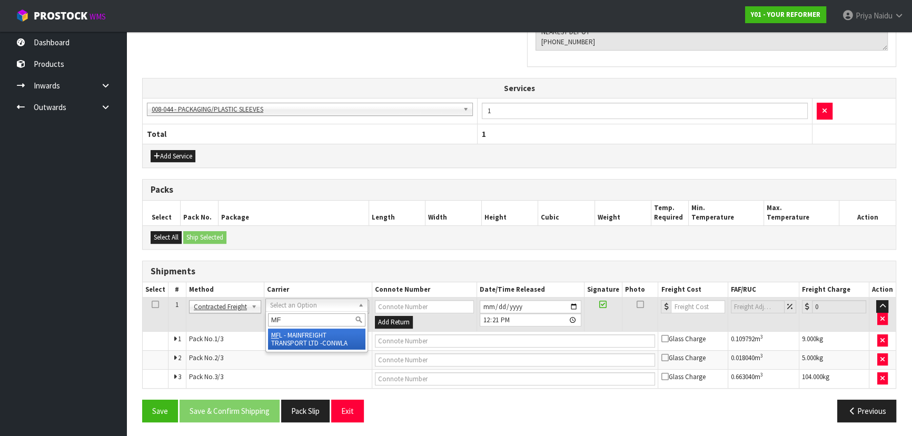
type input "MF"
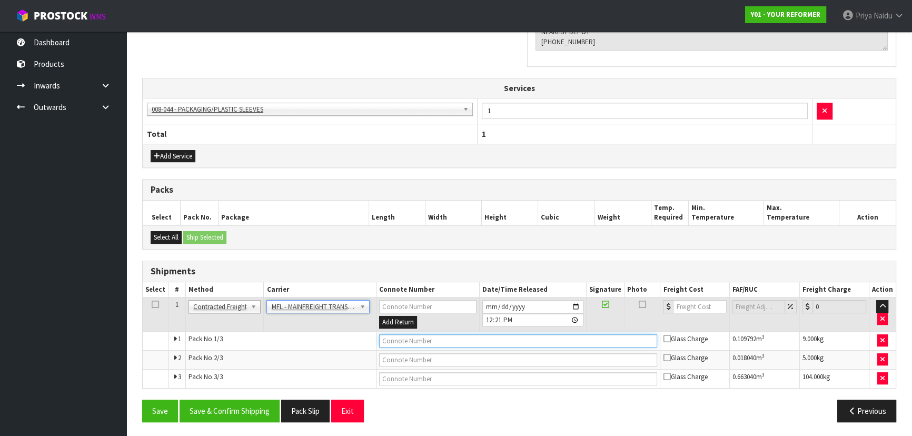
click at [408, 336] on input "text" at bounding box center [518, 340] width 278 height 13
paste input "FWM59071606"
type input "FWM59071606"
click at [698, 305] on input "number" at bounding box center [699, 306] width 53 height 13
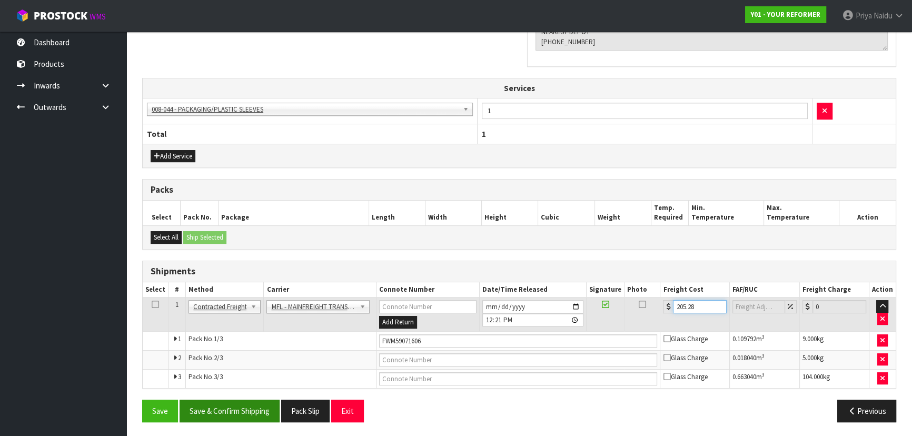
type input "205.28"
click at [203, 410] on button "Save & Confirm Shipping" at bounding box center [229, 411] width 100 height 23
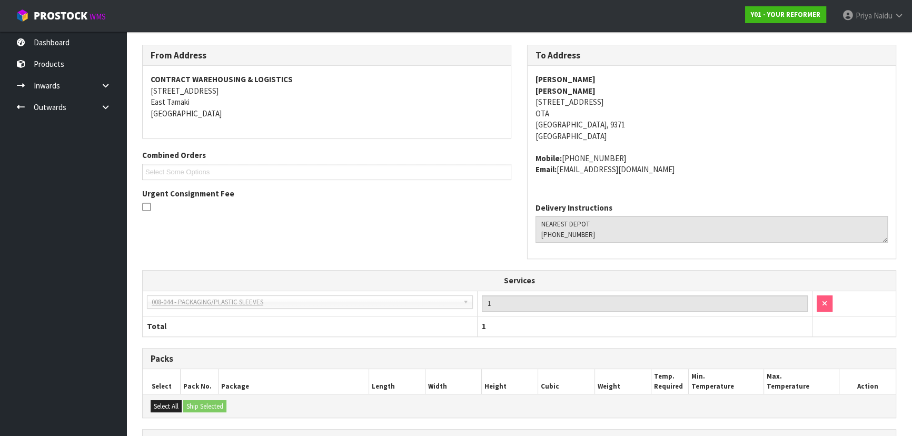
scroll to position [0, 0]
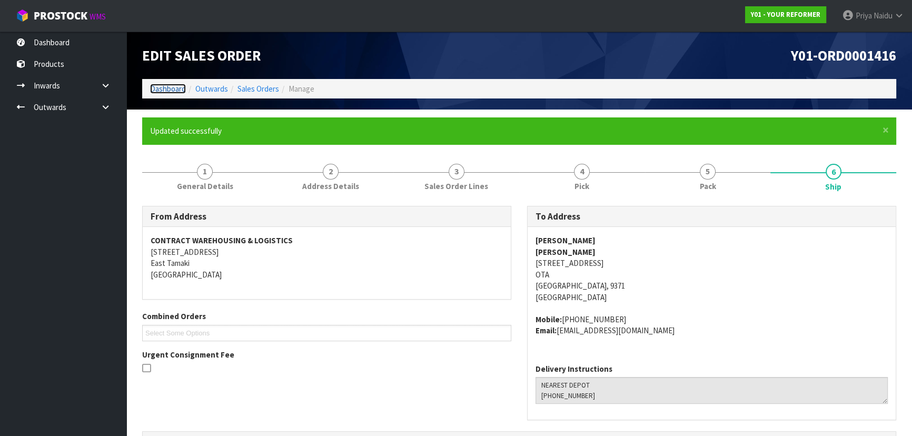
click at [169, 88] on link "Dashboard" at bounding box center [168, 89] width 36 height 10
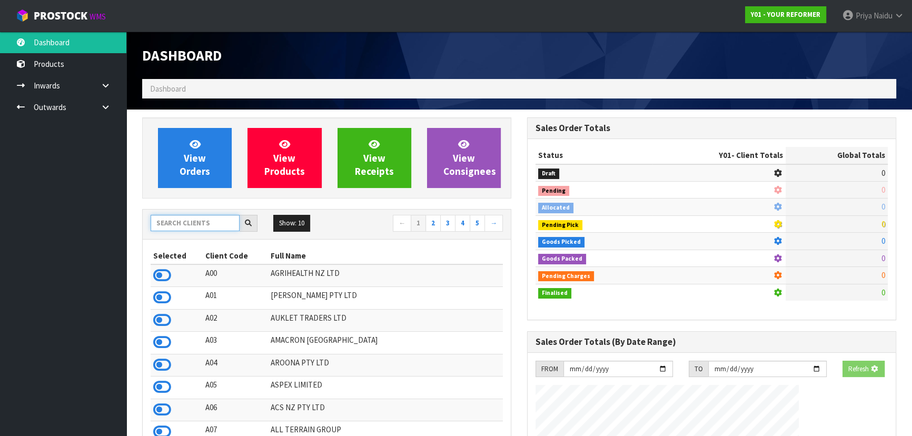
click at [193, 227] on input "text" at bounding box center [195, 223] width 89 height 16
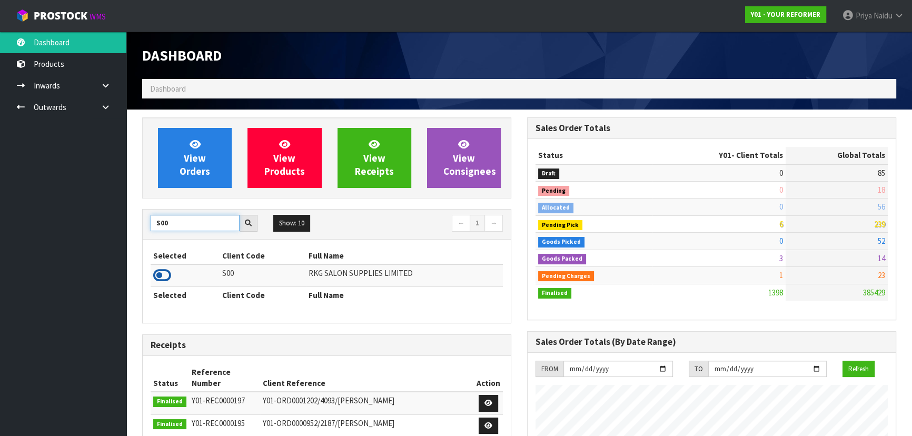
type input "S00"
drag, startPoint x: 161, startPoint y: 273, endPoint x: 169, endPoint y: 263, distance: 13.5
click at [162, 273] on icon at bounding box center [162, 275] width 18 height 16
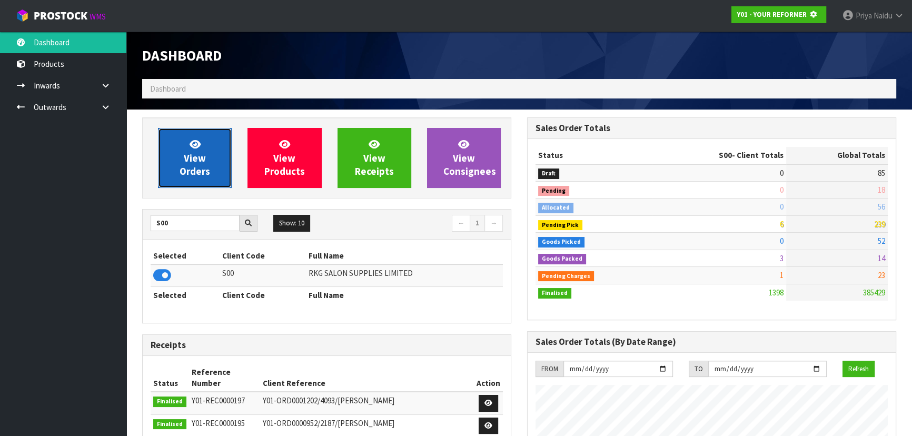
scroll to position [525719, 525989]
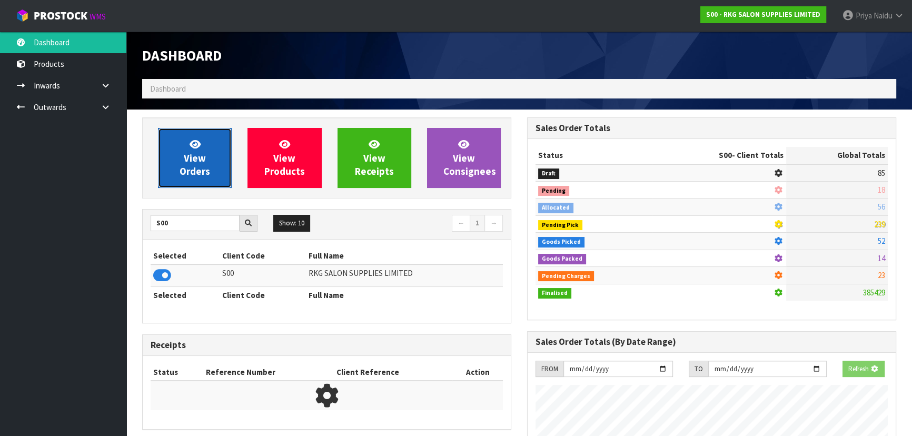
click at [185, 162] on span "View Orders" at bounding box center [194, 157] width 31 height 39
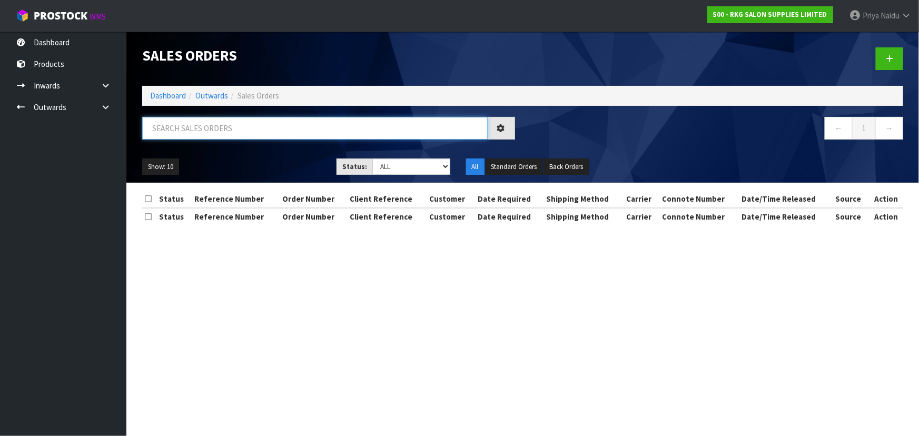
click at [211, 125] on input "text" at bounding box center [314, 128] width 345 height 23
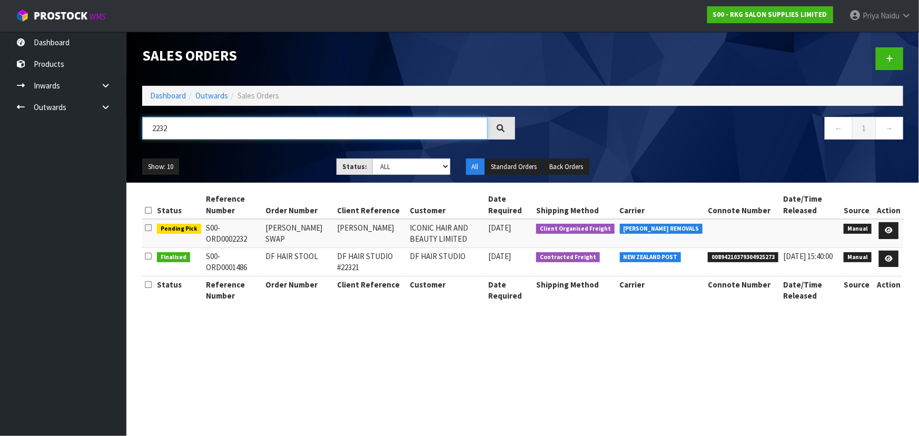
type input "2232"
click at [279, 157] on div "Show: 10 5 10 25 50 Status: Draft Pending Allocated Pending Pick Goods Picked G…" at bounding box center [522, 167] width 776 height 33
click at [886, 228] on icon at bounding box center [888, 230] width 8 height 7
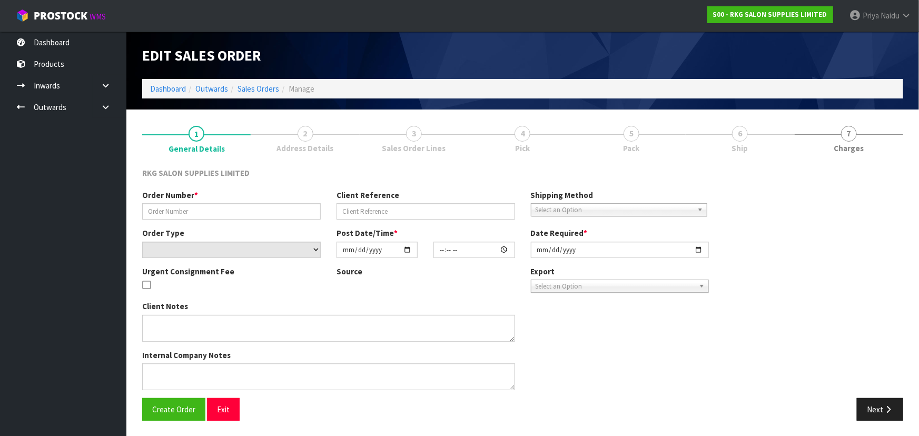
type input "NAVPREET SWAP"
type input "NAVPREET"
select select "number:0"
type input "2025-10-07"
type input "00:00:00.000"
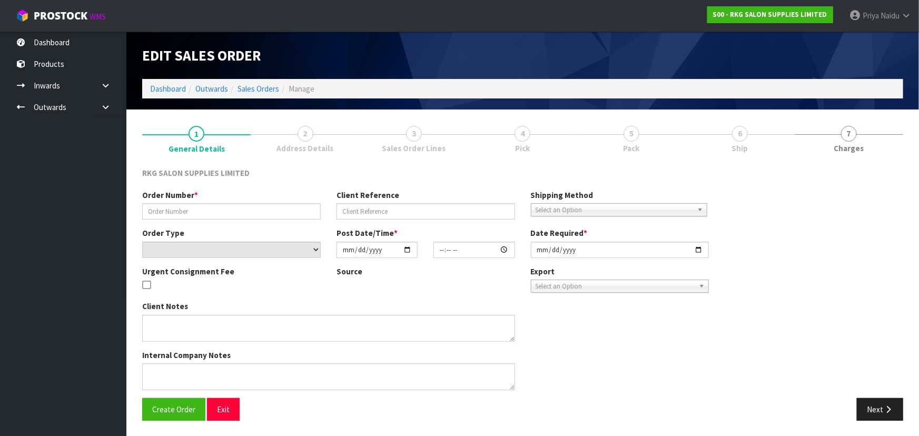
type input "2025-10-07"
type textarea "FOR CONROYS PICK UP TOMORROW 14.10"
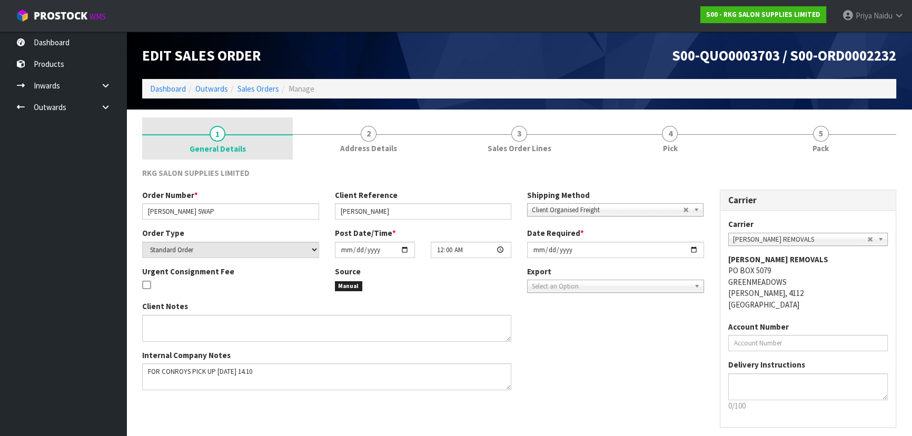
click at [207, 136] on link "1 General Details" at bounding box center [217, 138] width 151 height 42
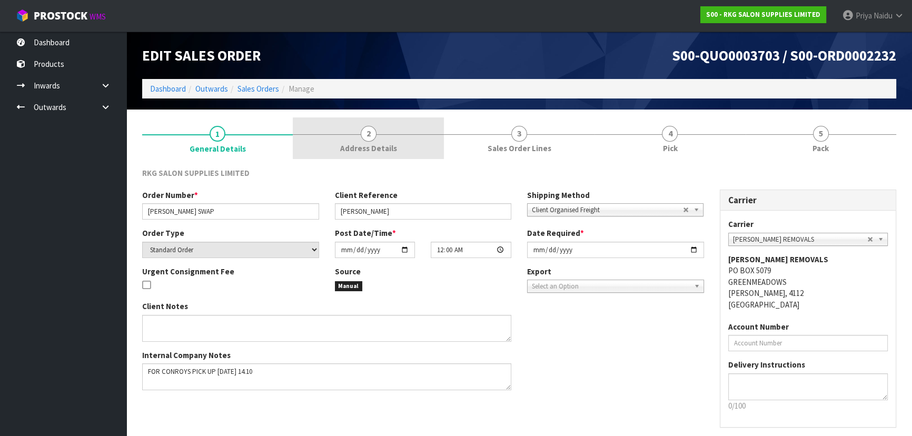
click at [360, 153] on span "Address Details" at bounding box center [368, 148] width 57 height 11
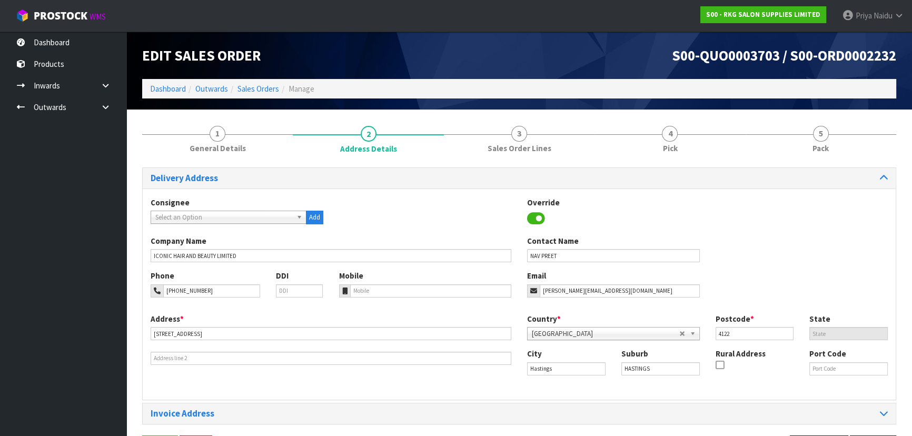
click at [149, 256] on div "Company Name ICONIC HAIR AND BEAUTY LIMITED" at bounding box center [331, 248] width 376 height 27
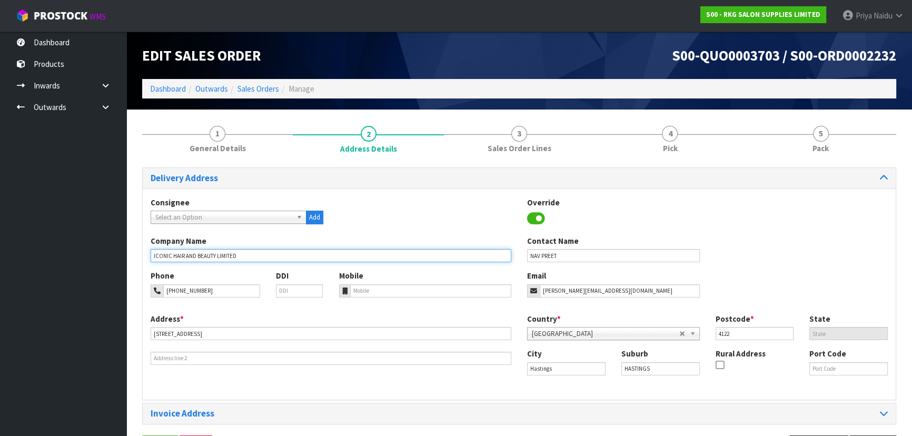
drag, startPoint x: 153, startPoint y: 256, endPoint x: 250, endPoint y: 256, distance: 96.9
click at [251, 256] on input "ICONIC HAIR AND BEAUTY LIMITED" at bounding box center [331, 255] width 361 height 13
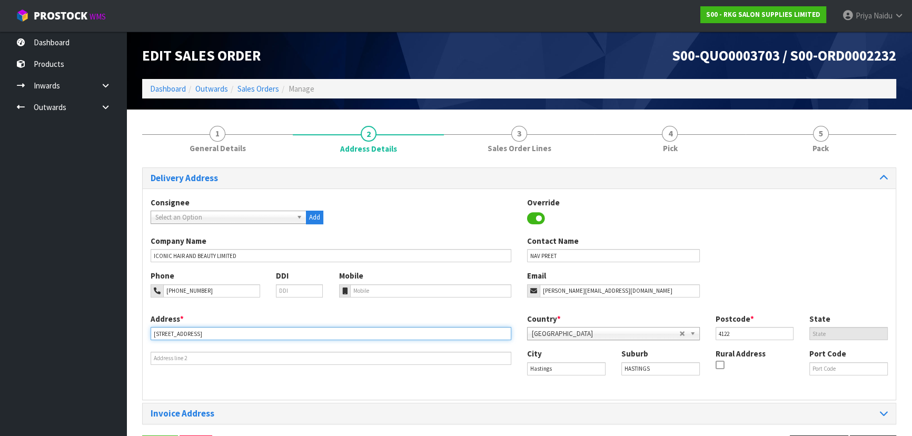
drag, startPoint x: 152, startPoint y: 334, endPoint x: 237, endPoint y: 346, distance: 86.1
click at [237, 346] on div "Address * 352 HERETAUNGA ST WEST This address line exceeds the recommended limi…" at bounding box center [331, 339] width 376 height 52
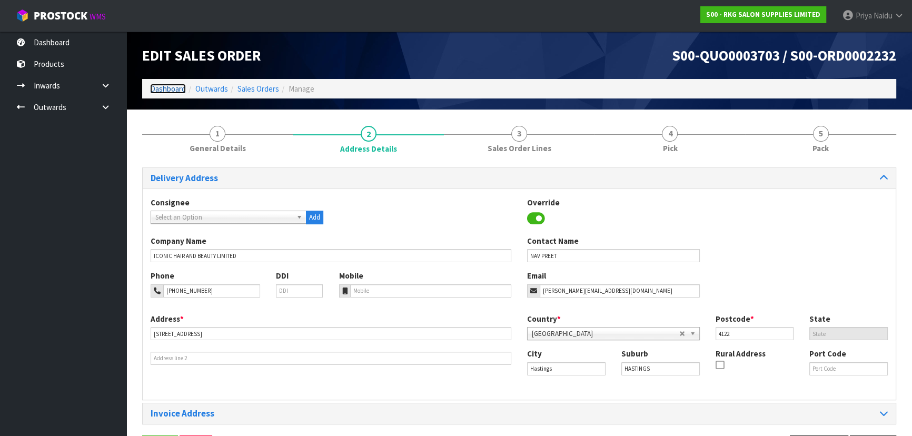
click at [169, 86] on link "Dashboard" at bounding box center [168, 89] width 36 height 10
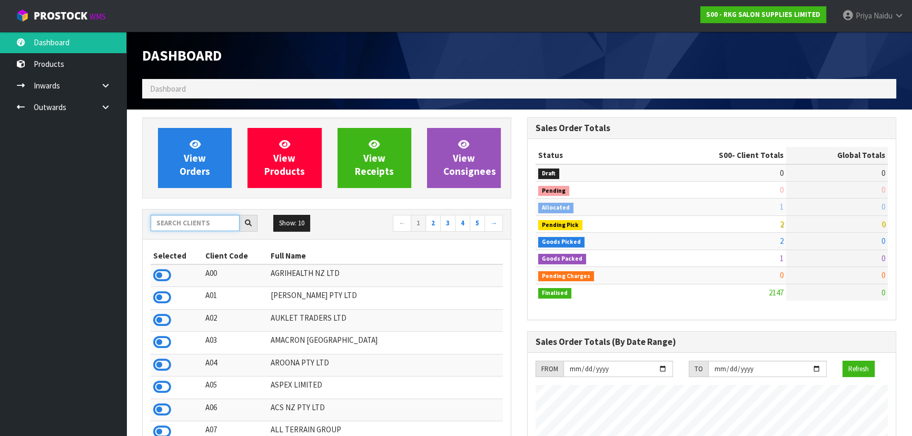
click at [194, 221] on input "text" at bounding box center [195, 223] width 89 height 16
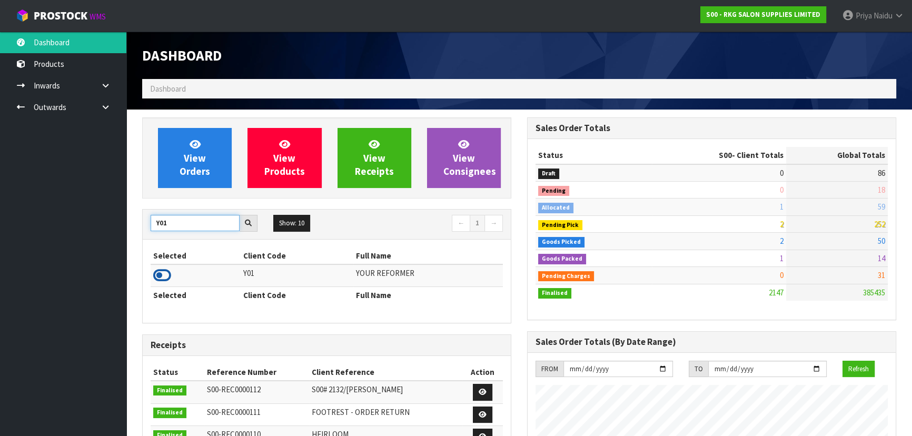
type input "Y01"
click at [161, 275] on icon at bounding box center [162, 275] width 18 height 16
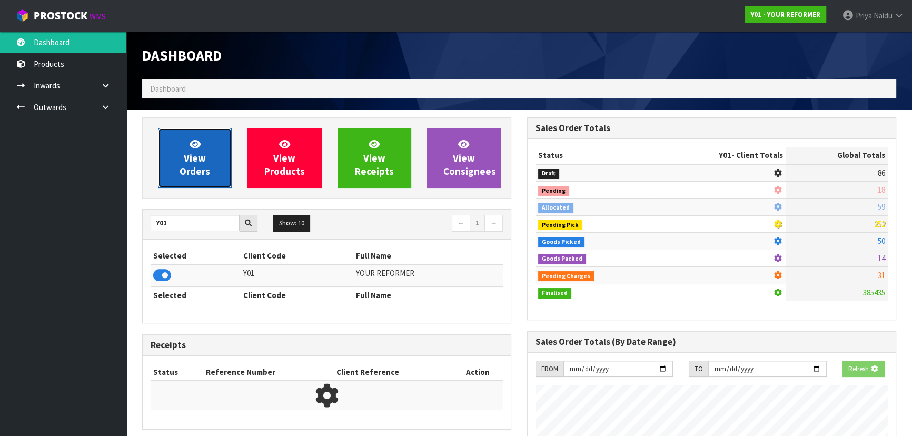
click at [187, 178] on link "View Orders" at bounding box center [195, 158] width 74 height 60
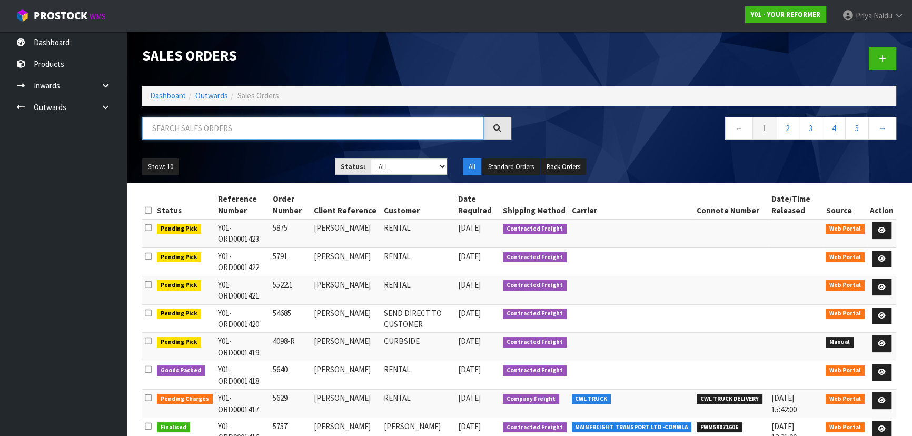
click at [218, 133] on input "text" at bounding box center [313, 128] width 342 height 23
type input "1410"
click at [264, 149] on div "1410 ← 1 2 3 4 5 →" at bounding box center [519, 134] width 770 height 34
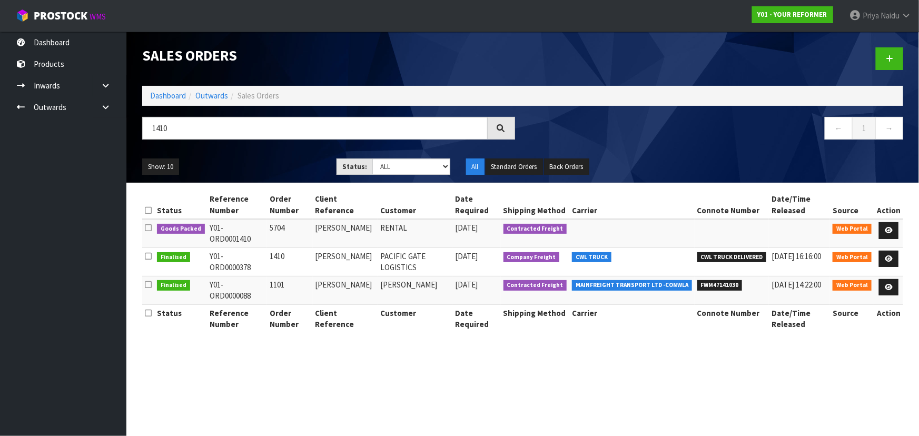
click at [265, 159] on ul "Show: 10 5 10 25 50" at bounding box center [231, 166] width 178 height 17
click at [269, 168] on ul "Show: 10 5 10 25 50" at bounding box center [231, 166] width 178 height 17
click at [269, 167] on ul "Show: 10 5 10 25 50" at bounding box center [231, 166] width 178 height 17
click at [267, 166] on ul "Show: 10 5 10 25 50" at bounding box center [231, 166] width 178 height 17
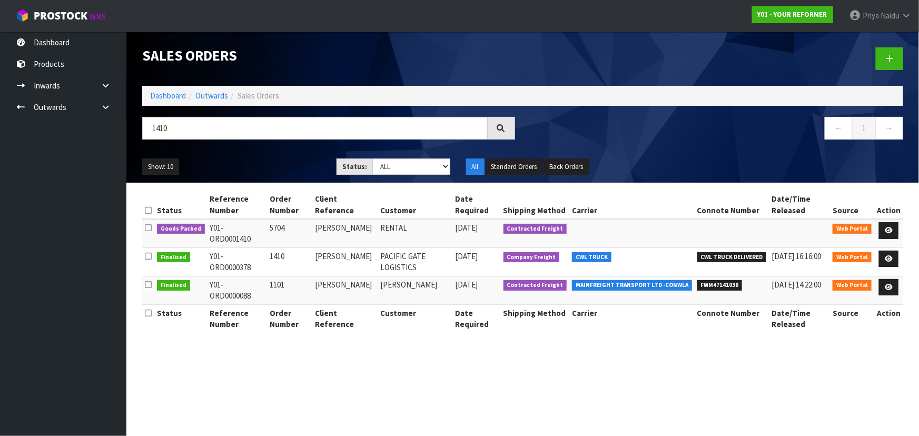
click at [268, 163] on ul "Show: 10 5 10 25 50" at bounding box center [231, 166] width 178 height 17
click at [282, 157] on div "Show: 10 5 10 25 50 Status: Draft Pending Allocated Pending Pick Goods Picked G…" at bounding box center [522, 167] width 776 height 33
click at [271, 159] on ul "Show: 10 5 10 25 50" at bounding box center [231, 166] width 178 height 17
click at [264, 191] on th "Reference Number" at bounding box center [237, 205] width 60 height 28
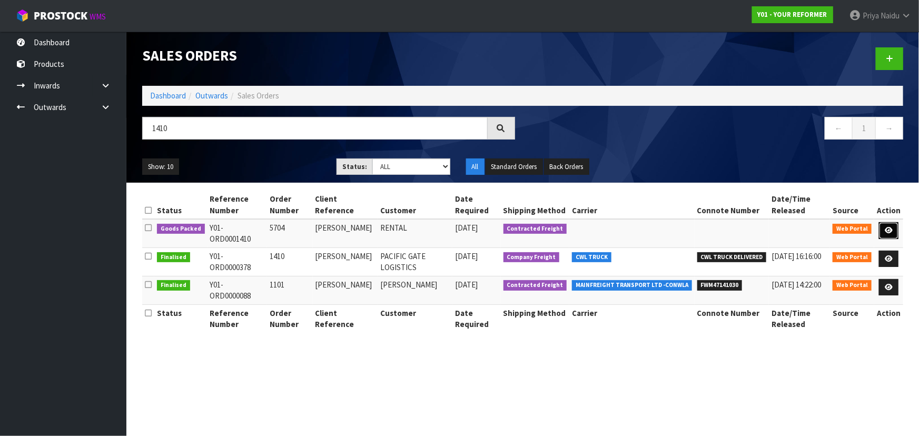
click at [884, 227] on link at bounding box center [888, 230] width 19 height 17
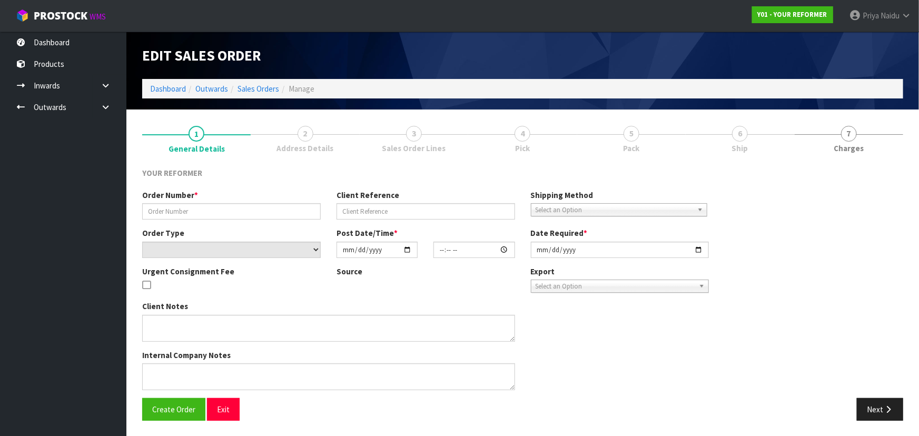
type input "5704"
type input "TAMMY CRESSWELL"
select select "number:0"
type input "2025-10-06"
type input "10:26:00.000"
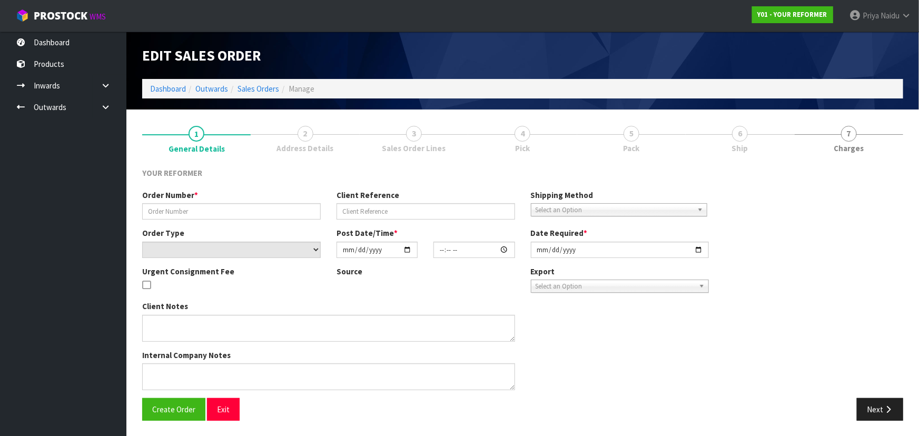
type input "2025-10-06"
type textarea "TAMMY CRESSWELL 35 VINA PLACE MASSEY AUK AUCKLAND 0614 NEW ZEALAND +64 21 122 0…"
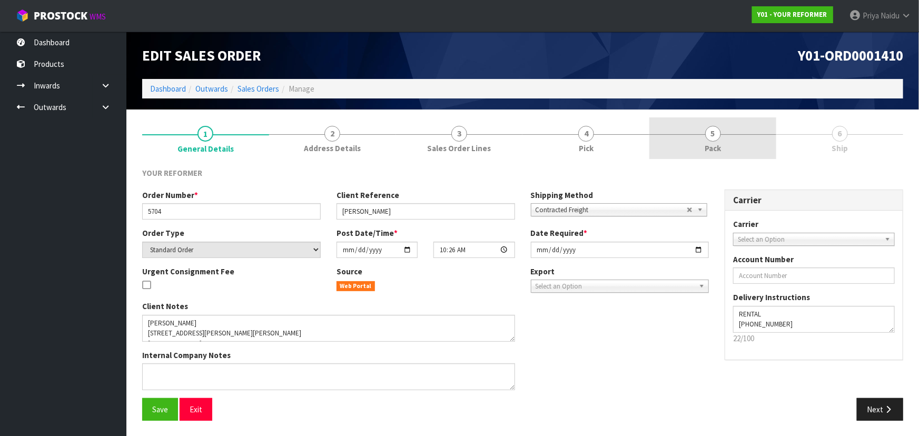
click at [700, 138] on link "5 Pack" at bounding box center [712, 138] width 127 height 42
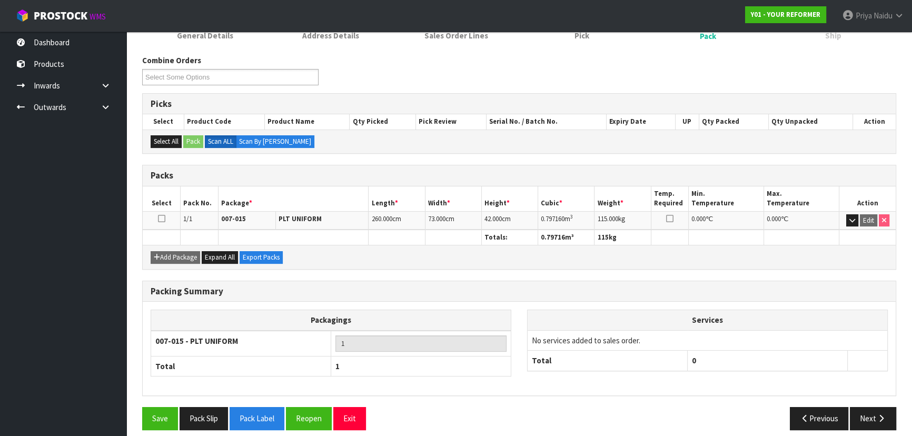
scroll to position [120, 0]
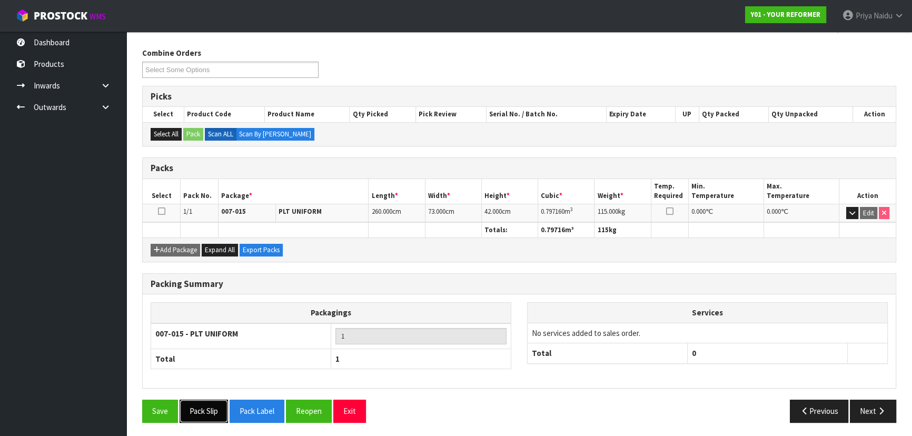
click at [203, 414] on button "Pack Slip" at bounding box center [203, 411] width 48 height 23
click at [866, 417] on button "Next" at bounding box center [873, 411] width 46 height 23
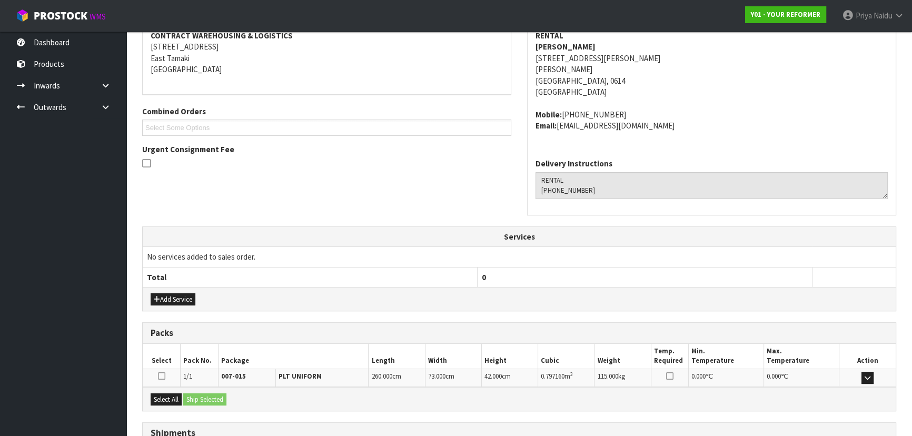
scroll to position [253, 0]
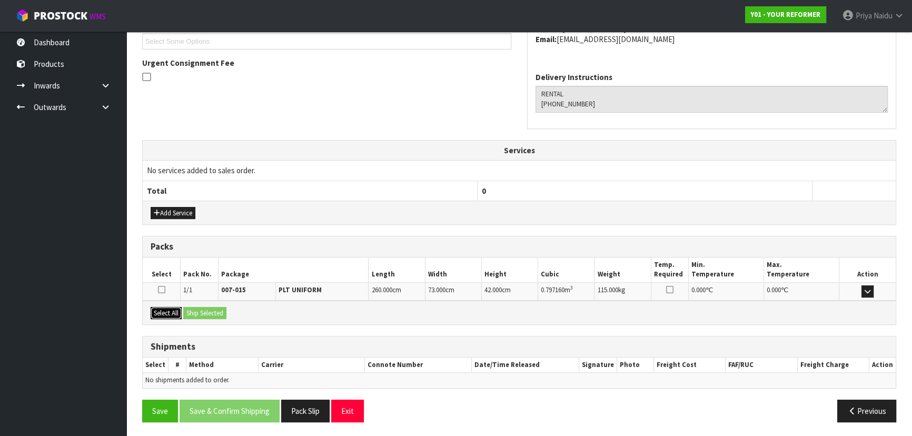
click at [171, 313] on button "Select All" at bounding box center [166, 313] width 31 height 13
click at [200, 312] on button "Ship Selected" at bounding box center [204, 313] width 43 height 13
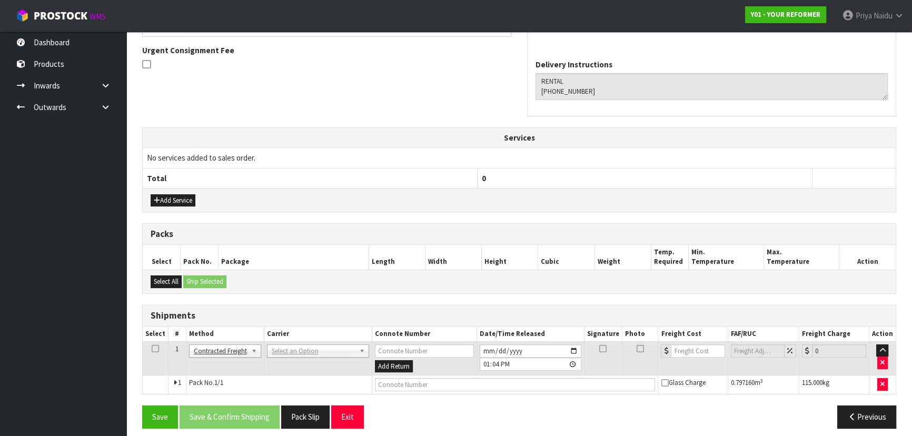
scroll to position [272, 0]
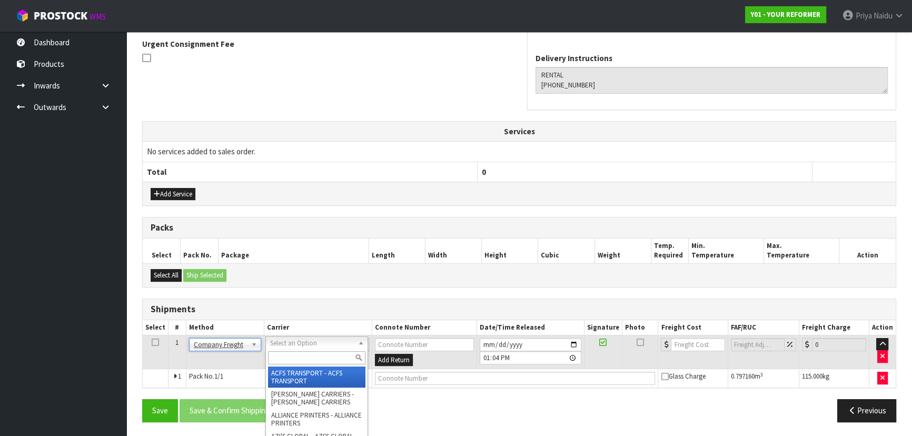
click at [287, 363] on input "text" at bounding box center [316, 357] width 97 height 13
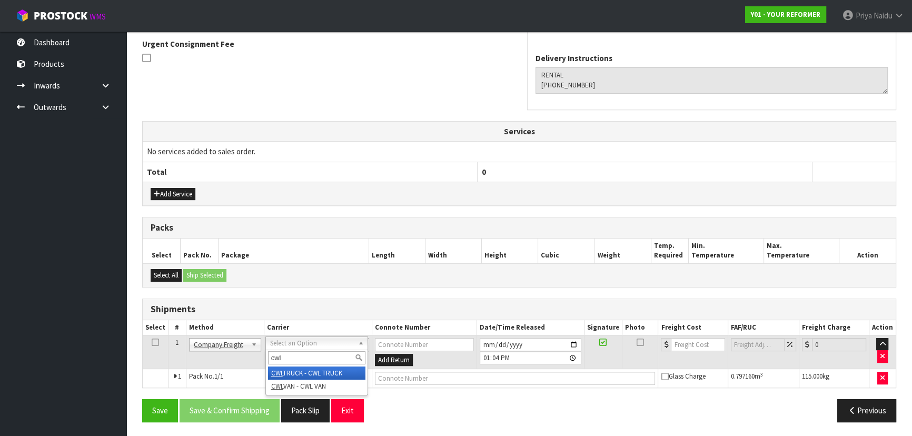
type input "cwl"
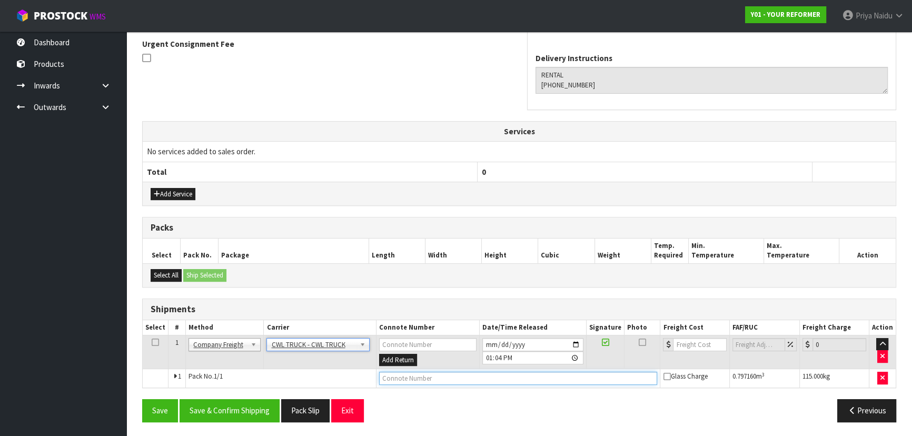
click at [416, 383] on input "text" at bounding box center [518, 378] width 278 height 13
type input "CWL TRUCK DELIVERY"
click at [574, 344] on input "[DATE]" at bounding box center [532, 344] width 101 height 13
type input "2025-10-15"
click at [214, 406] on button "Save & Confirm Shipping" at bounding box center [229, 410] width 100 height 23
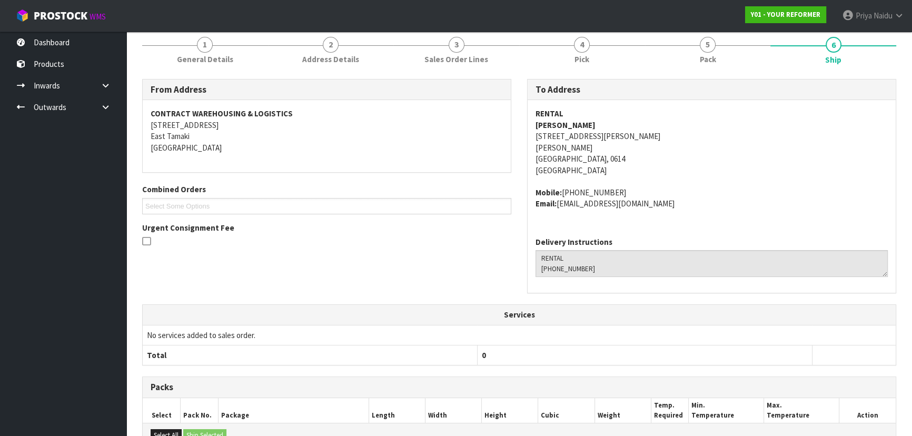
scroll to position [45, 0]
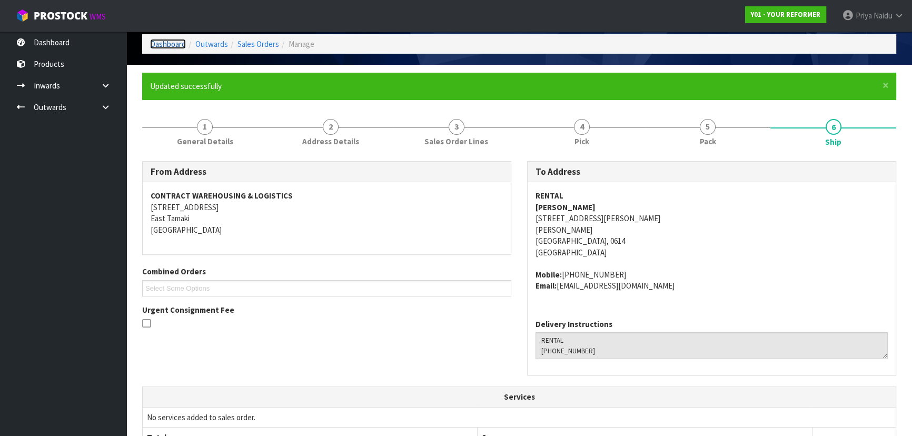
click at [171, 46] on link "Dashboard" at bounding box center [168, 44] width 36 height 10
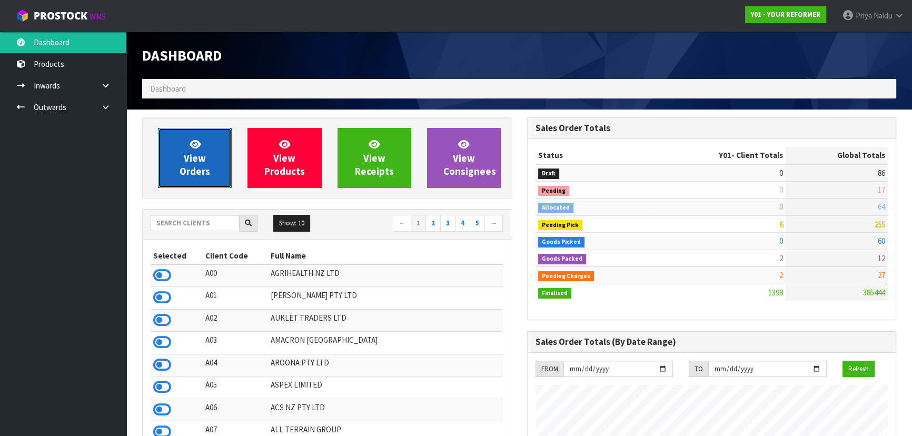
click at [185, 171] on span "View Orders" at bounding box center [194, 157] width 31 height 39
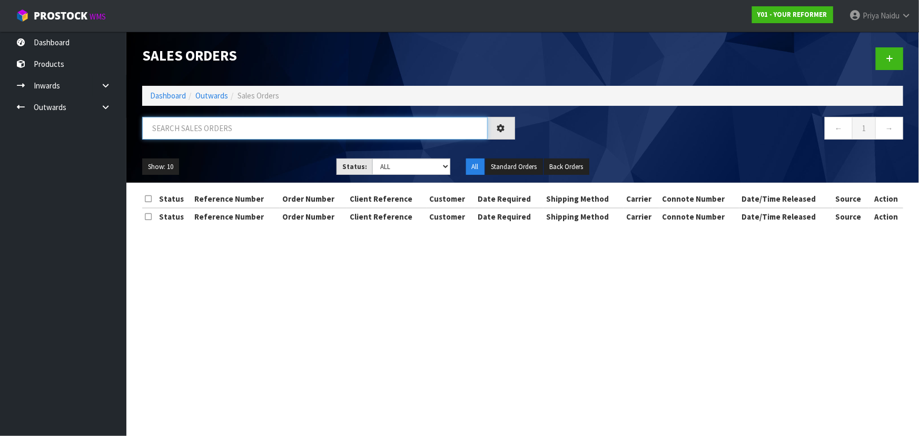
click at [212, 128] on input "text" at bounding box center [314, 128] width 345 height 23
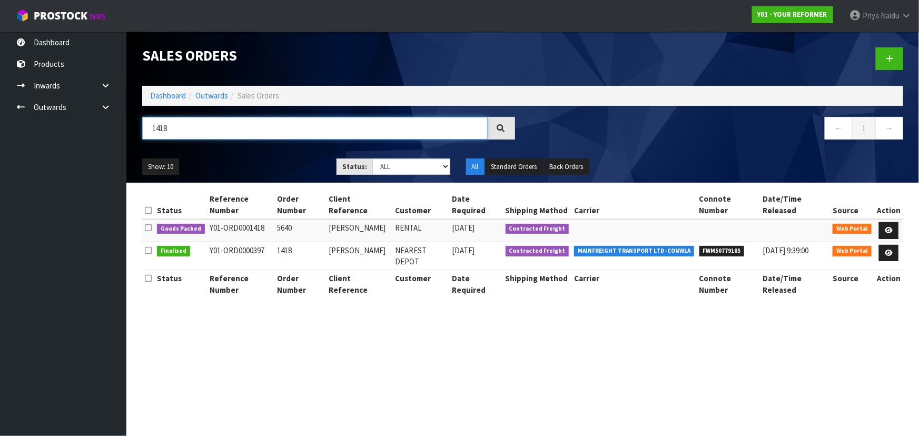
type input "1418"
click at [264, 147] on div "1418 ← 1 →" at bounding box center [522, 134] width 776 height 34
click at [889, 227] on icon at bounding box center [888, 230] width 8 height 7
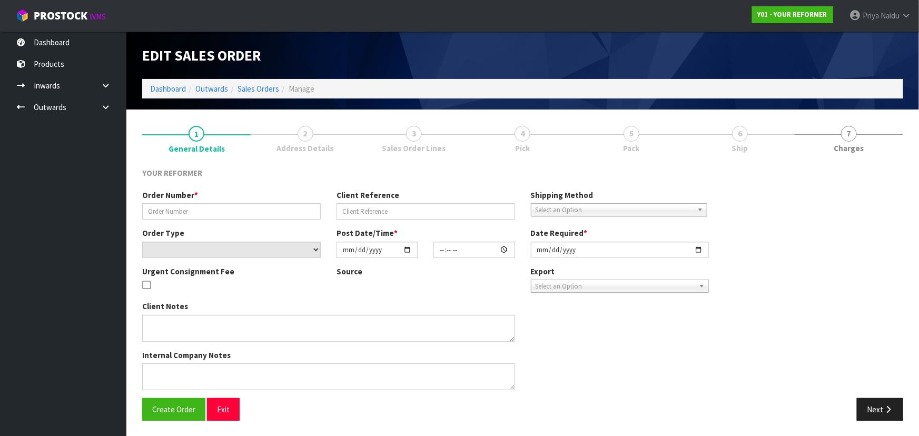
type input "5640"
type input "LAURA HELMHOUT"
select select "number:0"
type input "[DATE]"
type input "09:50:00.000"
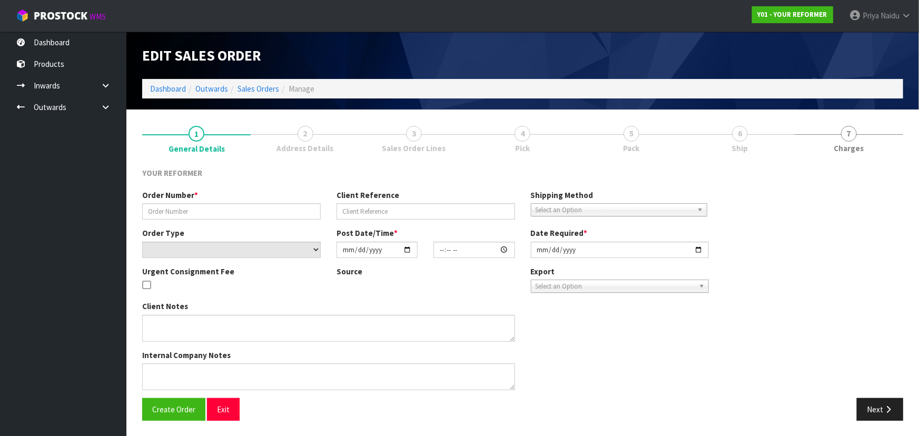
type input "[DATE]"
type textarea "LAURA HELMHOUT 29E RUA ROAD AUK AUCKLAND 0602 NEW ZEALAND +64 210 525 604"
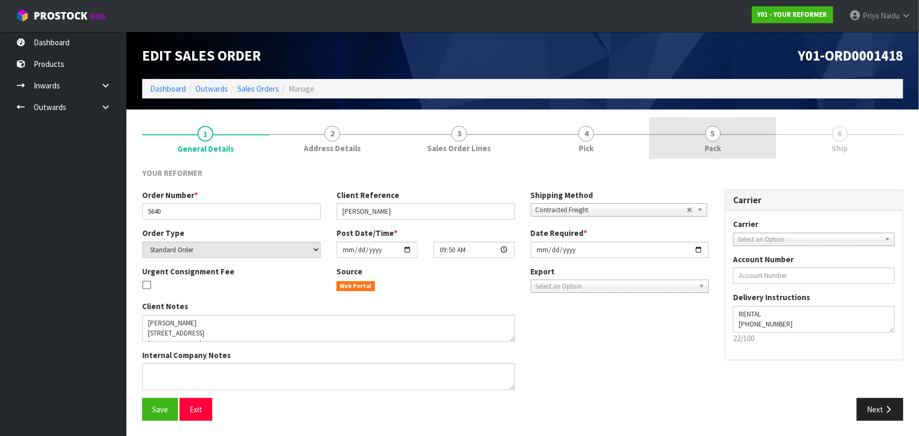
click at [720, 157] on link "5 Pack" at bounding box center [712, 138] width 127 height 42
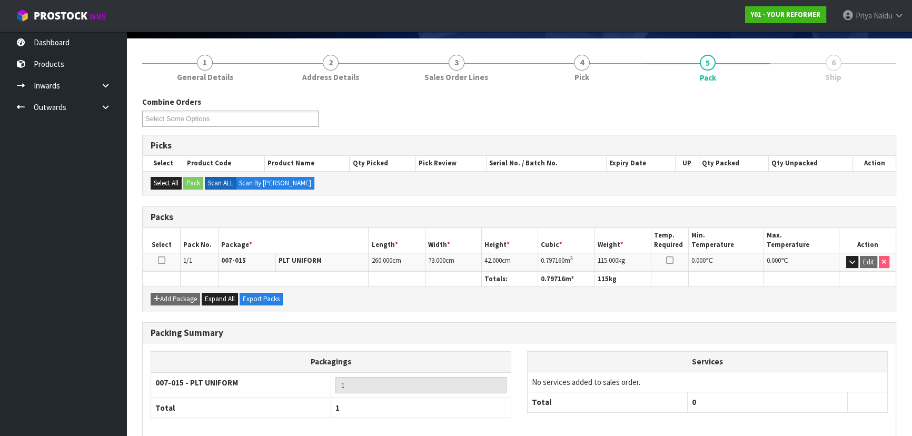
scroll to position [120, 0]
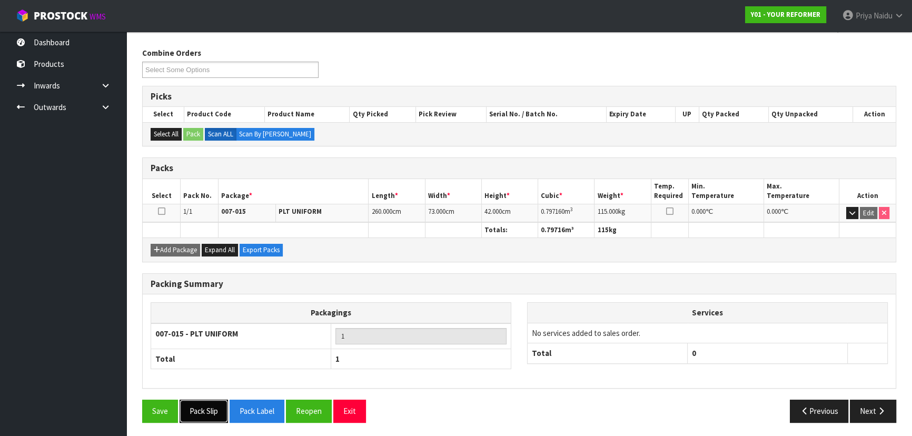
click at [201, 408] on button "Pack Slip" at bounding box center [203, 411] width 48 height 23
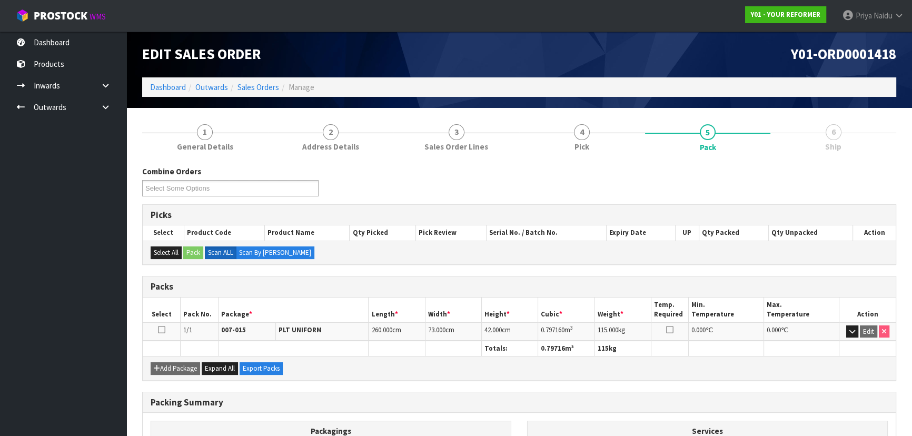
scroll to position [0, 0]
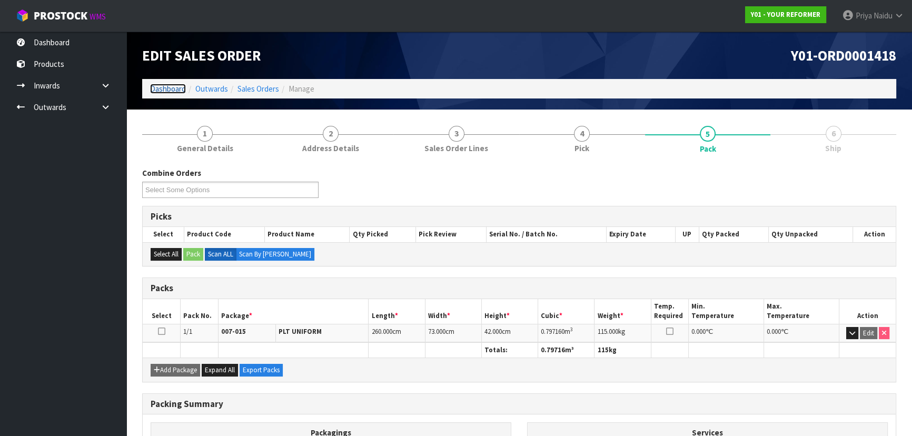
click at [169, 85] on link "Dashboard" at bounding box center [168, 89] width 36 height 10
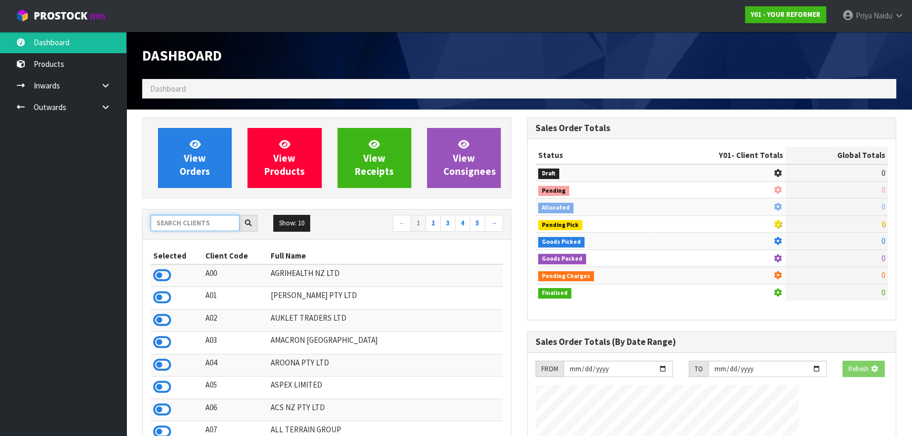
click at [188, 226] on input "text" at bounding box center [195, 223] width 89 height 16
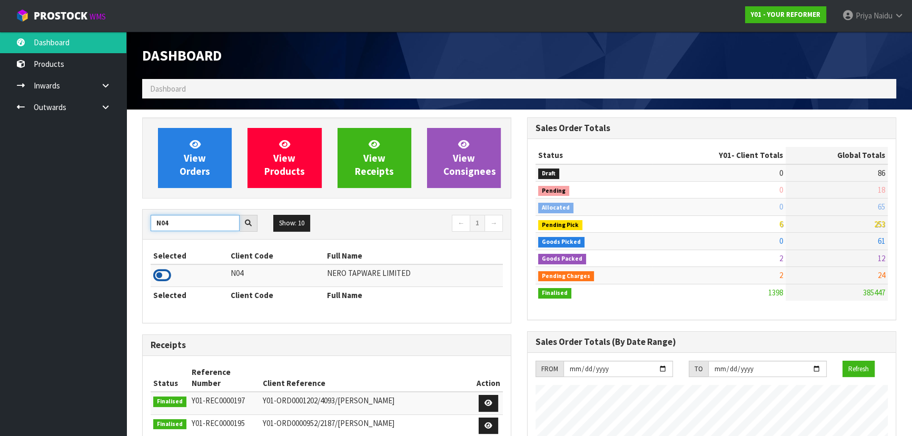
type input "N04"
click at [164, 275] on icon at bounding box center [162, 275] width 18 height 16
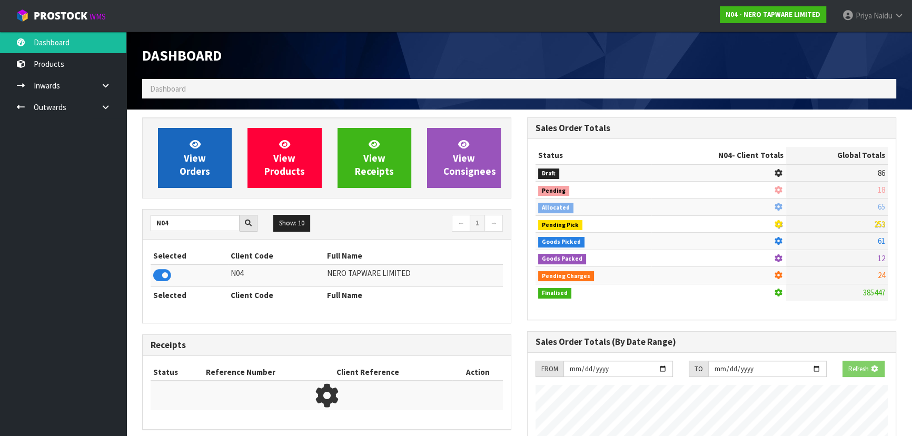
scroll to position [525719, 525989]
click at [189, 155] on span "View Orders" at bounding box center [194, 157] width 31 height 39
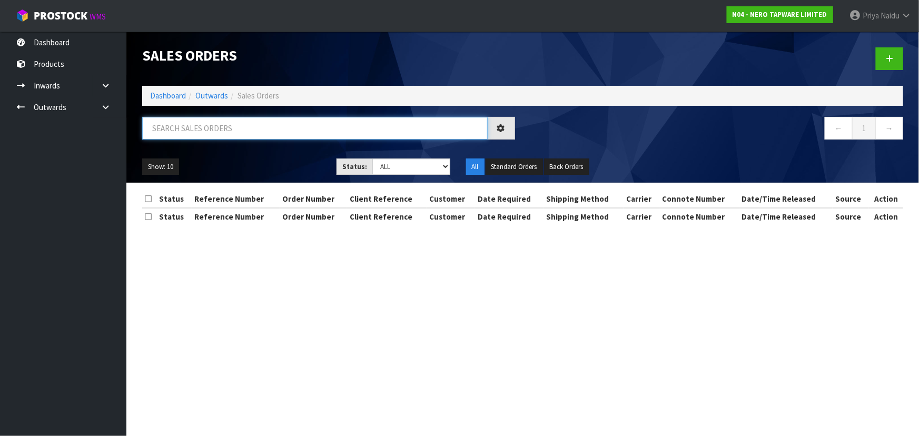
click at [217, 128] on input "text" at bounding box center [314, 128] width 345 height 23
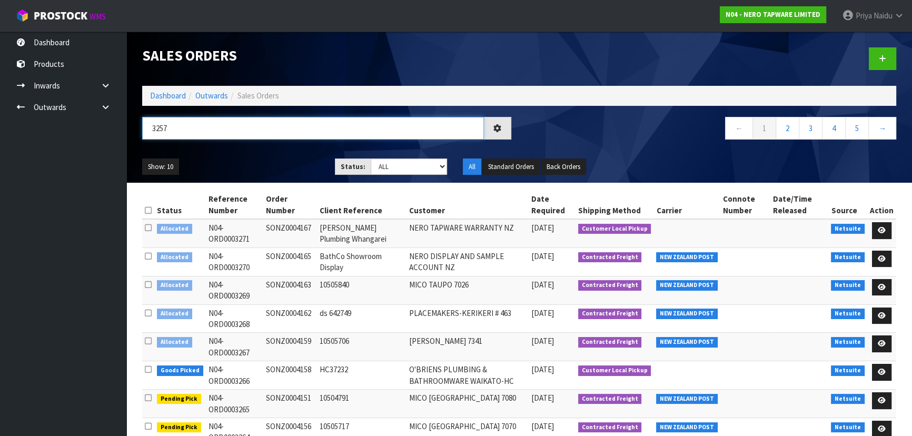
type input "3257"
click at [218, 160] on ul "Show: 10 5 10 25 50" at bounding box center [230, 166] width 177 height 17
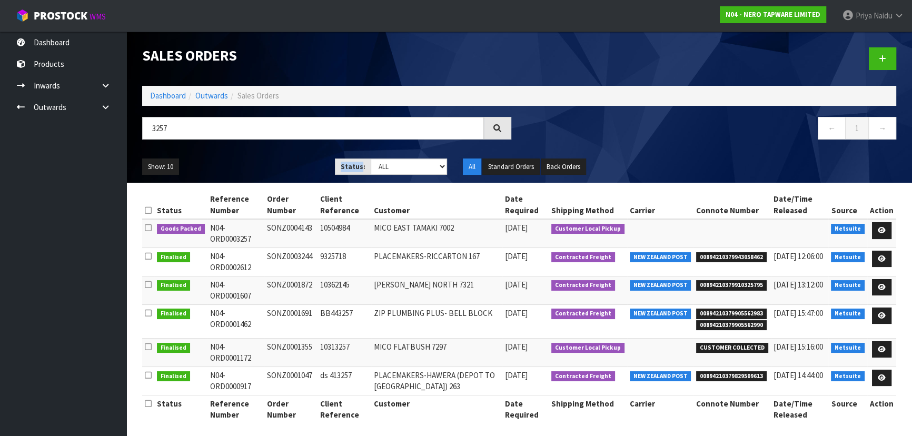
click at [218, 160] on ul "Show: 10 5 10 25 50" at bounding box center [230, 166] width 177 height 17
click at [232, 152] on div "Show: 10 5 10 25 50 Status: Draft Pending Allocated Pending Pick Goods Picked G…" at bounding box center [519, 167] width 770 height 33
click at [883, 229] on icon at bounding box center [881, 230] width 8 height 7
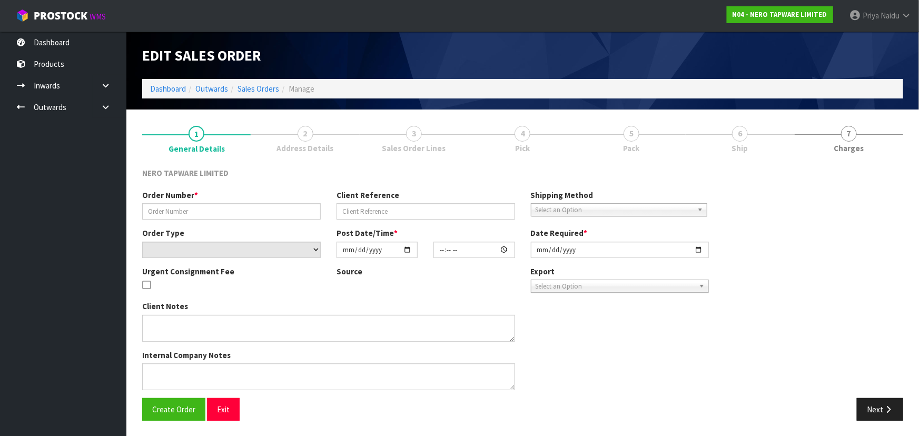
type input "SONZ0004143"
type input "10504984"
select select "number:0"
type input "[DATE]"
type input "08:15:15.000"
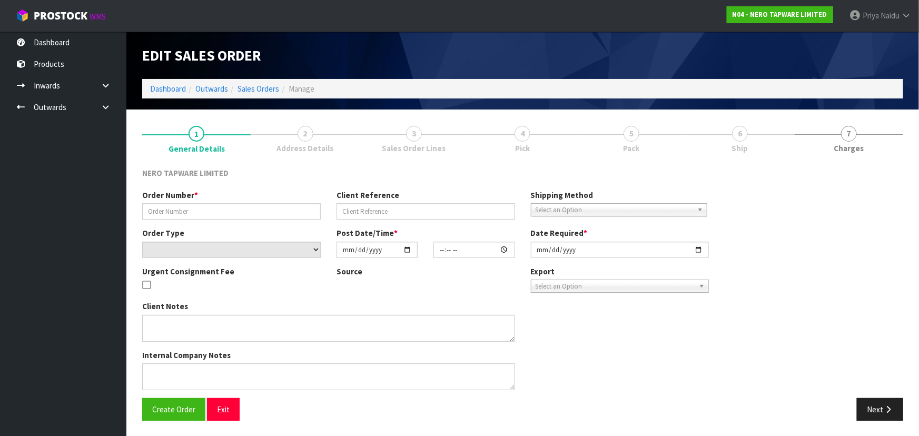
type input "[DATE]"
type textarea "customer pick up 13/10"
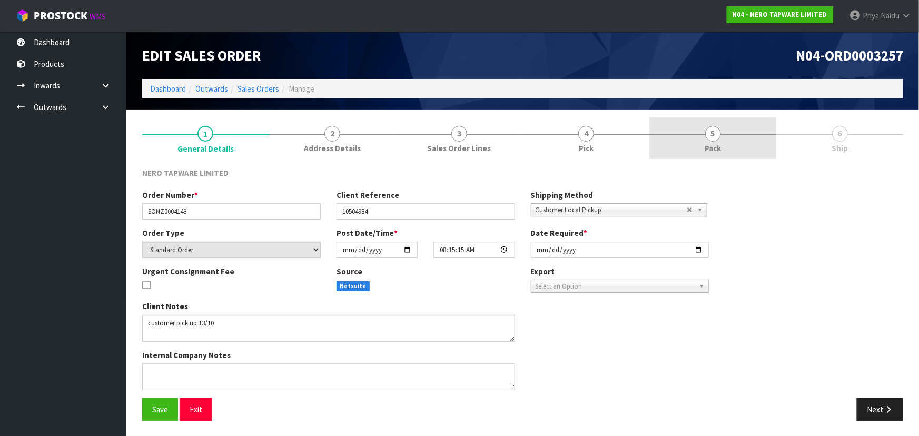
click at [722, 153] on link "5 Pack" at bounding box center [712, 138] width 127 height 42
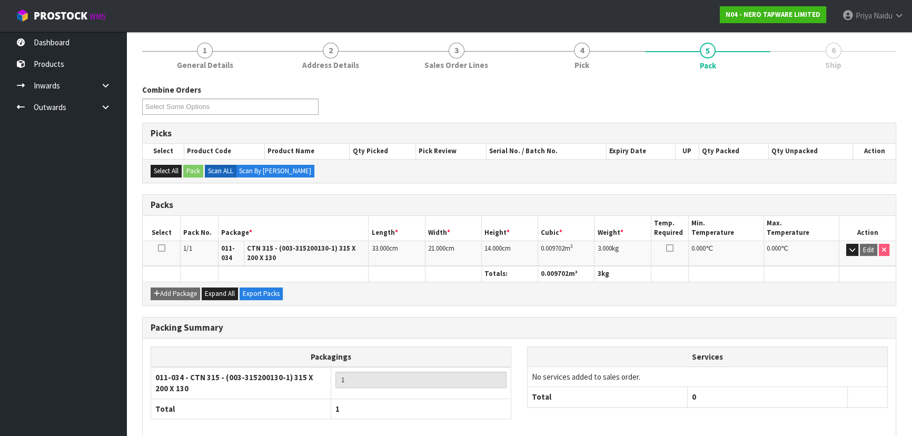
scroll to position [133, 0]
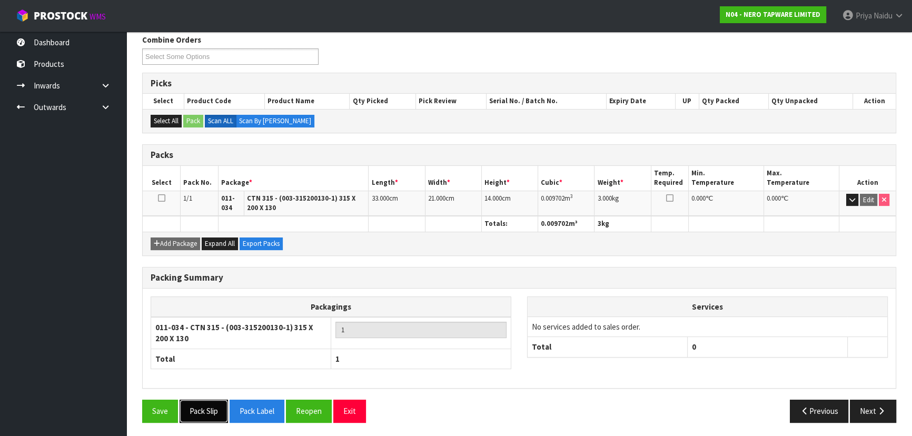
click at [198, 406] on button "Pack Slip" at bounding box center [203, 411] width 48 height 23
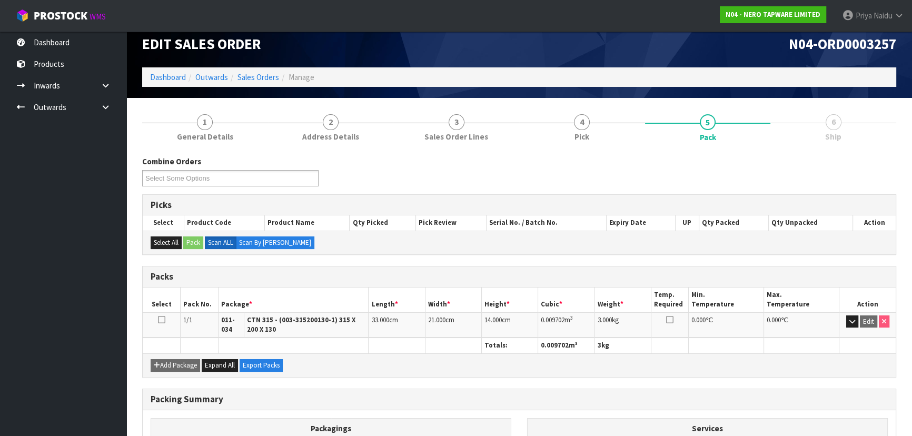
scroll to position [0, 0]
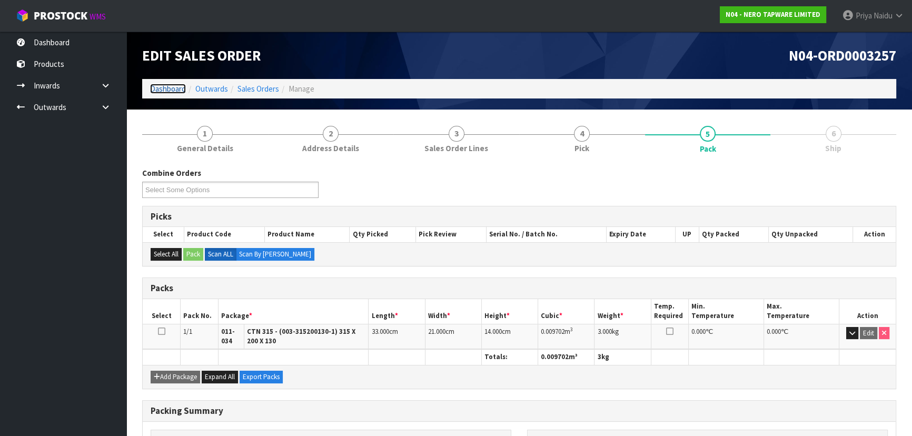
click at [161, 84] on link "Dashboard" at bounding box center [168, 89] width 36 height 10
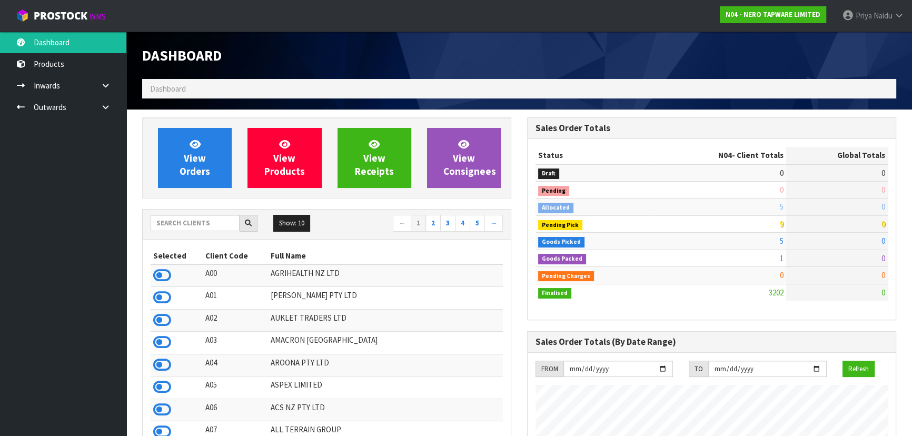
scroll to position [830, 384]
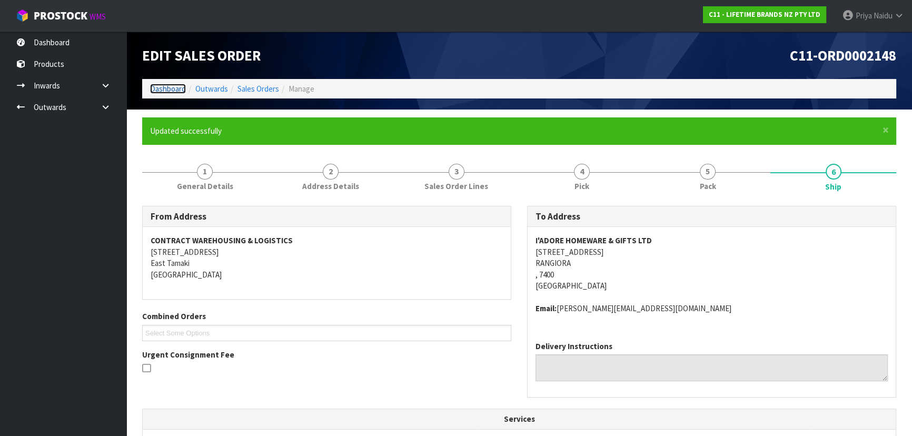
click at [172, 84] on link "Dashboard" at bounding box center [168, 89] width 36 height 10
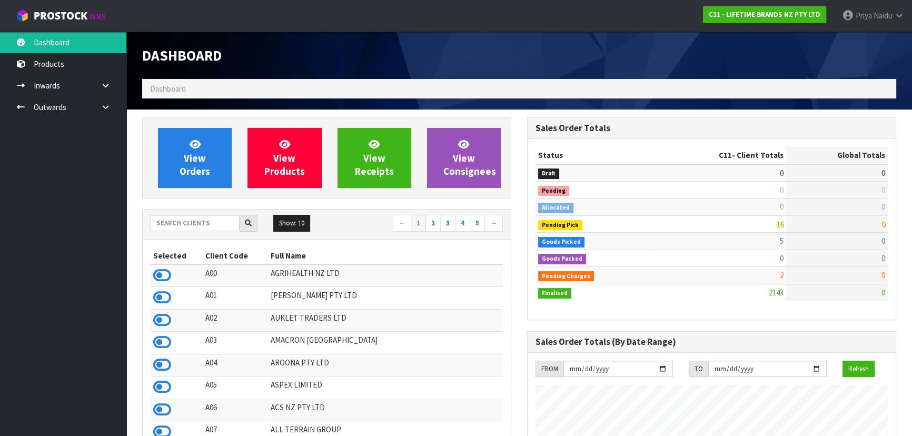
scroll to position [796, 384]
click at [188, 225] on input "text" at bounding box center [195, 223] width 89 height 16
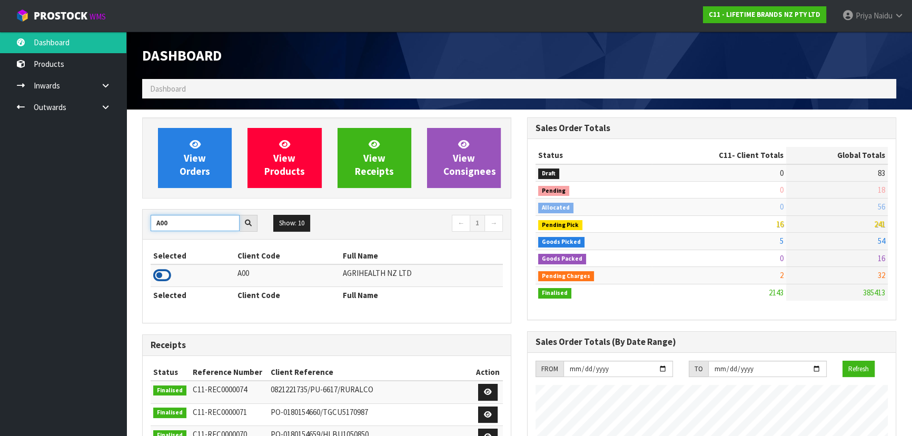
type input "A00"
click at [165, 275] on icon at bounding box center [162, 275] width 18 height 16
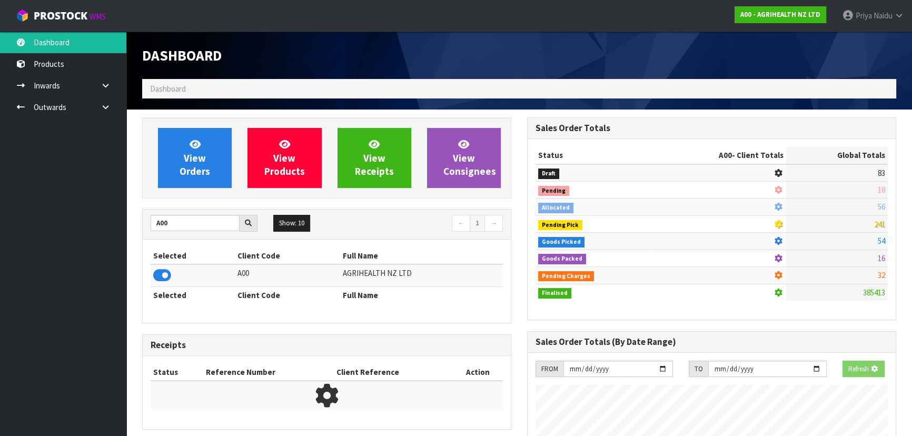
click at [182, 190] on div "View Orders View Products View Receipts View Consignees" at bounding box center [326, 157] width 369 height 81
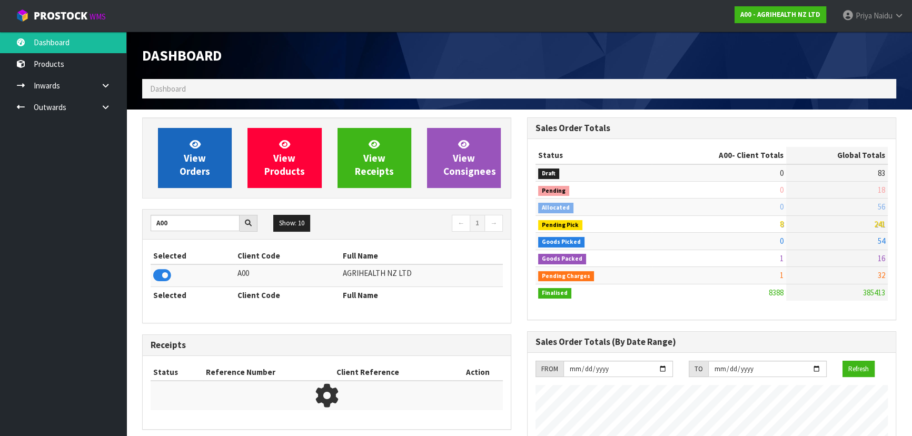
scroll to position [796, 384]
click at [189, 162] on span "View Orders" at bounding box center [194, 157] width 31 height 39
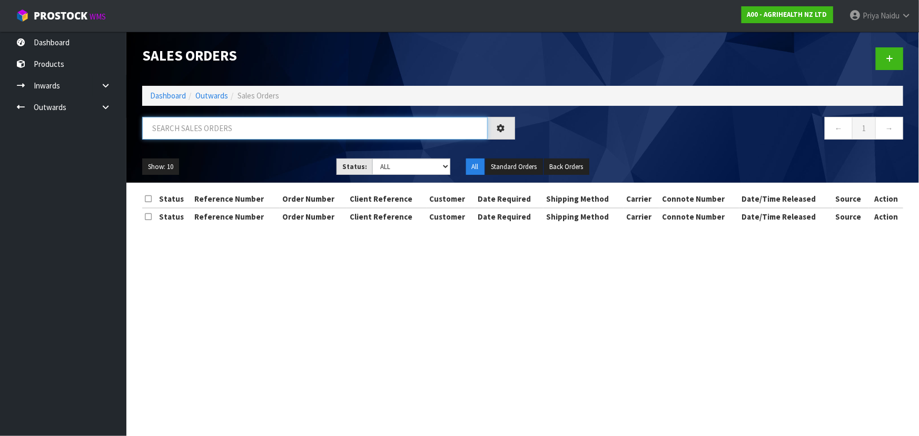
click at [230, 131] on input "text" at bounding box center [314, 128] width 345 height 23
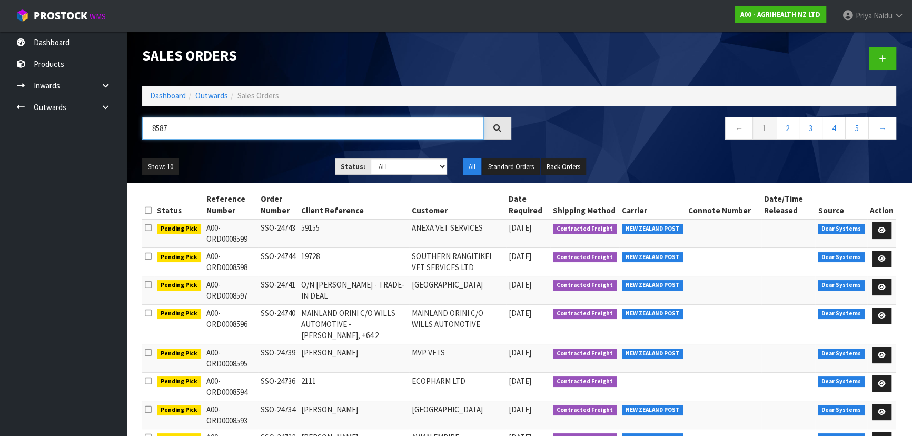
type input "8587"
click at [380, 163] on select "Draft Pending Allocated Pending Pick Goods Picked Goods Packed Pending Charges …" at bounding box center [409, 166] width 77 height 16
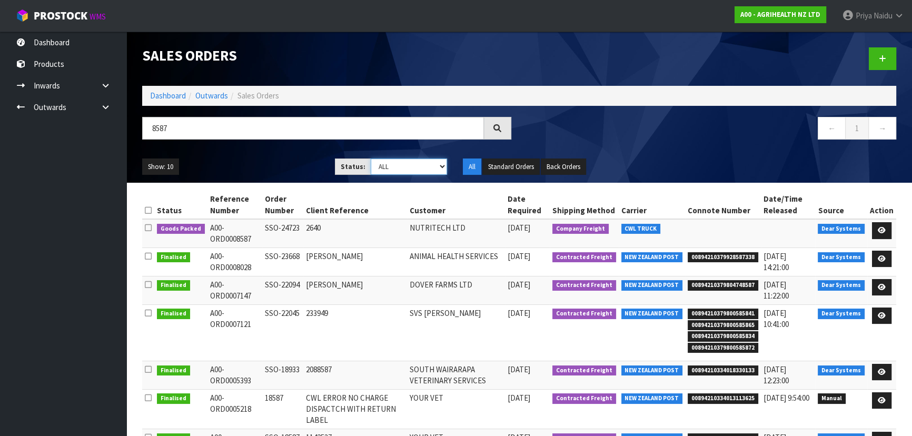
select select "string:5"
click at [371, 158] on select "Draft Pending Allocated Pending Pick Goods Picked Goods Packed Pending Charges …" at bounding box center [409, 166] width 77 height 16
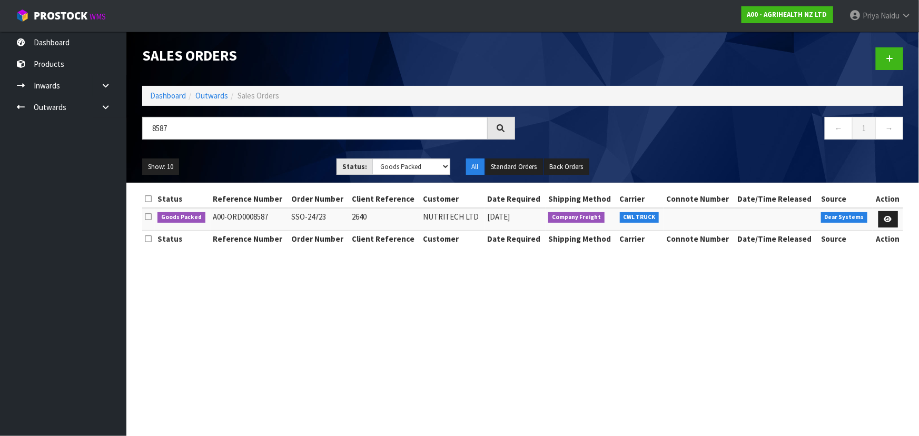
click at [296, 157] on div "Show: 10 5 10 25 50 Status: Draft Pending Allocated Pending Pick Goods Picked G…" at bounding box center [522, 167] width 776 height 33
click at [884, 216] on icon at bounding box center [888, 219] width 8 height 7
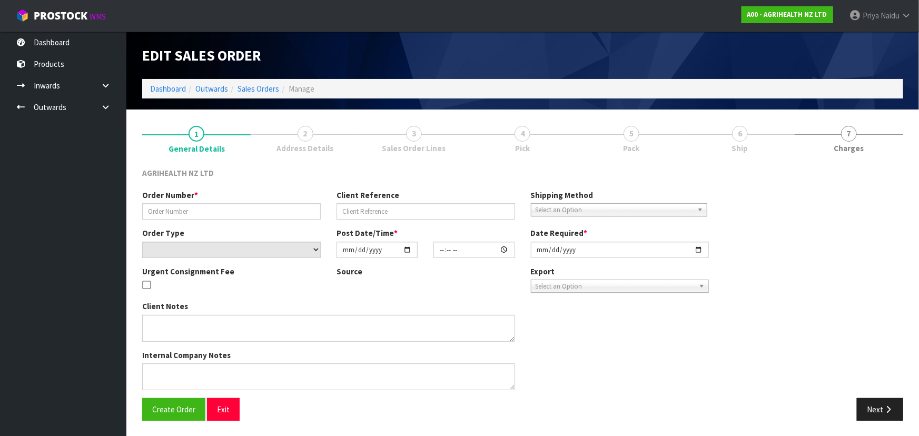
type input "SSO-24723"
type input "2640"
select select "number:0"
type input "[DATE]"
type input "15:00:11.000"
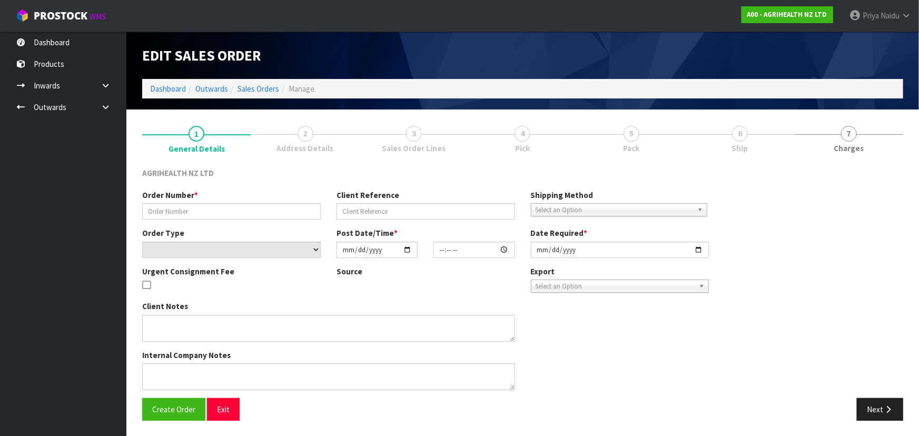
type input "[DATE]"
type textarea "SHIP BY: Freight"
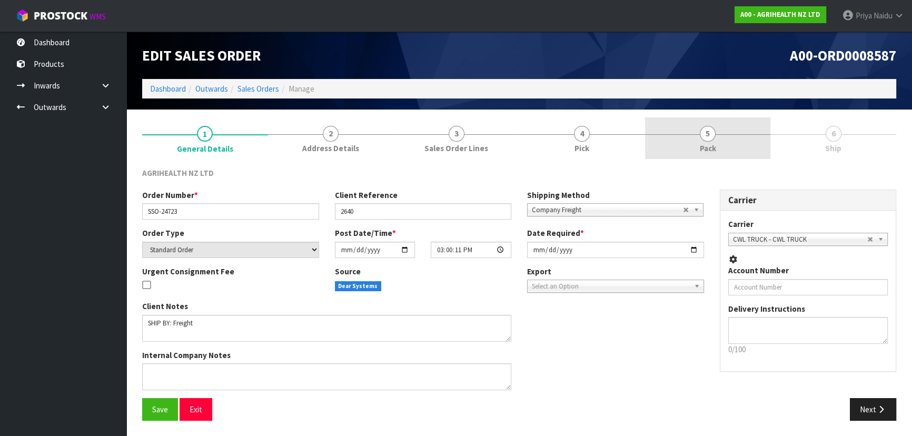
click at [717, 133] on link "5 Pack" at bounding box center [708, 138] width 126 height 42
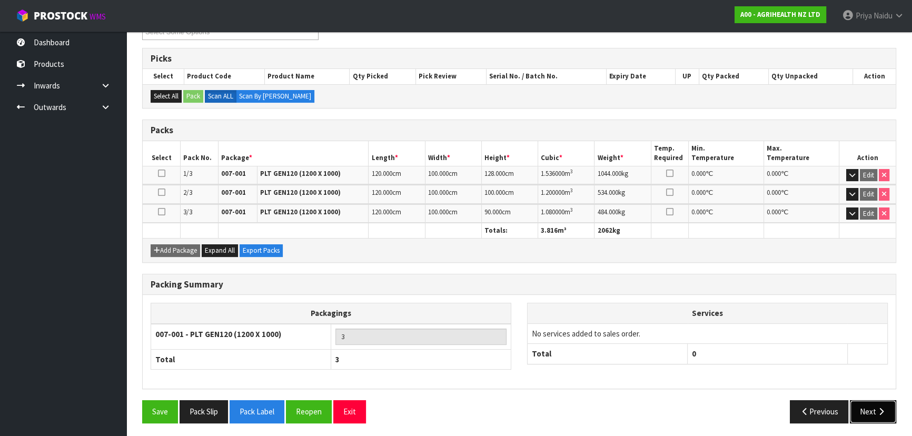
click at [893, 414] on button "Next" at bounding box center [873, 411] width 46 height 23
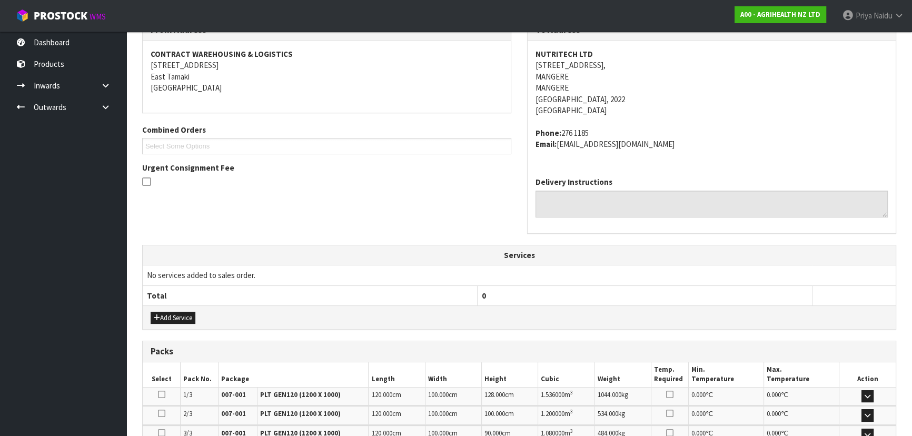
scroll to position [291, 0]
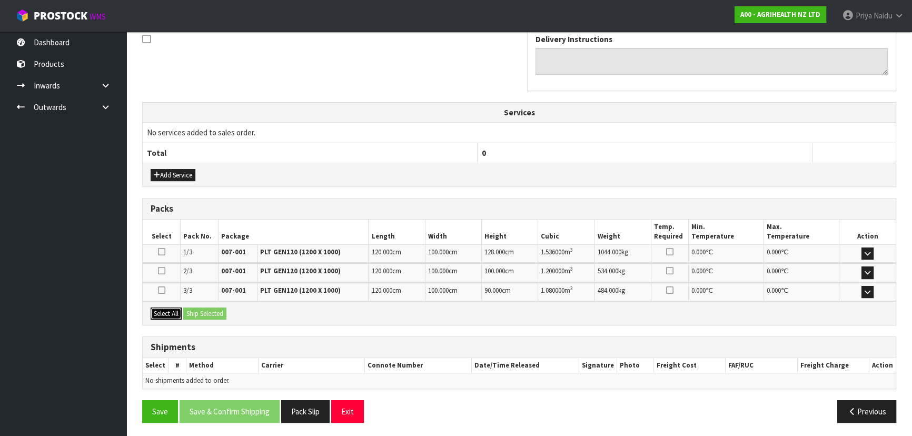
drag, startPoint x: 176, startPoint y: 311, endPoint x: 194, endPoint y: 308, distance: 17.6
click at [179, 311] on button "Select All" at bounding box center [166, 313] width 31 height 13
click at [194, 308] on button "Ship Selected" at bounding box center [204, 313] width 43 height 13
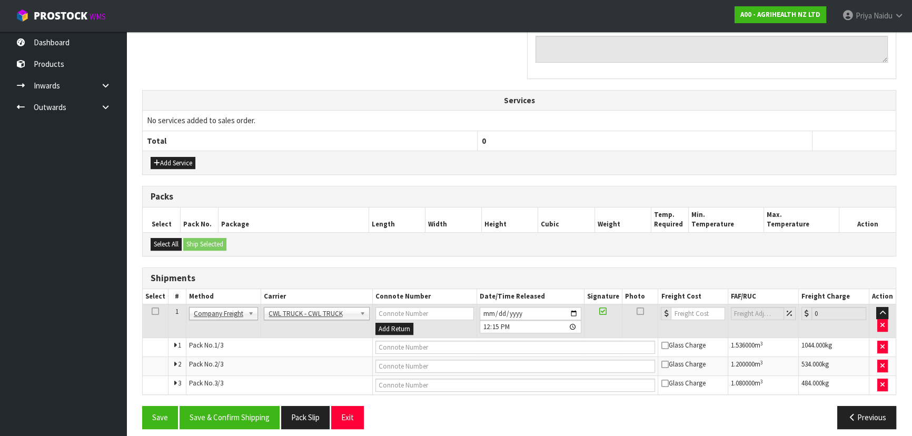
scroll to position [310, 0]
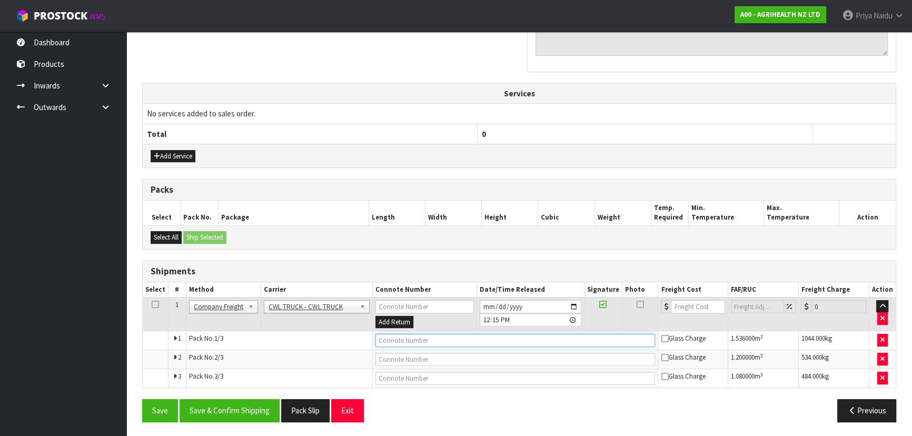
click at [399, 337] on input "text" at bounding box center [515, 340] width 280 height 13
type input "CWL TRUCK DELIVERY"
click at [573, 304] on input "[DATE]" at bounding box center [531, 306] width 102 height 13
drag, startPoint x: 220, startPoint y: 395, endPoint x: 235, endPoint y: 401, distance: 16.5
click at [221, 398] on div "From Address CONTRACT WAREHOUSING & LOGISTICS [STREET_ADDRESS] Combined Orders …" at bounding box center [519, 143] width 754 height 573
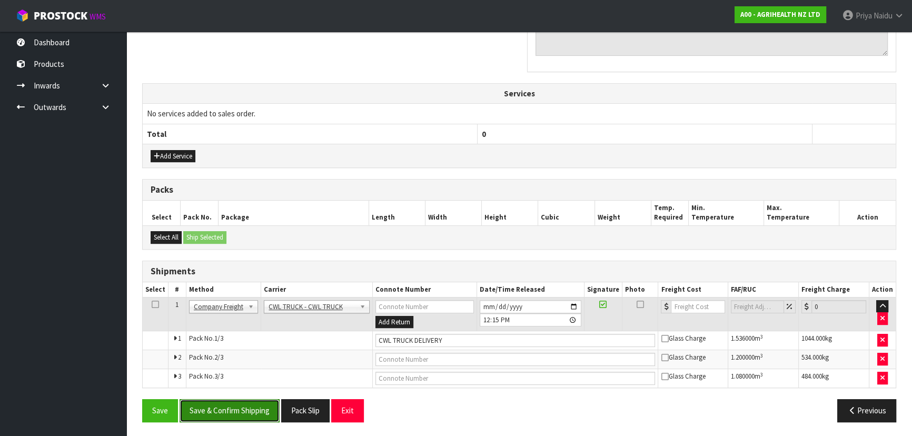
click at [247, 406] on button "Save & Confirm Shipping" at bounding box center [229, 410] width 100 height 23
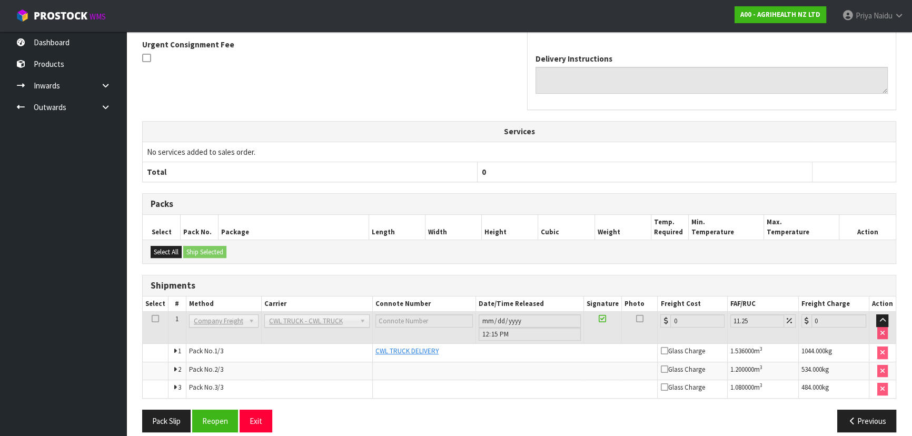
scroll to position [320, 0]
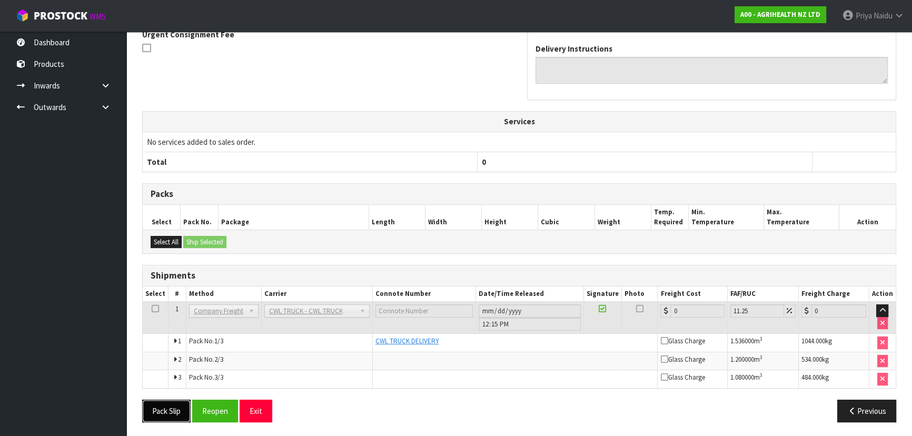
click at [166, 411] on button "Pack Slip" at bounding box center [166, 411] width 48 height 23
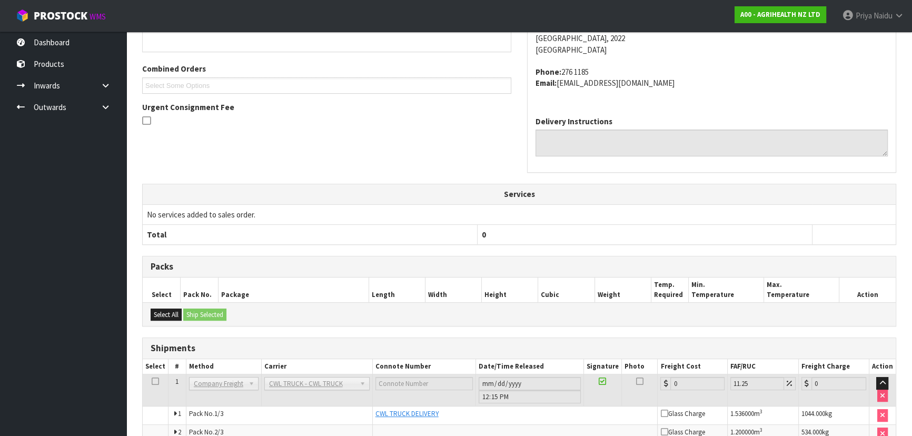
scroll to position [0, 0]
